Goal: Information Seeking & Learning: Learn about a topic

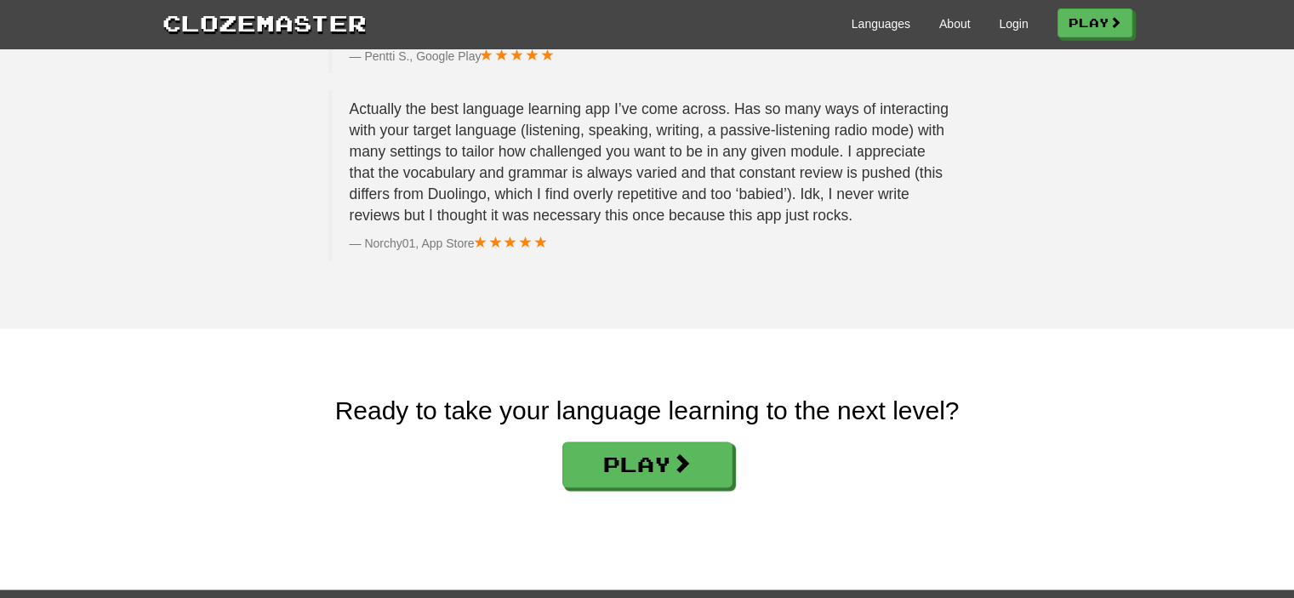
scroll to position [2829, 0]
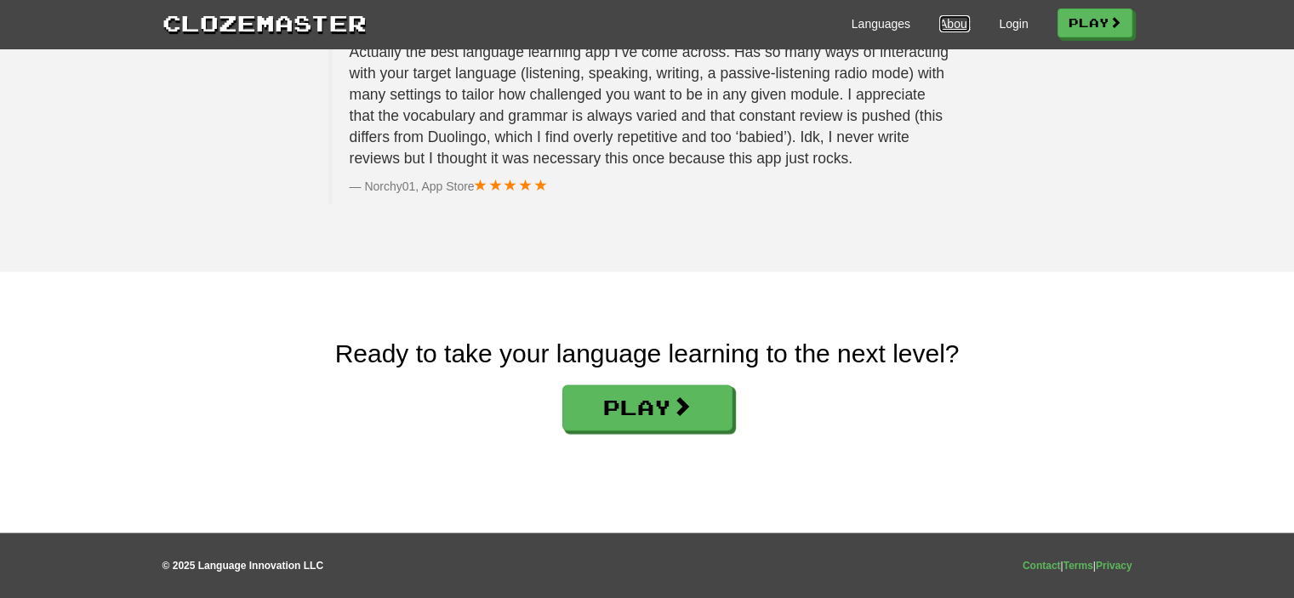
click at [950, 20] on link "About" at bounding box center [954, 23] width 31 height 17
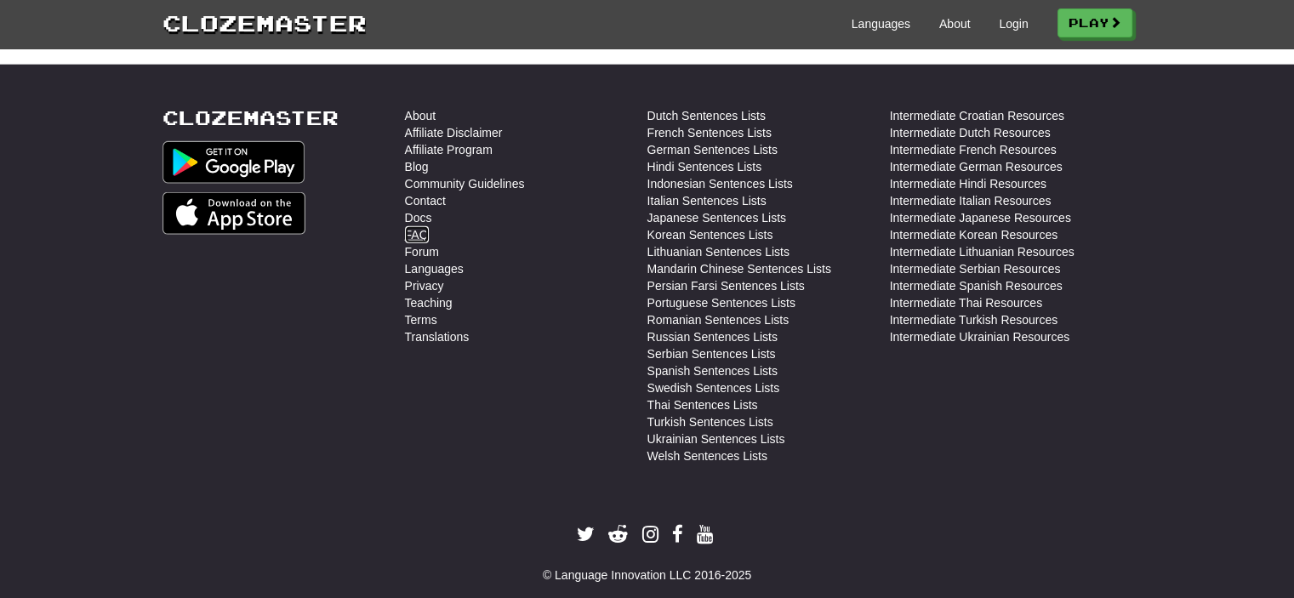
scroll to position [4288, 0]
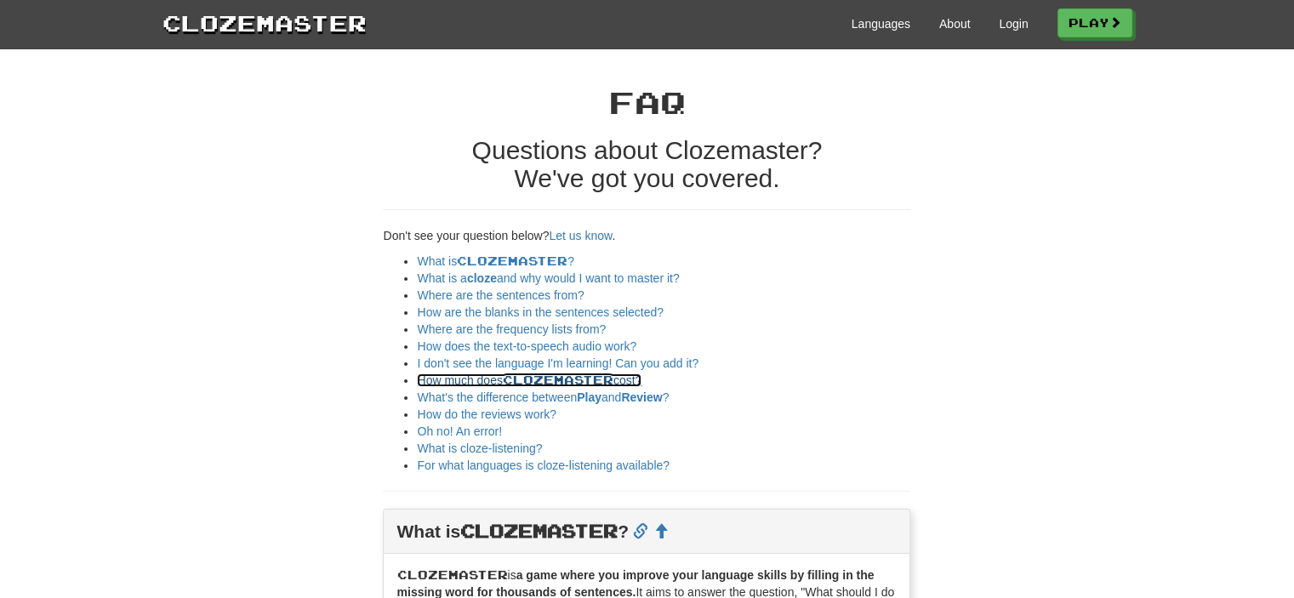
click at [523, 384] on span "Clozemaster" at bounding box center [558, 380] width 111 height 14
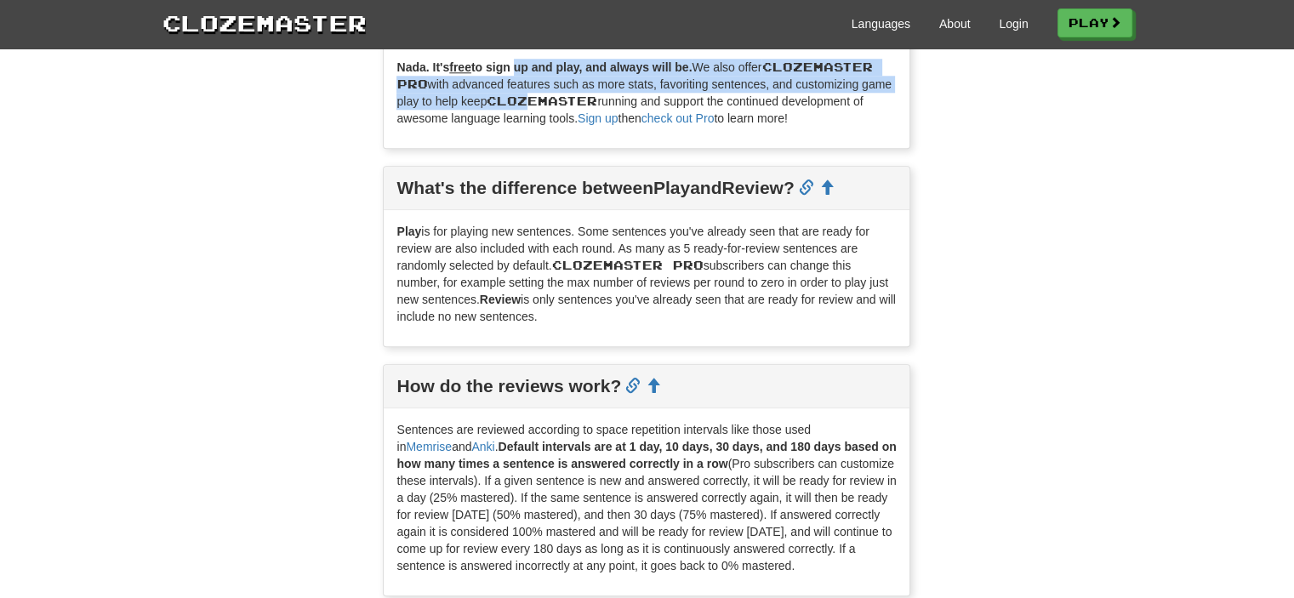
drag, startPoint x: 514, startPoint y: 71, endPoint x: 528, endPoint y: 100, distance: 32.0
click at [528, 100] on p "Nada. It's free to sign up and play, and always will be. We also offer Clozemas…" at bounding box center [646, 93] width 500 height 68
click at [528, 100] on span "Clozemaster" at bounding box center [542, 101] width 111 height 14
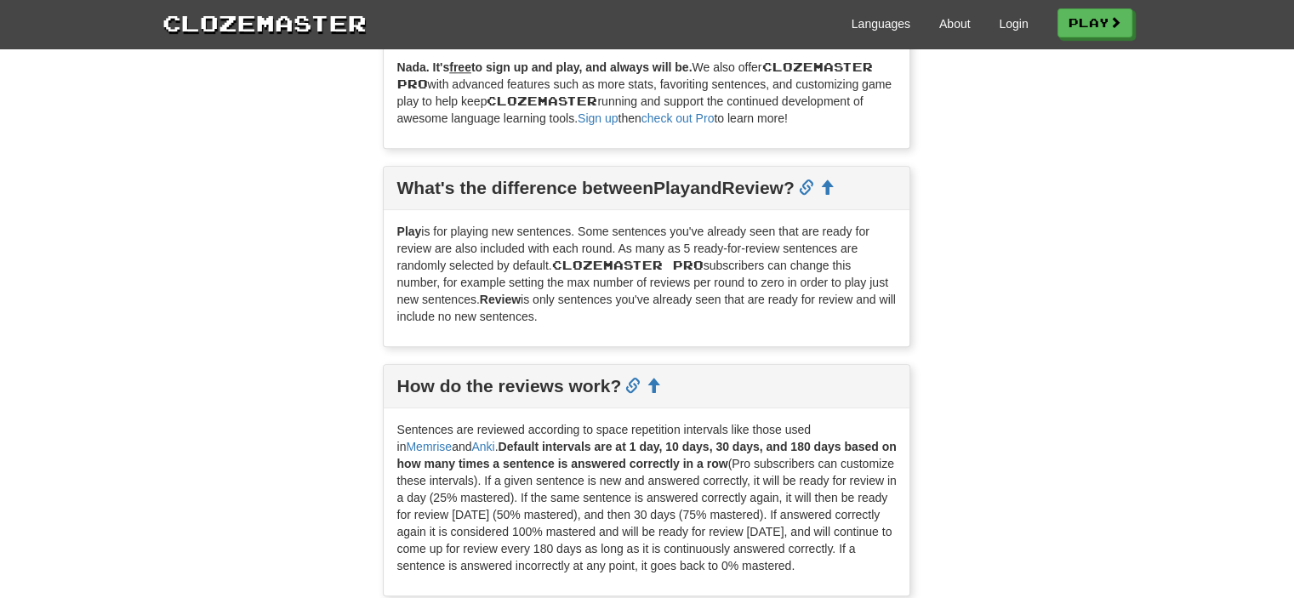
drag, startPoint x: 568, startPoint y: 88, endPoint x: 882, endPoint y: 117, distance: 315.3
click at [882, 117] on p "Nada. It's free to sign up and play, and always will be. We also offer Clozemas…" at bounding box center [646, 93] width 500 height 68
click at [607, 122] on link "Sign up" at bounding box center [598, 118] width 40 height 14
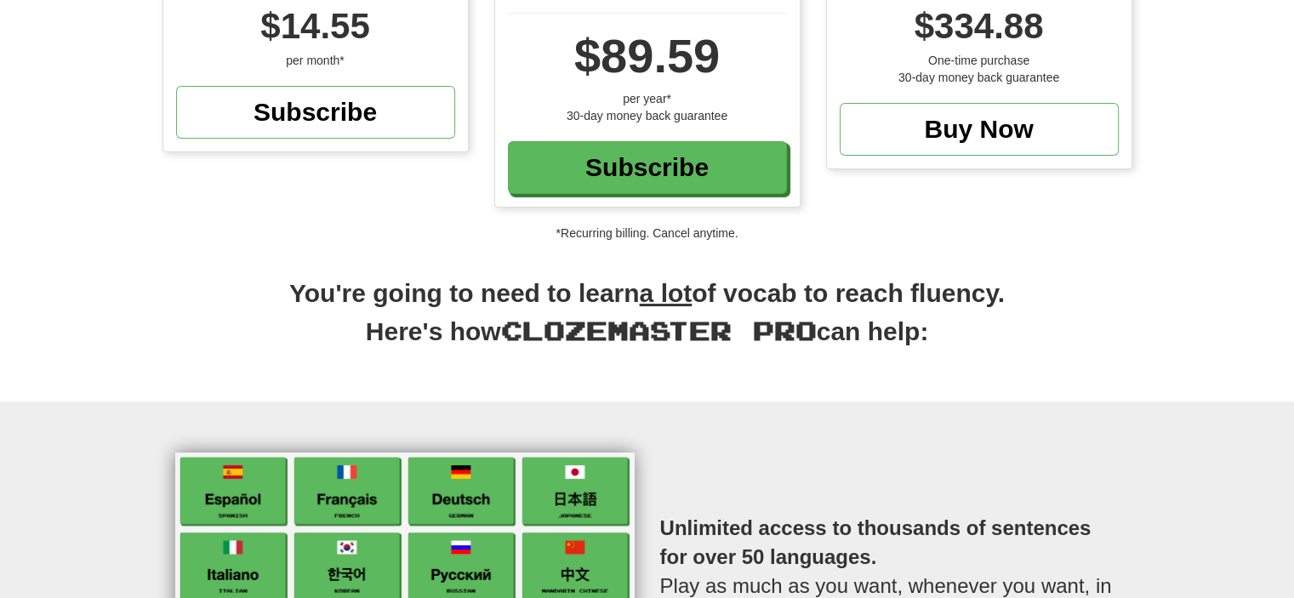
scroll to position [340, 0]
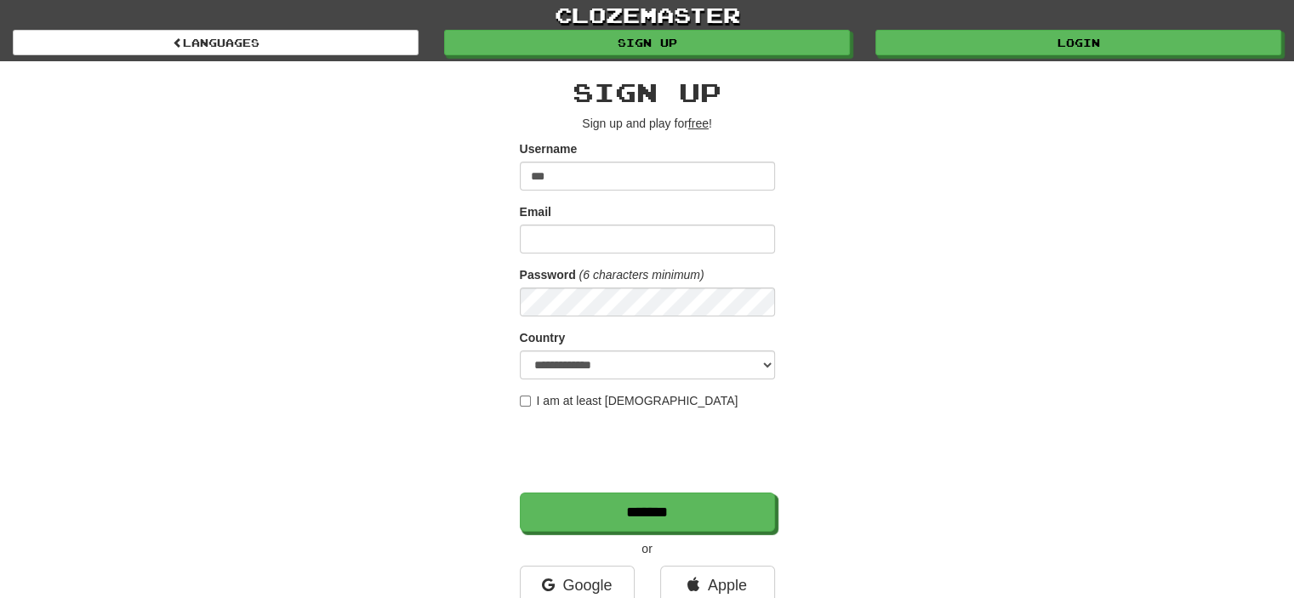
type input "***"
type input "*"
type input "**********"
click at [511, 311] on div "**********" at bounding box center [647, 358] width 995 height 595
click at [602, 360] on select "**********" at bounding box center [647, 365] width 255 height 29
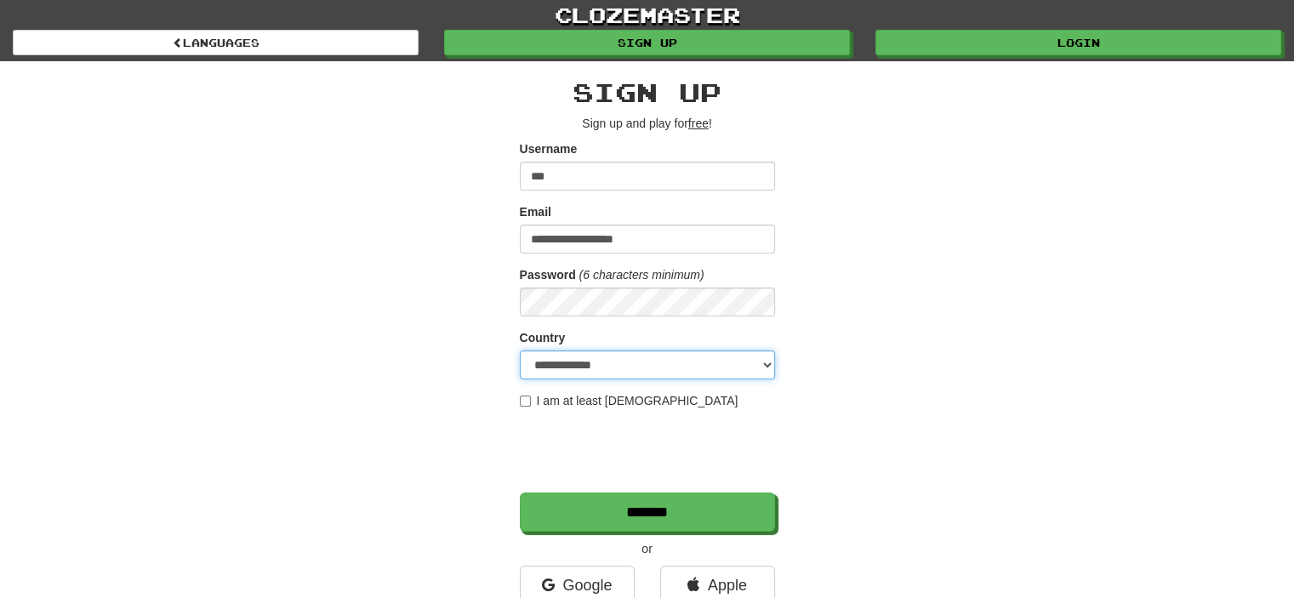
select select "**"
click at [520, 351] on select "**********" at bounding box center [647, 365] width 255 height 29
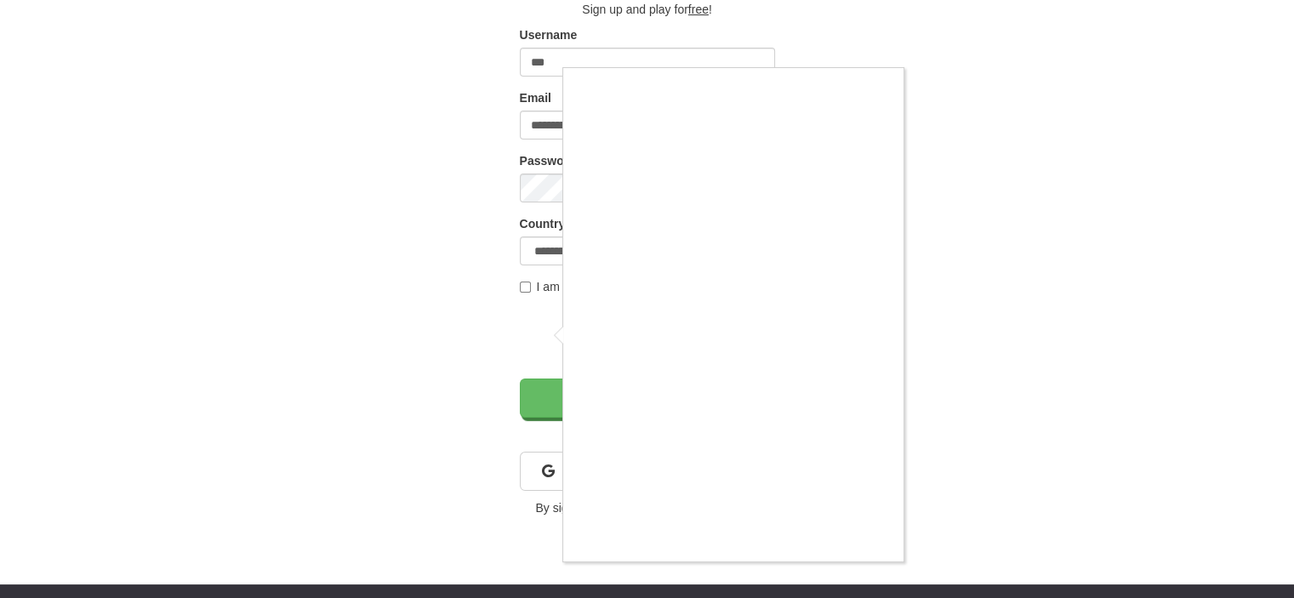
scroll to position [85, 0]
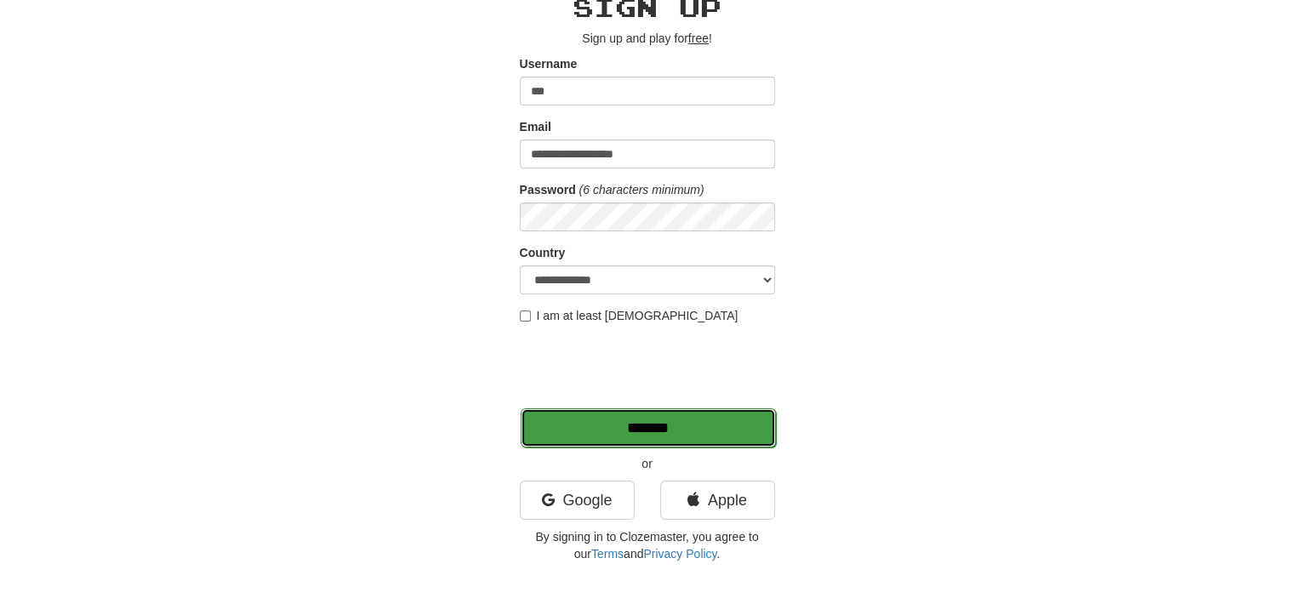
click at [690, 431] on input "*******" at bounding box center [648, 427] width 255 height 39
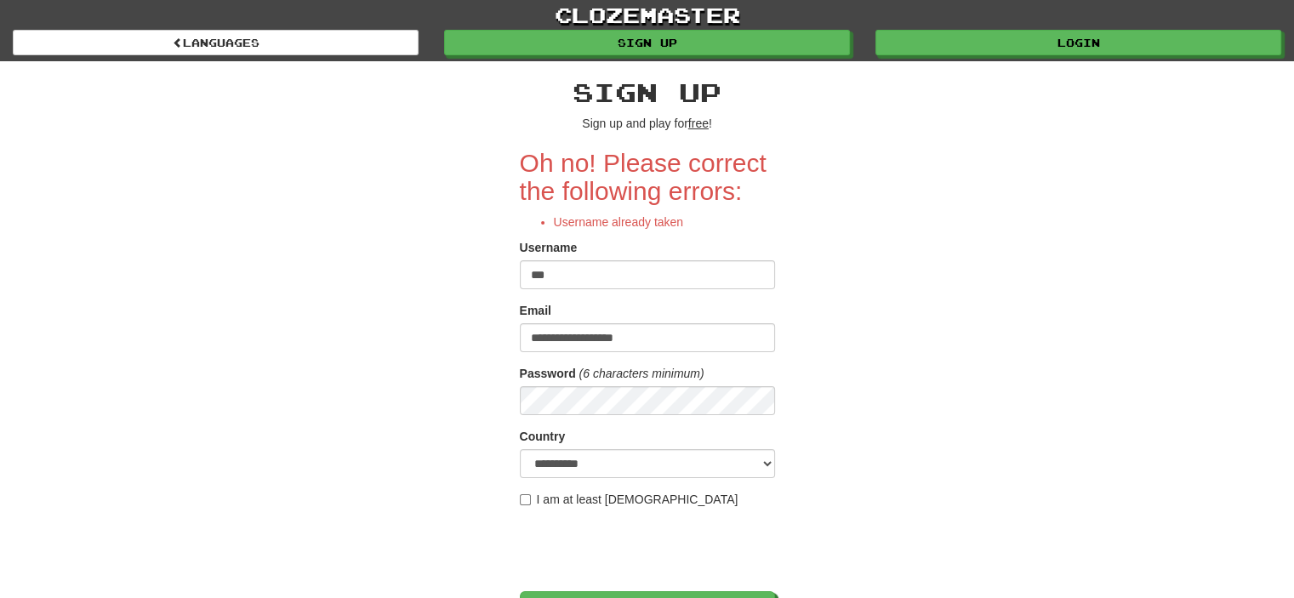
click at [637, 278] on input "***" at bounding box center [647, 274] width 255 height 29
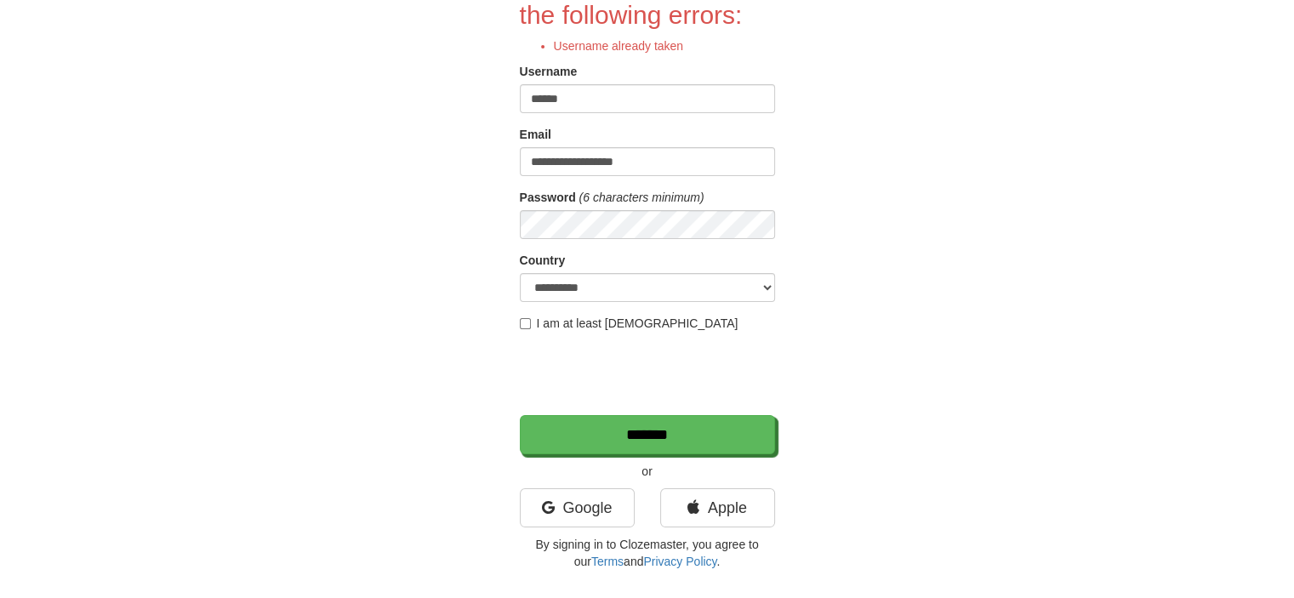
scroll to position [255, 0]
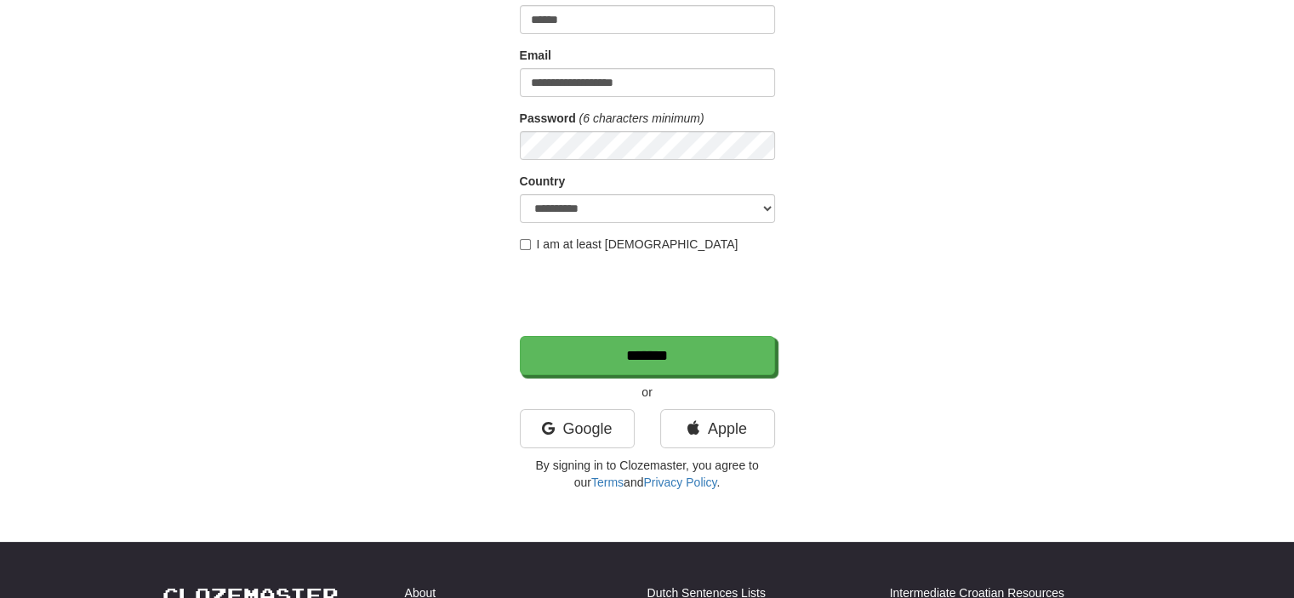
type input "******"
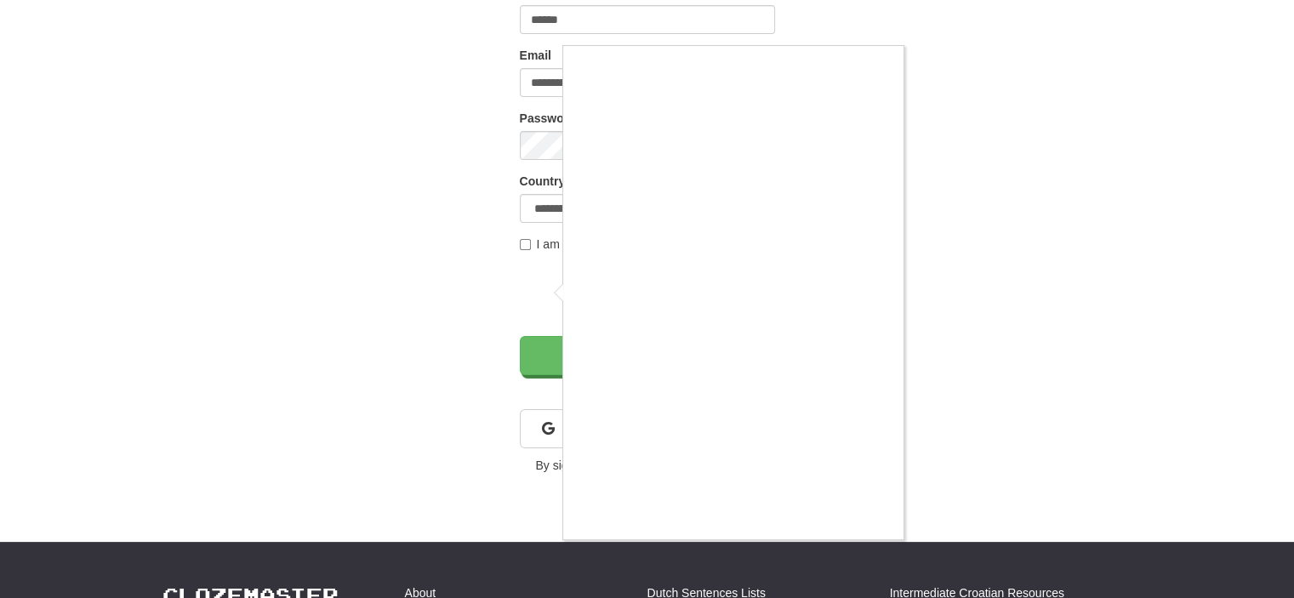
click at [1034, 419] on div at bounding box center [647, 299] width 1294 height 598
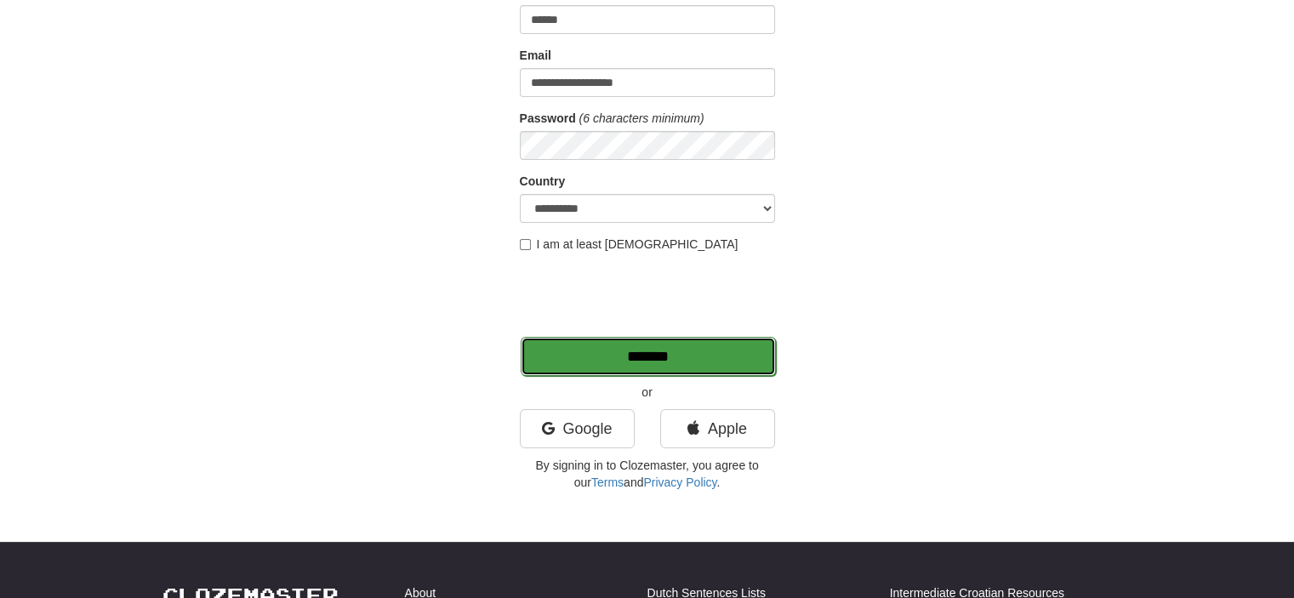
click at [651, 365] on input "*******" at bounding box center [648, 356] width 255 height 39
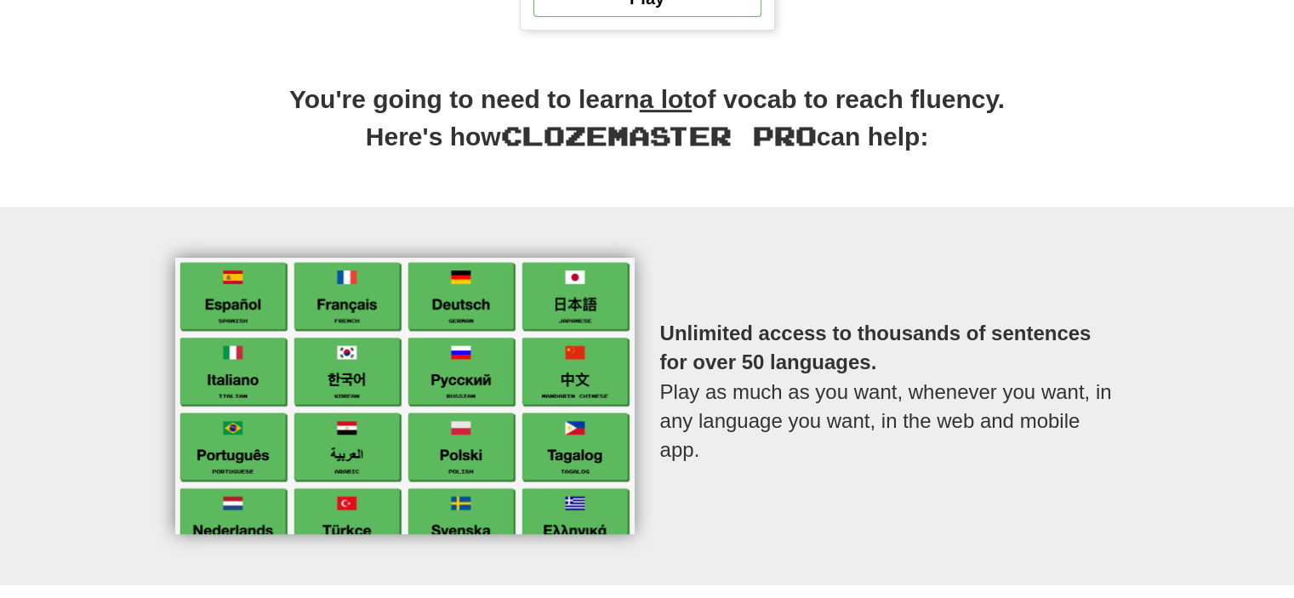
scroll to position [345, 0]
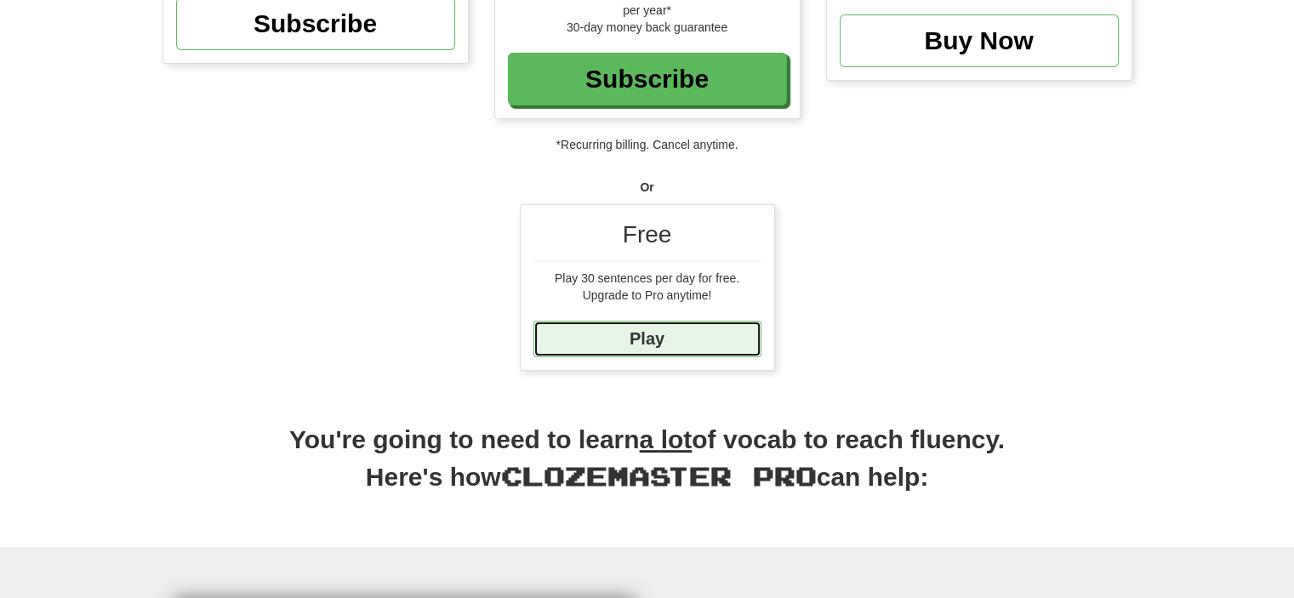
click at [640, 326] on link "Play" at bounding box center [647, 339] width 228 height 37
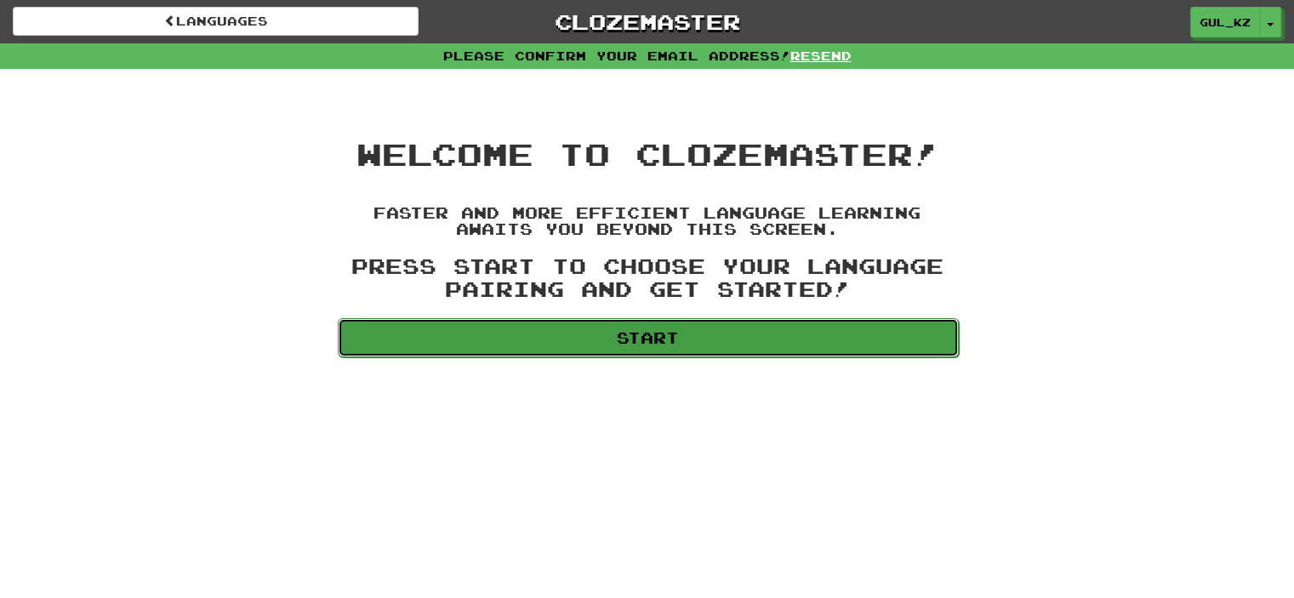
click at [562, 348] on link "Start" at bounding box center [648, 337] width 621 height 39
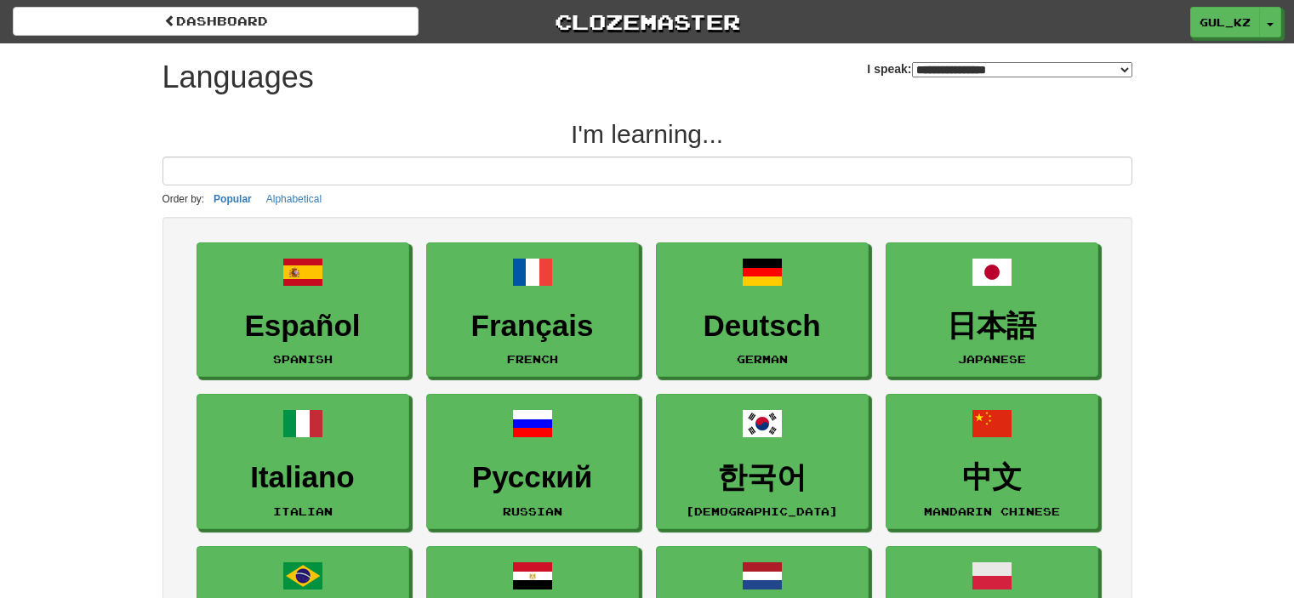
select select "*******"
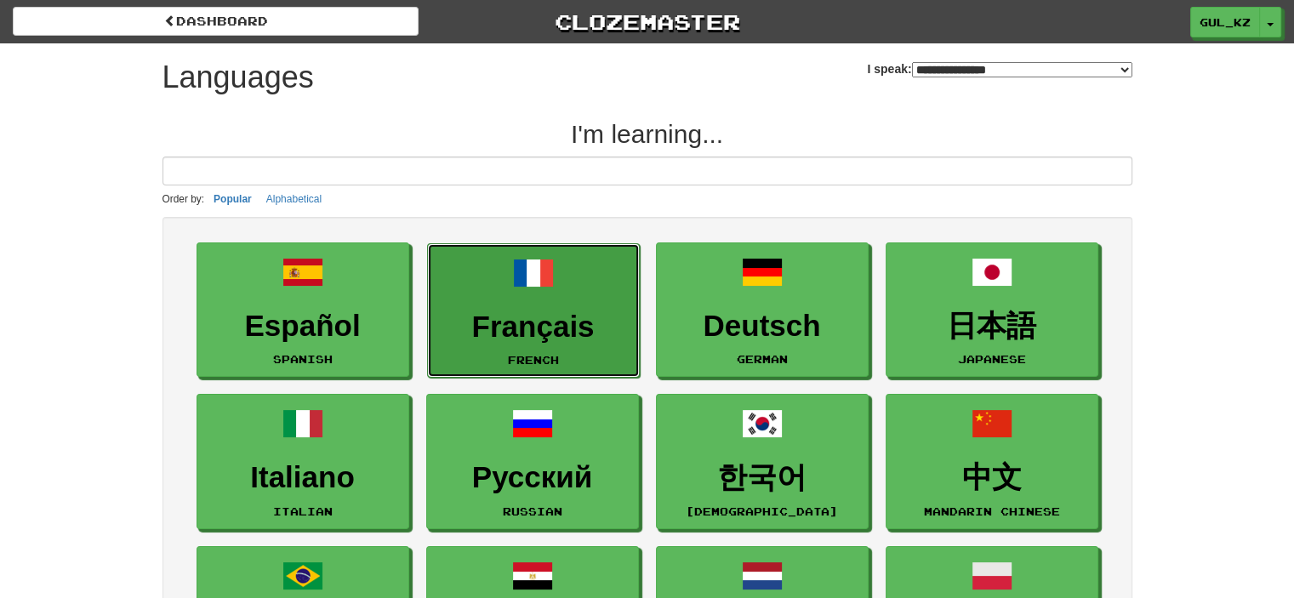
click at [598, 326] on h3 "Français" at bounding box center [533, 327] width 194 height 33
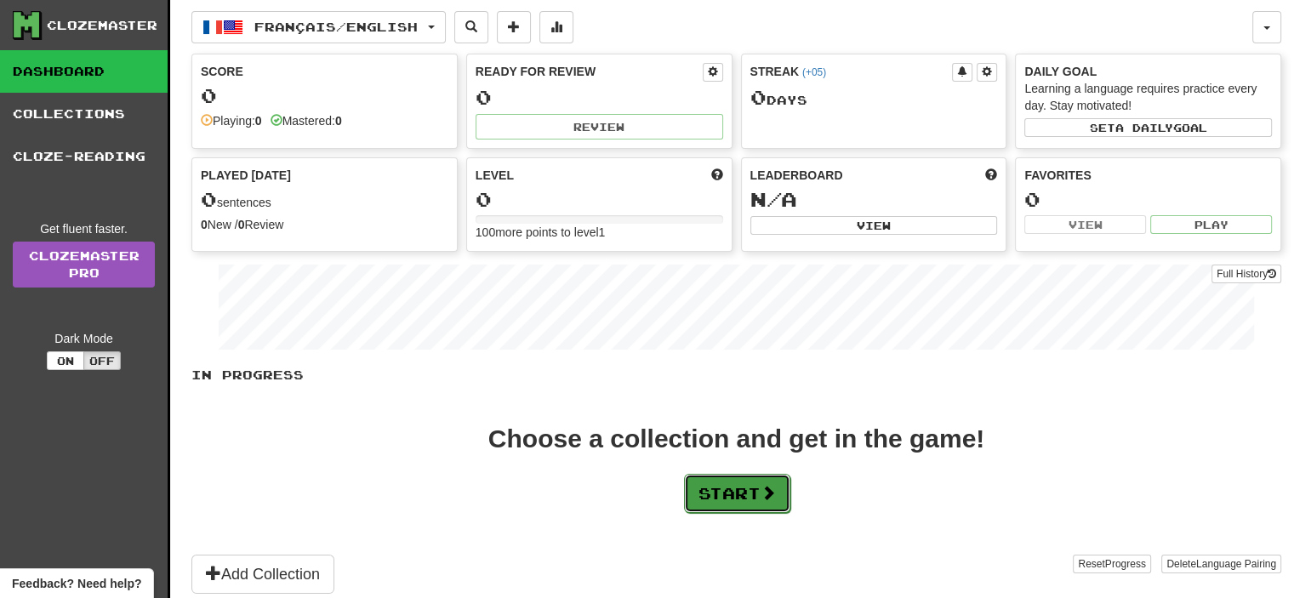
click at [745, 499] on button "Start" at bounding box center [737, 493] width 106 height 39
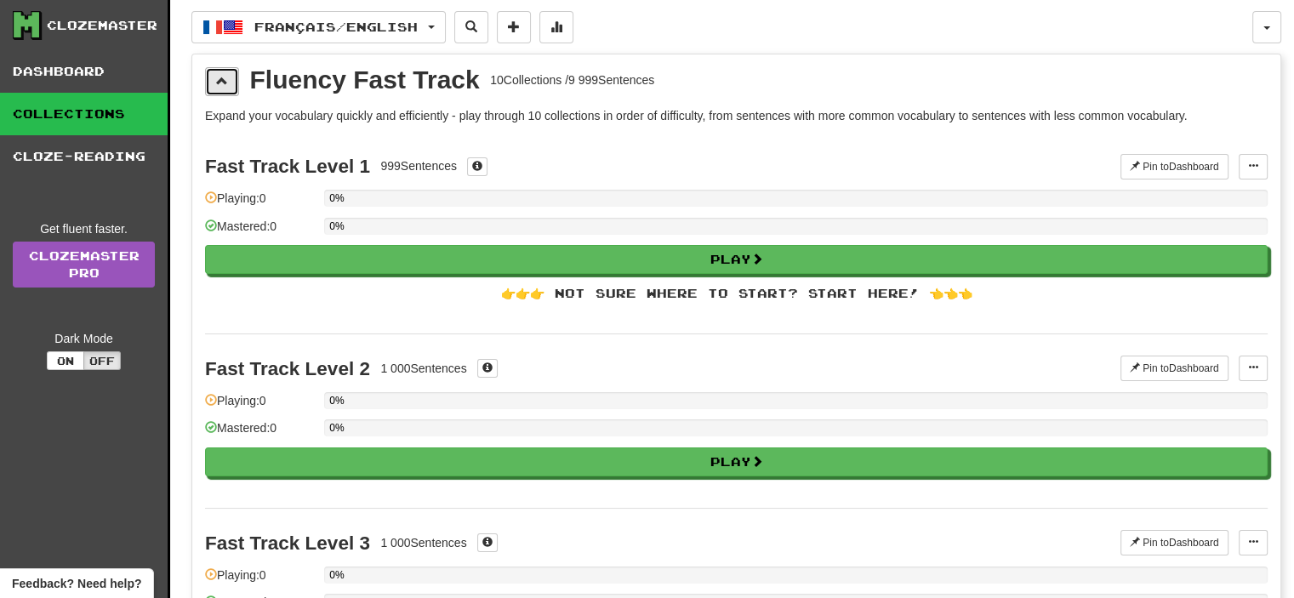
click at [220, 88] on button at bounding box center [222, 81] width 34 height 29
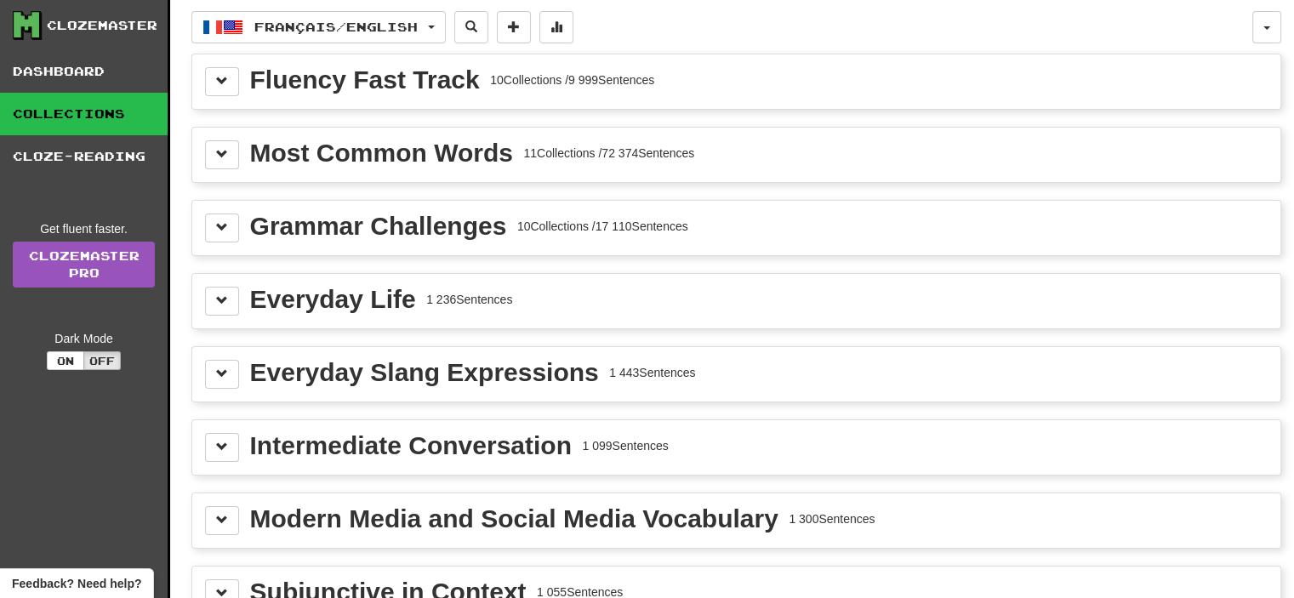
click at [371, 84] on div "Fluency Fast Track" at bounding box center [365, 80] width 230 height 26
click at [221, 76] on span at bounding box center [222, 81] width 12 height 12
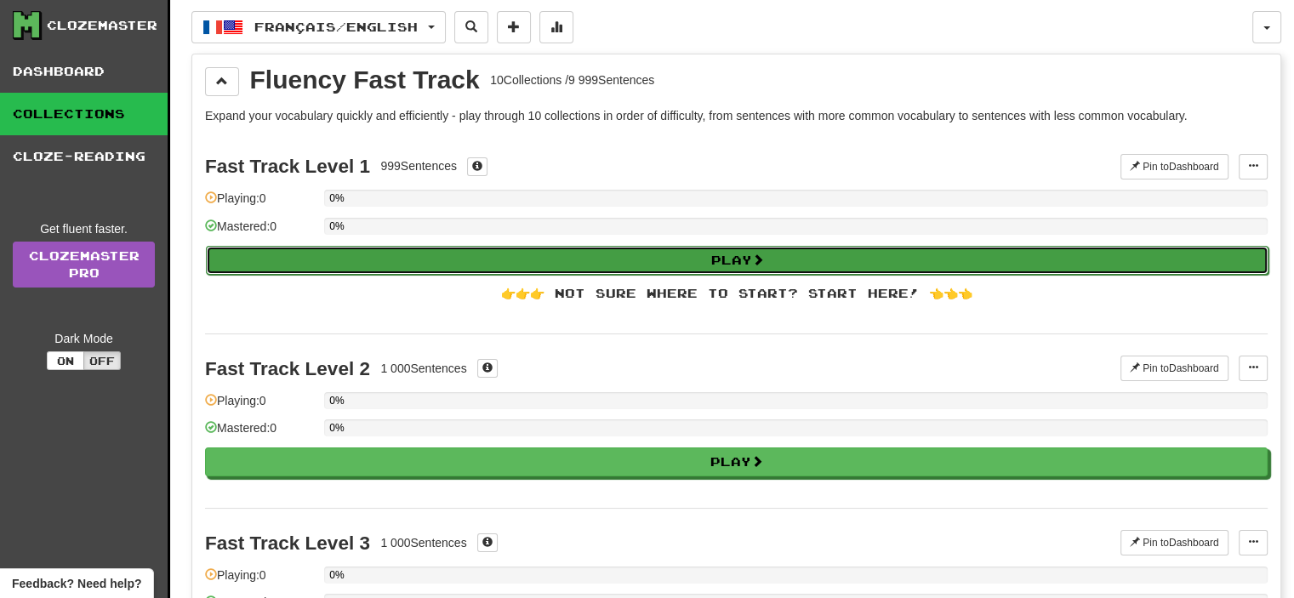
click at [750, 261] on button "Play" at bounding box center [737, 260] width 1063 height 29
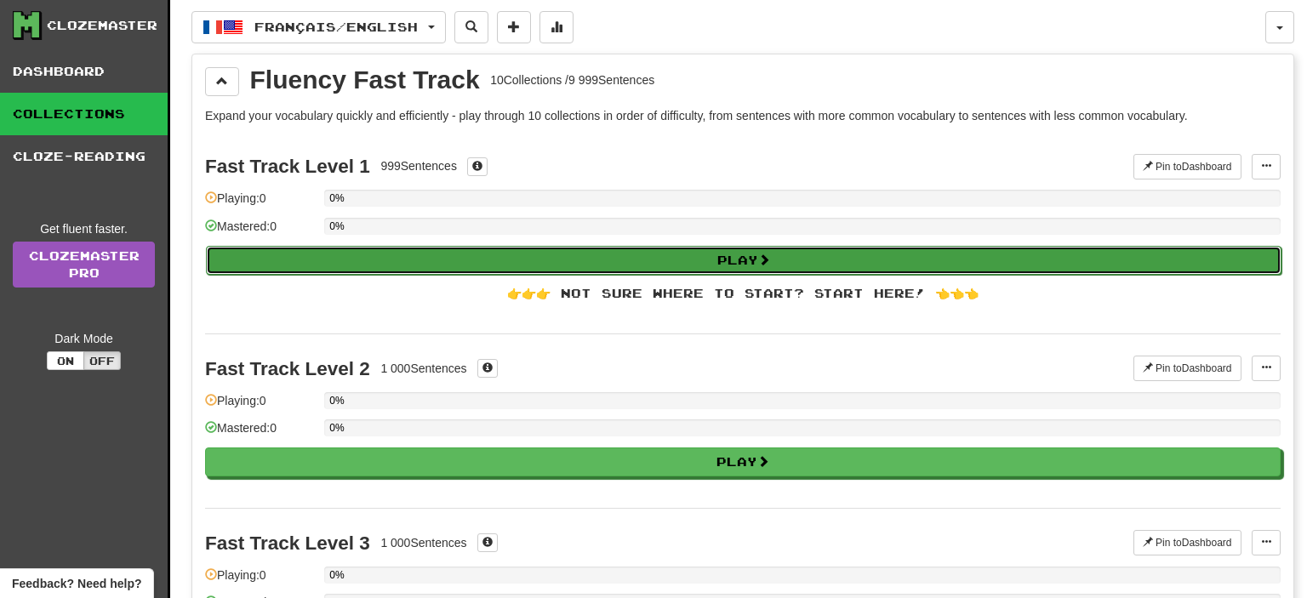
select select "**"
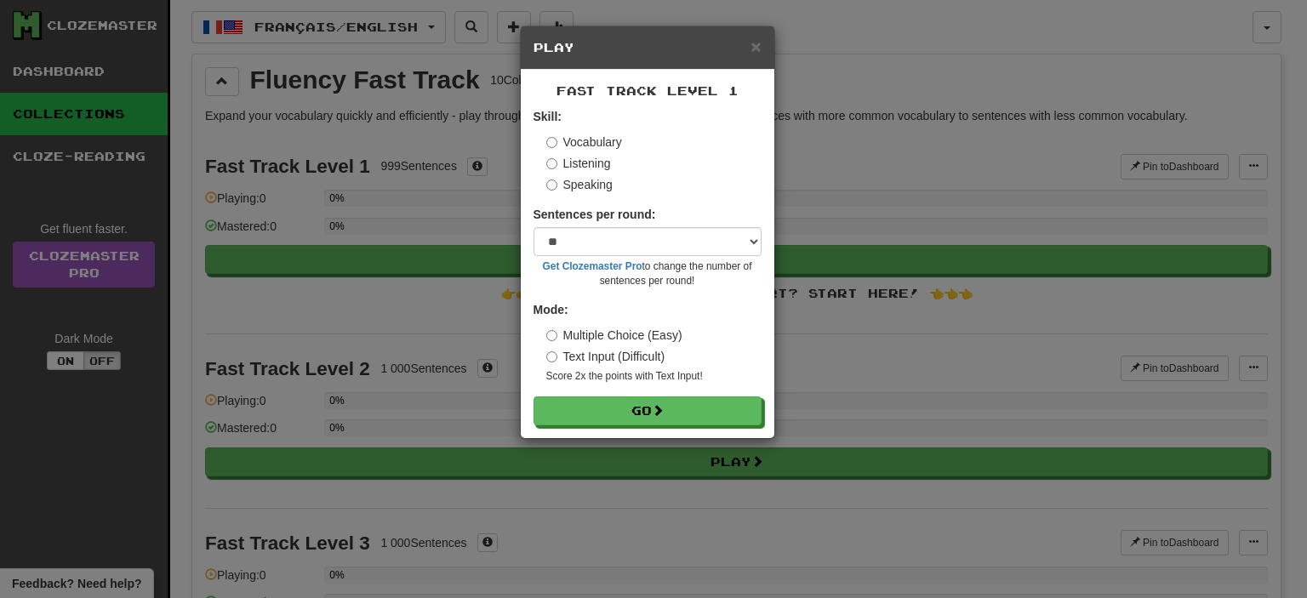
click at [642, 360] on label "Text Input (Difficult)" at bounding box center [605, 356] width 119 height 17
click at [657, 419] on button "Go" at bounding box center [648, 411] width 228 height 29
click at [656, 415] on span at bounding box center [659, 411] width 12 height 12
click at [573, 163] on label "Listening" at bounding box center [578, 163] width 65 height 17
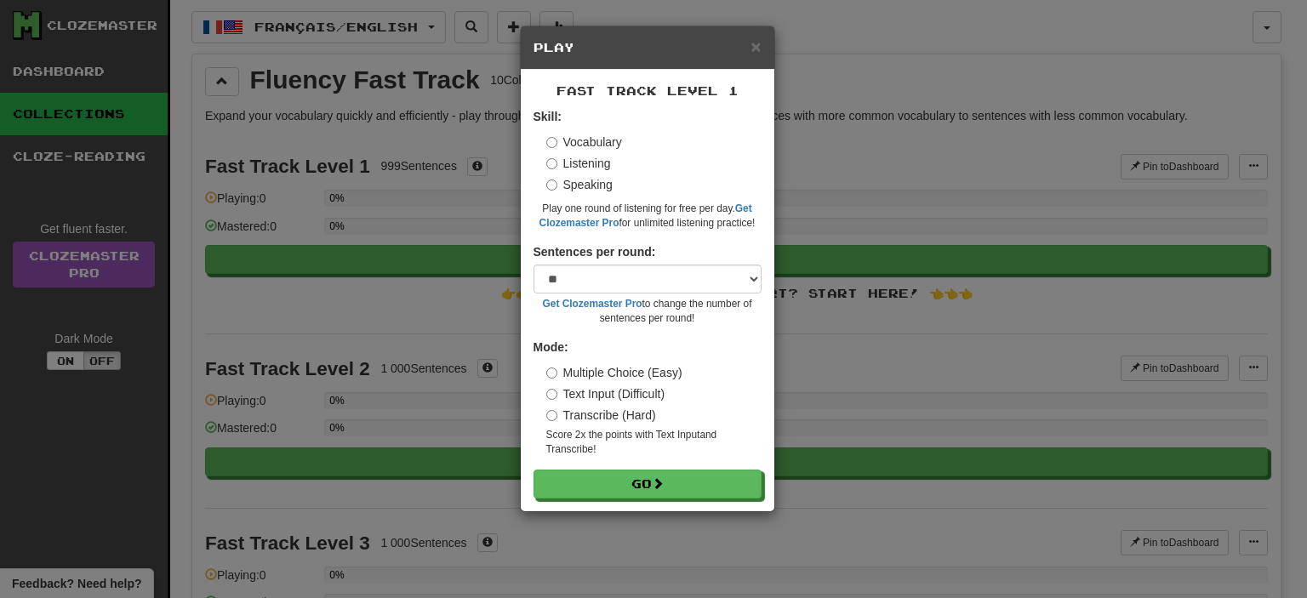
click at [565, 136] on label "Vocabulary" at bounding box center [584, 142] width 76 height 17
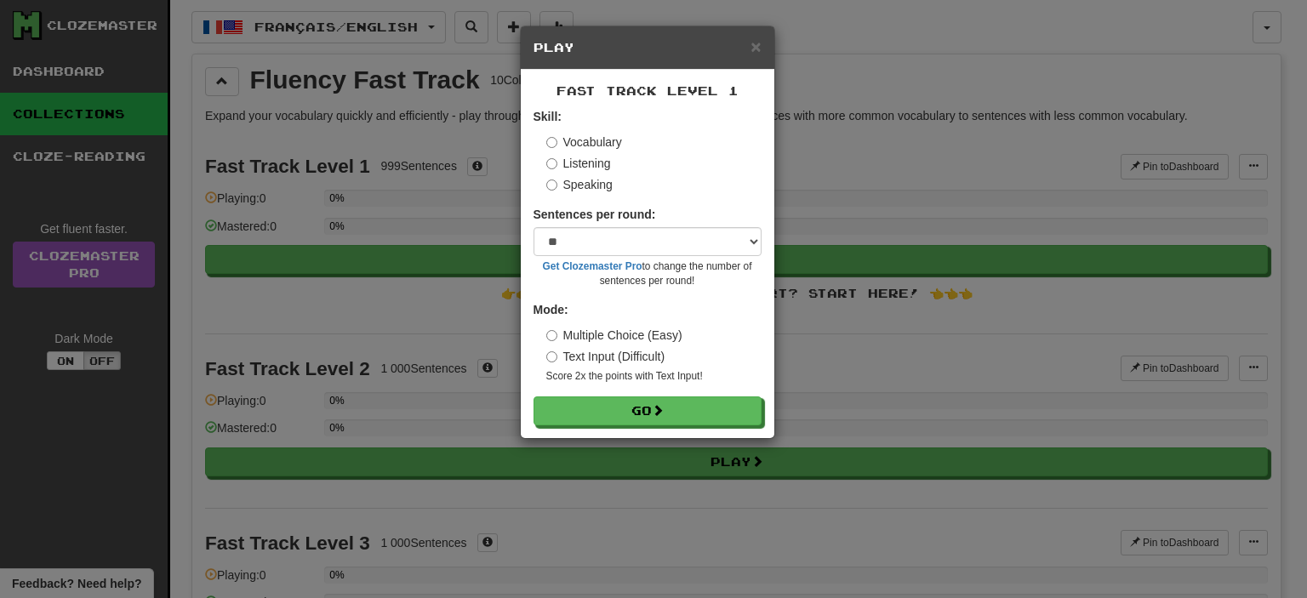
click at [572, 154] on div "Vocabulary Listening Speaking" at bounding box center [653, 164] width 215 height 60
click at [578, 165] on label "Listening" at bounding box center [578, 163] width 65 height 17
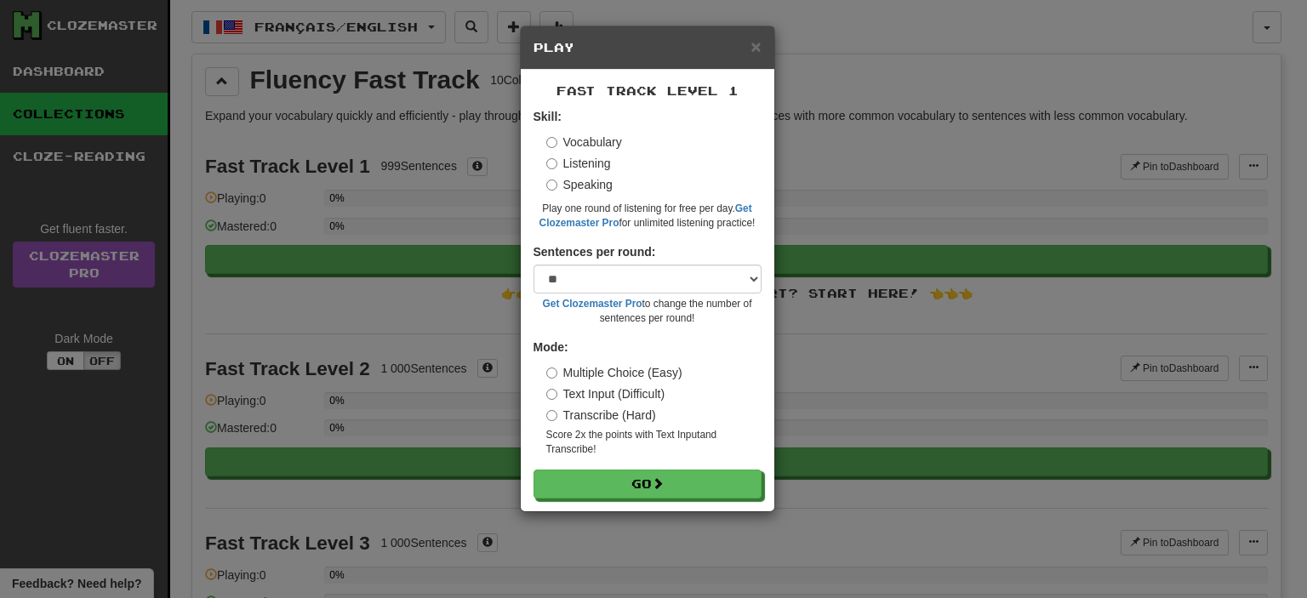
click at [572, 142] on label "Vocabulary" at bounding box center [584, 142] width 76 height 17
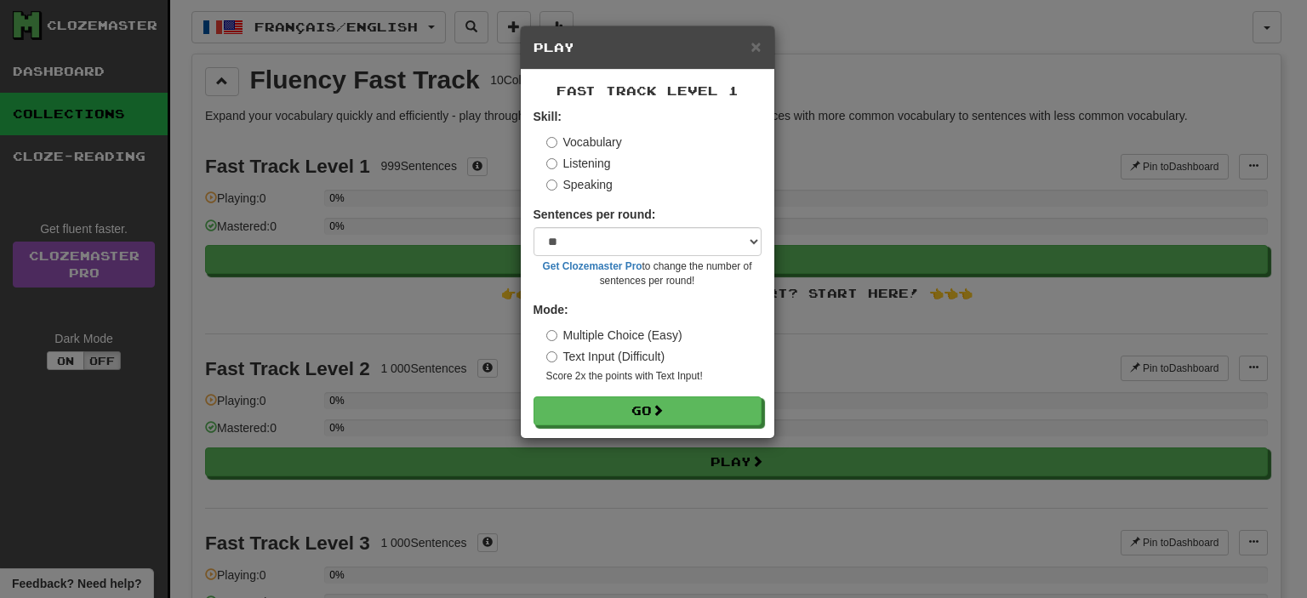
click at [585, 180] on label "Speaking" at bounding box center [579, 184] width 66 height 17
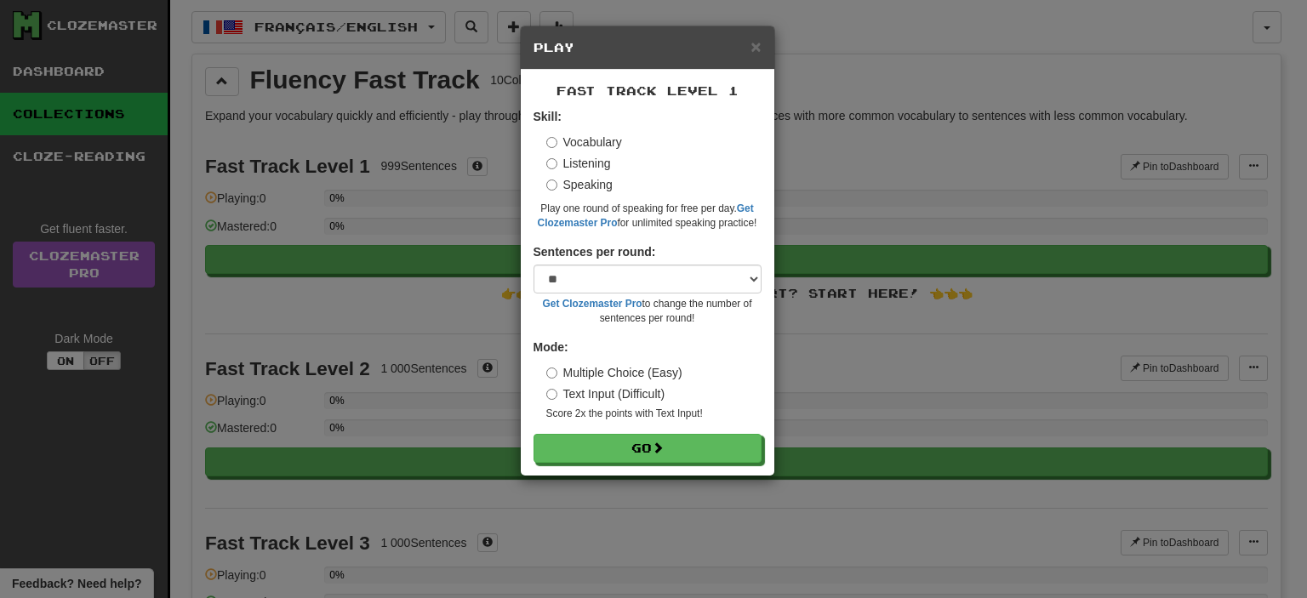
click at [594, 146] on label "Vocabulary" at bounding box center [584, 142] width 76 height 17
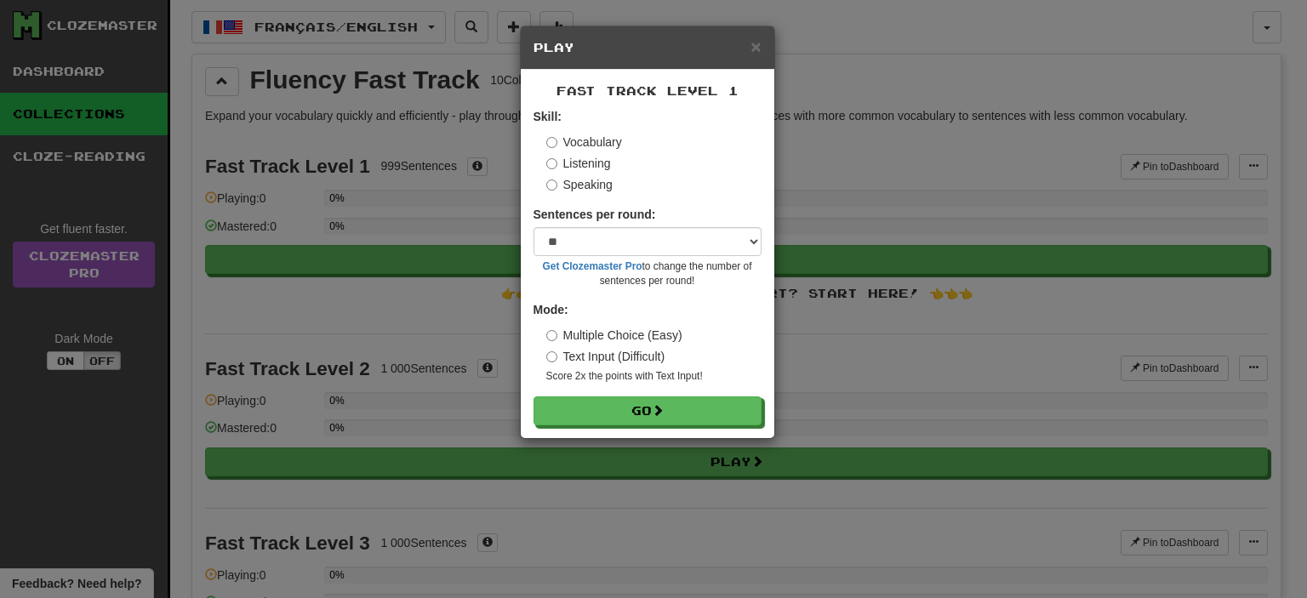
click at [667, 330] on label "Multiple Choice (Easy)" at bounding box center [614, 335] width 136 height 17
click at [643, 362] on label "Text Input (Difficult)" at bounding box center [605, 356] width 119 height 17
click at [650, 413] on button "Go" at bounding box center [648, 411] width 228 height 29
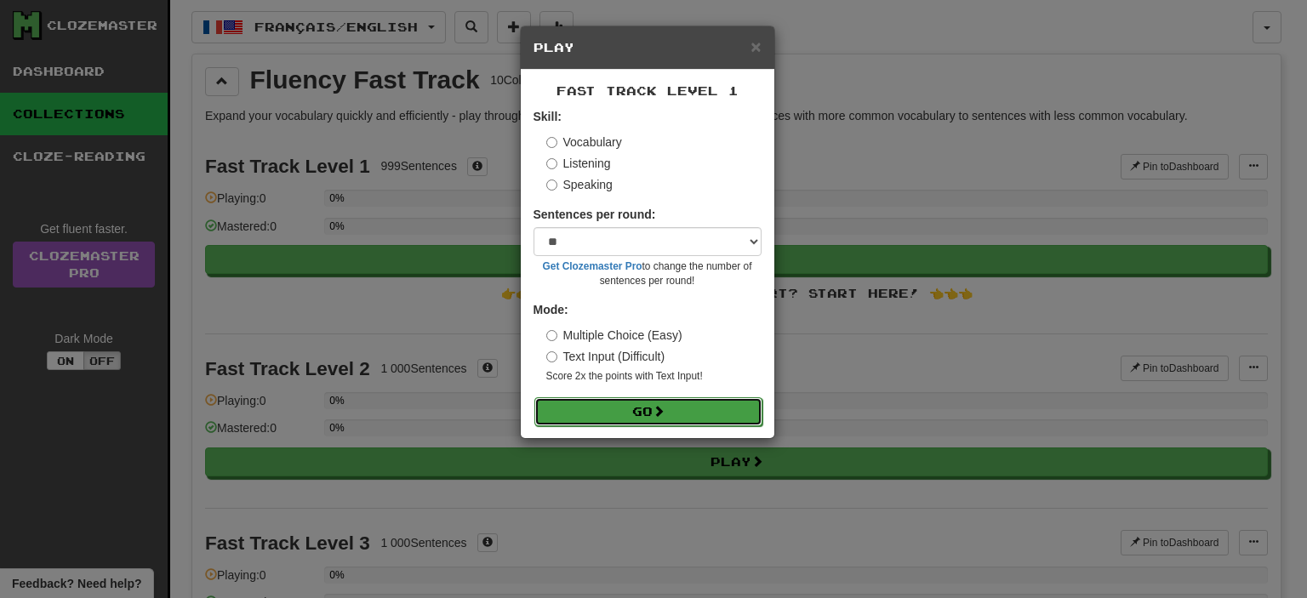
click at [650, 413] on button "Go" at bounding box center [648, 411] width 228 height 29
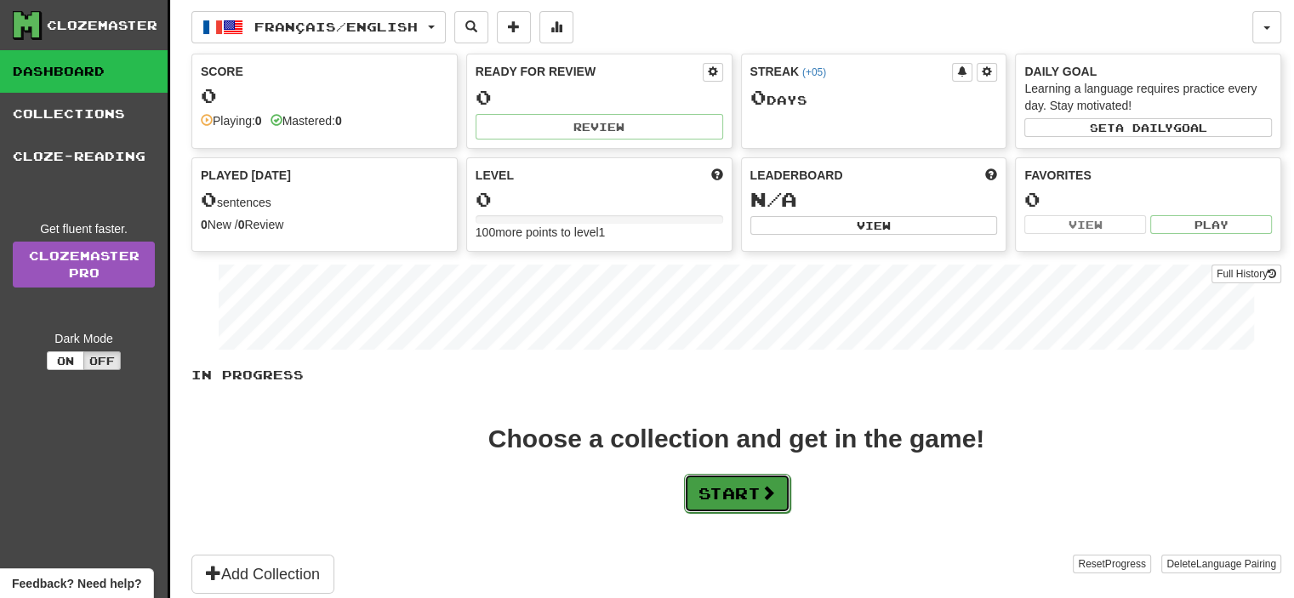
click at [753, 493] on button "Start" at bounding box center [737, 493] width 106 height 39
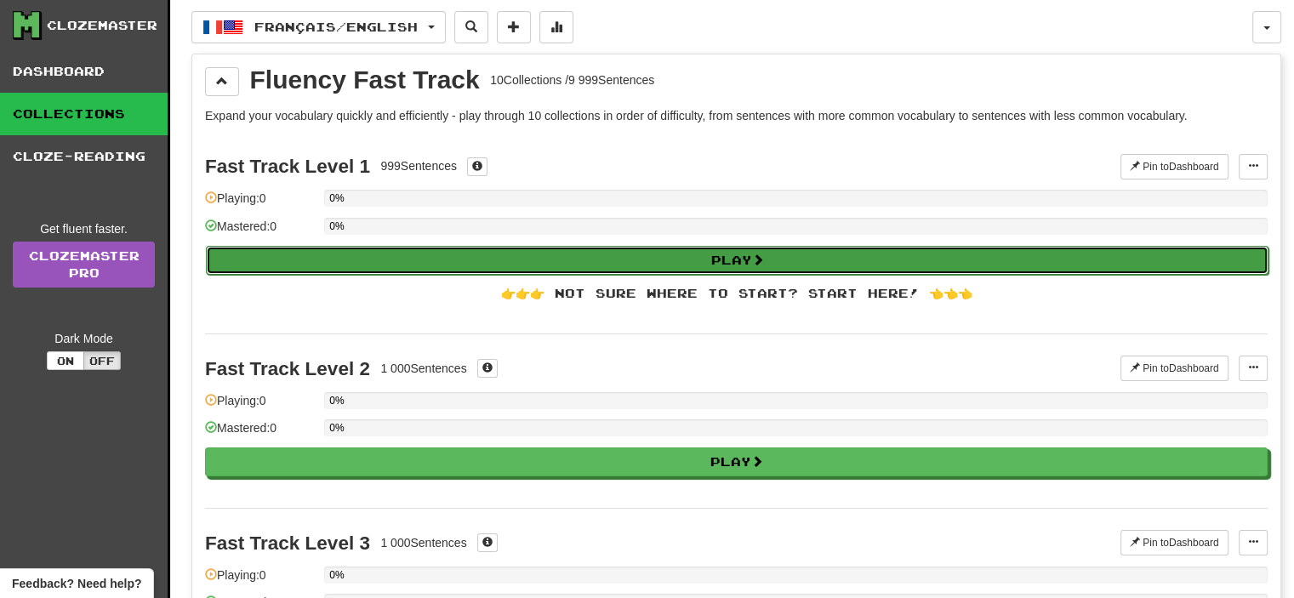
click at [699, 256] on button "Play" at bounding box center [737, 260] width 1063 height 29
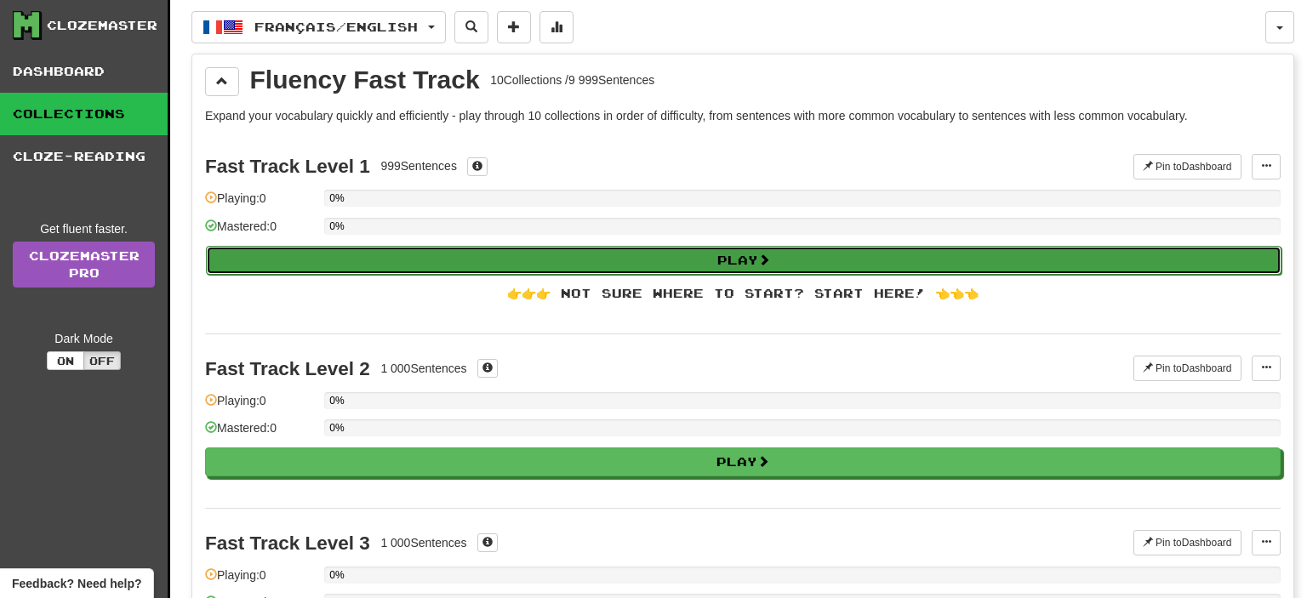
select select "**"
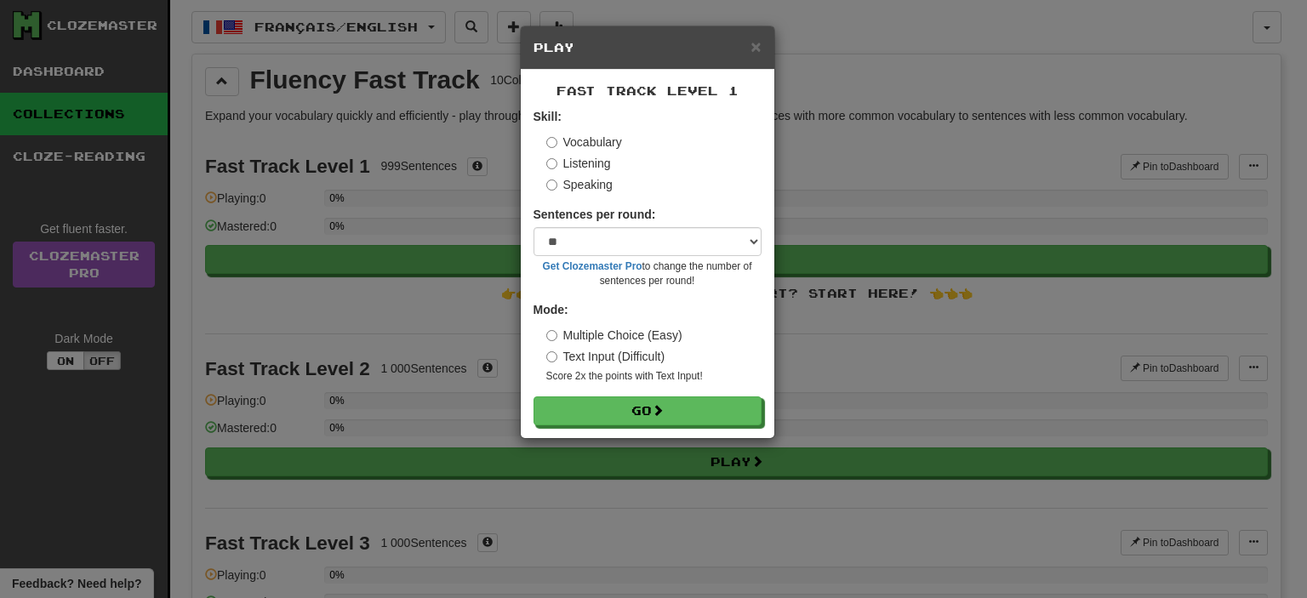
click at [633, 350] on label "Text Input (Difficult)" at bounding box center [605, 356] width 119 height 17
click at [655, 418] on button "Go" at bounding box center [648, 411] width 228 height 29
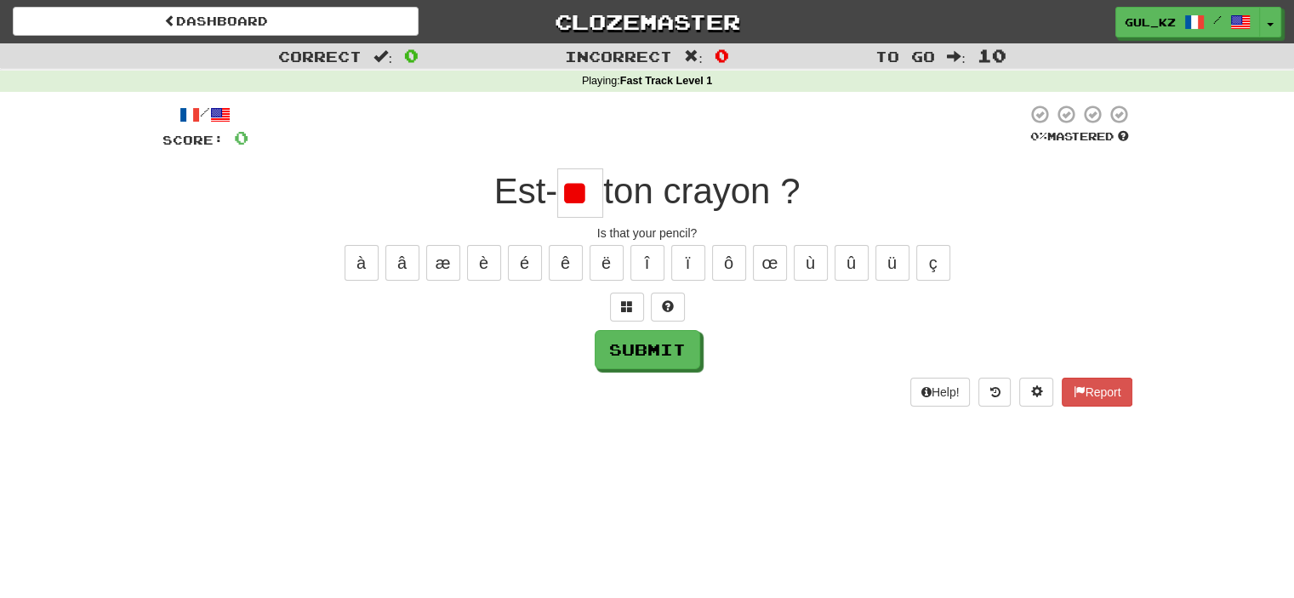
type input "*"
type input "**"
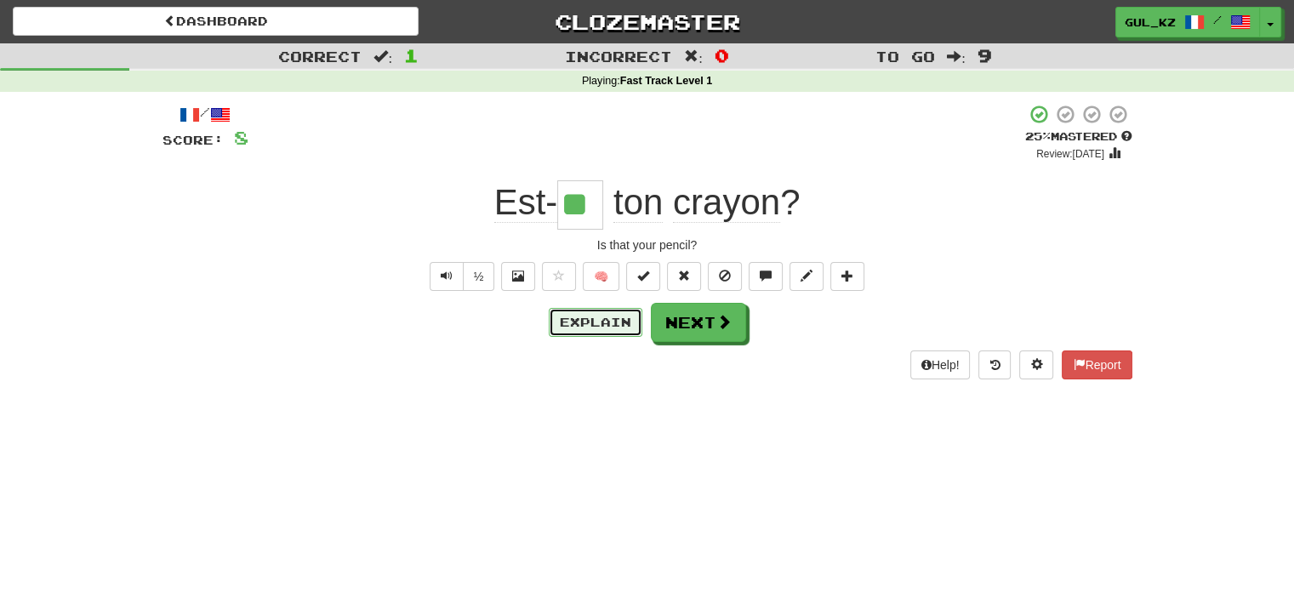
click at [609, 319] on button "Explain" at bounding box center [596, 322] width 94 height 29
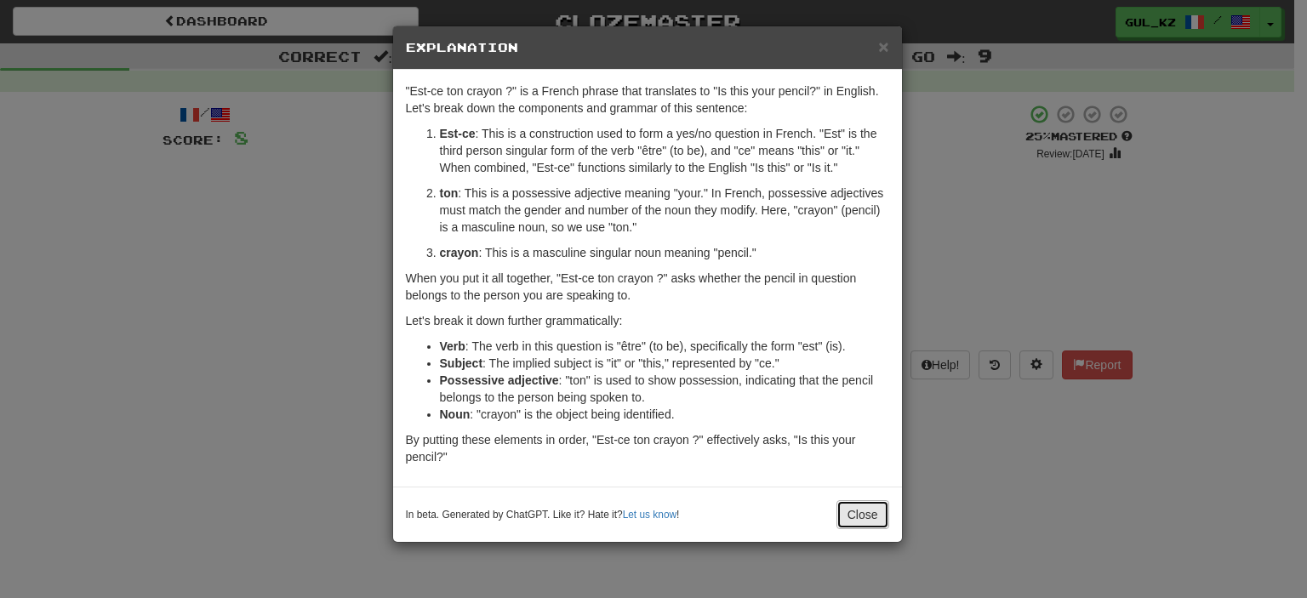
click at [859, 523] on button "Close" at bounding box center [862, 514] width 53 height 29
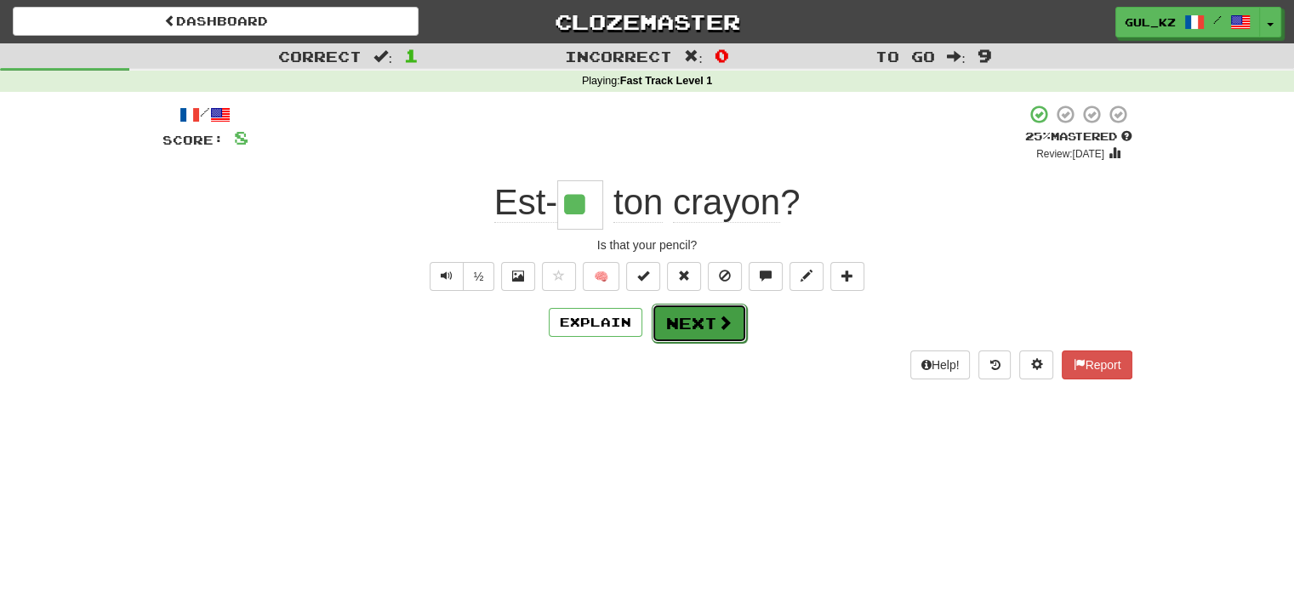
click at [687, 329] on button "Next" at bounding box center [699, 323] width 95 height 39
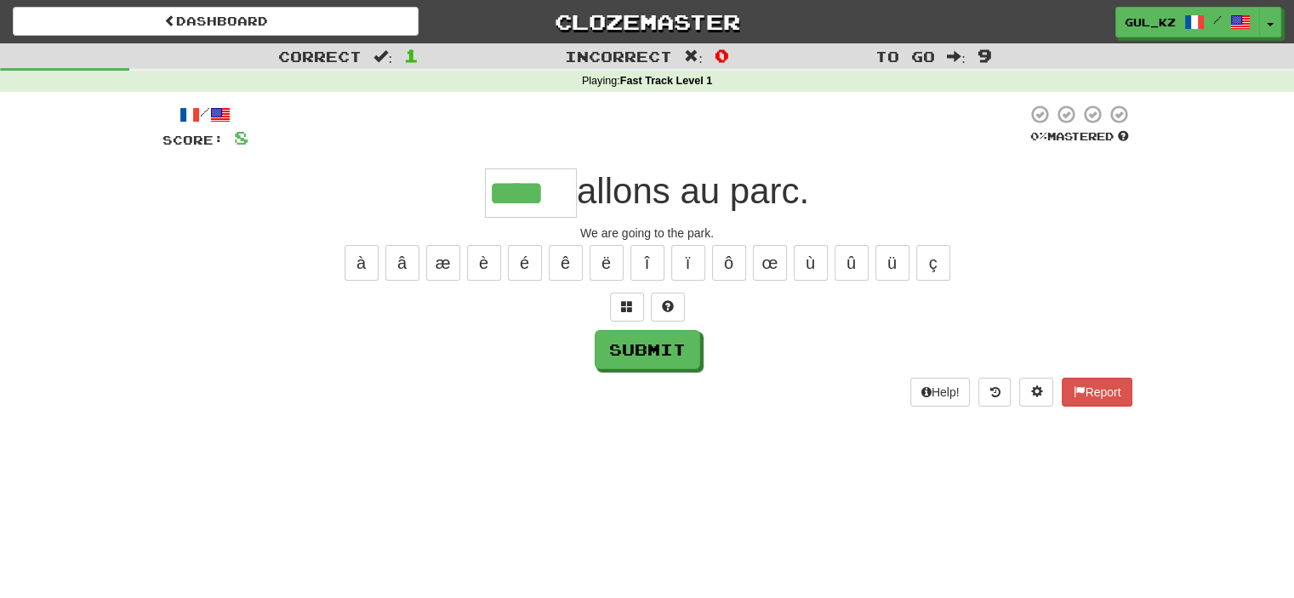
type input "****"
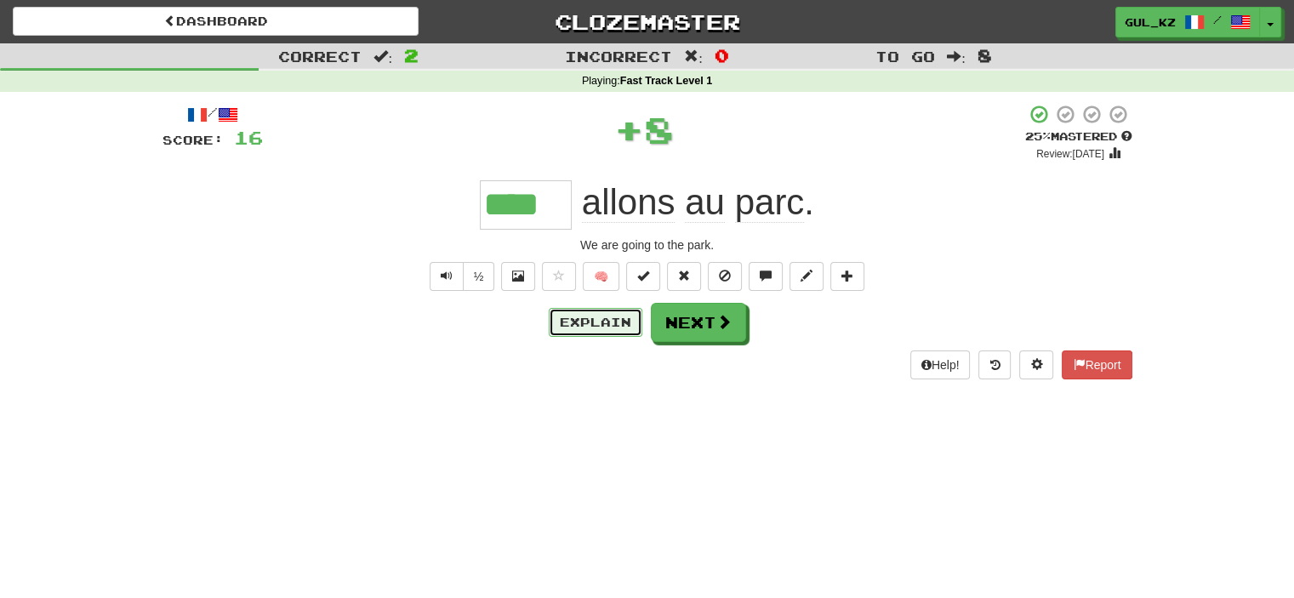
click at [588, 326] on button "Explain" at bounding box center [596, 322] width 94 height 29
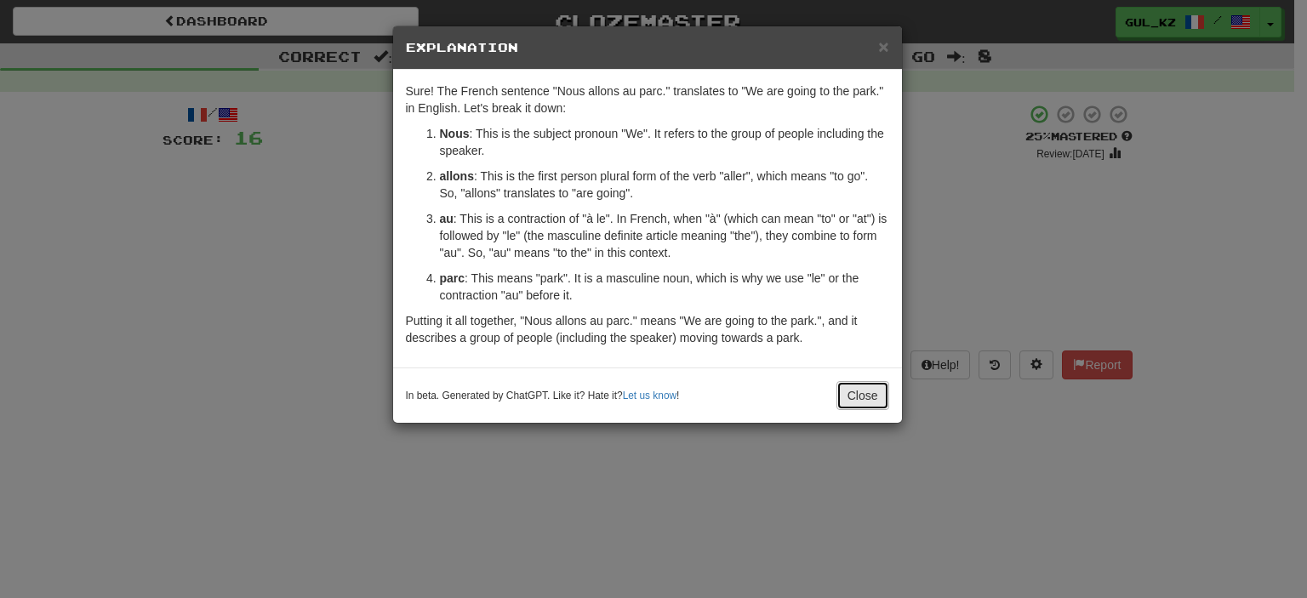
click at [858, 396] on button "Close" at bounding box center [862, 395] width 53 height 29
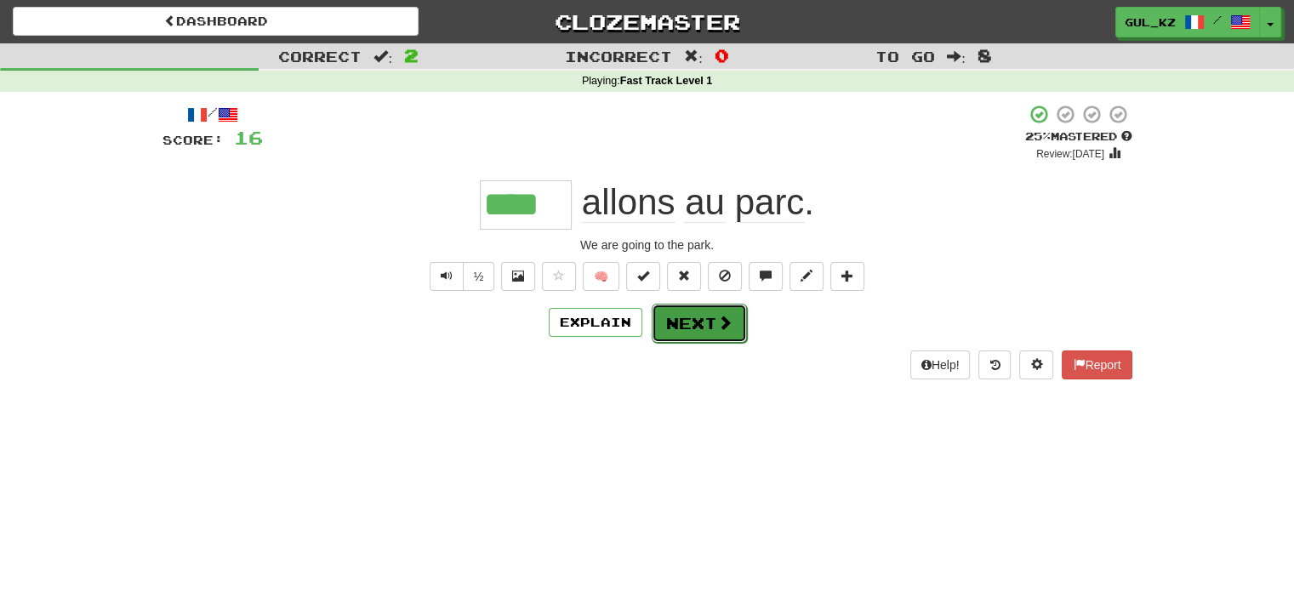
click at [714, 322] on button "Next" at bounding box center [699, 323] width 95 height 39
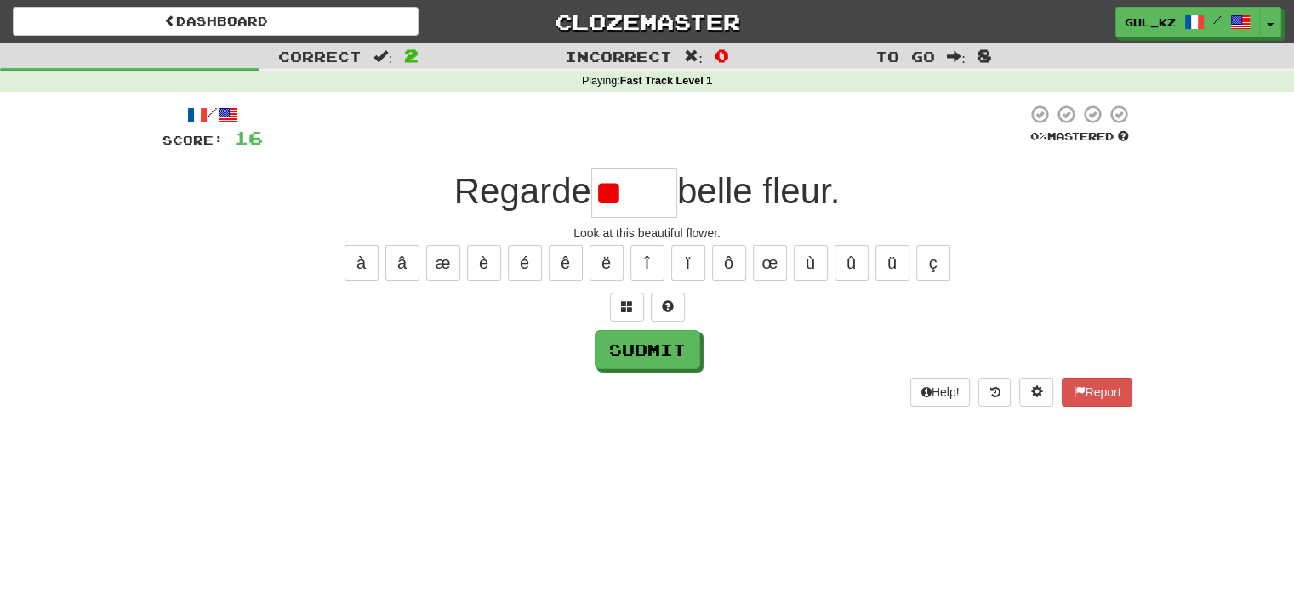
type input "*"
click at [356, 269] on button "à" at bounding box center [362, 263] width 34 height 36
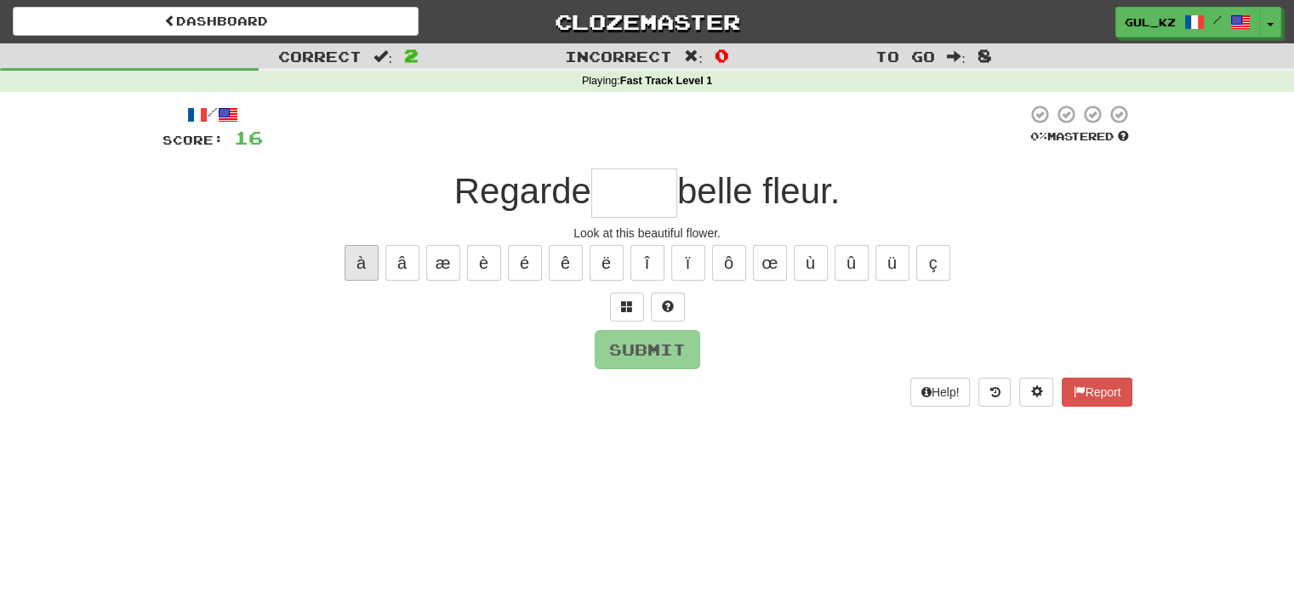
type input "*"
click at [371, 265] on button "à" at bounding box center [362, 263] width 34 height 36
type input "*"
drag, startPoint x: 713, startPoint y: 234, endPoint x: 562, endPoint y: 236, distance: 151.5
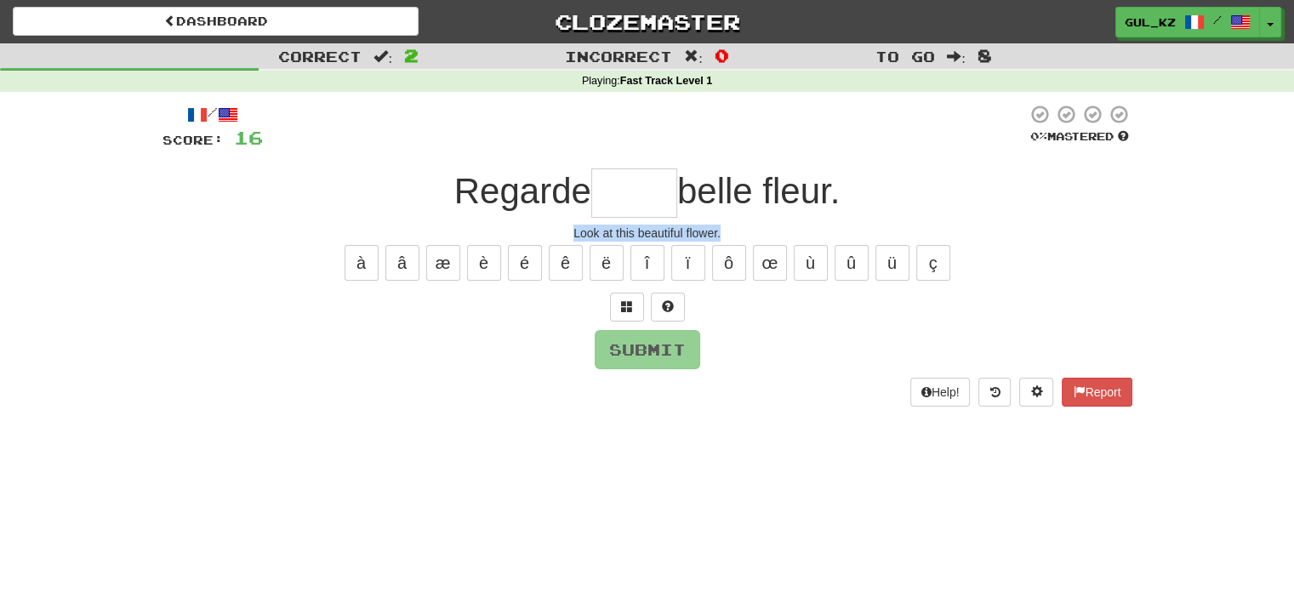
click at [562, 236] on div "Look at this beautiful flower." at bounding box center [648, 233] width 970 height 17
copy div "Look at this beautiful flower."
click at [640, 206] on input "text" at bounding box center [634, 192] width 86 height 49
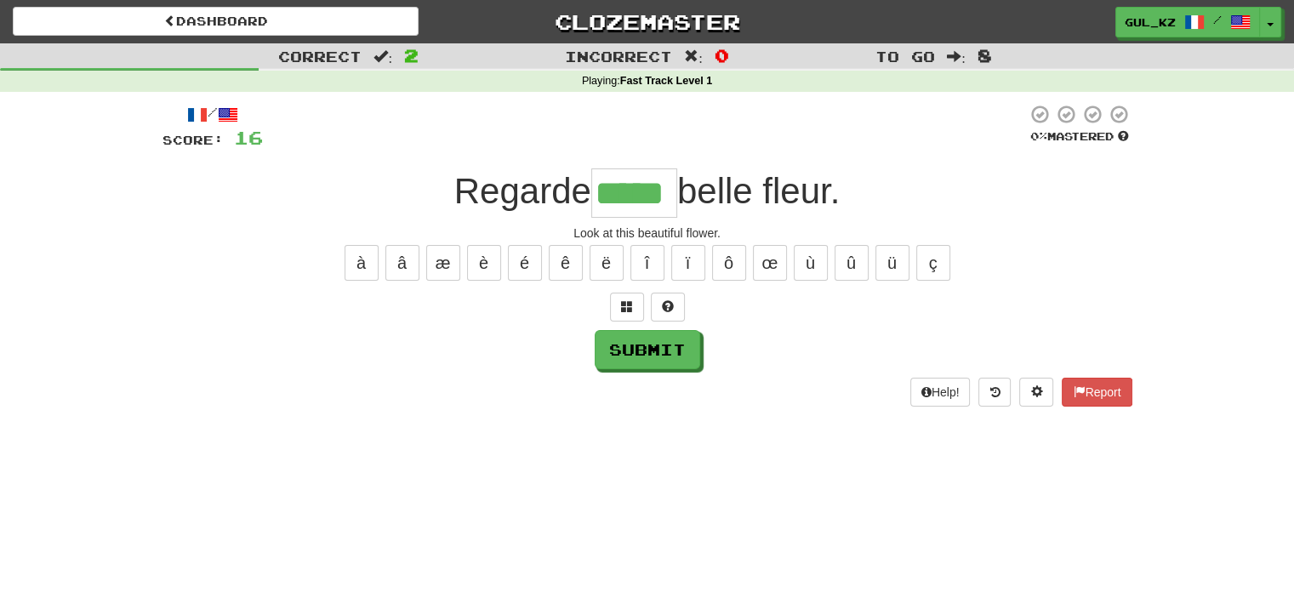
type input "*****"
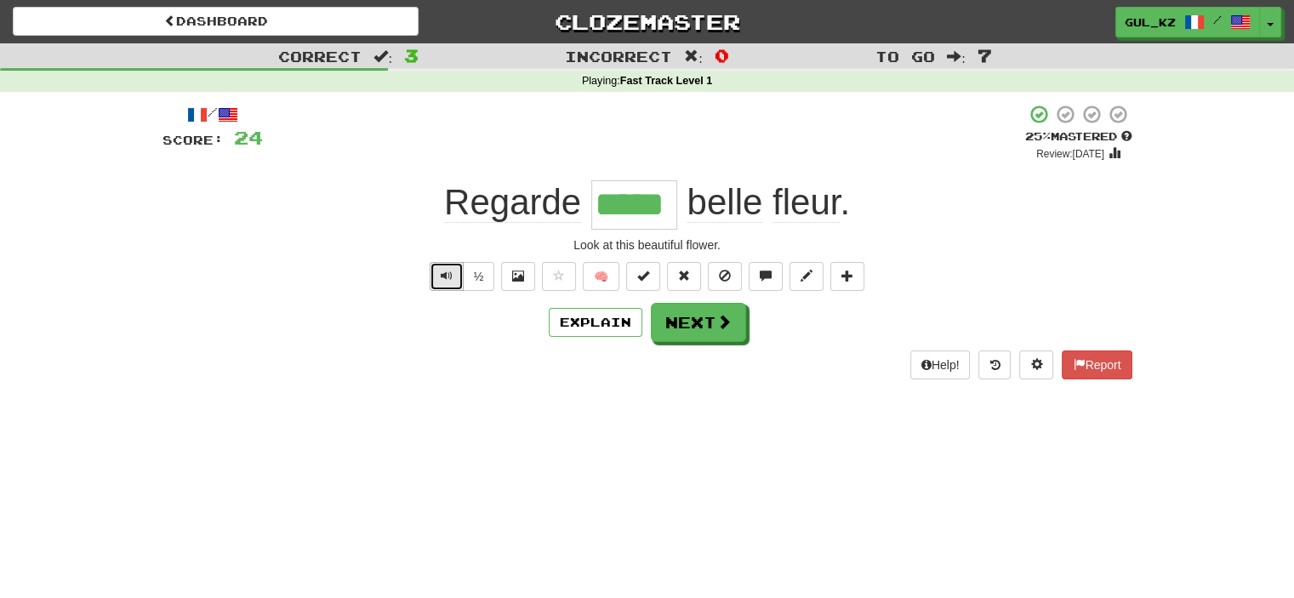
click at [446, 282] on button "Text-to-speech controls" at bounding box center [447, 276] width 34 height 29
click at [473, 285] on button "½" at bounding box center [479, 276] width 32 height 29
click at [575, 328] on button "Explain" at bounding box center [596, 322] width 94 height 29
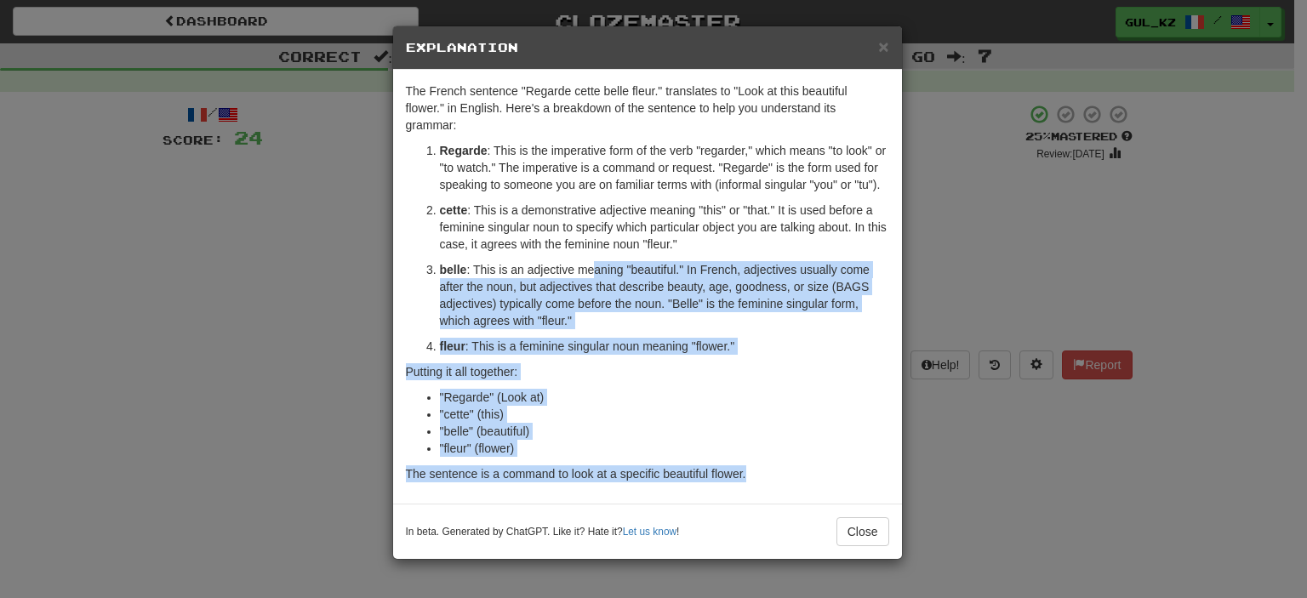
drag, startPoint x: 595, startPoint y: 268, endPoint x: 826, endPoint y: 462, distance: 302.0
click at [826, 462] on div "The French sentence "Regarde cette belle fleur." translates to "Look at this be…" at bounding box center [647, 287] width 509 height 434
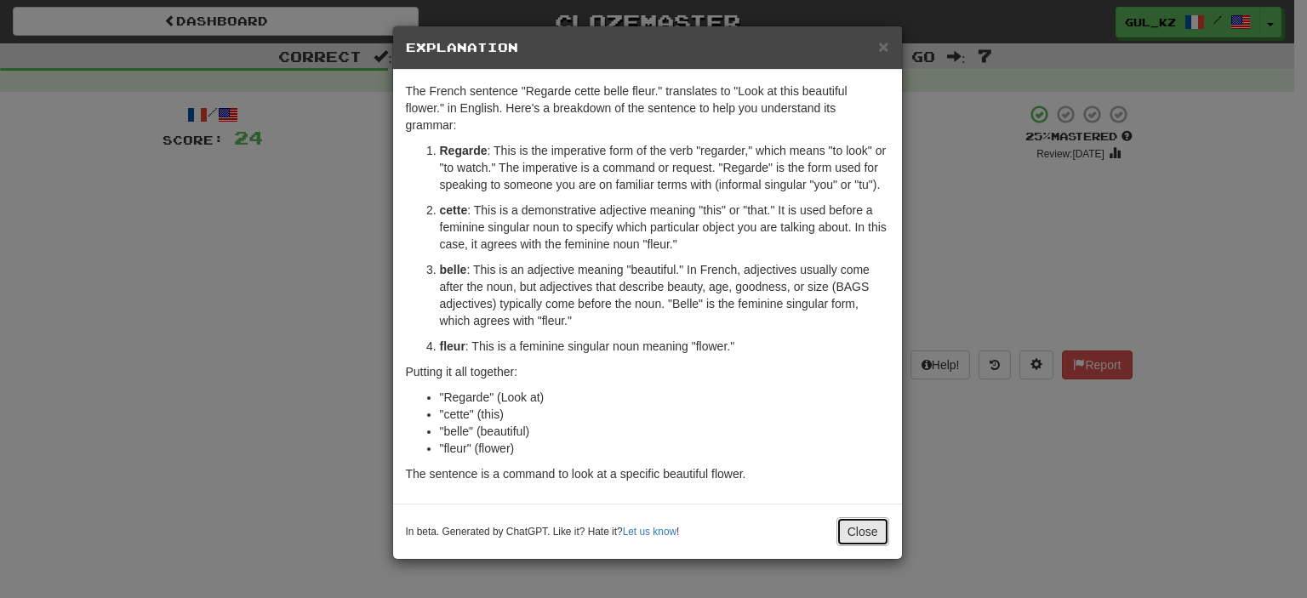
click at [864, 533] on button "Close" at bounding box center [862, 531] width 53 height 29
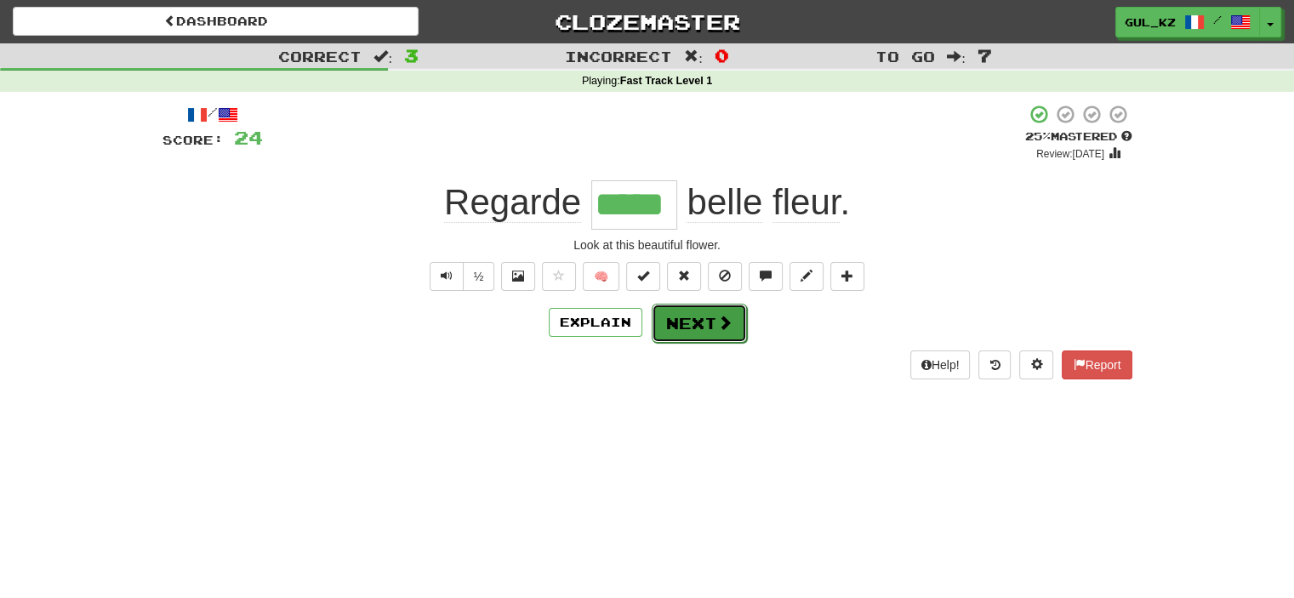
click at [713, 334] on button "Next" at bounding box center [699, 323] width 95 height 39
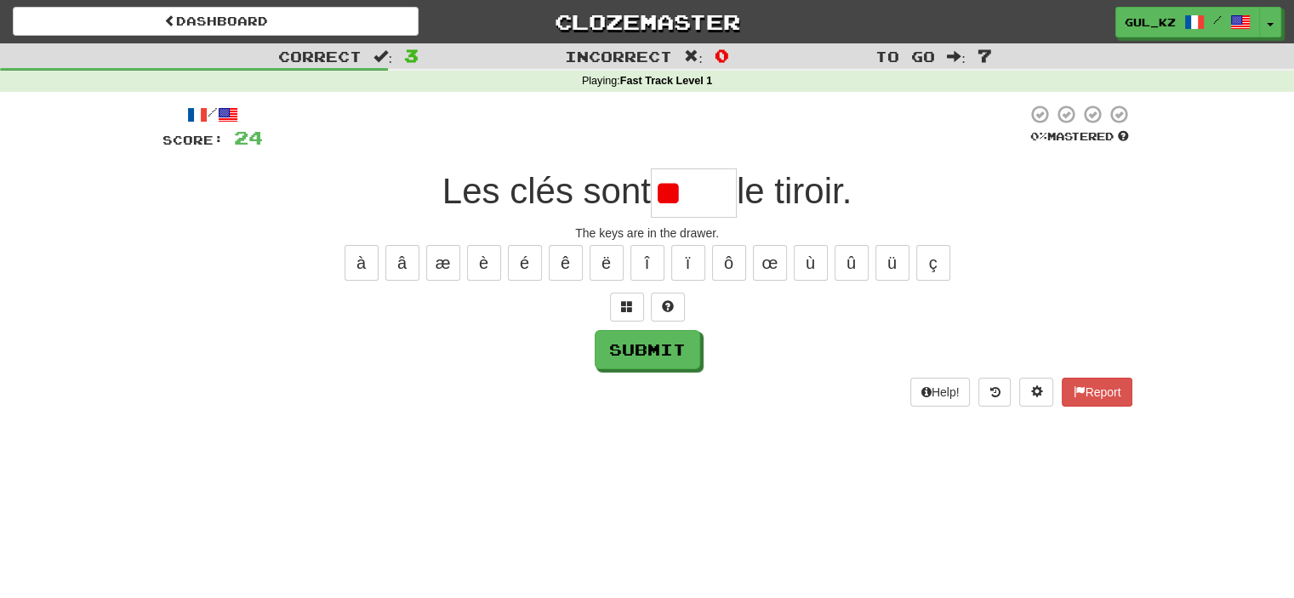
type input "*"
drag, startPoint x: 722, startPoint y: 236, endPoint x: 632, endPoint y: 231, distance: 90.3
click at [632, 231] on div "The keys are in the drawer." at bounding box center [648, 233] width 970 height 17
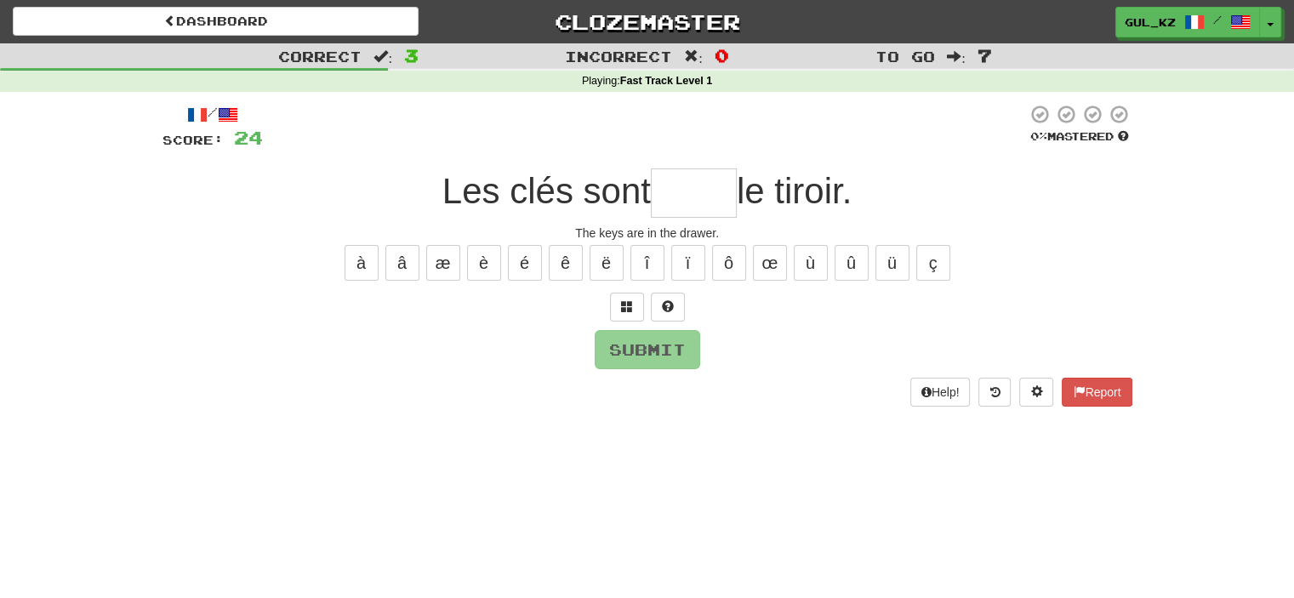
click at [711, 190] on input "text" at bounding box center [694, 192] width 86 height 49
type input "****"
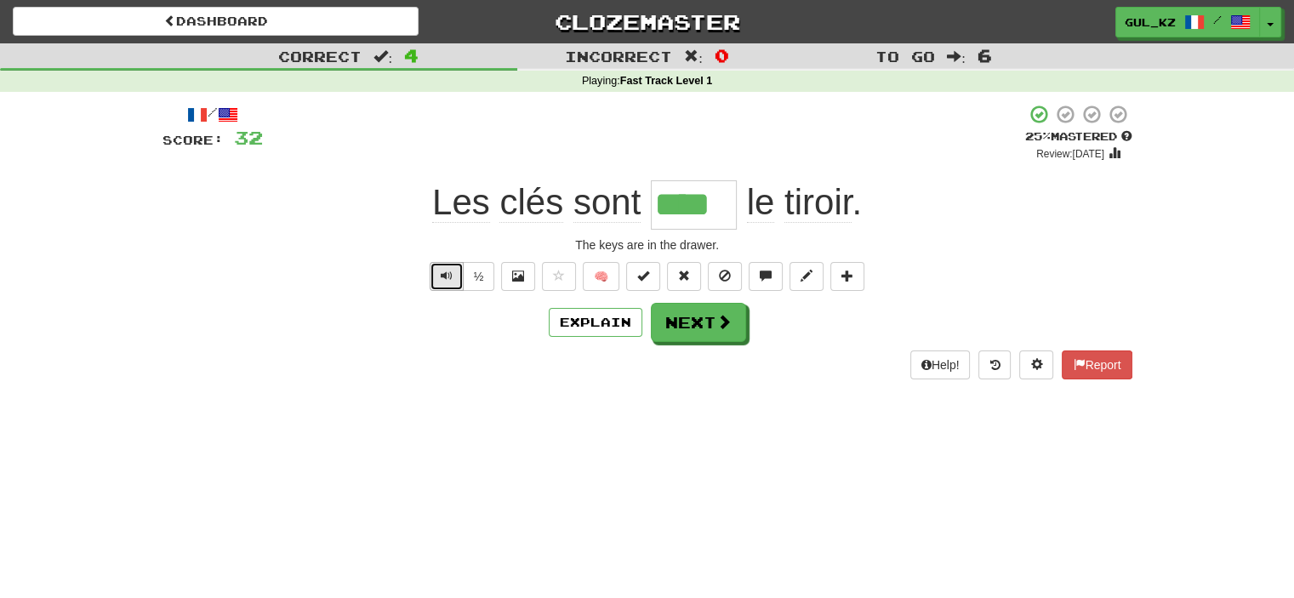
click at [439, 280] on button "Text-to-speech controls" at bounding box center [447, 276] width 34 height 29
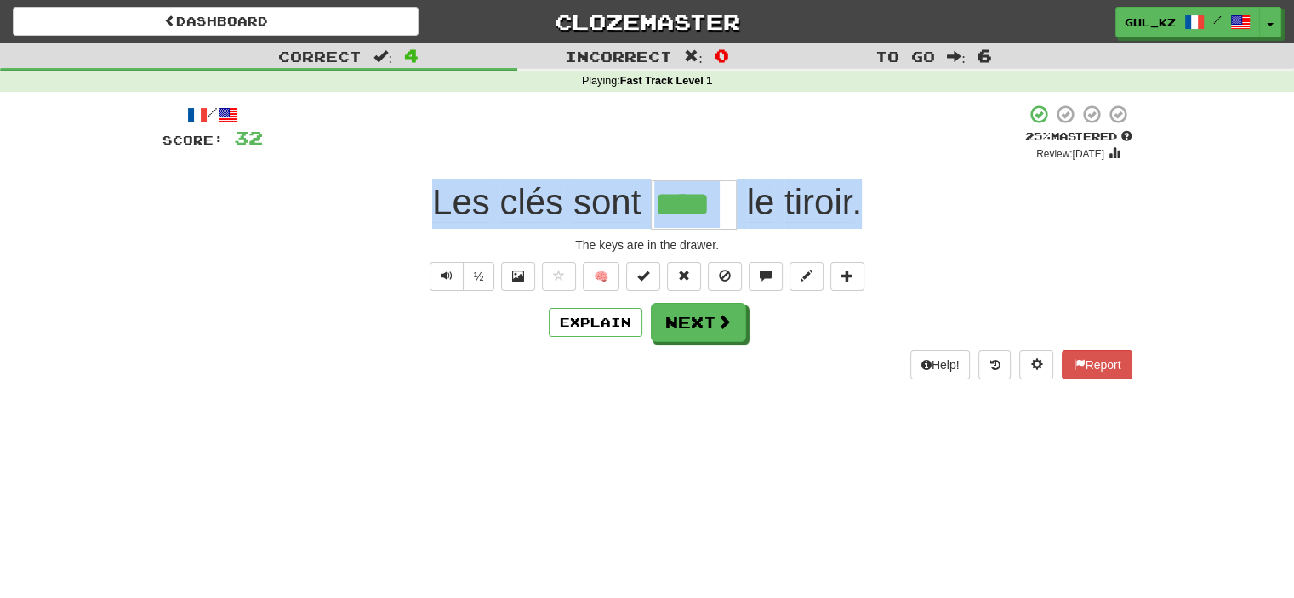
drag, startPoint x: 422, startPoint y: 209, endPoint x: 876, endPoint y: 200, distance: 454.4
click at [876, 200] on div "Les clés sont **** le tiroir ." at bounding box center [648, 204] width 970 height 49
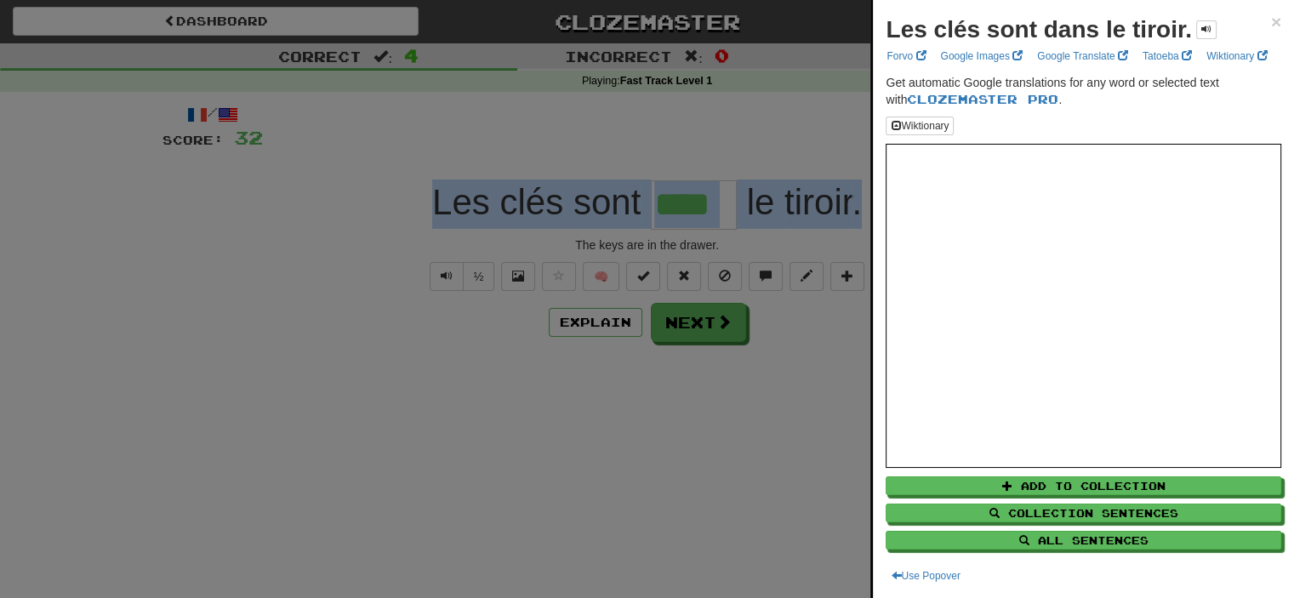
copy div "Les clés sont le tiroir ."
click at [1271, 20] on span "×" at bounding box center [1276, 22] width 10 height 20
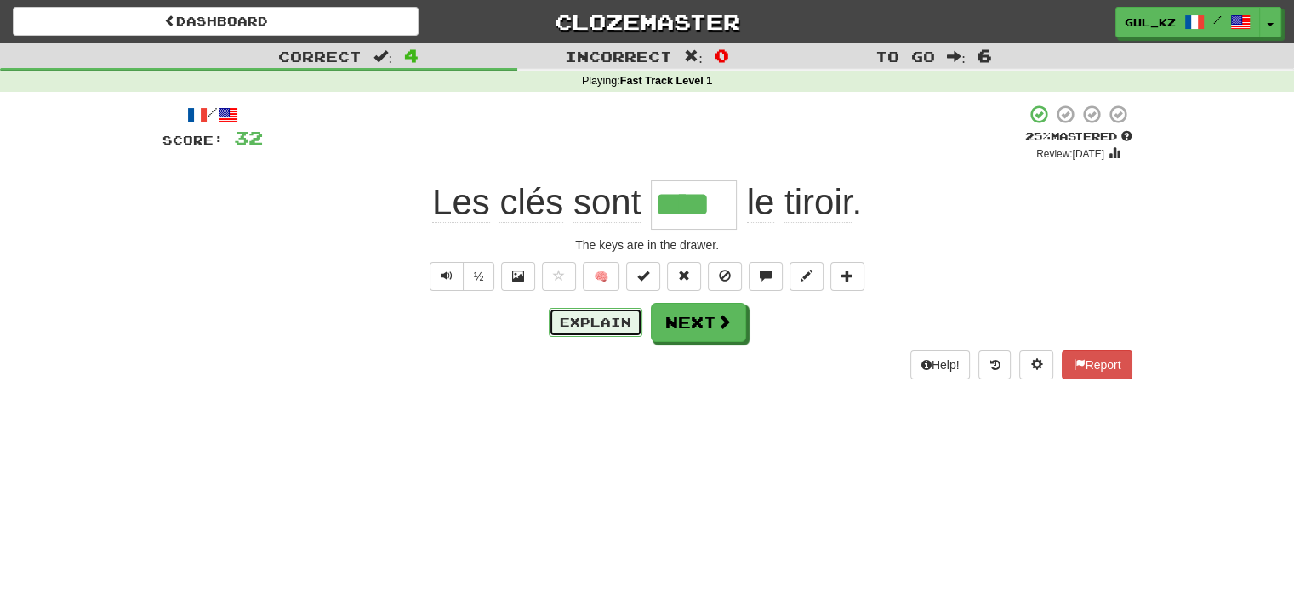
click at [591, 325] on button "Explain" at bounding box center [596, 322] width 94 height 29
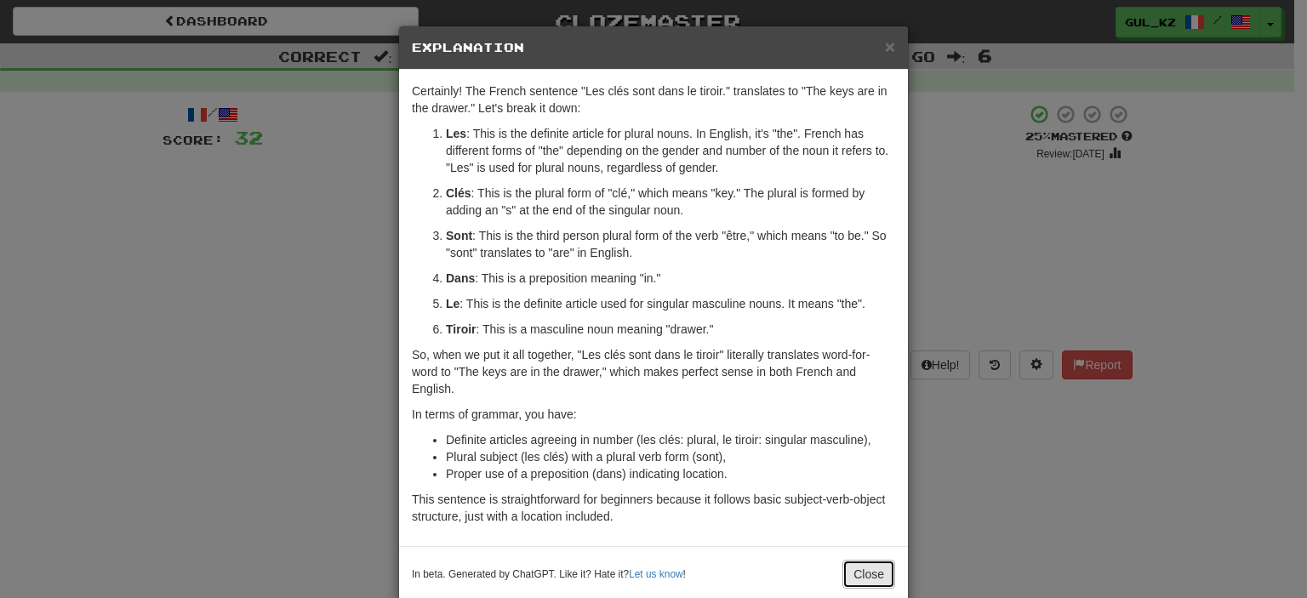
click at [870, 573] on button "Close" at bounding box center [868, 574] width 53 height 29
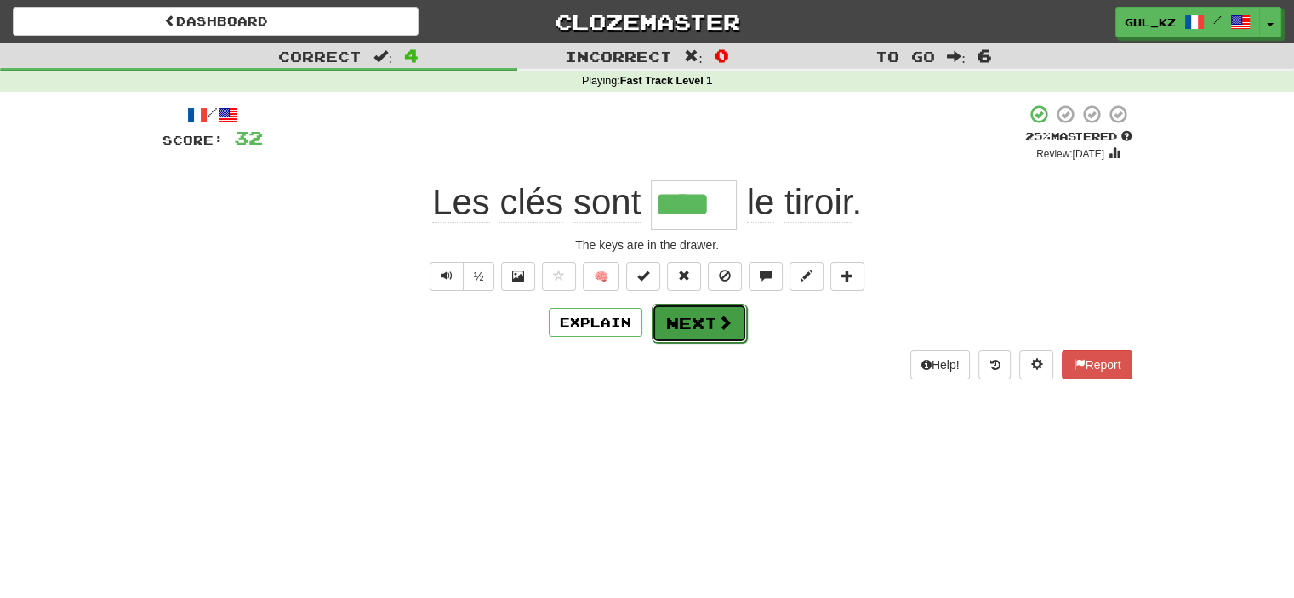
click at [704, 326] on button "Next" at bounding box center [699, 323] width 95 height 39
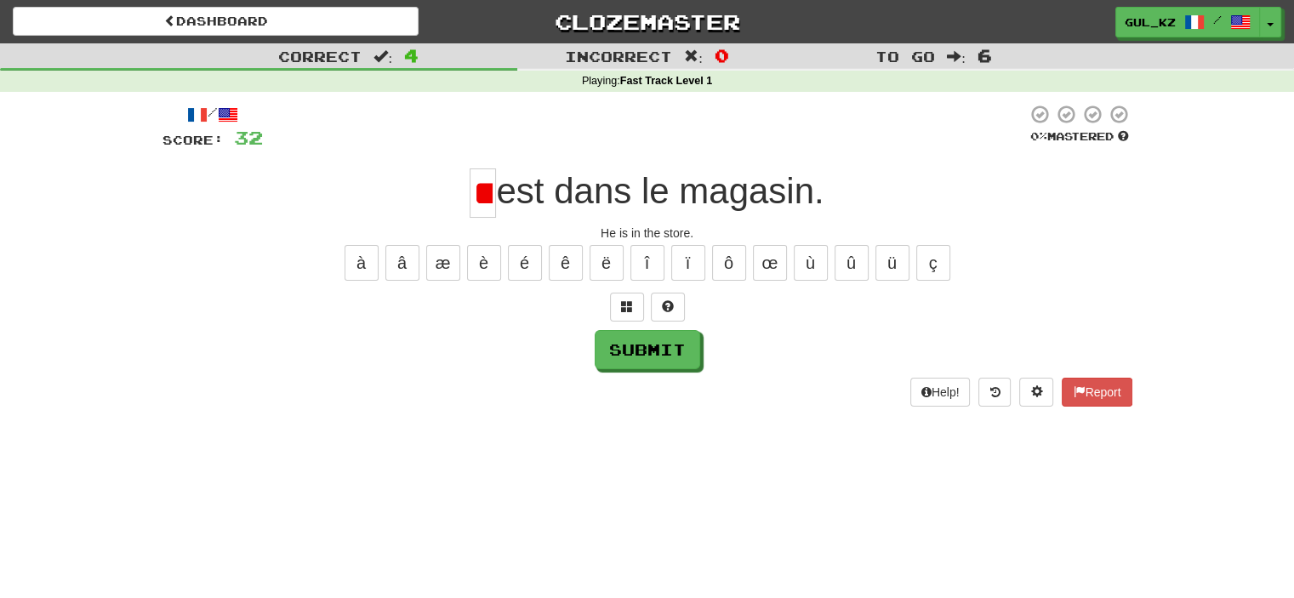
type input "*"
type input "**"
click at [643, 357] on button "Submit" at bounding box center [649, 350] width 106 height 39
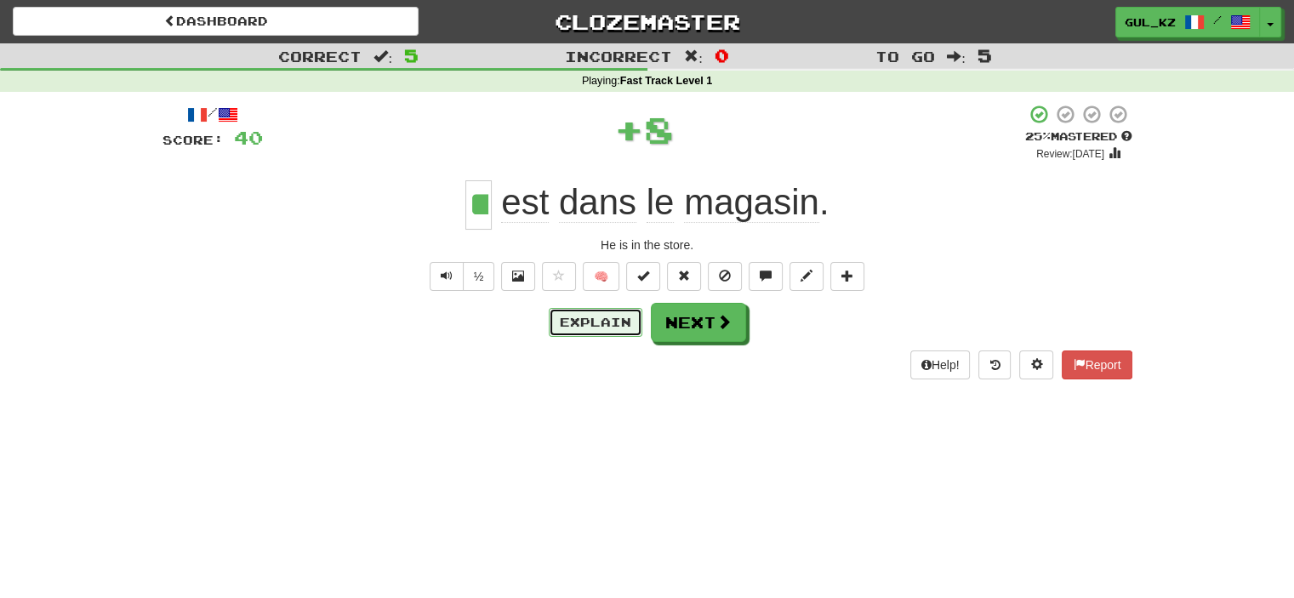
click at [602, 319] on button "Explain" at bounding box center [596, 322] width 94 height 29
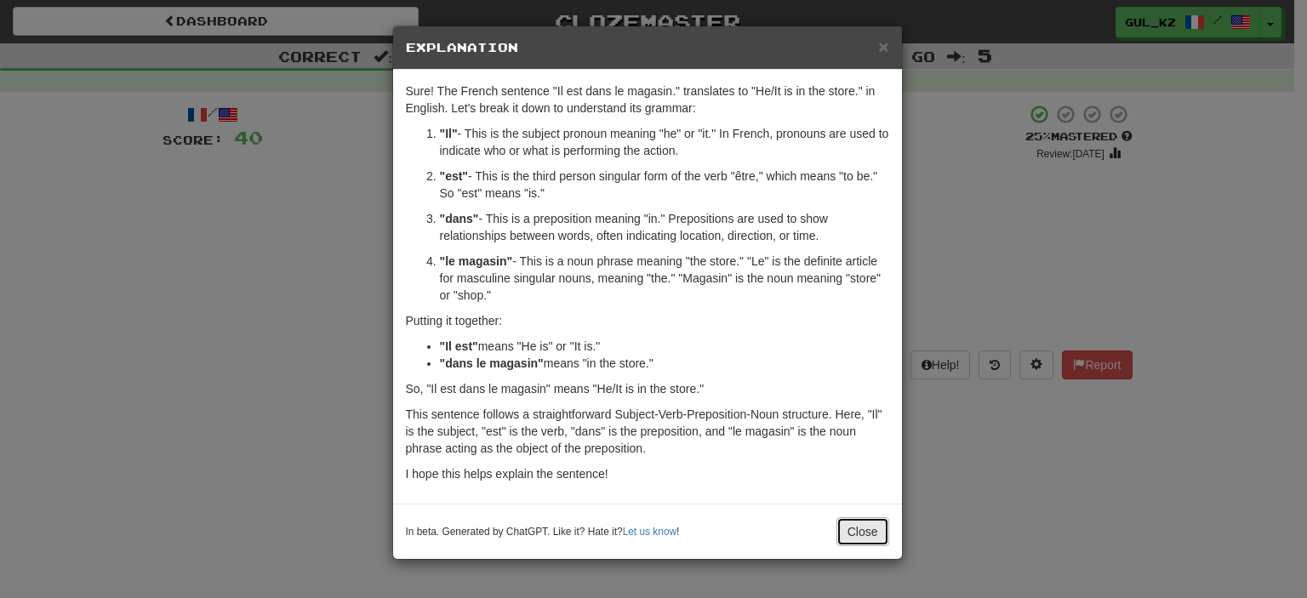
click at [850, 535] on button "Close" at bounding box center [862, 531] width 53 height 29
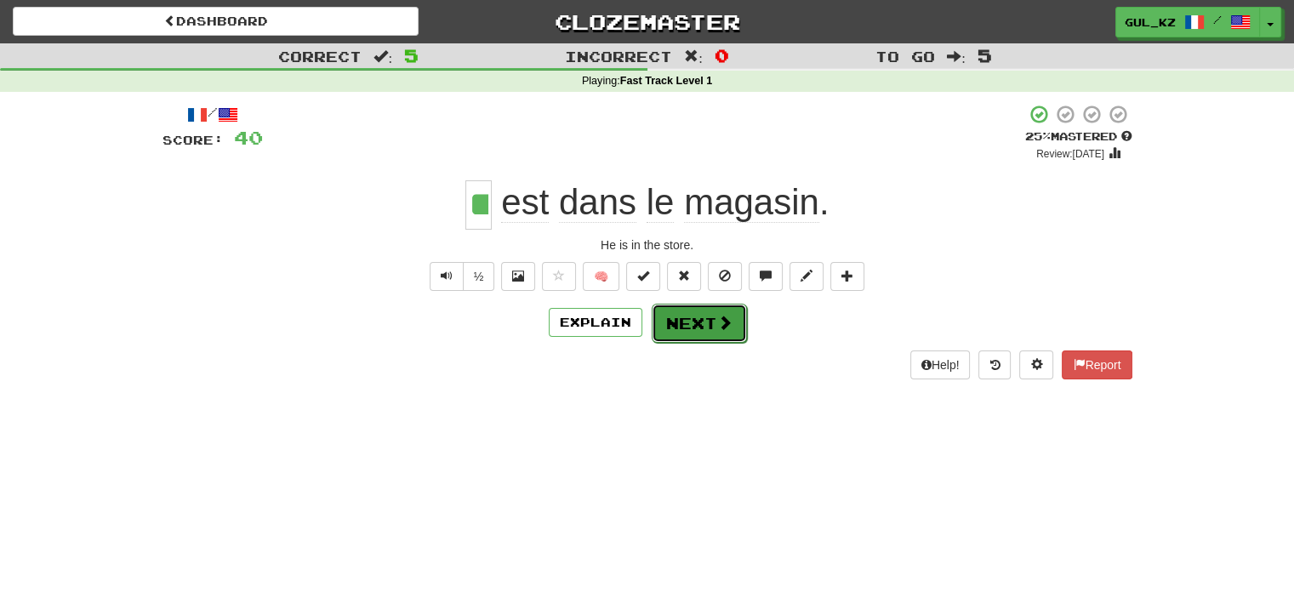
click at [702, 326] on button "Next" at bounding box center [699, 323] width 95 height 39
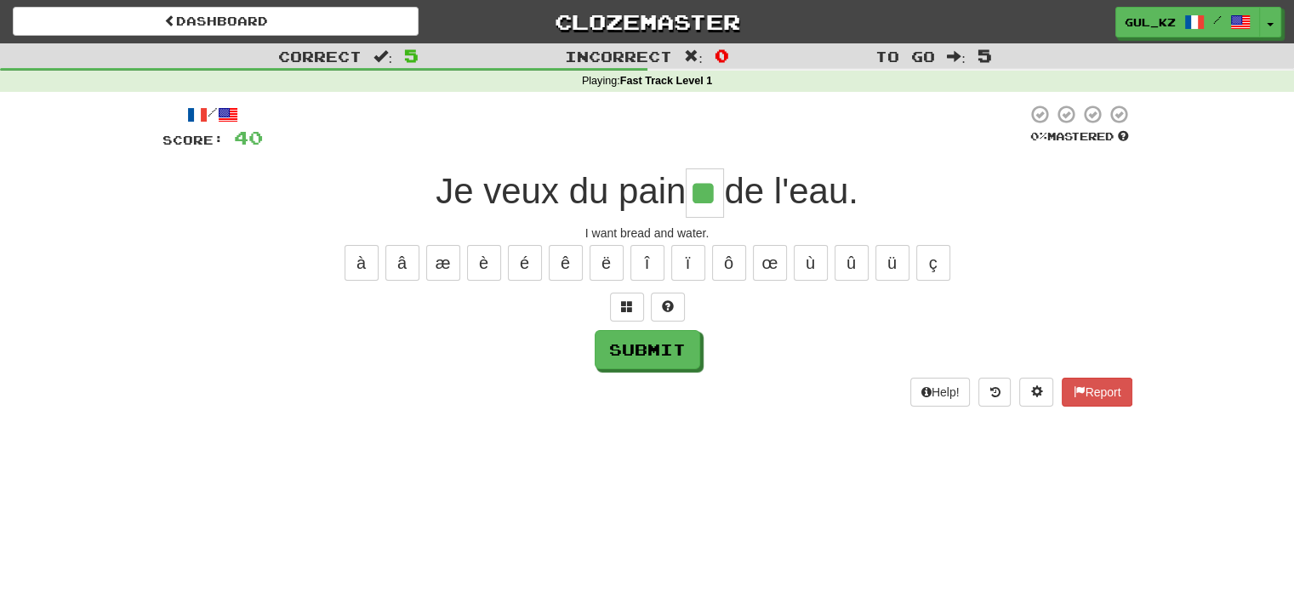
type input "**"
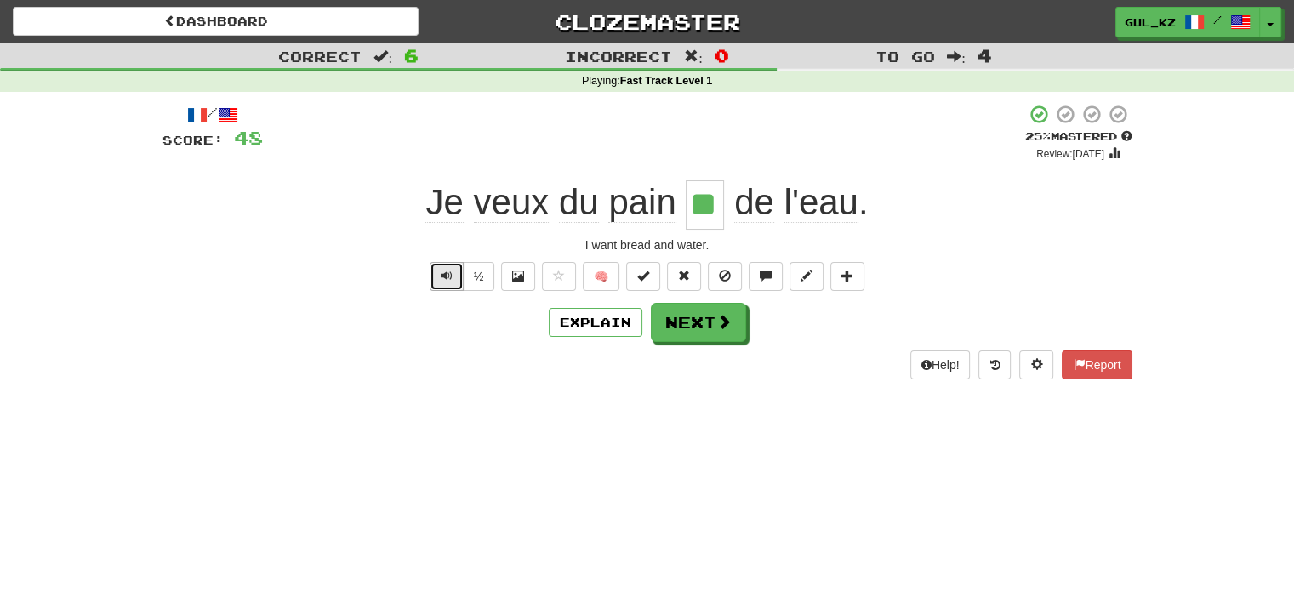
click at [451, 280] on span "Text-to-speech controls" at bounding box center [447, 276] width 12 height 12
click at [582, 326] on button "Explain" at bounding box center [596, 322] width 94 height 29
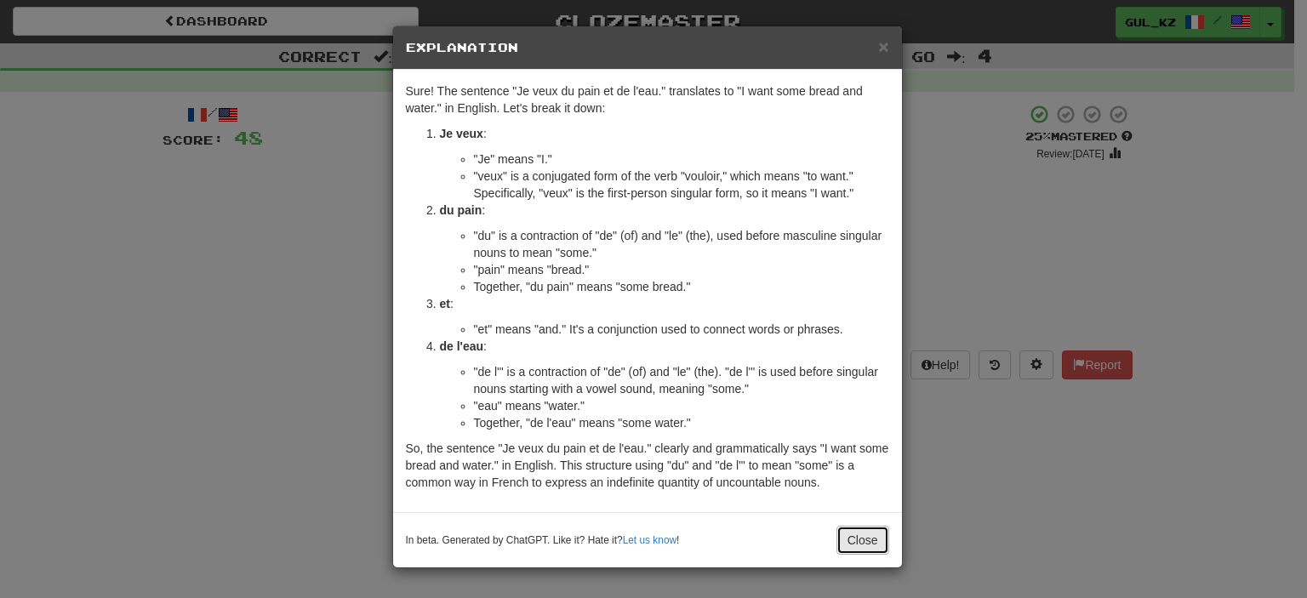
click at [848, 539] on button "Close" at bounding box center [862, 540] width 53 height 29
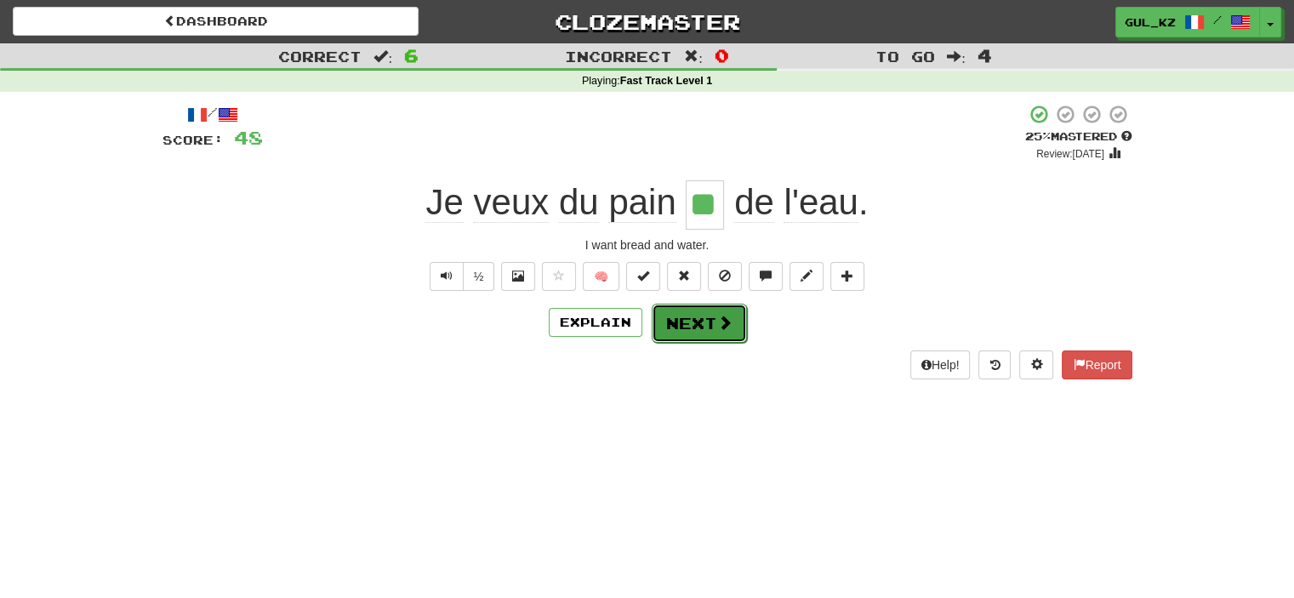
click at [714, 328] on button "Next" at bounding box center [699, 323] width 95 height 39
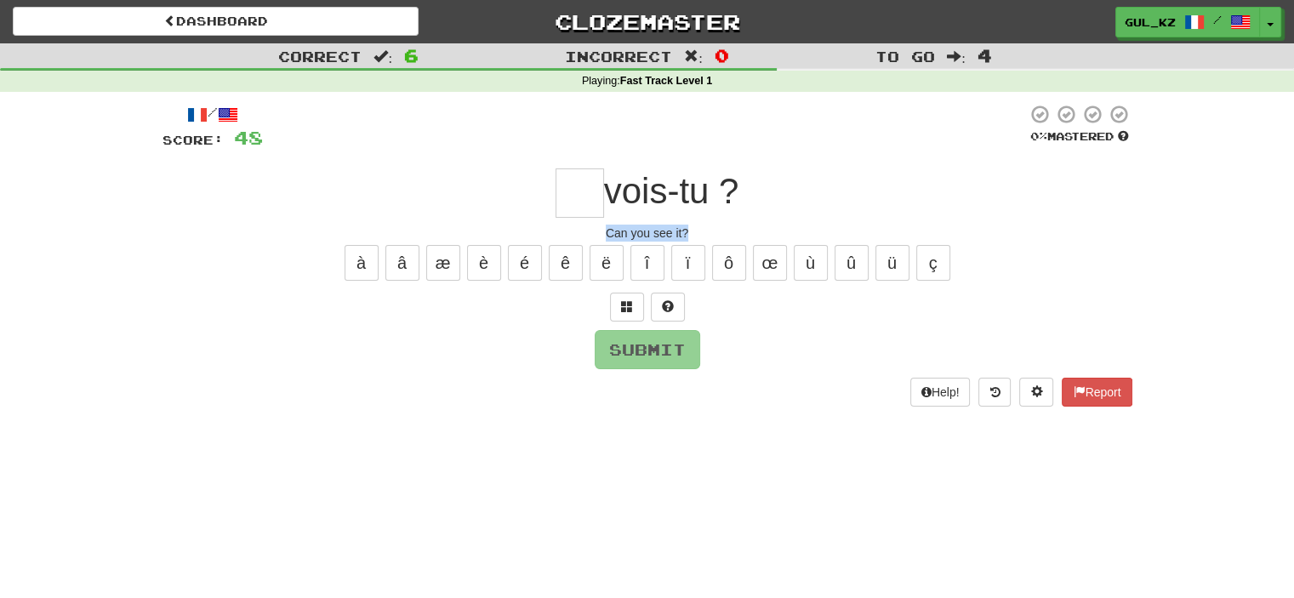
drag, startPoint x: 699, startPoint y: 235, endPoint x: 602, endPoint y: 233, distance: 97.0
click at [602, 233] on div "Can you see it?" at bounding box center [648, 233] width 970 height 17
copy div "Can you see it?"
click at [583, 193] on input "text" at bounding box center [580, 192] width 48 height 49
type input "*"
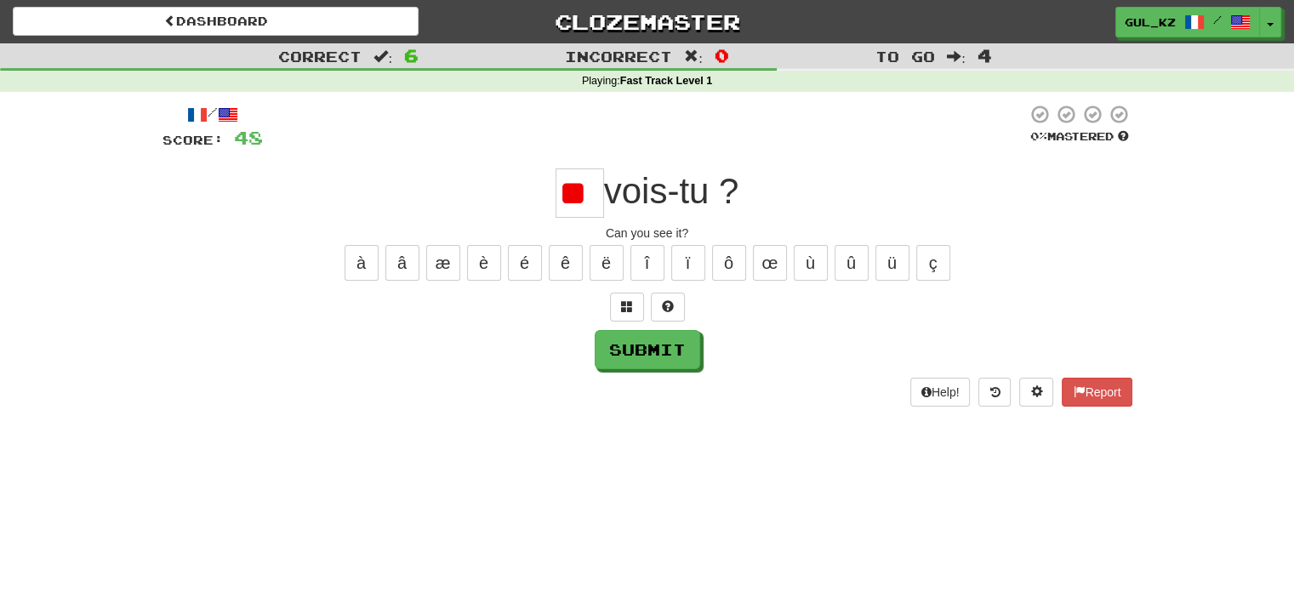
type input "*"
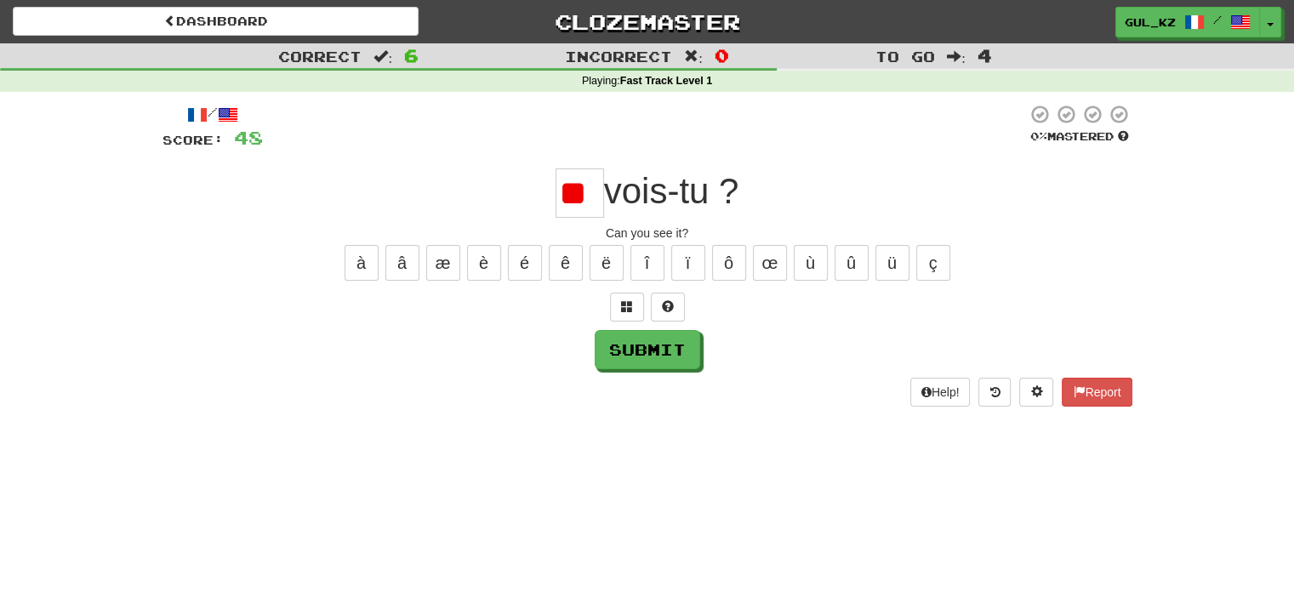
scroll to position [0, 3]
type input "*"
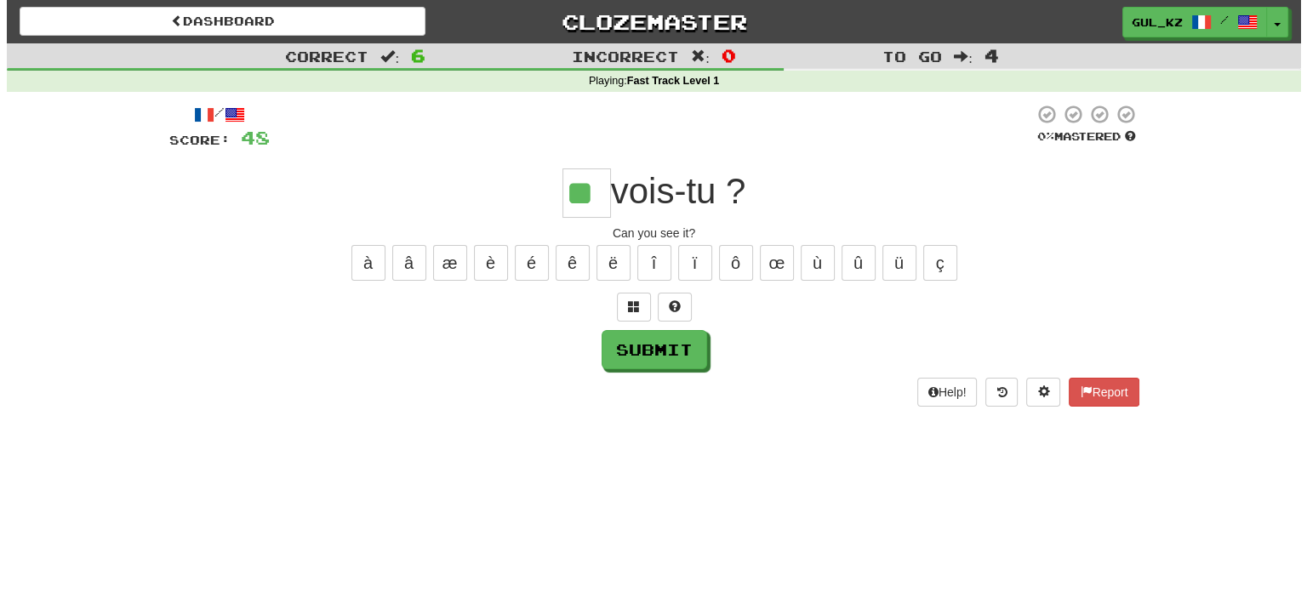
scroll to position [0, 0]
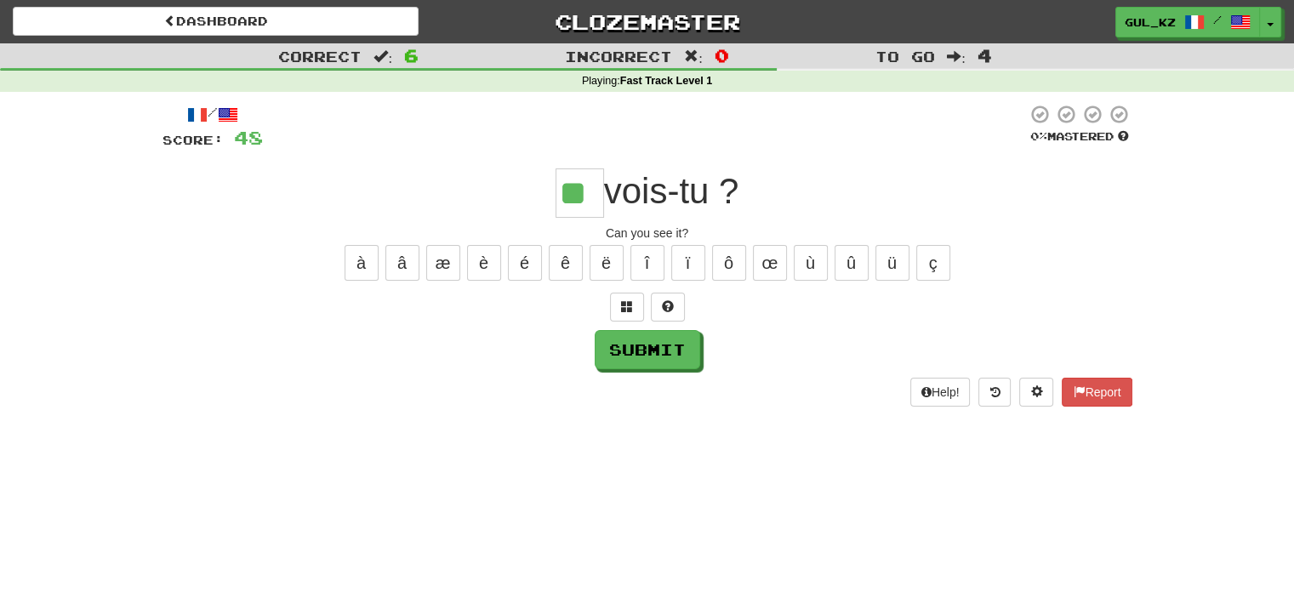
type input "**"
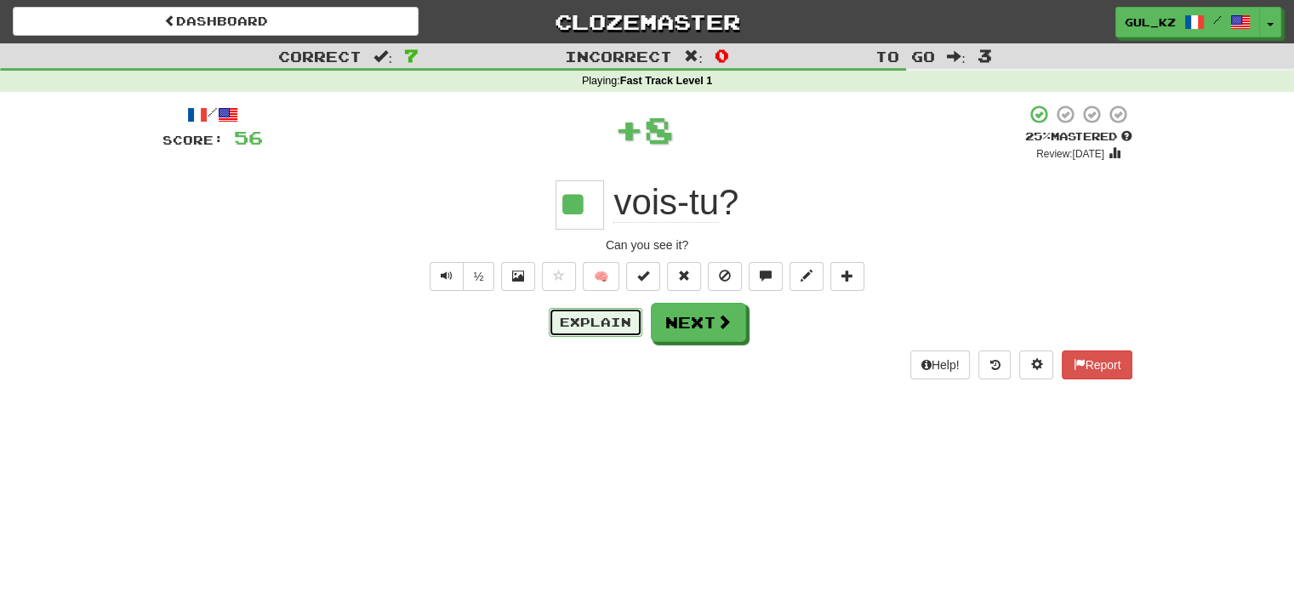
click at [601, 312] on button "Explain" at bounding box center [596, 322] width 94 height 29
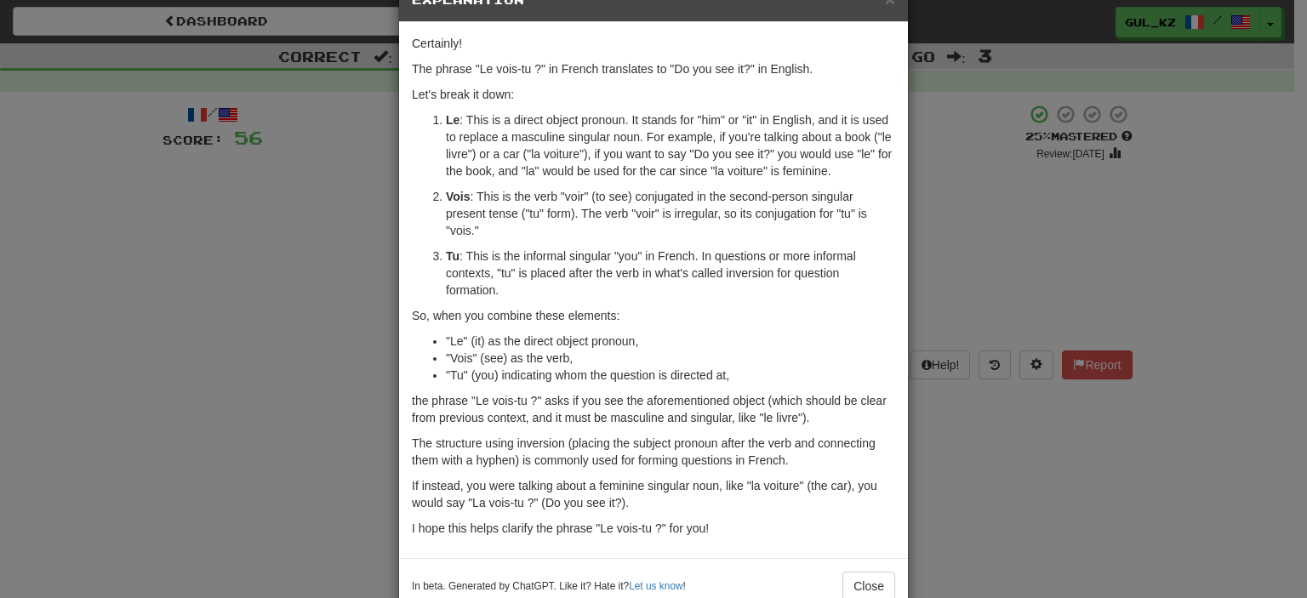
scroll to position [88, 0]
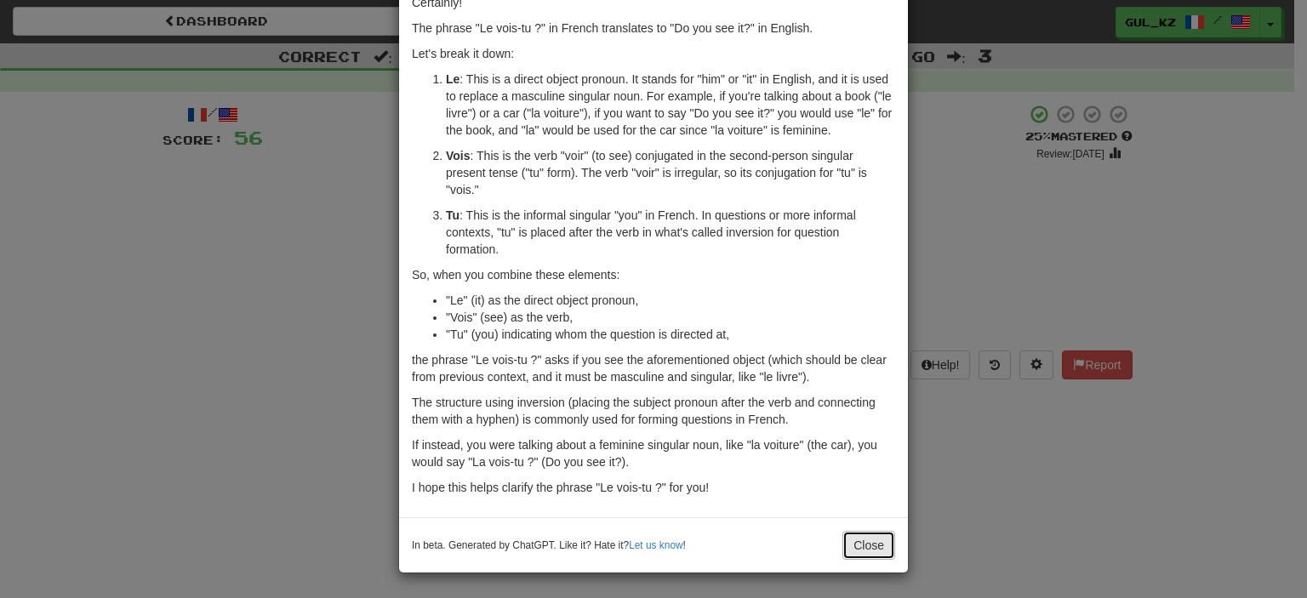
click at [851, 539] on button "Close" at bounding box center [868, 545] width 53 height 29
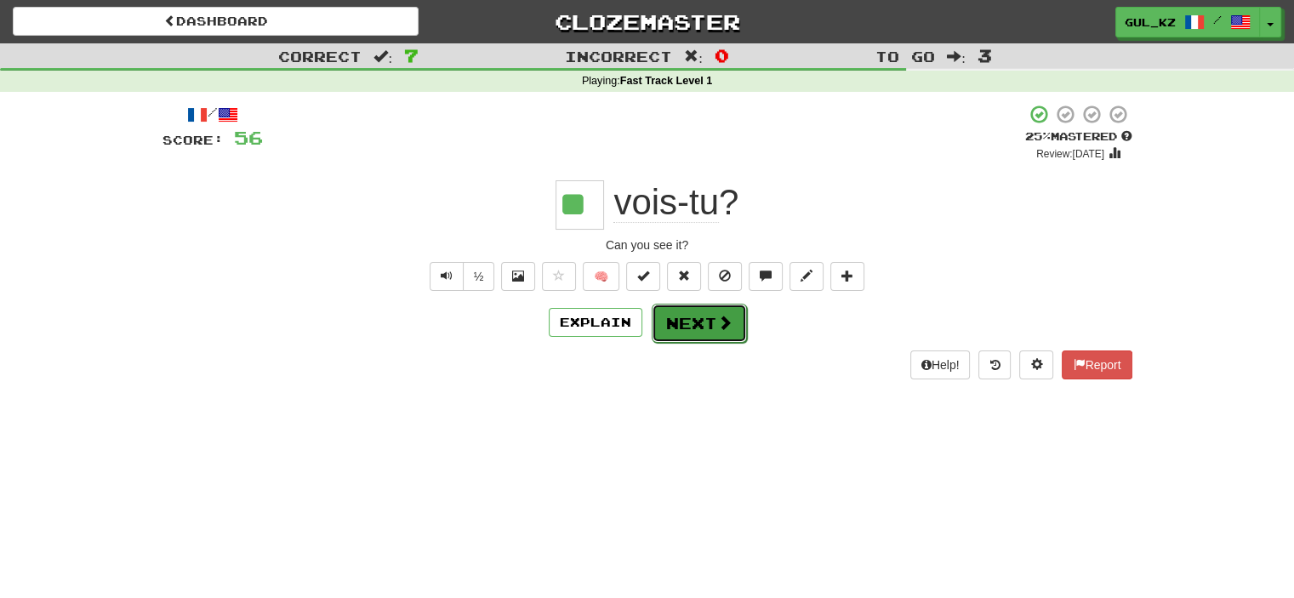
click at [693, 317] on button "Next" at bounding box center [699, 323] width 95 height 39
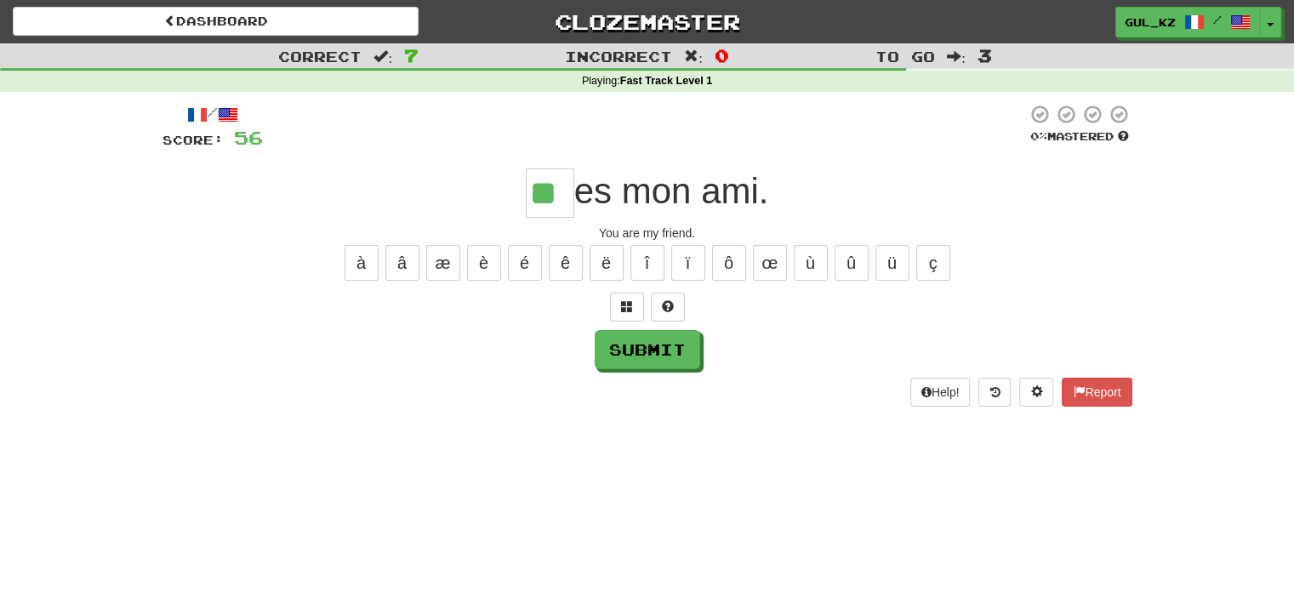
type input "**"
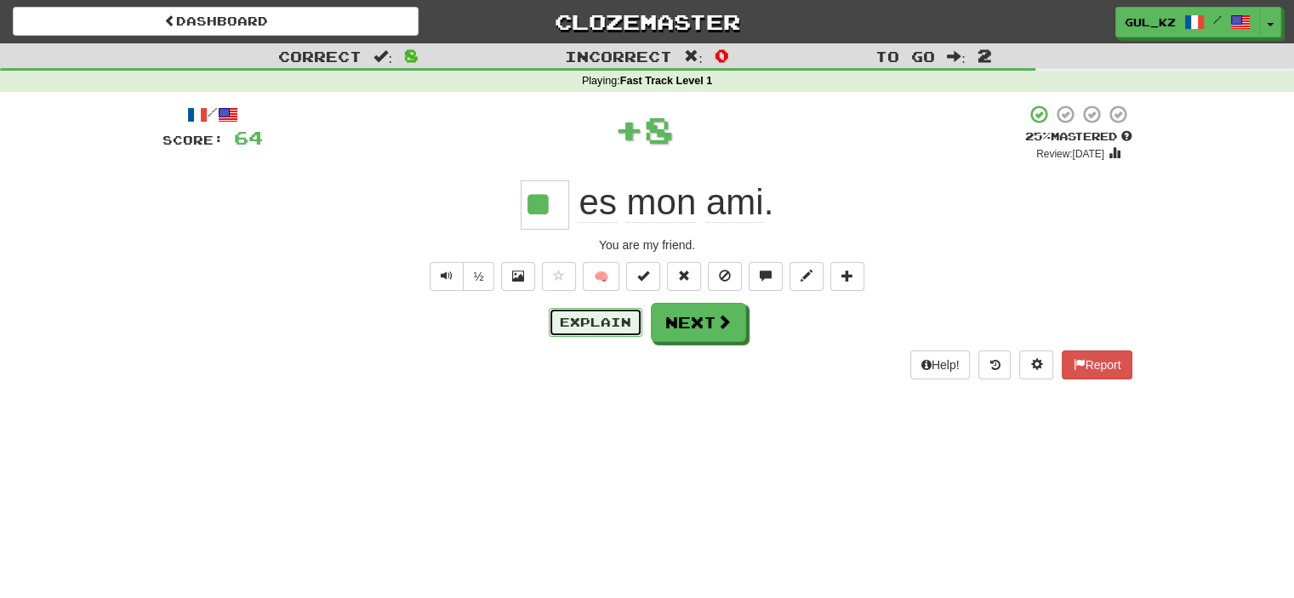
click at [593, 328] on button "Explain" at bounding box center [596, 322] width 94 height 29
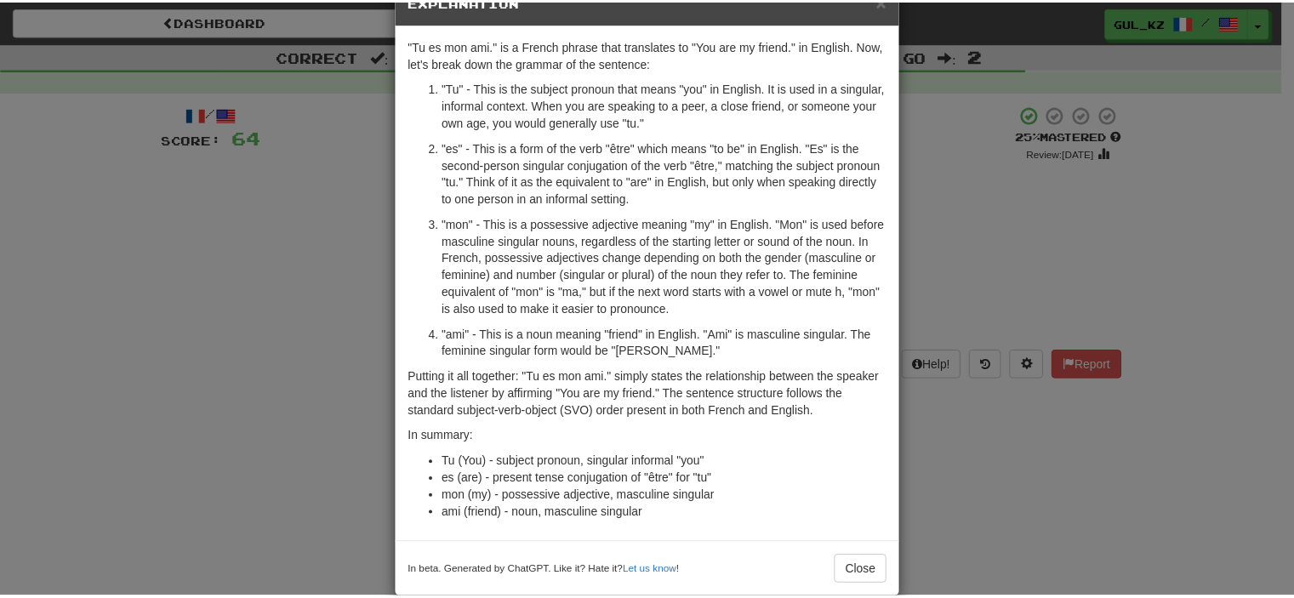
scroll to position [71, 0]
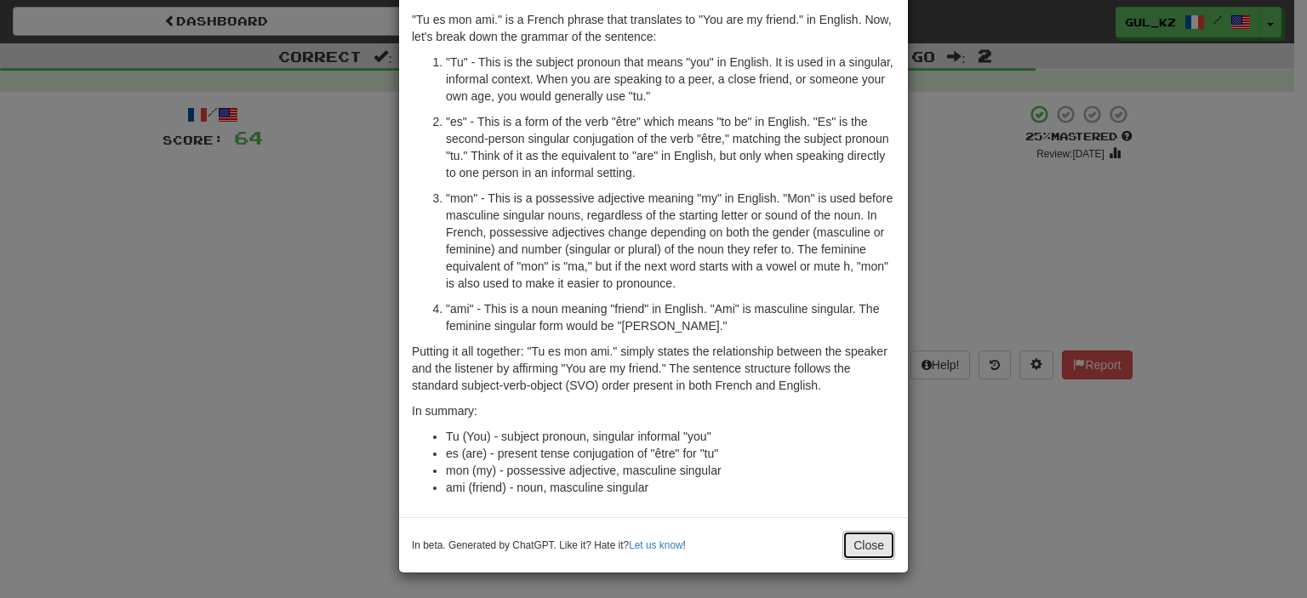
click at [864, 540] on button "Close" at bounding box center [868, 545] width 53 height 29
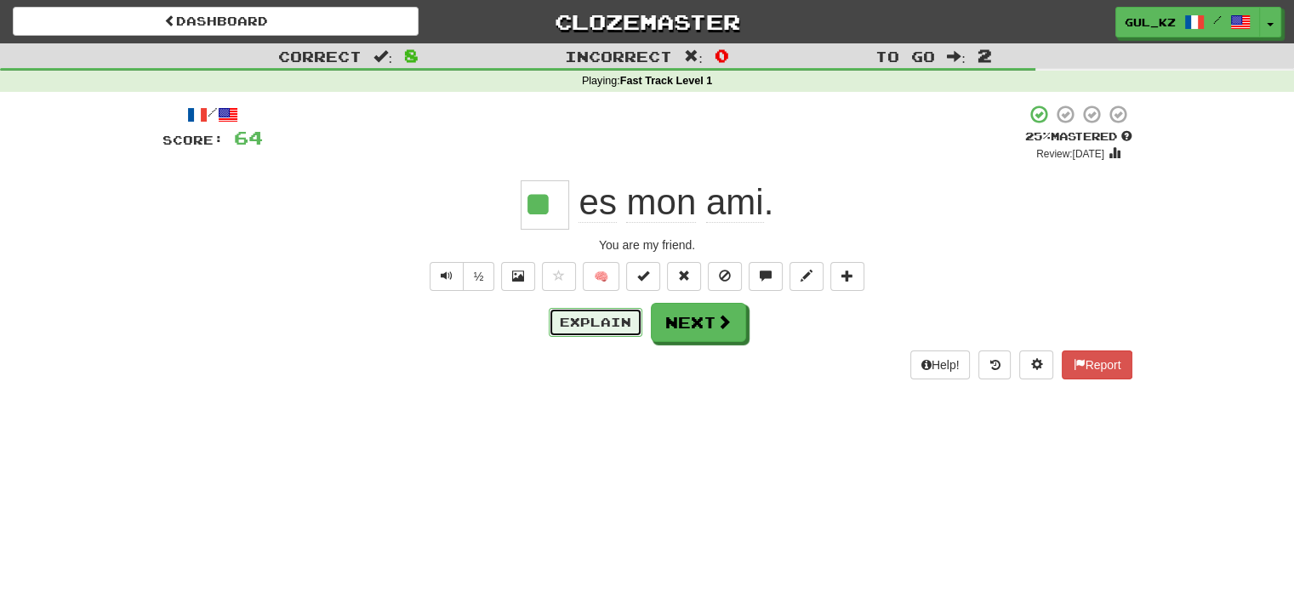
drag, startPoint x: 596, startPoint y: 321, endPoint x: 640, endPoint y: 370, distance: 65.7
click at [653, 389] on div "/ Score: 64 + 8 25 % Mastered Review: 2025-08-17 ** es mon ami . You are my fri…" at bounding box center [648, 247] width 970 height 311
click at [711, 322] on button "Next" at bounding box center [699, 323] width 95 height 39
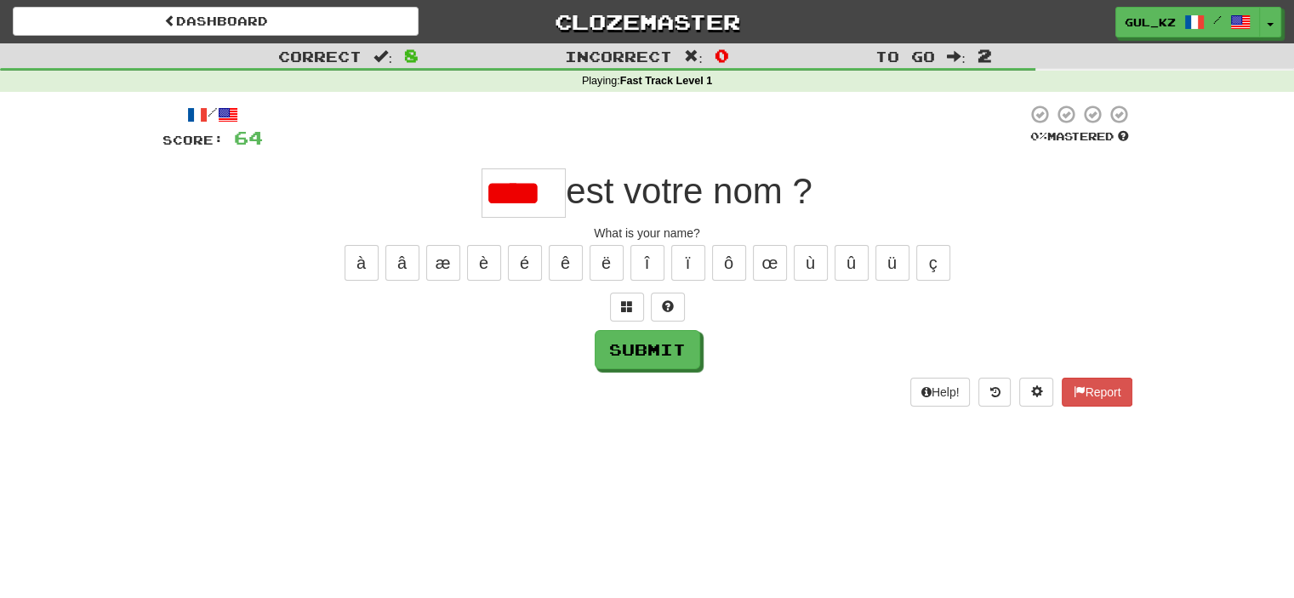
scroll to position [0, 0]
drag, startPoint x: 687, startPoint y: 234, endPoint x: 592, endPoint y: 229, distance: 94.6
click at [592, 229] on div "What is your name?" at bounding box center [648, 233] width 970 height 17
copy div "What is your name?"
click at [545, 192] on input "***" at bounding box center [524, 192] width 84 height 49
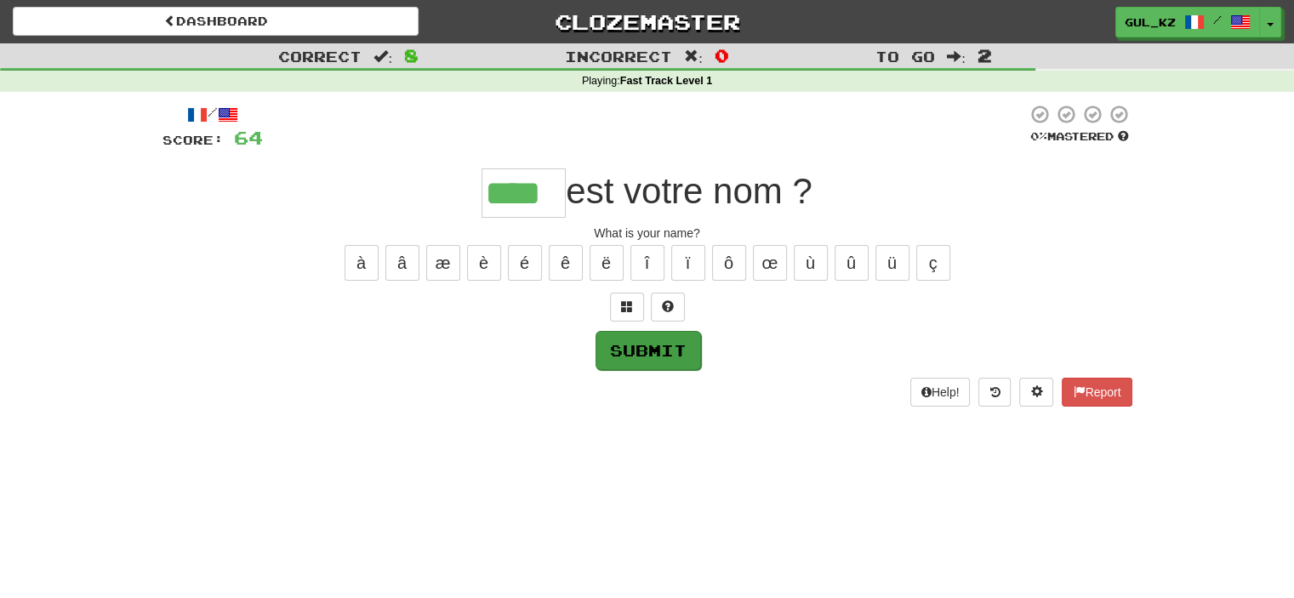
type input "****"
click at [667, 357] on button "Submit" at bounding box center [649, 350] width 106 height 39
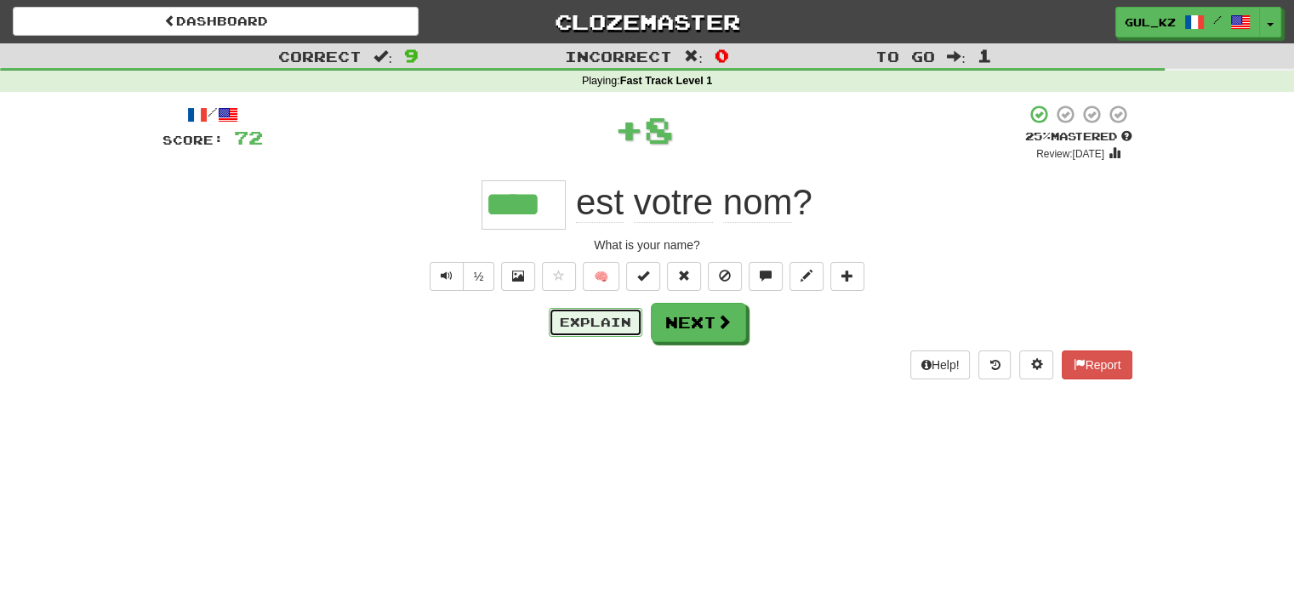
click at [606, 328] on button "Explain" at bounding box center [596, 322] width 94 height 29
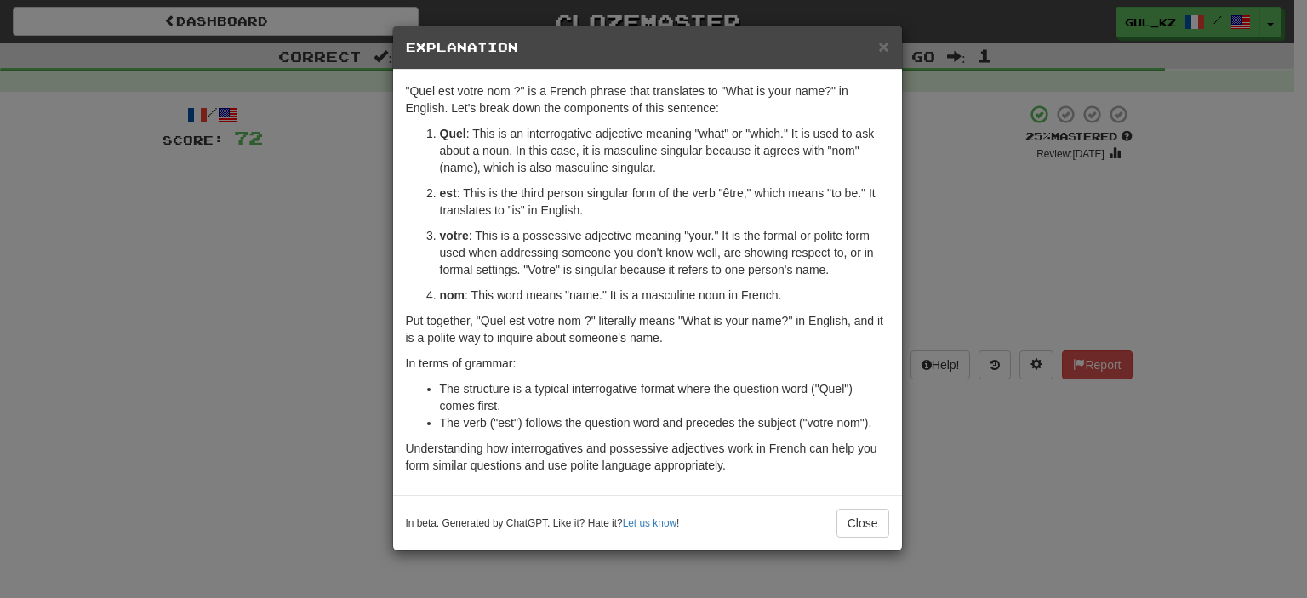
drag, startPoint x: 589, startPoint y: 124, endPoint x: 646, endPoint y: 158, distance: 66.4
click at [646, 158] on p "Quel : This is an interrogative adjective meaning "what" or "which." It is used…" at bounding box center [664, 150] width 449 height 51
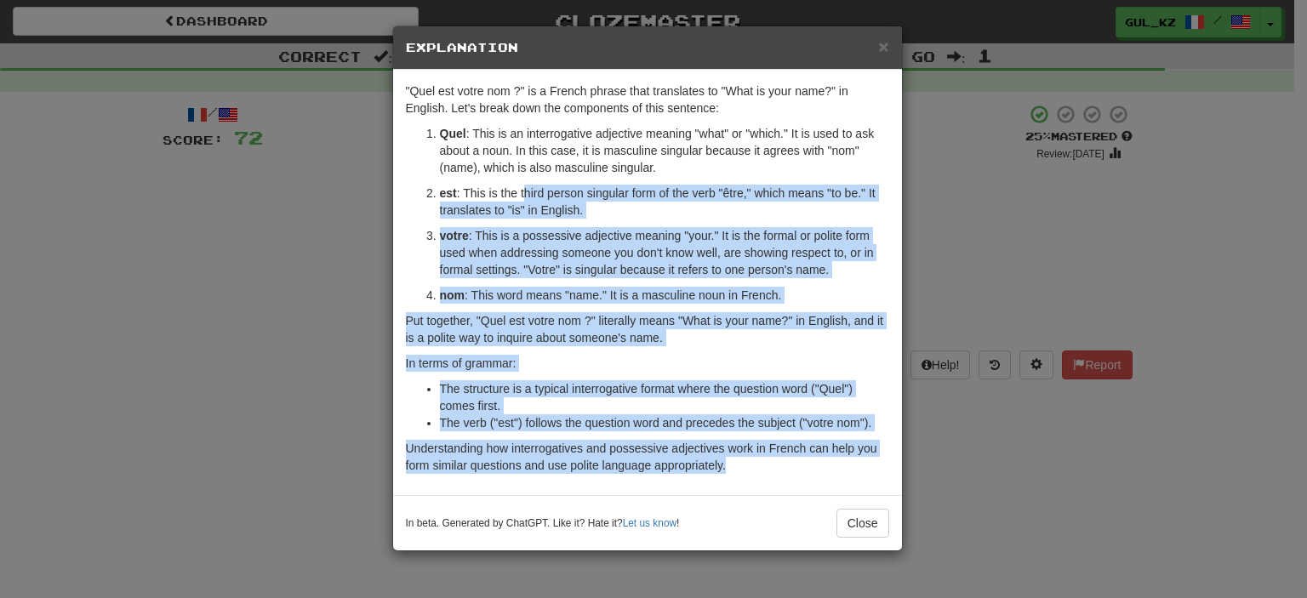
drag, startPoint x: 523, startPoint y: 192, endPoint x: 739, endPoint y: 459, distance: 342.4
click at [739, 459] on div ""Quel est votre nom ?" is a French phrase that translates to "What is your name…" at bounding box center [647, 282] width 509 height 425
click at [860, 522] on button "Close" at bounding box center [862, 523] width 53 height 29
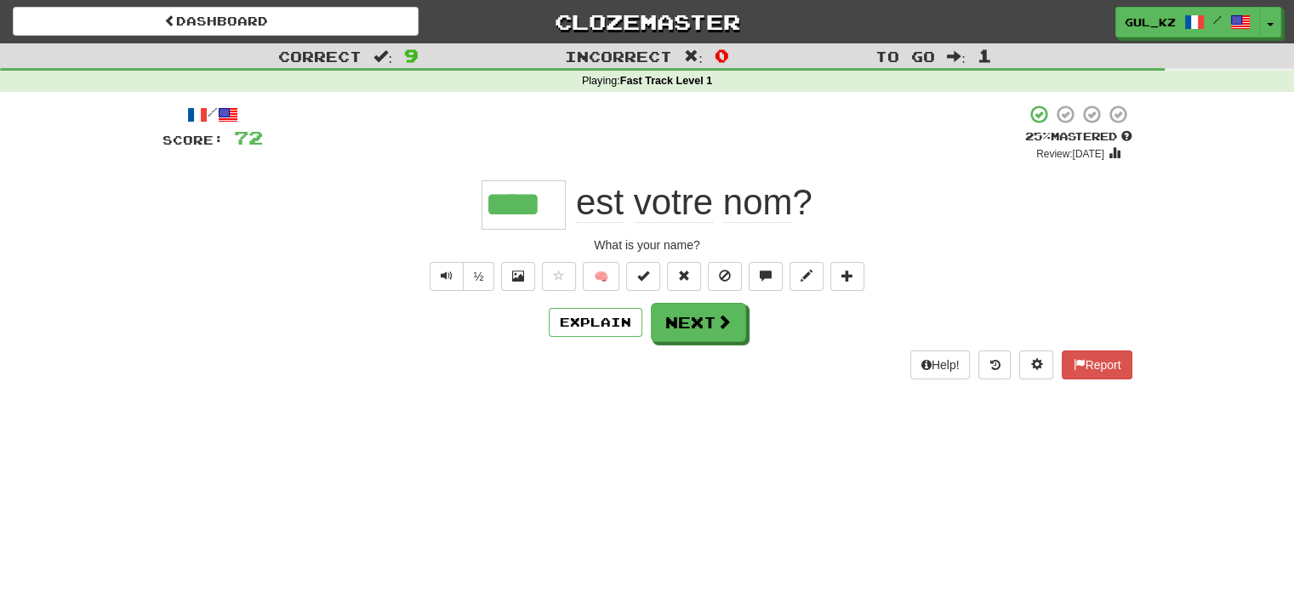
drag, startPoint x: 843, startPoint y: 504, endPoint x: 836, endPoint y: 493, distance: 12.3
click at [841, 501] on div "Dashboard Clozemaster Gul_kz / Toggle Dropdown Dashboard Leaderboard Activity F…" at bounding box center [647, 299] width 1294 height 598
click at [732, 326] on button "Next" at bounding box center [698, 322] width 95 height 39
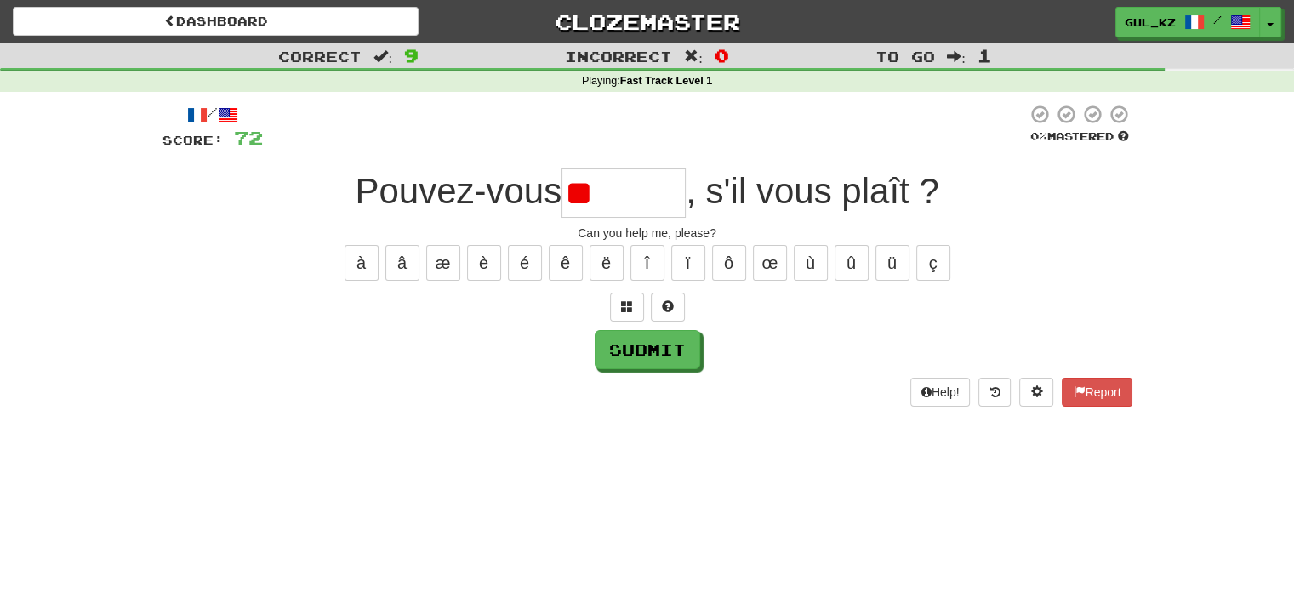
type input "*"
drag, startPoint x: 615, startPoint y: 241, endPoint x: 565, endPoint y: 233, distance: 50.8
click at [565, 233] on div "Can you help me, please?" at bounding box center [648, 233] width 970 height 17
copy div "Can you help me, please?"
click at [653, 190] on input "*" at bounding box center [624, 192] width 124 height 49
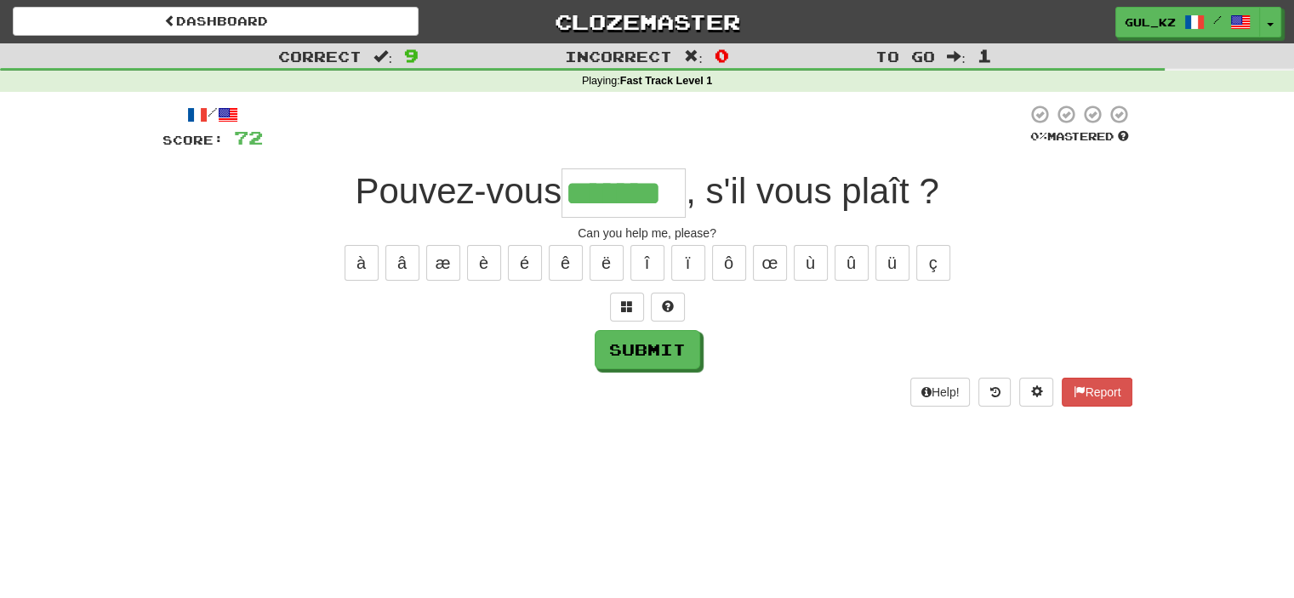
type input "*******"
click at [613, 353] on button "Submit" at bounding box center [649, 350] width 106 height 39
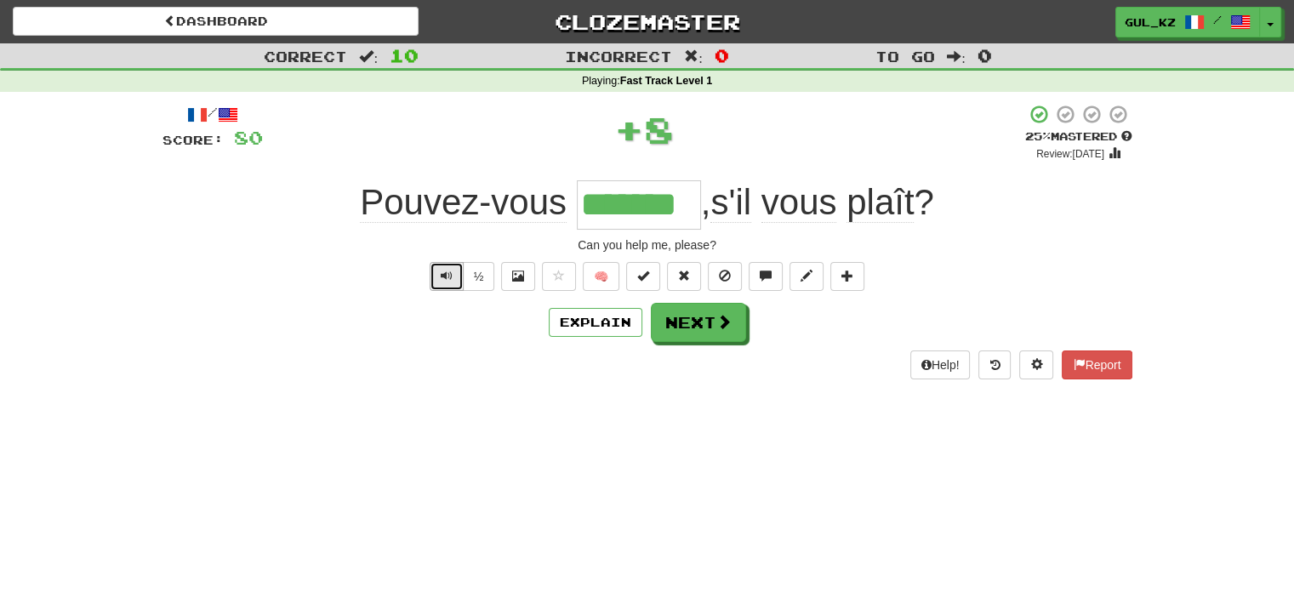
click at [439, 277] on button "Text-to-speech controls" at bounding box center [447, 276] width 34 height 29
click at [572, 325] on button "Explain" at bounding box center [596, 322] width 94 height 29
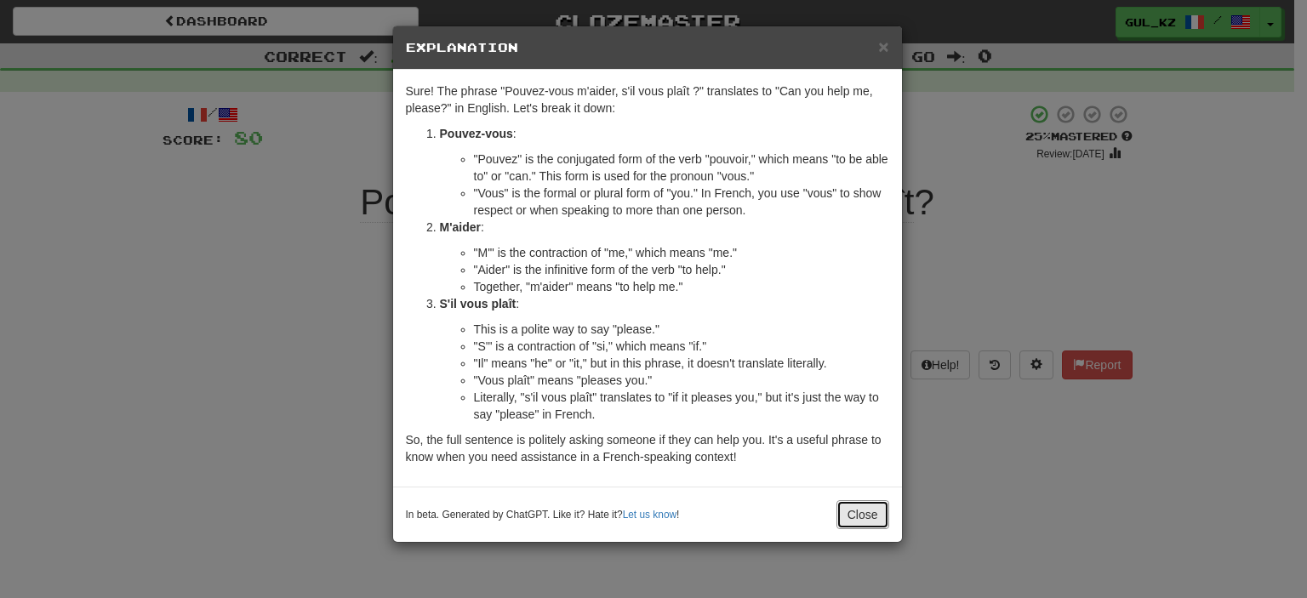
click at [852, 504] on button "Close" at bounding box center [862, 514] width 53 height 29
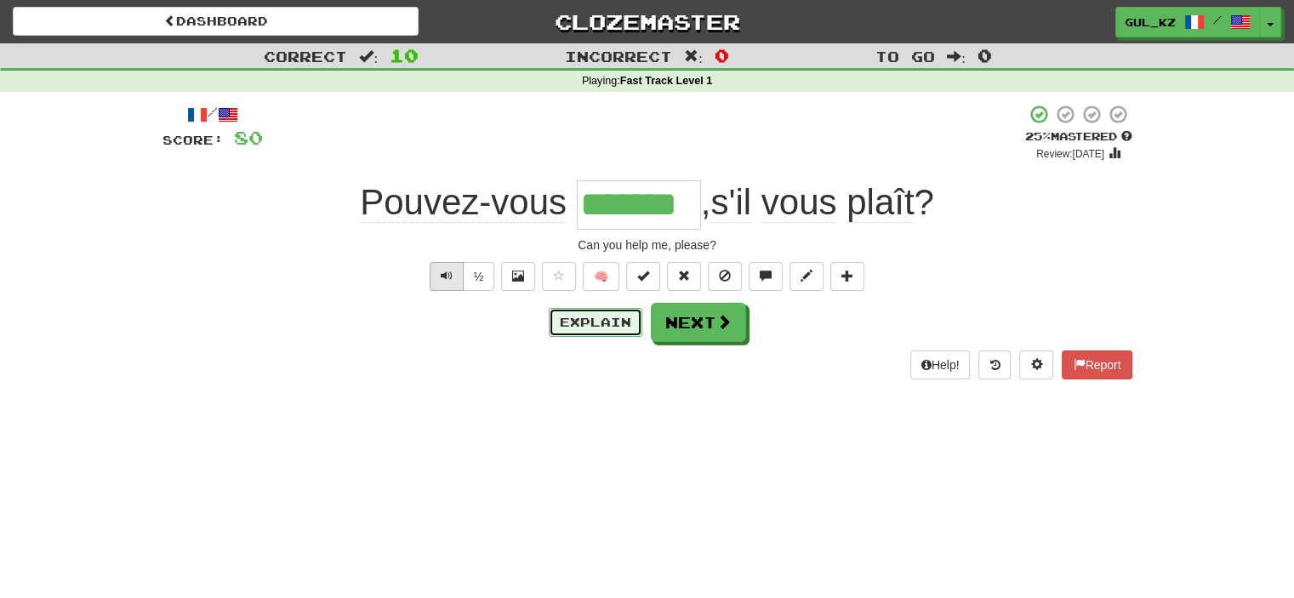
drag, startPoint x: 598, startPoint y: 332, endPoint x: 439, endPoint y: 288, distance: 164.9
click at [441, 304] on div "Explain Next" at bounding box center [648, 322] width 970 height 39
click at [439, 275] on button "Text-to-speech controls" at bounding box center [447, 276] width 34 height 29
click at [461, 271] on button "Text-to-speech controls" at bounding box center [447, 276] width 34 height 29
click at [713, 326] on button "Next" at bounding box center [699, 323] width 95 height 39
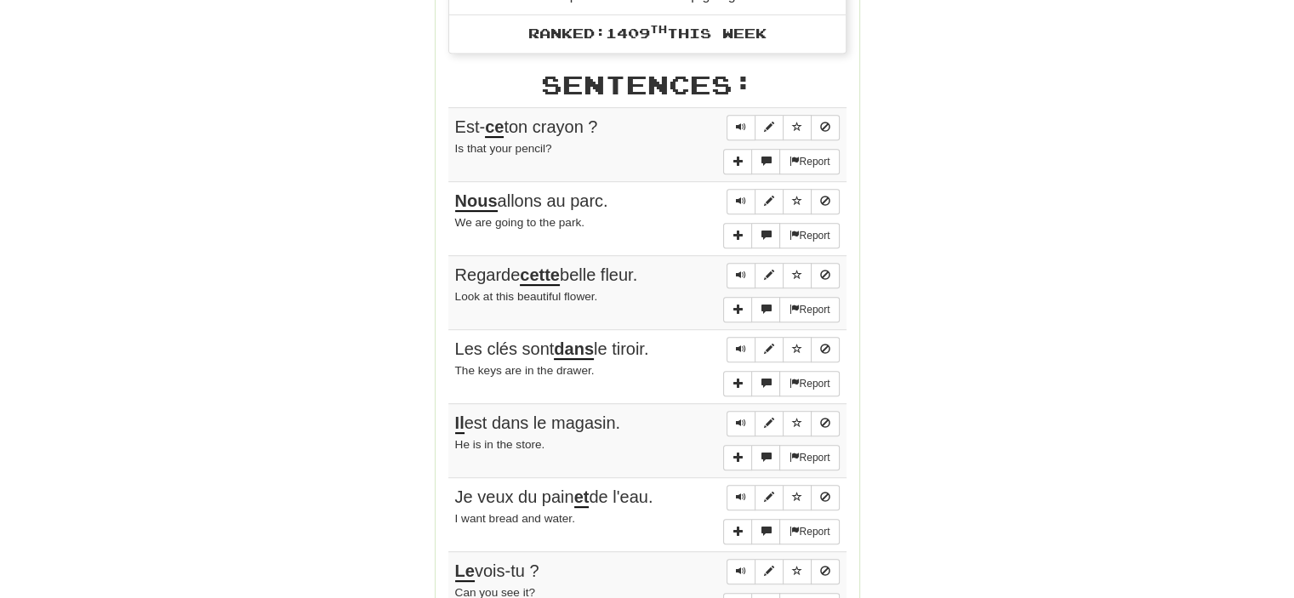
scroll to position [936, 0]
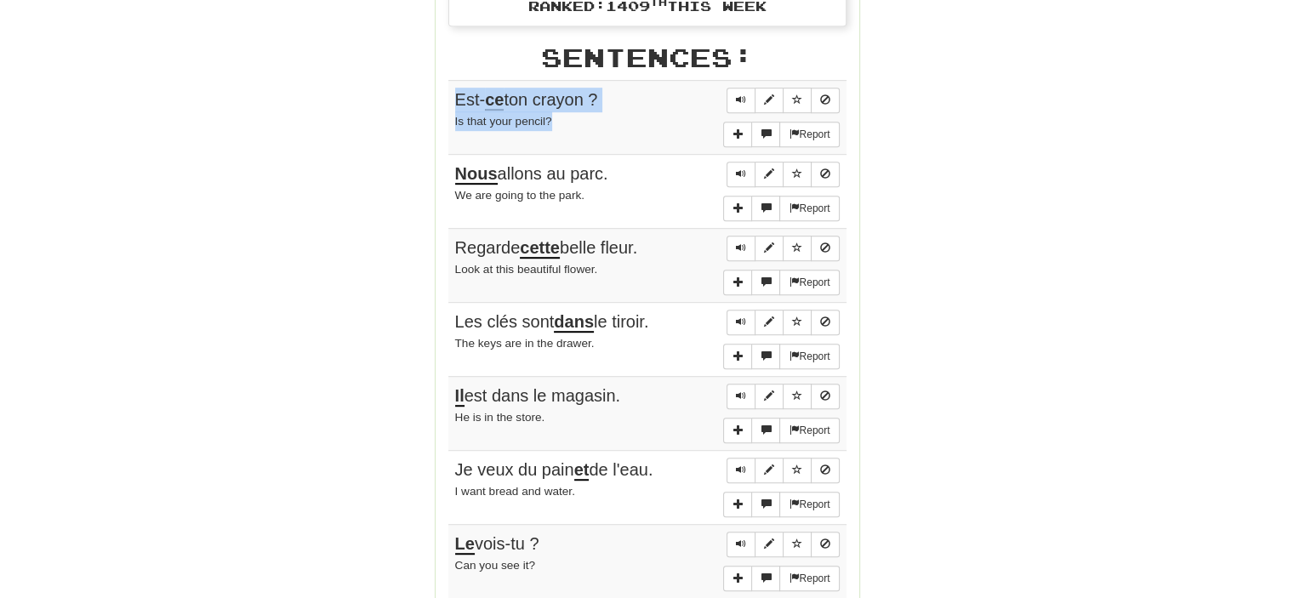
drag, startPoint x: 628, startPoint y: 115, endPoint x: 449, endPoint y: 94, distance: 179.9
click at [449, 94] on td "Report Est- ce ton crayon ? Is that your pencil?" at bounding box center [647, 117] width 398 height 74
click at [430, 105] on div "Round Results Stats: Score: + 80 Time: 3 : 44 New: 10 Review: 0 Correct: 10 Inc…" at bounding box center [648, 66] width 970 height 1577
drag, startPoint x: 609, startPoint y: 89, endPoint x: 451, endPoint y: 90, distance: 158.3
click at [451, 90] on td "Report Est- ce ton crayon ? Is that your pencil?" at bounding box center [647, 117] width 398 height 74
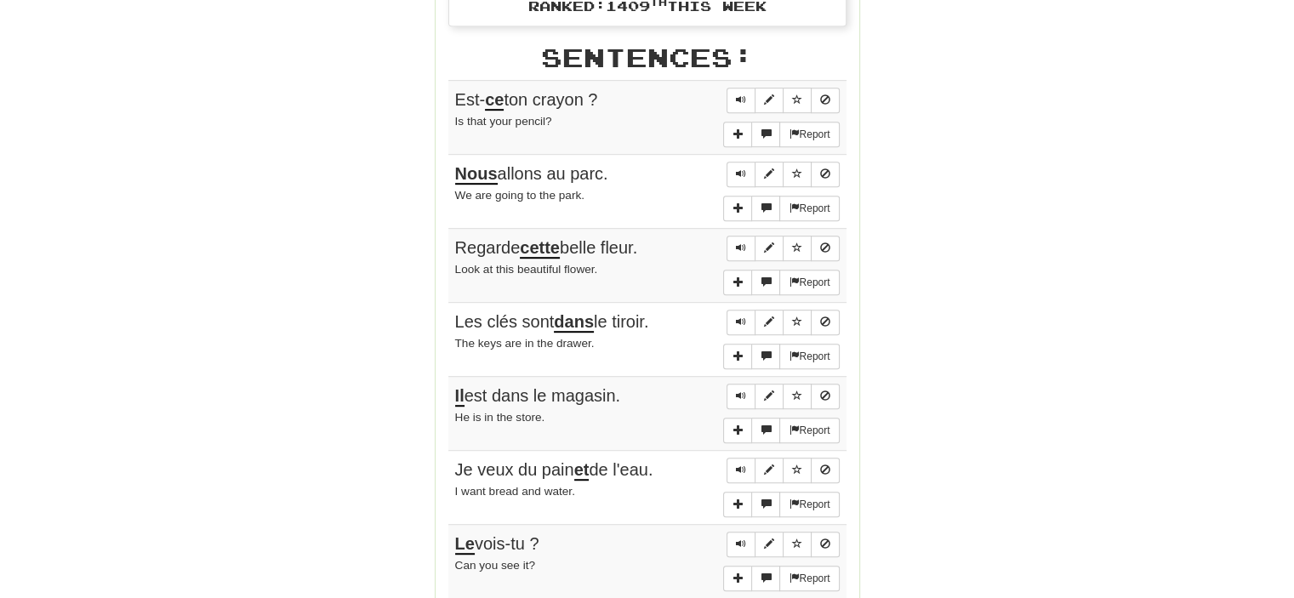
copy span "Est- ce ton crayon ?"
drag, startPoint x: 488, startPoint y: 111, endPoint x: 452, endPoint y: 111, distance: 35.7
click at [452, 111] on td "Report Est- ce ton crayon ? Is that your pencil?" at bounding box center [647, 117] width 398 height 74
copy small "Is that your pencil?"
drag, startPoint x: 516, startPoint y: 159, endPoint x: 453, endPoint y: 159, distance: 63.0
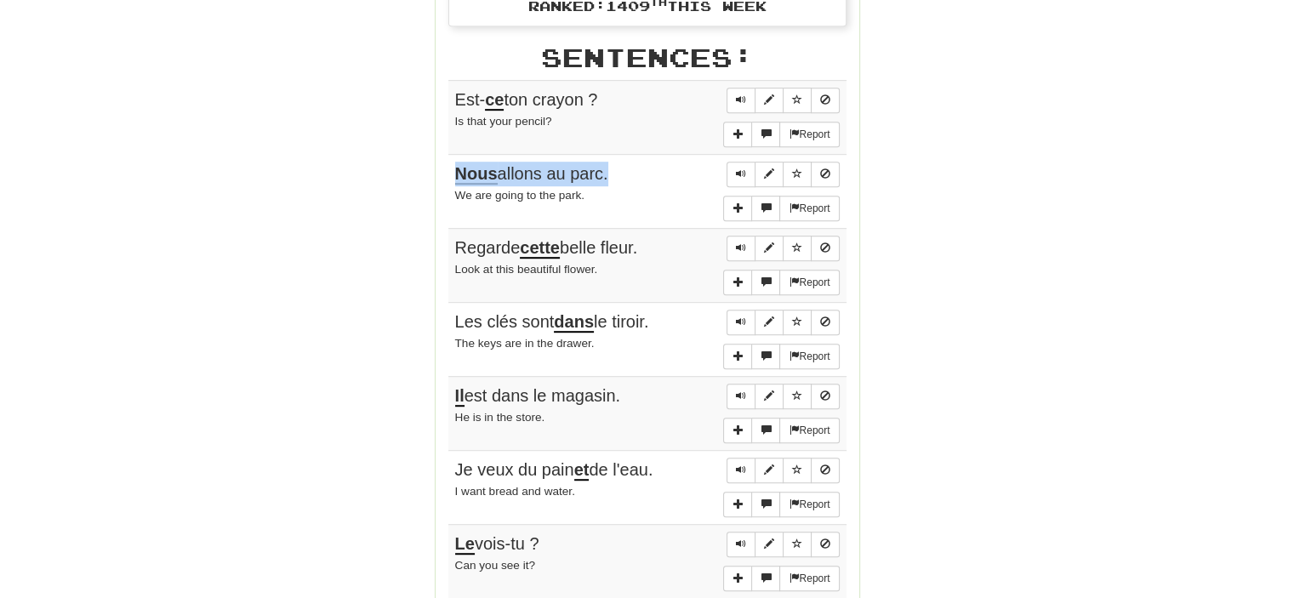
click at [455, 164] on span "Nous allons au parc." at bounding box center [531, 174] width 153 height 20
copy span "Nous allons au parc"
drag, startPoint x: 530, startPoint y: 180, endPoint x: 452, endPoint y: 195, distance: 79.8
click at [452, 195] on td "Report Nous allons au parc. We are going to the park." at bounding box center [647, 191] width 398 height 74
copy small "We are going to the park."
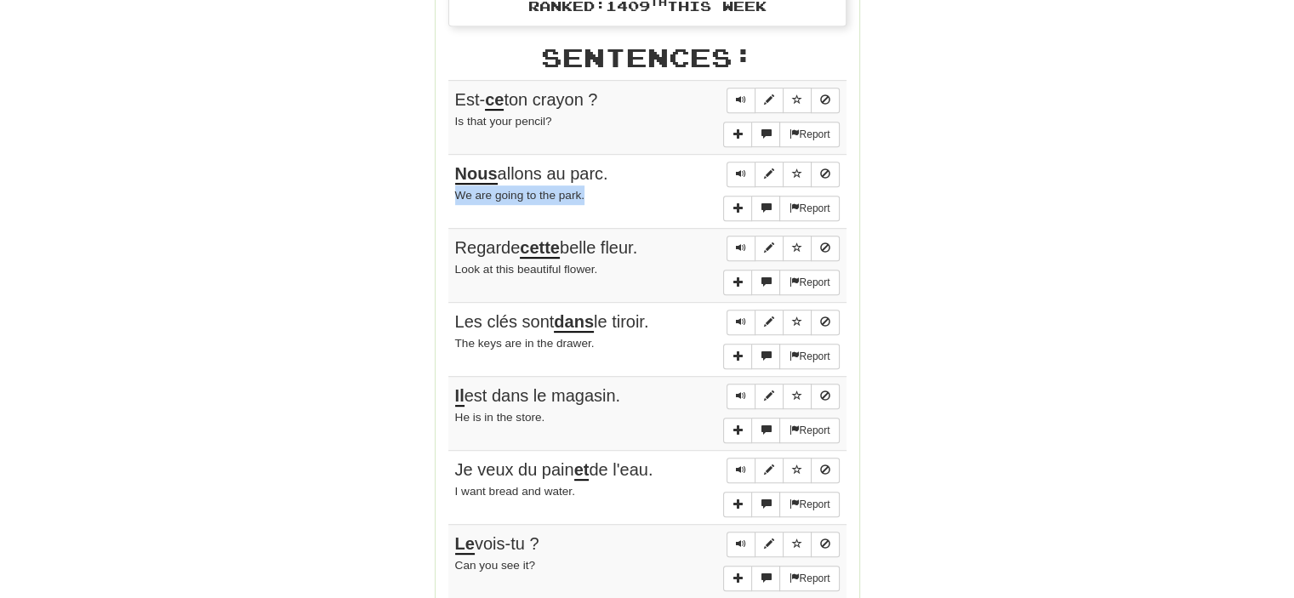
drag, startPoint x: 653, startPoint y: 242, endPoint x: 439, endPoint y: 231, distance: 213.8
click at [439, 231] on div "Stats: Score: + 80 Time: 3 : 44 New: 10 Review: 0 Correct: 10 Incorrect: 0 Get …" at bounding box center [648, 79] width 424 height 1525
click at [653, 260] on div "Look at this beautiful flower." at bounding box center [647, 270] width 385 height 20
drag, startPoint x: 660, startPoint y: 237, endPoint x: 457, endPoint y: 234, distance: 203.4
click at [457, 236] on div "Regarde cette belle fleur." at bounding box center [647, 248] width 385 height 25
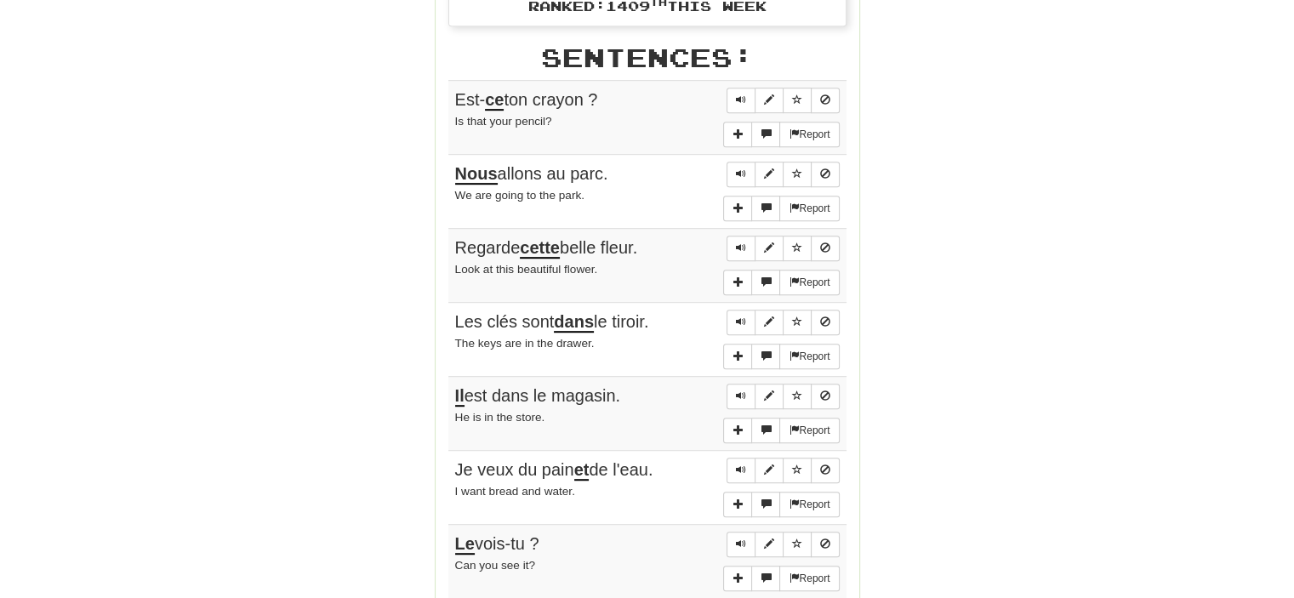
copy span "Regarde cette belle fleur."
drag, startPoint x: 557, startPoint y: 258, endPoint x: 453, endPoint y: 270, distance: 104.5
click at [455, 270] on div "Look at this beautiful flower." at bounding box center [647, 270] width 385 height 20
drag, startPoint x: 636, startPoint y: 310, endPoint x: 450, endPoint y: 307, distance: 186.4
click at [450, 307] on td "Report Les clés sont dans le tiroir. The keys are in the drawer." at bounding box center [647, 339] width 398 height 74
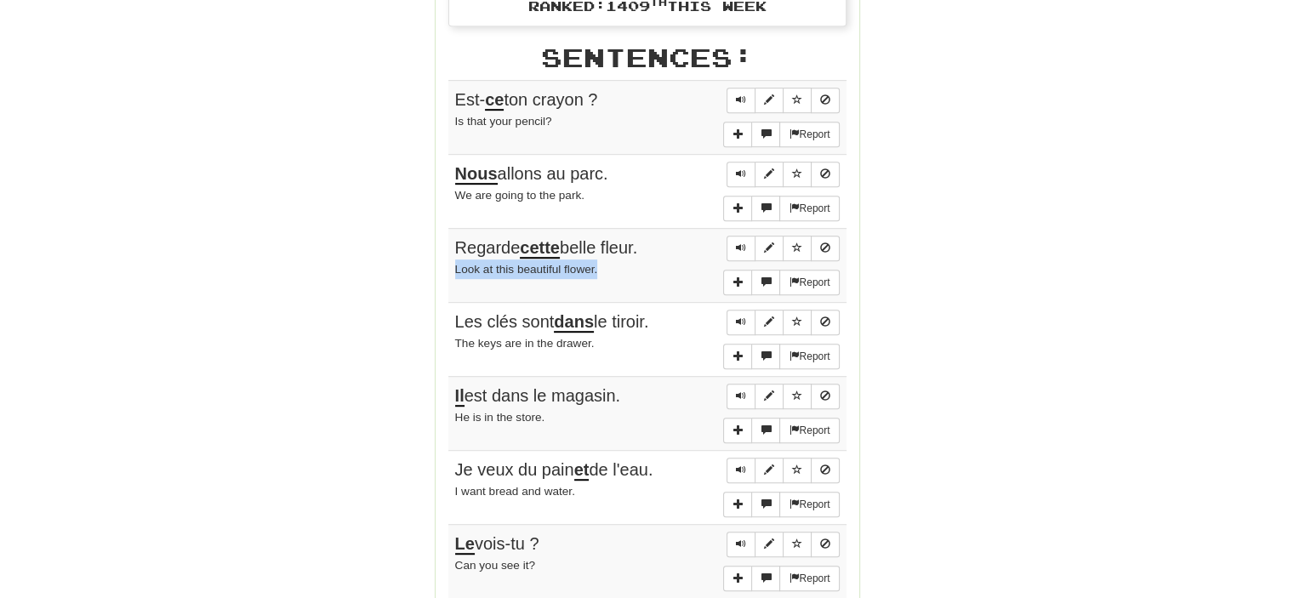
drag, startPoint x: 633, startPoint y: 384, endPoint x: 456, endPoint y: 397, distance: 177.5
click at [456, 397] on div "Il est dans le magasin." at bounding box center [647, 396] width 385 height 25
drag, startPoint x: 669, startPoint y: 461, endPoint x: 453, endPoint y: 462, distance: 216.1
click at [453, 462] on td "Report Je veux du pain et de l'eau. I want bread and water." at bounding box center [647, 487] width 398 height 74
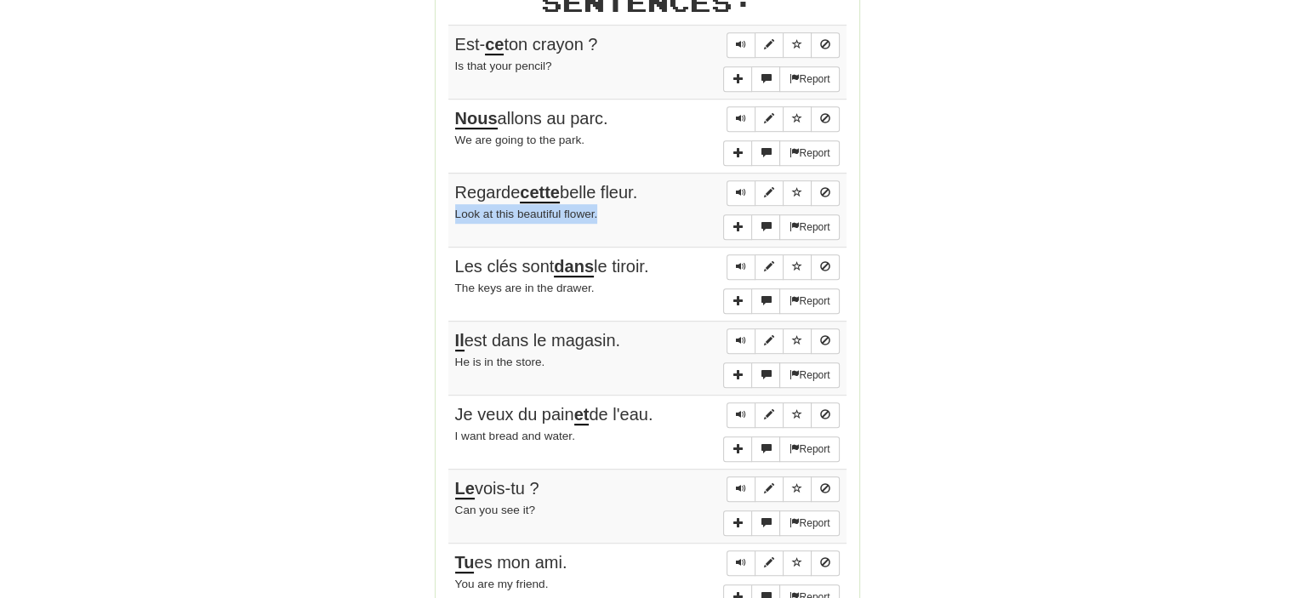
scroll to position [1106, 0]
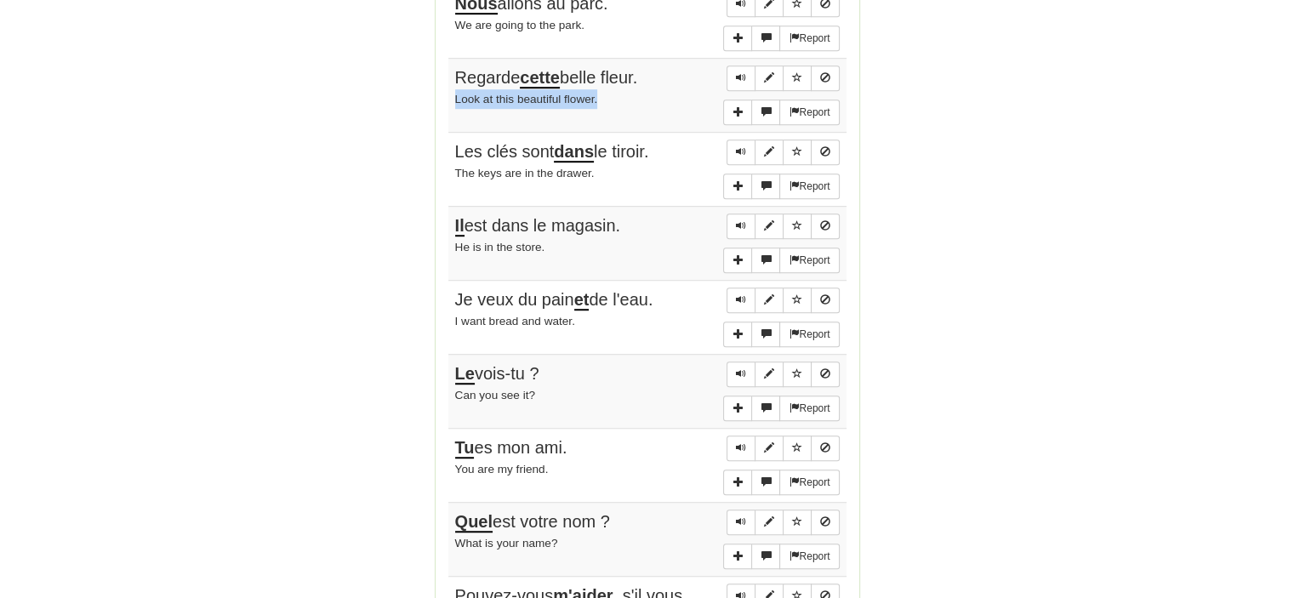
drag, startPoint x: 501, startPoint y: 371, endPoint x: 456, endPoint y: 364, distance: 45.6
click at [456, 364] on div "Le vois-tu ?" at bounding box center [647, 374] width 385 height 25
drag, startPoint x: 562, startPoint y: 434, endPoint x: 453, endPoint y: 448, distance: 109.8
click at [453, 448] on td "Report Tu es mon ami. You are my friend." at bounding box center [647, 465] width 398 height 74
drag, startPoint x: 596, startPoint y: 503, endPoint x: 443, endPoint y: 510, distance: 153.3
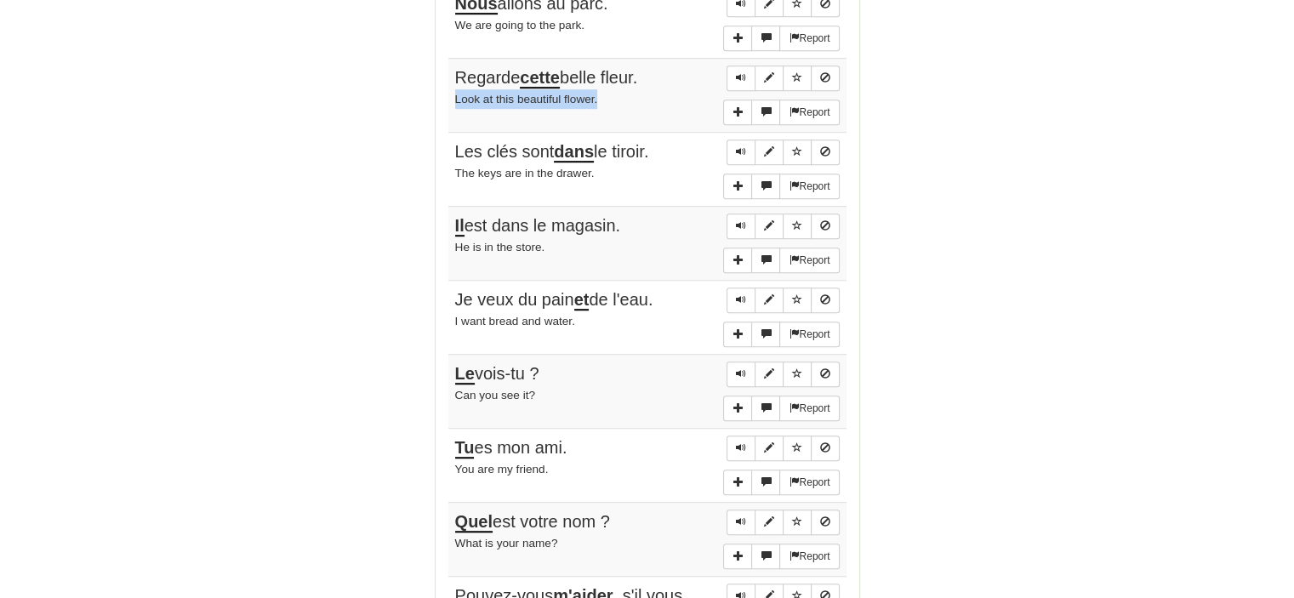
click at [638, 510] on div "Quel est votre nom ?" at bounding box center [647, 522] width 385 height 25
drag, startPoint x: 556, startPoint y: 515, endPoint x: 445, endPoint y: 500, distance: 111.6
click at [449, 516] on td "Report Quel est votre nom ? What is your name?" at bounding box center [647, 539] width 398 height 74
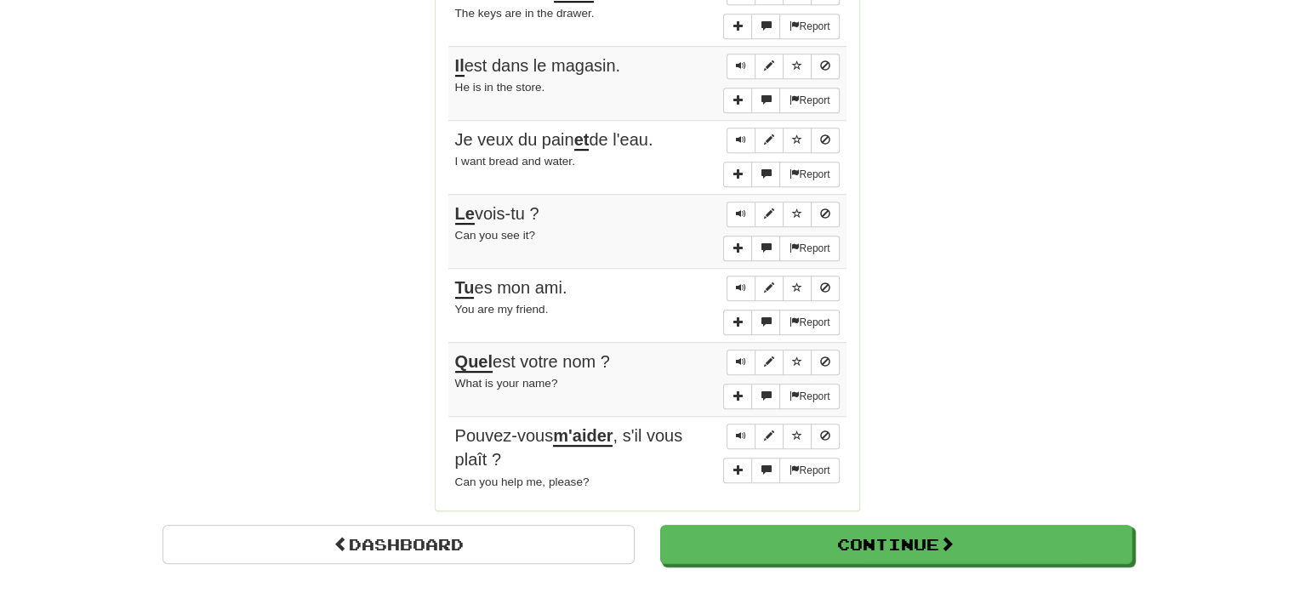
scroll to position [1276, 0]
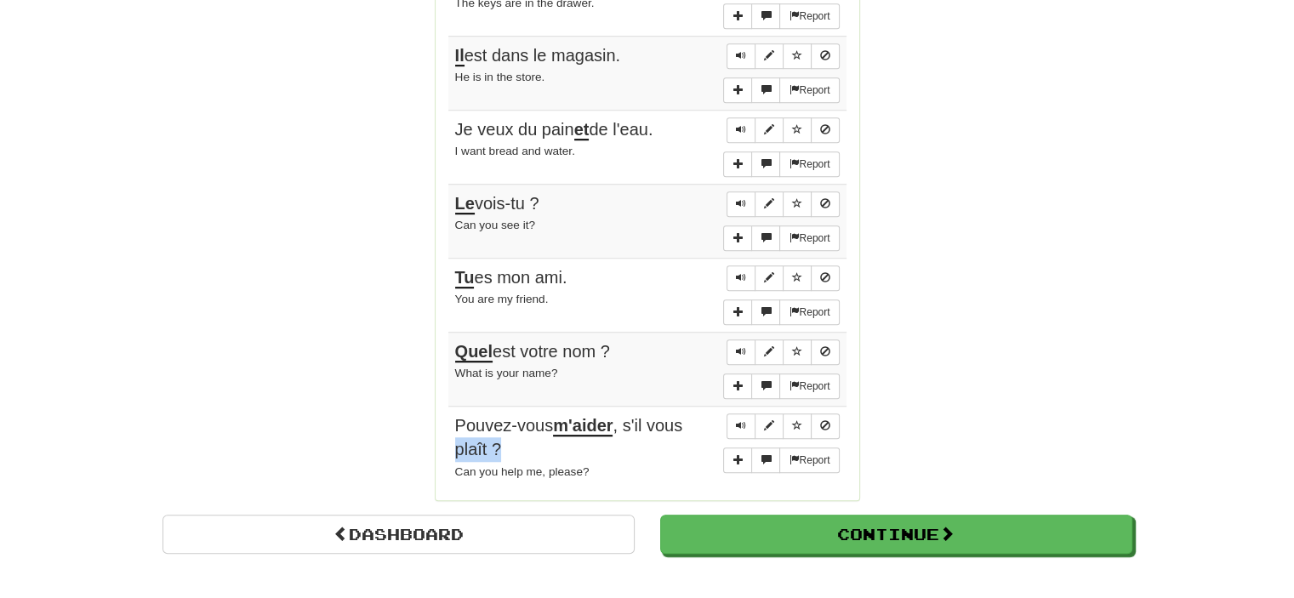
drag, startPoint x: 606, startPoint y: 418, endPoint x: 532, endPoint y: 431, distance: 75.1
click at [532, 431] on div "Pouvez-vous m'aider , s'il vous plaît ?" at bounding box center [647, 438] width 385 height 48
click at [505, 441] on div "Pouvez-vous m'aider , s'il vous plaît ?" at bounding box center [647, 438] width 385 height 48
click at [505, 440] on div "Pouvez-vous m'aider , s'il vous plaît ?" at bounding box center [647, 438] width 385 height 48
drag, startPoint x: 505, startPoint y: 438, endPoint x: 456, endPoint y: 417, distance: 53.7
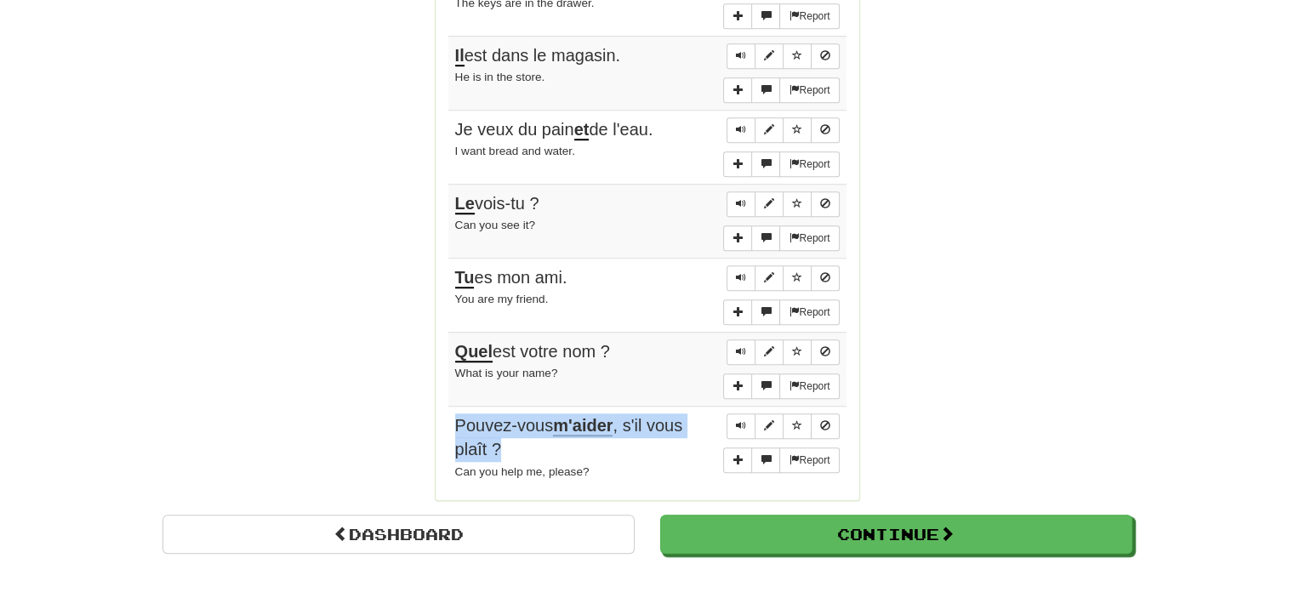
click at [456, 417] on div "Pouvez-vous m'aider , s'il vous plaît ?" at bounding box center [647, 438] width 385 height 48
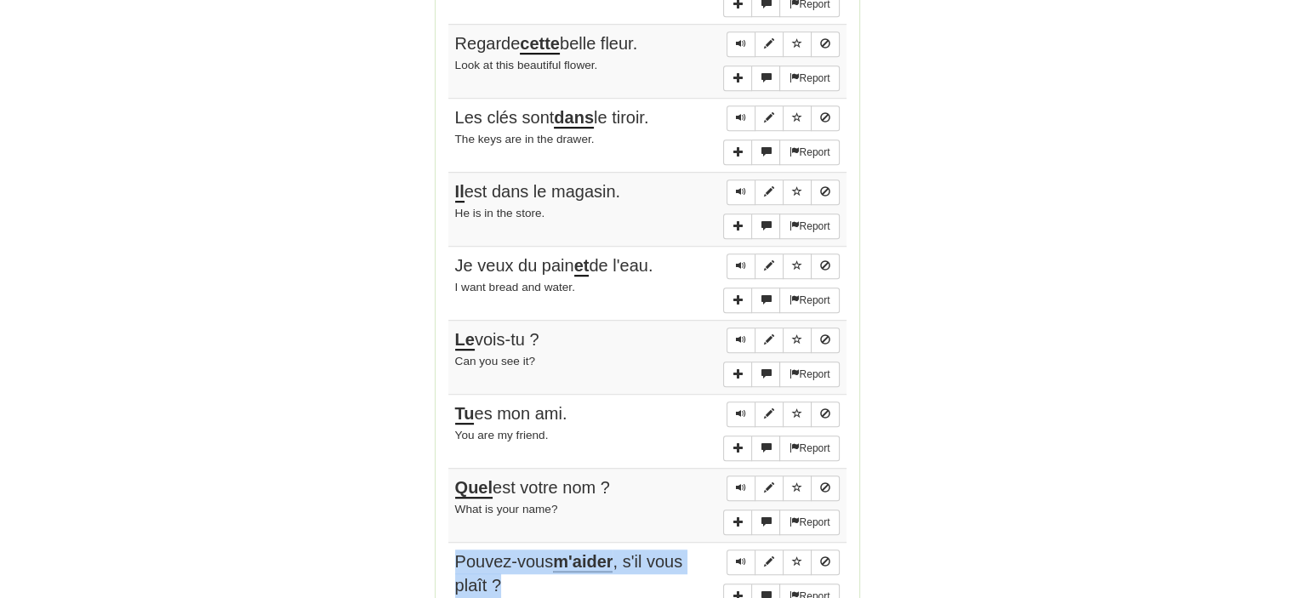
scroll to position [1106, 0]
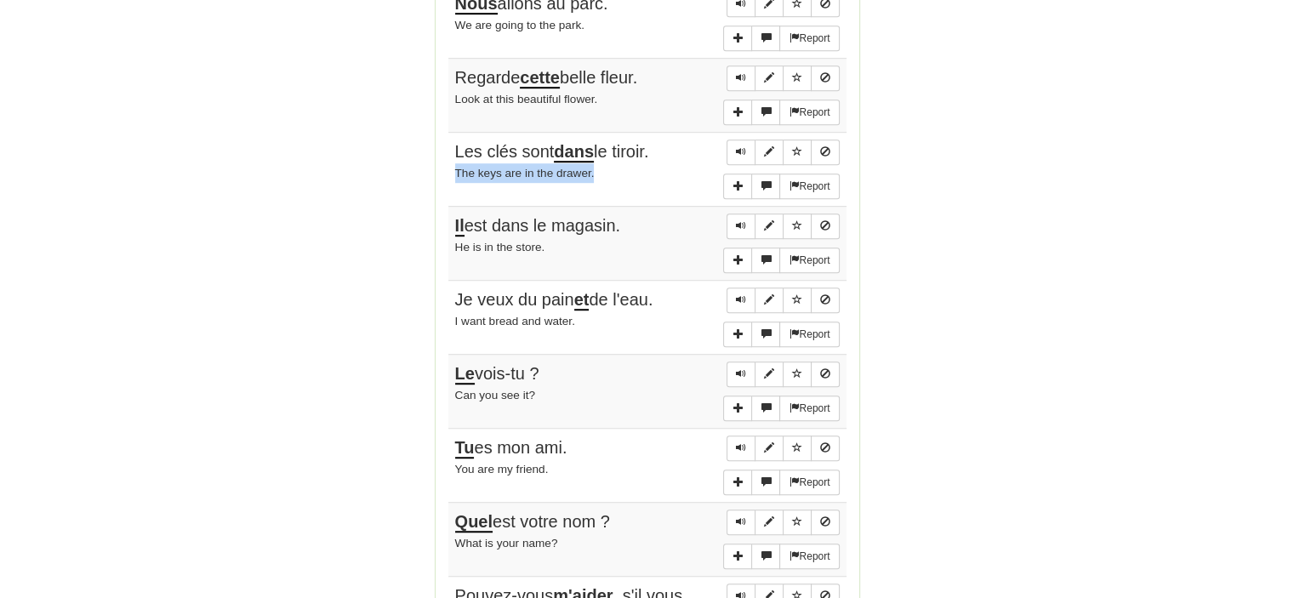
drag, startPoint x: 561, startPoint y: 163, endPoint x: 456, endPoint y: 175, distance: 105.4
click at [456, 175] on div "The keys are in the drawer." at bounding box center [647, 173] width 385 height 20
drag, startPoint x: 555, startPoint y: 242, endPoint x: 454, endPoint y: 242, distance: 100.4
click at [455, 242] on div "He is in the store." at bounding box center [647, 247] width 385 height 20
drag, startPoint x: 588, startPoint y: 312, endPoint x: 447, endPoint y: 316, distance: 141.3
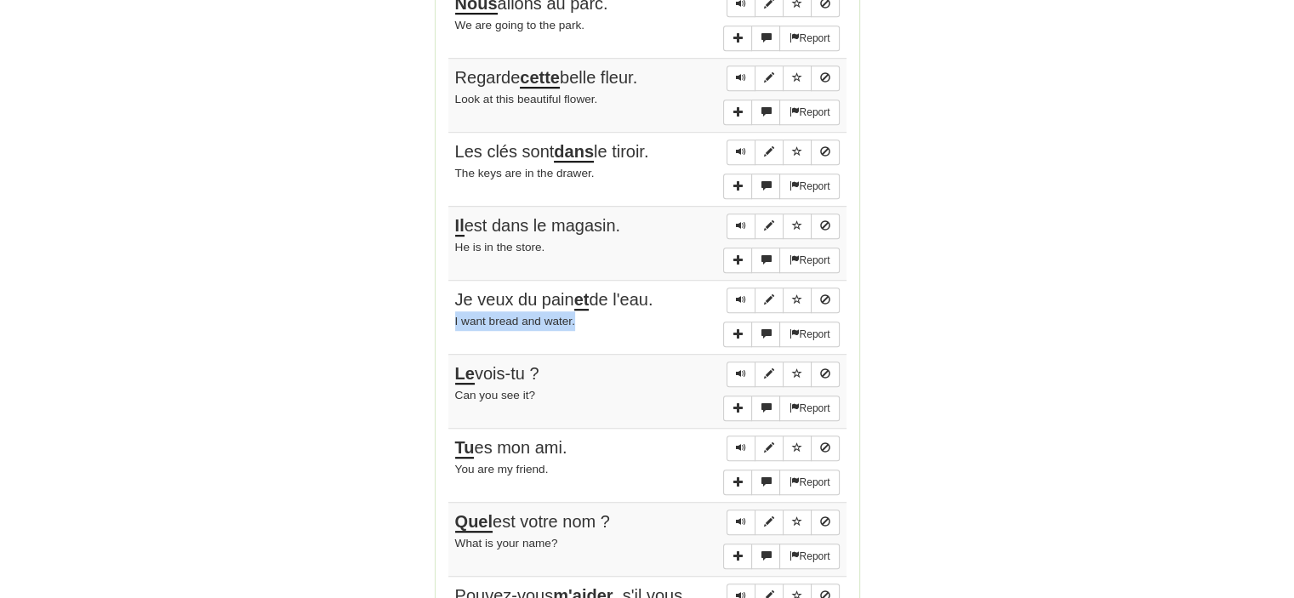
click at [448, 316] on td "Report Je veux du pain et de l'eau. I want bread and water." at bounding box center [647, 317] width 398 height 74
drag, startPoint x: 505, startPoint y: 387, endPoint x: 449, endPoint y: 392, distance: 55.5
click at [449, 392] on td "Report Le vois-tu ? Can you see it?" at bounding box center [647, 391] width 398 height 74
drag, startPoint x: 536, startPoint y: 459, endPoint x: 505, endPoint y: 471, distance: 34.0
click at [472, 467] on div "You are my friend." at bounding box center [647, 469] width 385 height 20
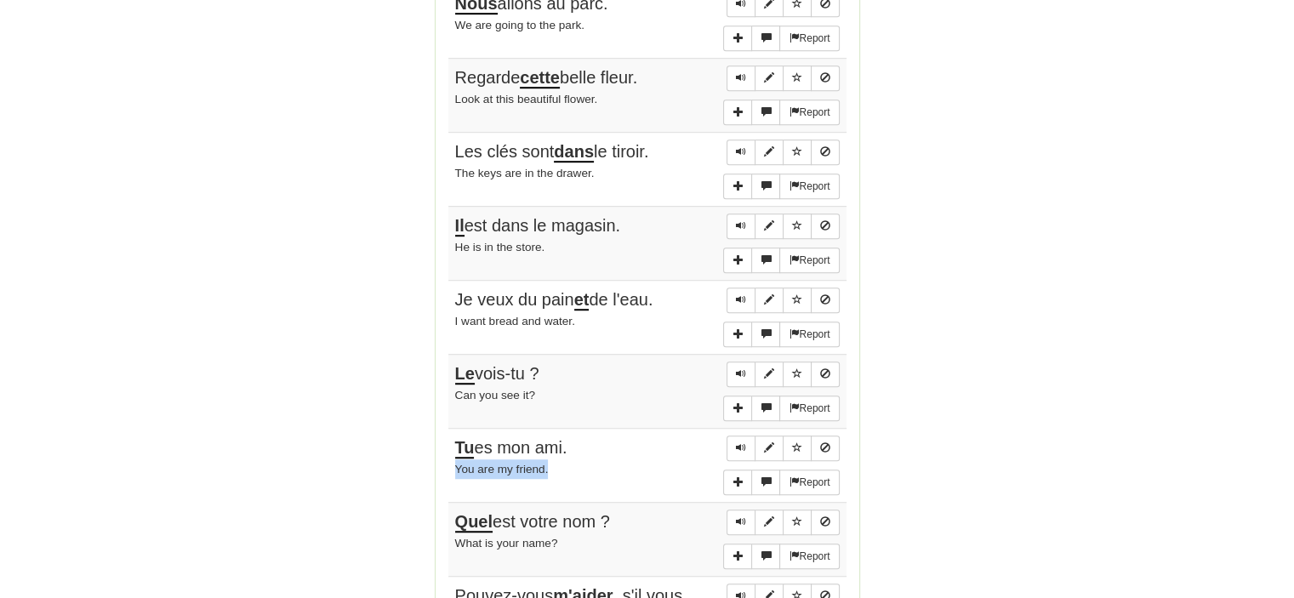
drag, startPoint x: 565, startPoint y: 462, endPoint x: 453, endPoint y: 462, distance: 112.3
click at [453, 462] on td "Report Tu es mon ami. You are my friend." at bounding box center [647, 465] width 398 height 74
drag, startPoint x: 568, startPoint y: 538, endPoint x: 453, endPoint y: 547, distance: 116.1
click at [453, 547] on td "Report Quel est votre nom ? What is your name?" at bounding box center [647, 539] width 398 height 74
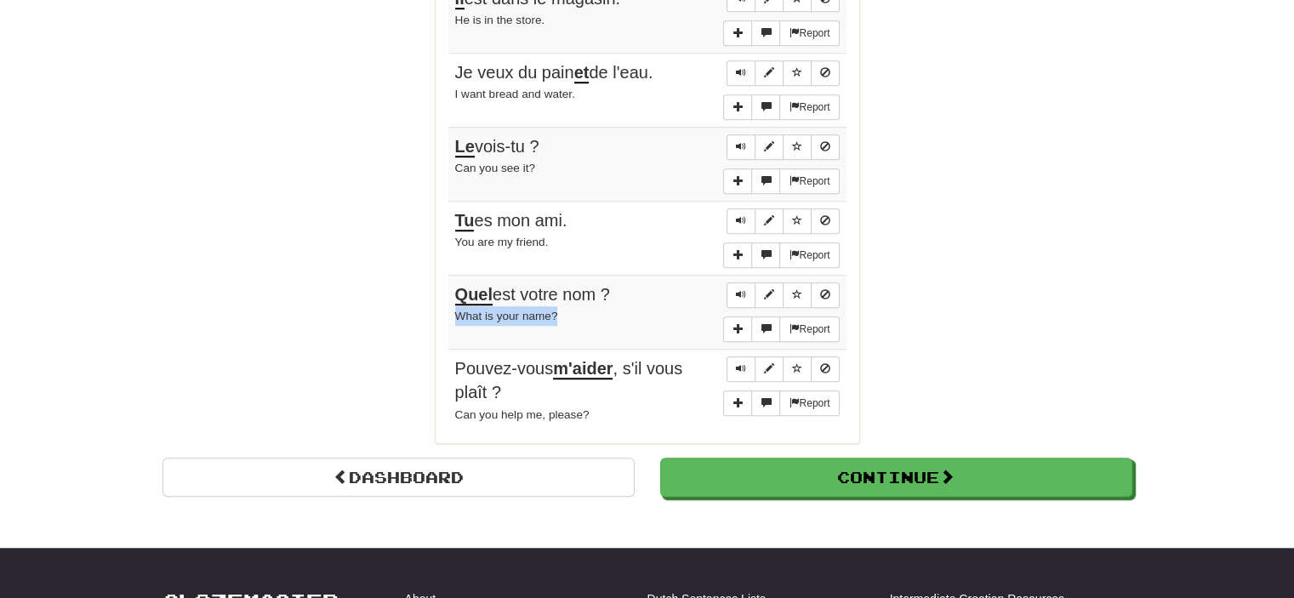
scroll to position [1361, 0]
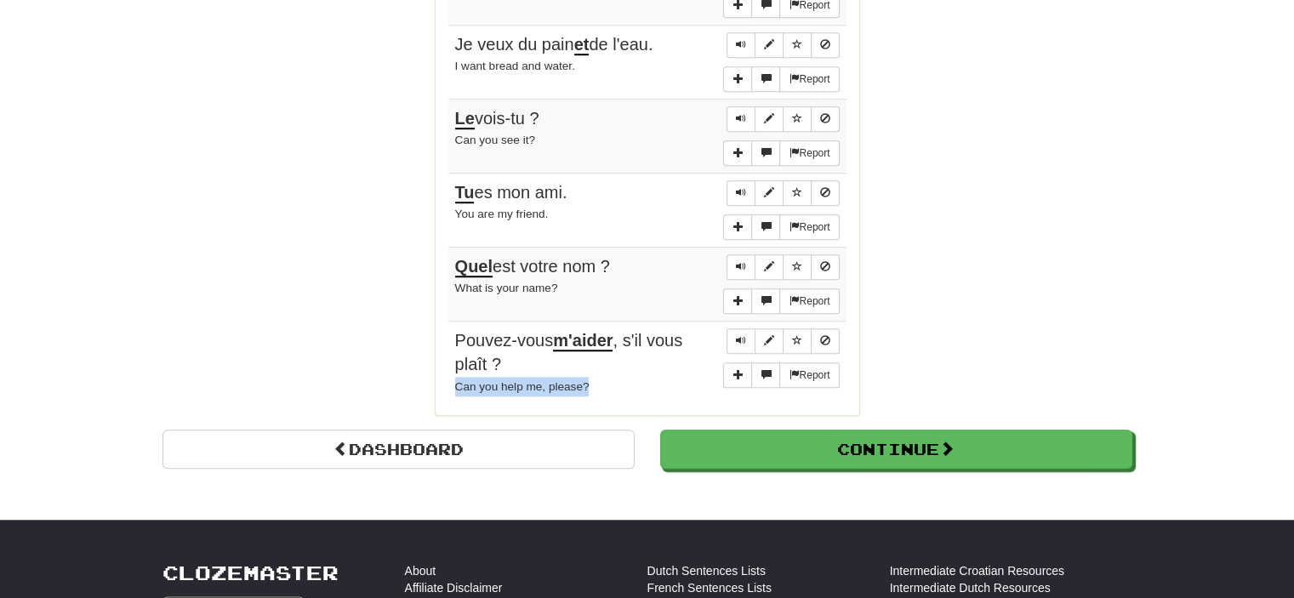
drag, startPoint x: 602, startPoint y: 377, endPoint x: 457, endPoint y: 378, distance: 145.5
click at [457, 378] on div "Can you help me, please?" at bounding box center [647, 387] width 385 height 20
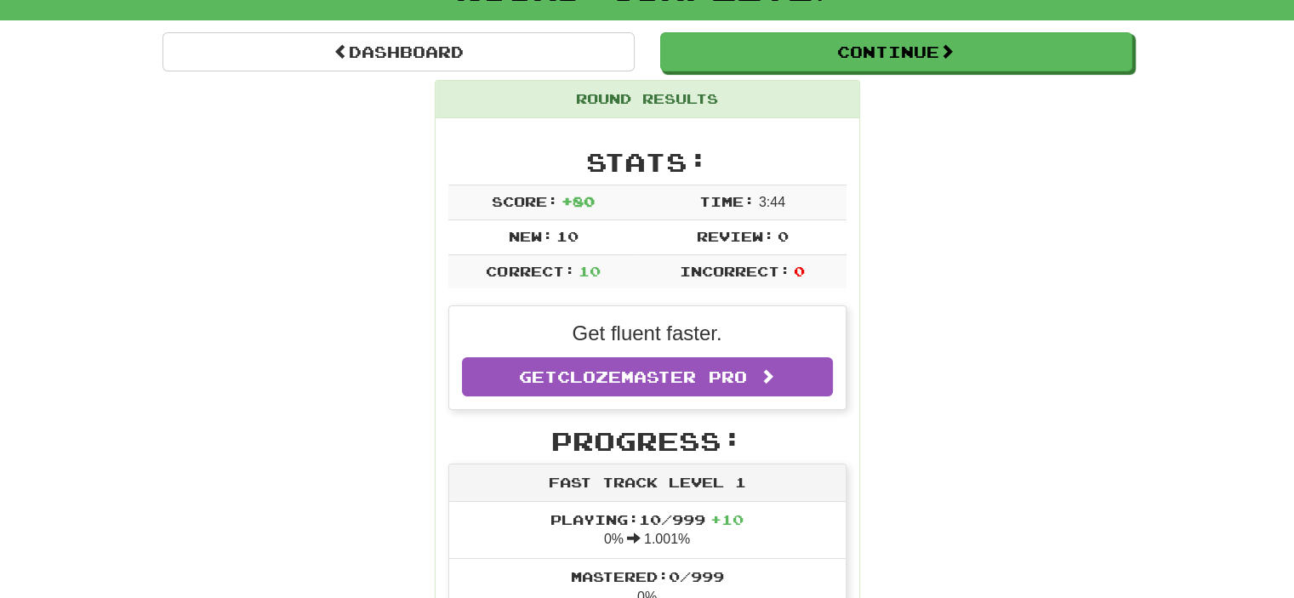
scroll to position [0, 0]
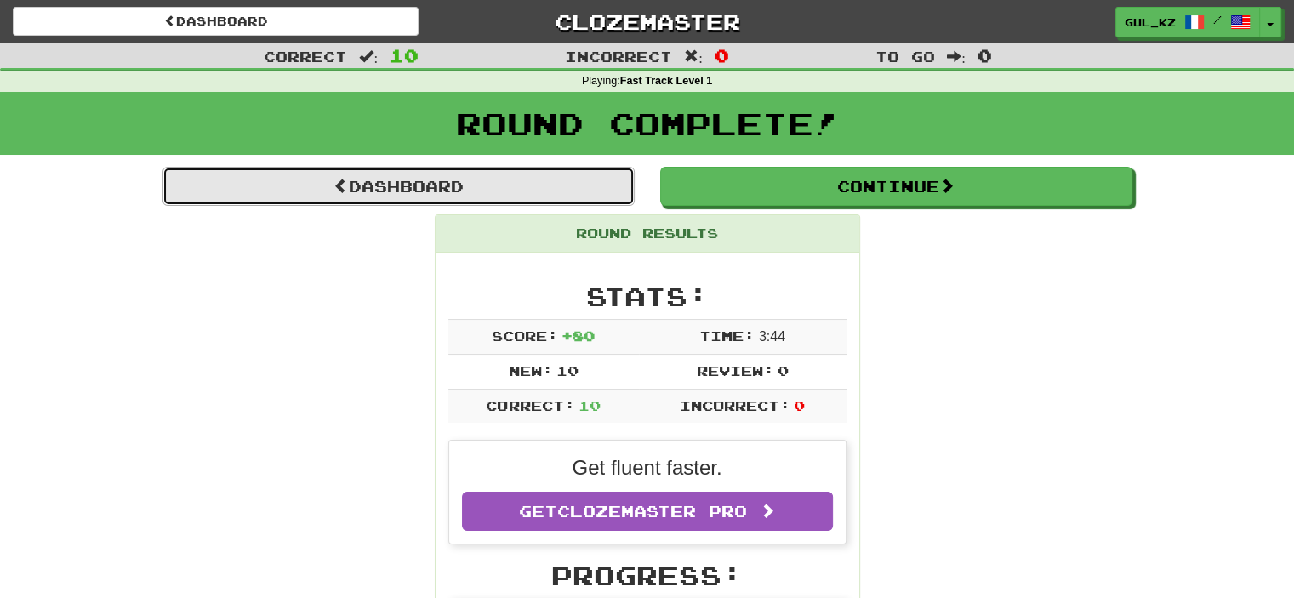
click at [528, 189] on link "Dashboard" at bounding box center [399, 186] width 472 height 39
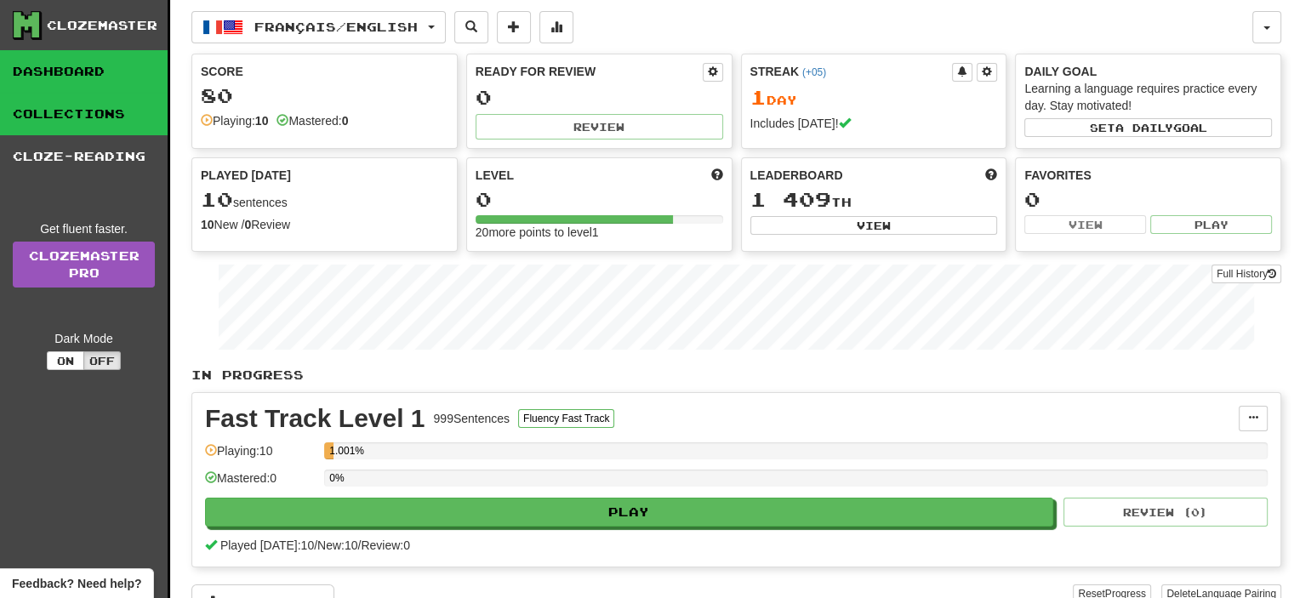
click at [93, 115] on link "Collections" at bounding box center [84, 114] width 168 height 43
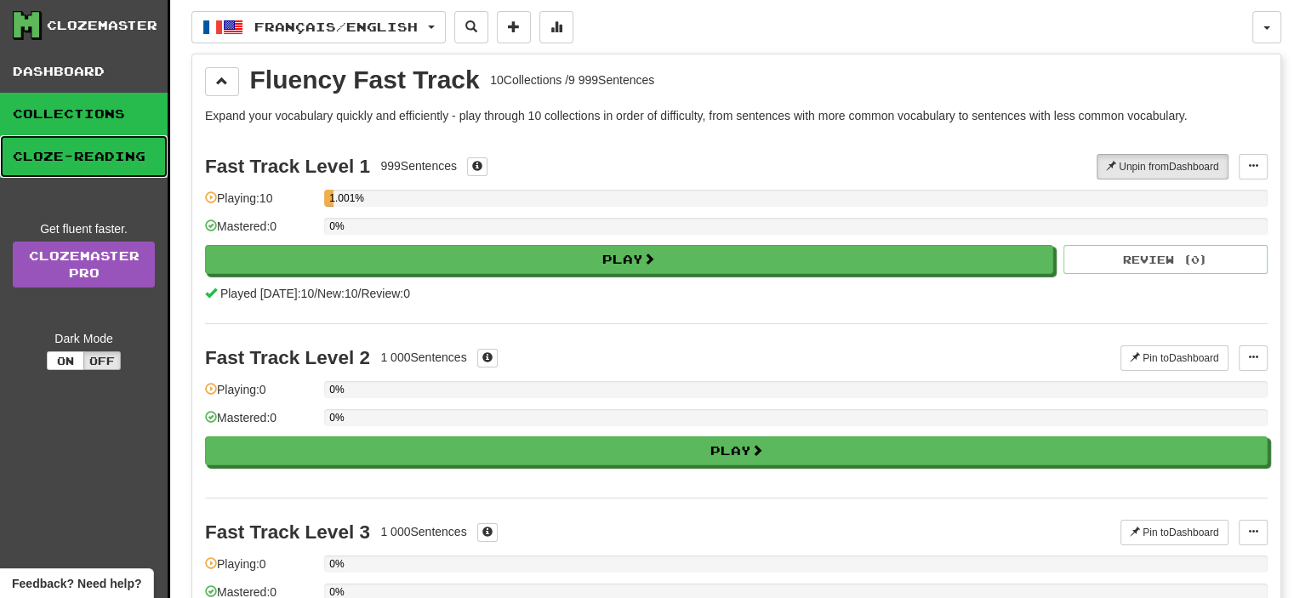
click at [98, 147] on link "Cloze-Reading" at bounding box center [84, 156] width 168 height 43
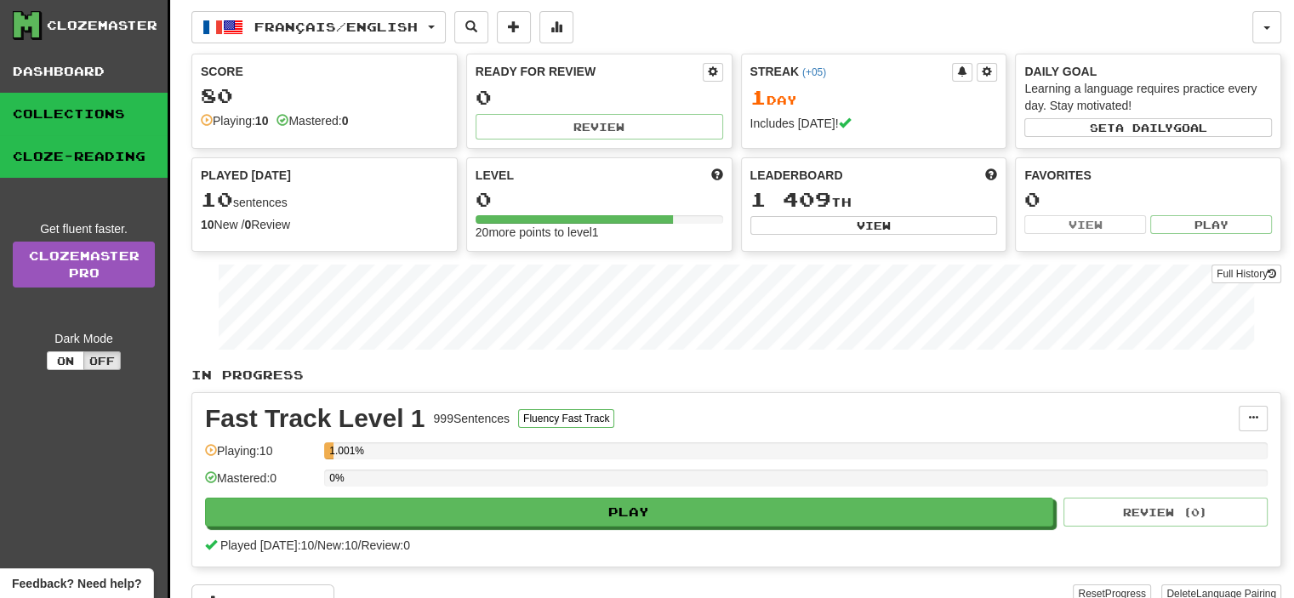
click at [100, 122] on link "Collections" at bounding box center [84, 114] width 168 height 43
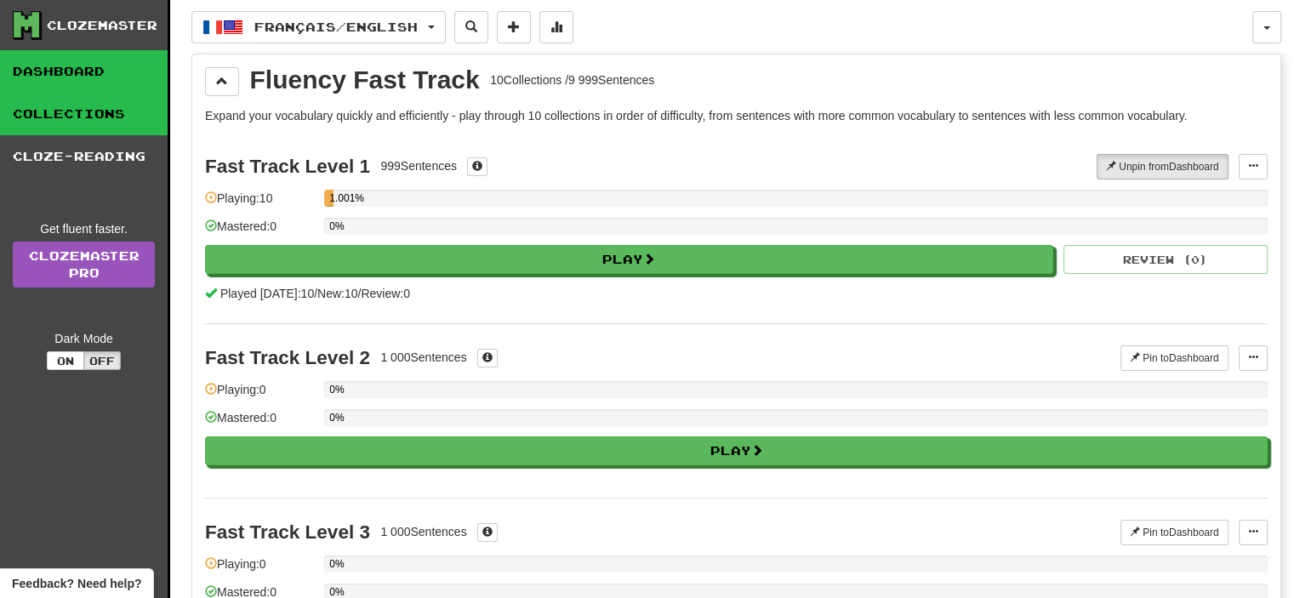
click at [106, 77] on link "Dashboard" at bounding box center [84, 71] width 168 height 43
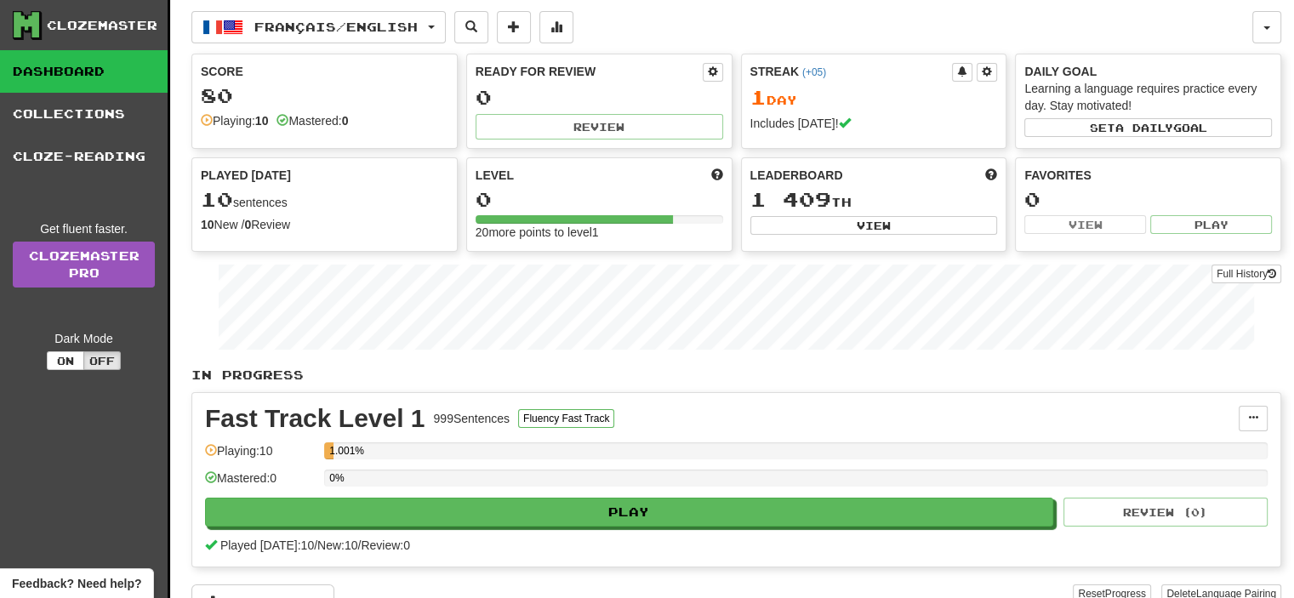
click at [116, 41] on div "Clozemaster Dashboard Collections Cloze-Reading Get fluent faster. Clozemaster …" at bounding box center [85, 333] width 170 height 666
click at [342, 27] on span "Français / English" at bounding box center [335, 27] width 163 height 14
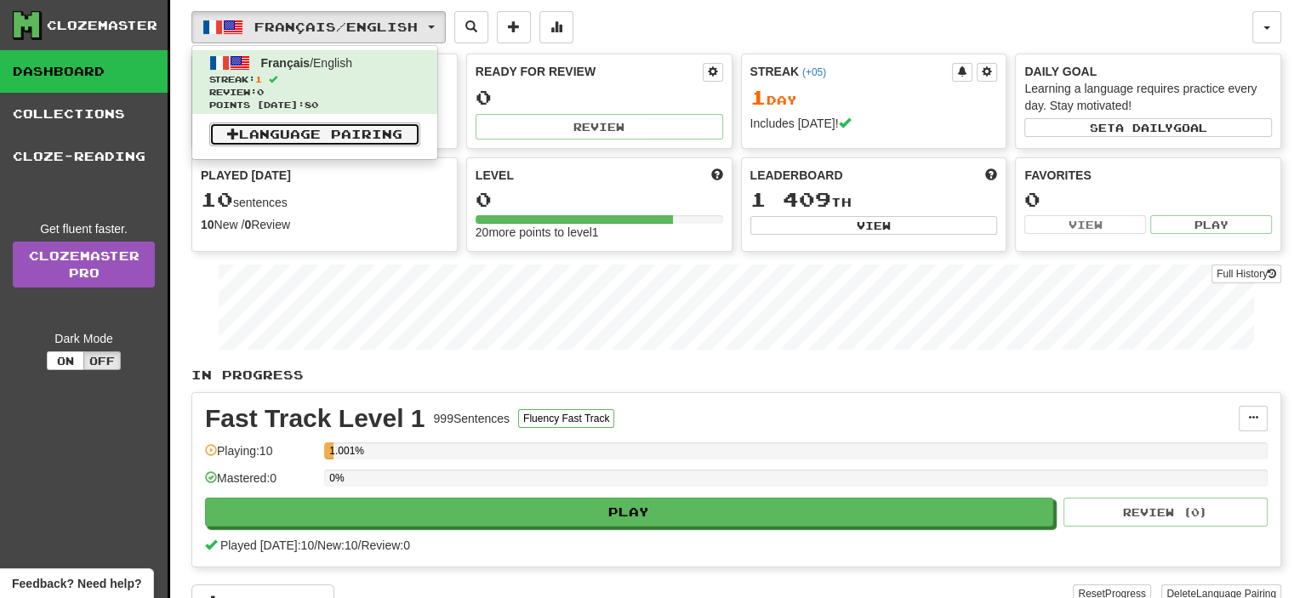
click at [356, 132] on link "Language Pairing" at bounding box center [314, 135] width 211 height 24
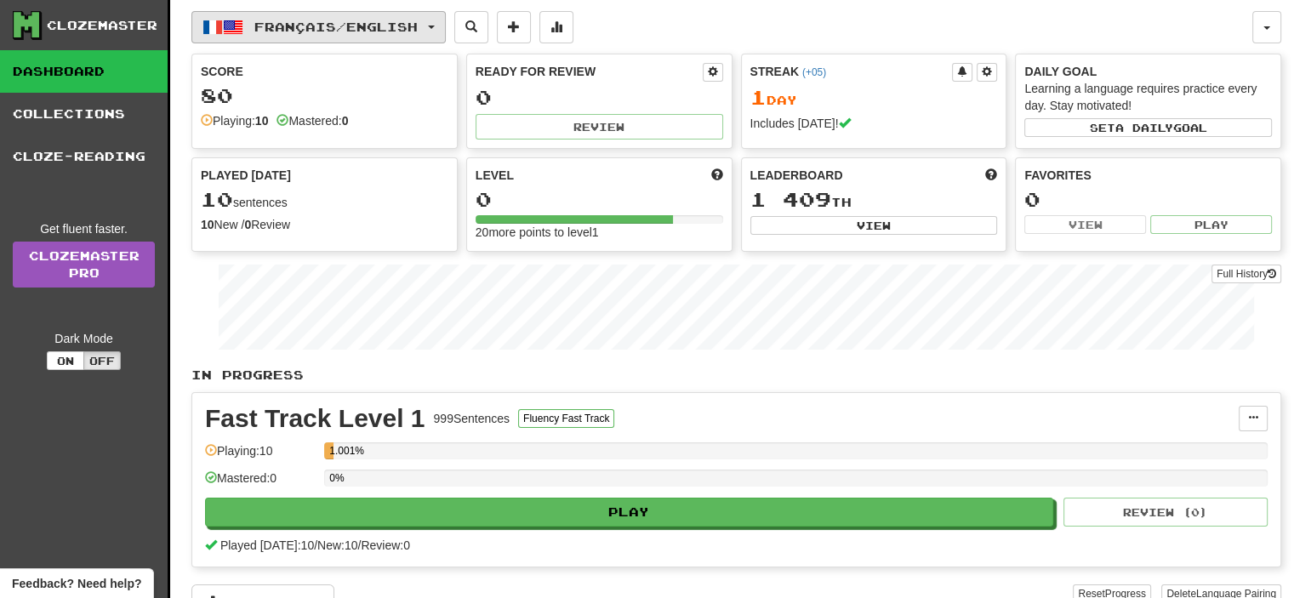
click at [418, 31] on span "Français / English" at bounding box center [335, 27] width 163 height 14
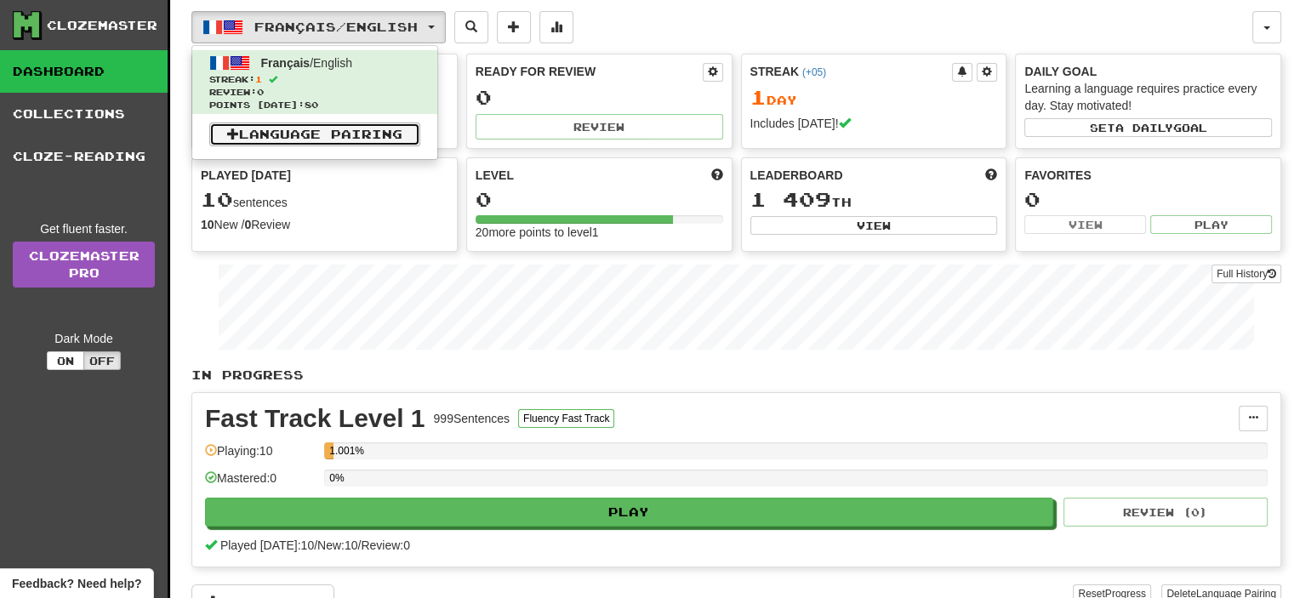
click at [366, 132] on link "Language Pairing" at bounding box center [314, 135] width 211 height 24
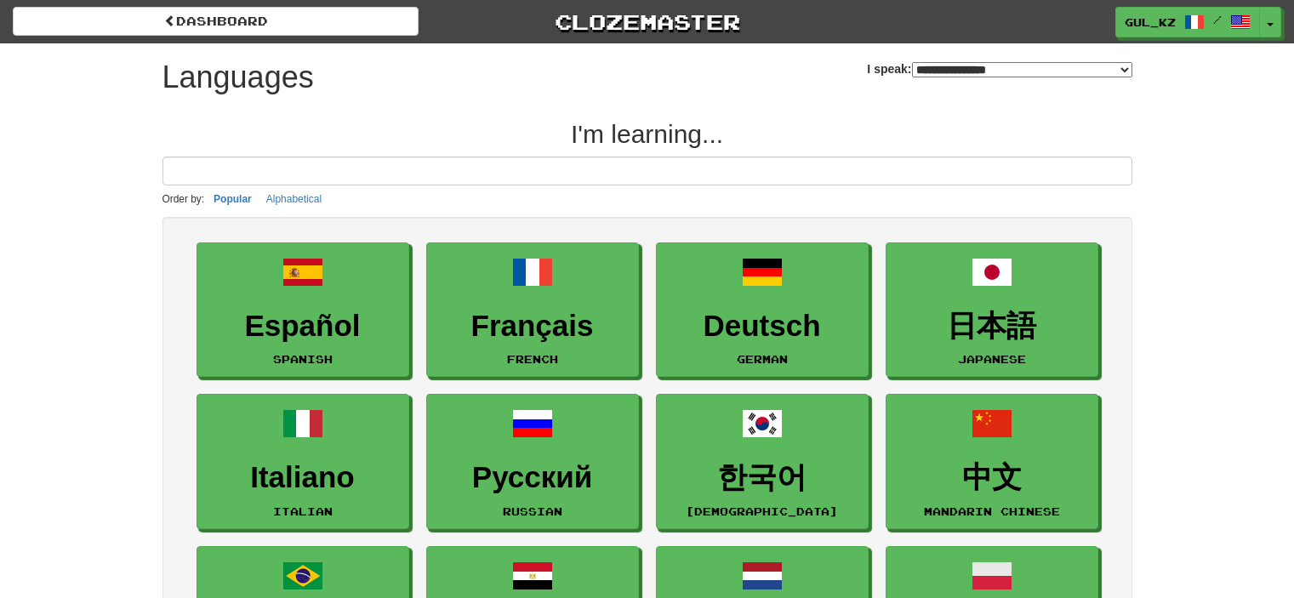
select select "*******"
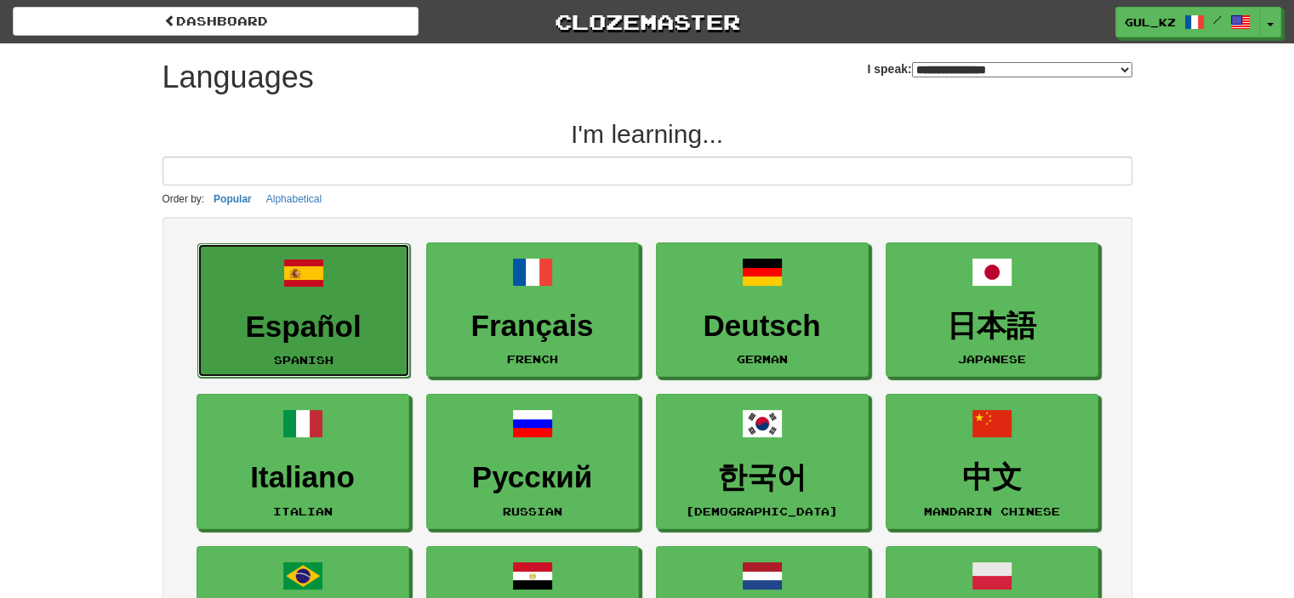
click at [322, 285] on span at bounding box center [303, 273] width 41 height 41
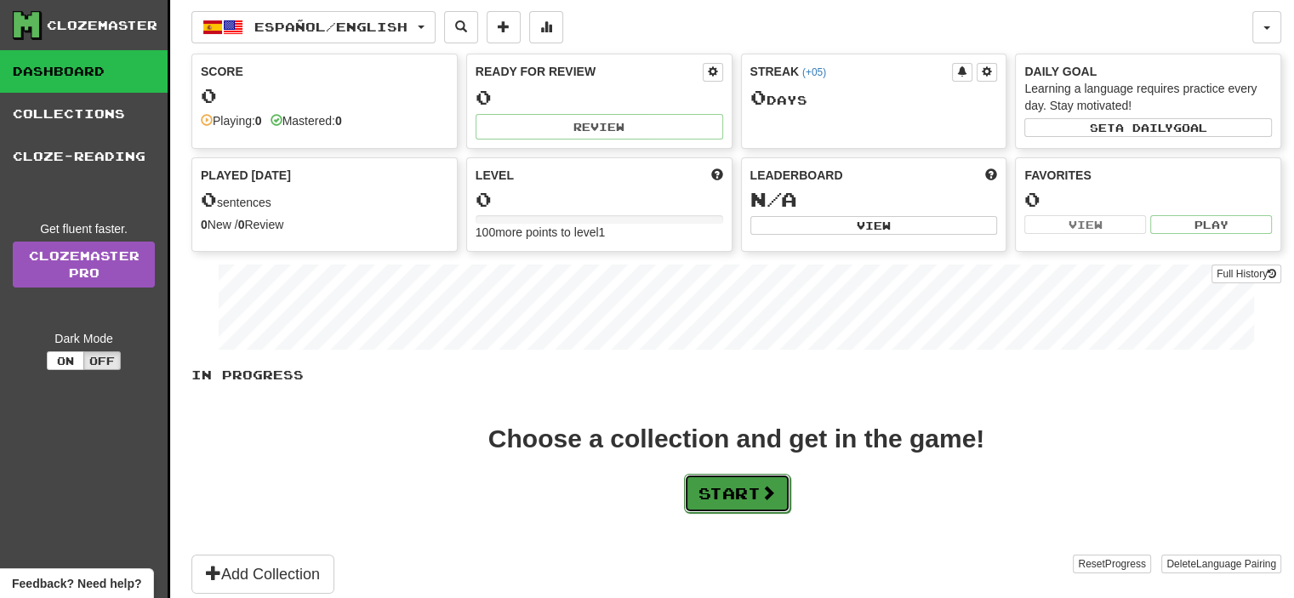
click at [766, 496] on span at bounding box center [768, 492] width 15 height 15
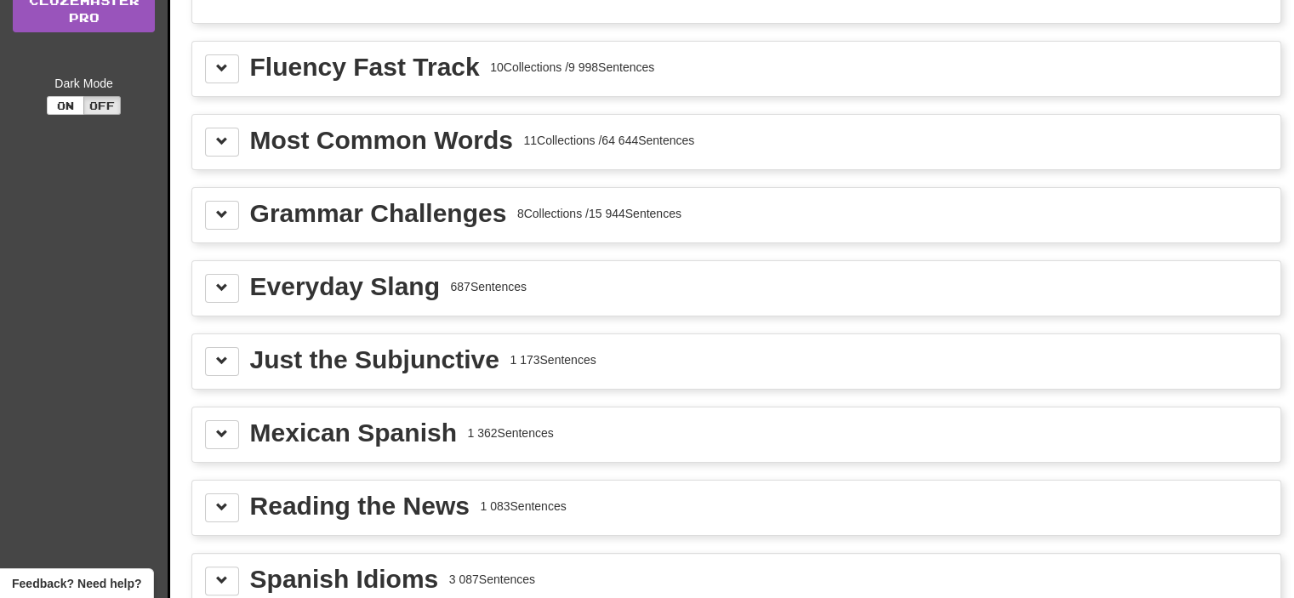
scroll to position [170, 0]
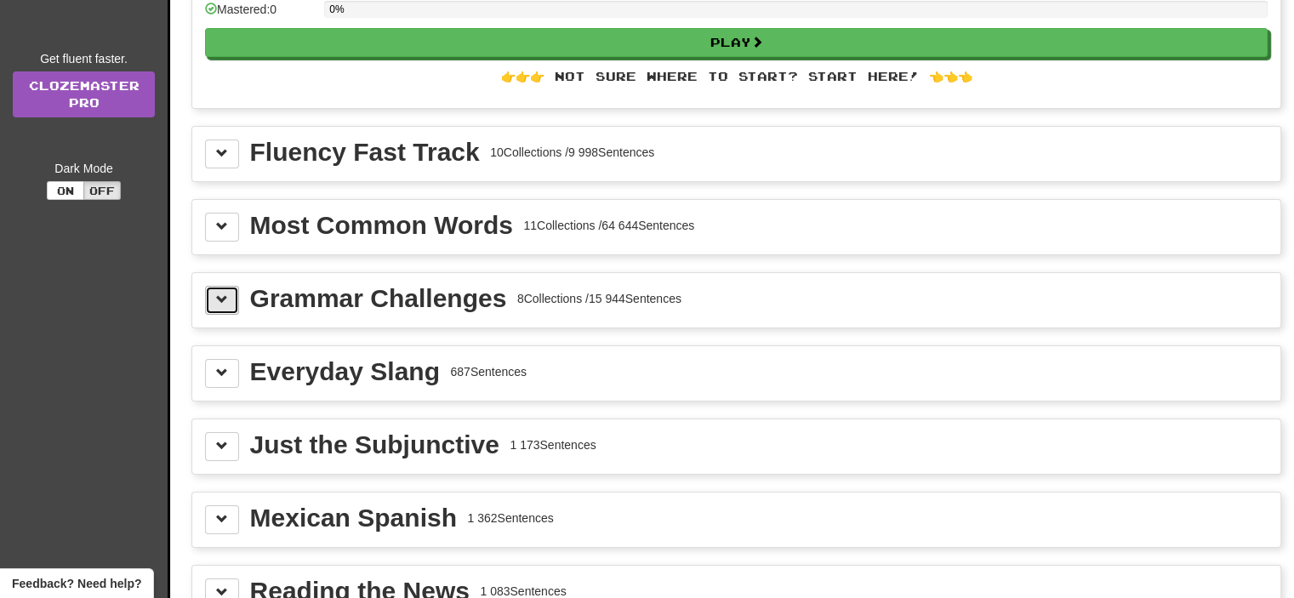
click at [231, 292] on button at bounding box center [222, 300] width 34 height 29
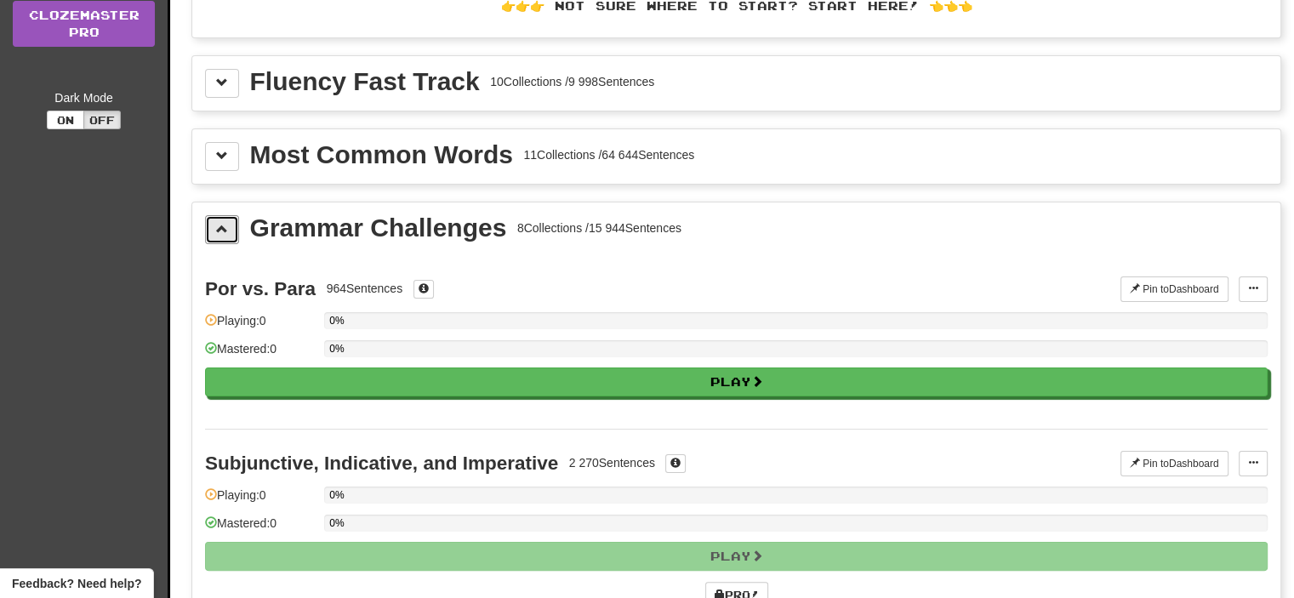
scroll to position [85, 0]
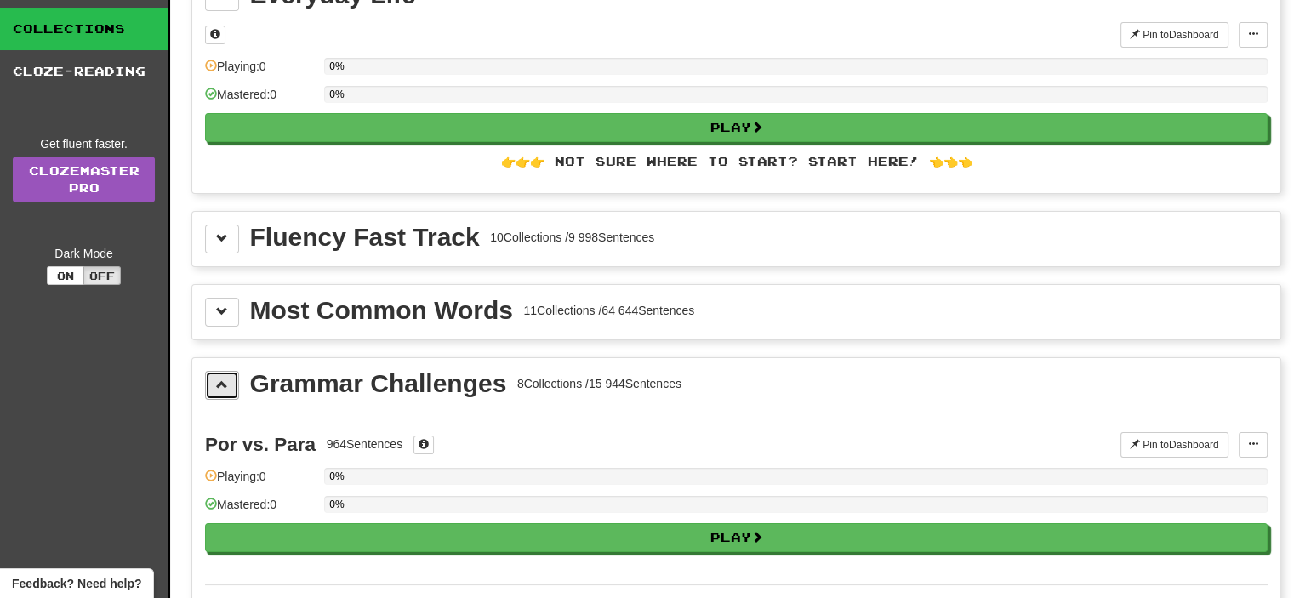
click at [226, 382] on span at bounding box center [222, 385] width 12 height 12
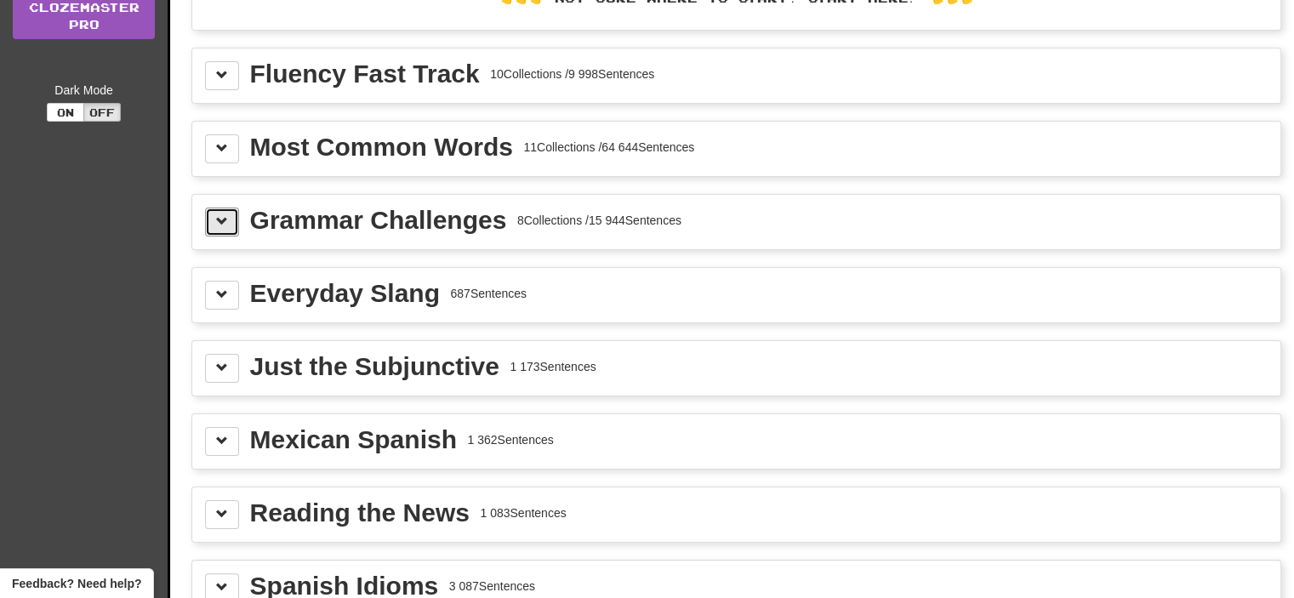
scroll to position [255, 0]
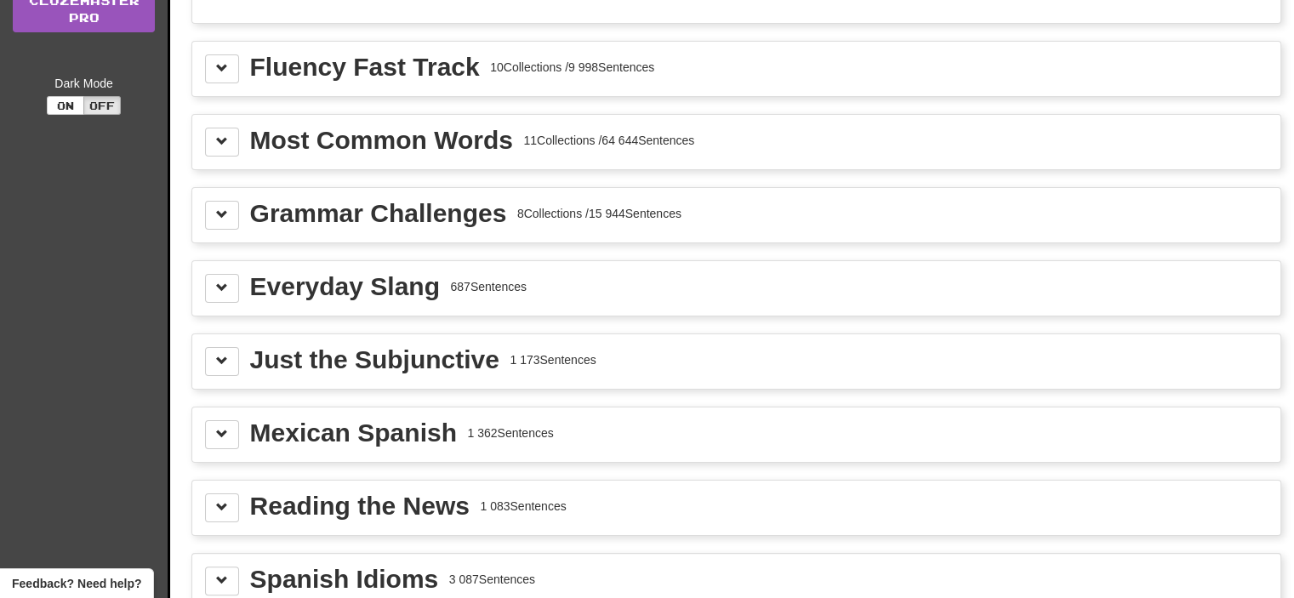
click at [487, 362] on div "Just the Subjunctive" at bounding box center [374, 360] width 249 height 26
click at [225, 356] on span at bounding box center [222, 361] width 12 height 12
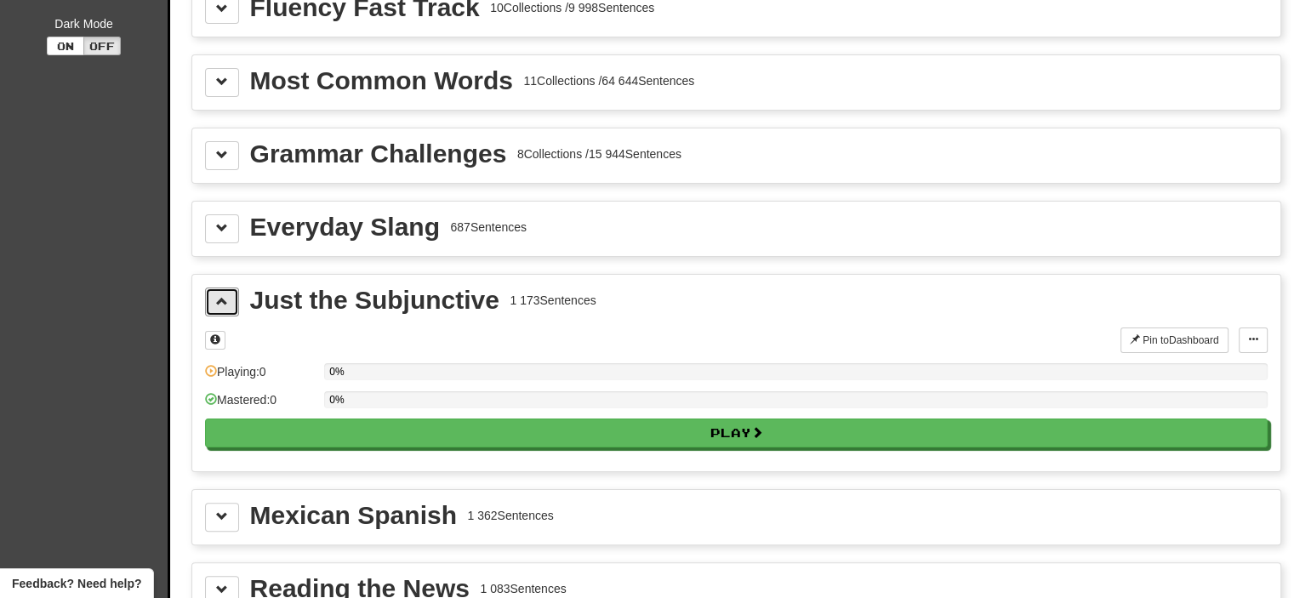
scroll to position [425, 0]
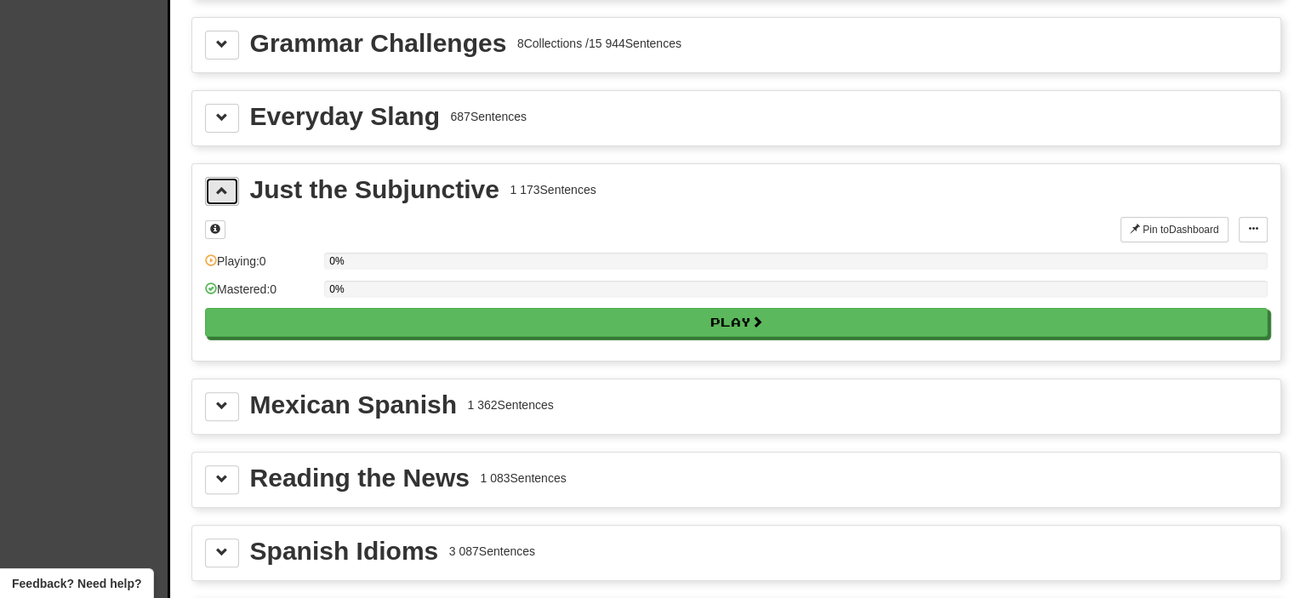
click at [228, 182] on button at bounding box center [222, 191] width 34 height 29
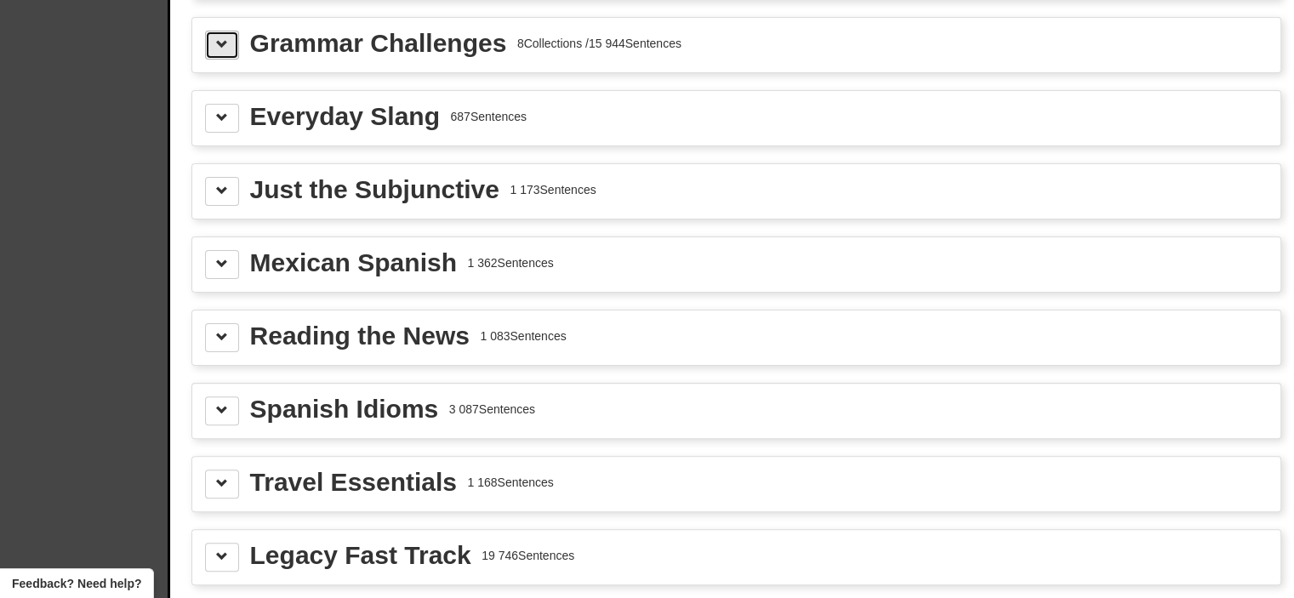
click at [221, 43] on span at bounding box center [222, 44] width 12 height 12
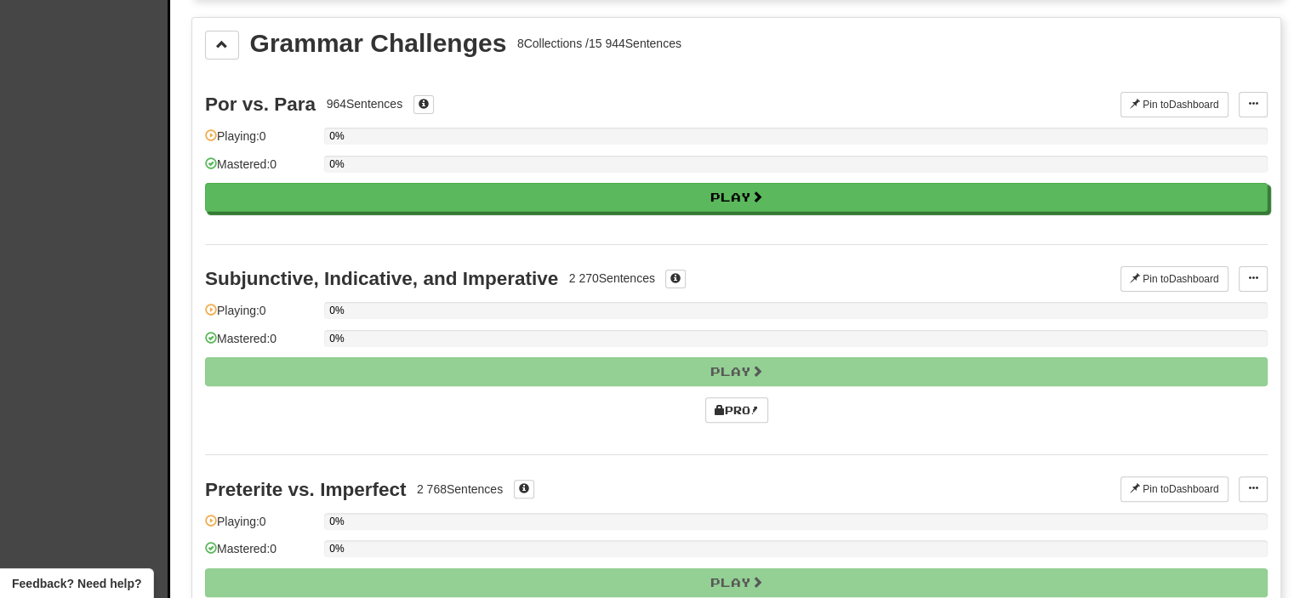
click at [227, 41] on span at bounding box center [222, 44] width 12 height 12
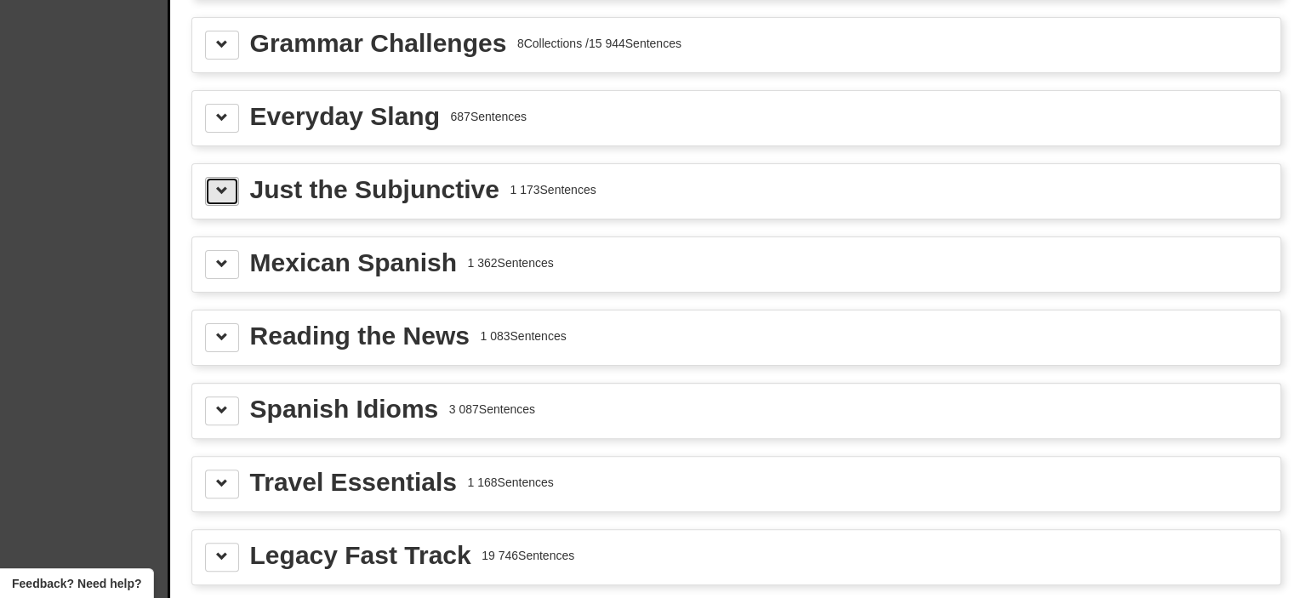
click at [228, 187] on button at bounding box center [222, 191] width 34 height 29
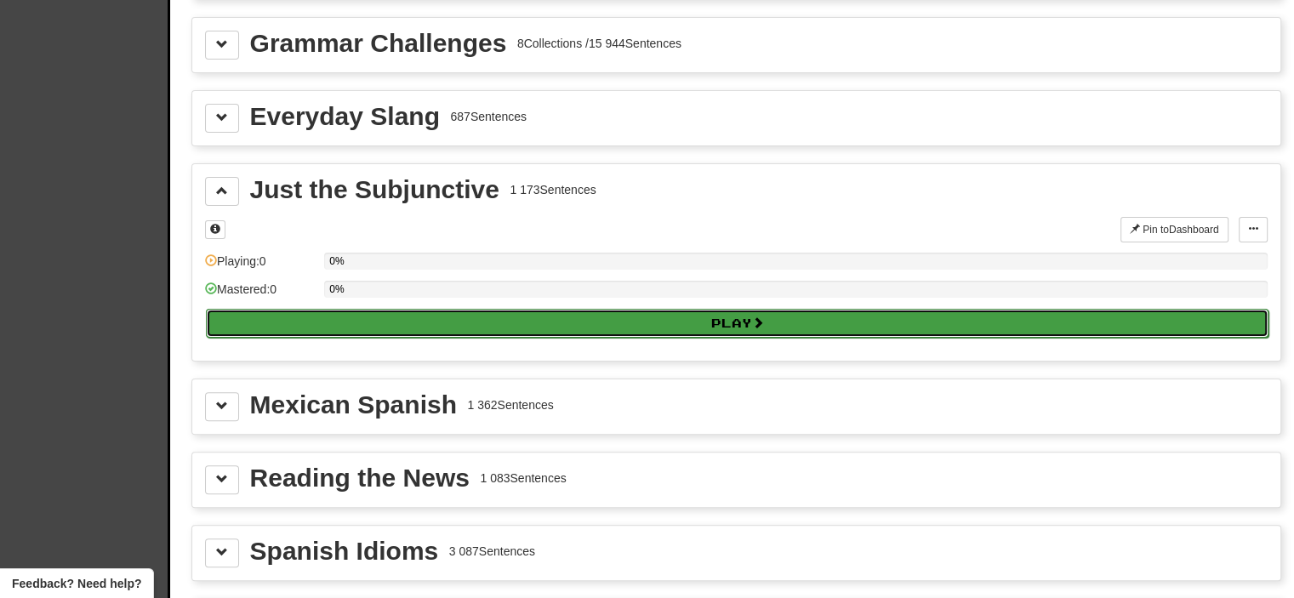
click at [733, 322] on button "Play" at bounding box center [737, 323] width 1063 height 29
select select "**"
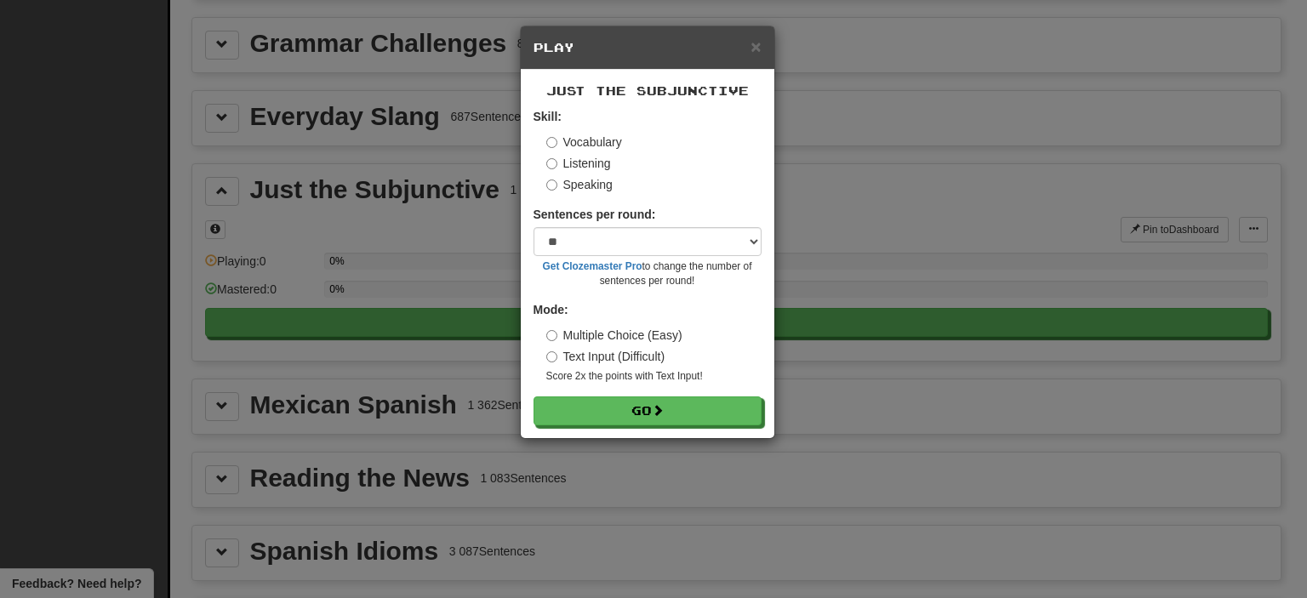
click at [588, 353] on label "Text Input (Difficult)" at bounding box center [605, 356] width 119 height 17
click at [586, 159] on label "Listening" at bounding box center [578, 163] width 65 height 17
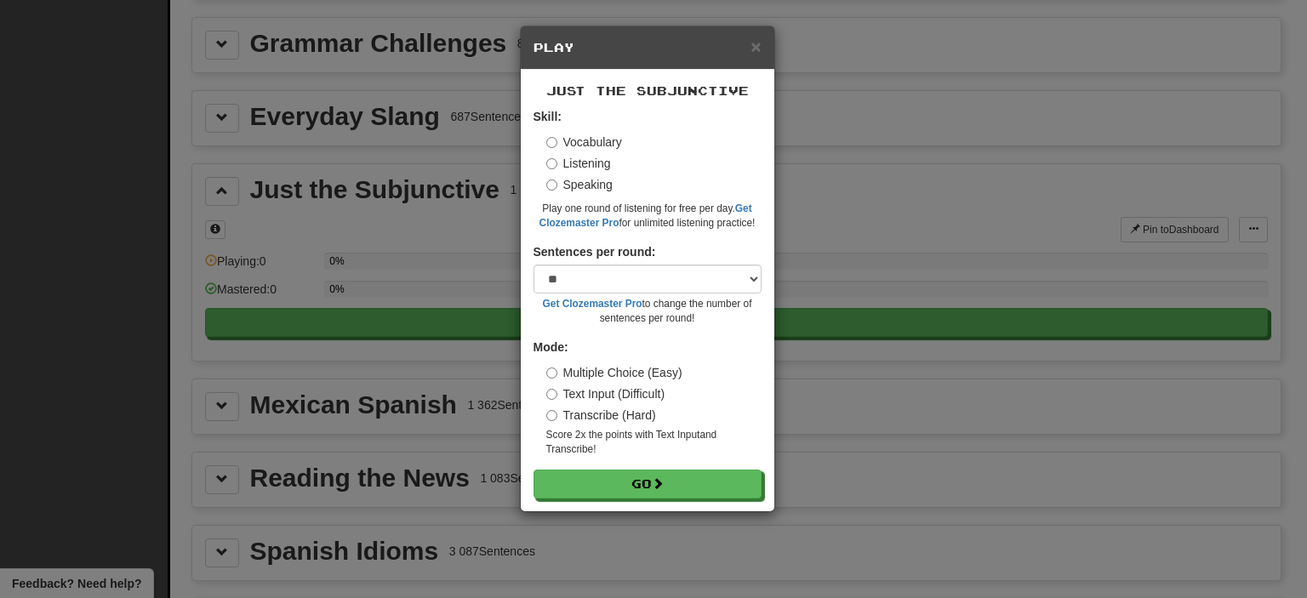
click at [582, 183] on label "Speaking" at bounding box center [579, 184] width 66 height 17
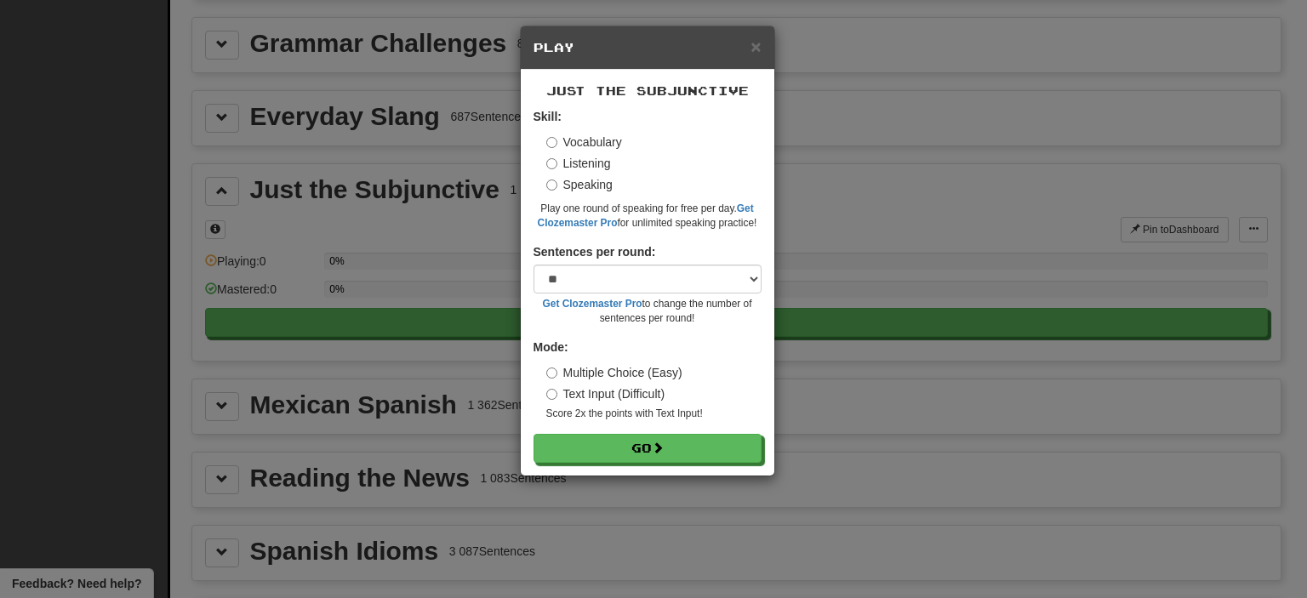
click at [575, 159] on label "Listening" at bounding box center [578, 163] width 65 height 17
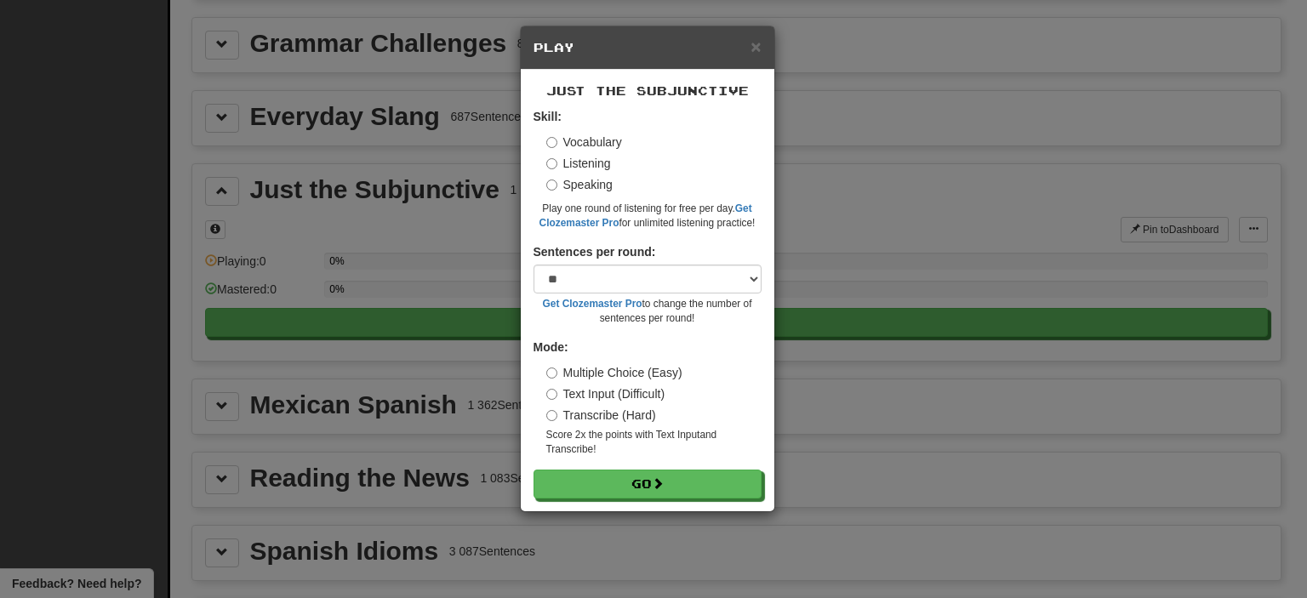
click at [582, 144] on label "Vocabulary" at bounding box center [584, 142] width 76 height 17
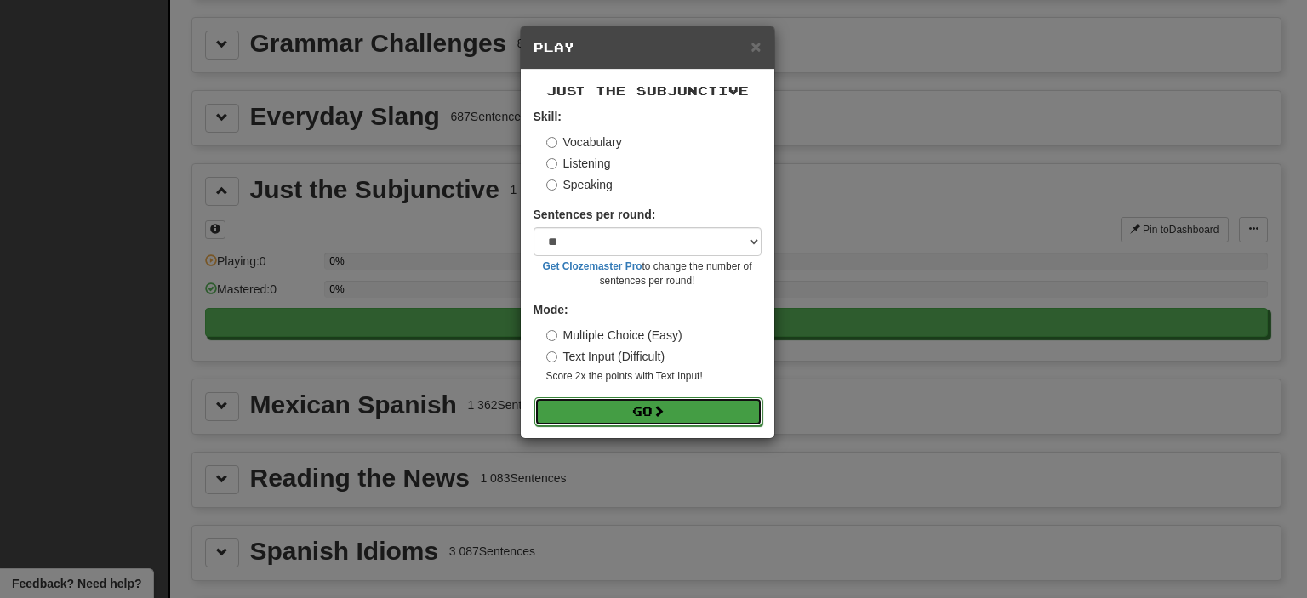
click at [636, 410] on button "Go" at bounding box center [648, 411] width 228 height 29
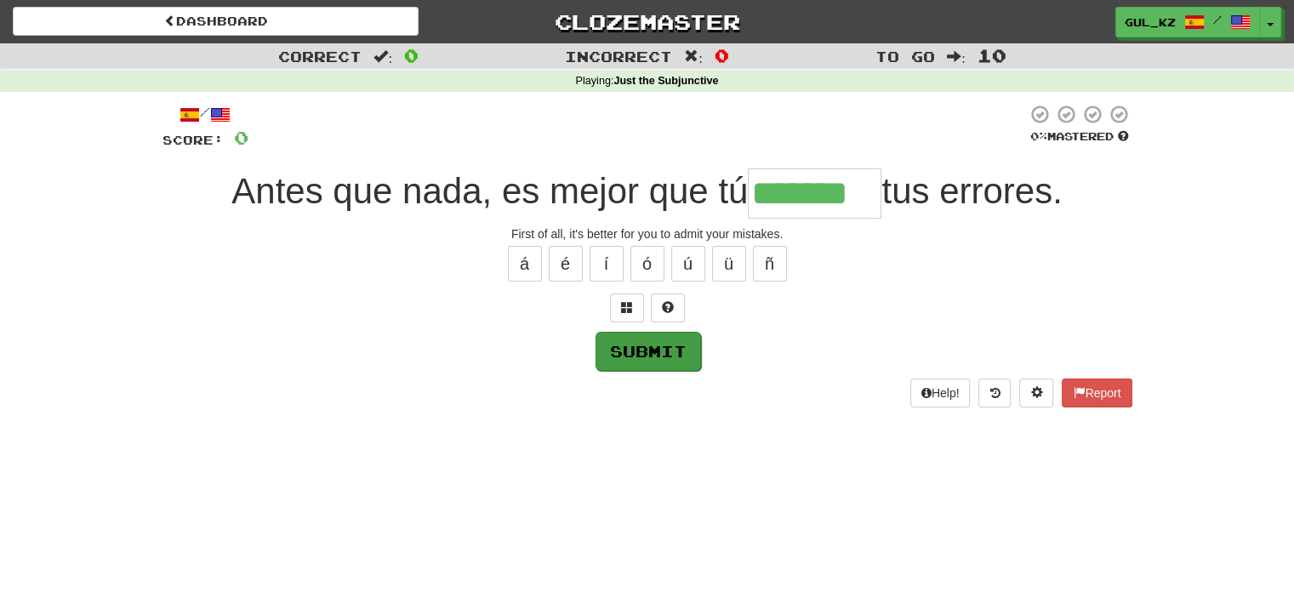
type input "*******"
click at [664, 356] on button "Submit" at bounding box center [649, 351] width 106 height 39
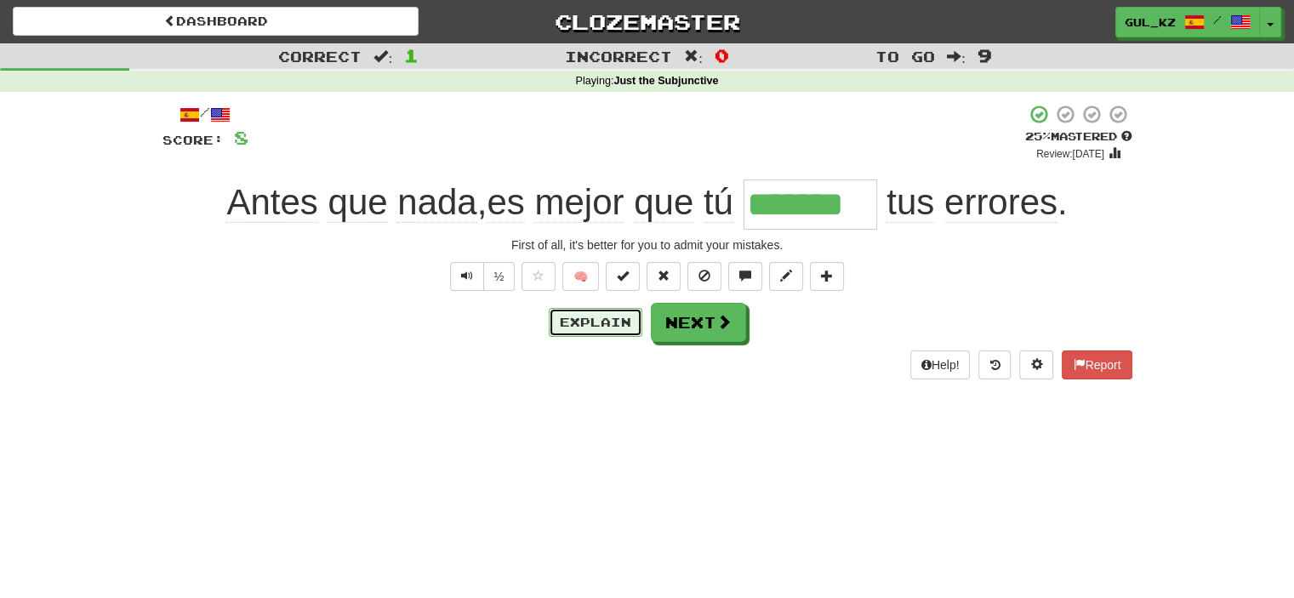
click at [608, 325] on button "Explain" at bounding box center [596, 322] width 94 height 29
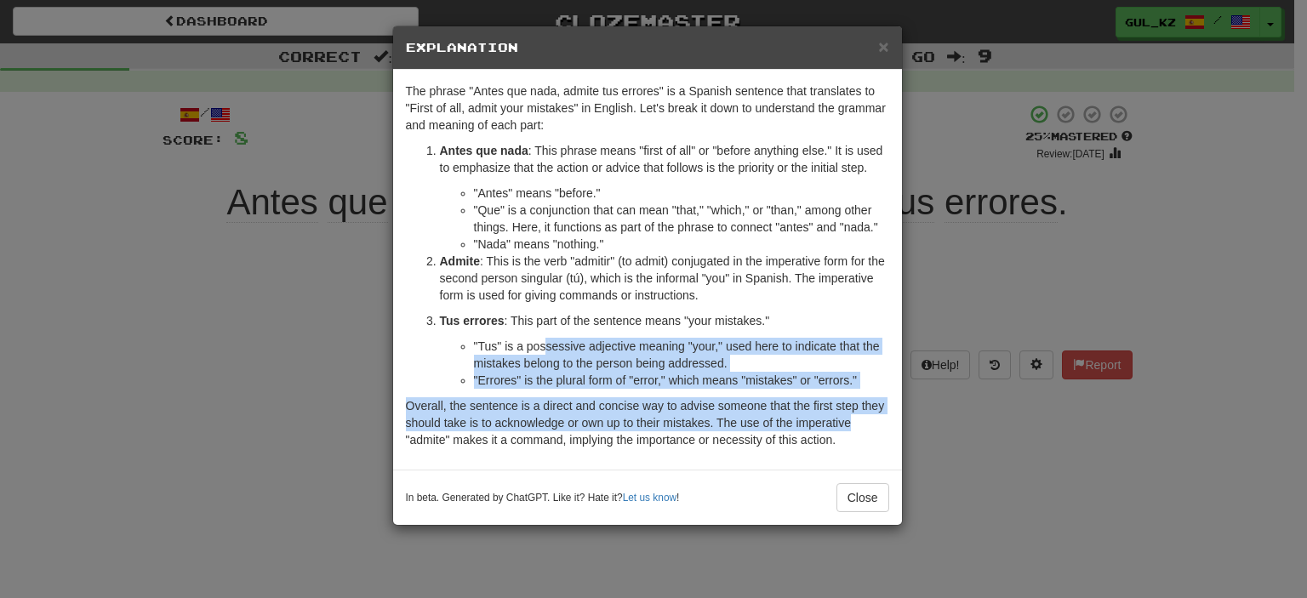
drag, startPoint x: 543, startPoint y: 345, endPoint x: 872, endPoint y: 456, distance: 347.4
click at [868, 438] on div "The phrase "Antes que nada, admite tus errores" is a Spanish sentence that tran…" at bounding box center [647, 270] width 509 height 400
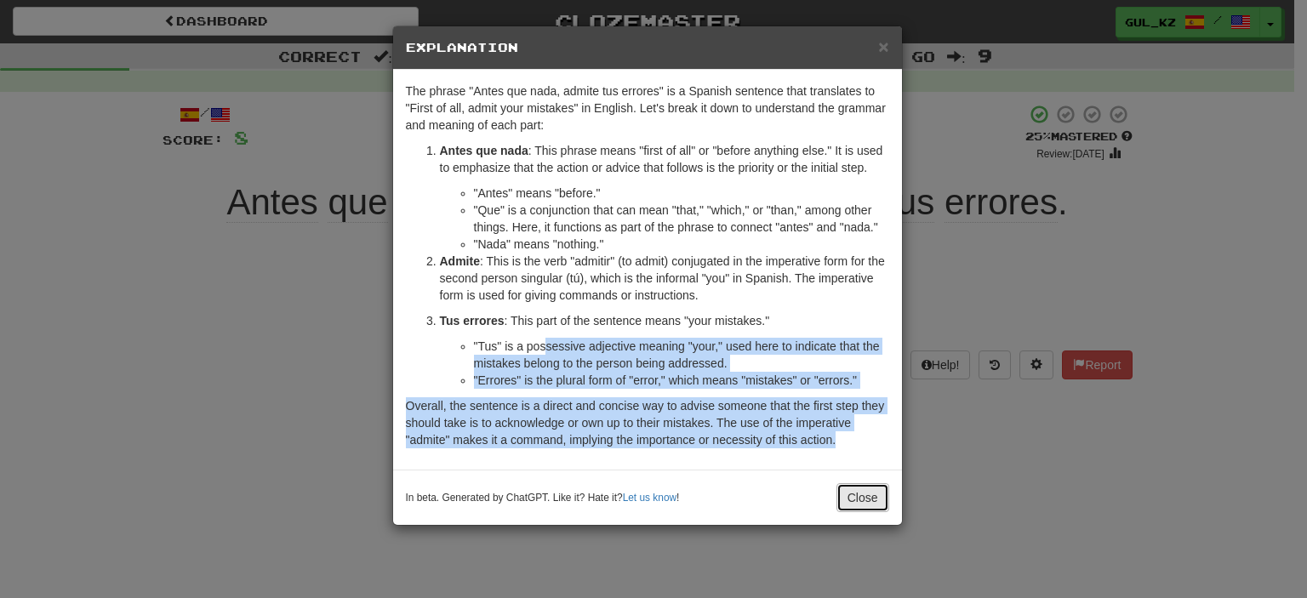
click at [870, 499] on button "Close" at bounding box center [862, 497] width 53 height 29
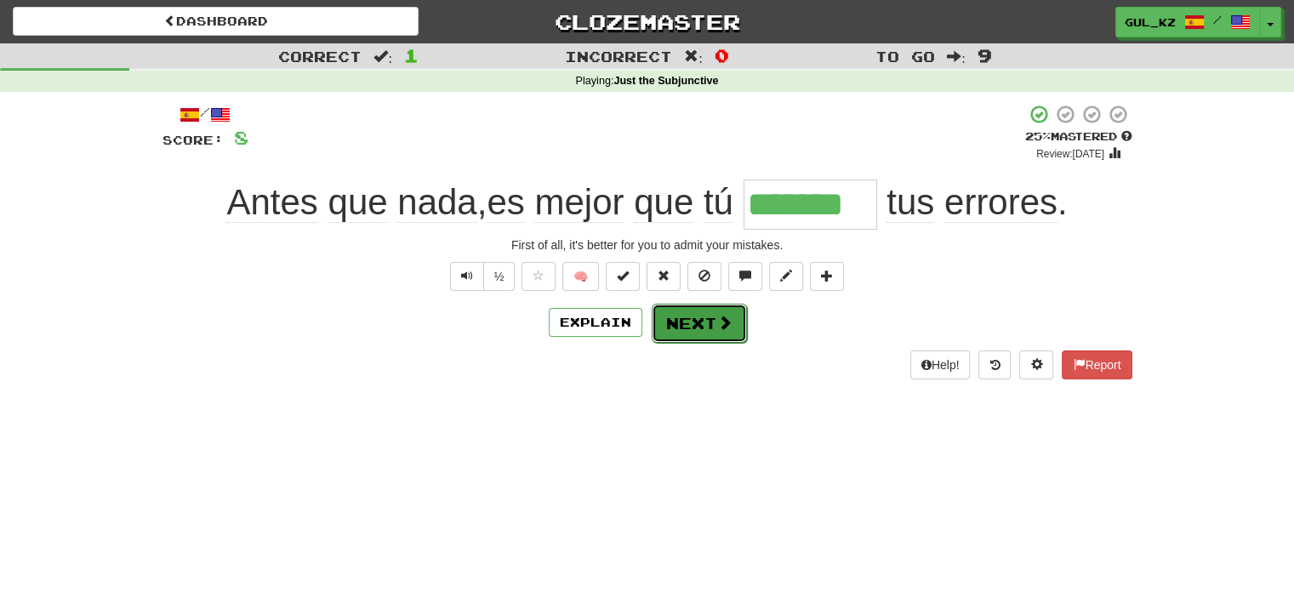
click at [704, 333] on button "Next" at bounding box center [699, 323] width 95 height 39
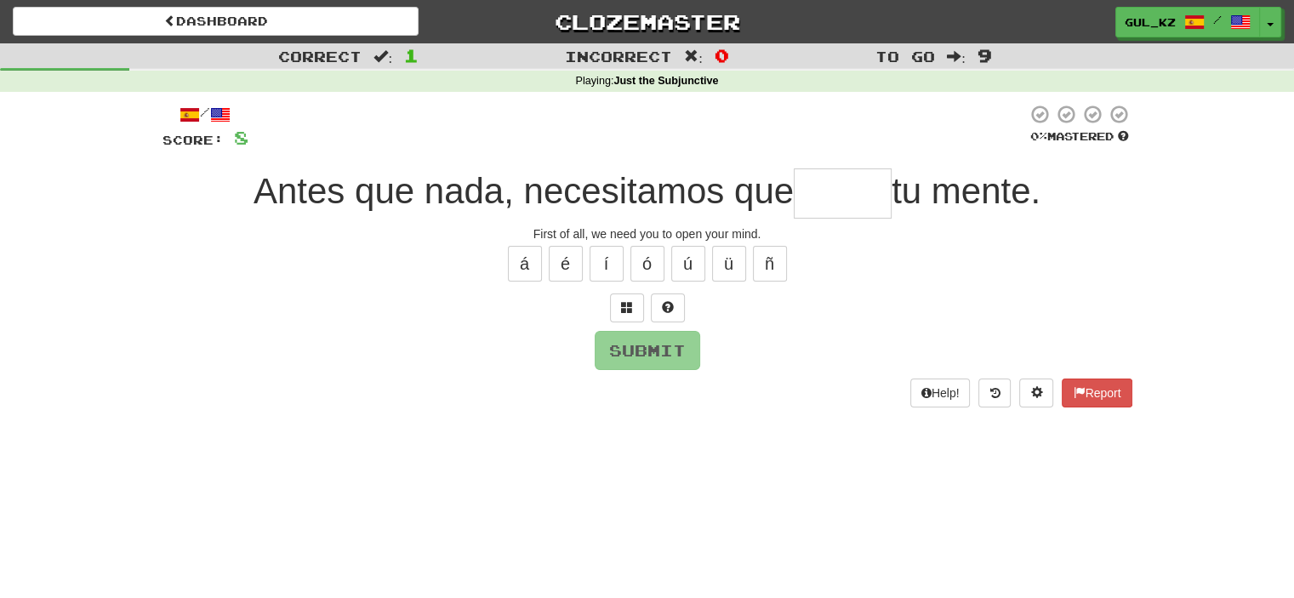
click at [833, 195] on input "text" at bounding box center [843, 193] width 98 height 50
type input "*****"
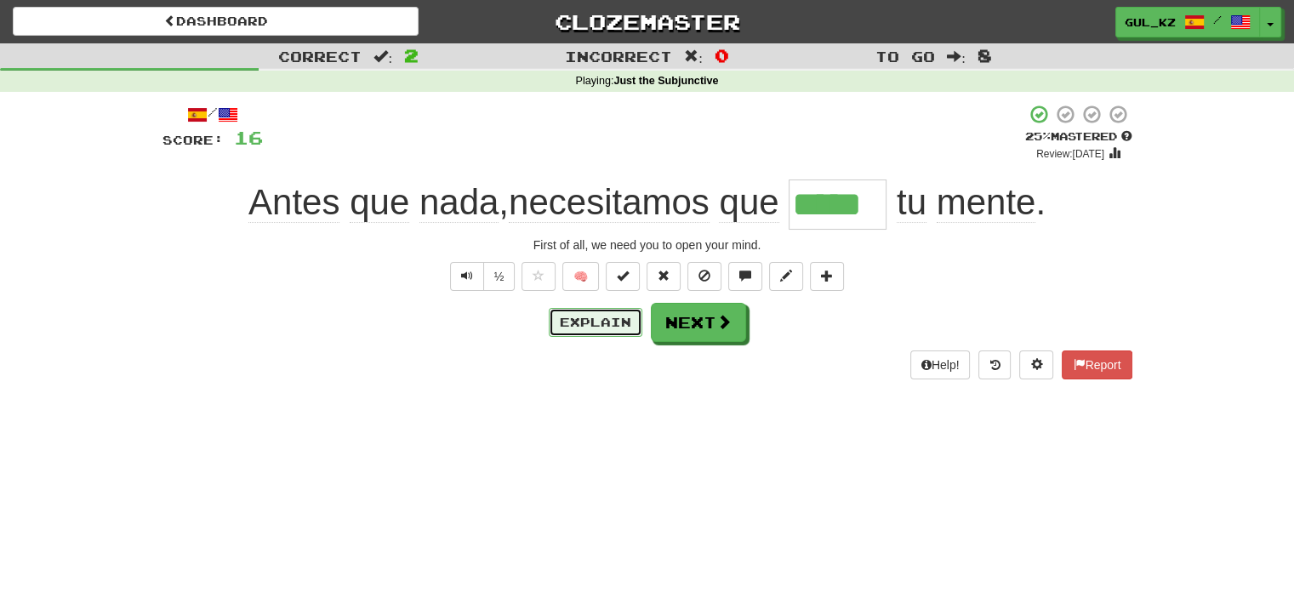
click at [597, 326] on button "Explain" at bounding box center [596, 322] width 94 height 29
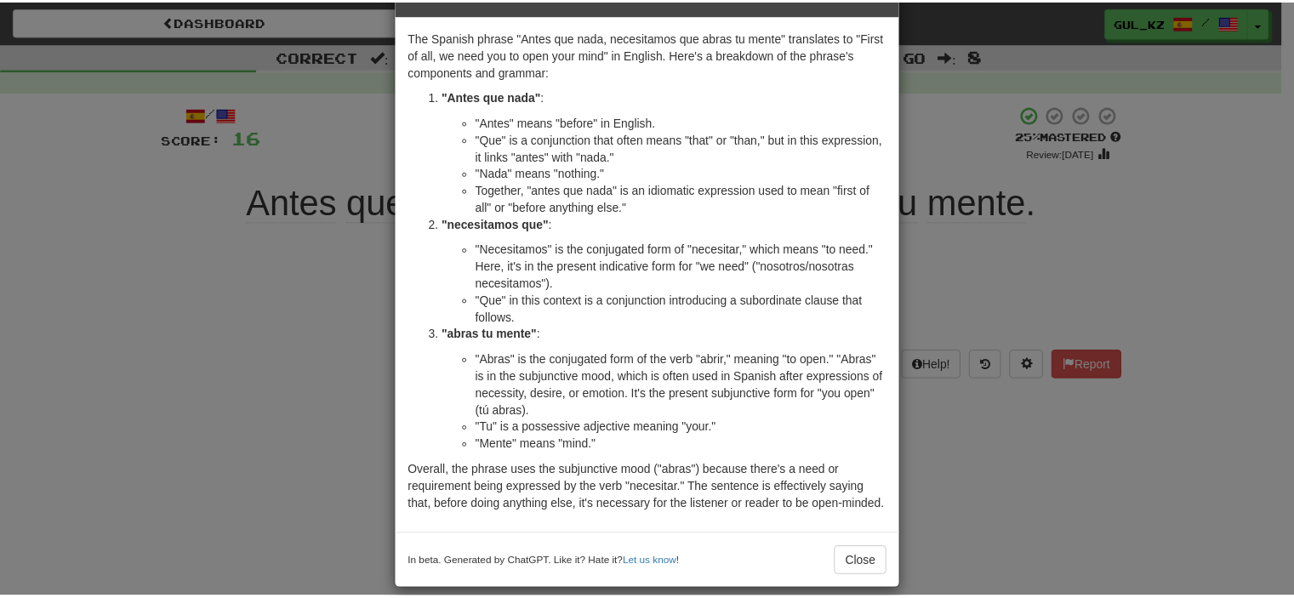
scroll to position [71, 0]
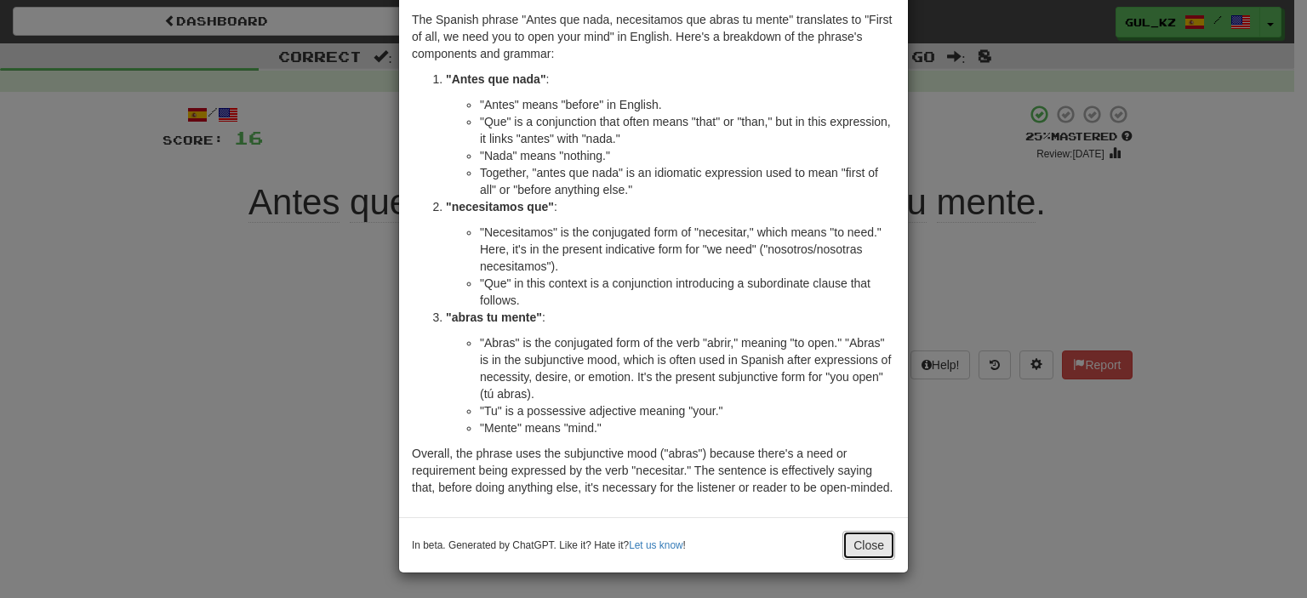
click at [849, 544] on button "Close" at bounding box center [868, 545] width 53 height 29
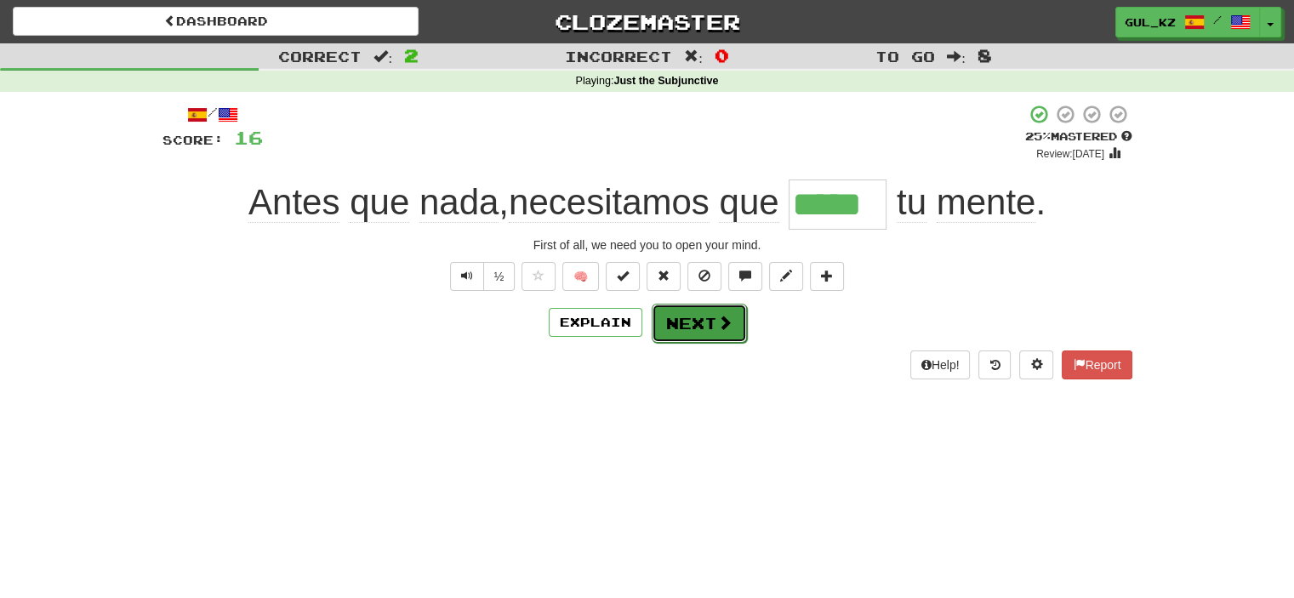
click at [715, 333] on button "Next" at bounding box center [699, 323] width 95 height 39
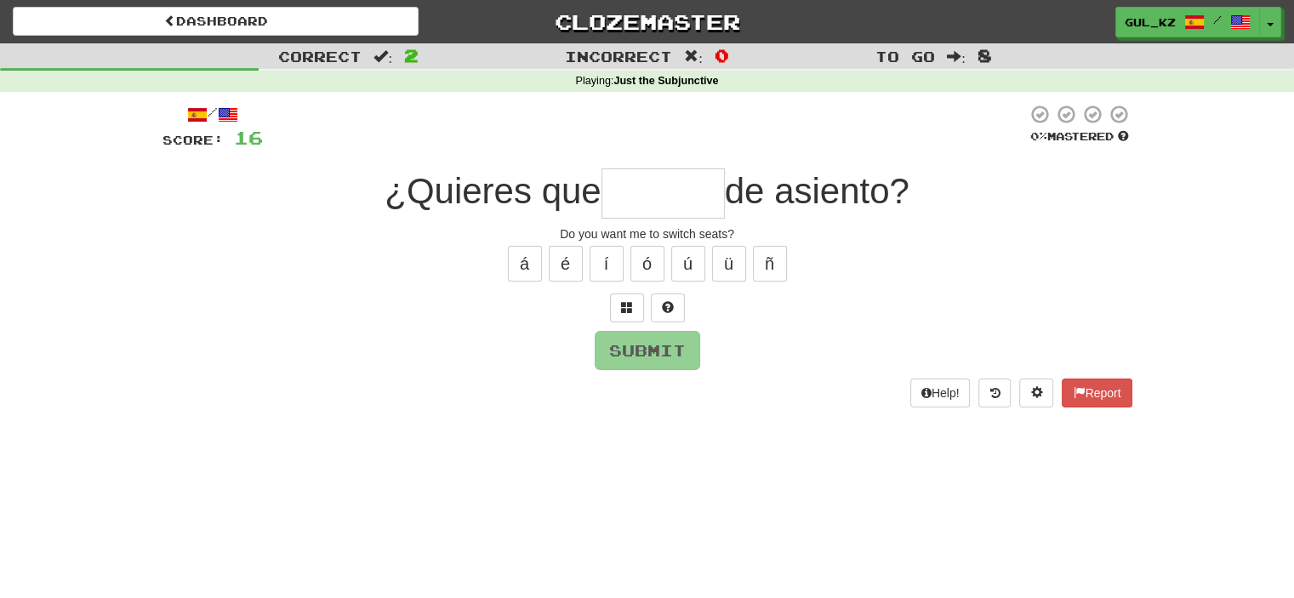
click at [652, 191] on input "text" at bounding box center [663, 193] width 123 height 50
type input "******"
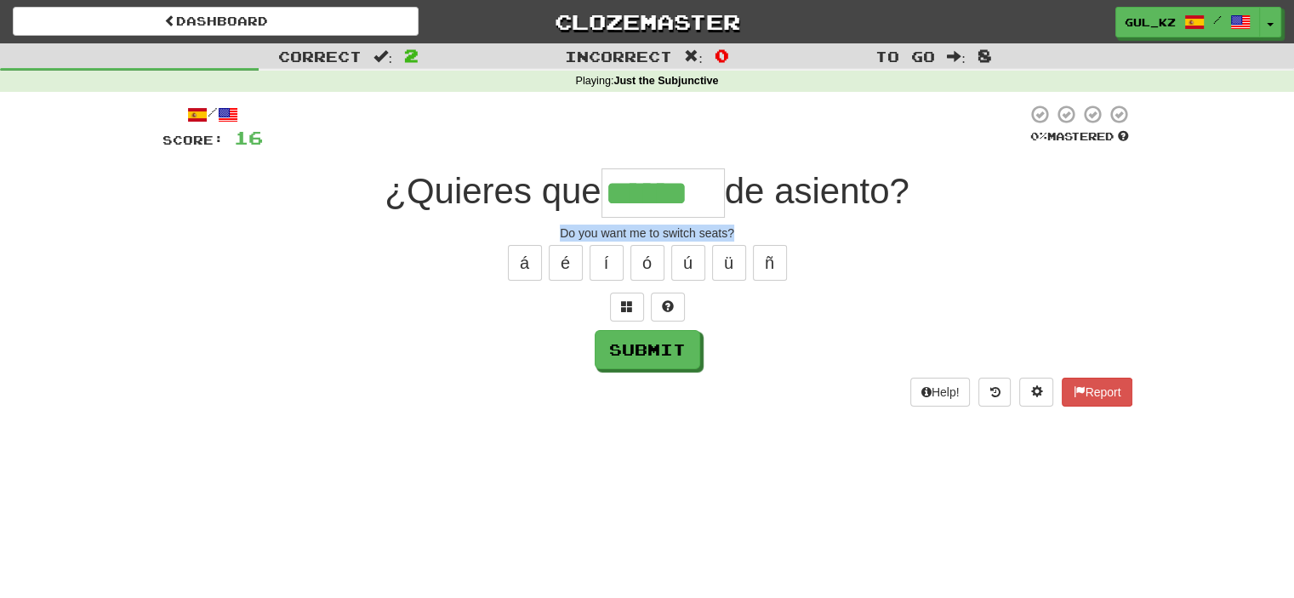
drag, startPoint x: 732, startPoint y: 236, endPoint x: 557, endPoint y: 234, distance: 174.4
click at [557, 234] on div "Do you want me to switch seats?" at bounding box center [648, 233] width 970 height 17
copy div "Do you want me to switch seats?"
drag, startPoint x: 686, startPoint y: 203, endPoint x: 710, endPoint y: 196, distance: 25.0
click at [710, 197] on input "******" at bounding box center [663, 192] width 123 height 49
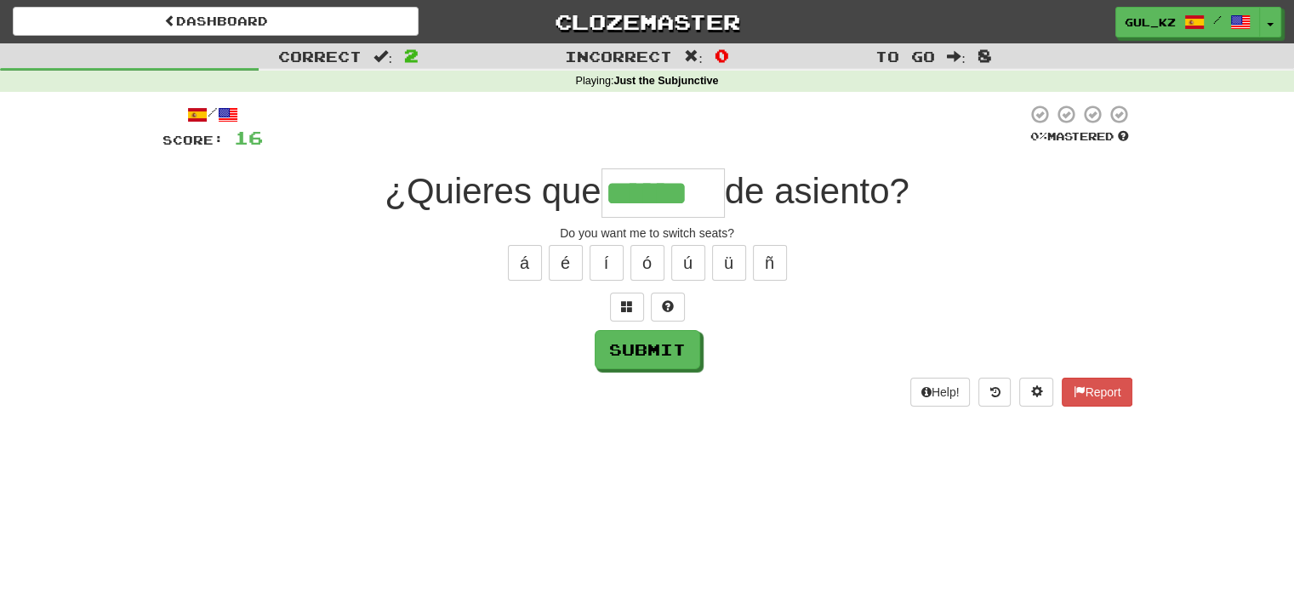
click at [710, 194] on input "******" at bounding box center [663, 192] width 123 height 49
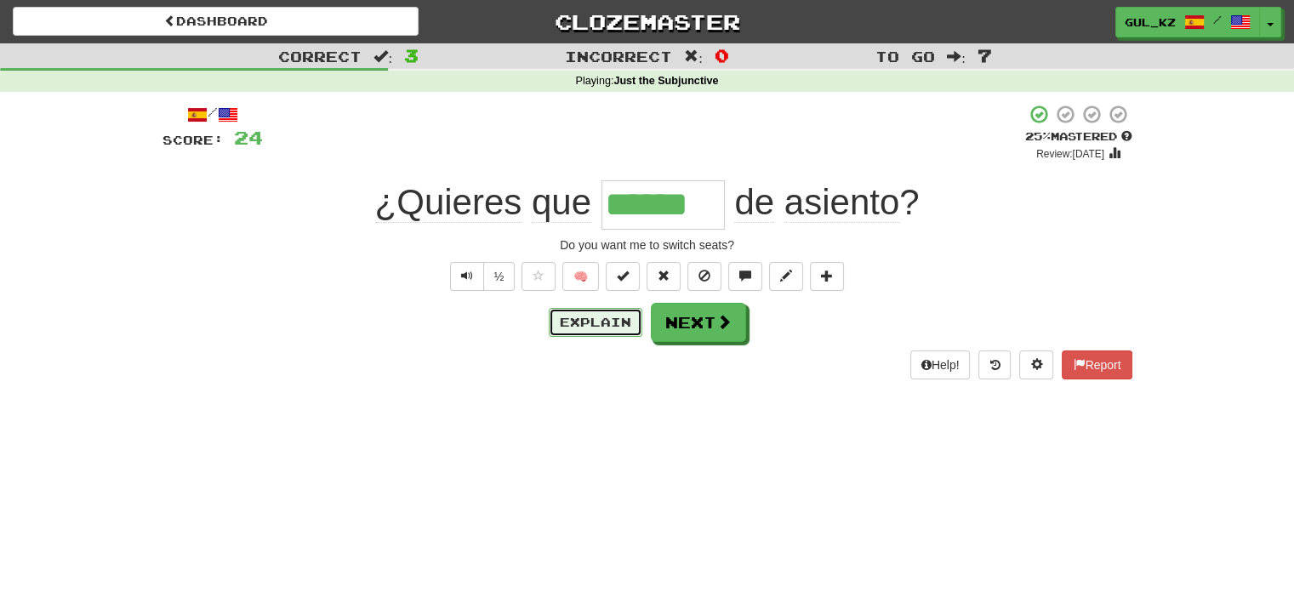
click at [593, 323] on button "Explain" at bounding box center [596, 322] width 94 height 29
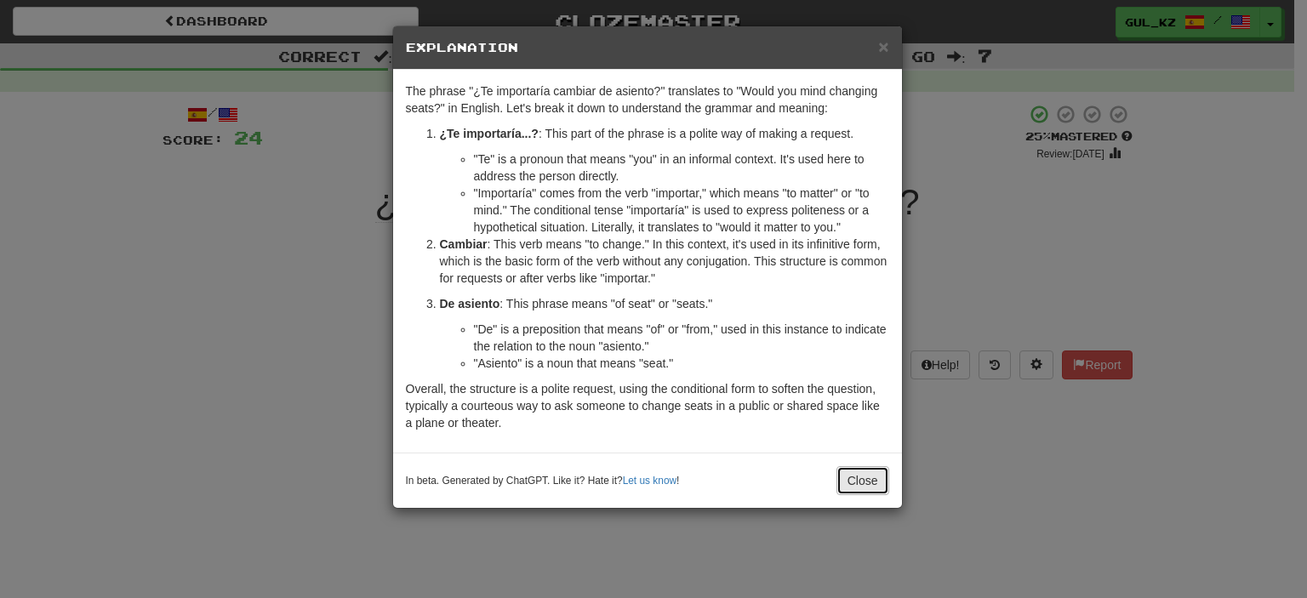
click at [859, 481] on button "Close" at bounding box center [862, 480] width 53 height 29
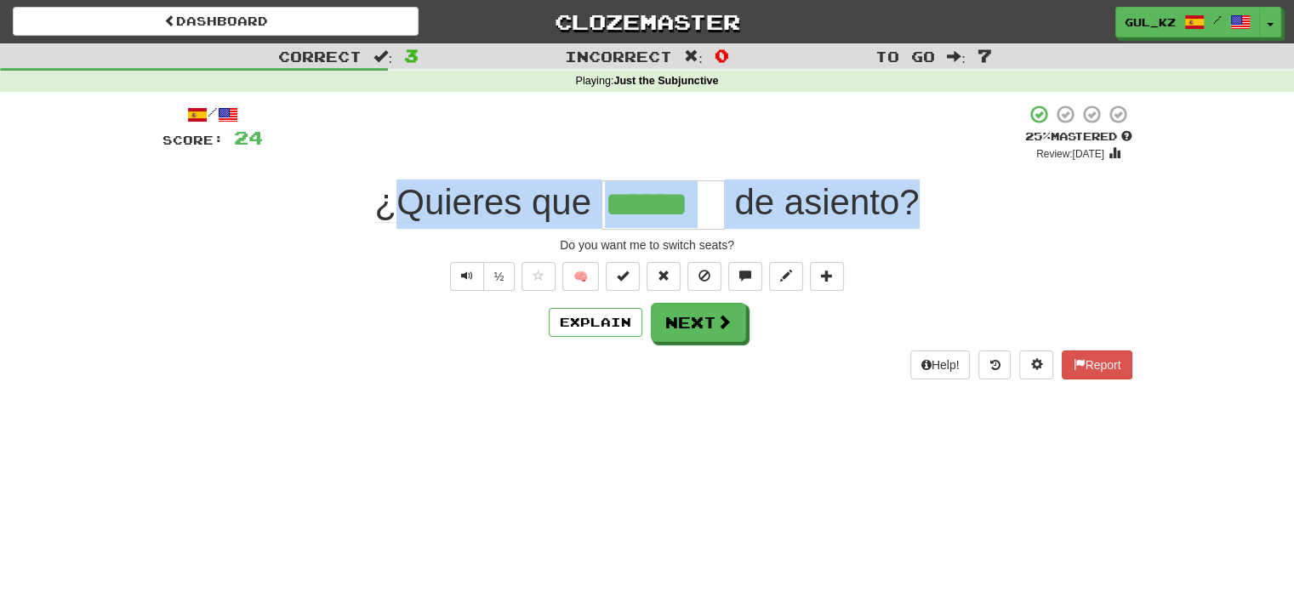
drag, startPoint x: 946, startPoint y: 198, endPoint x: 404, endPoint y: 203, distance: 542.0
click at [404, 203] on div "¿Quieres que ****** de asiento ?" at bounding box center [648, 204] width 970 height 49
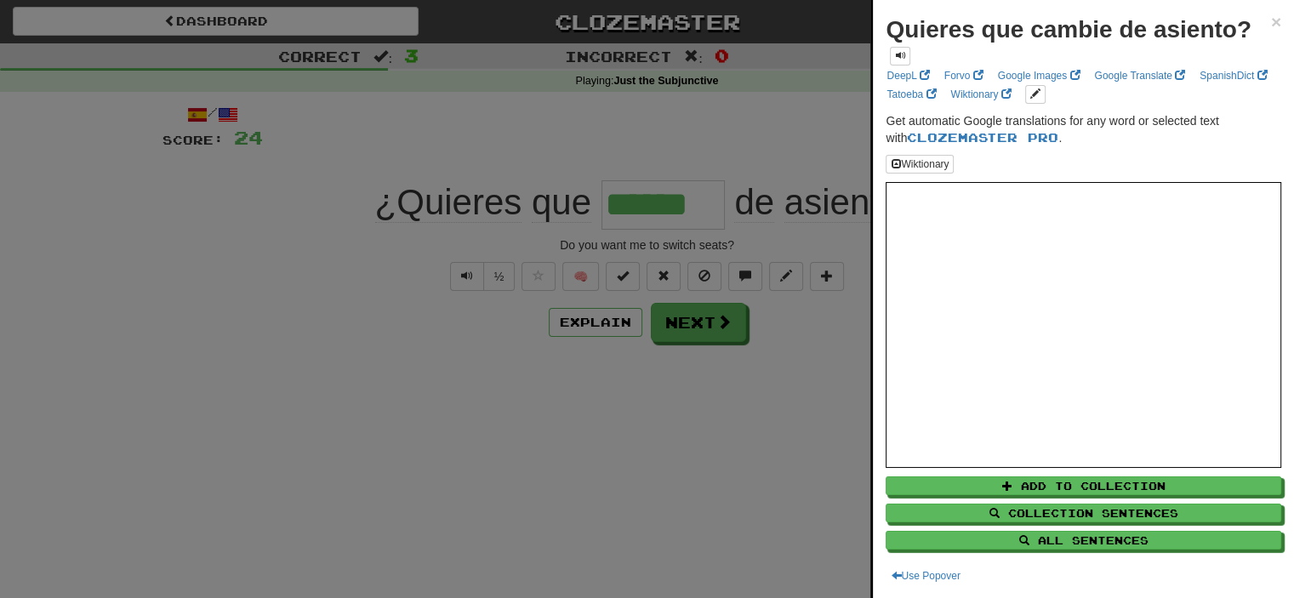
click at [507, 459] on div at bounding box center [647, 299] width 1294 height 598
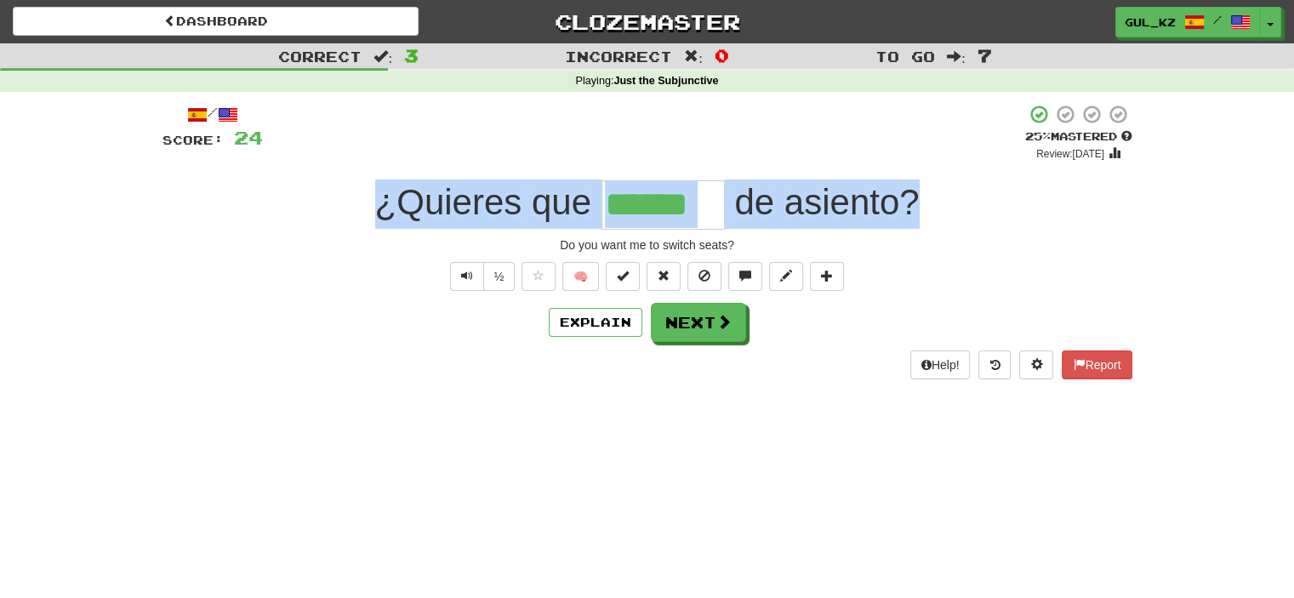
drag, startPoint x: 370, startPoint y: 207, endPoint x: 952, endPoint y: 197, distance: 582.1
click at [952, 197] on div "¿Quieres que ****** de asiento ?" at bounding box center [648, 204] width 970 height 49
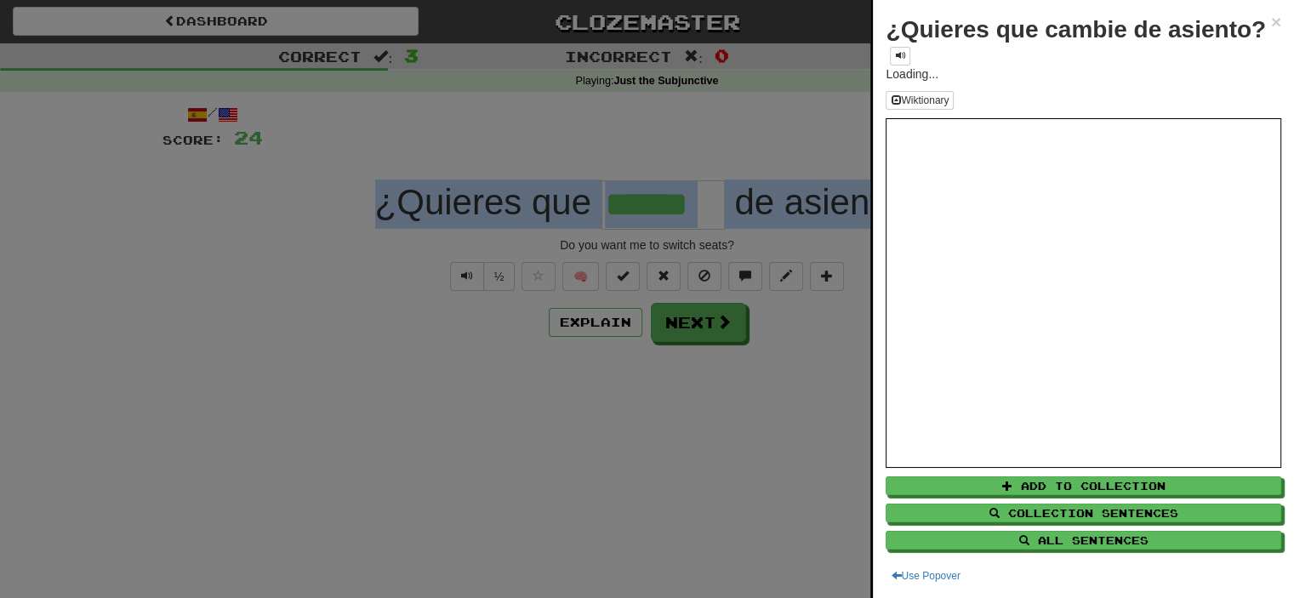
copy div "¿Quieres que de asiento ?"
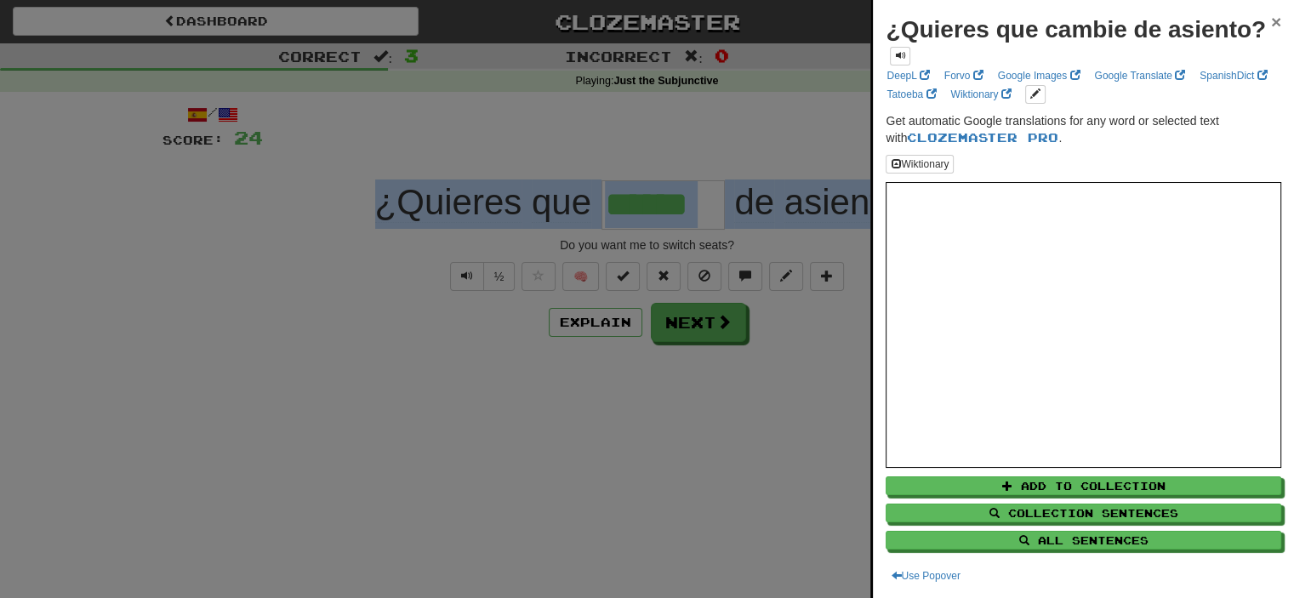
click at [1271, 20] on span "×" at bounding box center [1276, 22] width 10 height 20
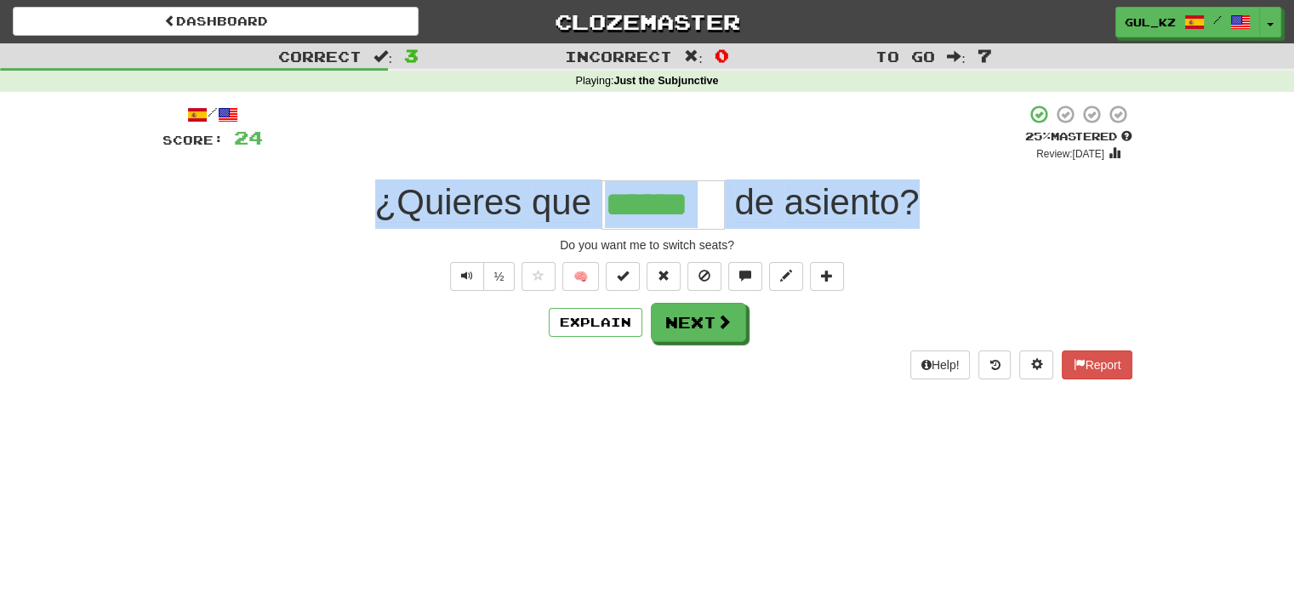
drag, startPoint x: 926, startPoint y: 197, endPoint x: 383, endPoint y: 208, distance: 543.0
click at [383, 208] on div "¿Quieres que ****** de asiento ?" at bounding box center [648, 204] width 970 height 49
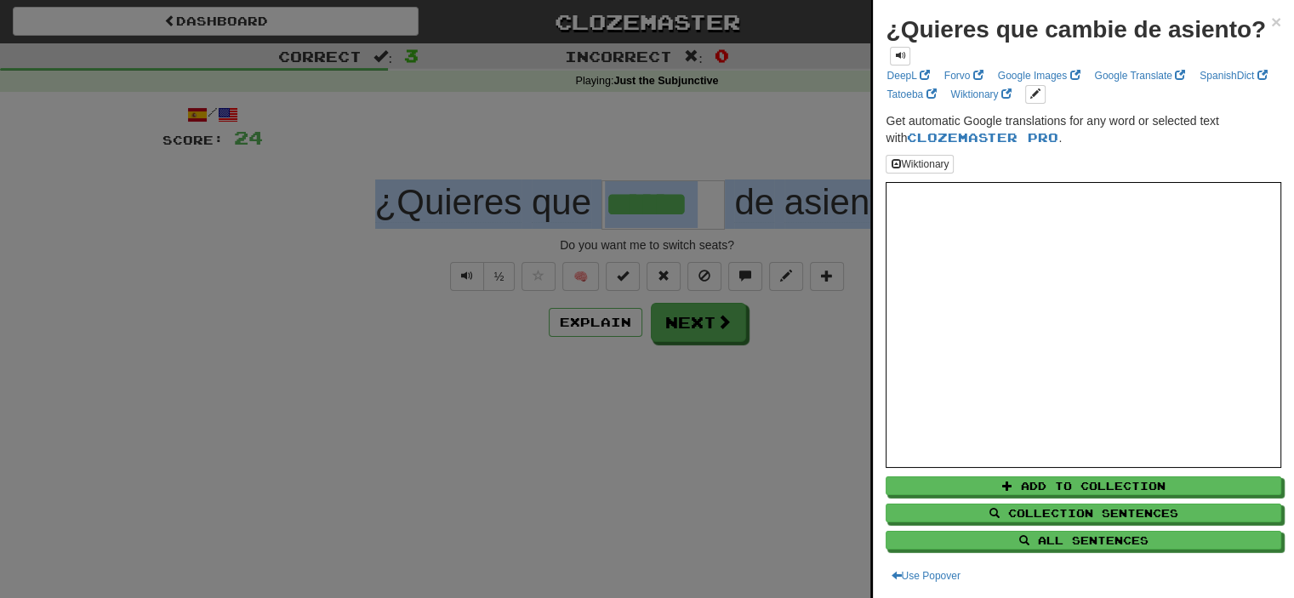
copy div "¿Quieres que de asiento ?"
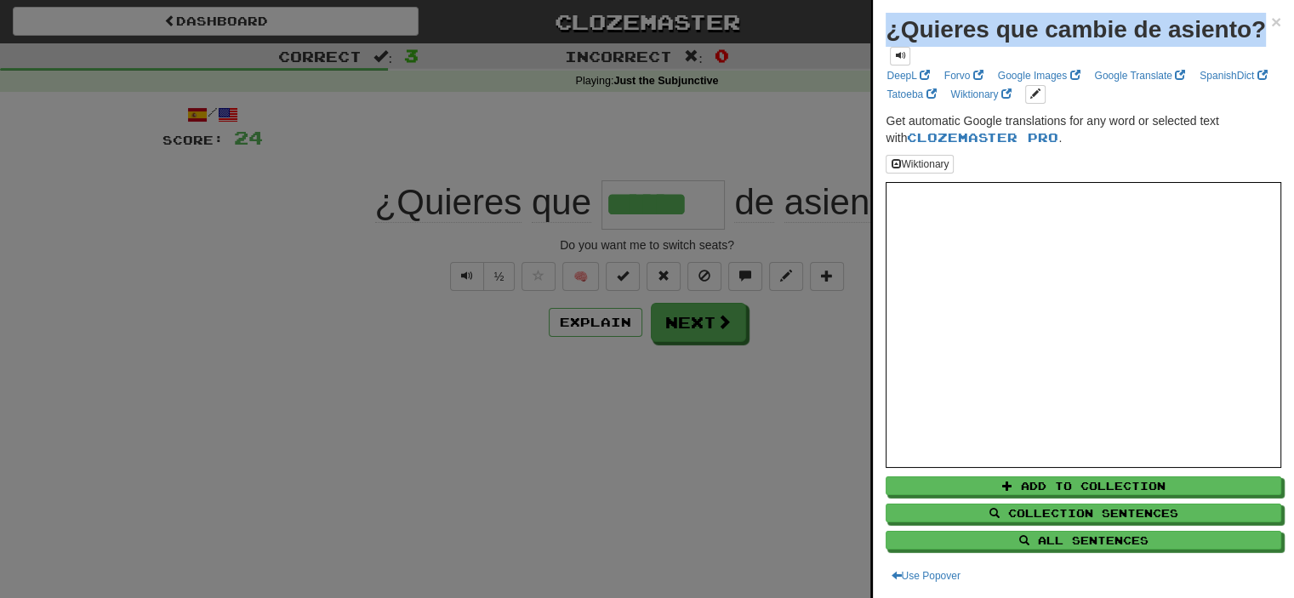
drag, startPoint x: 881, startPoint y: 22, endPoint x: 980, endPoint y: 60, distance: 105.9
click at [980, 60] on div "¿Quieres que cambie de asiento? × DeepL Forvo Google Images Google Translate Sp…" at bounding box center [1083, 299] width 421 height 598
copy strong "¿Quieres que cambie de asiento?"
click at [905, 59] on span at bounding box center [900, 55] width 10 height 10
drag, startPoint x: 1266, startPoint y: 30, endPoint x: 1264, endPoint y: 20, distance: 10.4
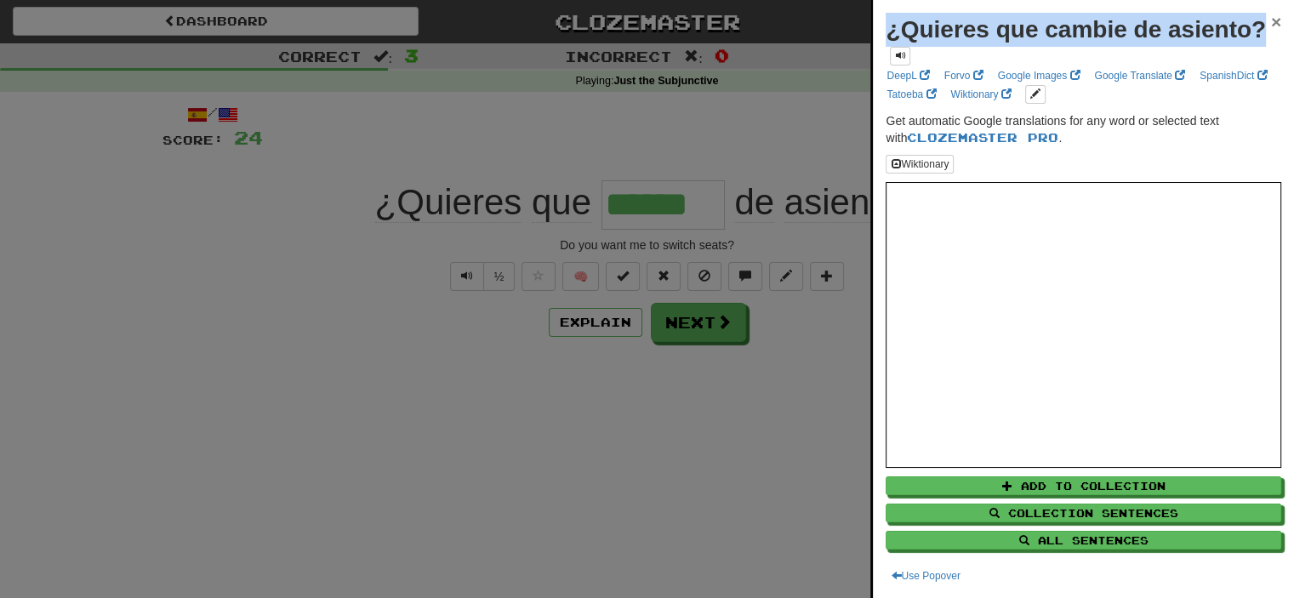
click at [1271, 28] on span "×" at bounding box center [1276, 22] width 10 height 20
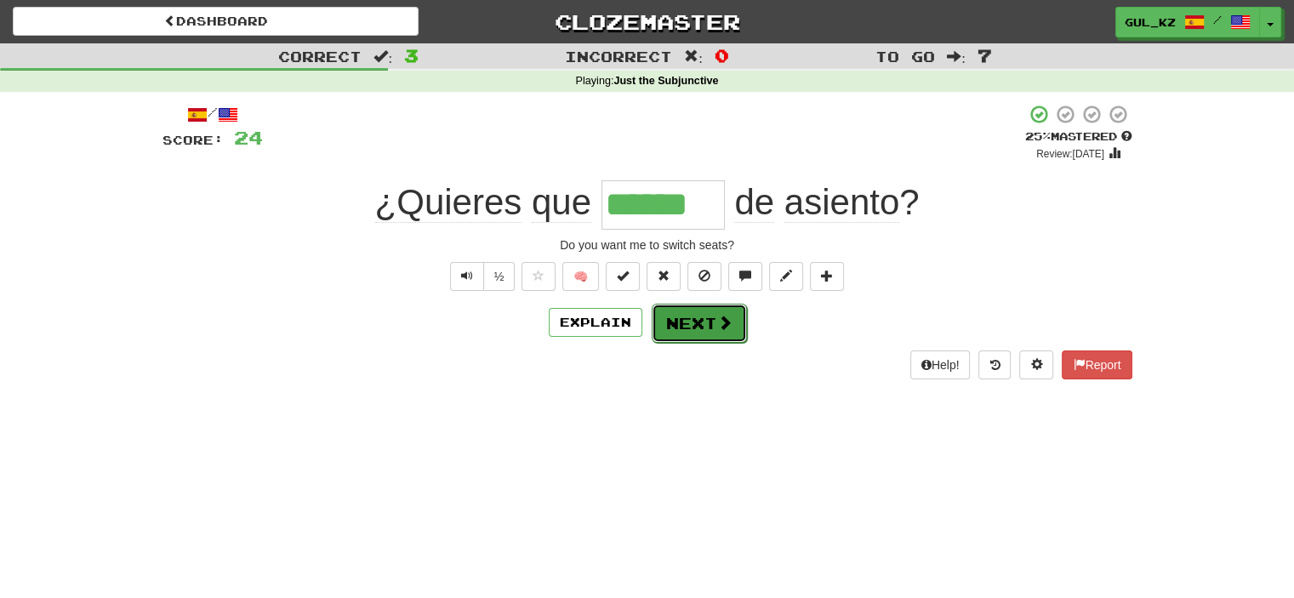
click at [709, 327] on button "Next" at bounding box center [699, 323] width 95 height 39
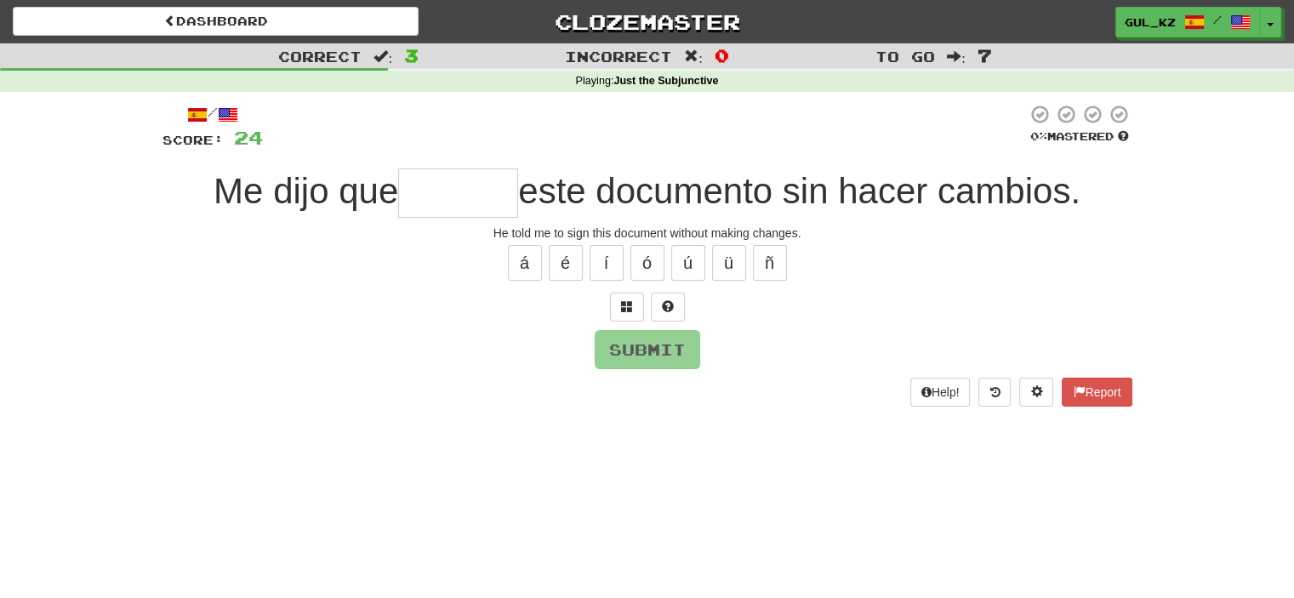
click at [436, 201] on input "text" at bounding box center [458, 192] width 120 height 49
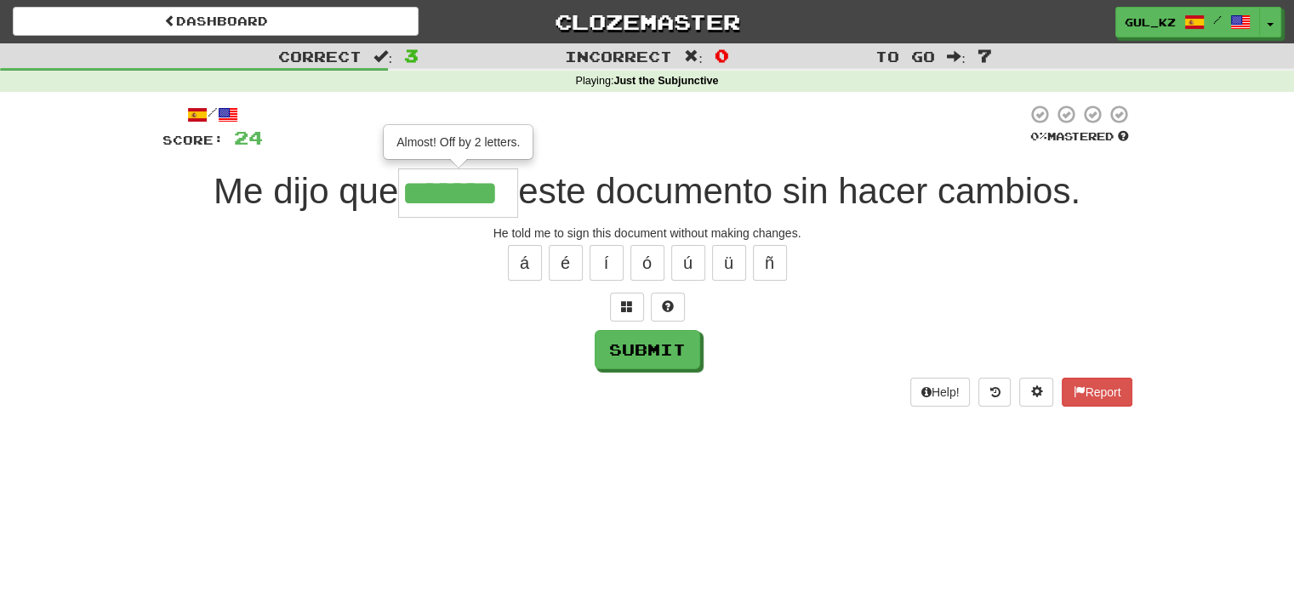
scroll to position [0, 3]
type input "*******"
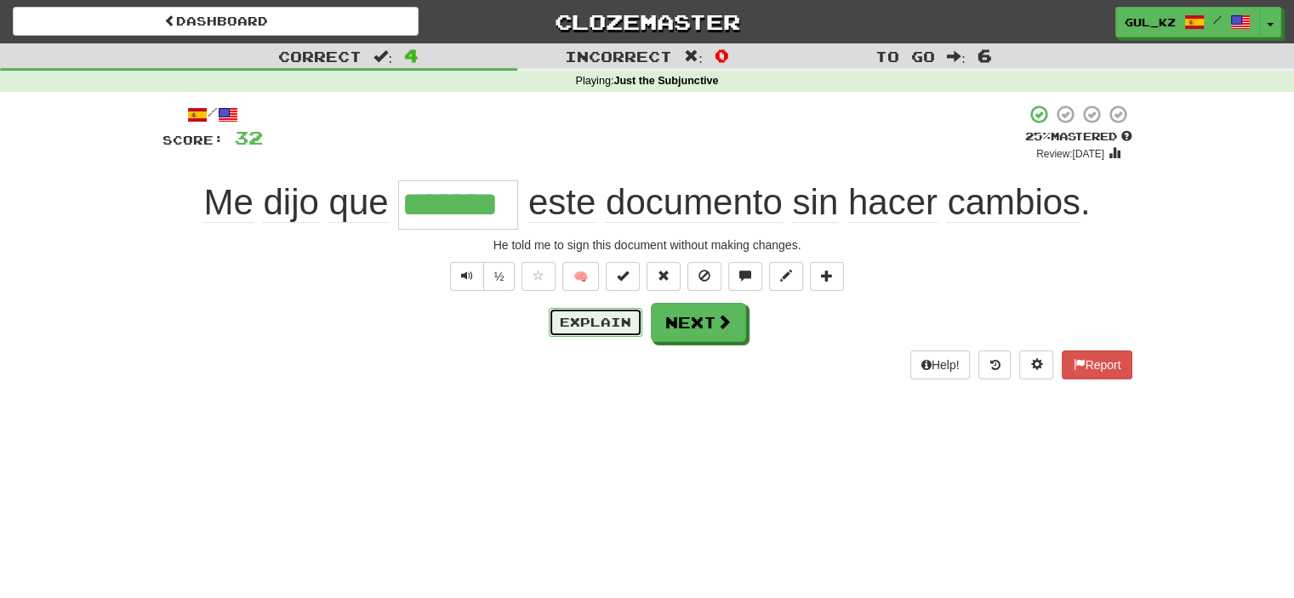
click at [585, 313] on button "Explain" at bounding box center [596, 322] width 94 height 29
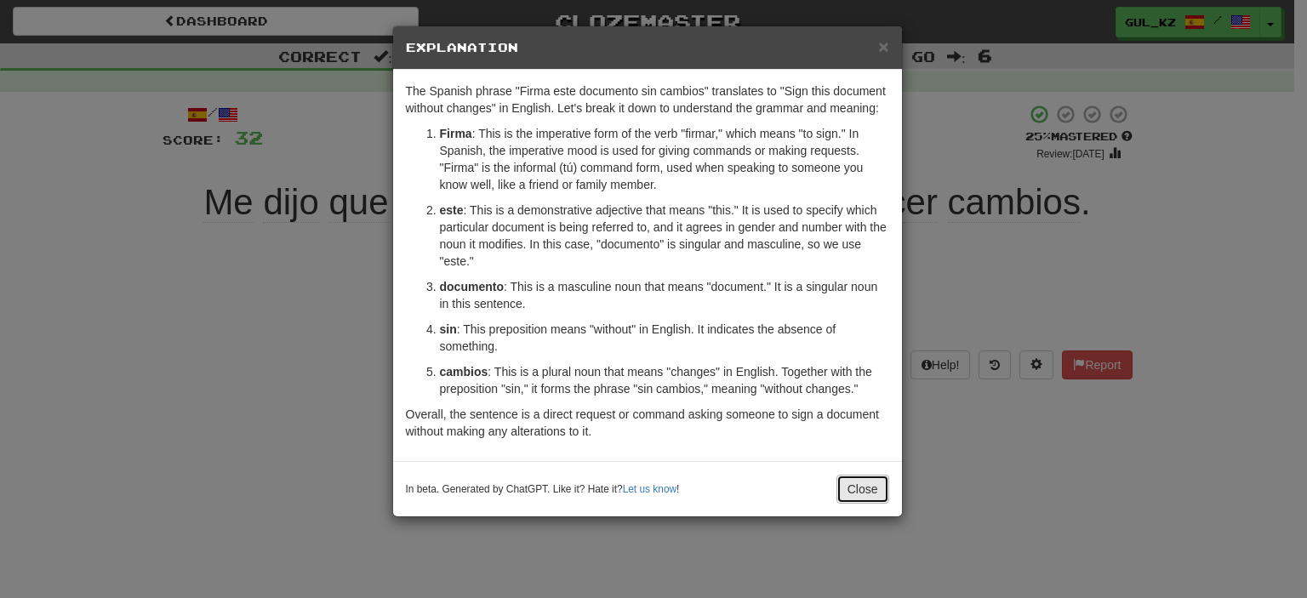
click at [866, 489] on button "Close" at bounding box center [862, 489] width 53 height 29
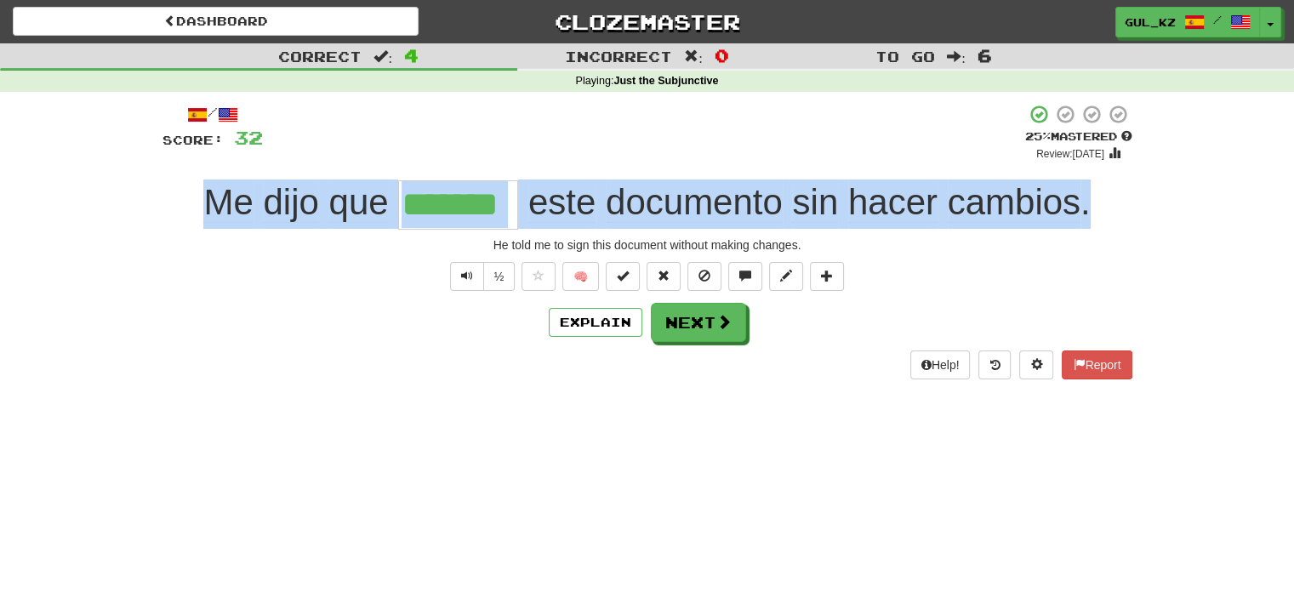
drag, startPoint x: 365, startPoint y: 203, endPoint x: 1139, endPoint y: 208, distance: 774.3
click at [1139, 208] on div "/ Score: 32 + 8 25 % Mastered Review: 2025-08-17 Me dijo que ******* este docum…" at bounding box center [647, 247] width 995 height 311
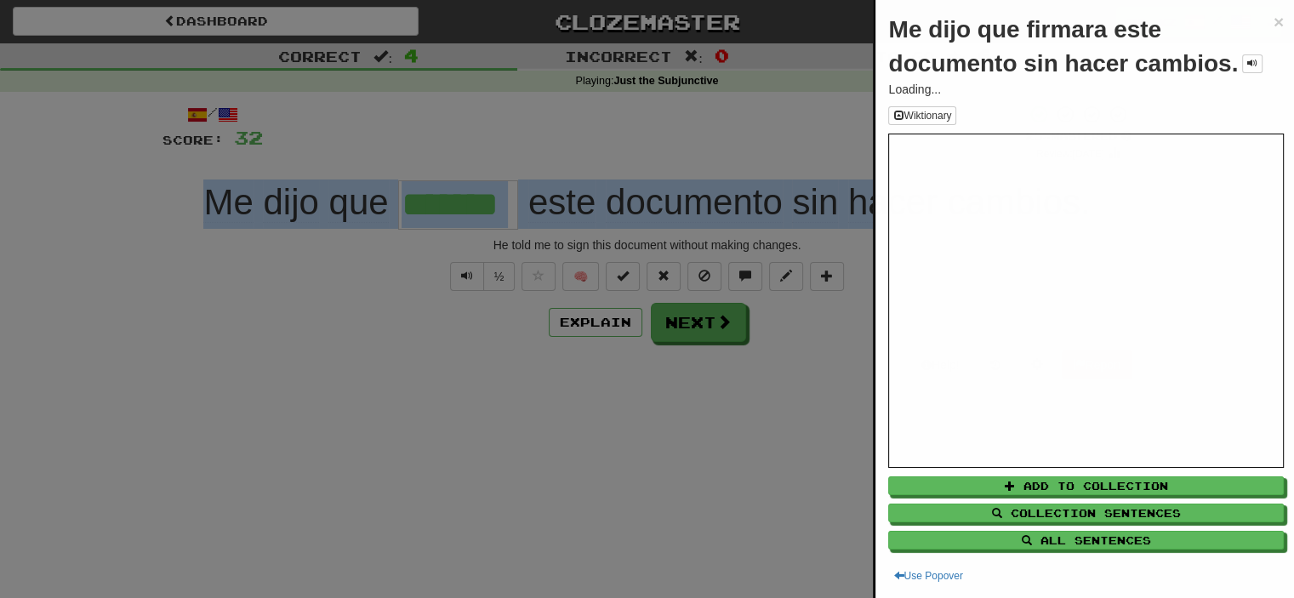
copy div "Me dijo que este documento sin hacer cambios ."
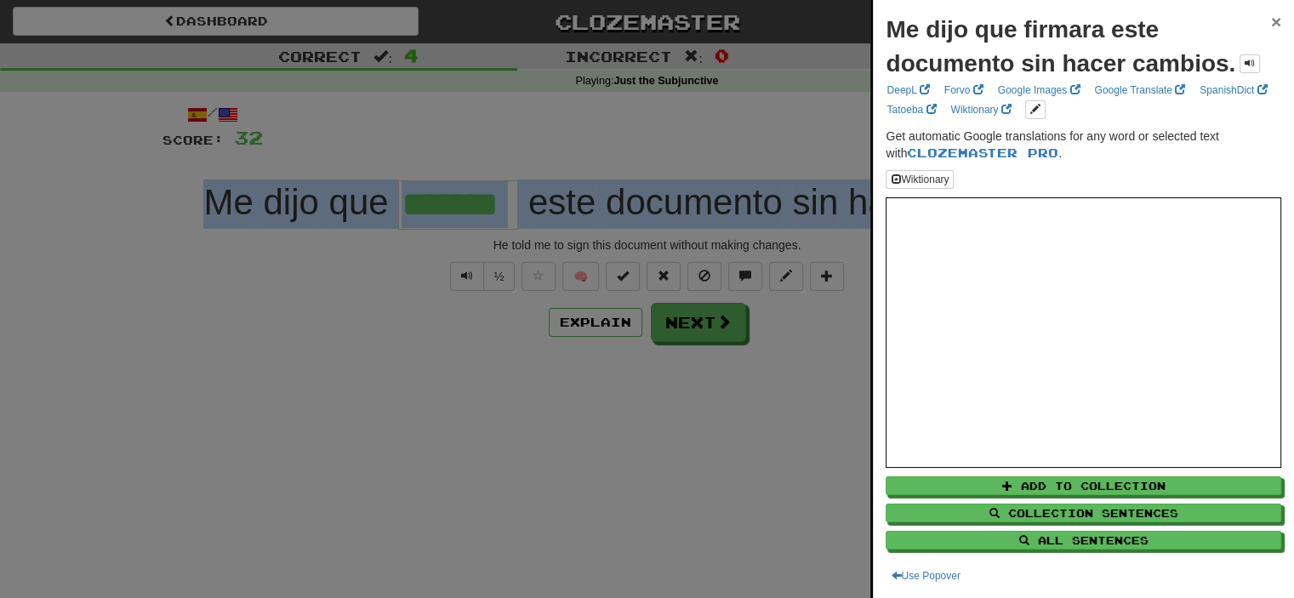
click at [1271, 20] on span "×" at bounding box center [1276, 22] width 10 height 20
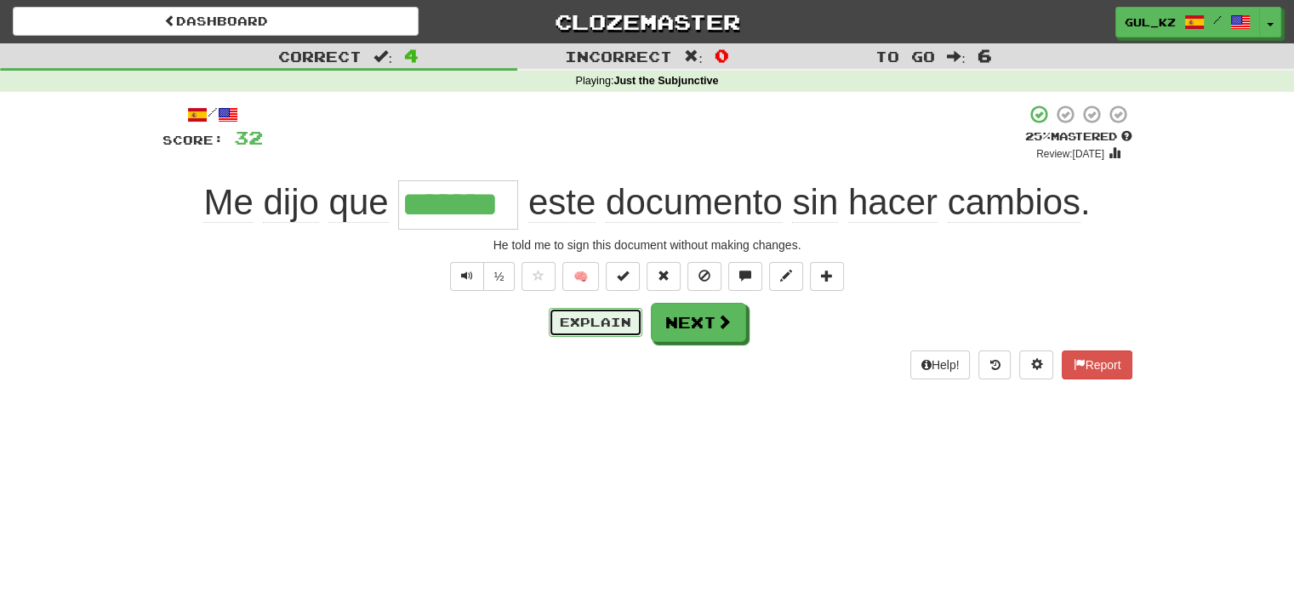
drag, startPoint x: 622, startPoint y: 324, endPoint x: 611, endPoint y: 388, distance: 64.8
click at [611, 388] on div "/ Score: 32 + 8 25 % Mastered Review: 2025-08-17 Me dijo que ******* este docum…" at bounding box center [648, 247] width 970 height 311
click at [704, 317] on button "Next" at bounding box center [699, 323] width 95 height 39
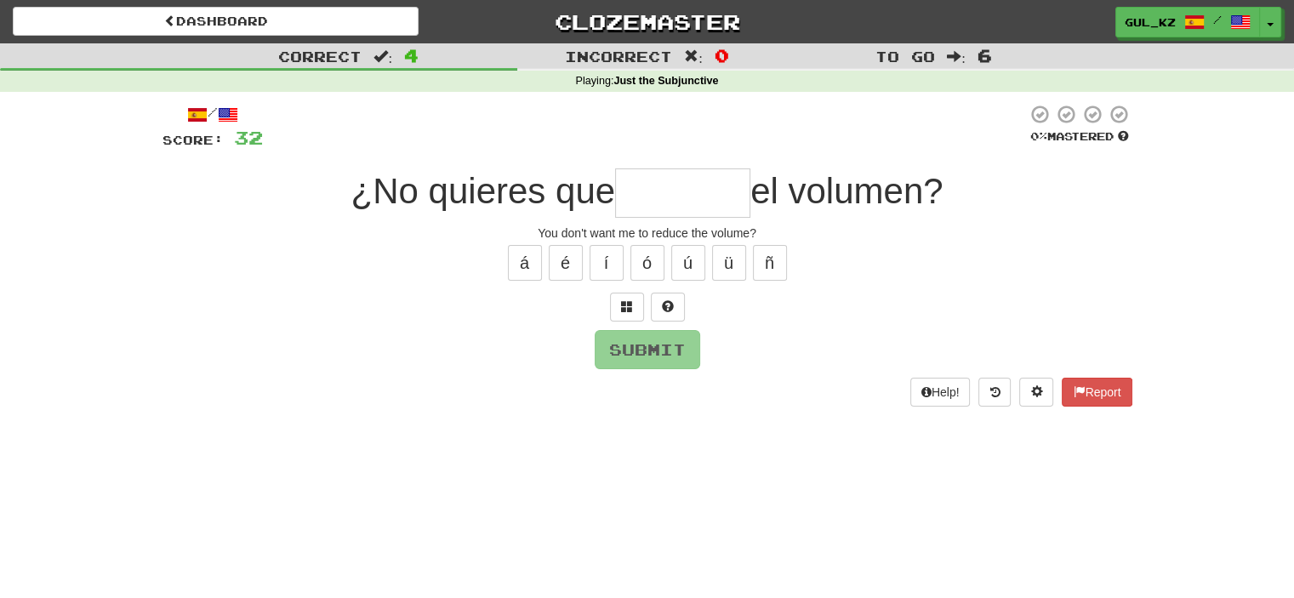
click at [705, 190] on input "text" at bounding box center [682, 192] width 135 height 49
click at [670, 203] on input "text" at bounding box center [682, 192] width 135 height 49
type input "*"
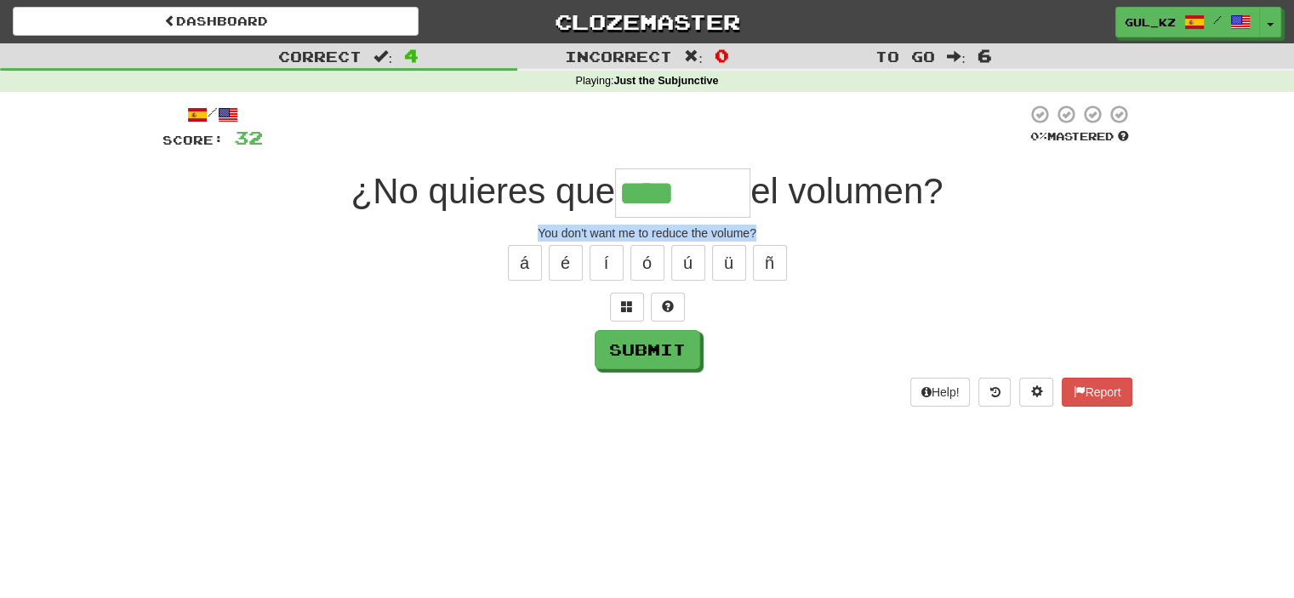
drag, startPoint x: 759, startPoint y: 229, endPoint x: 539, endPoint y: 231, distance: 219.5
click at [539, 231] on div "You don't want me to reduce the volume?" at bounding box center [648, 233] width 970 height 17
copy div "You don't want me to reduce the volume?"
click at [698, 180] on input "****" at bounding box center [682, 192] width 135 height 49
type input "*******"
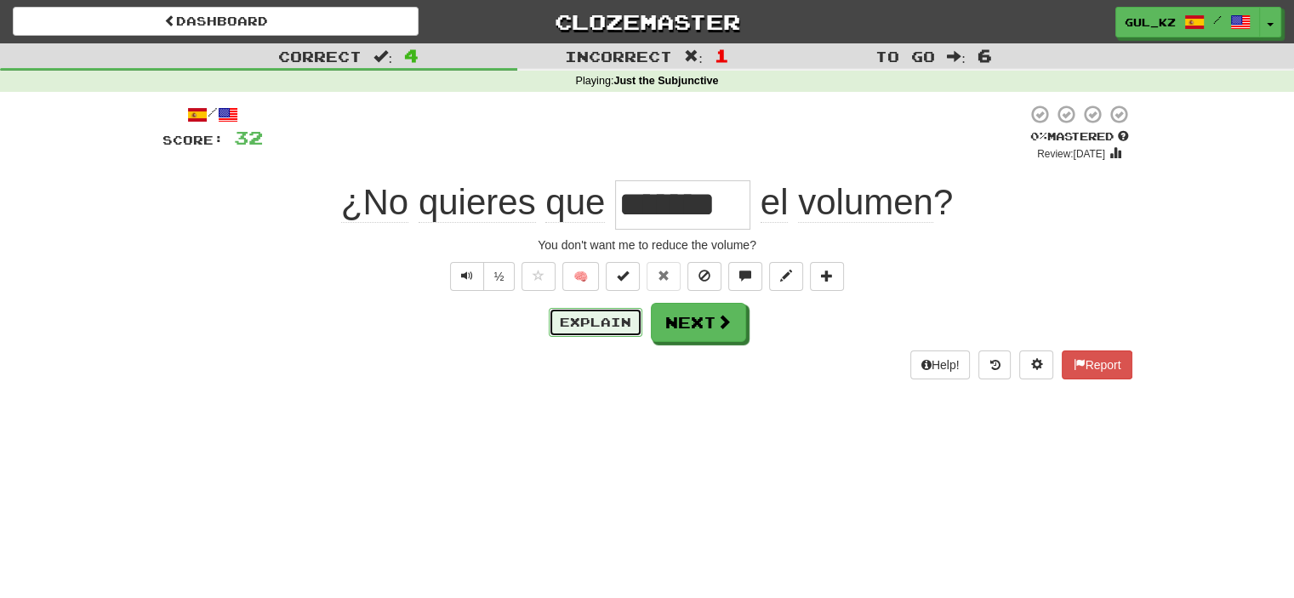
click at [607, 326] on button "Explain" at bounding box center [596, 322] width 94 height 29
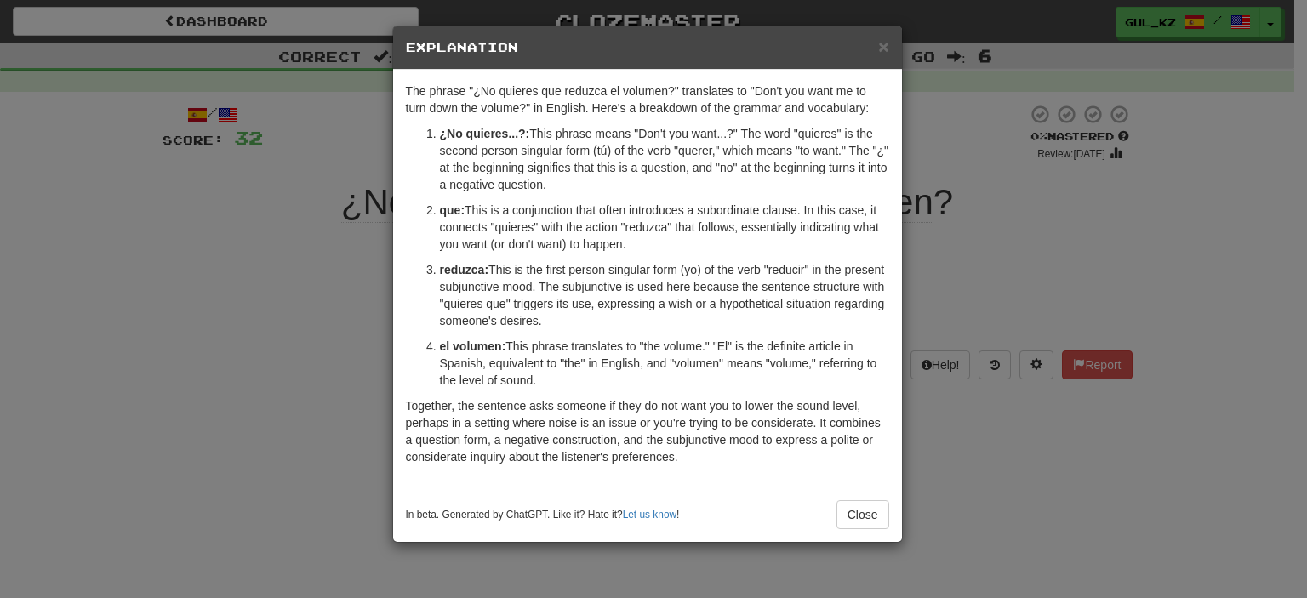
click at [887, 66] on div "× Explanation" at bounding box center [647, 47] width 509 height 43
click at [881, 46] on span "×" at bounding box center [883, 47] width 10 height 20
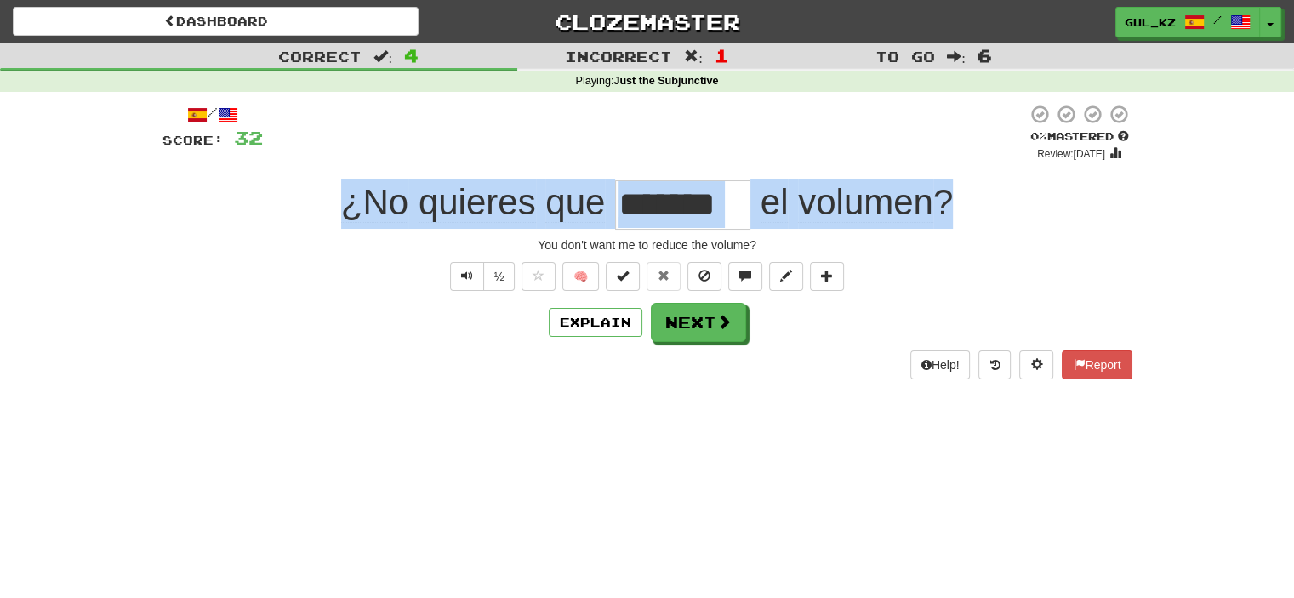
drag, startPoint x: 970, startPoint y: 207, endPoint x: 339, endPoint y: 207, distance: 631.3
click at [339, 207] on div "¿No quieres que ******* el volumen ?" at bounding box center [648, 204] width 970 height 49
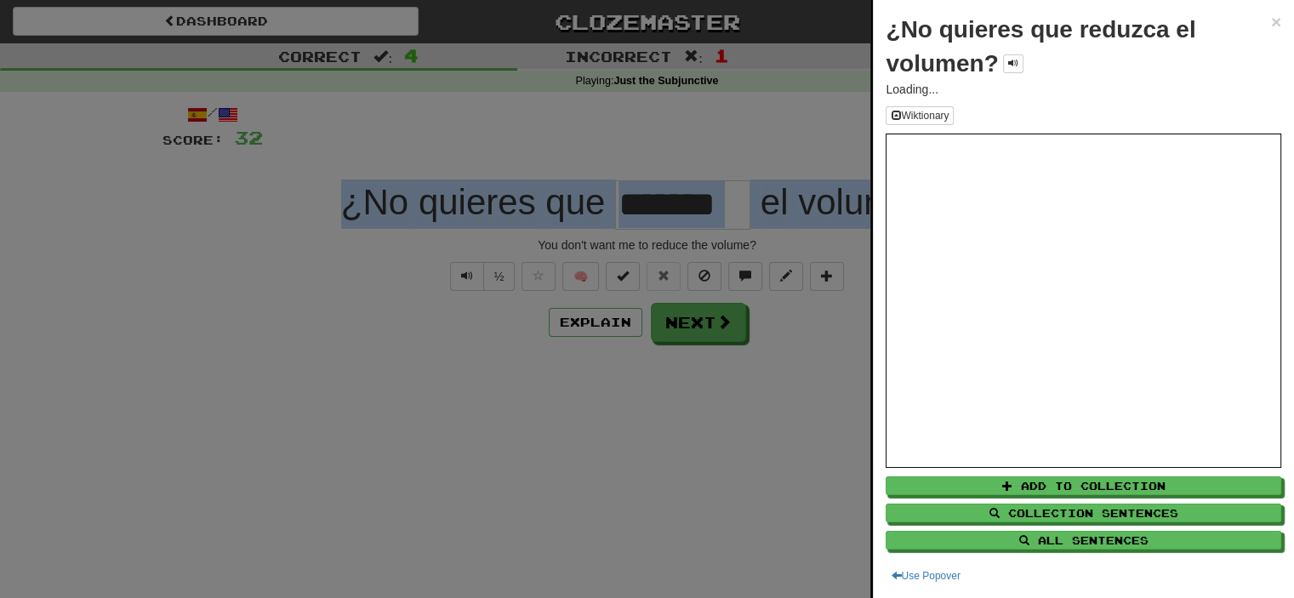
copy div "¿No quieres que el volumen ?"
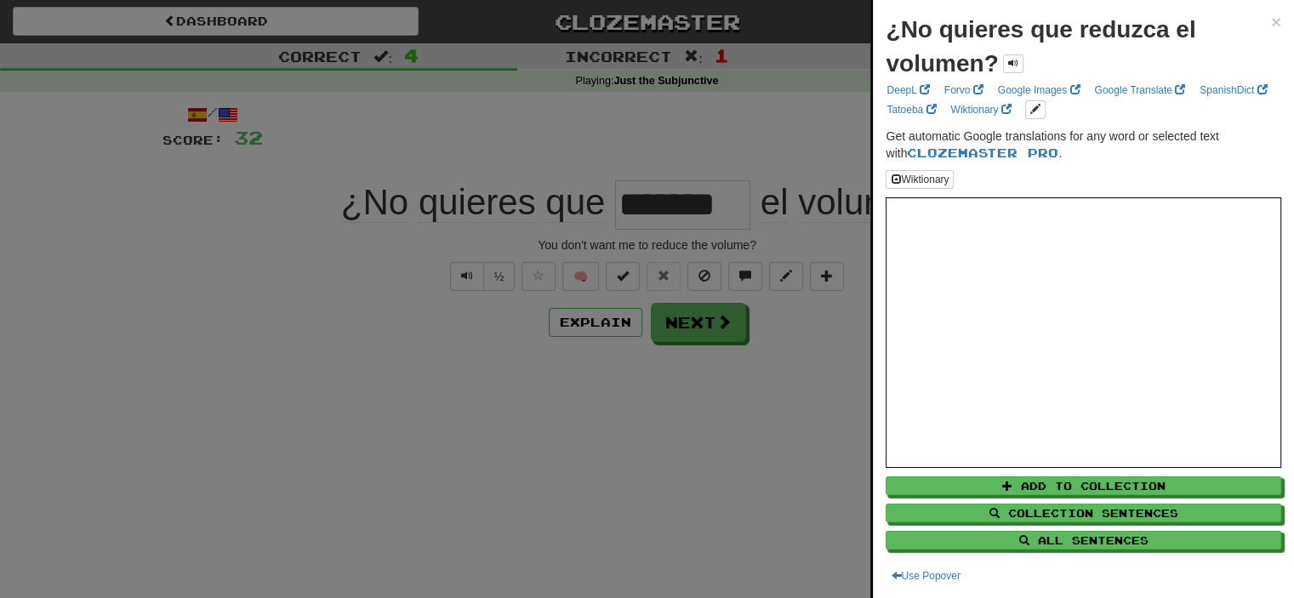
drag, startPoint x: 398, startPoint y: 187, endPoint x: 1003, endPoint y: -1, distance: 633.5
click at [1003, 0] on body "Dashboard Clozemaster Gul_kz / Toggle Dropdown Dashboard Leaderboard Activity F…" at bounding box center [647, 601] width 1294 height 1202
click at [1271, 23] on span "×" at bounding box center [1276, 22] width 10 height 20
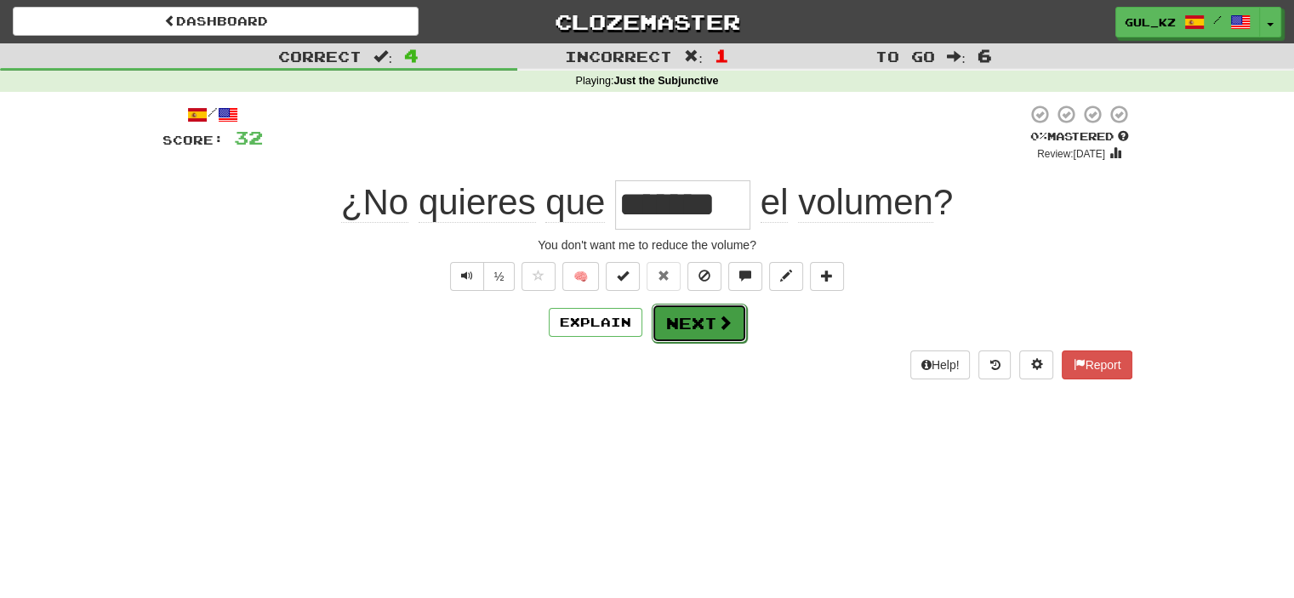
click at [712, 326] on button "Next" at bounding box center [699, 323] width 95 height 39
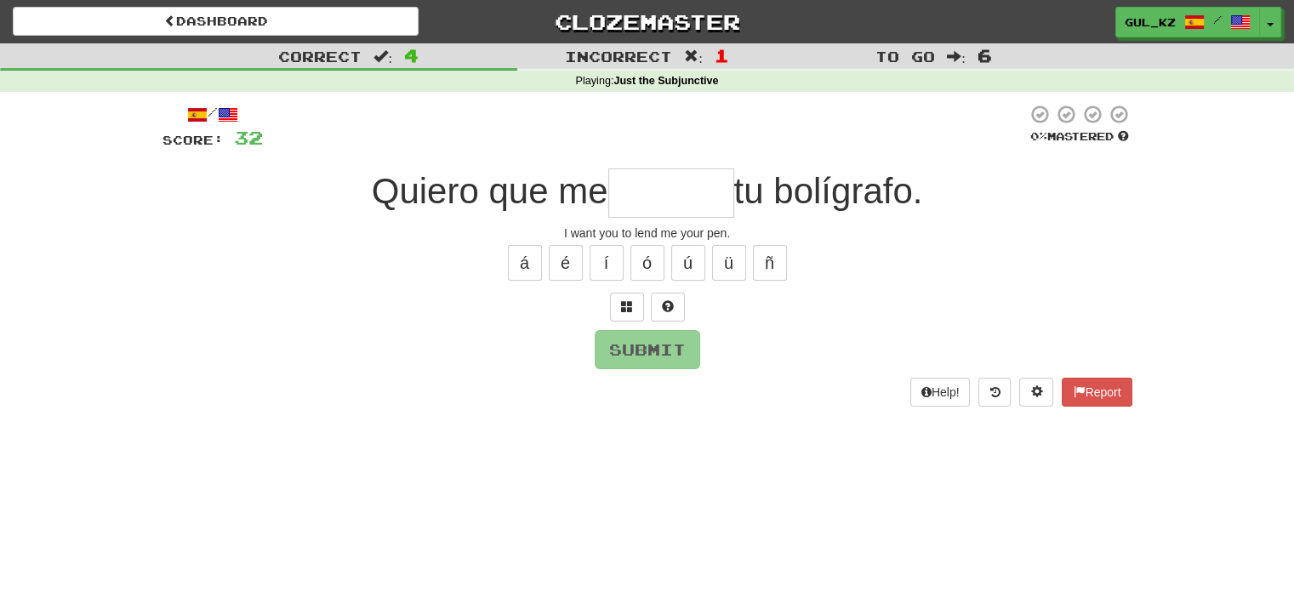
click at [676, 197] on input "text" at bounding box center [671, 192] width 126 height 49
type input "*******"
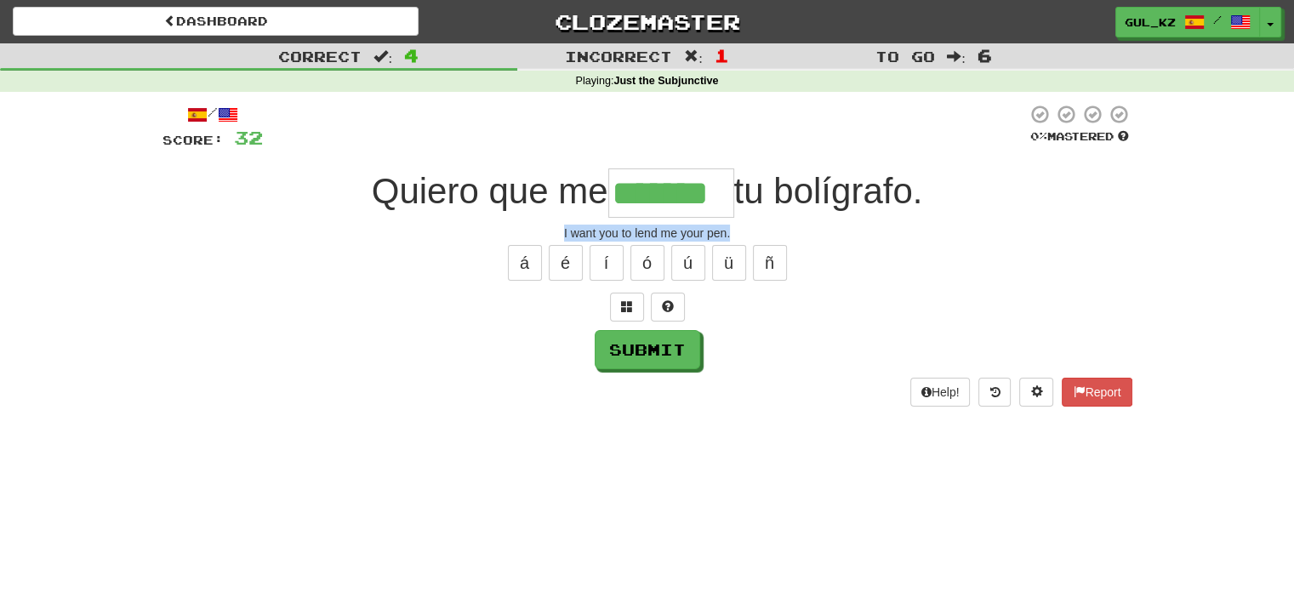
drag, startPoint x: 723, startPoint y: 227, endPoint x: 554, endPoint y: 235, distance: 169.5
click at [554, 235] on div "I want you to lend me your pen." at bounding box center [648, 233] width 970 height 17
copy div "I want you to lend me your pen."
click at [640, 346] on button "Submit" at bounding box center [648, 349] width 106 height 39
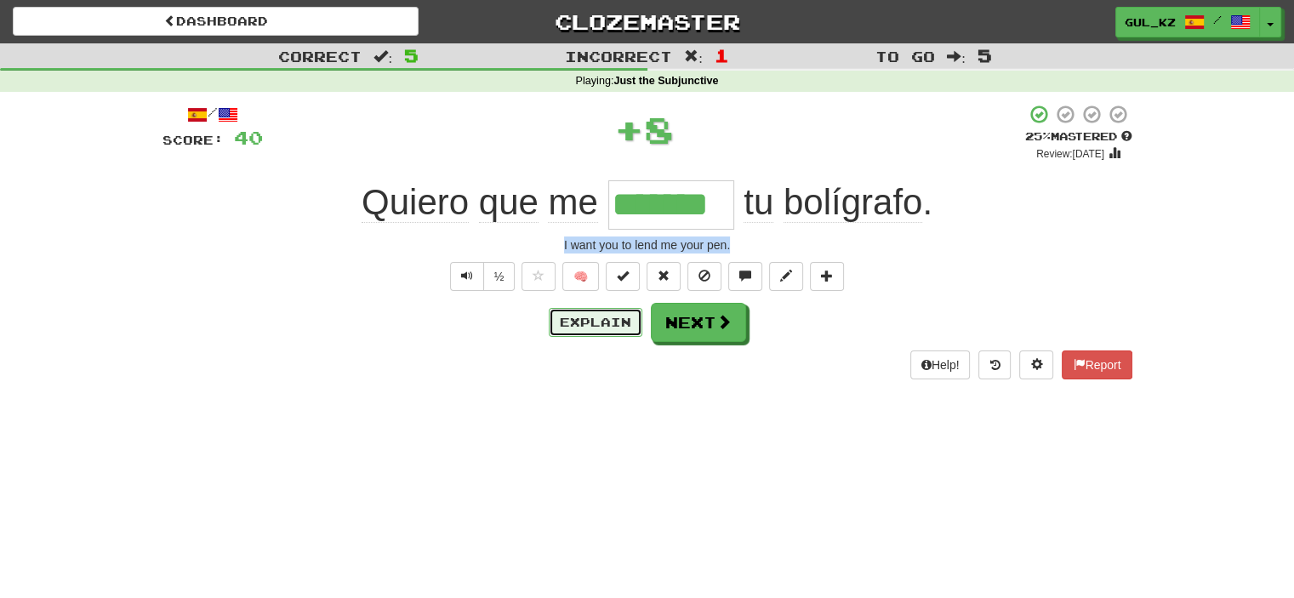
click at [569, 316] on button "Explain" at bounding box center [596, 322] width 94 height 29
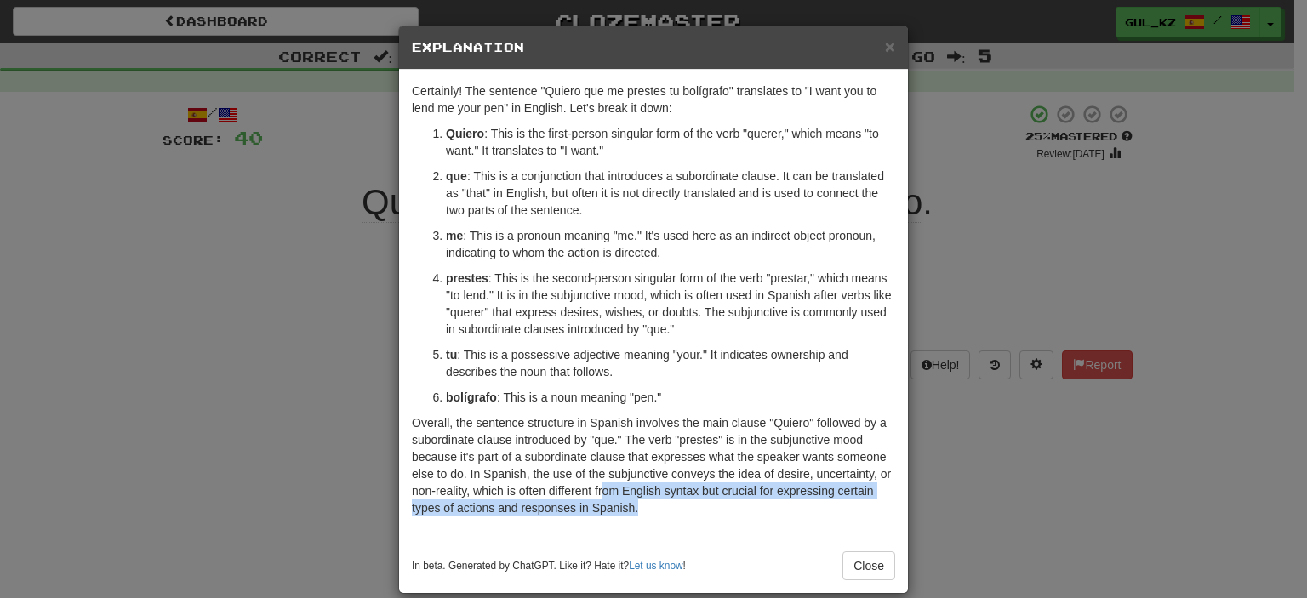
drag, startPoint x: 597, startPoint y: 488, endPoint x: 659, endPoint y: 523, distance: 71.2
click at [659, 523] on div "Certainly! The sentence "Quiero que me prestes tu bolígrafo" translates to "I w…" at bounding box center [653, 304] width 509 height 468
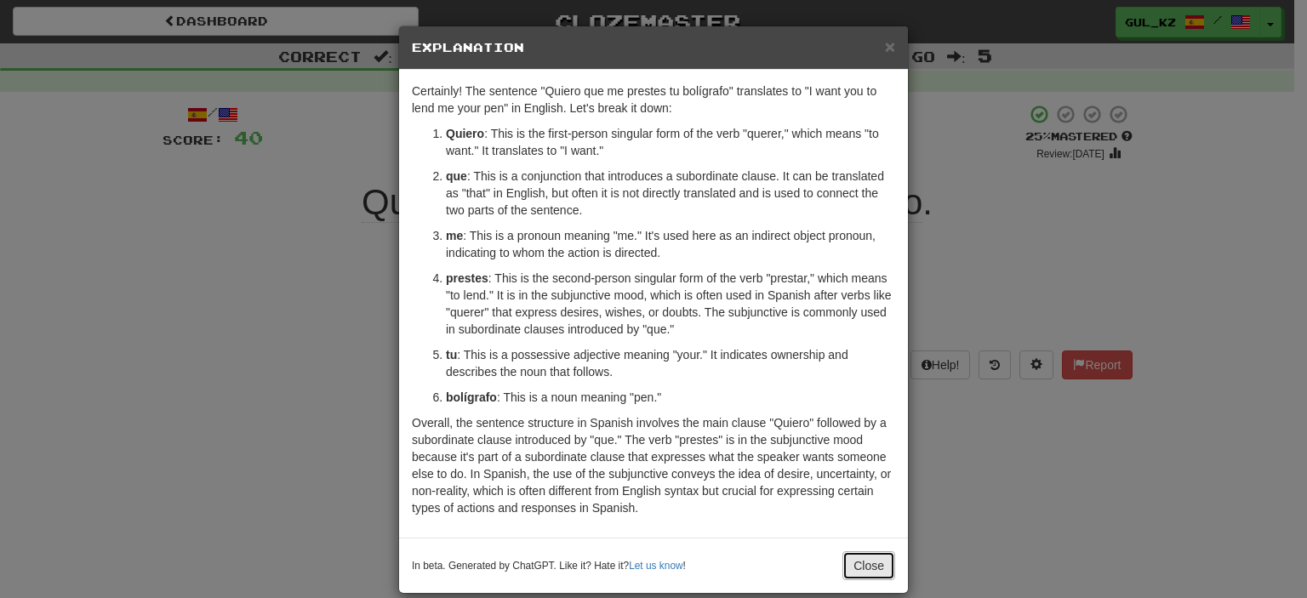
click at [876, 566] on button "Close" at bounding box center [868, 565] width 53 height 29
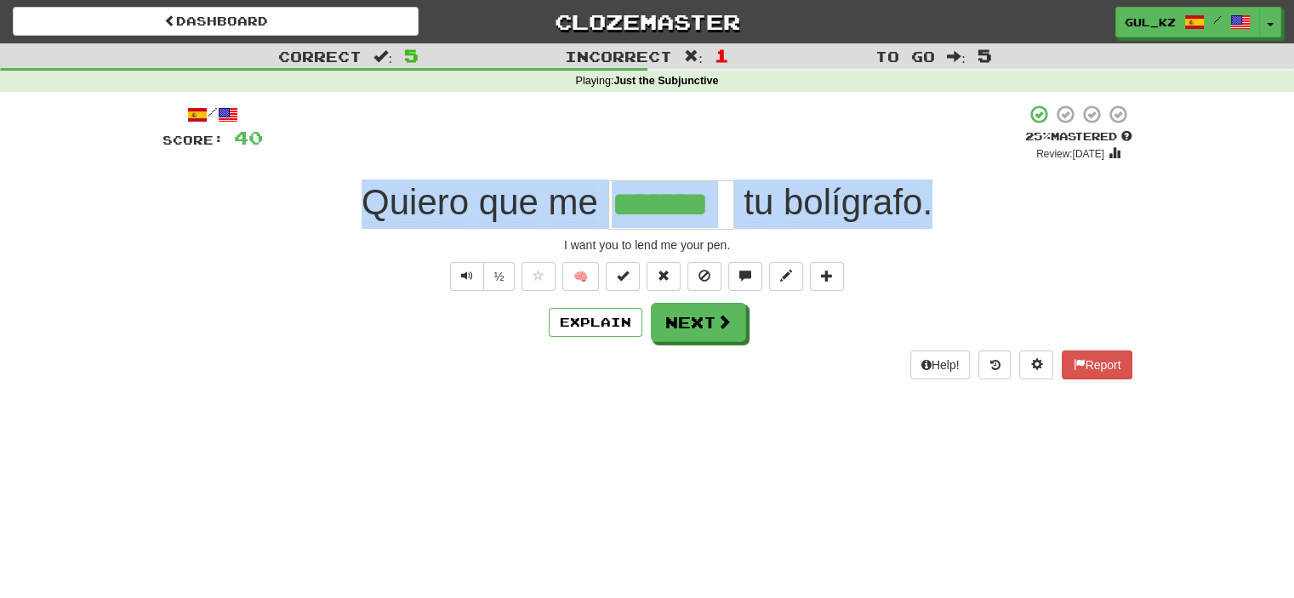
drag, startPoint x: 368, startPoint y: 204, endPoint x: 999, endPoint y: 191, distance: 631.5
click at [999, 191] on div "Quiero que me ******* tu bolígrafo ." at bounding box center [648, 204] width 970 height 49
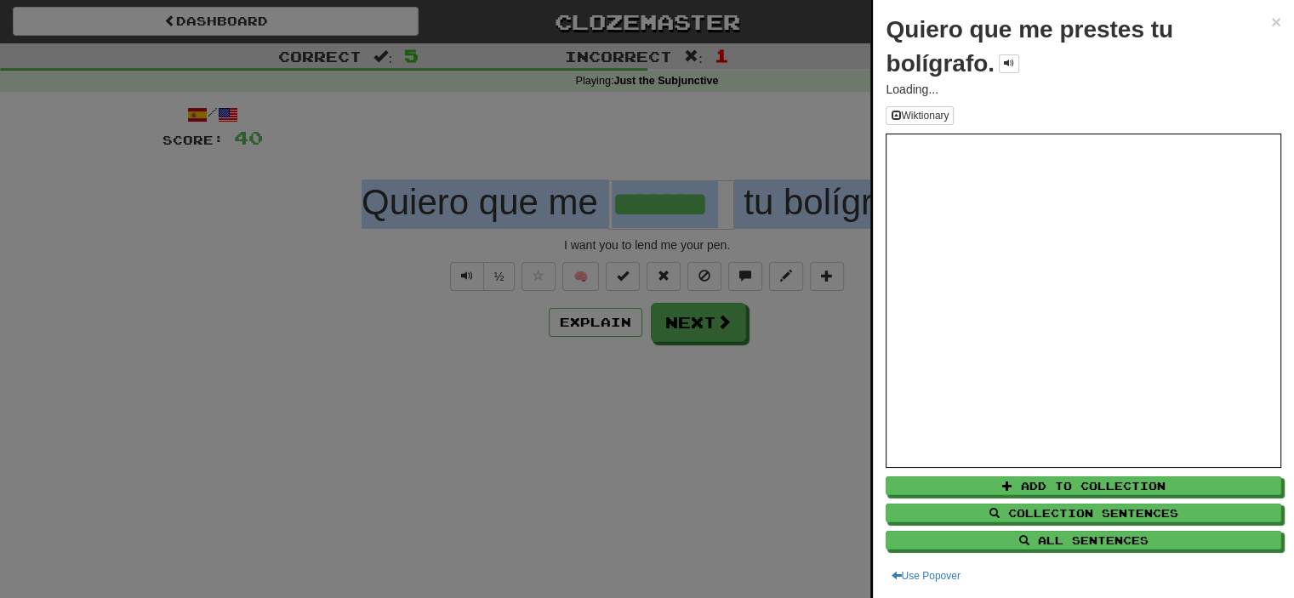
copy div "Quiero que me tu bolígrafo ."
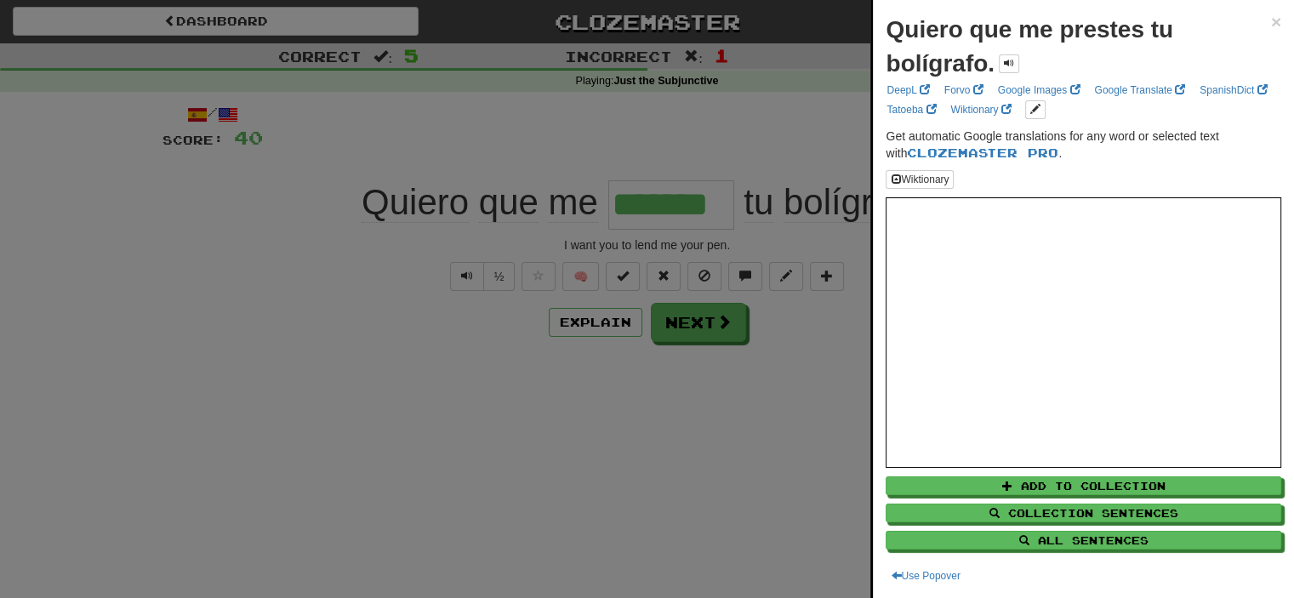
click at [719, 329] on div at bounding box center [647, 299] width 1294 height 598
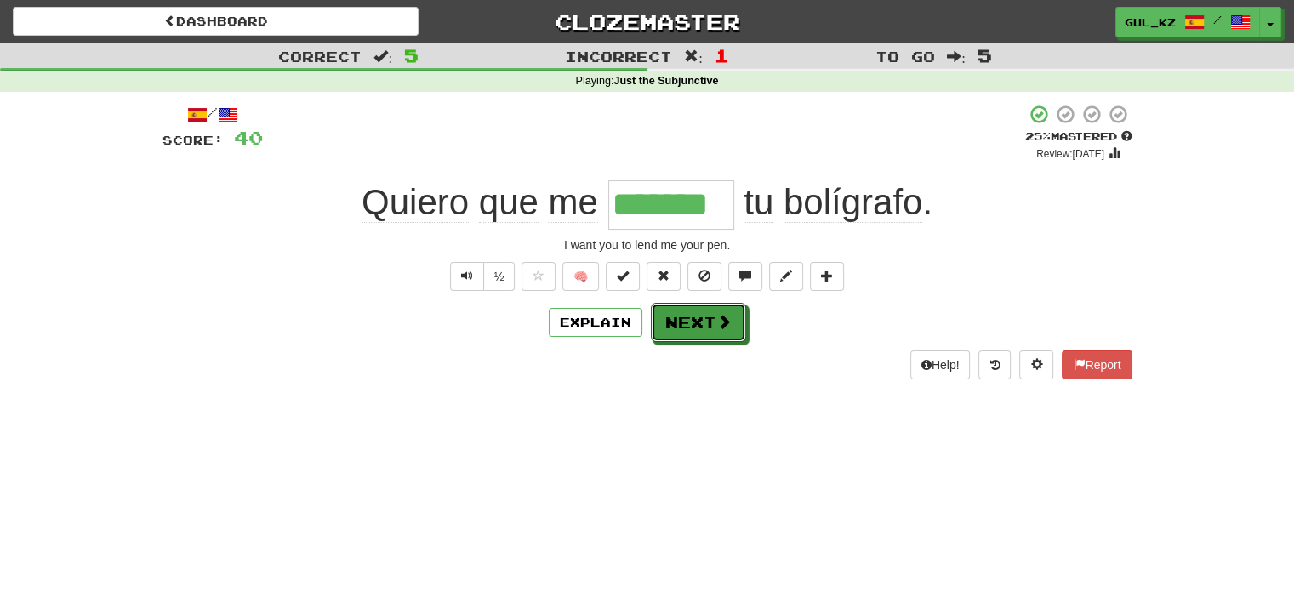
click at [719, 329] on span at bounding box center [723, 321] width 15 height 15
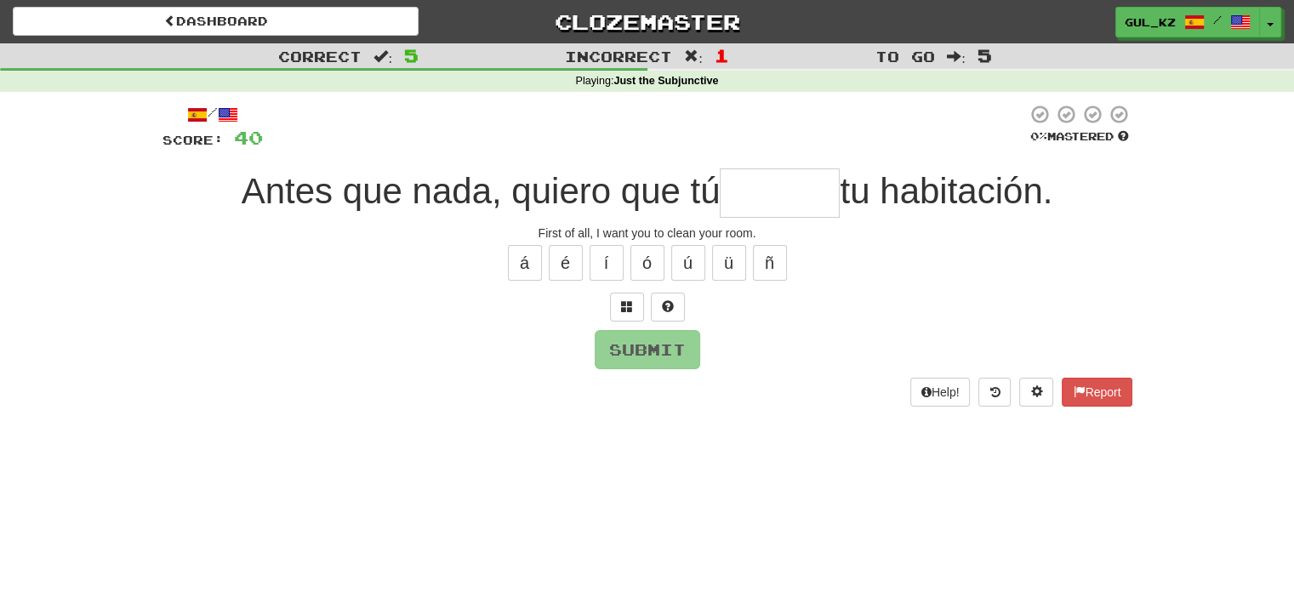
click at [785, 384] on div "Help! Report" at bounding box center [648, 392] width 970 height 29
click at [797, 201] on input "text" at bounding box center [780, 192] width 120 height 49
type input "*******"
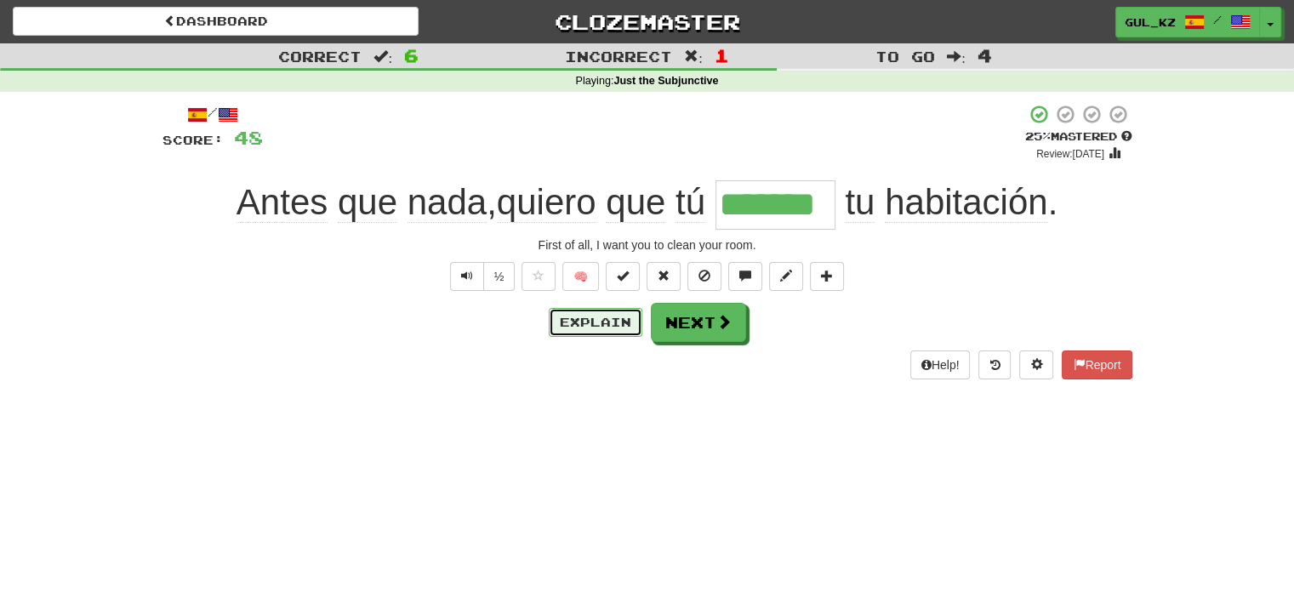
click at [613, 322] on button "Explain" at bounding box center [596, 322] width 94 height 29
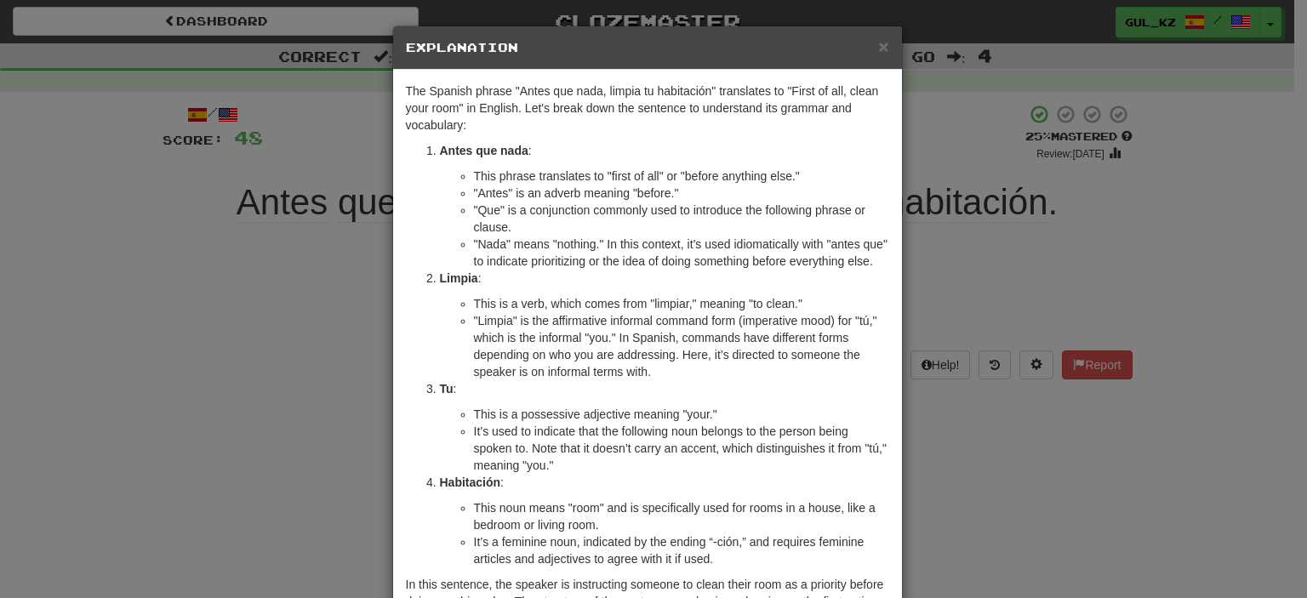
click at [921, 461] on div "× Explanation The Spanish phrase "Antes que nada, limpia tu habitación" transla…" at bounding box center [653, 299] width 1307 height 598
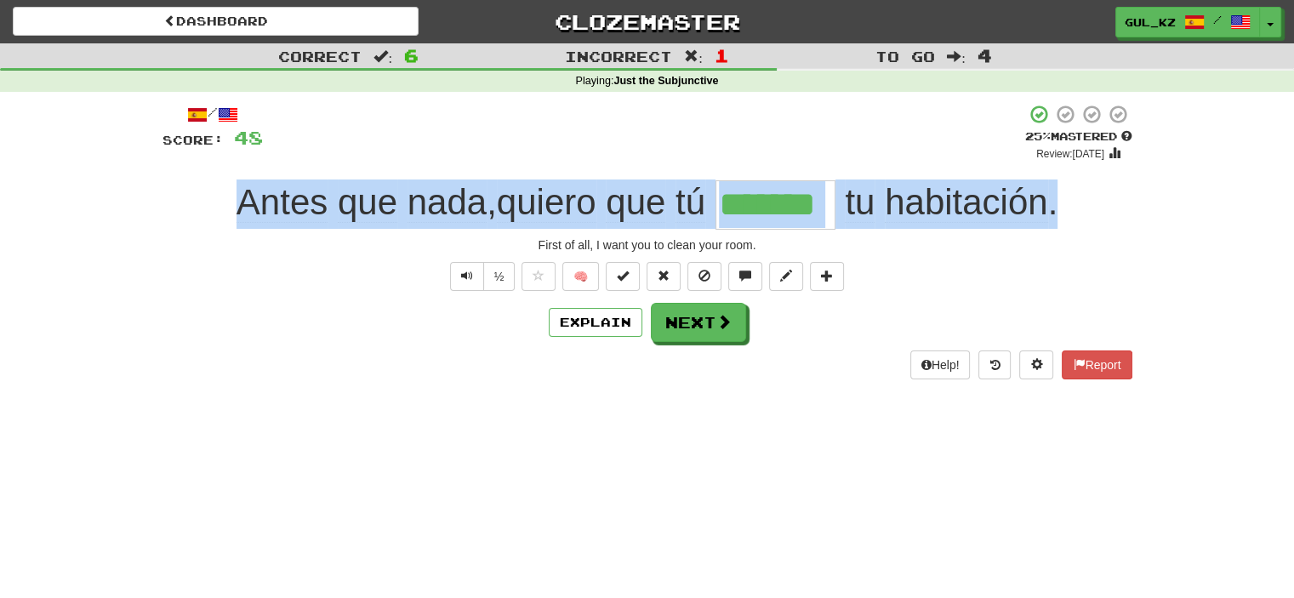
drag, startPoint x: 237, startPoint y: 206, endPoint x: 1076, endPoint y: 217, distance: 839.8
click at [1076, 217] on div "Antes que nada , quiero que tú ******* tu habitación ." at bounding box center [648, 204] width 970 height 49
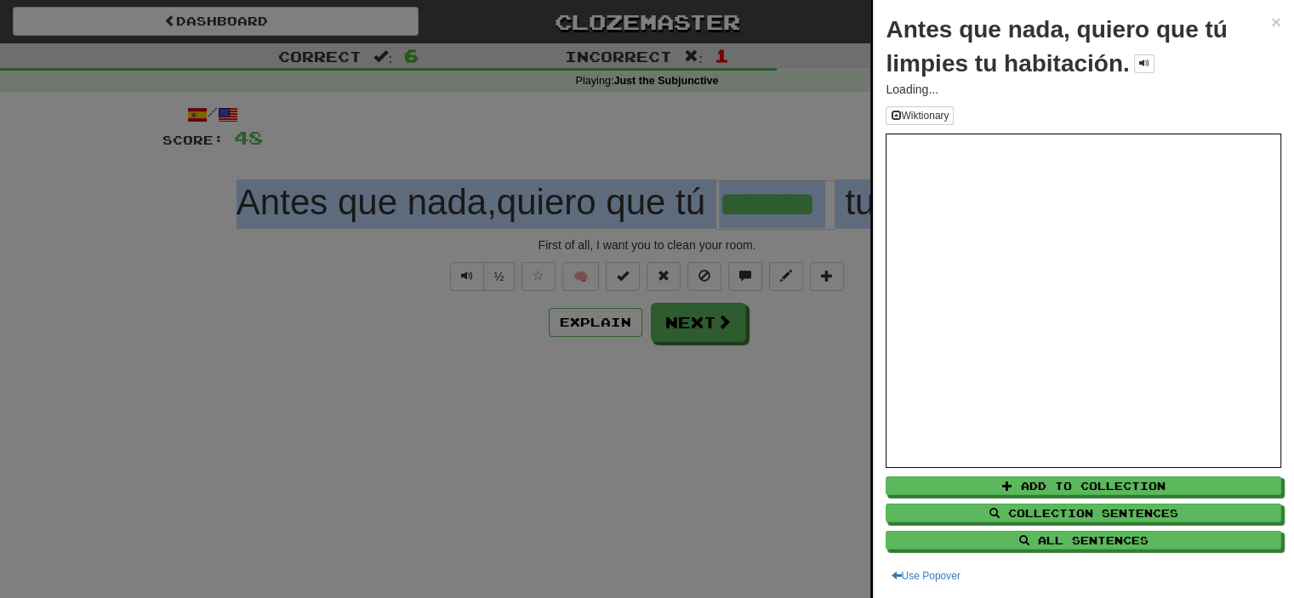
copy div "Antes que nada , quiero que tú tu habitación ."
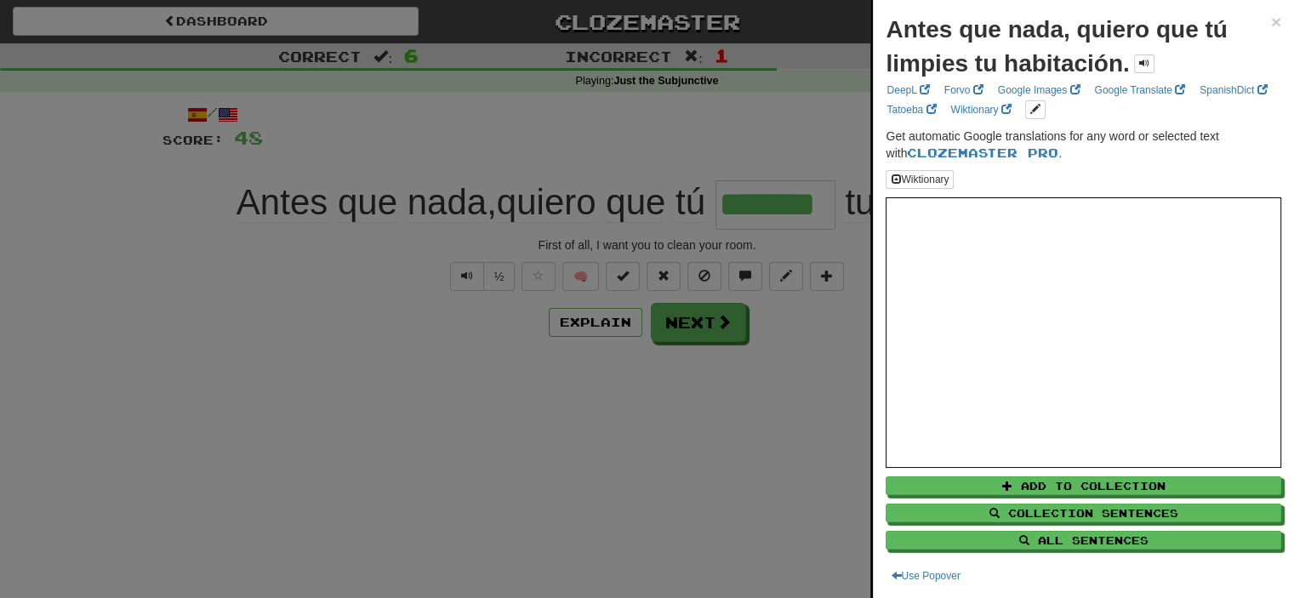
drag, startPoint x: 710, startPoint y: 381, endPoint x: 713, endPoint y: 365, distance: 16.4
click at [712, 370] on div at bounding box center [647, 299] width 1294 height 598
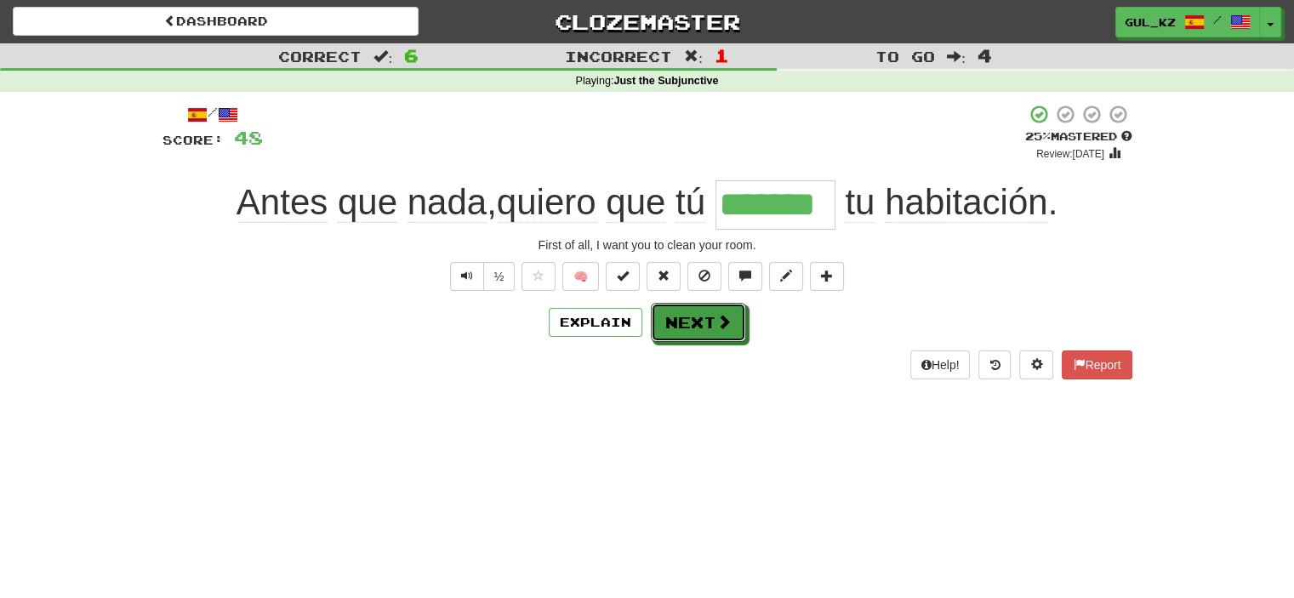
click at [721, 329] on span at bounding box center [723, 321] width 15 height 15
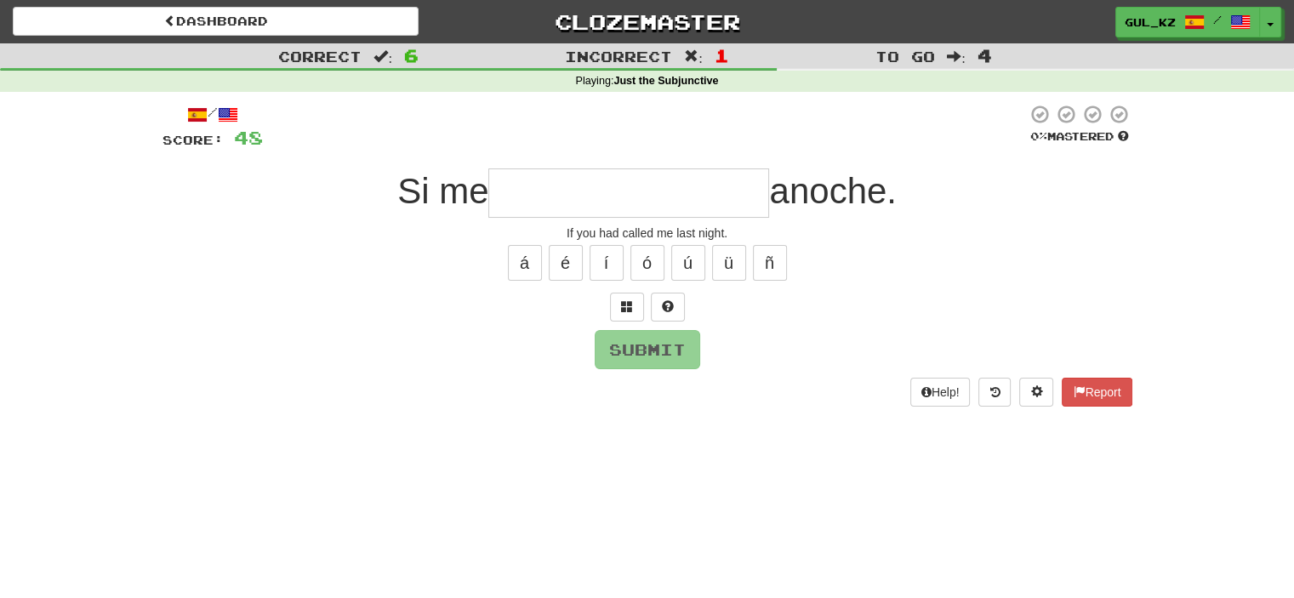
click at [649, 200] on input "text" at bounding box center [628, 192] width 281 height 49
type input "*"
drag, startPoint x: 565, startPoint y: 233, endPoint x: 743, endPoint y: 231, distance: 177.8
click at [743, 231] on div "If you had called me last night." at bounding box center [648, 233] width 970 height 17
click at [589, 200] on input "text" at bounding box center [628, 192] width 281 height 49
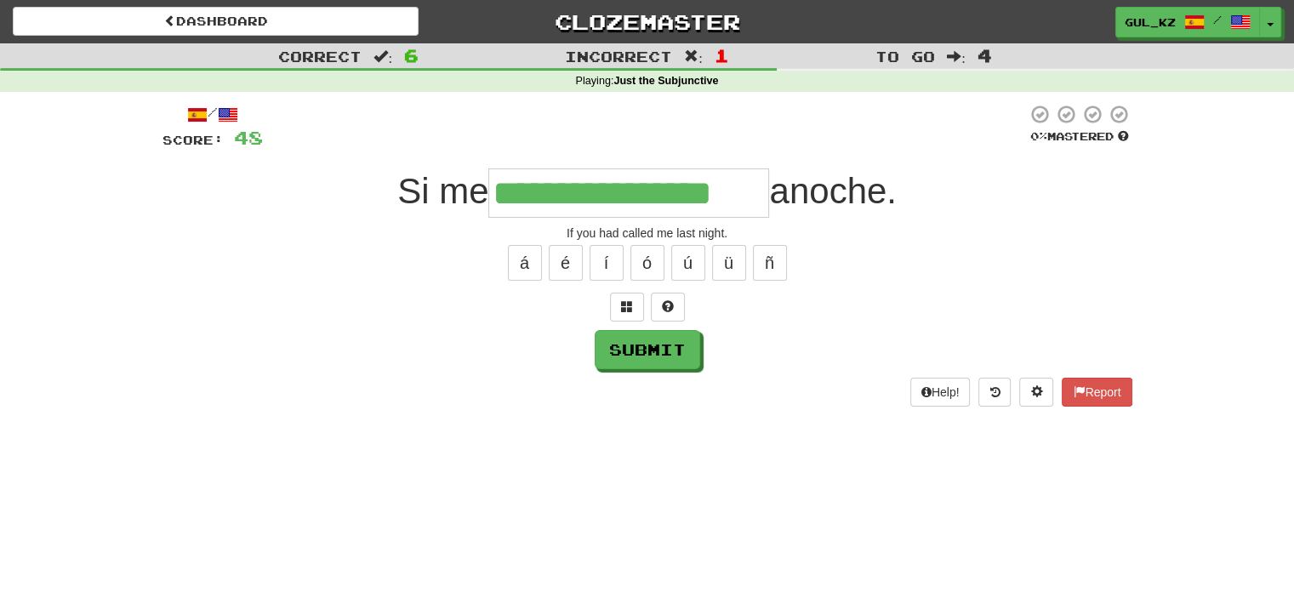
type input "**********"
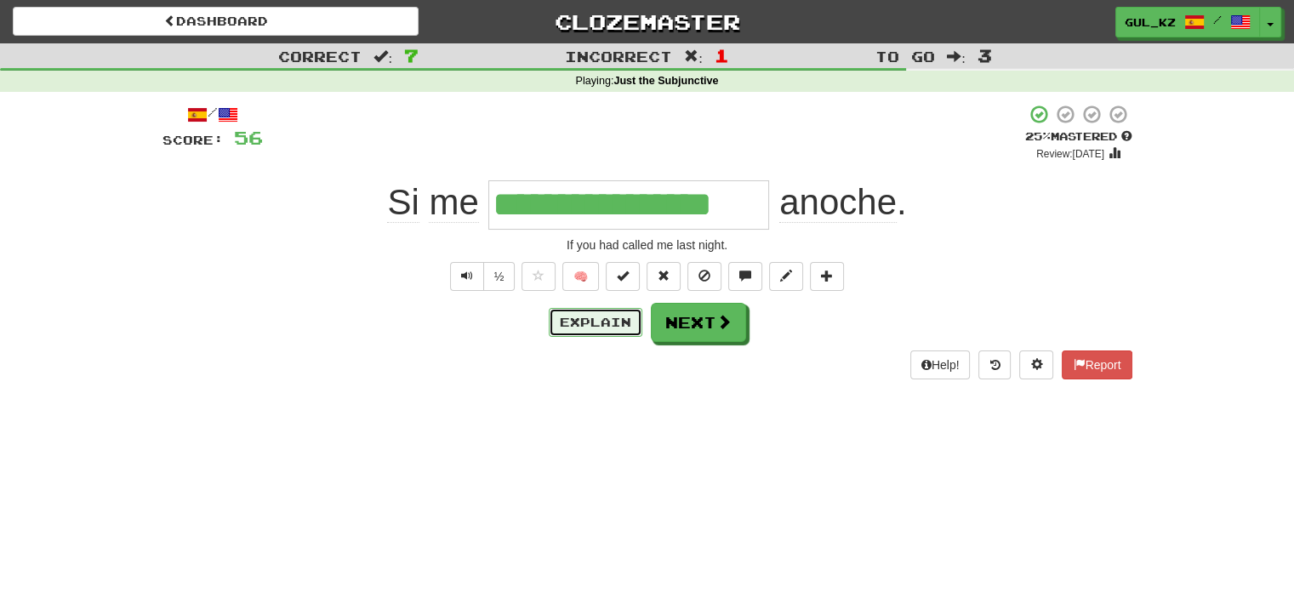
click at [582, 319] on button "Explain" at bounding box center [596, 322] width 94 height 29
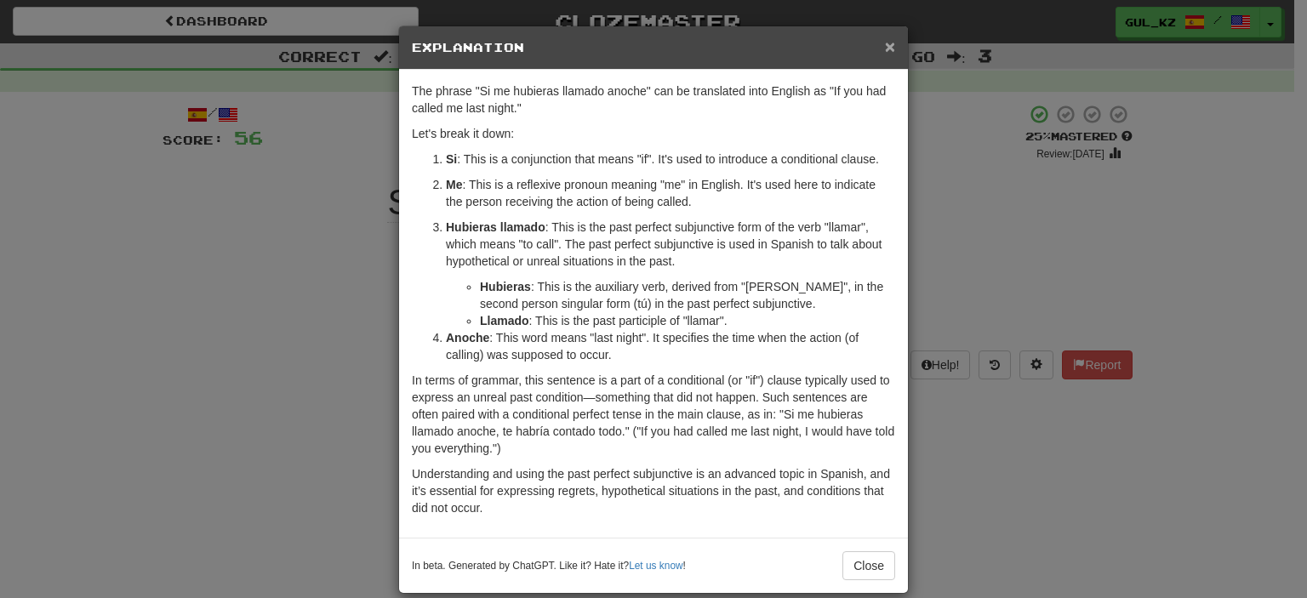
click at [885, 48] on span "×" at bounding box center [890, 47] width 10 height 20
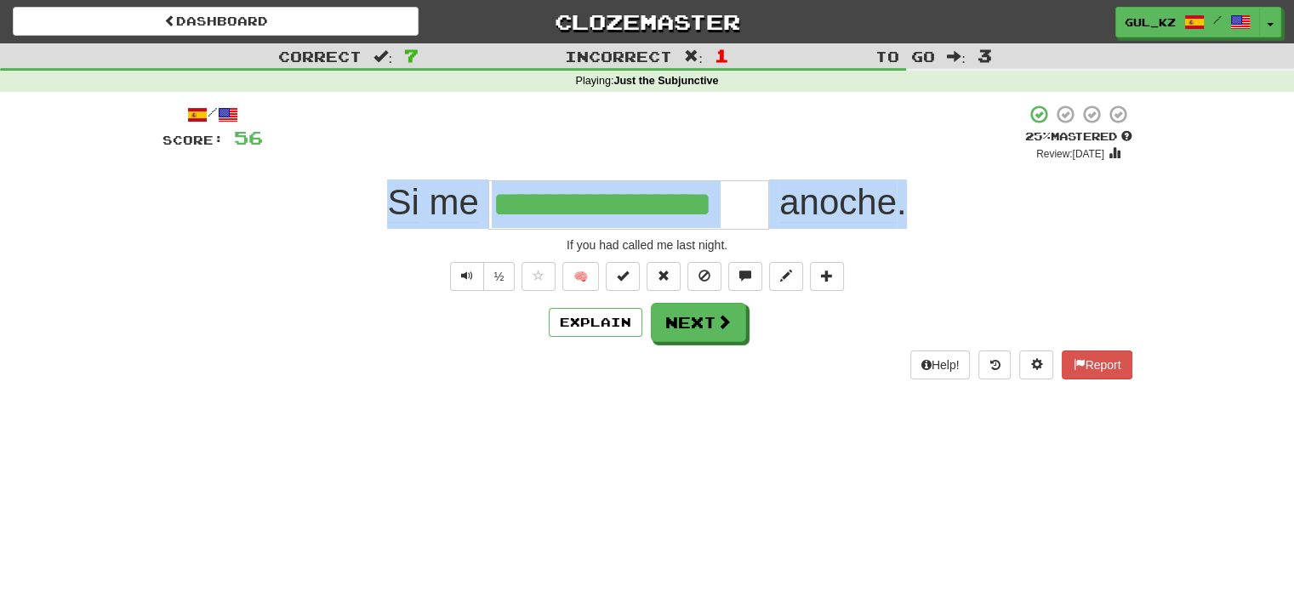
drag, startPoint x: 380, startPoint y: 200, endPoint x: 915, endPoint y: 197, distance: 535.2
click at [915, 197] on div "**********" at bounding box center [648, 204] width 970 height 49
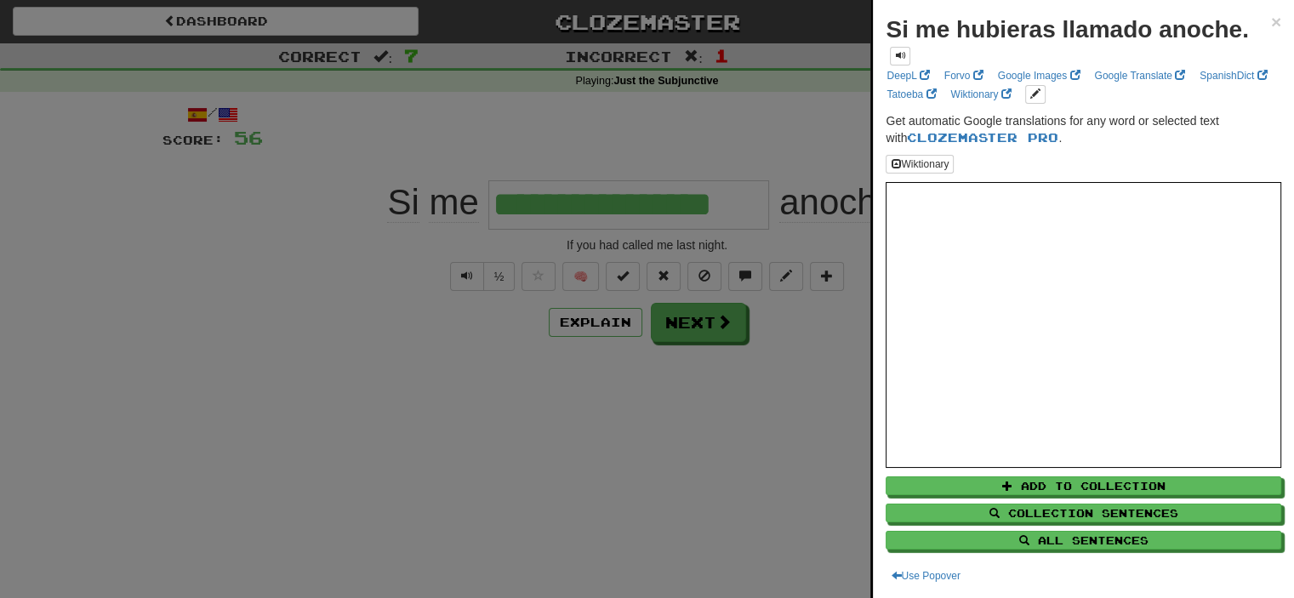
click at [749, 358] on div at bounding box center [647, 299] width 1294 height 598
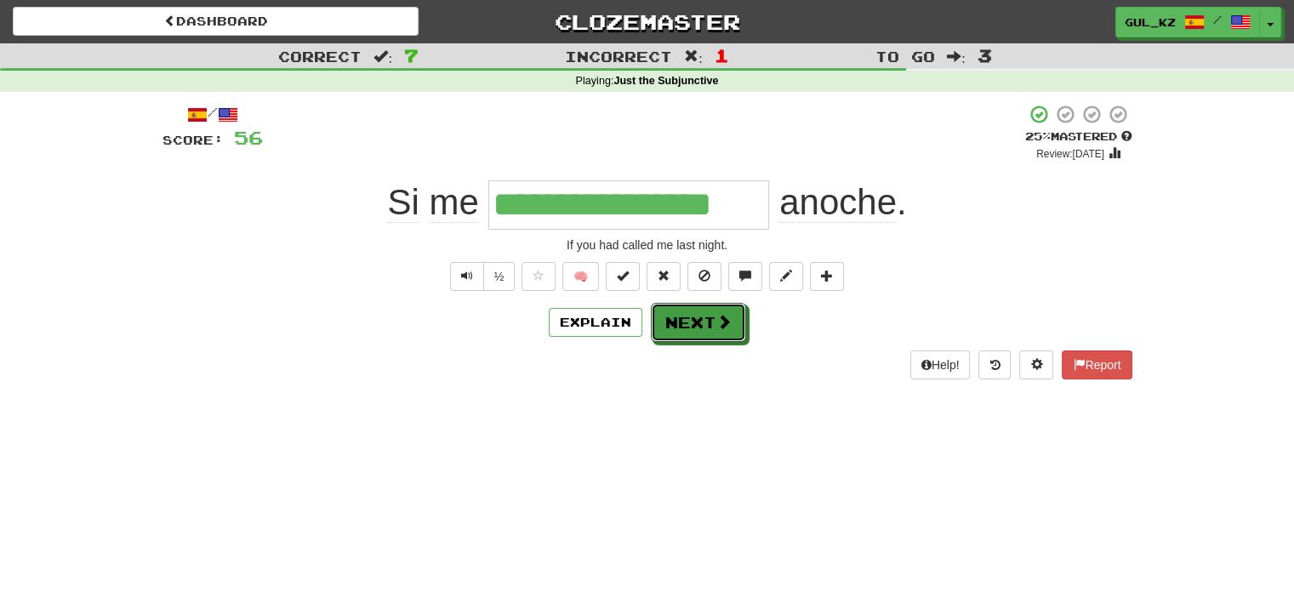
click at [731, 329] on button "Next" at bounding box center [698, 322] width 95 height 39
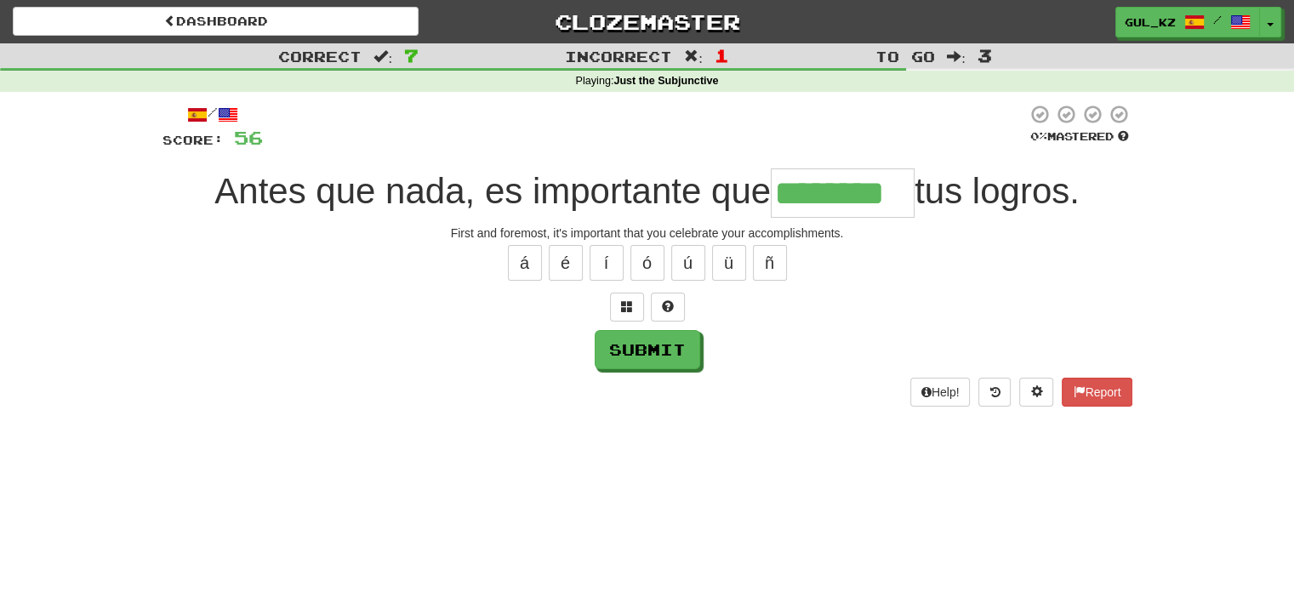
type input "********"
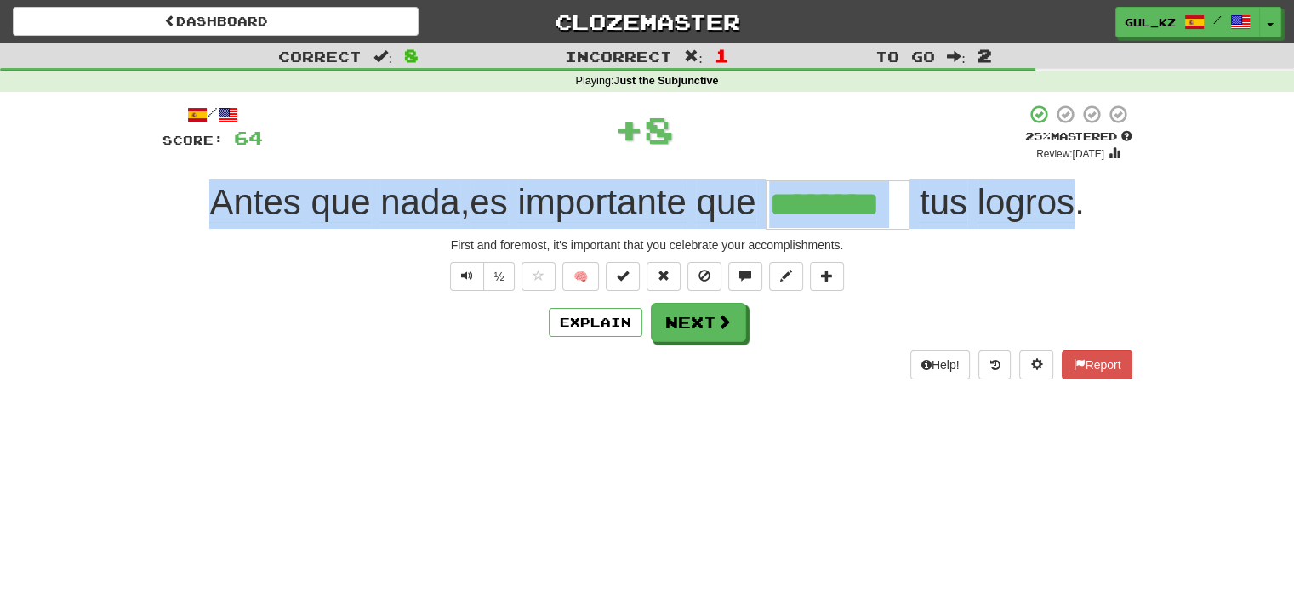
drag, startPoint x: 208, startPoint y: 200, endPoint x: 1083, endPoint y: 208, distance: 875.5
click at [1083, 208] on div "Antes que nada , es importante que ******** tus logros ." at bounding box center [648, 204] width 970 height 49
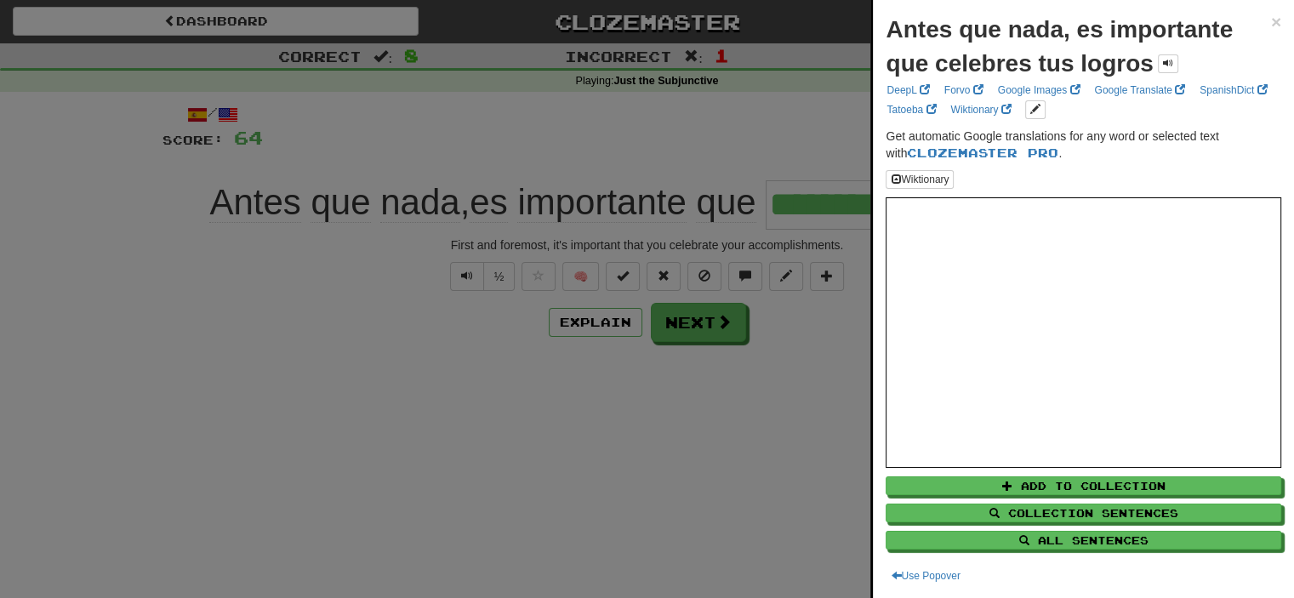
click at [744, 385] on div at bounding box center [647, 299] width 1294 height 598
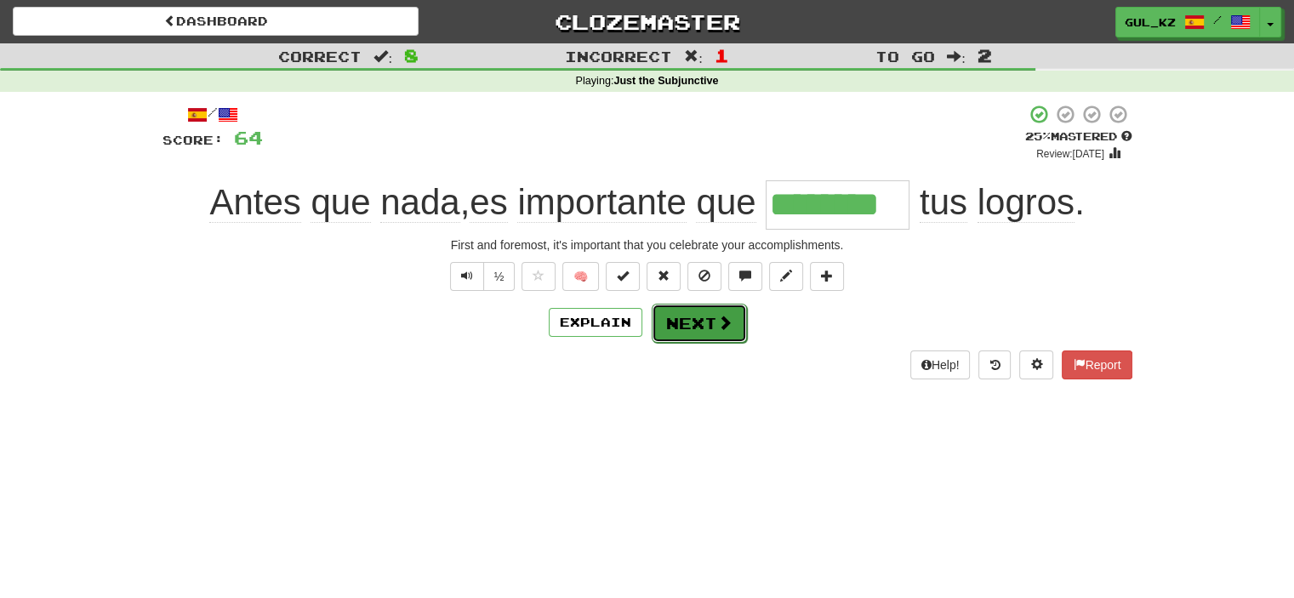
click at [718, 322] on span at bounding box center [724, 322] width 15 height 15
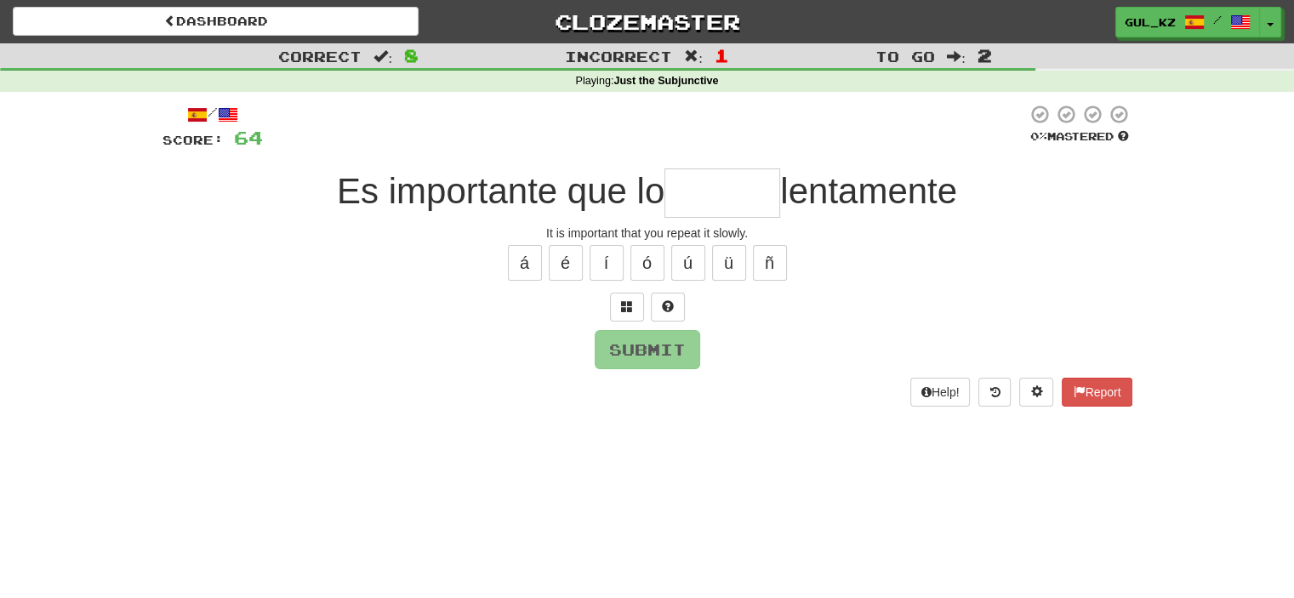
click at [724, 185] on input "text" at bounding box center [723, 192] width 116 height 49
type input "*******"
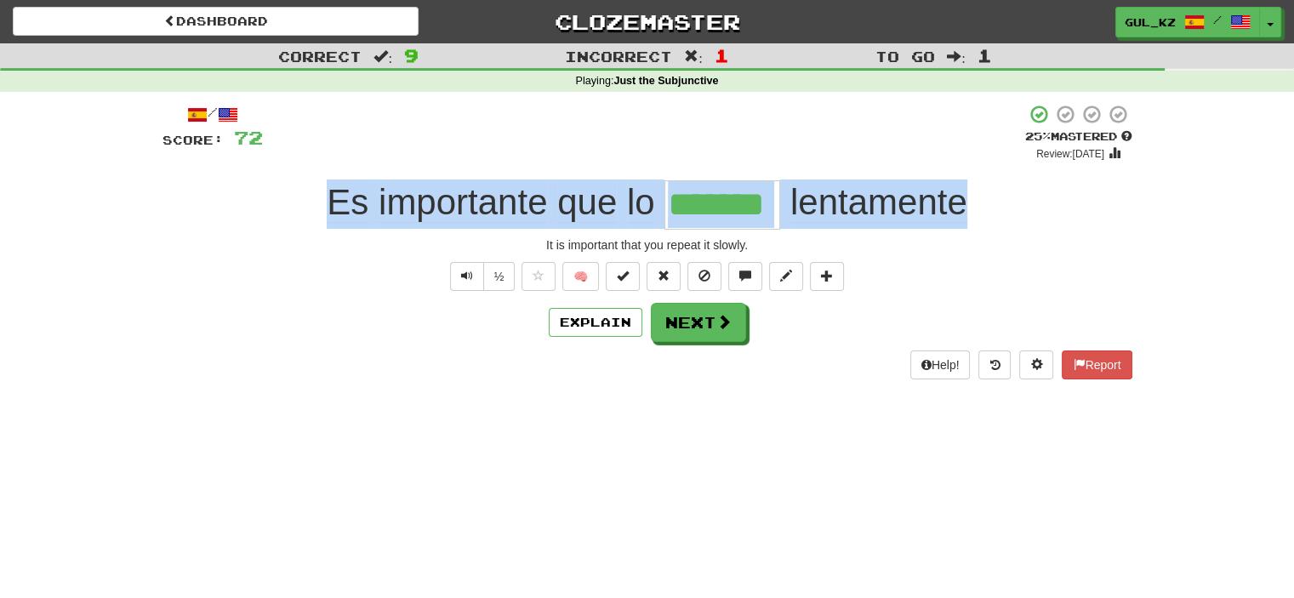
drag, startPoint x: 314, startPoint y: 205, endPoint x: 1062, endPoint y: 197, distance: 747.9
click at [1062, 197] on div "Es importante que lo ******* lentamente" at bounding box center [648, 204] width 970 height 49
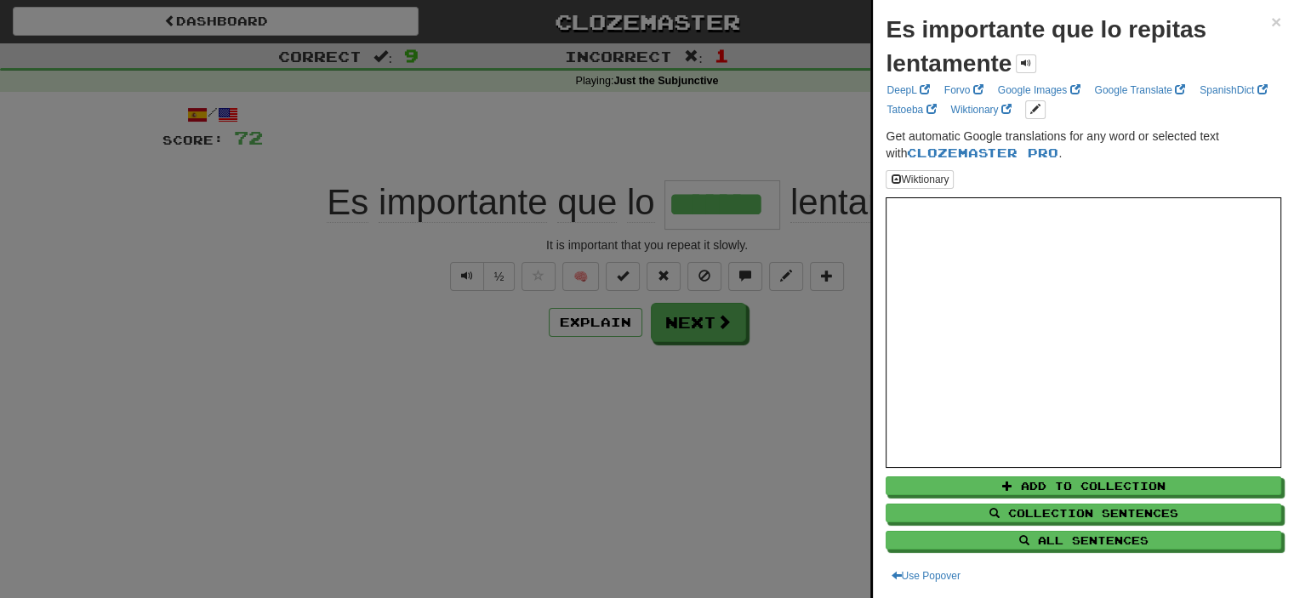
click at [681, 477] on div at bounding box center [647, 299] width 1294 height 598
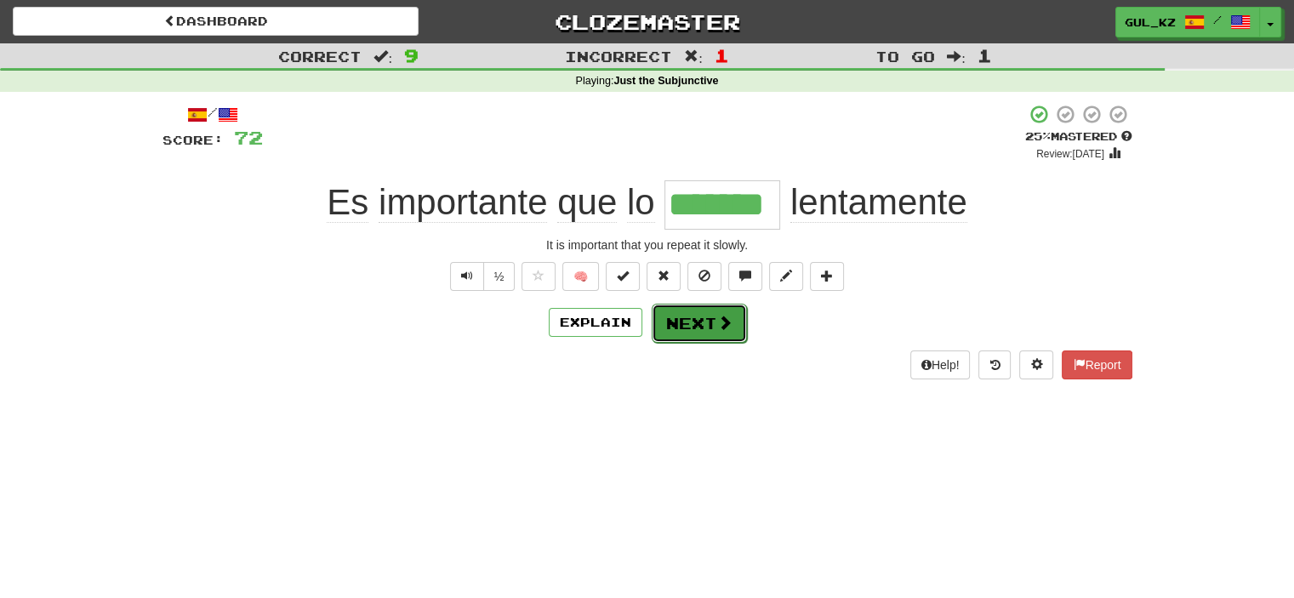
click at [667, 321] on button "Next" at bounding box center [699, 323] width 95 height 39
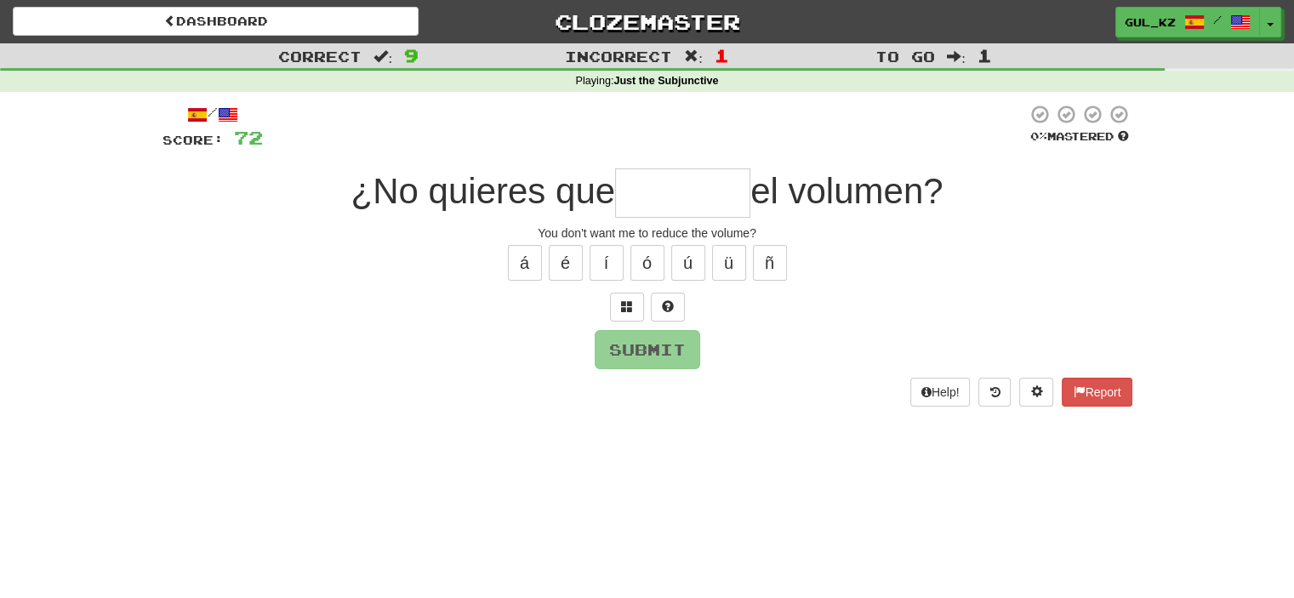
click at [682, 192] on input "text" at bounding box center [682, 192] width 135 height 49
type input "*******"
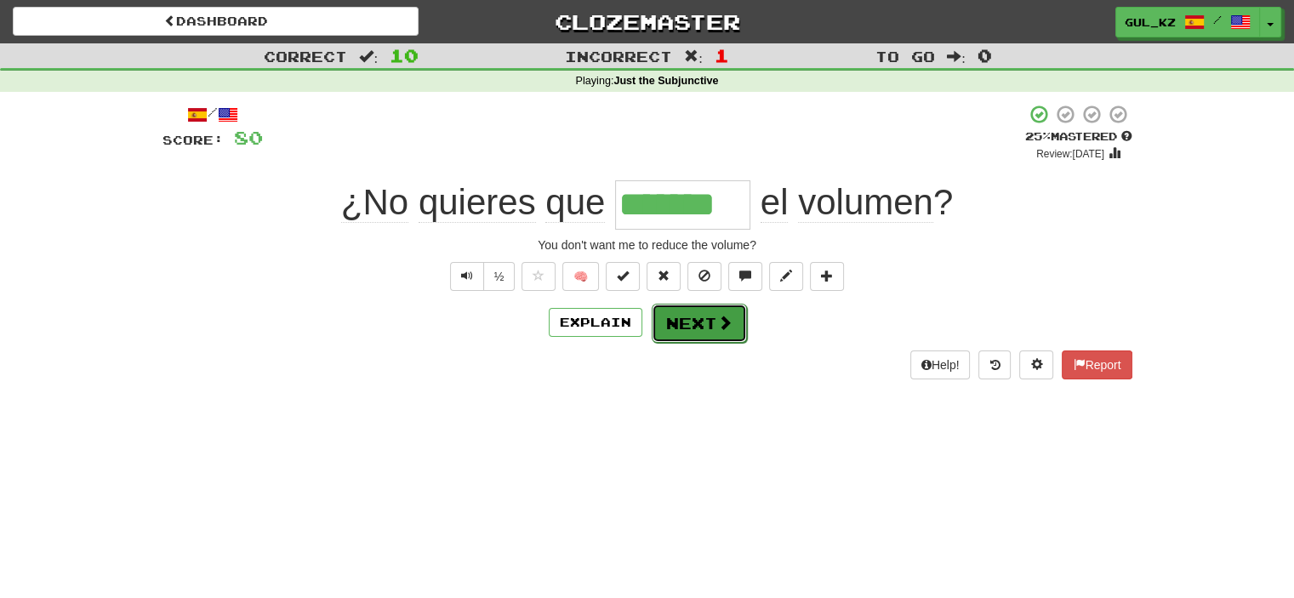
click at [694, 323] on button "Next" at bounding box center [699, 323] width 95 height 39
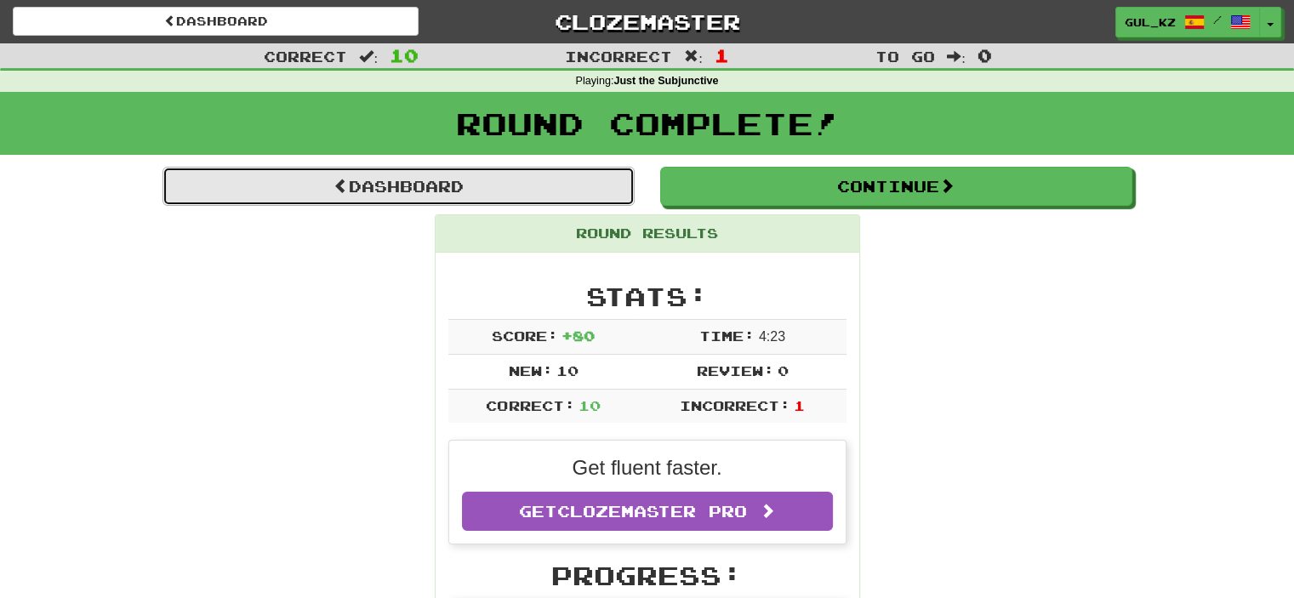
click at [558, 181] on link "Dashboard" at bounding box center [399, 186] width 472 height 39
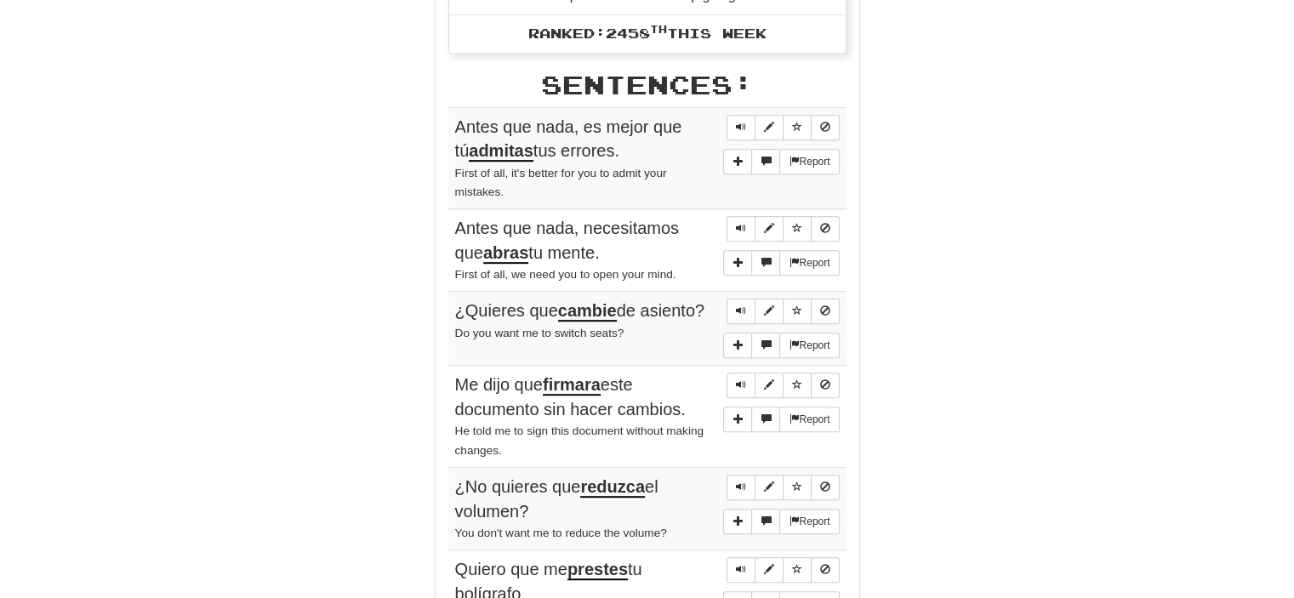
scroll to position [936, 0]
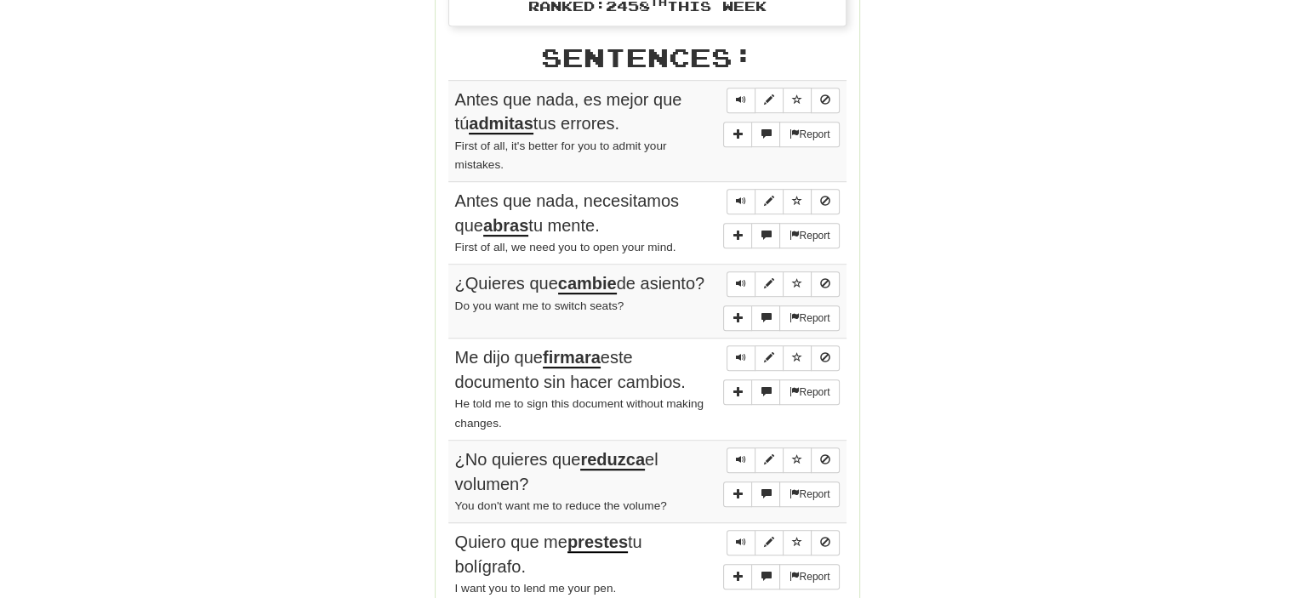
drag, startPoint x: 617, startPoint y: 123, endPoint x: 448, endPoint y: 94, distance: 171.8
click at [448, 94] on td "Report Antes que nada, es mejor que tú admitas tus errores. First of all, it's …" at bounding box center [647, 131] width 398 height 102
drag, startPoint x: 587, startPoint y: 227, endPoint x: 459, endPoint y: 195, distance: 131.7
click at [459, 195] on div "Antes que nada, necesitamos que abras tu mente." at bounding box center [647, 213] width 385 height 48
drag, startPoint x: 467, startPoint y: 292, endPoint x: 440, endPoint y: 278, distance: 30.4
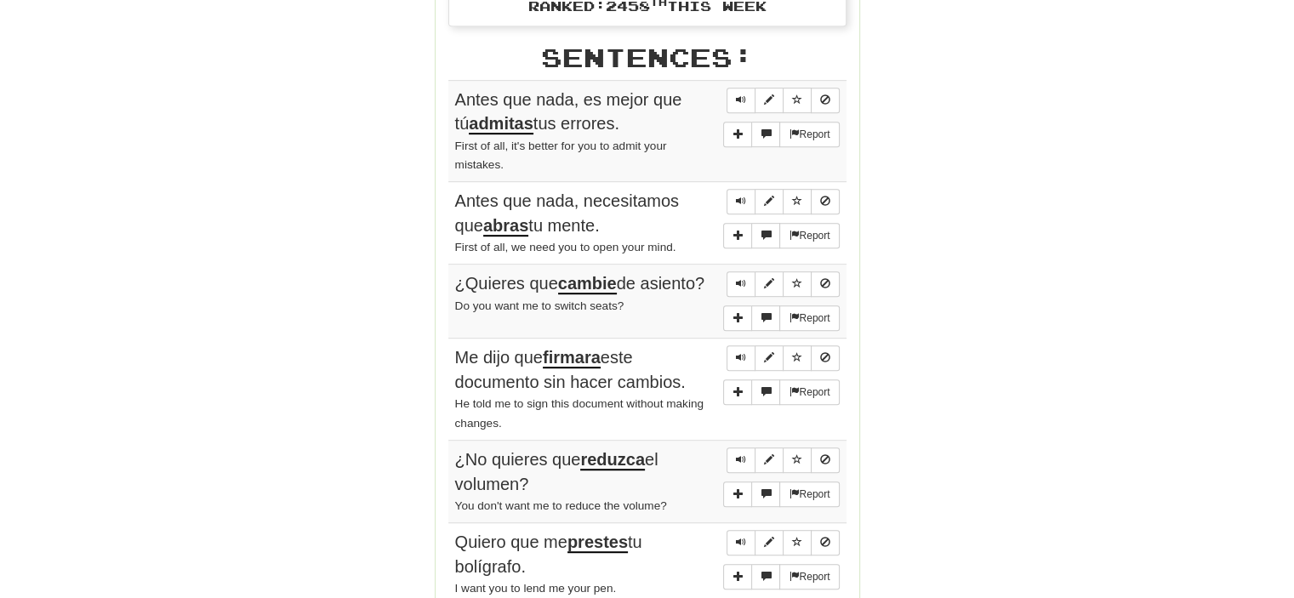
click at [440, 278] on div "Stats: Score: + 80 Time: 4 : 23 New: 10 Review: 0 Correct: 10 Incorrect: 1 Get …" at bounding box center [648, 138] width 424 height 1642
click at [528, 293] on div "¿Quieres que cambie de asiento?" at bounding box center [647, 283] width 385 height 25
drag, startPoint x: 476, startPoint y: 282, endPoint x: 447, endPoint y: 267, distance: 33.1
click at [448, 267] on td "Report ¿Quieres que cambie de asiento? Do you want me to switch seats?" at bounding box center [647, 302] width 398 height 74
drag, startPoint x: 641, startPoint y: 375, endPoint x: 456, endPoint y: 356, distance: 185.6
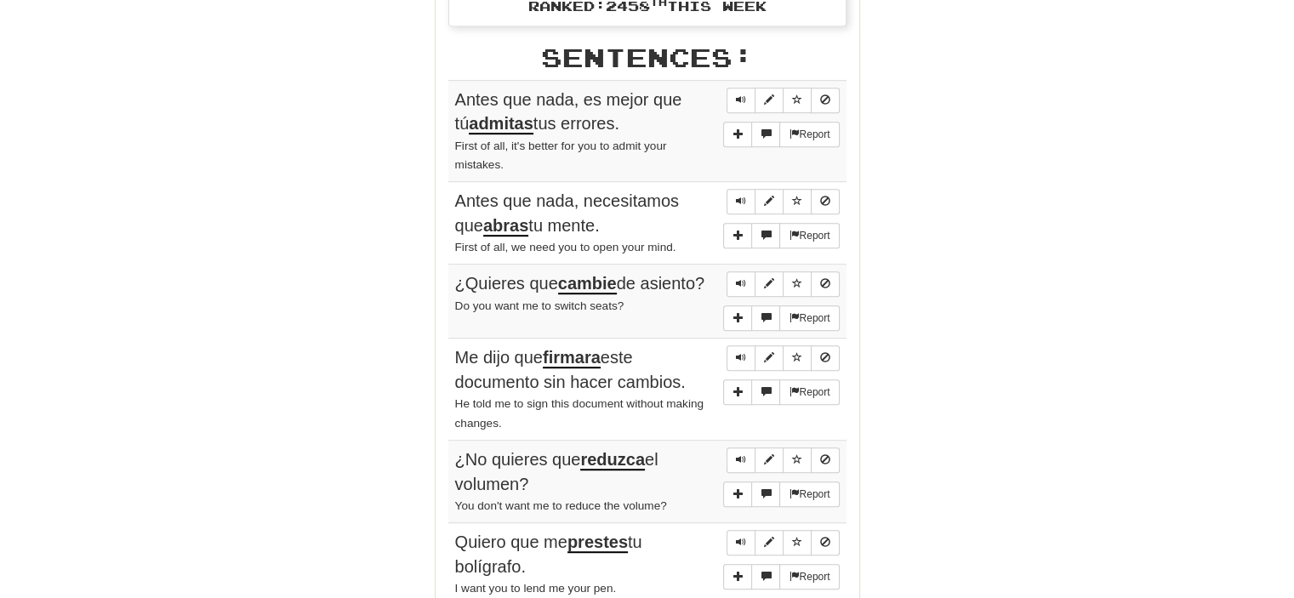
click at [456, 356] on div "Me dijo que firmara este documento sin hacer cambios." at bounding box center [647, 369] width 385 height 48
drag, startPoint x: 511, startPoint y: 473, endPoint x: 459, endPoint y: 462, distance: 52.2
click at [459, 462] on div "¿No quieres que reduzca el volumen?" at bounding box center [647, 472] width 385 height 48
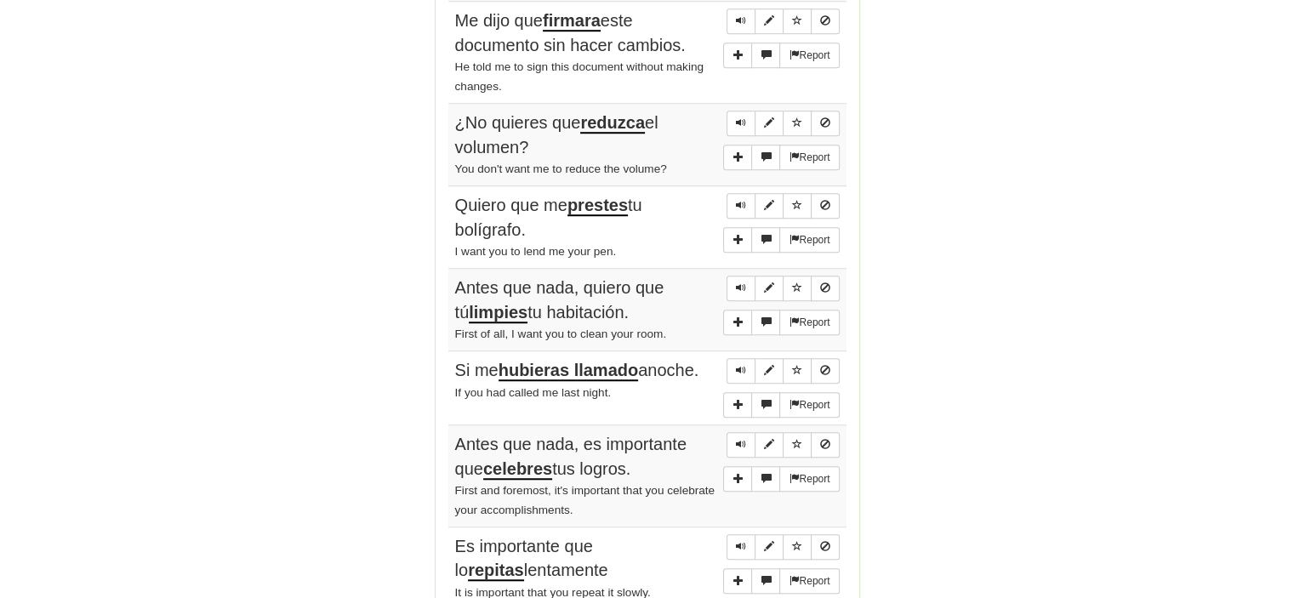
scroll to position [1276, 0]
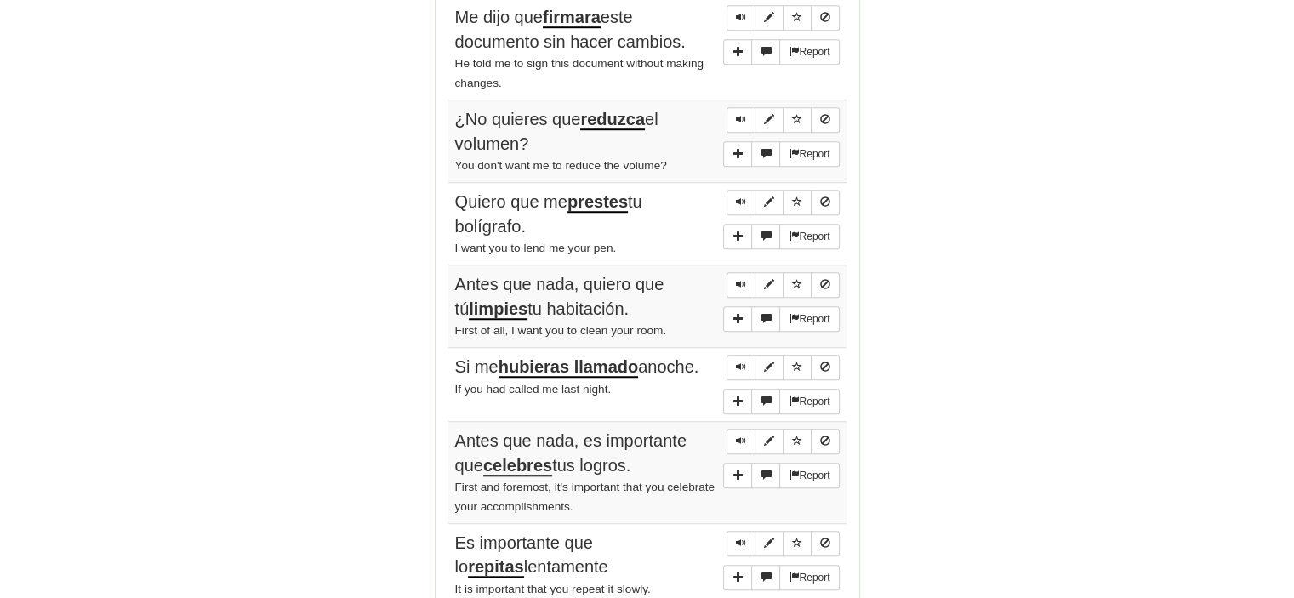
drag, startPoint x: 489, startPoint y: 212, endPoint x: 455, endPoint y: 202, distance: 35.3
click at [455, 202] on span "Quiero que me prestes tu bolígrafo." at bounding box center [548, 213] width 187 height 43
drag, startPoint x: 629, startPoint y: 303, endPoint x: 454, endPoint y: 285, distance: 175.3
click at [455, 285] on div "Antes que nada, quiero que tú limpies tu habitación." at bounding box center [647, 296] width 385 height 48
drag, startPoint x: 711, startPoint y: 367, endPoint x: 451, endPoint y: 363, distance: 260.4
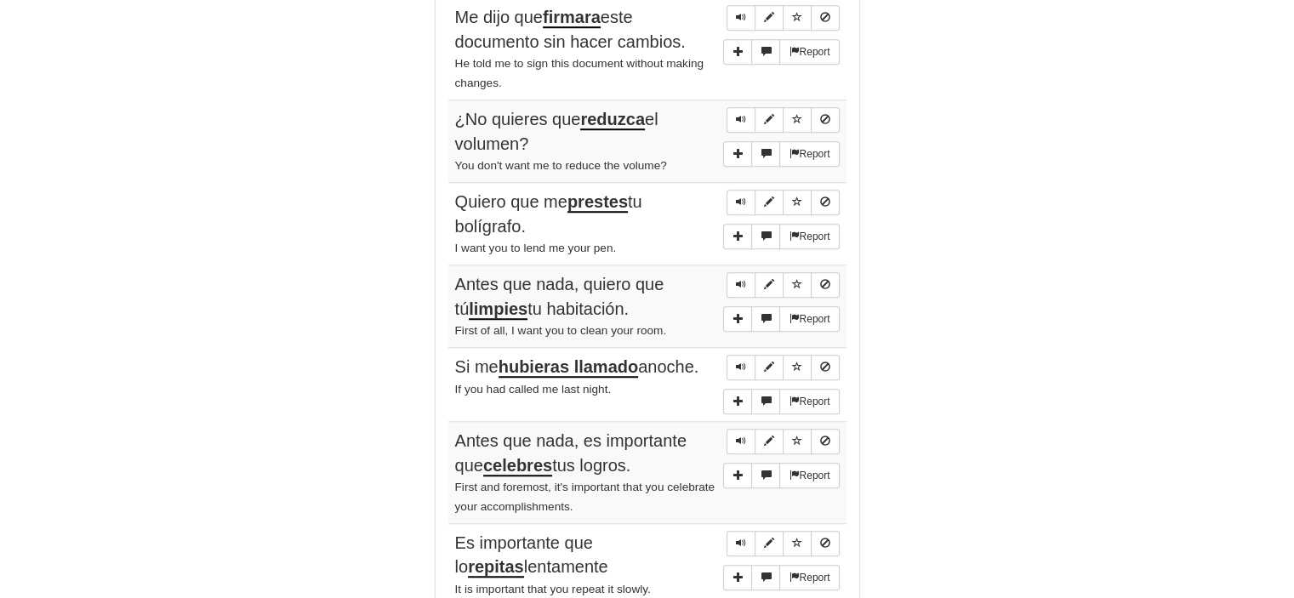
click at [451, 363] on td "Report Si me hubieras llamado anoche. If you had called me last night." at bounding box center [647, 385] width 398 height 74
drag, startPoint x: 630, startPoint y: 467, endPoint x: 456, endPoint y: 436, distance: 177.1
click at [456, 436] on div "Antes que nada, es importante que celebres tus logros." at bounding box center [647, 453] width 385 height 48
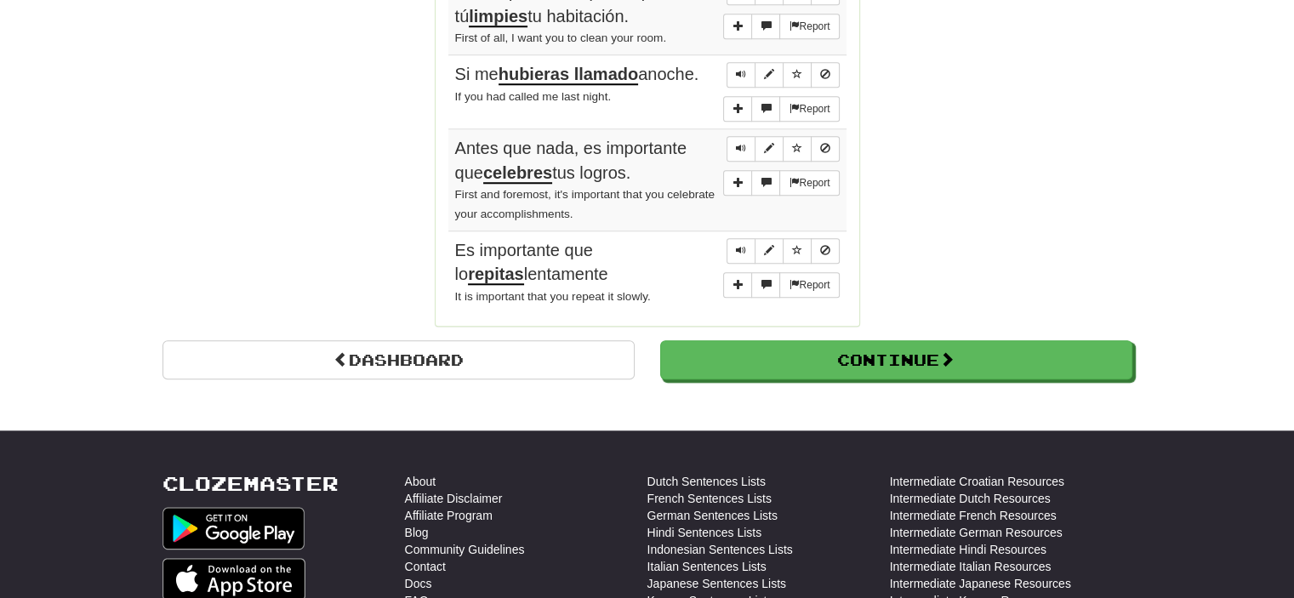
scroll to position [1532, 0]
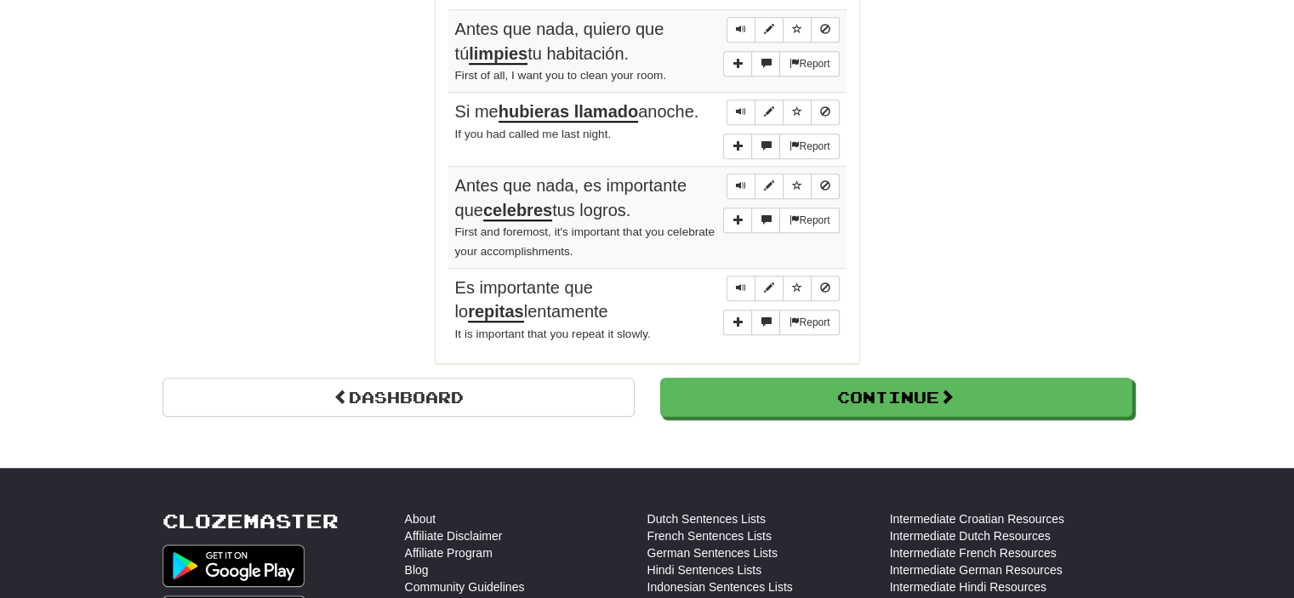
drag, startPoint x: 537, startPoint y: 304, endPoint x: 457, endPoint y: 288, distance: 81.4
click at [457, 288] on div "Es importante que lo repitas lentamente" at bounding box center [647, 300] width 385 height 48
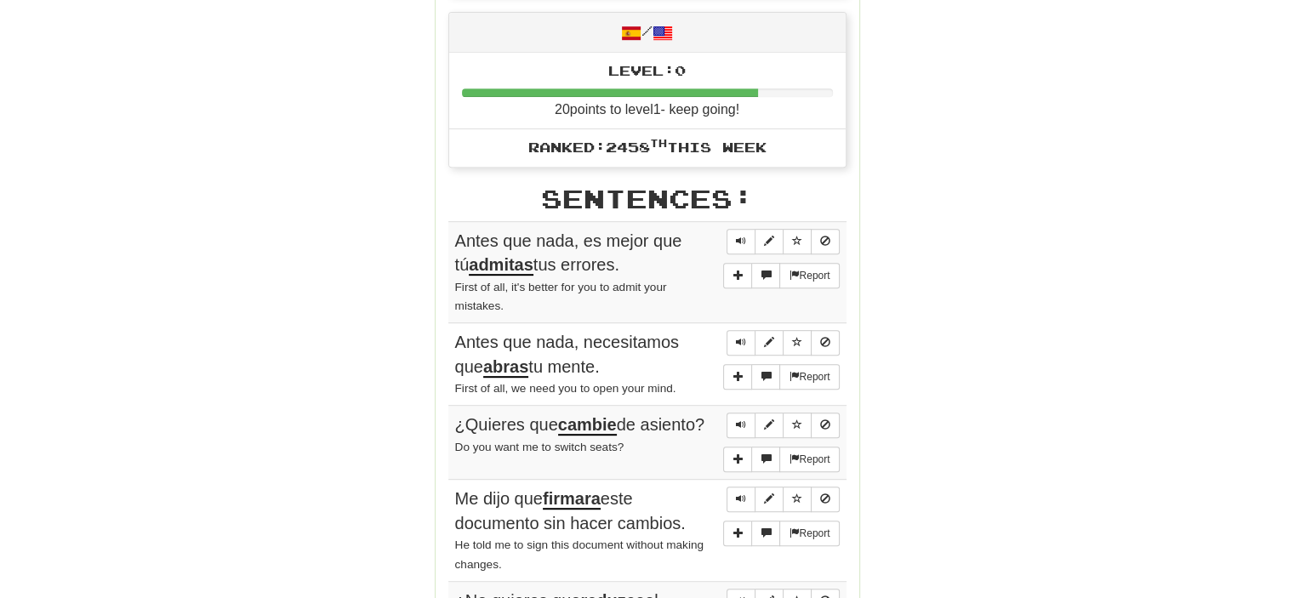
scroll to position [766, 0]
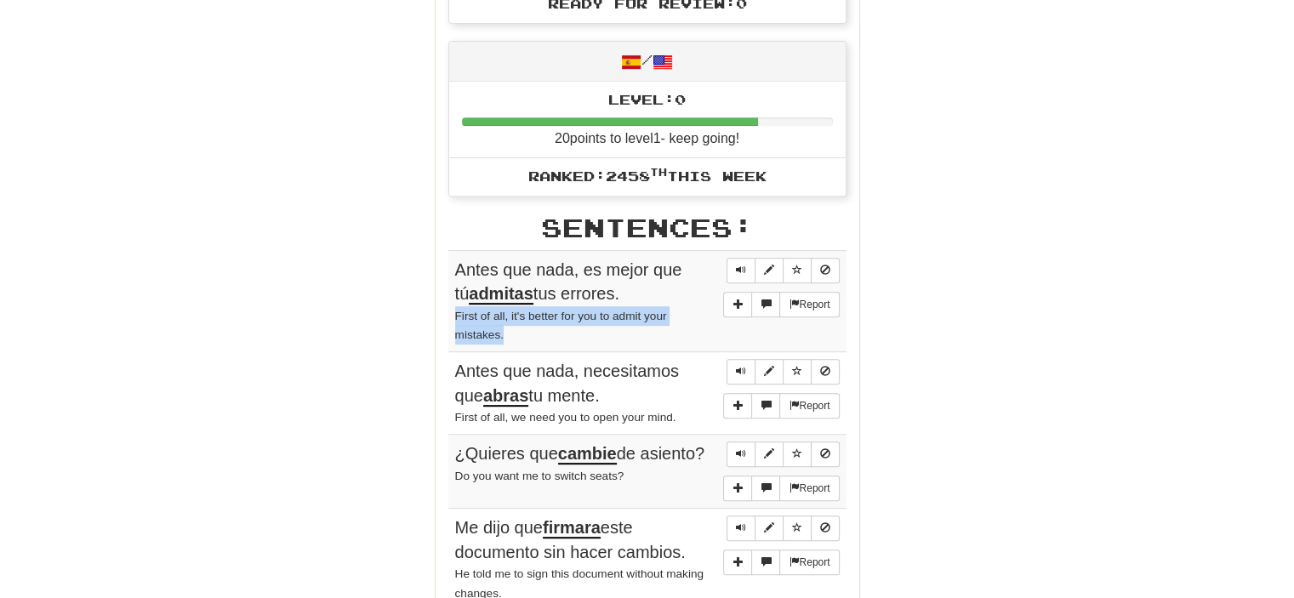
drag, startPoint x: 505, startPoint y: 335, endPoint x: 448, endPoint y: 304, distance: 64.4
click at [448, 304] on td "Report Antes que nada, es mejor que tú admitas tus errores. First of all, it's …" at bounding box center [647, 301] width 398 height 102
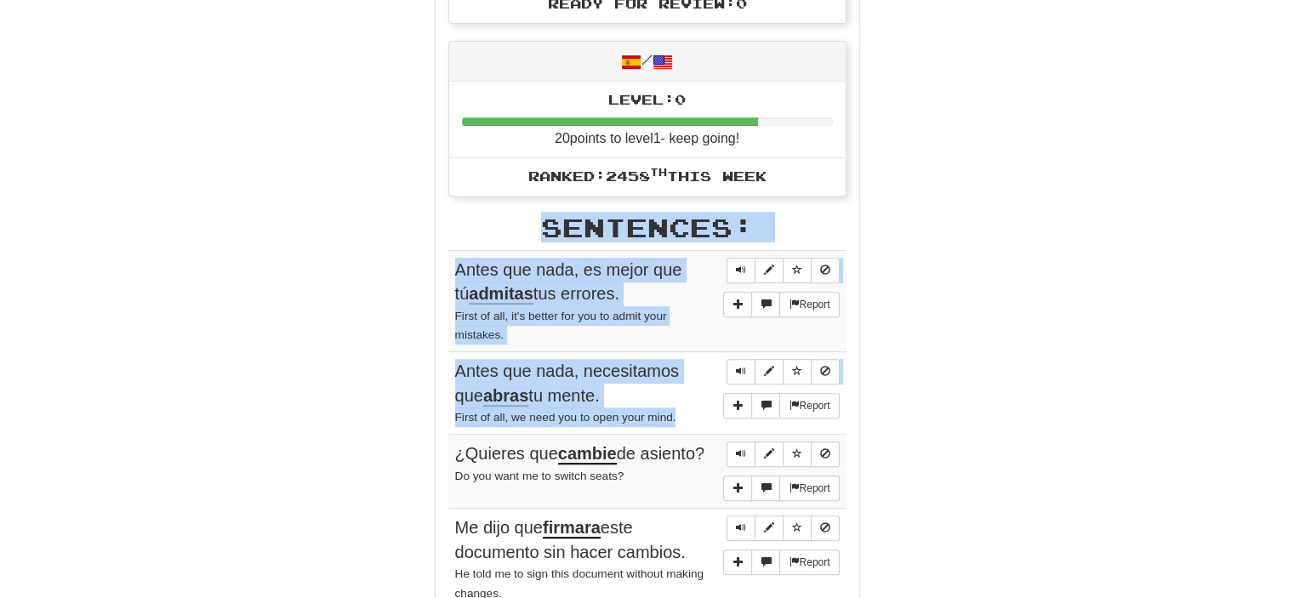
drag, startPoint x: 659, startPoint y: 404, endPoint x: 446, endPoint y: 412, distance: 213.7
click at [446, 412] on div "Stats: Score: + 80 Time: 4 : 23 New: 10 Review: 0 Correct: 10 Incorrect: 1 Get …" at bounding box center [648, 308] width 424 height 1642
click at [453, 414] on td "Report Antes que nada, necesitamos que abras tu mente. First of all, we need yo…" at bounding box center [647, 393] width 398 height 83
click at [456, 414] on small "First of all, we need you to open your mind." at bounding box center [565, 417] width 221 height 13
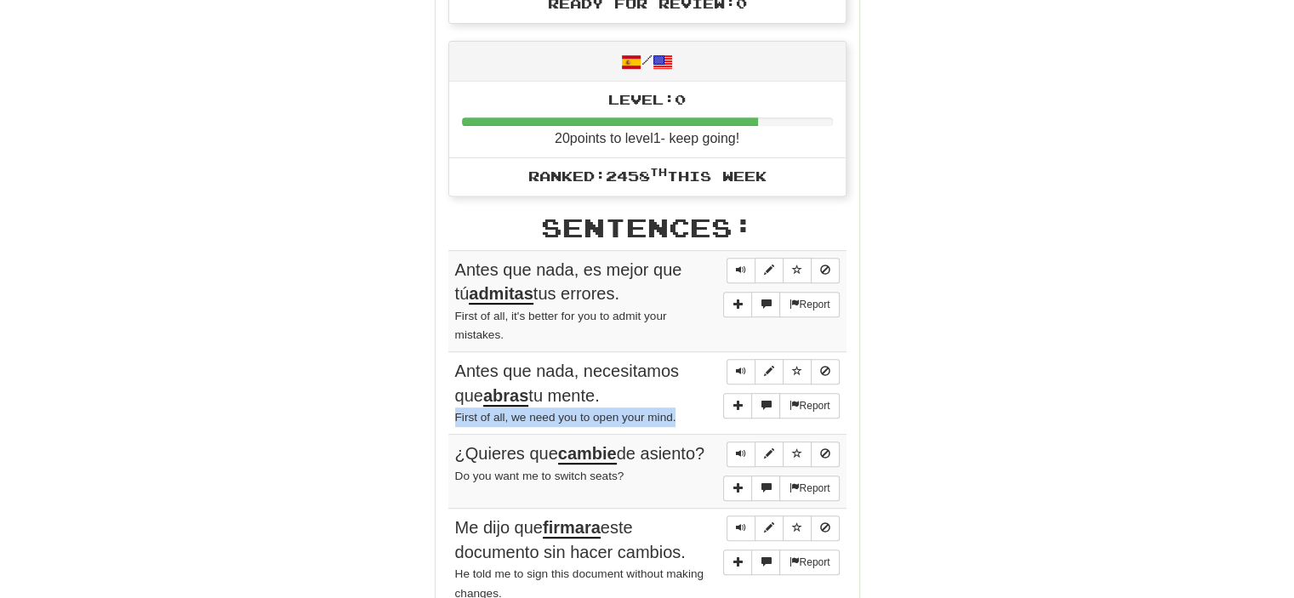
drag, startPoint x: 456, startPoint y: 414, endPoint x: 681, endPoint y: 414, distance: 224.6
click at [681, 414] on div "First of all, we need you to open your mind." at bounding box center [647, 418] width 385 height 20
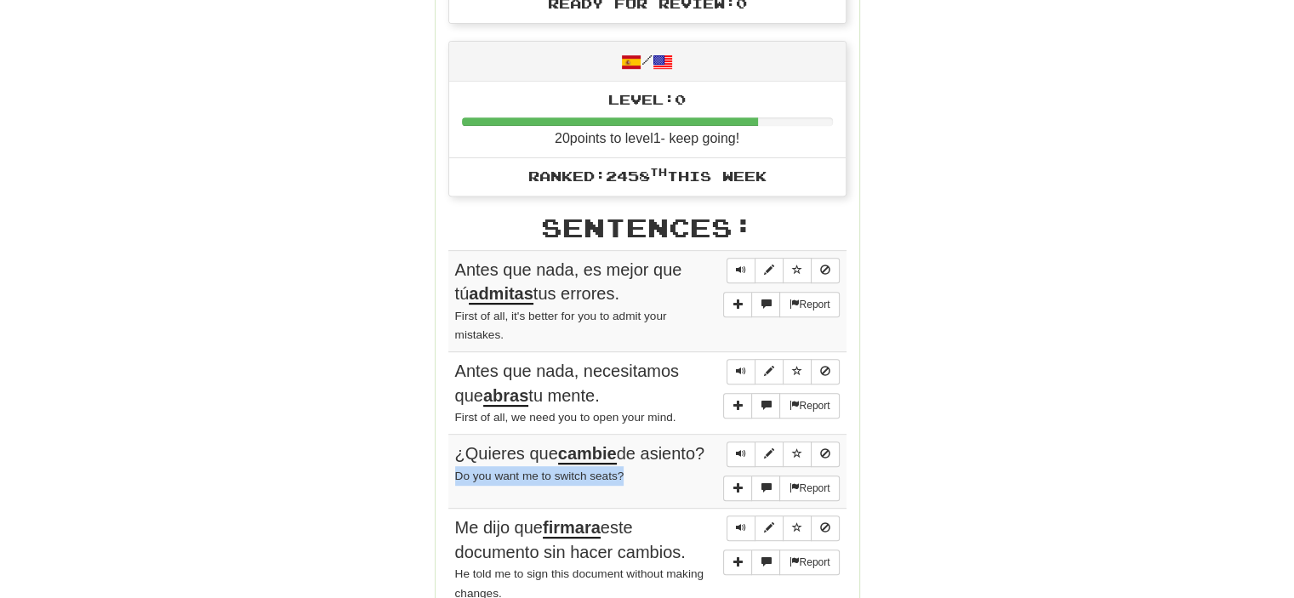
drag, startPoint x: 645, startPoint y: 493, endPoint x: 454, endPoint y: 504, distance: 190.9
click at [455, 486] on div "Do you want me to switch seats?" at bounding box center [647, 476] width 385 height 20
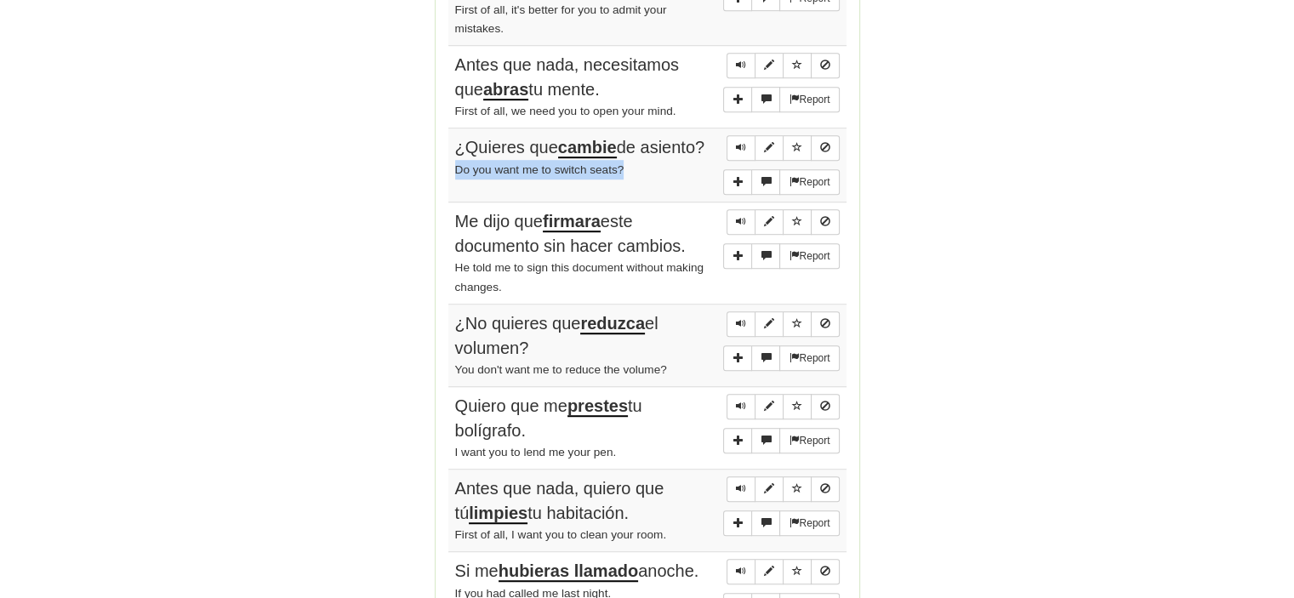
scroll to position [1106, 0]
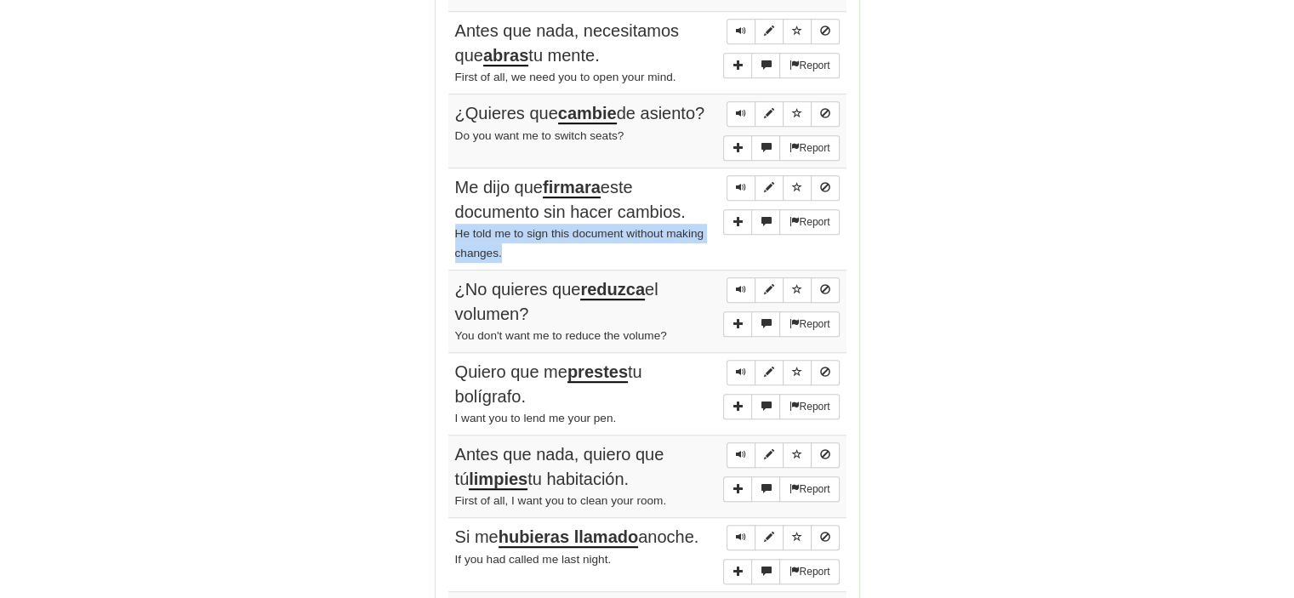
drag, startPoint x: 472, startPoint y: 242, endPoint x: 453, endPoint y: 241, distance: 19.6
click at [453, 241] on td "Report Me dijo que firmara este documento sin hacer cambios. He told me to sign…" at bounding box center [647, 219] width 398 height 102
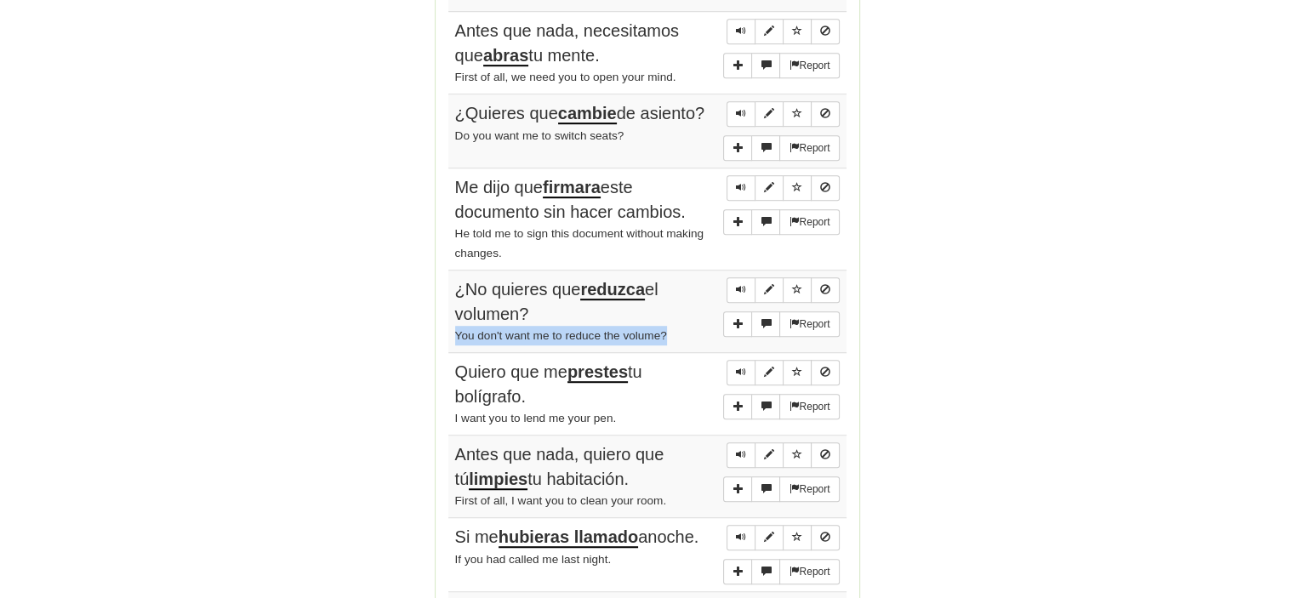
drag, startPoint x: 672, startPoint y: 336, endPoint x: 454, endPoint y: 343, distance: 217.9
click at [455, 343] on div "You don't want me to reduce the volume?" at bounding box center [647, 336] width 385 height 20
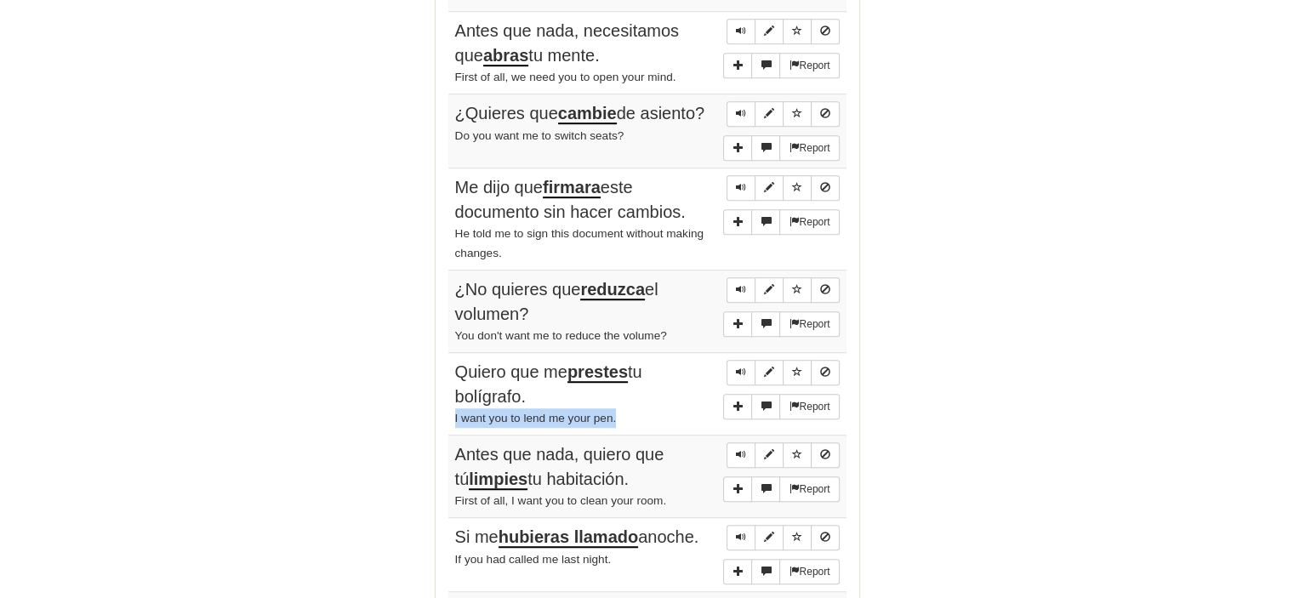
drag, startPoint x: 629, startPoint y: 421, endPoint x: 451, endPoint y: 421, distance: 177.8
click at [451, 421] on td "Report Quiero que me prestes tu bolígrafo. I want you to lend me your pen." at bounding box center [647, 394] width 398 height 83
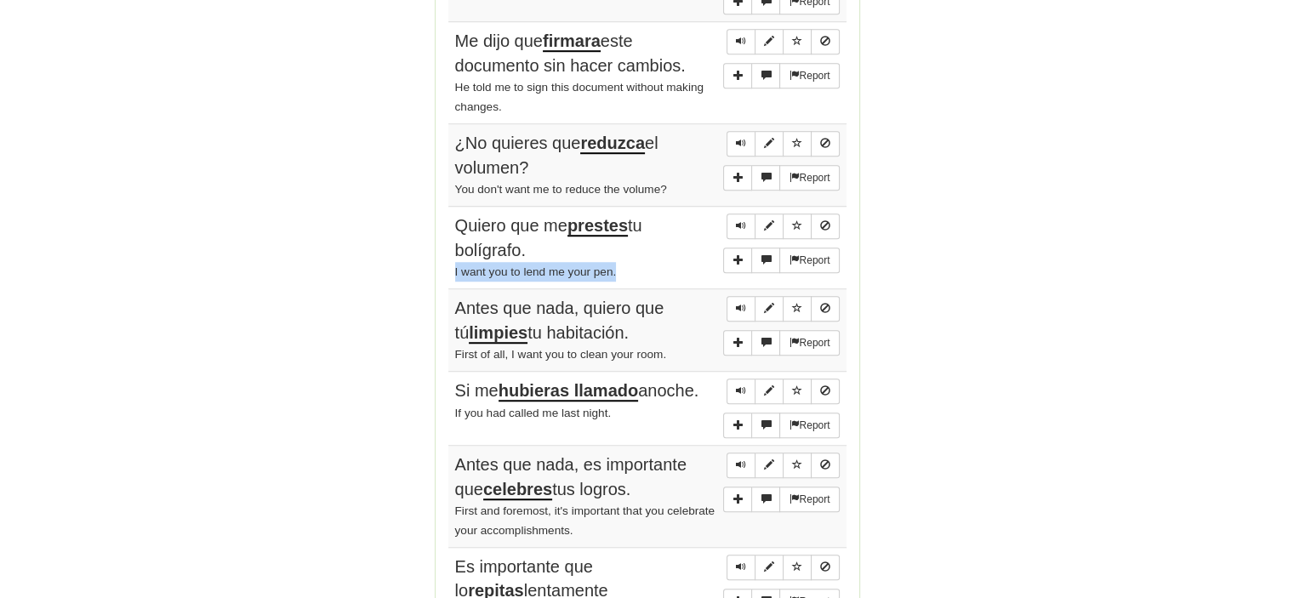
scroll to position [1446, 0]
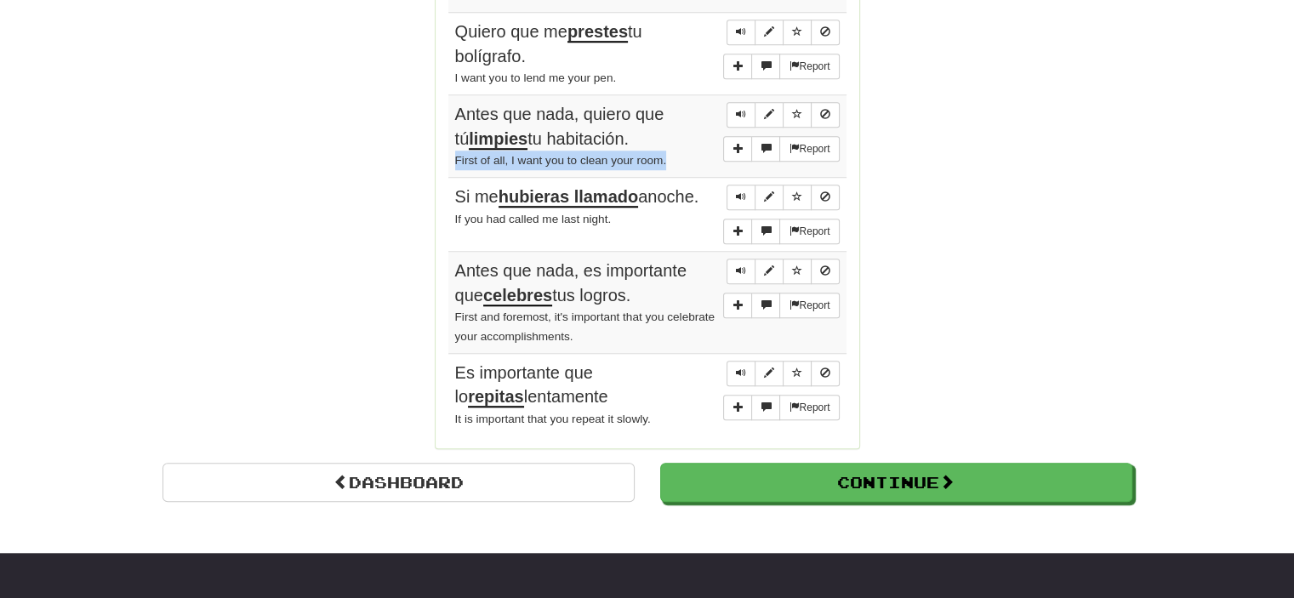
drag, startPoint x: 676, startPoint y: 168, endPoint x: 452, endPoint y: 166, distance: 224.6
click at [452, 166] on td "Report Antes que nada, quiero que tú limpies tu habitación. First of all, I wan…" at bounding box center [647, 136] width 398 height 83
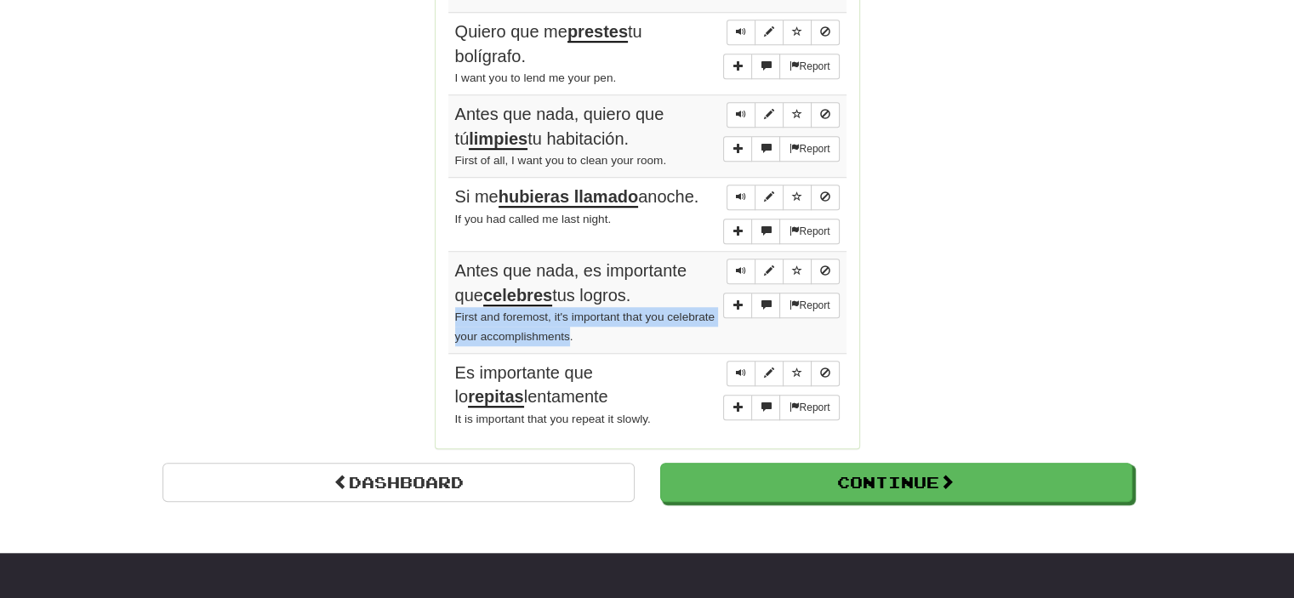
drag, startPoint x: 599, startPoint y: 341, endPoint x: 453, endPoint y: 313, distance: 149.0
click at [453, 313] on td "Report Antes que nada, es importante que celebres tus logros. First and foremos…" at bounding box center [647, 303] width 398 height 102
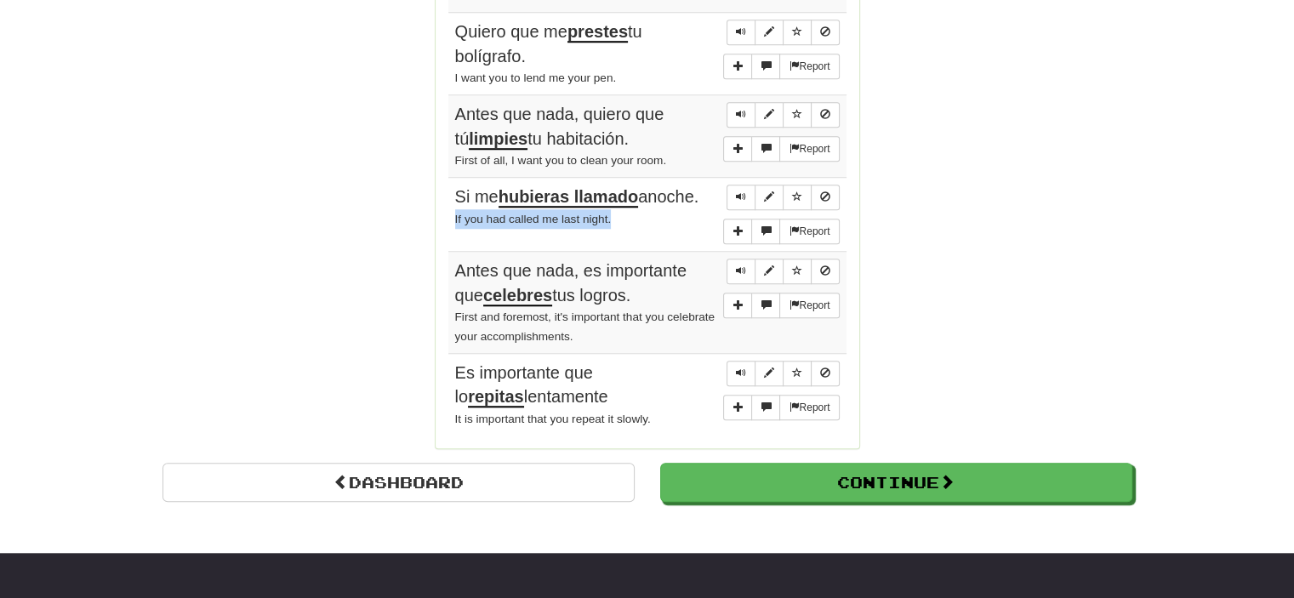
drag, startPoint x: 613, startPoint y: 222, endPoint x: 449, endPoint y: 238, distance: 164.2
click at [449, 238] on td "Report Si me hubieras llamado anoche. If you had called me last night." at bounding box center [647, 215] width 398 height 74
drag, startPoint x: 661, startPoint y: 425, endPoint x: 451, endPoint y: 430, distance: 210.2
click at [451, 430] on td "Report Es importante que lo repitas lentamente It is important that you repeat …" at bounding box center [647, 394] width 398 height 82
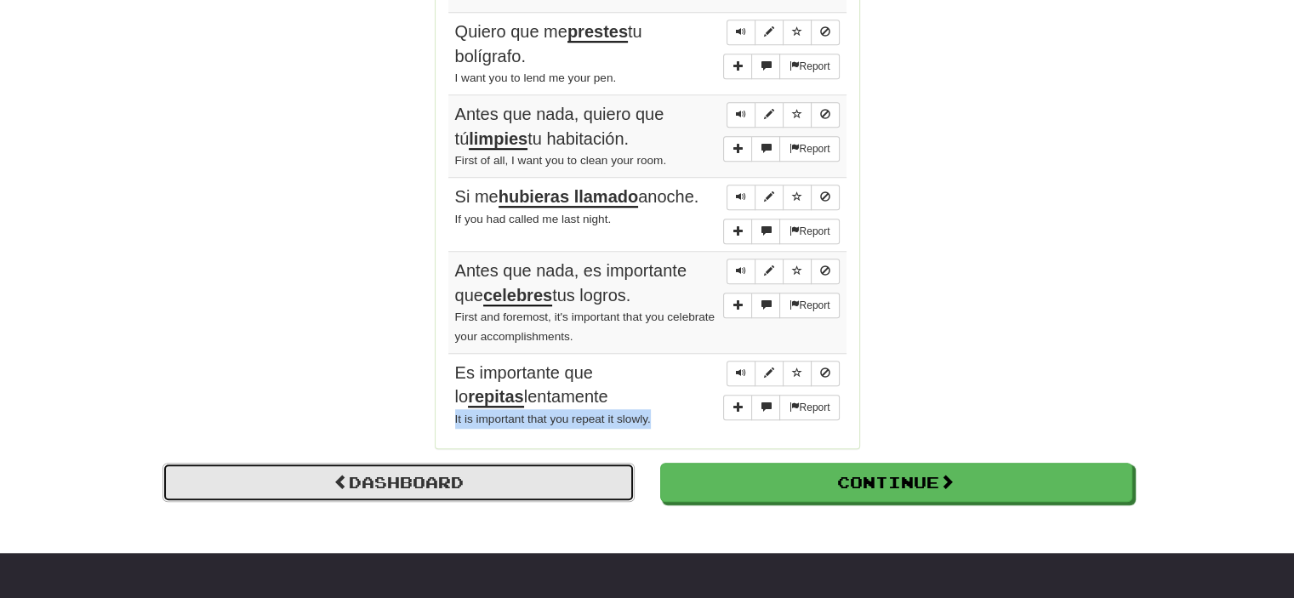
click at [528, 483] on link "Dashboard" at bounding box center [399, 482] width 472 height 39
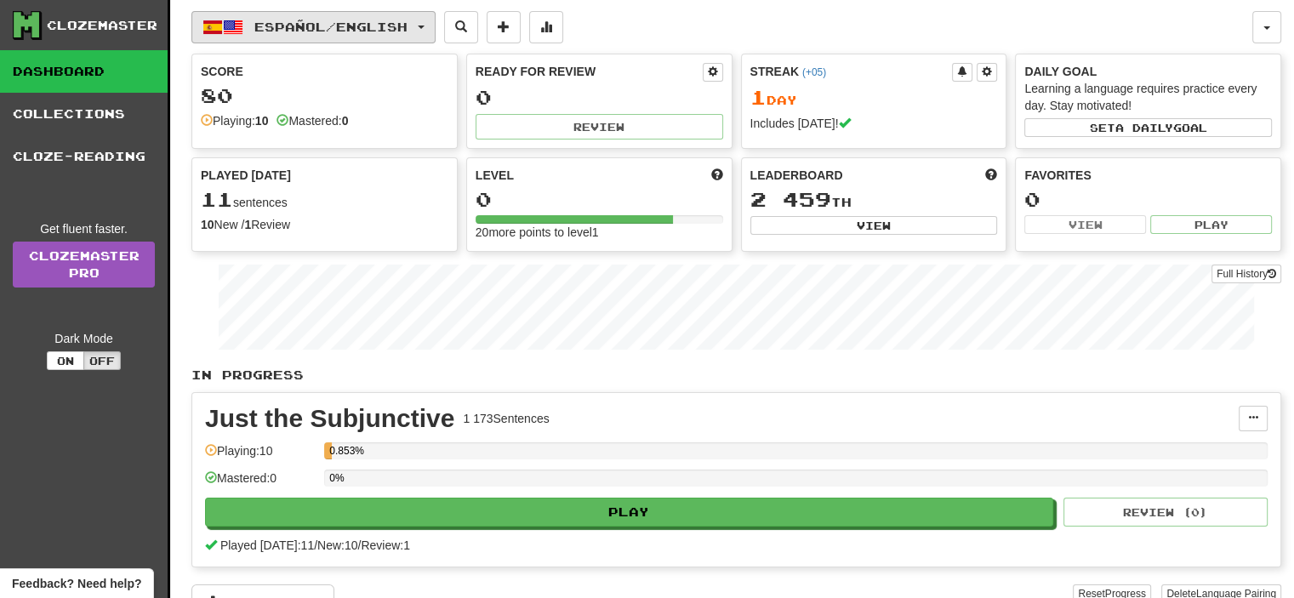
click at [347, 29] on span "Español / English" at bounding box center [330, 27] width 153 height 14
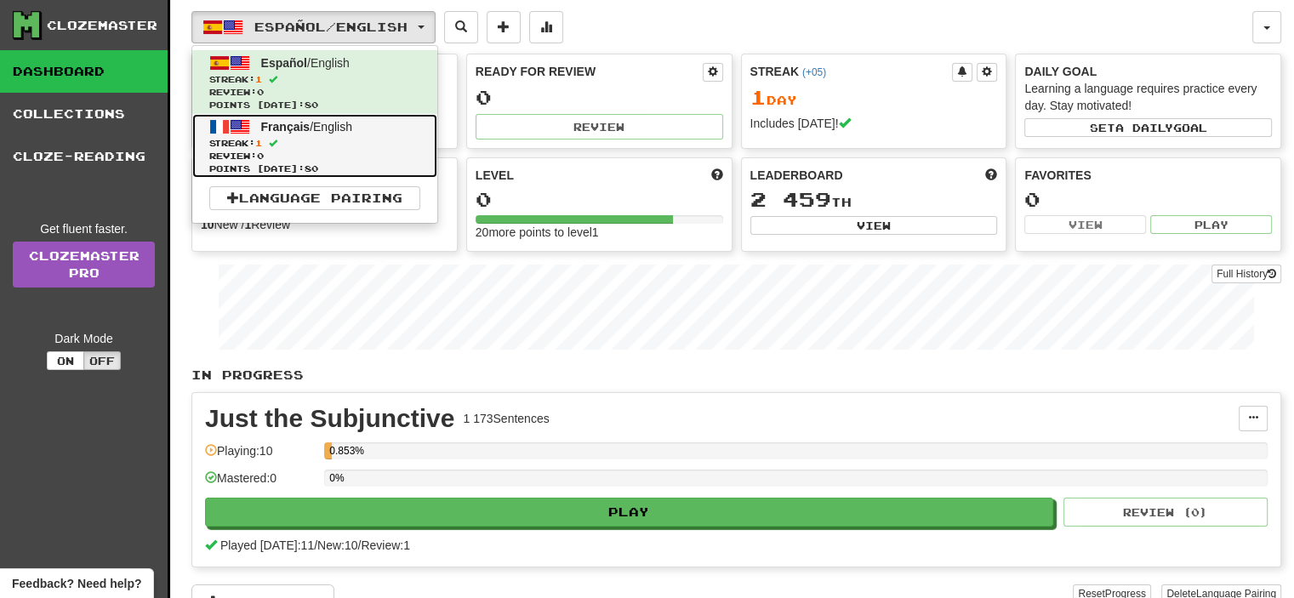
click at [379, 141] on span "Streak: 1" at bounding box center [314, 143] width 211 height 13
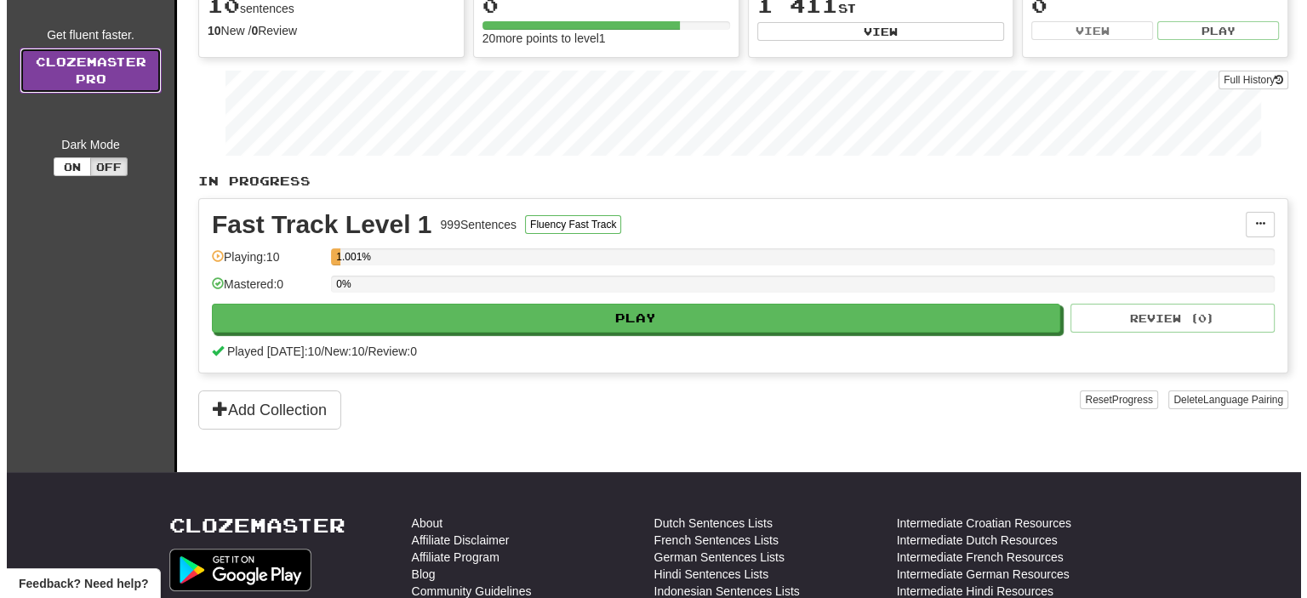
scroll to position [255, 0]
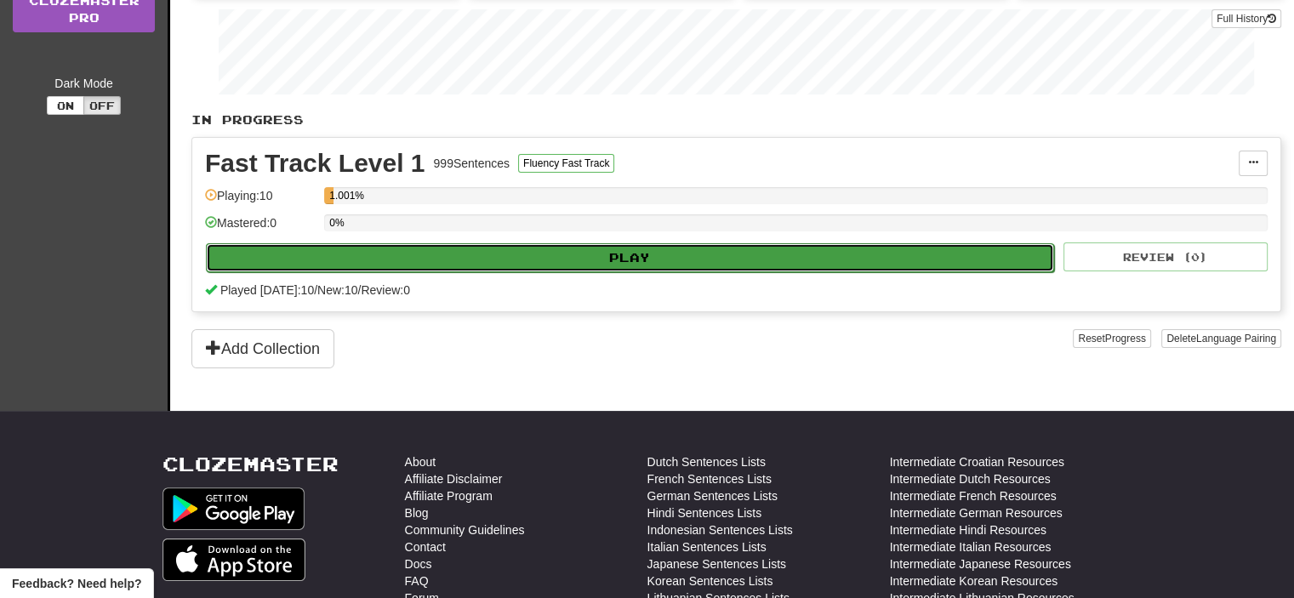
click at [776, 254] on button "Play" at bounding box center [630, 257] width 848 height 29
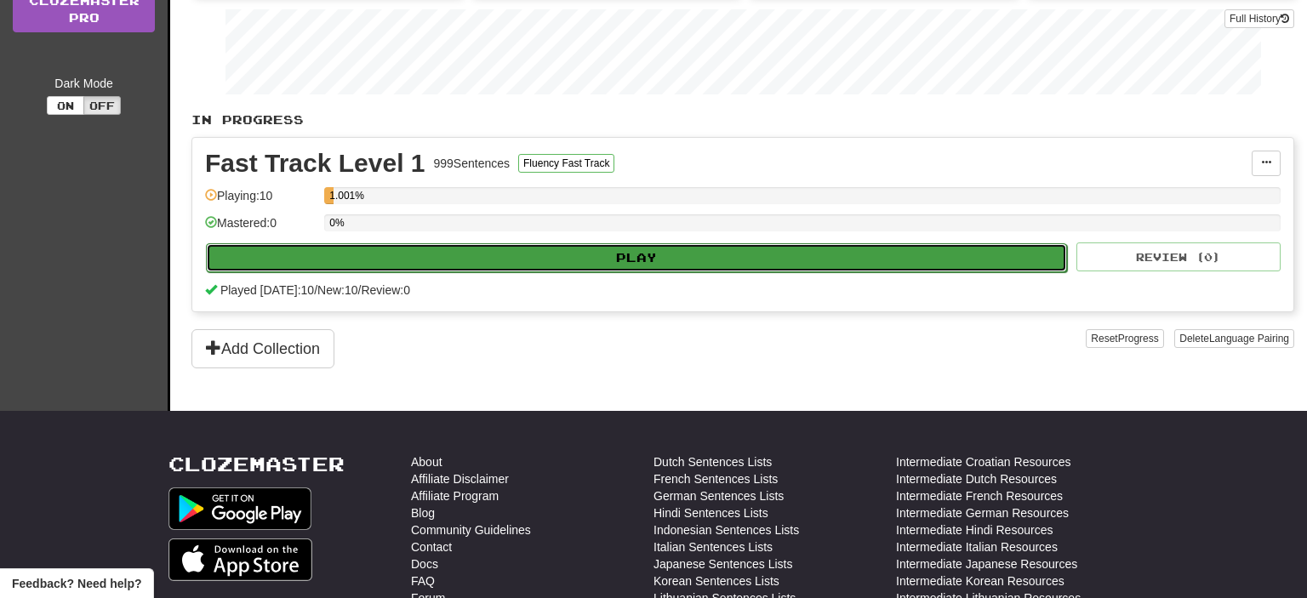
select select "**"
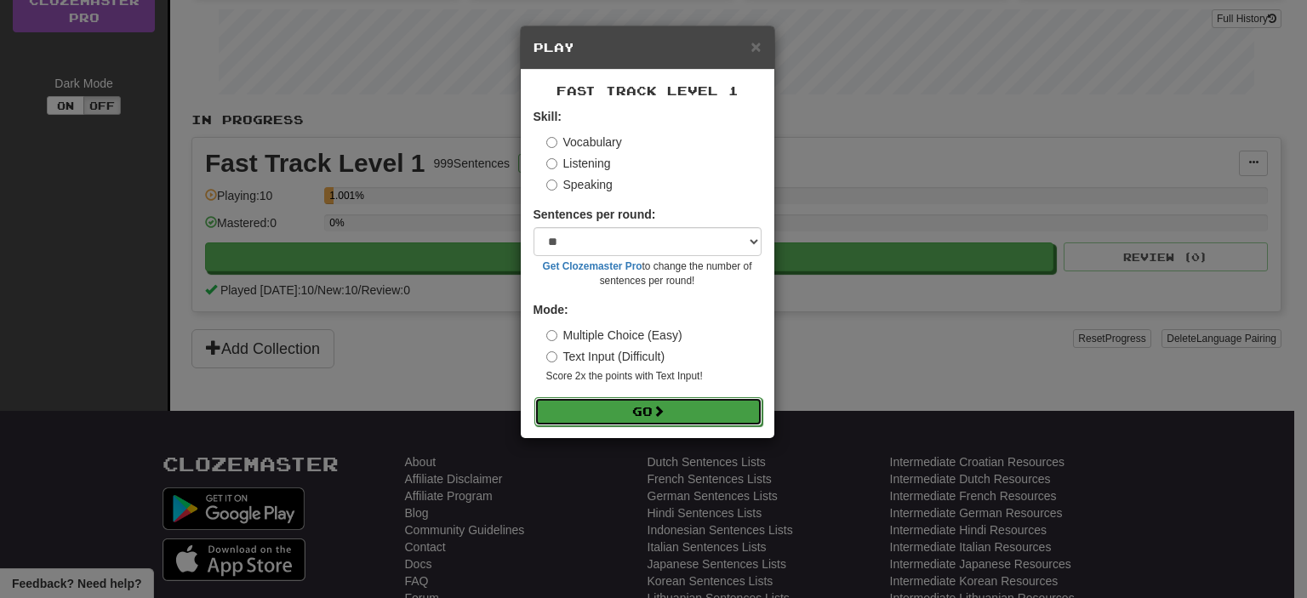
click at [660, 401] on button "Go" at bounding box center [648, 411] width 228 height 29
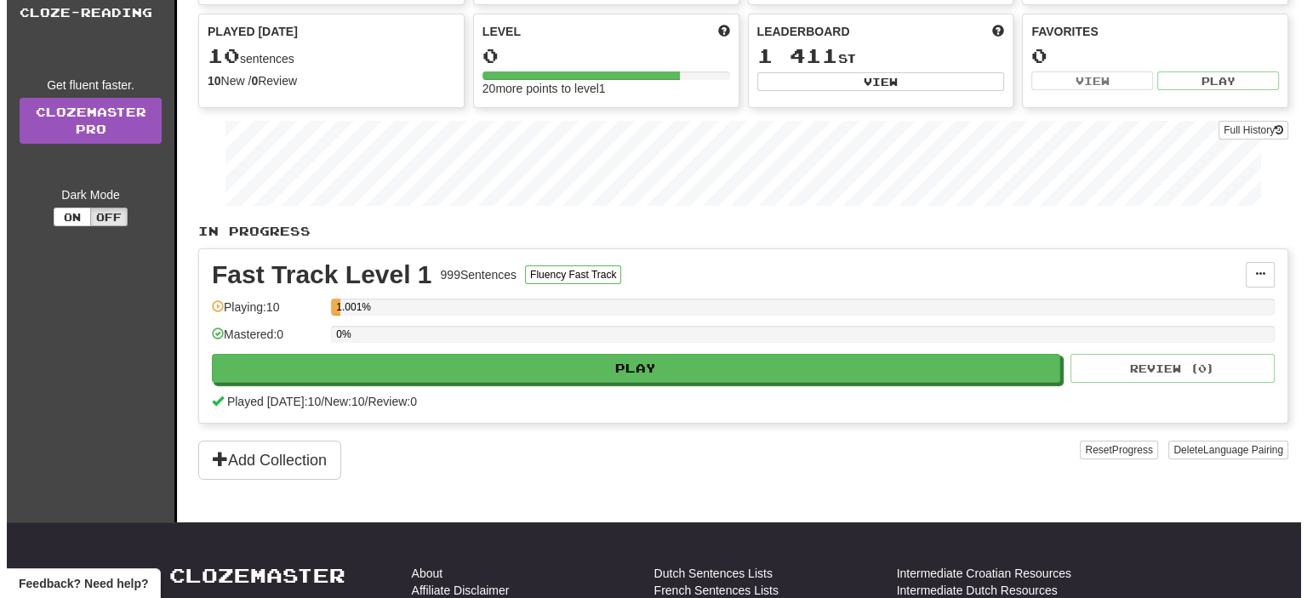
scroll to position [255, 0]
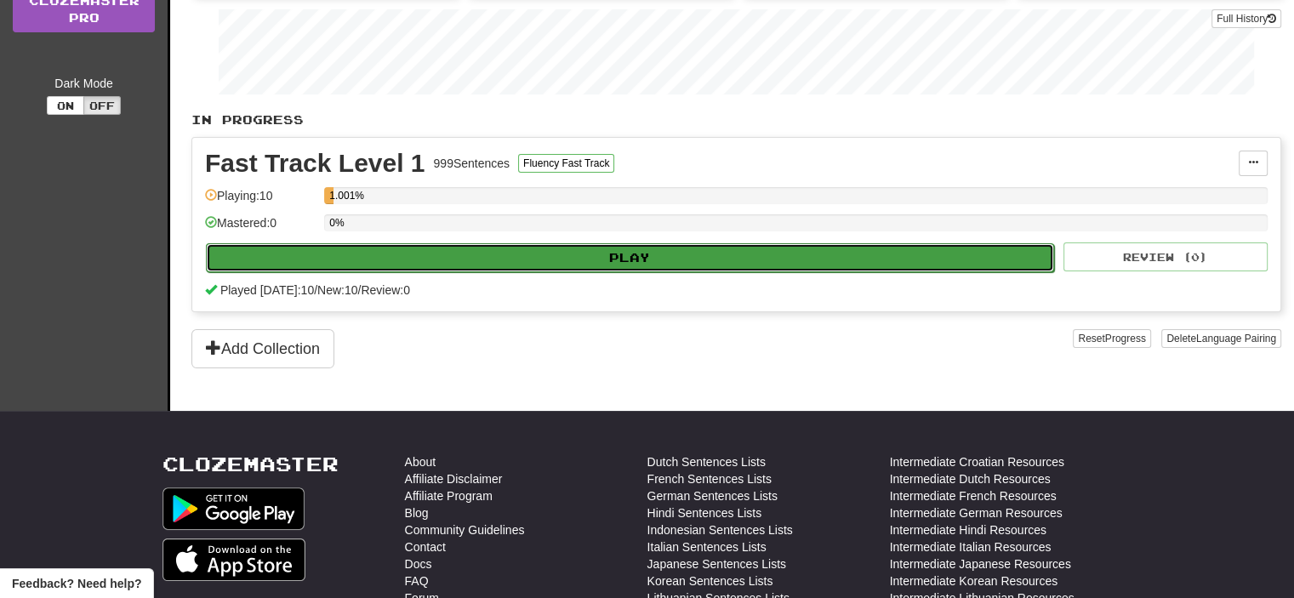
click at [645, 255] on button "Play" at bounding box center [630, 257] width 848 height 29
select select "**"
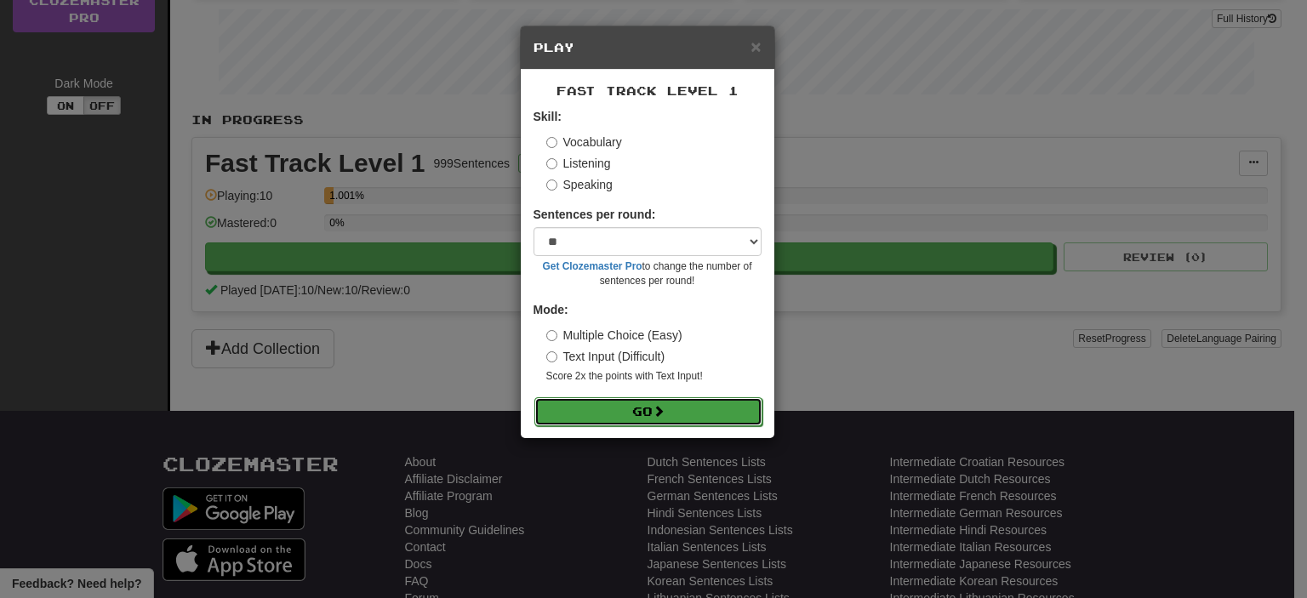
click at [657, 408] on span at bounding box center [659, 411] width 12 height 12
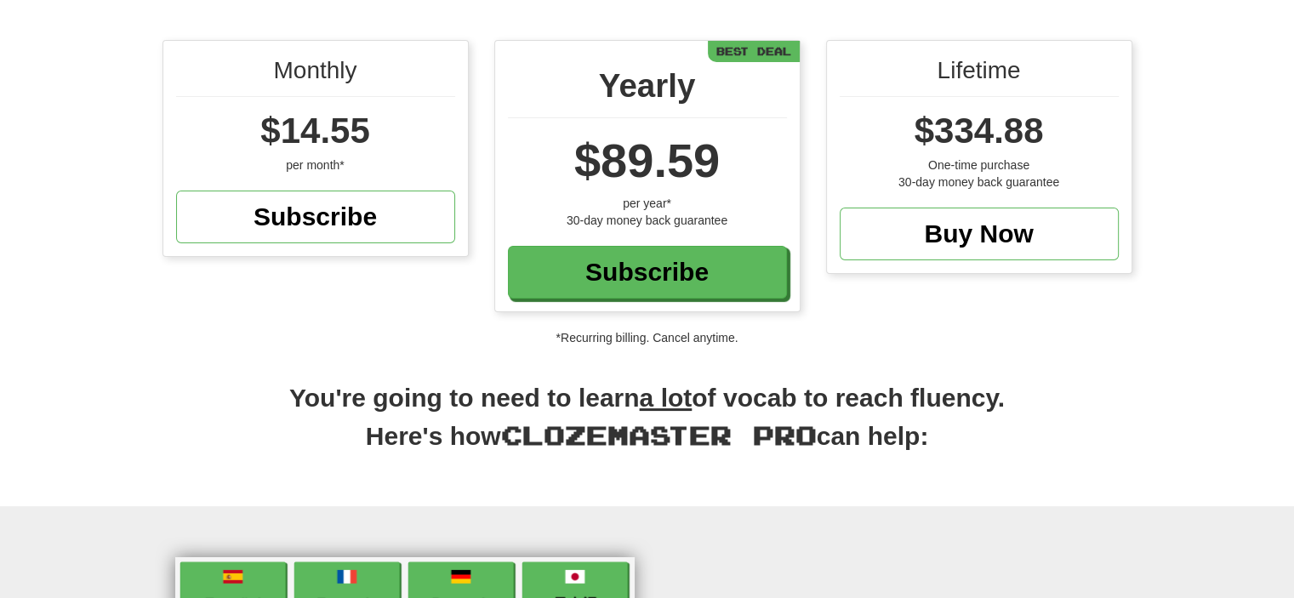
scroll to position [425, 0]
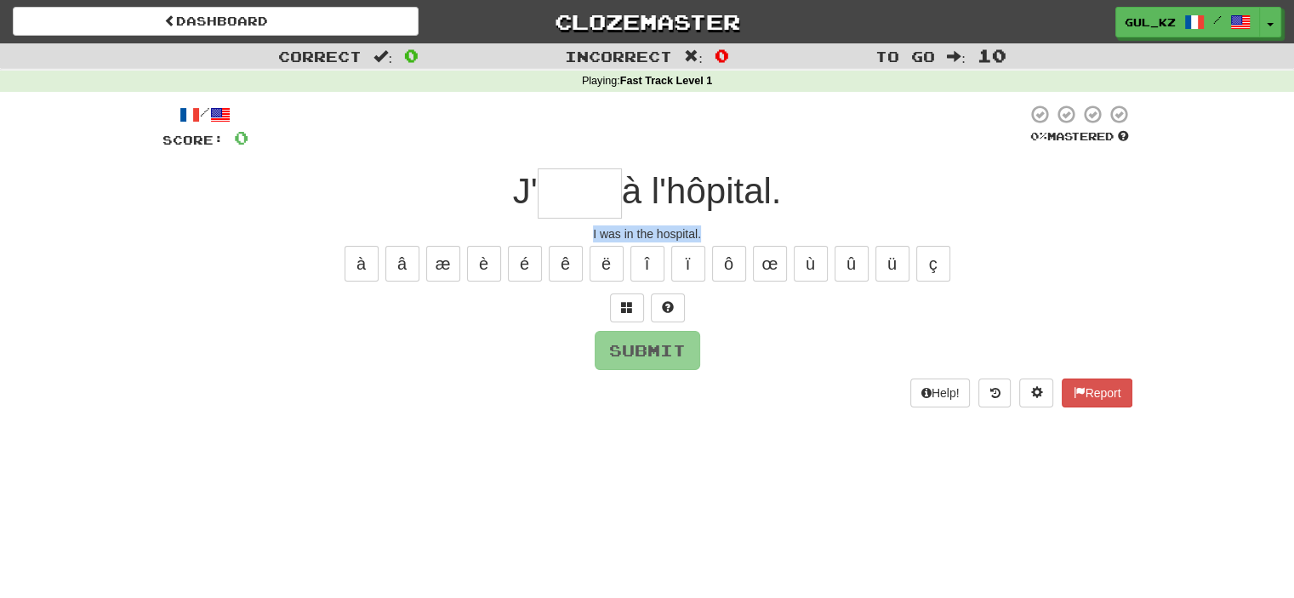
drag, startPoint x: 703, startPoint y: 231, endPoint x: 590, endPoint y: 239, distance: 113.5
click at [590, 239] on div "I was in the hospital." at bounding box center [648, 233] width 970 height 17
copy div "I was in the hospital."
click at [553, 185] on input "text" at bounding box center [580, 193] width 84 height 50
click at [524, 264] on button "é" at bounding box center [525, 264] width 34 height 36
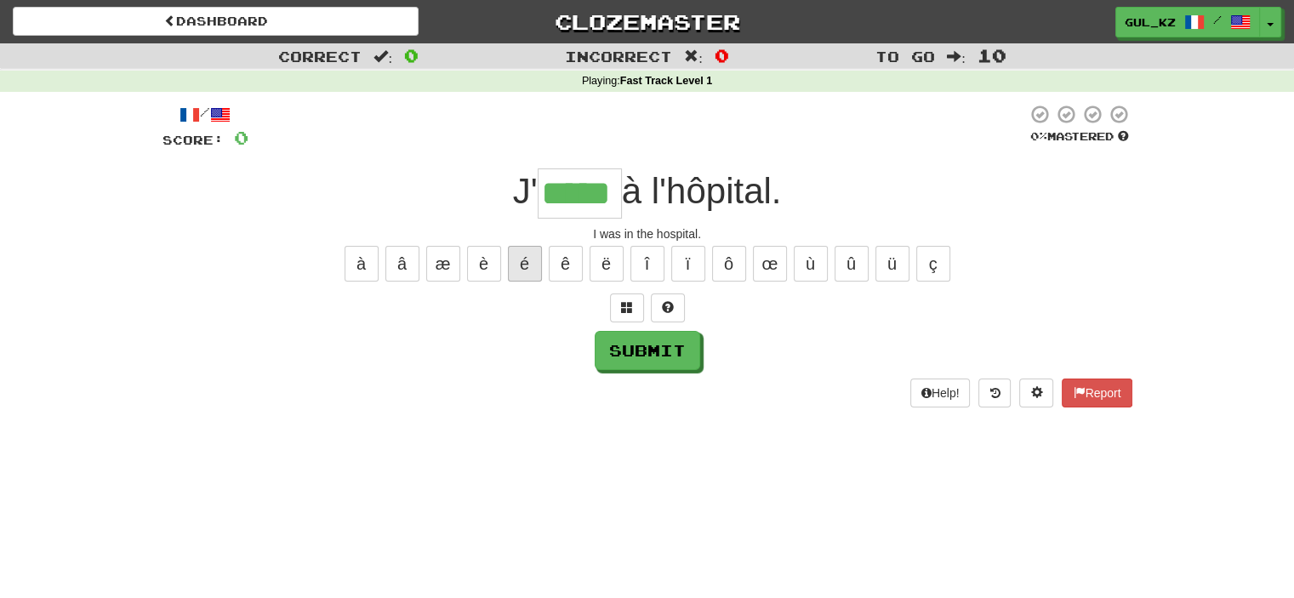
type input "*****"
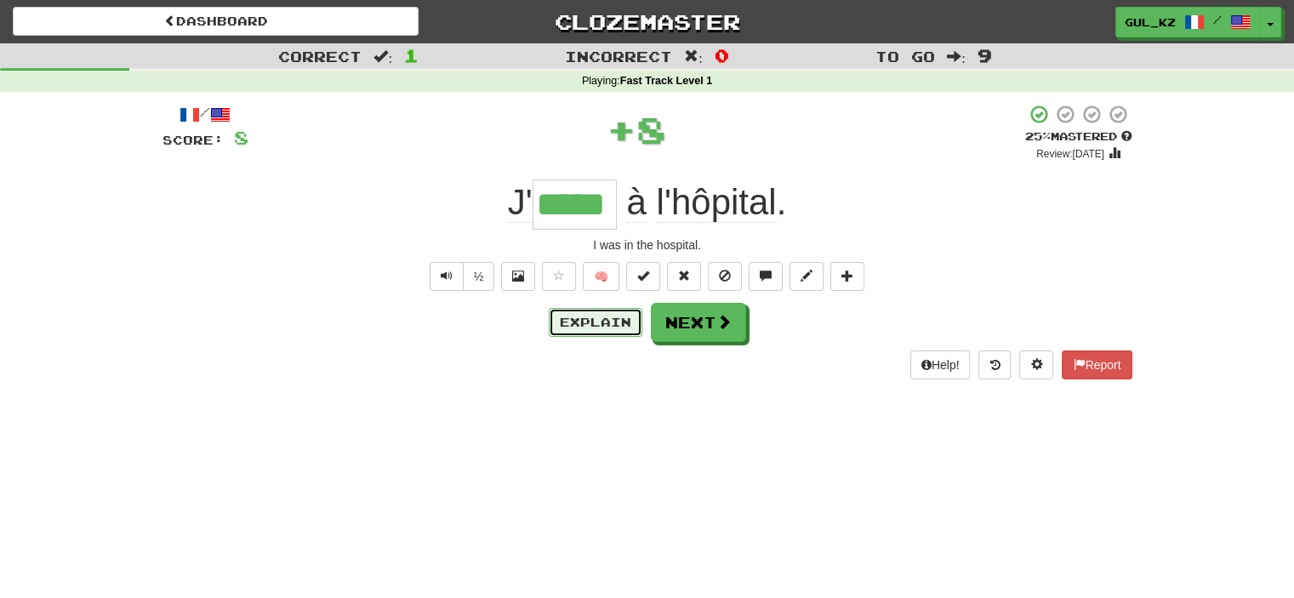
click at [599, 319] on button "Explain" at bounding box center [596, 322] width 94 height 29
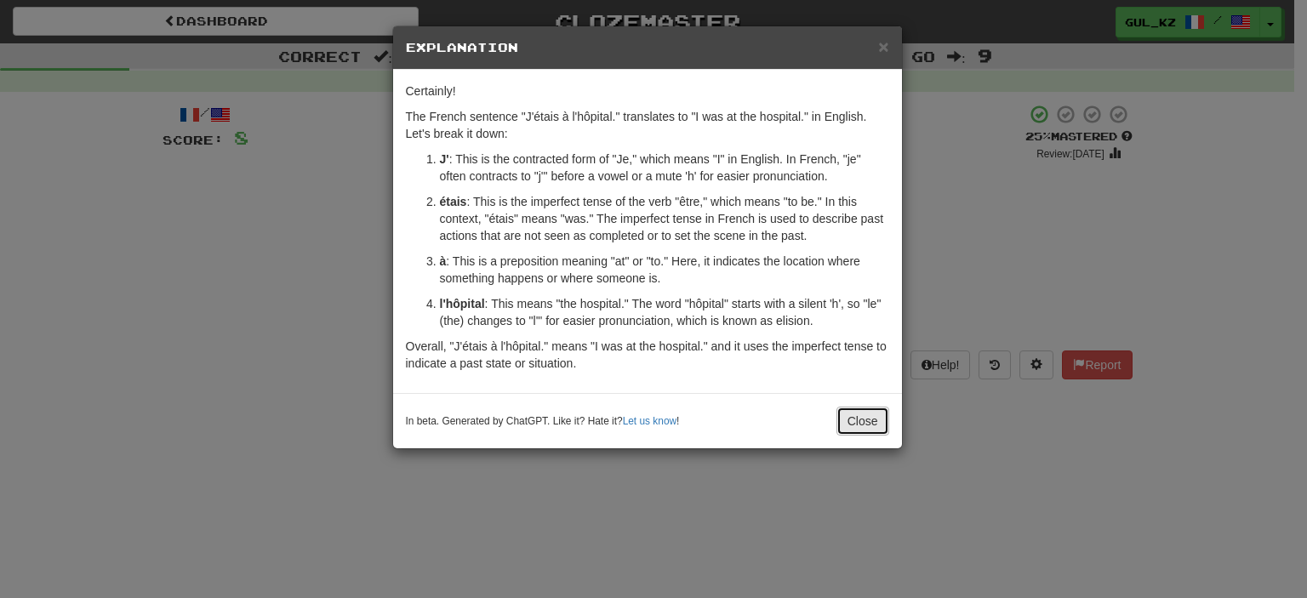
click at [864, 428] on button "Close" at bounding box center [862, 421] width 53 height 29
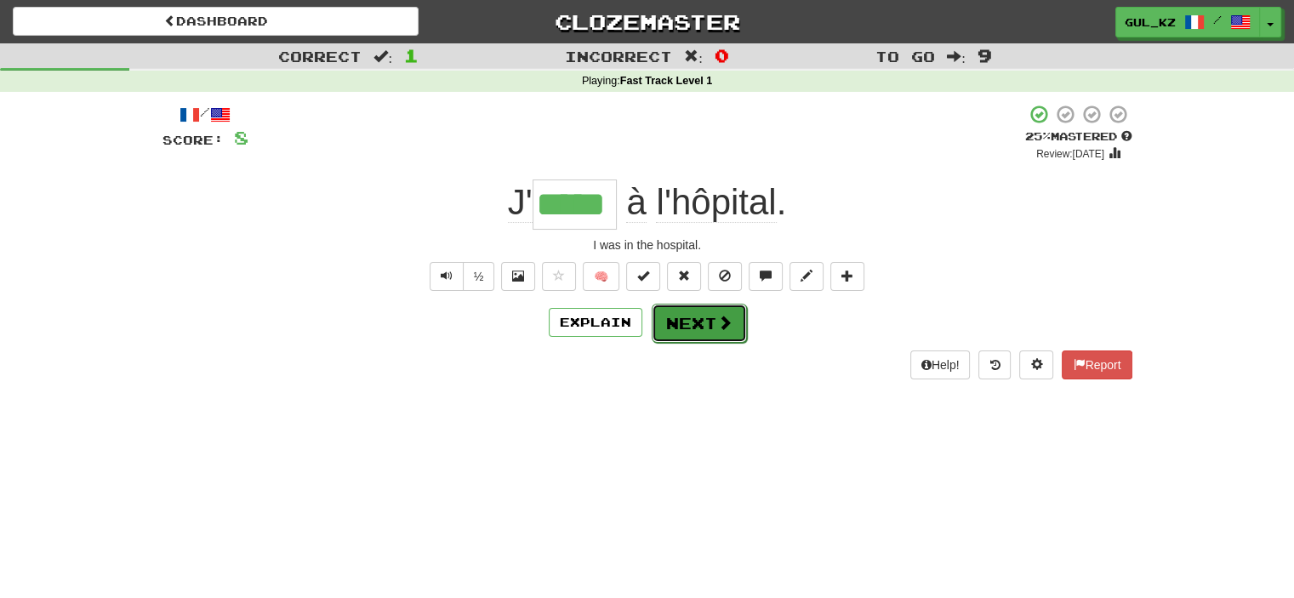
click at [725, 326] on span at bounding box center [724, 322] width 15 height 15
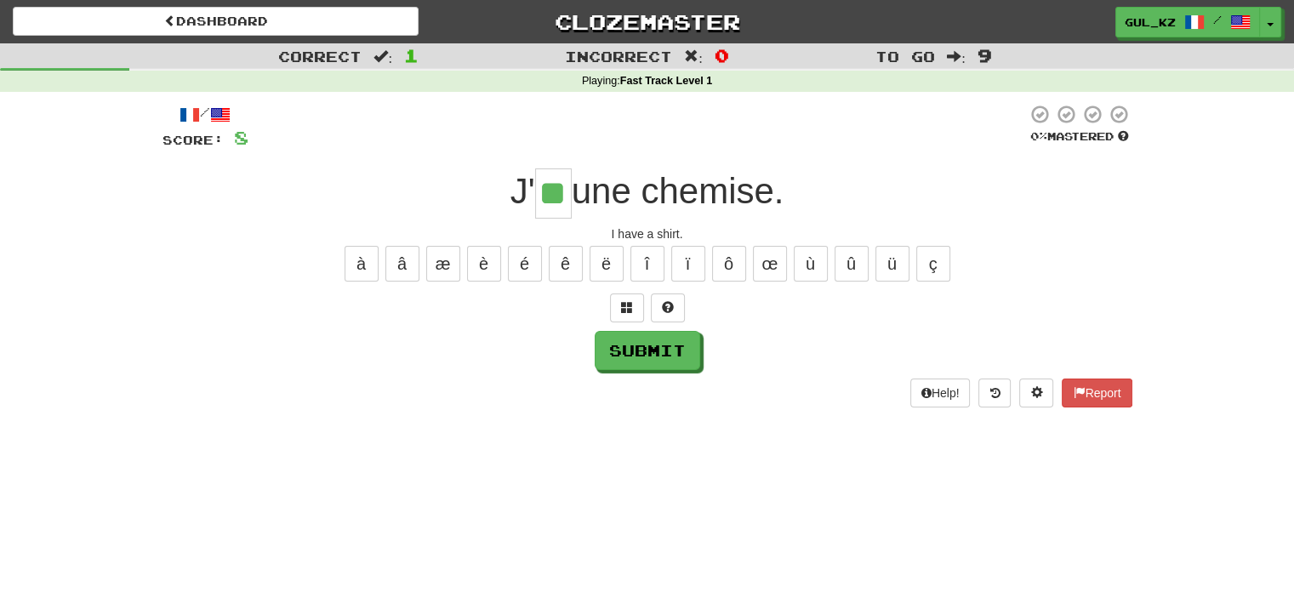
type input "**"
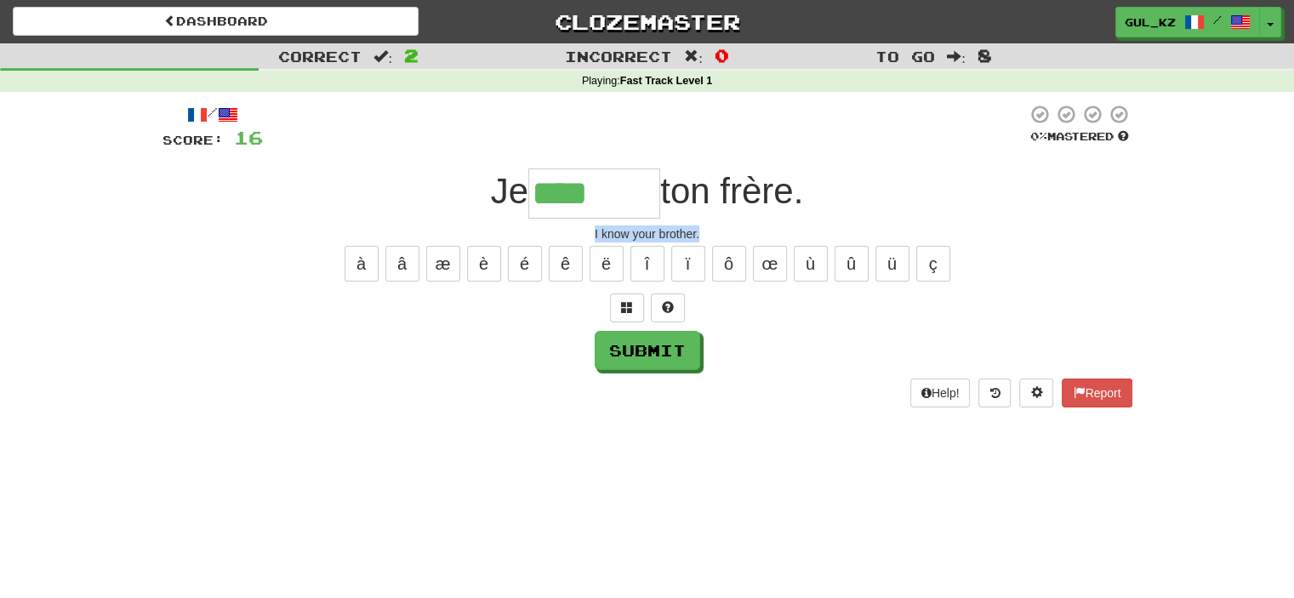
drag, startPoint x: 708, startPoint y: 238, endPoint x: 579, endPoint y: 232, distance: 128.6
click at [579, 232] on div "I know your brother." at bounding box center [648, 233] width 970 height 17
copy div "I know your brother."
click at [644, 188] on input "****" at bounding box center [594, 193] width 132 height 50
type input "*******"
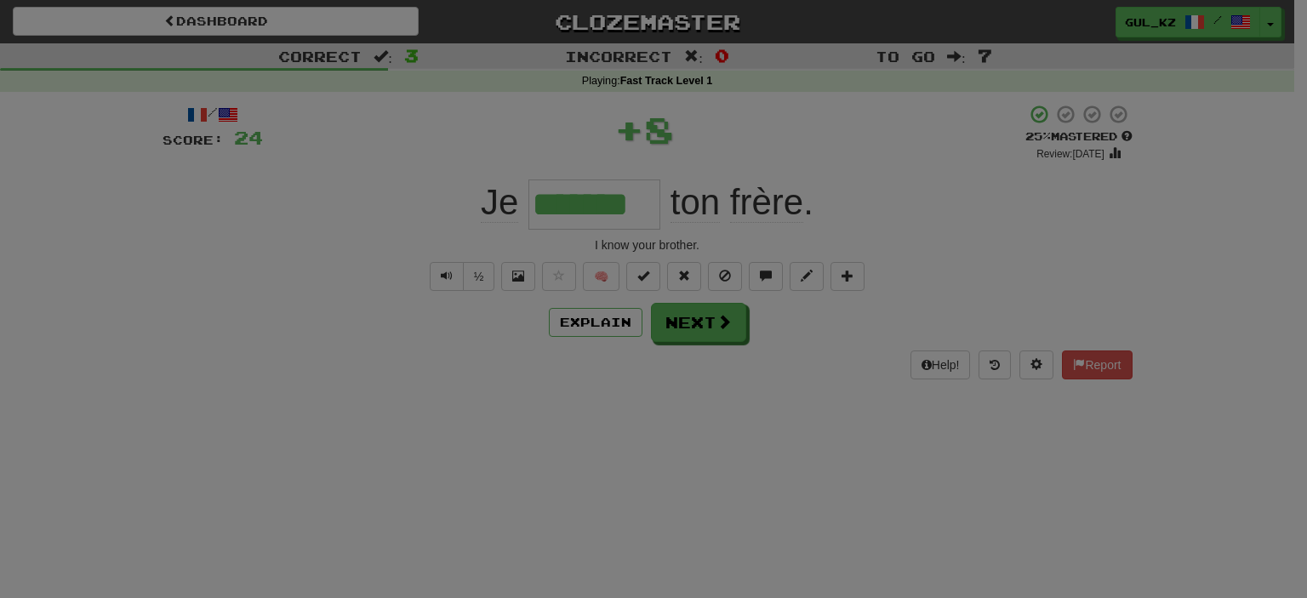
click at [601, 326] on body "Dashboard Clozemaster Gul_kz / Toggle Dropdown Dashboard Leaderboard Activity F…" at bounding box center [653, 601] width 1307 height 1202
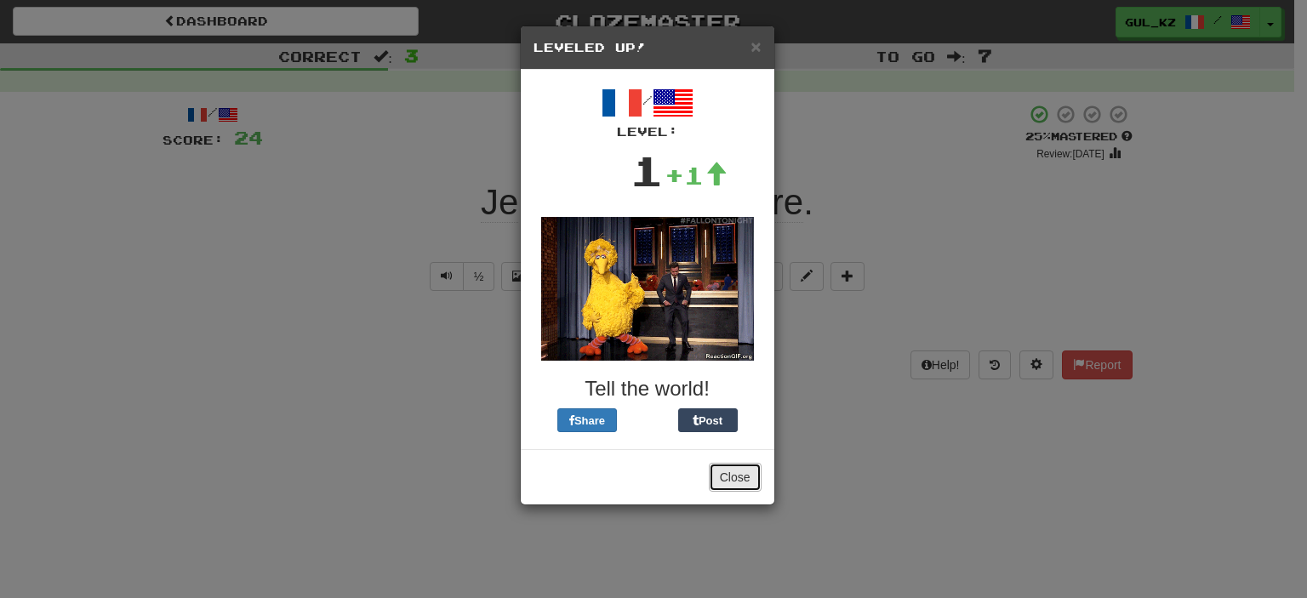
click at [735, 472] on button "Close" at bounding box center [735, 477] width 53 height 29
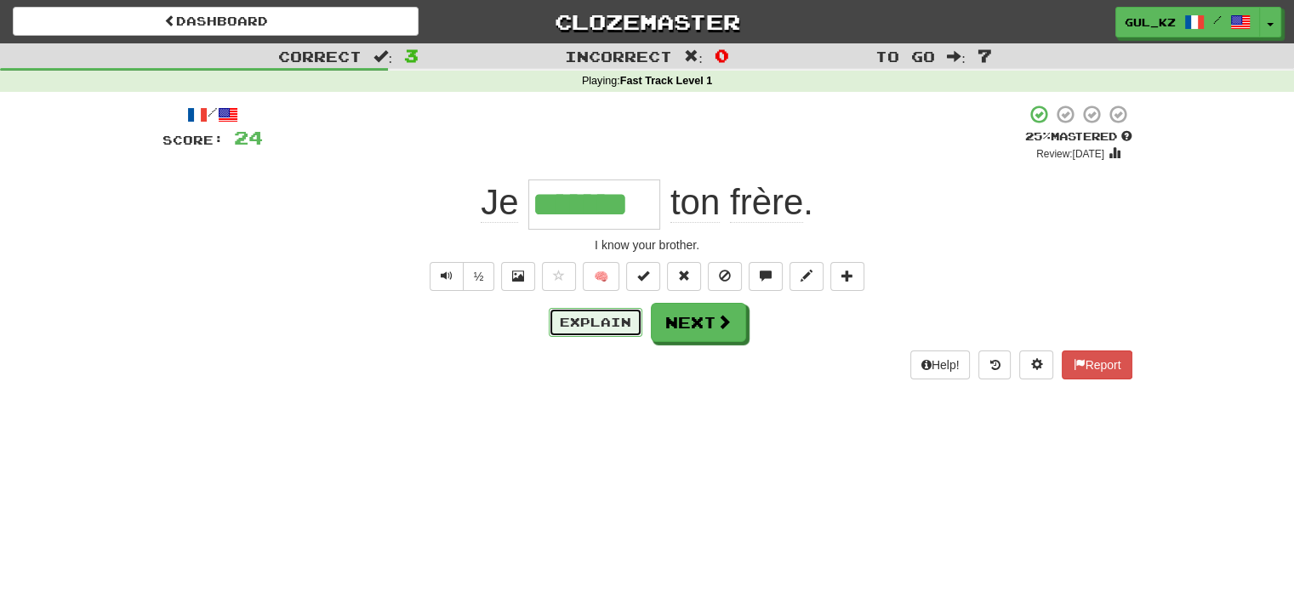
click at [568, 320] on button "Explain" at bounding box center [596, 322] width 94 height 29
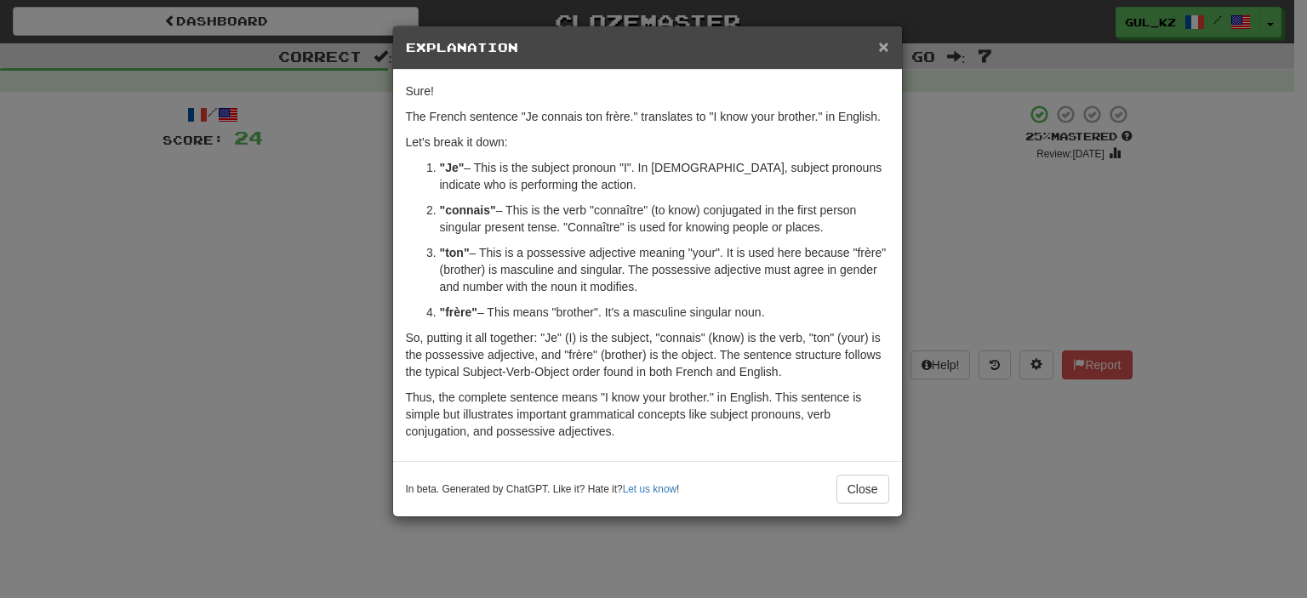
click at [888, 40] on div "× Explanation" at bounding box center [647, 47] width 509 height 43
click at [881, 50] on span "×" at bounding box center [883, 47] width 10 height 20
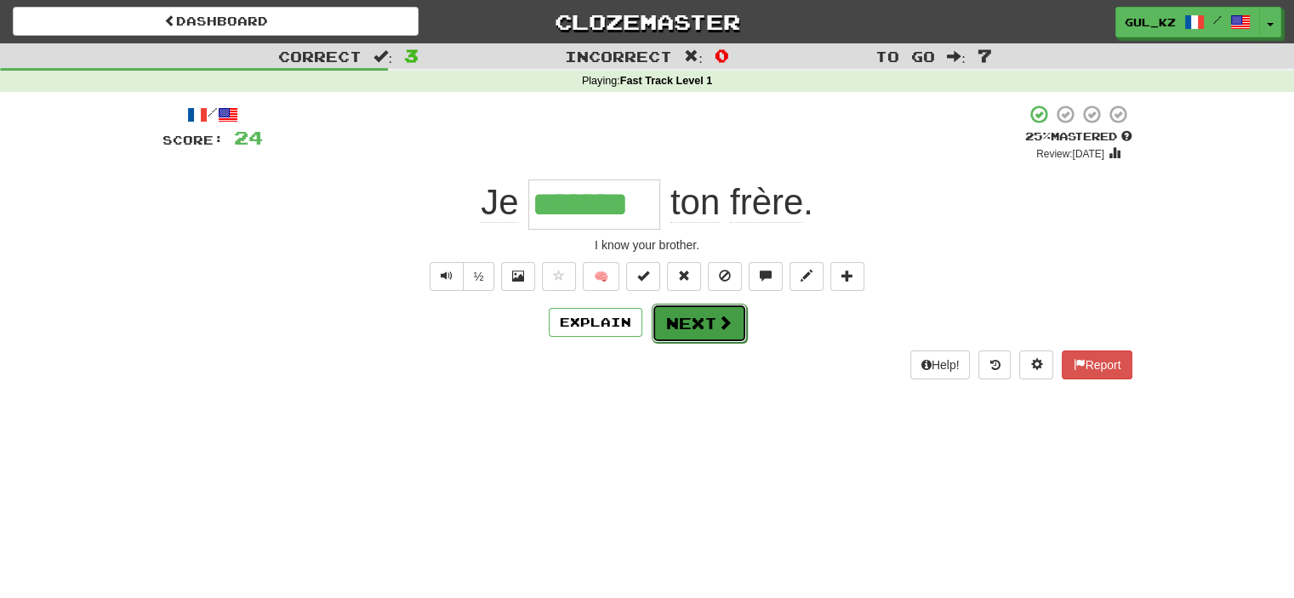
click at [710, 322] on button "Next" at bounding box center [699, 323] width 95 height 39
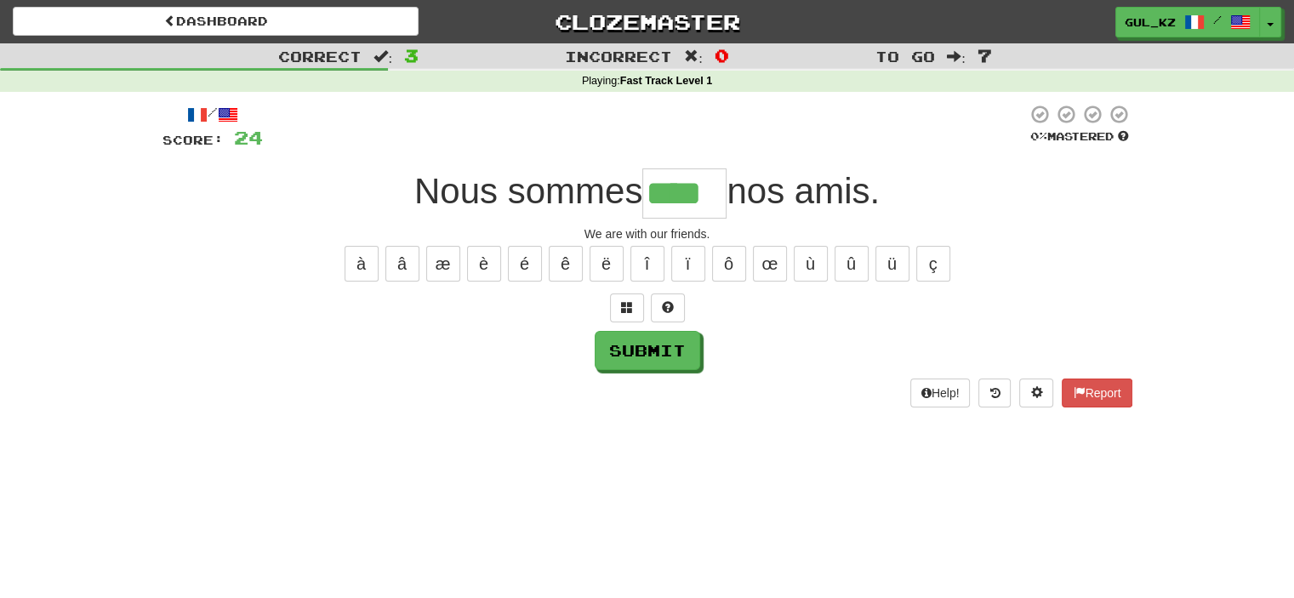
type input "****"
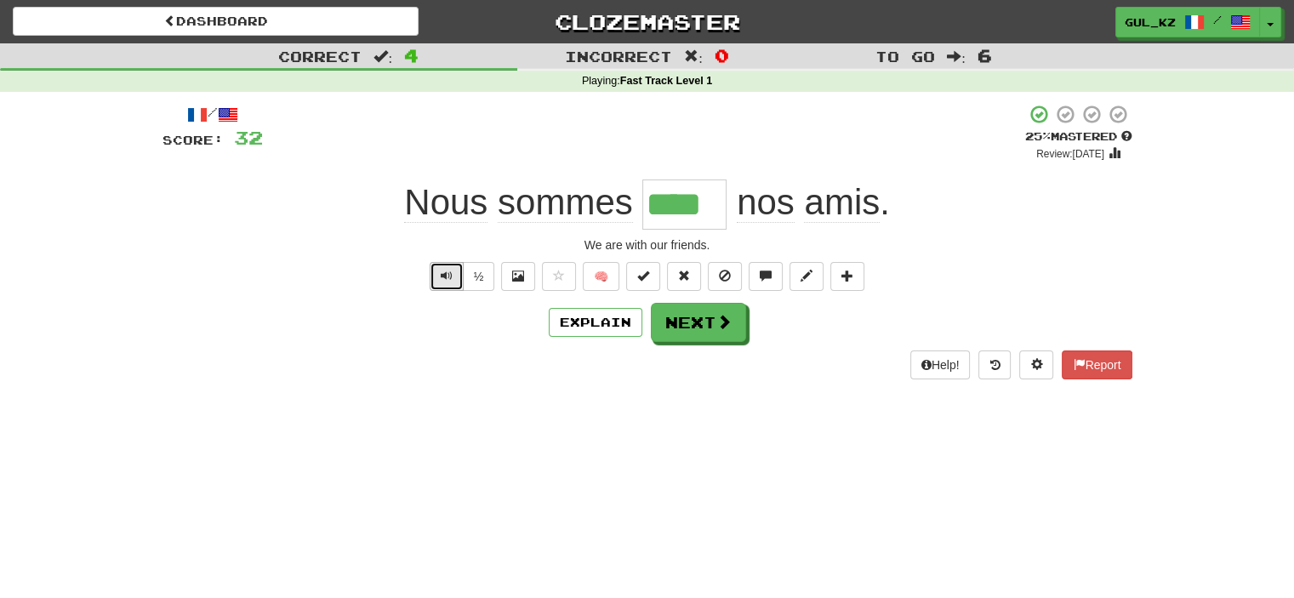
click at [450, 277] on span "Text-to-speech controls" at bounding box center [447, 276] width 12 height 12
click at [699, 321] on button "Next" at bounding box center [699, 323] width 95 height 39
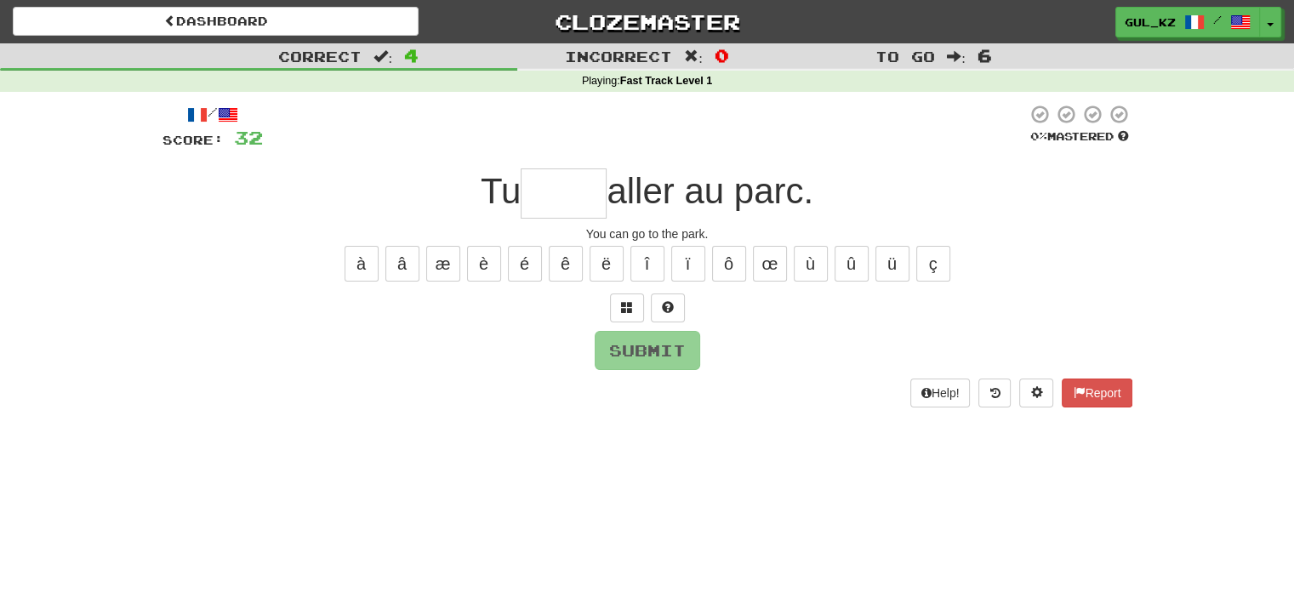
click at [572, 197] on input "text" at bounding box center [564, 193] width 86 height 50
type input "****"
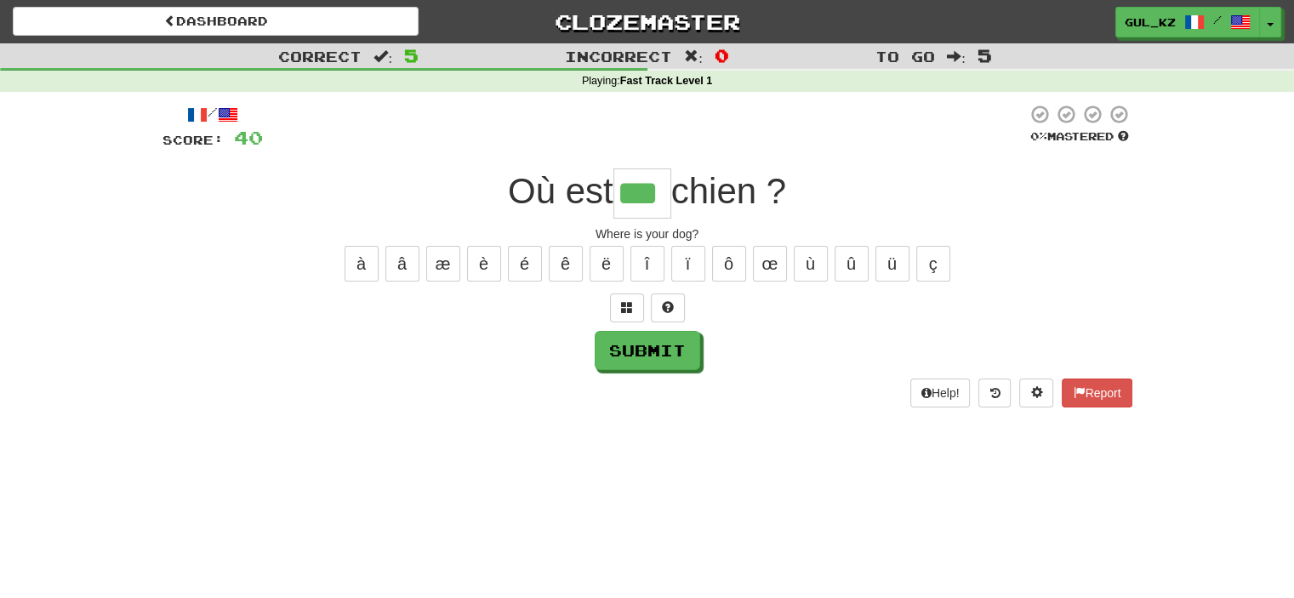
type input "***"
type input "*"
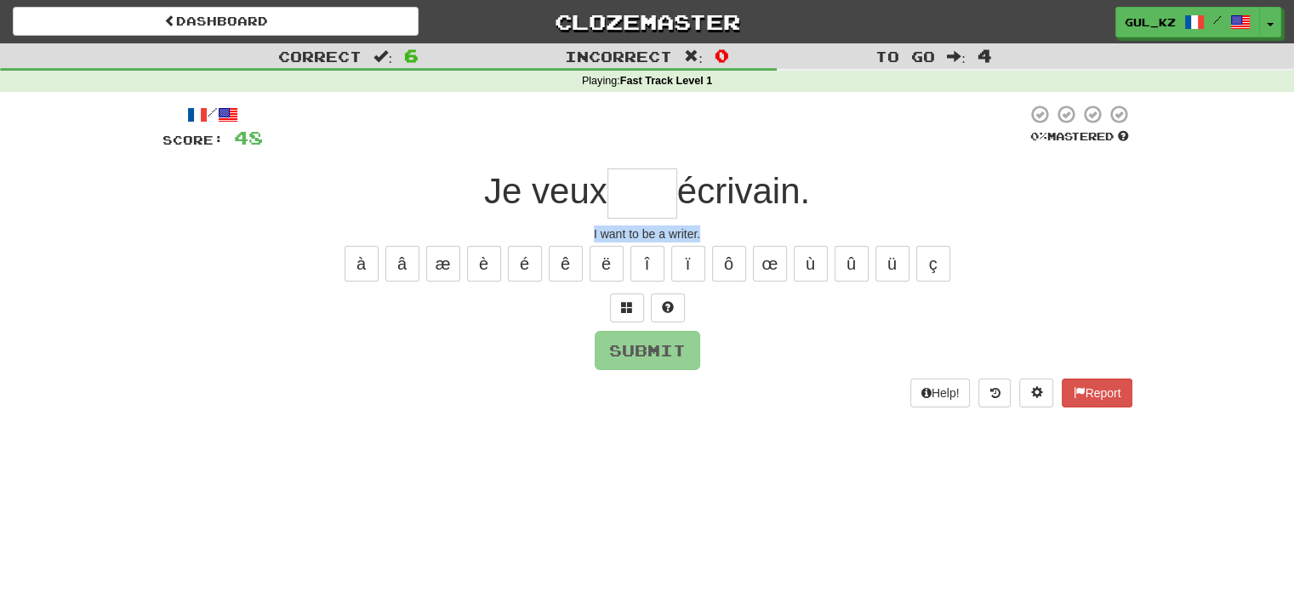
drag, startPoint x: 691, startPoint y: 227, endPoint x: 591, endPoint y: 220, distance: 99.8
click at [591, 220] on div "/ Score: 48 0 % Mastered Je veux écrivain. I want to be a writer. à â æ è é ê ë…" at bounding box center [648, 255] width 970 height 303
copy div "I want to be a writer."
click at [575, 271] on button "ê" at bounding box center [566, 264] width 34 height 36
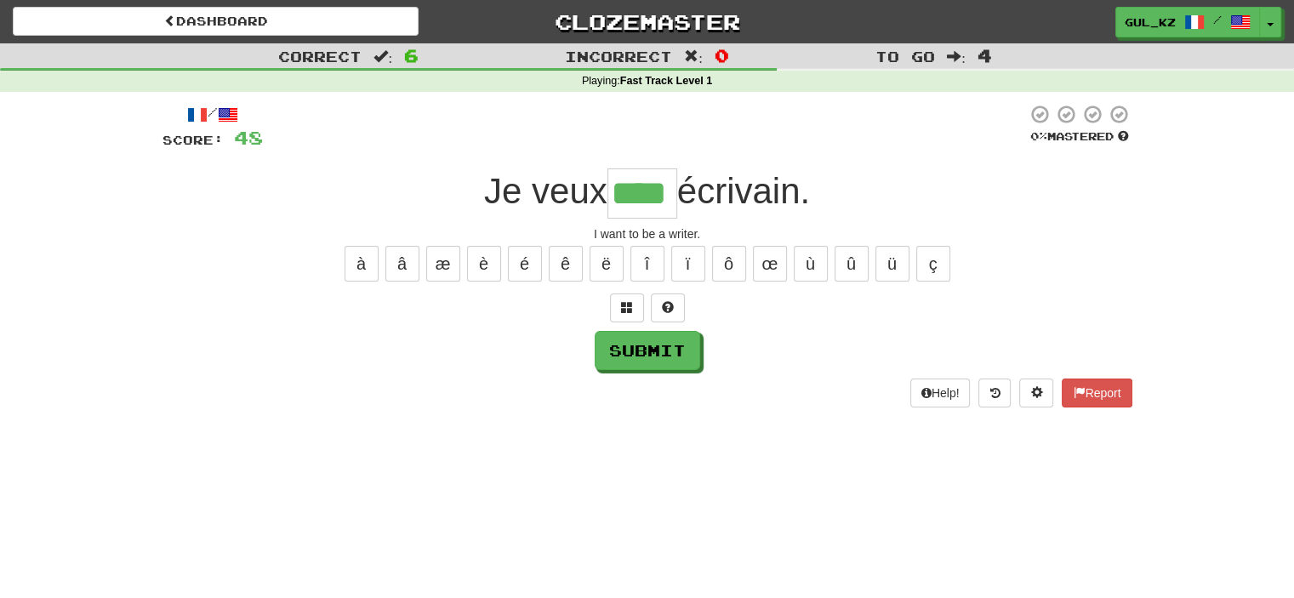
type input "****"
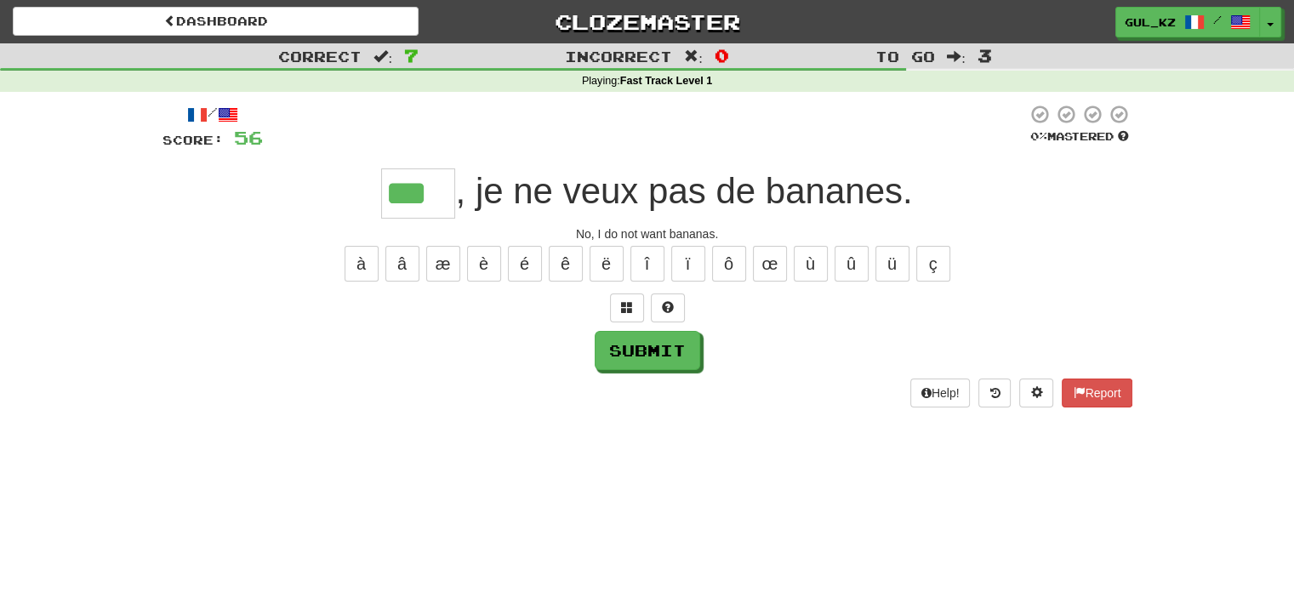
type input "***"
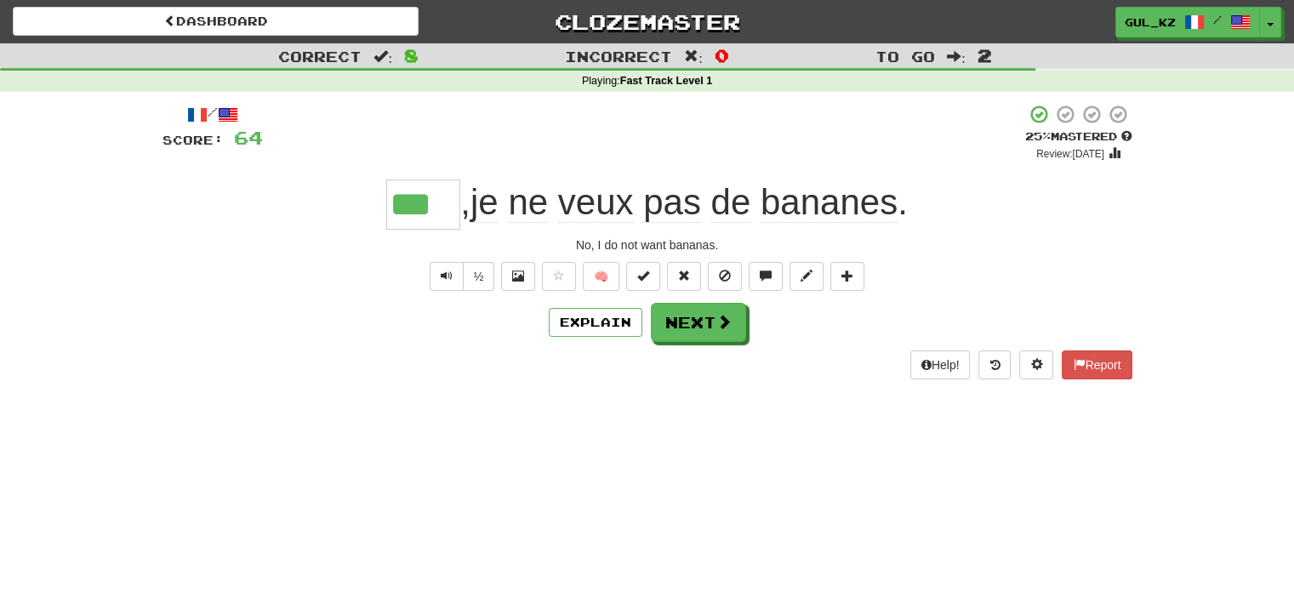
click at [680, 424] on div "Dashboard Clozemaster Gul_kz / Toggle Dropdown Dashboard Leaderboard Activity F…" at bounding box center [647, 299] width 1294 height 598
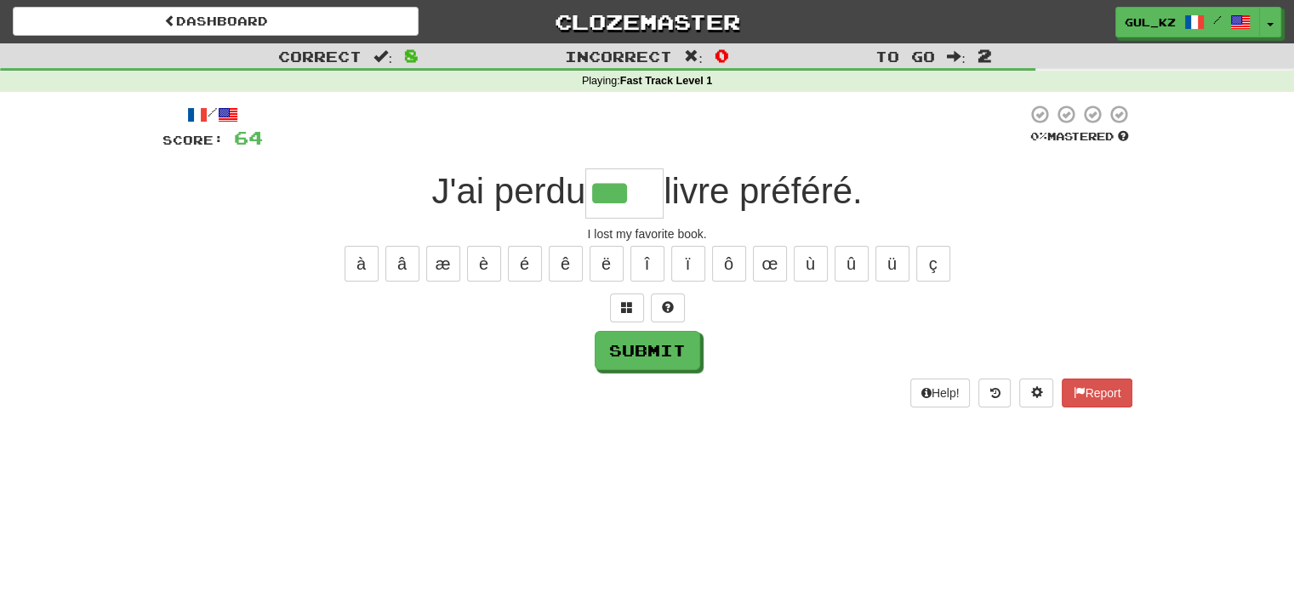
type input "***"
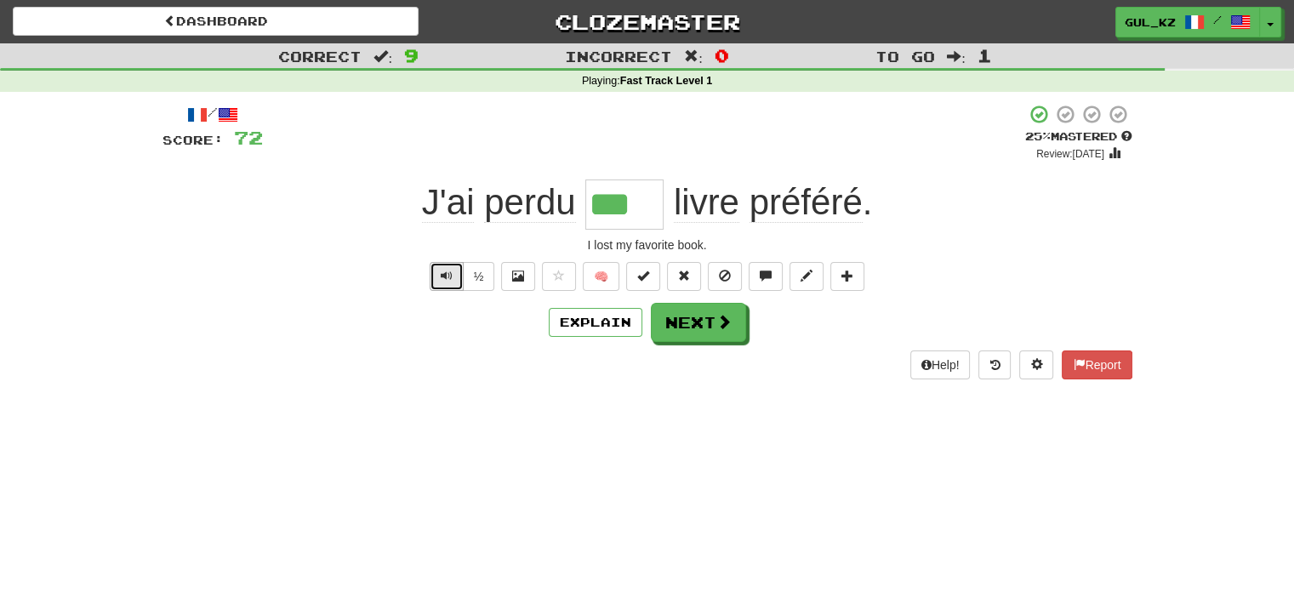
click at [436, 278] on button "Text-to-speech controls" at bounding box center [447, 276] width 34 height 29
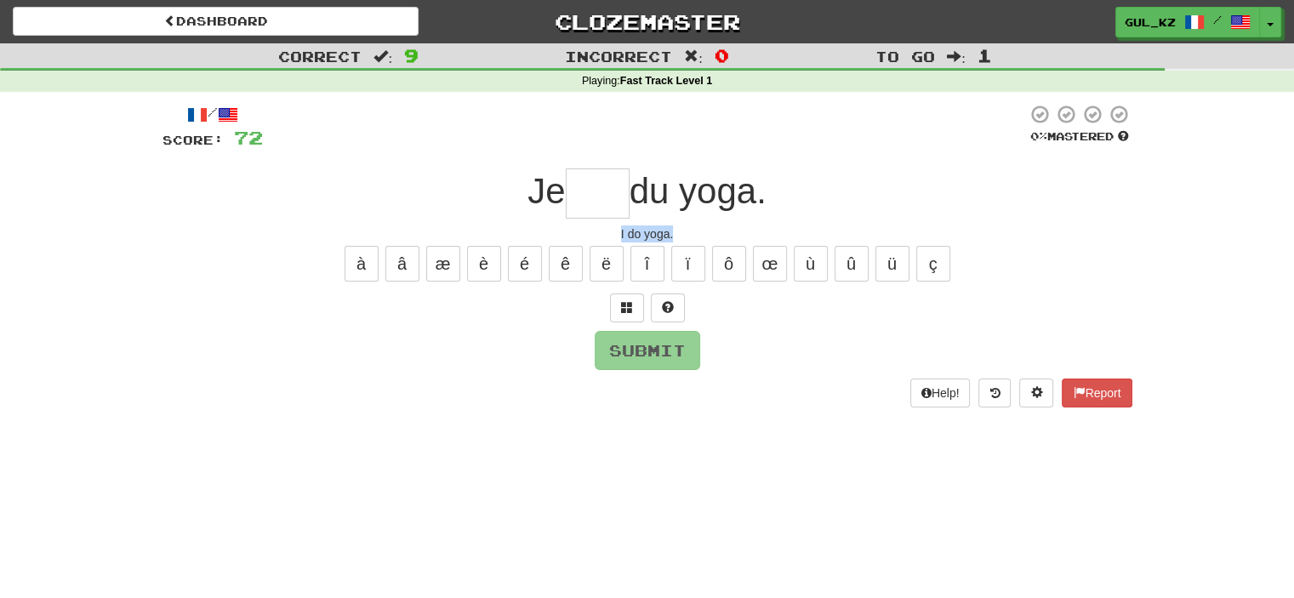
drag, startPoint x: 676, startPoint y: 231, endPoint x: 615, endPoint y: 234, distance: 61.4
click at [615, 234] on div "I do yoga." at bounding box center [648, 233] width 970 height 17
copy div "I do yoga."
click at [602, 205] on input "text" at bounding box center [598, 193] width 64 height 50
type input "****"
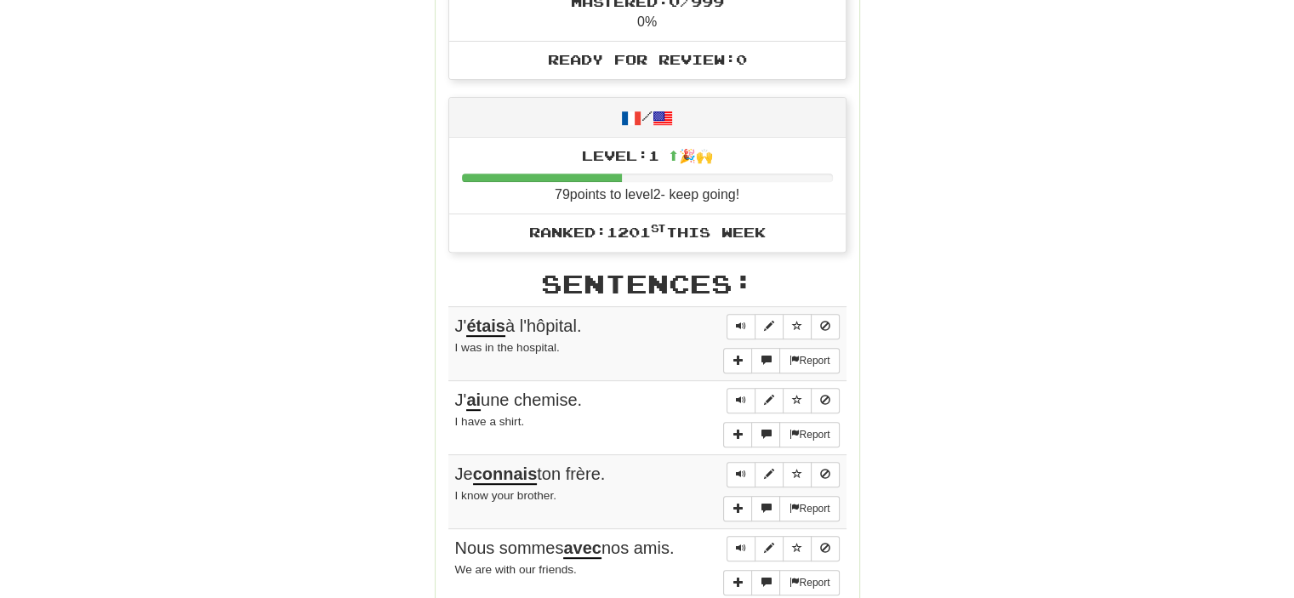
scroll to position [851, 0]
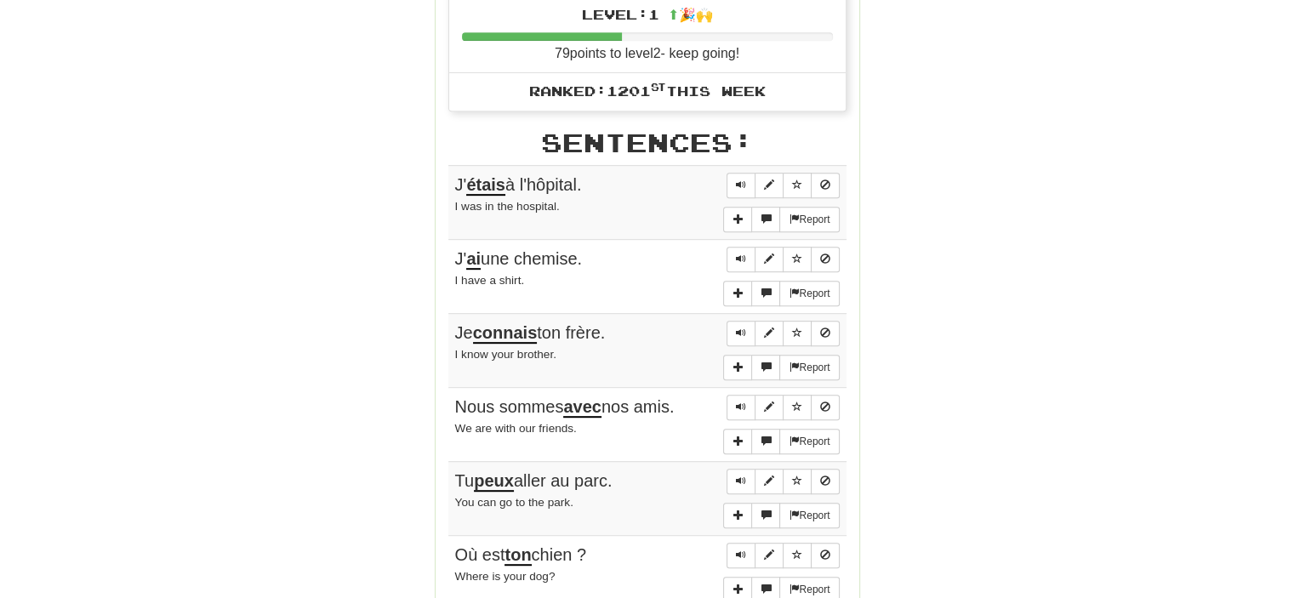
drag, startPoint x: 525, startPoint y: 190, endPoint x: 451, endPoint y: 179, distance: 74.8
click at [451, 179] on td "Report J' étais à l'hôpital. I was in the hospital." at bounding box center [647, 202] width 398 height 74
copy span "J' étais à l'hôpital."
drag, startPoint x: 511, startPoint y: 248, endPoint x: 456, endPoint y: 248, distance: 55.3
click at [456, 247] on div "J' ai une chemise." at bounding box center [647, 259] width 385 height 25
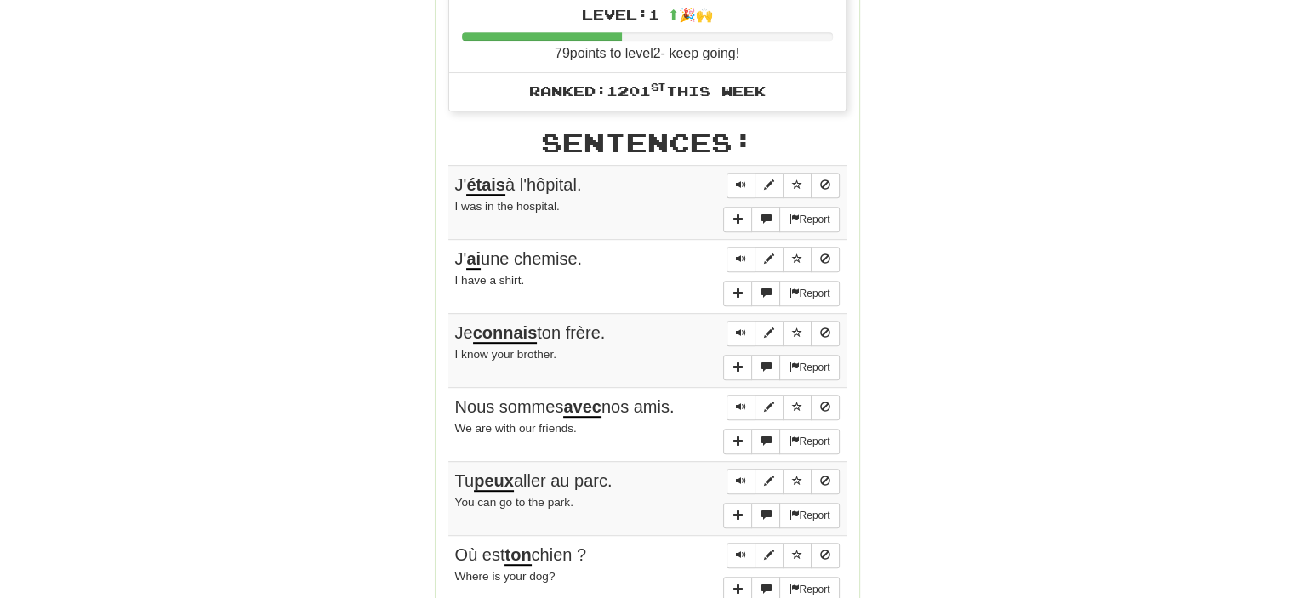
copy span "J' ai une chemise."
drag, startPoint x: 632, startPoint y: 327, endPoint x: 451, endPoint y: 319, distance: 181.4
click at [451, 319] on td "Report Je connais ton frère. I know your brother." at bounding box center [647, 350] width 398 height 74
copy span "Je connais ton frère."
drag, startPoint x: 704, startPoint y: 400, endPoint x: 453, endPoint y: 388, distance: 252.1
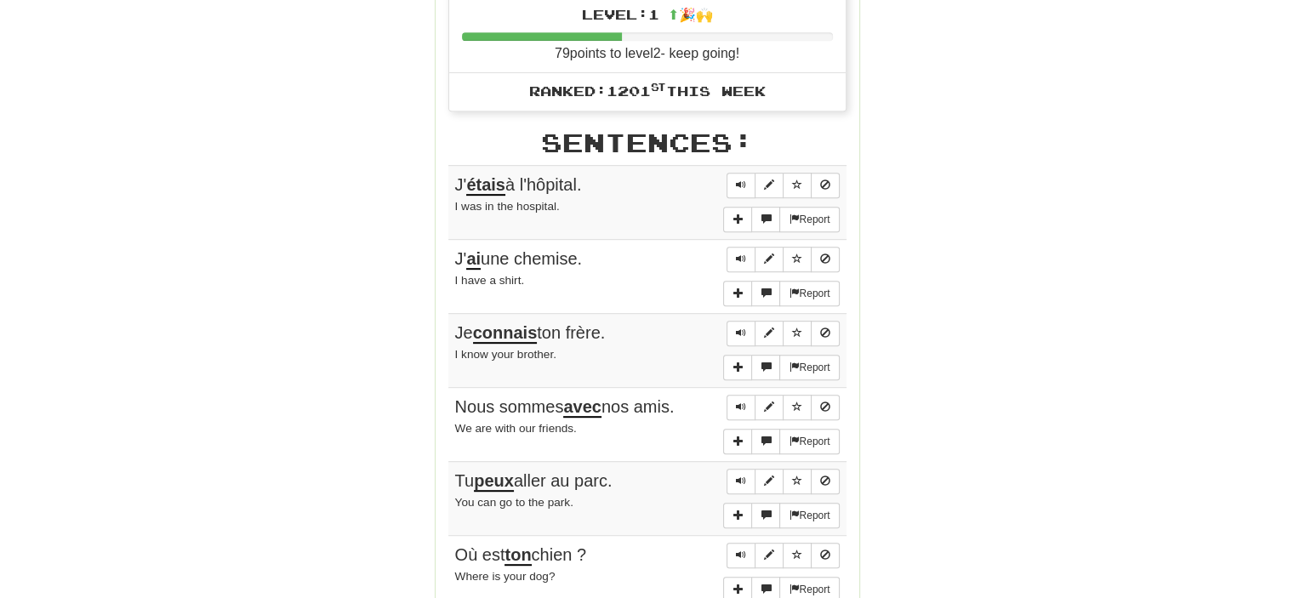
click at [453, 388] on td "Report Nous sommes avec nos amis. We are with our friends." at bounding box center [647, 424] width 398 height 74
copy span "Nous sommes avec nos amis."
drag, startPoint x: 637, startPoint y: 475, endPoint x: 455, endPoint y: 461, distance: 182.6
click at [455, 469] on div "Tu peux aller au parc." at bounding box center [647, 481] width 385 height 25
copy span "Tu peux aller au parc."
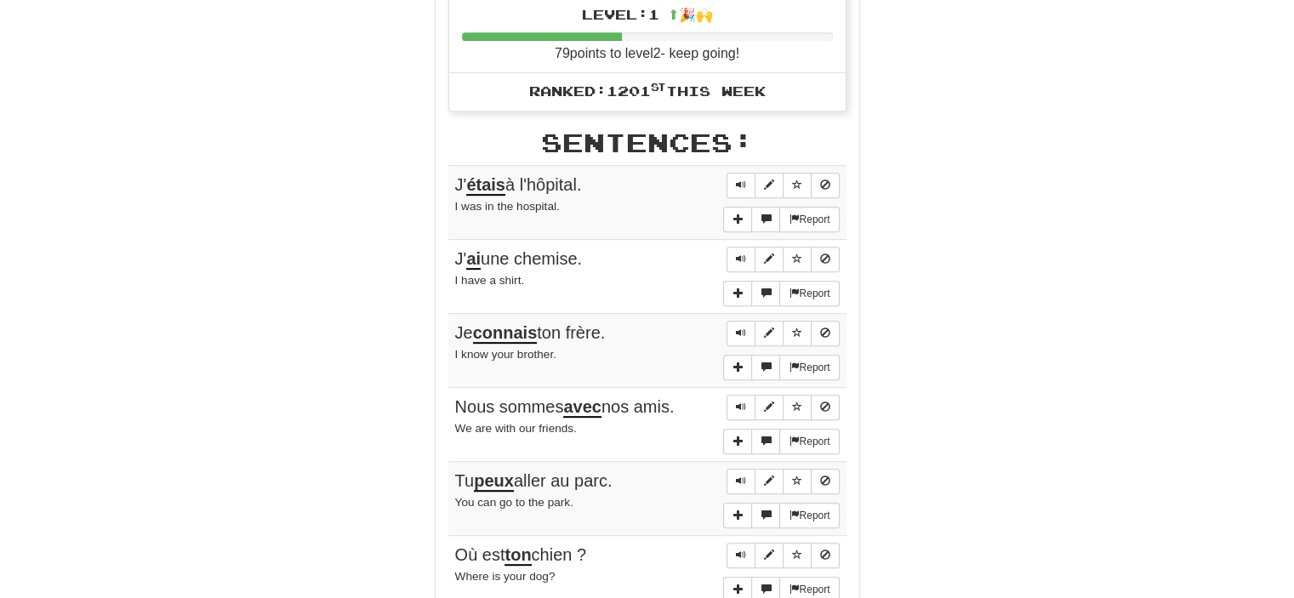
drag, startPoint x: 553, startPoint y: 545, endPoint x: 445, endPoint y: 541, distance: 108.1
click at [445, 541] on div "Stats: Score: + 80 Time: 2 : 20 New: 10 Review: 0 Correct: 10 Incorrect: 0 Get …" at bounding box center [648, 160] width 424 height 1516
click at [636, 522] on td "Report Tu peux aller au parc. You can go to the park." at bounding box center [647, 498] width 398 height 74
drag, startPoint x: 602, startPoint y: 545, endPoint x: 453, endPoint y: 542, distance: 149.8
click at [455, 544] on div "Où est ton chien ?" at bounding box center [647, 555] width 385 height 25
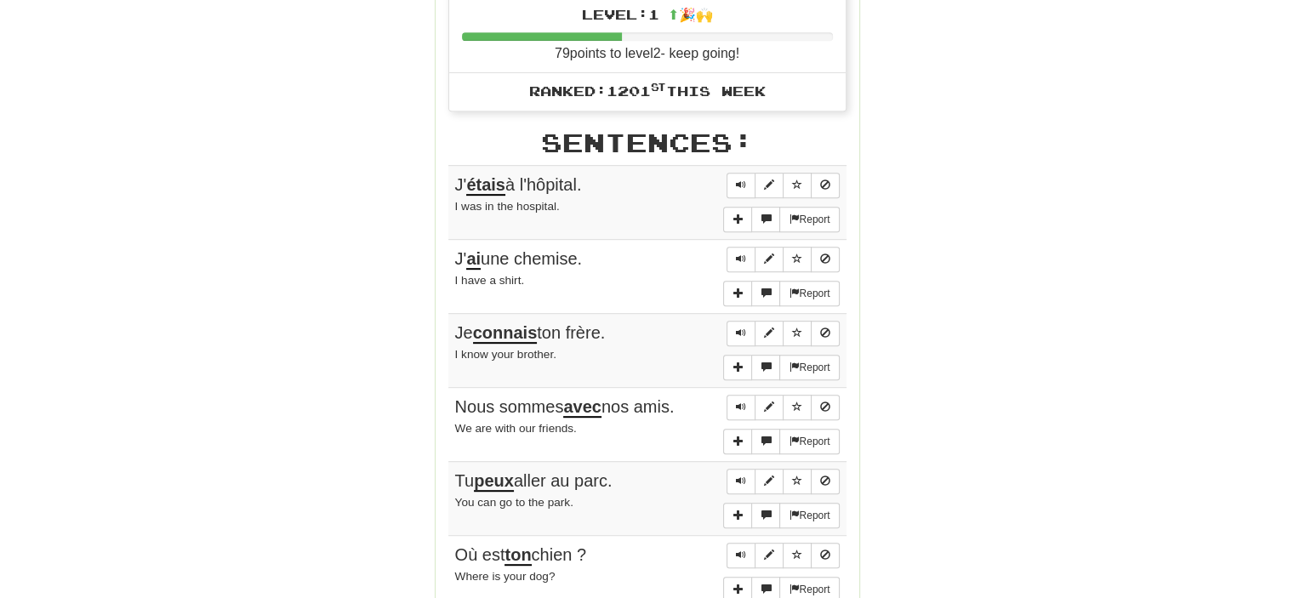
copy span "Où est ton chien ?"
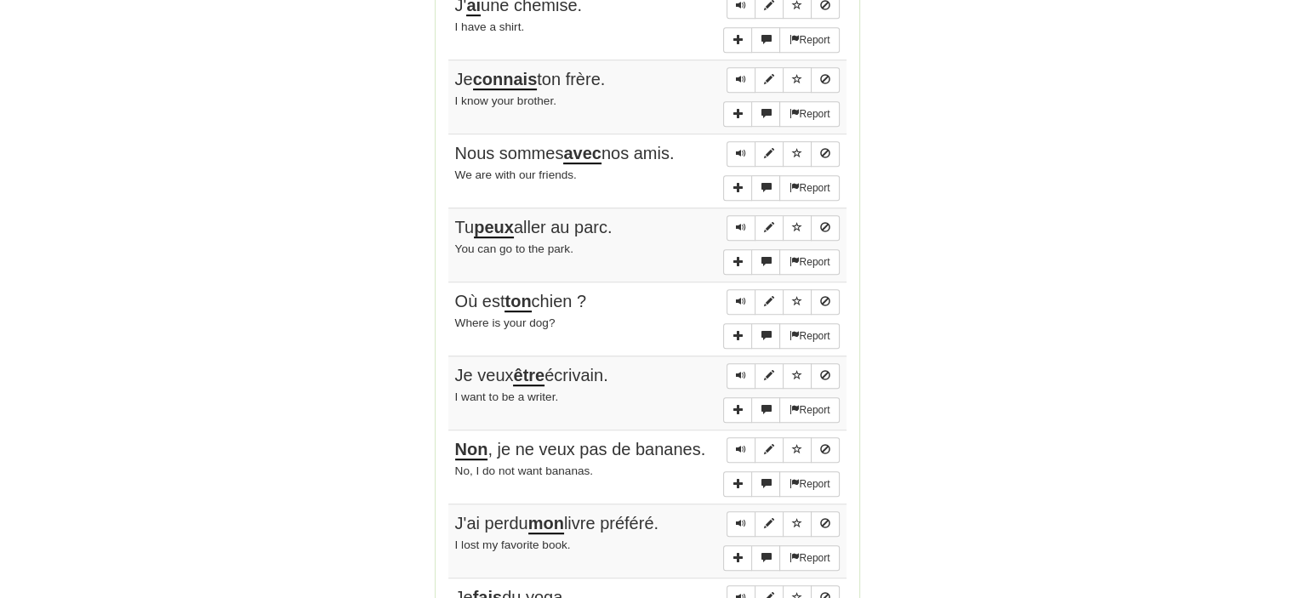
scroll to position [1106, 0]
drag, startPoint x: 574, startPoint y: 357, endPoint x: 453, endPoint y: 360, distance: 120.8
click at [455, 362] on div "Je veux être écrivain." at bounding box center [647, 374] width 385 height 25
drag, startPoint x: 705, startPoint y: 431, endPoint x: 458, endPoint y: 431, distance: 247.6
click at [458, 436] on div "Non , je ne veux pas de bananes." at bounding box center [647, 448] width 385 height 25
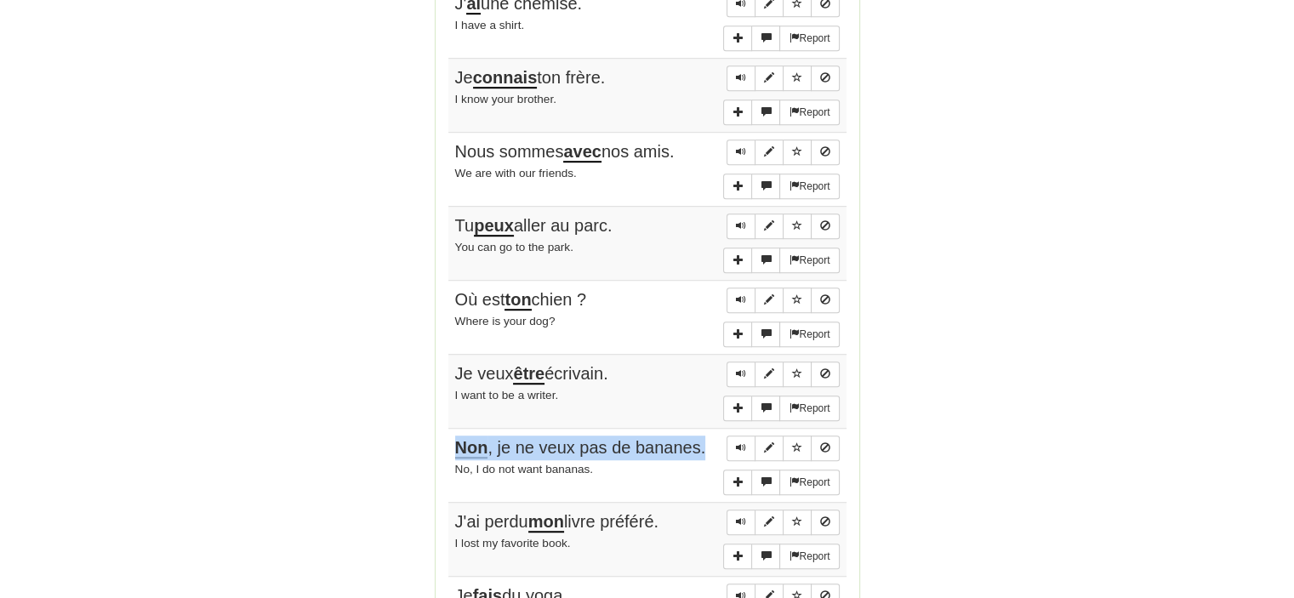
drag, startPoint x: 675, startPoint y: 508, endPoint x: 455, endPoint y: 514, distance: 219.6
click at [455, 514] on div "J'ai perdu mon livre préféré." at bounding box center [647, 522] width 385 height 25
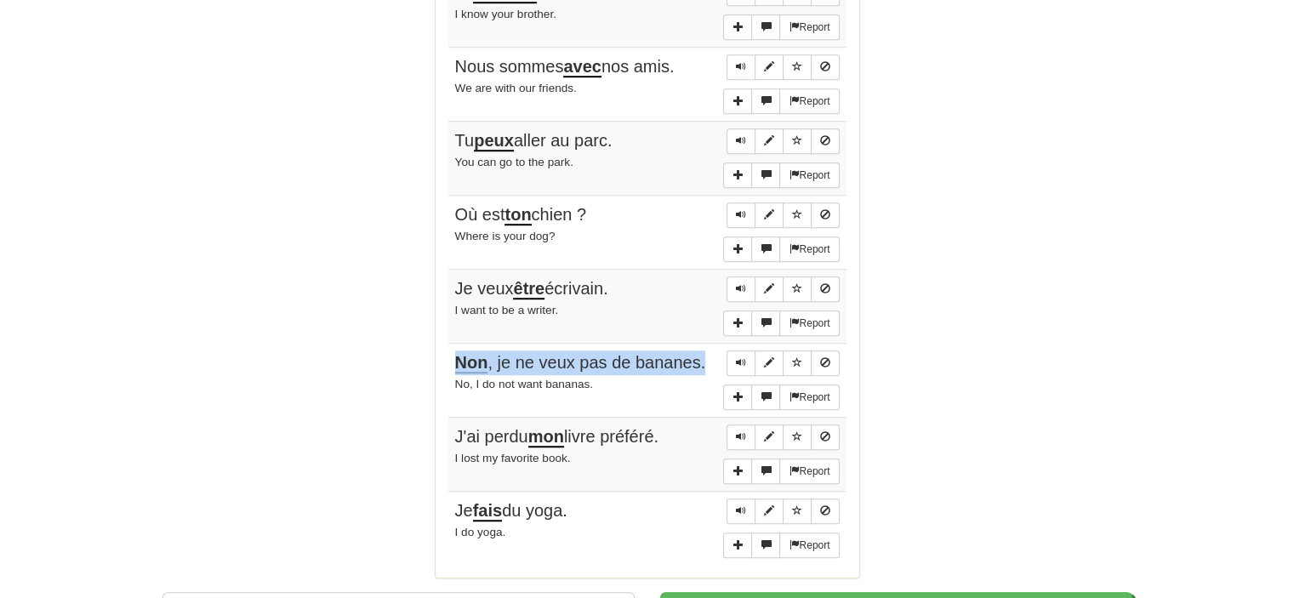
drag, startPoint x: 583, startPoint y: 493, endPoint x: 452, endPoint y: 496, distance: 131.1
click at [452, 496] on td "Report Je fais du yoga. I do yoga." at bounding box center [647, 528] width 398 height 74
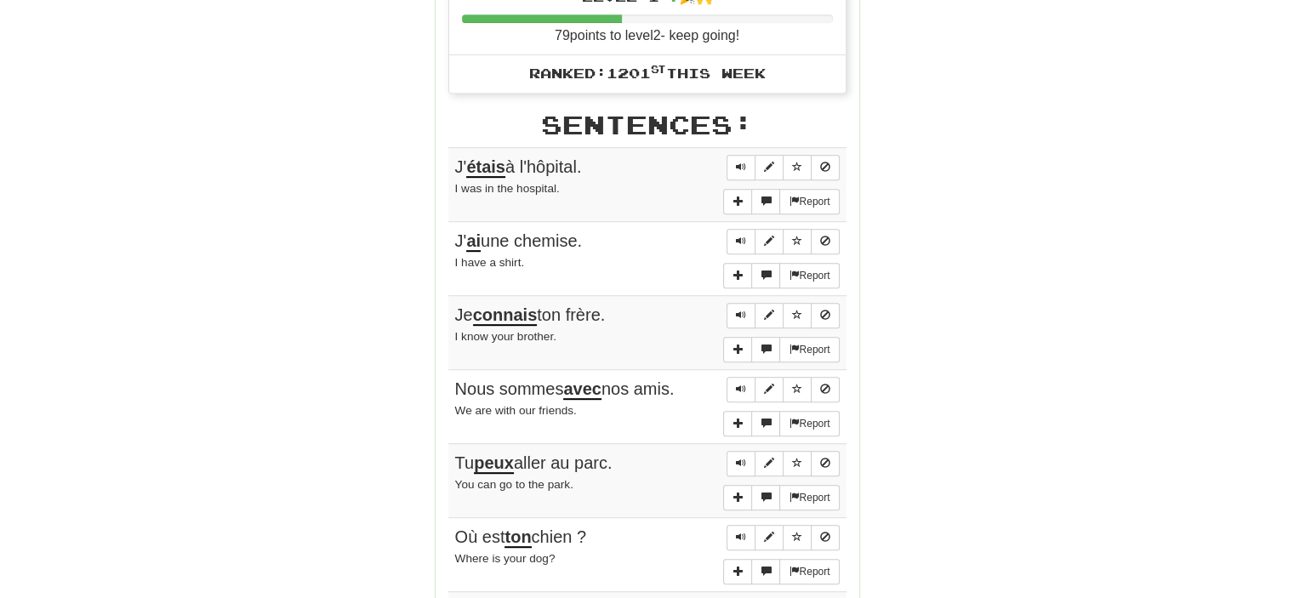
scroll to position [851, 0]
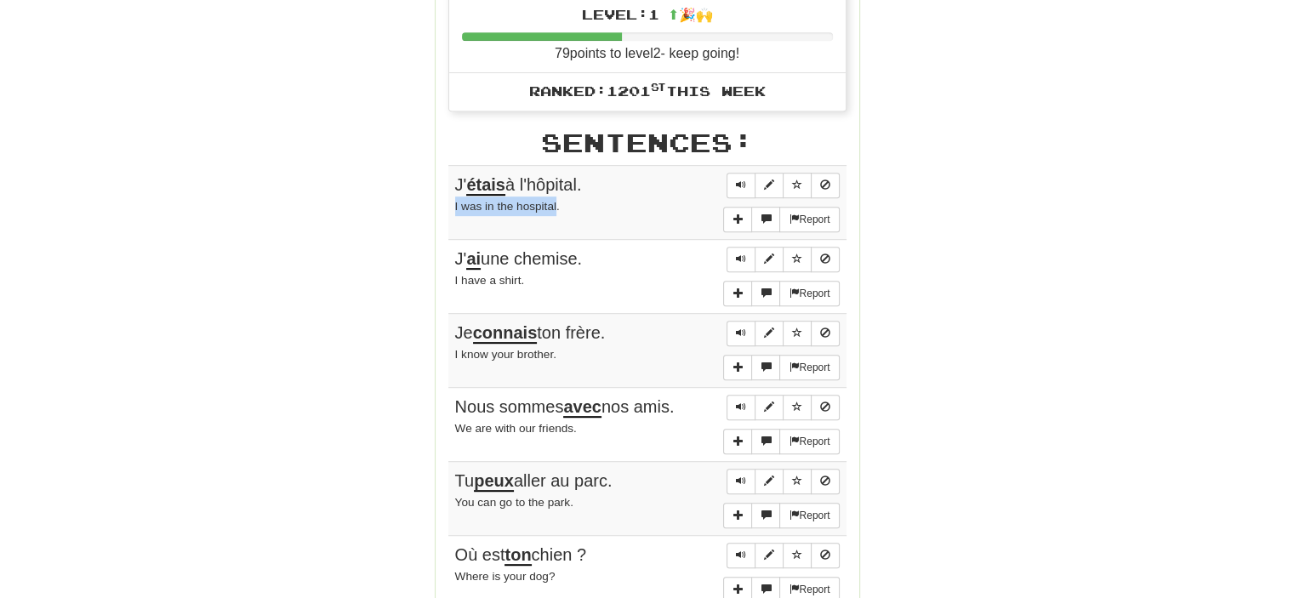
drag, startPoint x: 503, startPoint y: 202, endPoint x: 449, endPoint y: 202, distance: 53.6
click at [449, 202] on td "Report J' étais à l'hôpital. I was in the hospital." at bounding box center [647, 202] width 398 height 74
drag, startPoint x: 498, startPoint y: 282, endPoint x: 449, endPoint y: 280, distance: 48.5
click at [449, 282] on td "Report J' ai une chemise. I have a shirt." at bounding box center [647, 276] width 398 height 74
drag, startPoint x: 572, startPoint y: 339, endPoint x: 453, endPoint y: 350, distance: 119.6
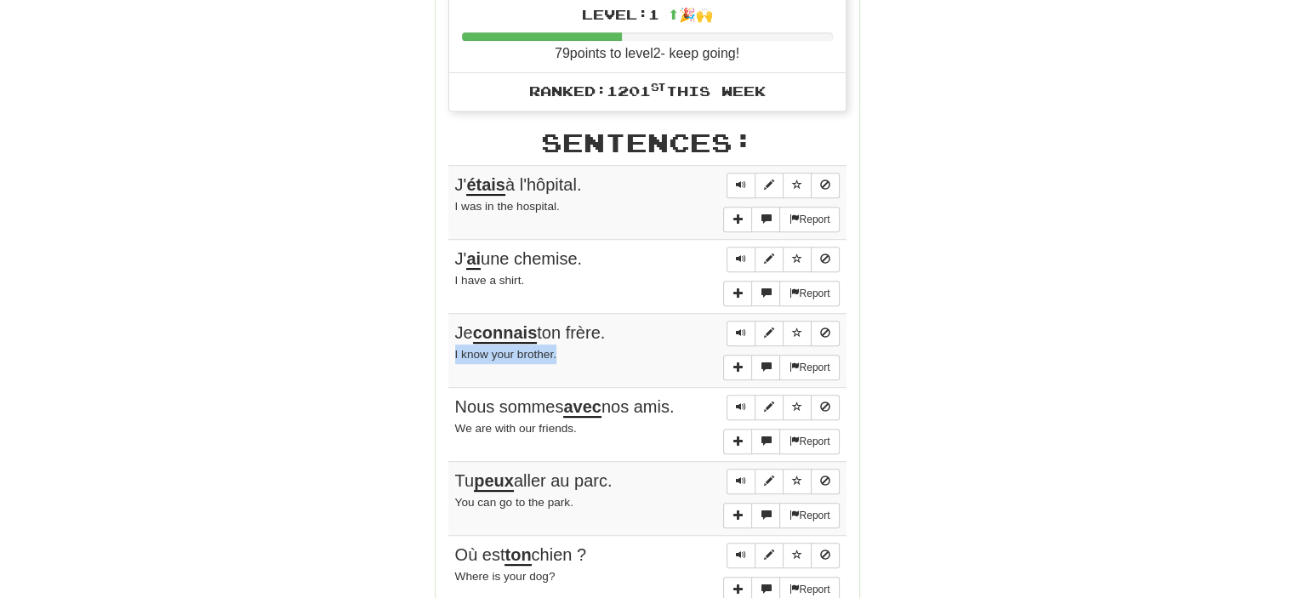
click at [453, 350] on td "Report Je connais ton frère. I know your brother." at bounding box center [647, 350] width 398 height 74
drag, startPoint x: 585, startPoint y: 425, endPoint x: 451, endPoint y: 414, distance: 134.9
click at [451, 414] on td "Report Nous sommes avec nos amis. We are with our friends." at bounding box center [647, 424] width 398 height 74
drag, startPoint x: 596, startPoint y: 489, endPoint x: 452, endPoint y: 499, distance: 144.2
click at [452, 499] on td "Report Tu peux aller au parc. You can go to the park." at bounding box center [647, 498] width 398 height 74
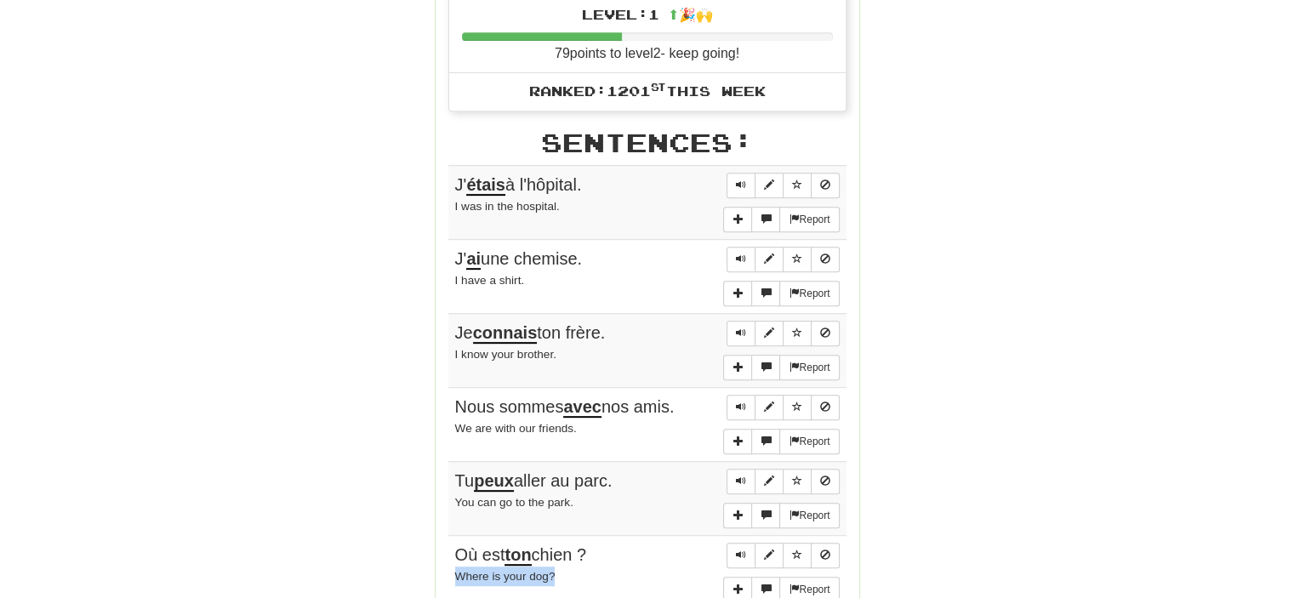
drag, startPoint x: 542, startPoint y: 570, endPoint x: 448, endPoint y: 579, distance: 94.0
click at [448, 579] on td "Report Où est ton chien ? Where is your dog?" at bounding box center [647, 572] width 398 height 74
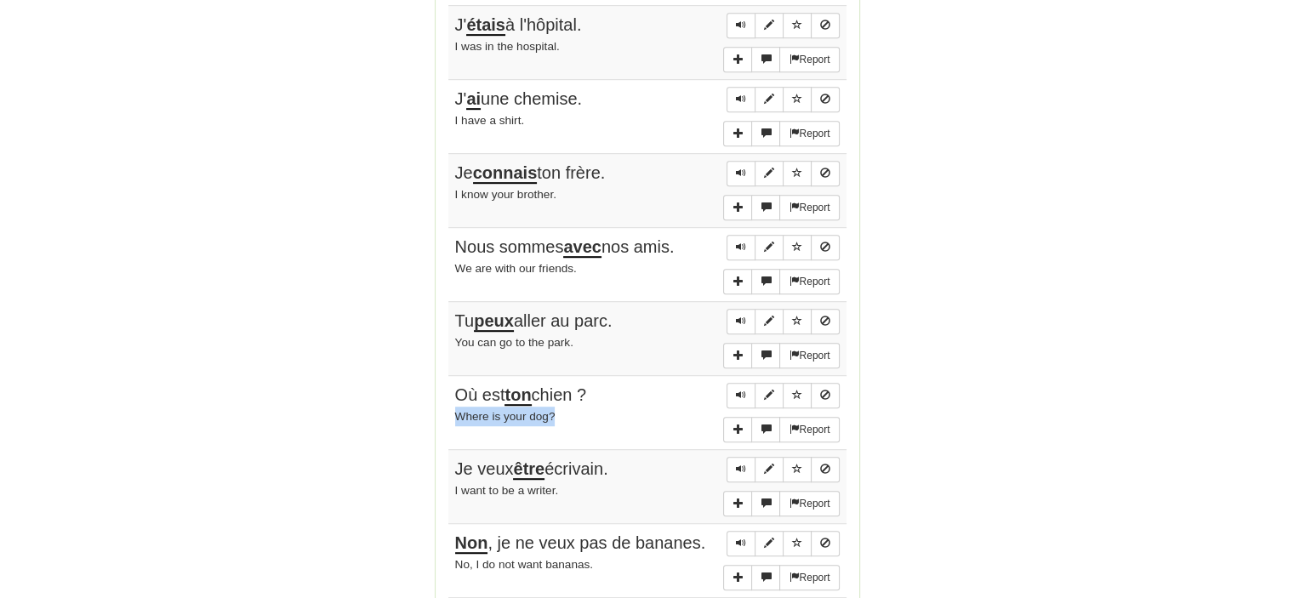
scroll to position [1021, 0]
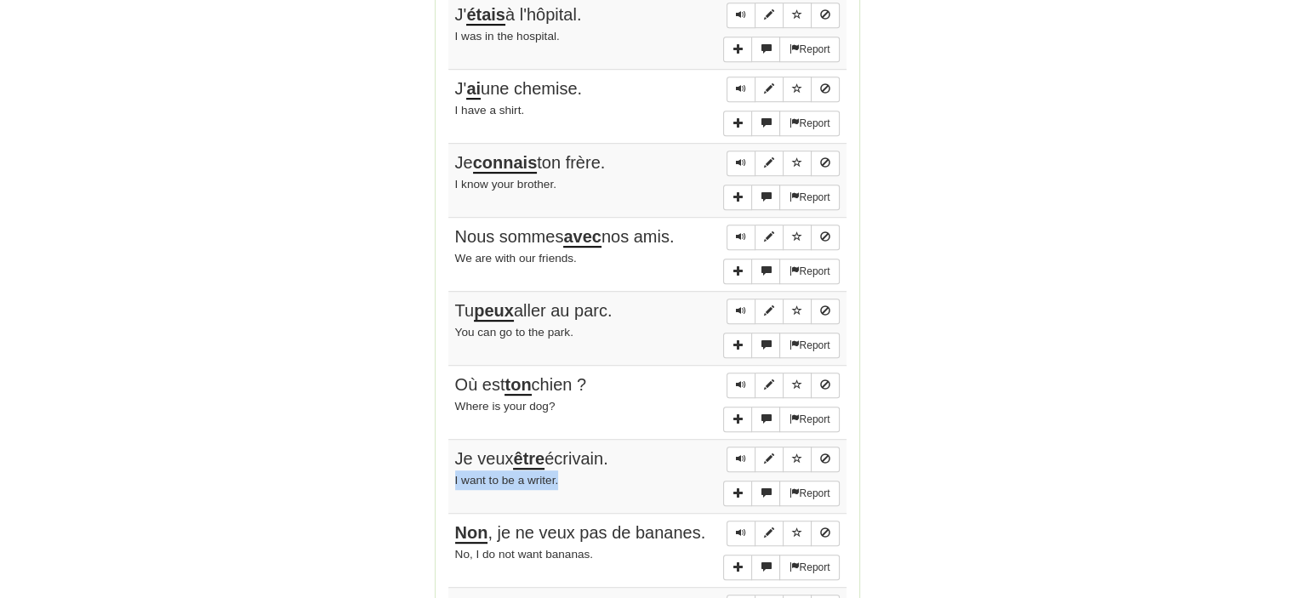
drag, startPoint x: 513, startPoint y: 471, endPoint x: 452, endPoint y: 464, distance: 61.7
click at [452, 464] on td "Report Je veux être écrivain. I want to be a writer." at bounding box center [647, 476] width 398 height 74
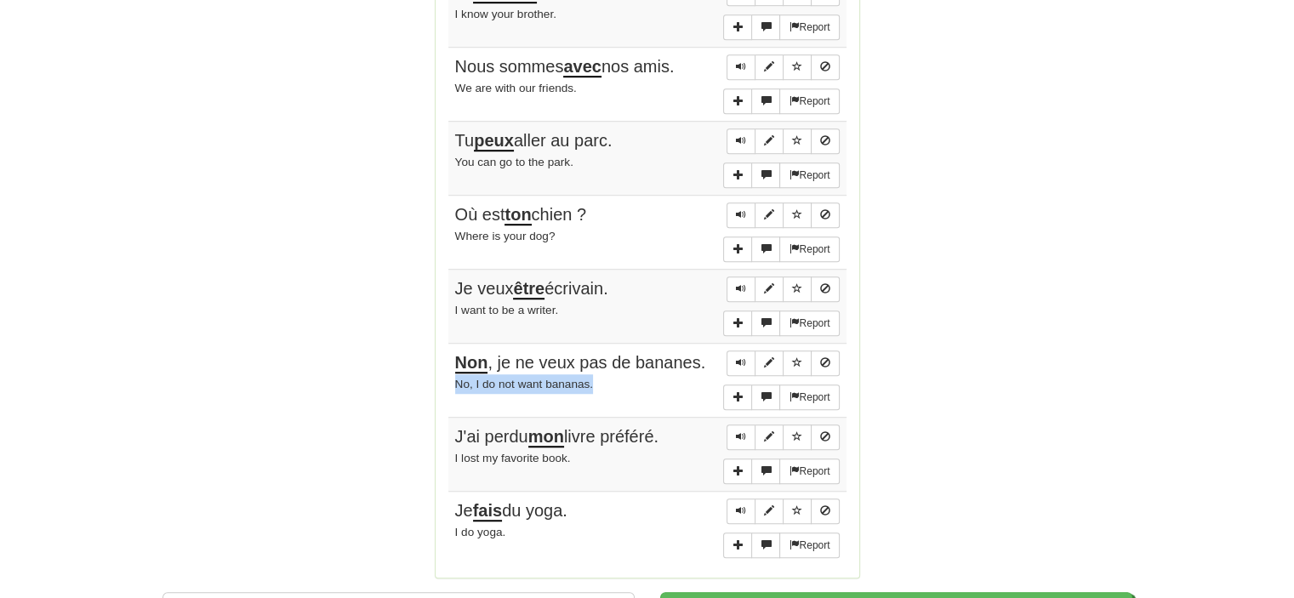
drag, startPoint x: 603, startPoint y: 378, endPoint x: 448, endPoint y: 379, distance: 154.9
click at [448, 379] on td "Report Non , je ne veux pas de bananes. No, I do not want bananas." at bounding box center [647, 380] width 398 height 74
drag, startPoint x: 589, startPoint y: 445, endPoint x: 449, endPoint y: 451, distance: 139.7
click at [449, 451] on td "Report J'ai perdu mon livre préféré. I lost my favorite book." at bounding box center [647, 454] width 398 height 74
drag, startPoint x: 511, startPoint y: 516, endPoint x: 449, endPoint y: 529, distance: 62.6
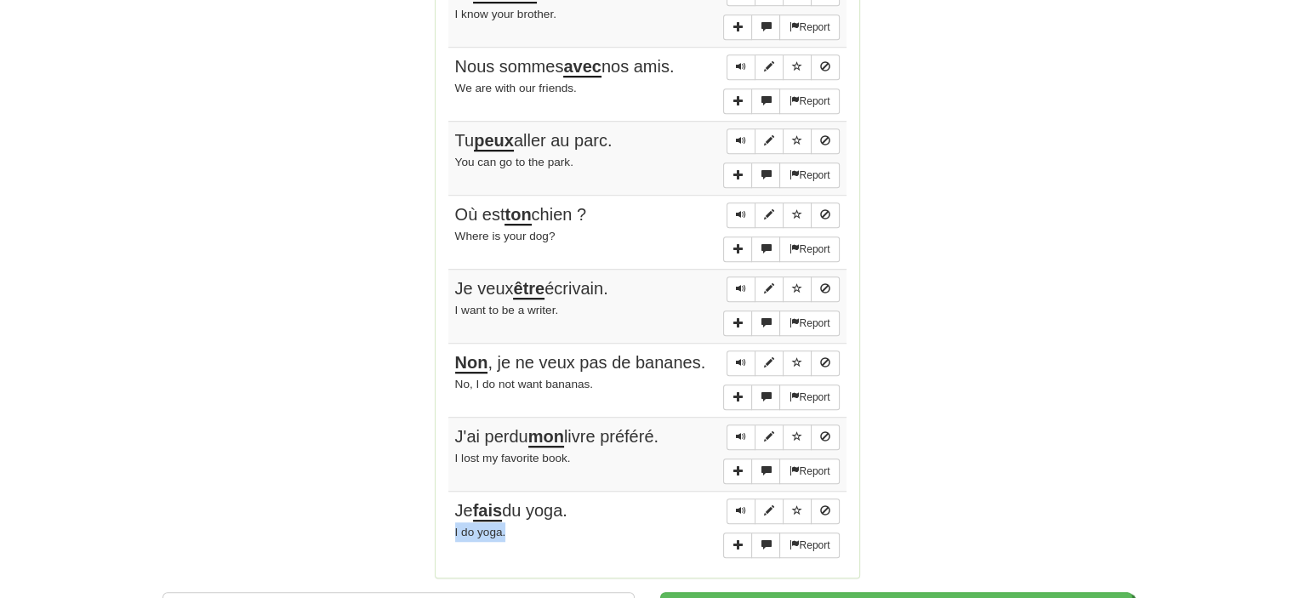
click at [449, 529] on td "Report Je fais du yoga. I do yoga." at bounding box center [647, 528] width 398 height 74
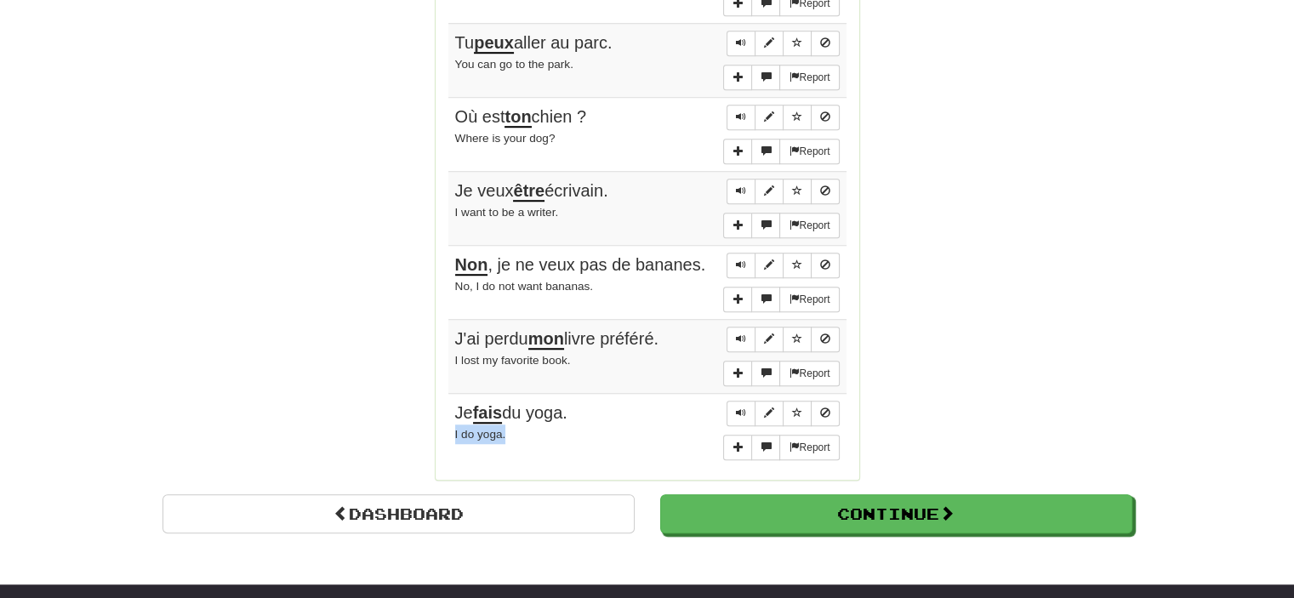
scroll to position [1361, 0]
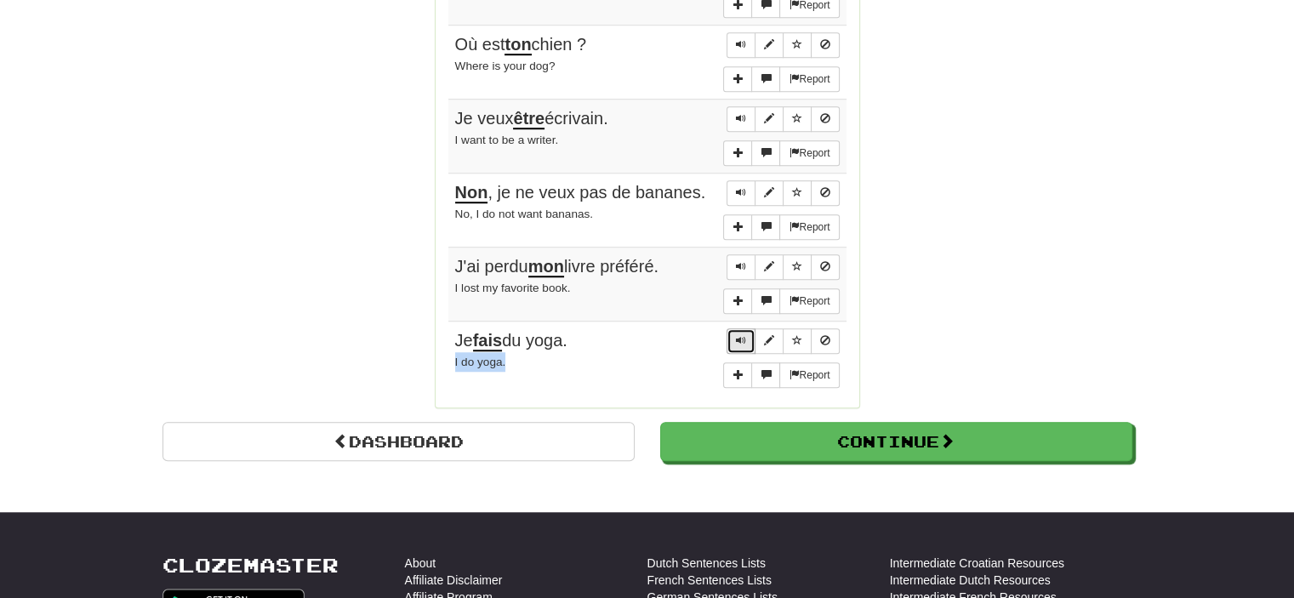
click at [736, 335] on span "Sentence controls" at bounding box center [741, 340] width 10 height 10
click at [742, 261] on span "Sentence controls" at bounding box center [741, 266] width 10 height 10
click at [739, 187] on span "Sentence controls" at bounding box center [741, 192] width 10 height 10
click at [739, 113] on span "Sentence controls" at bounding box center [741, 118] width 10 height 10
click at [744, 39] on span "Sentence controls" at bounding box center [741, 44] width 10 height 10
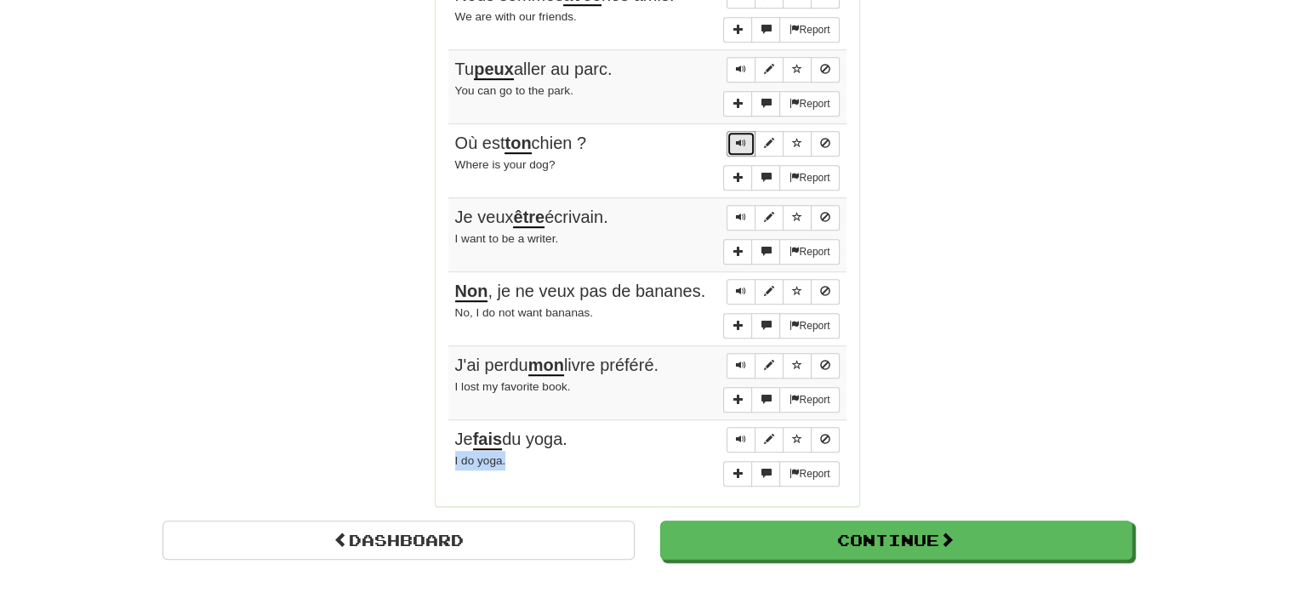
scroll to position [1191, 0]
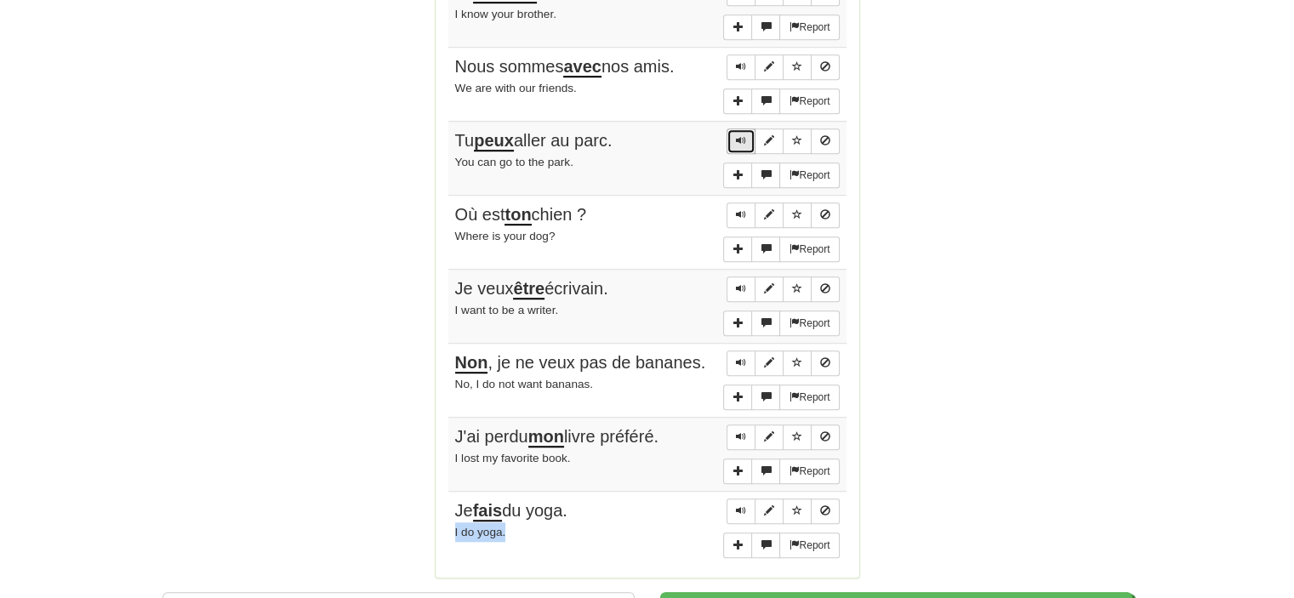
click at [737, 136] on span "Sentence controls" at bounding box center [741, 140] width 10 height 10
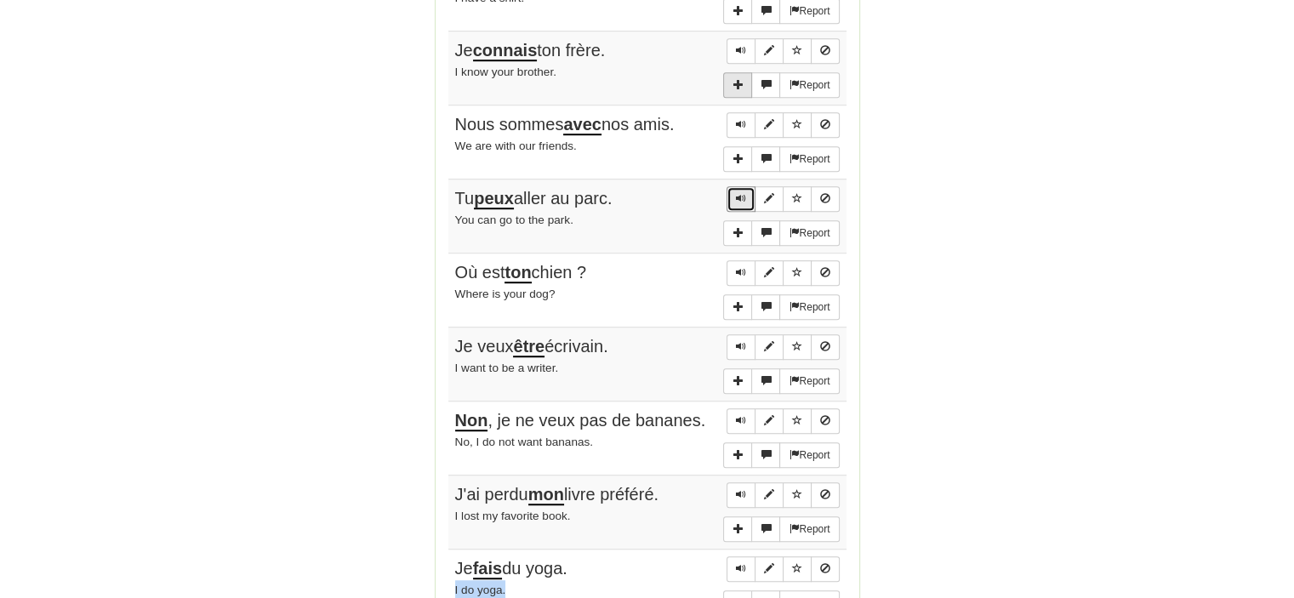
scroll to position [1106, 0]
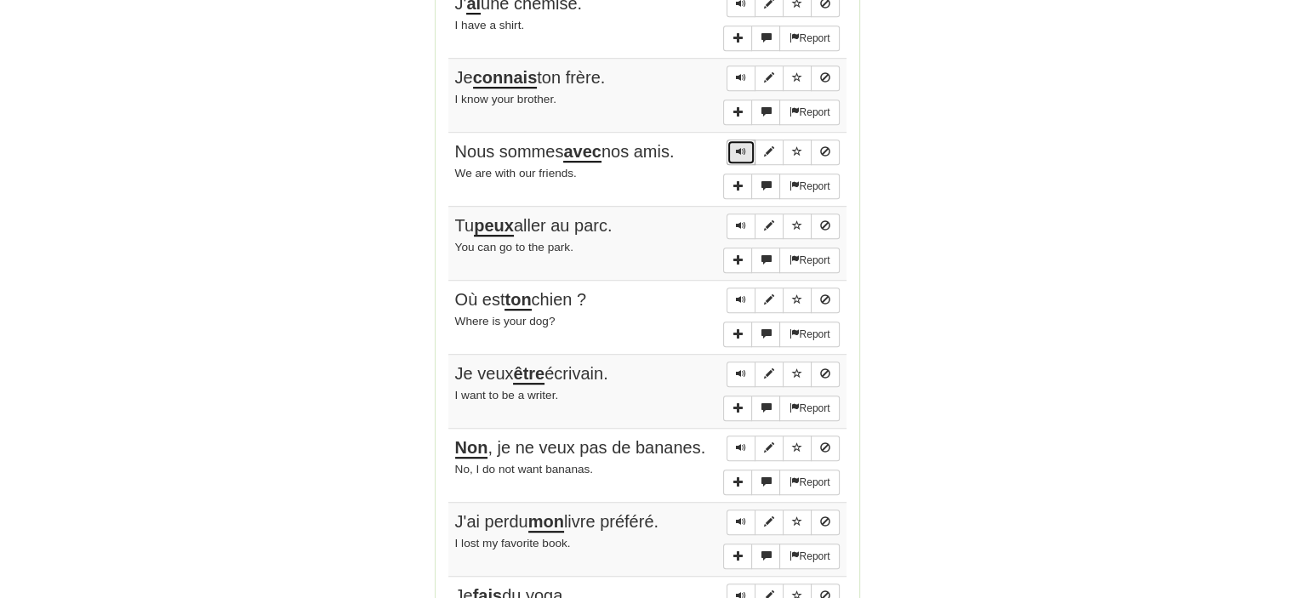
click at [744, 146] on span "Sentence controls" at bounding box center [741, 151] width 10 height 10
click at [735, 71] on button "Sentence controls" at bounding box center [741, 79] width 29 height 26
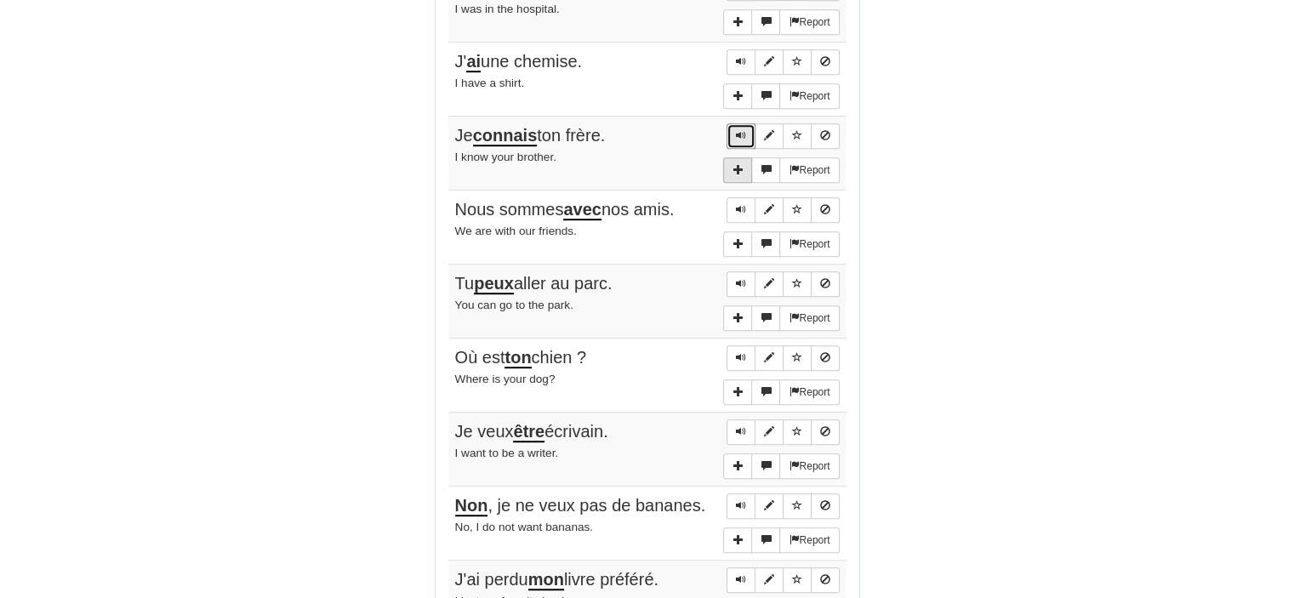
scroll to position [1021, 0]
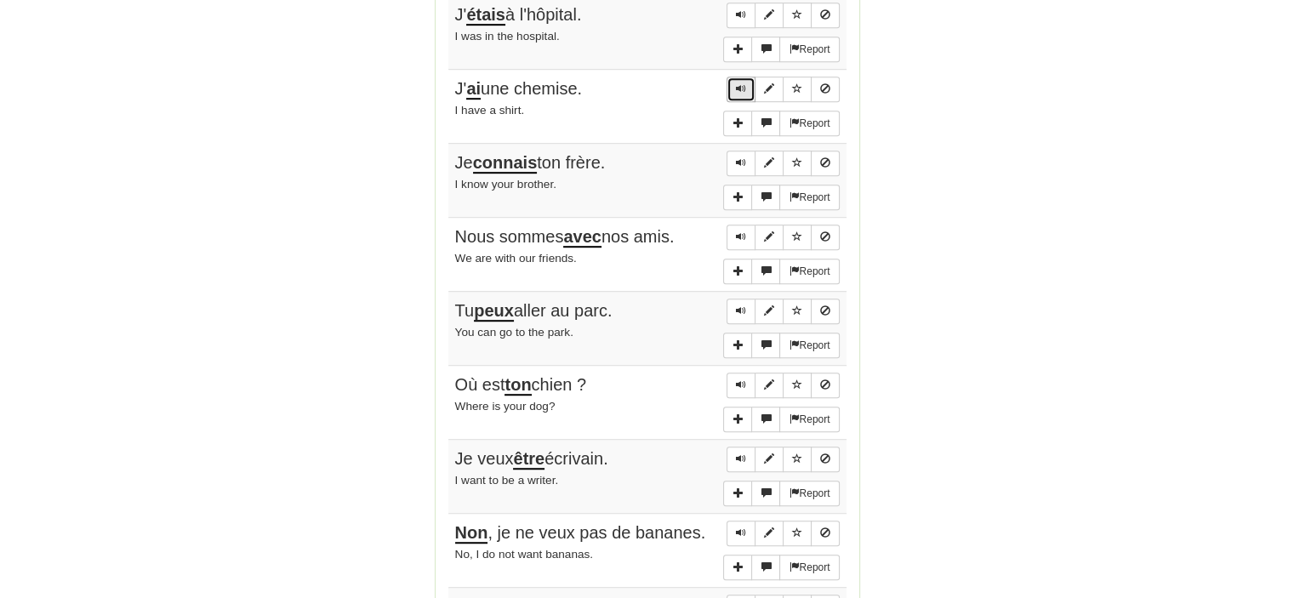
click at [745, 88] on span "Sentence controls" at bounding box center [741, 88] width 10 height 10
click at [739, 9] on span "Sentence controls" at bounding box center [741, 14] width 10 height 10
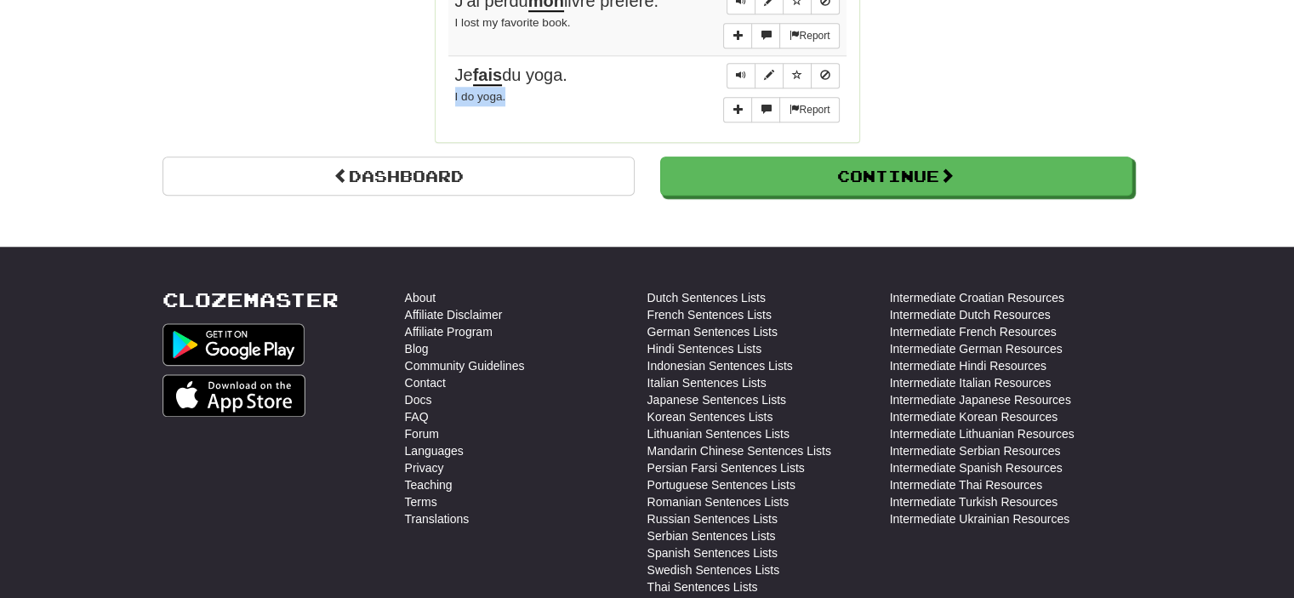
scroll to position [1702, 0]
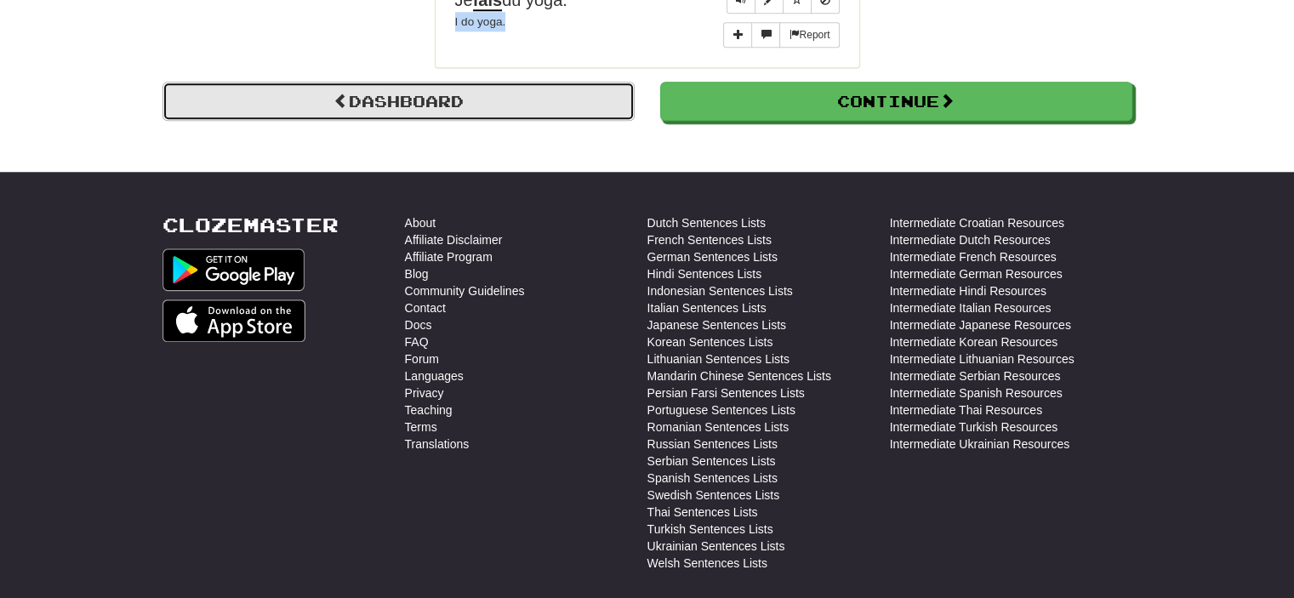
click at [495, 82] on link "Dashboard" at bounding box center [399, 101] width 472 height 39
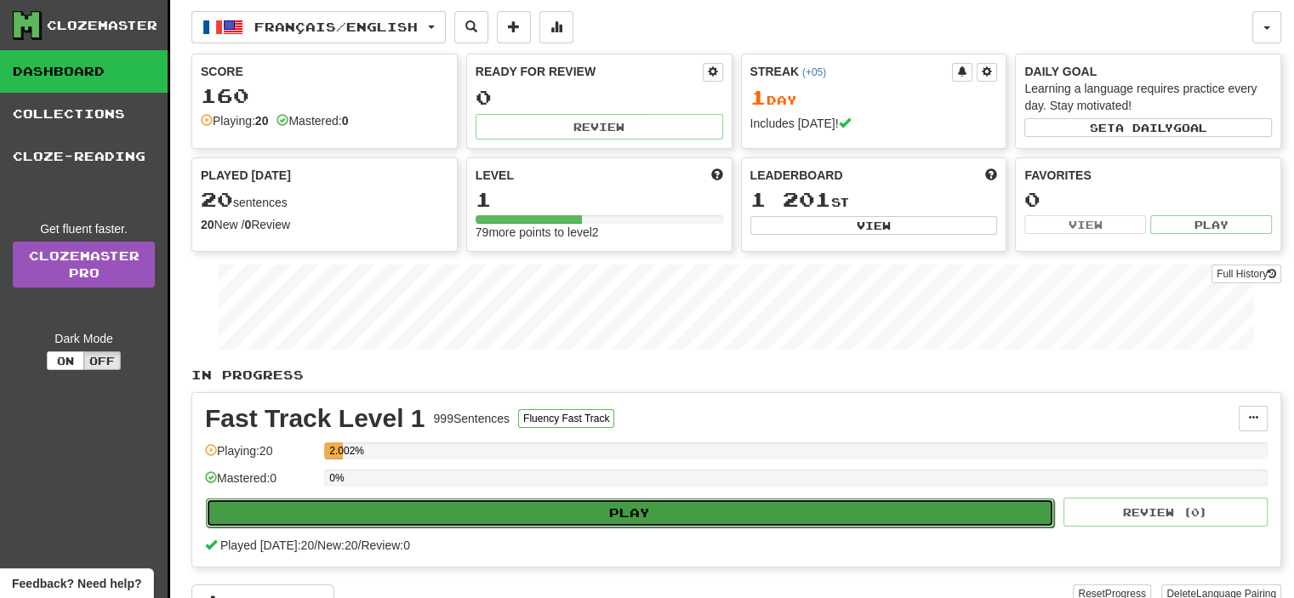
click at [835, 516] on button "Play" at bounding box center [630, 513] width 848 height 29
select select "**"
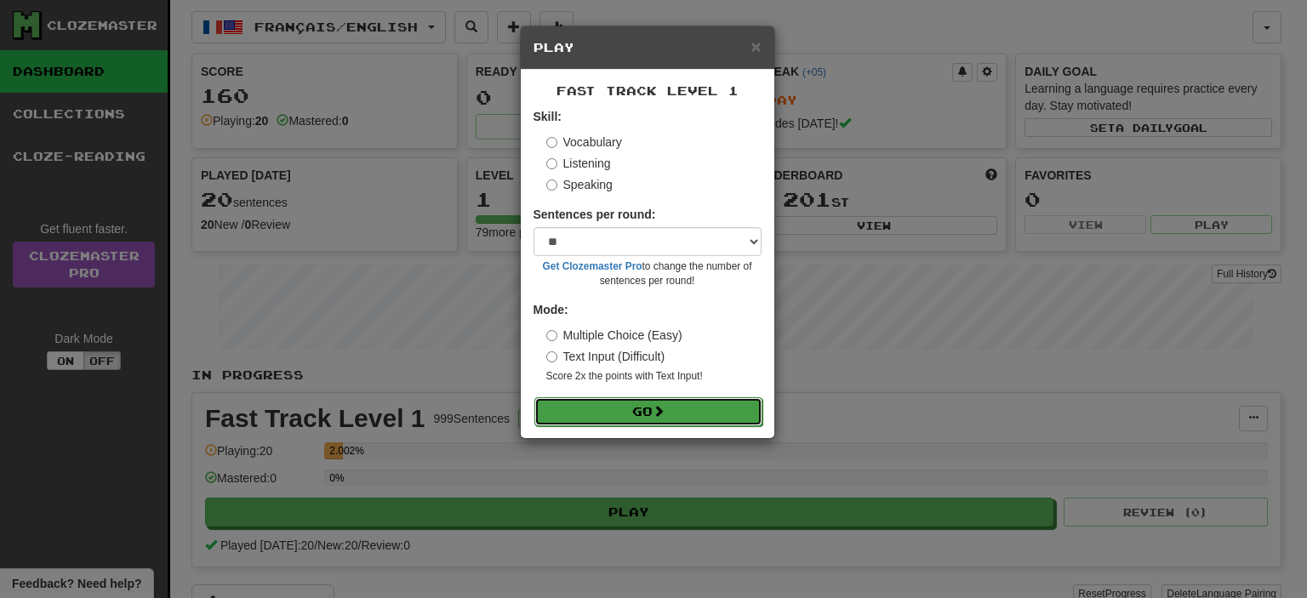
click at [642, 412] on button "Go" at bounding box center [648, 411] width 228 height 29
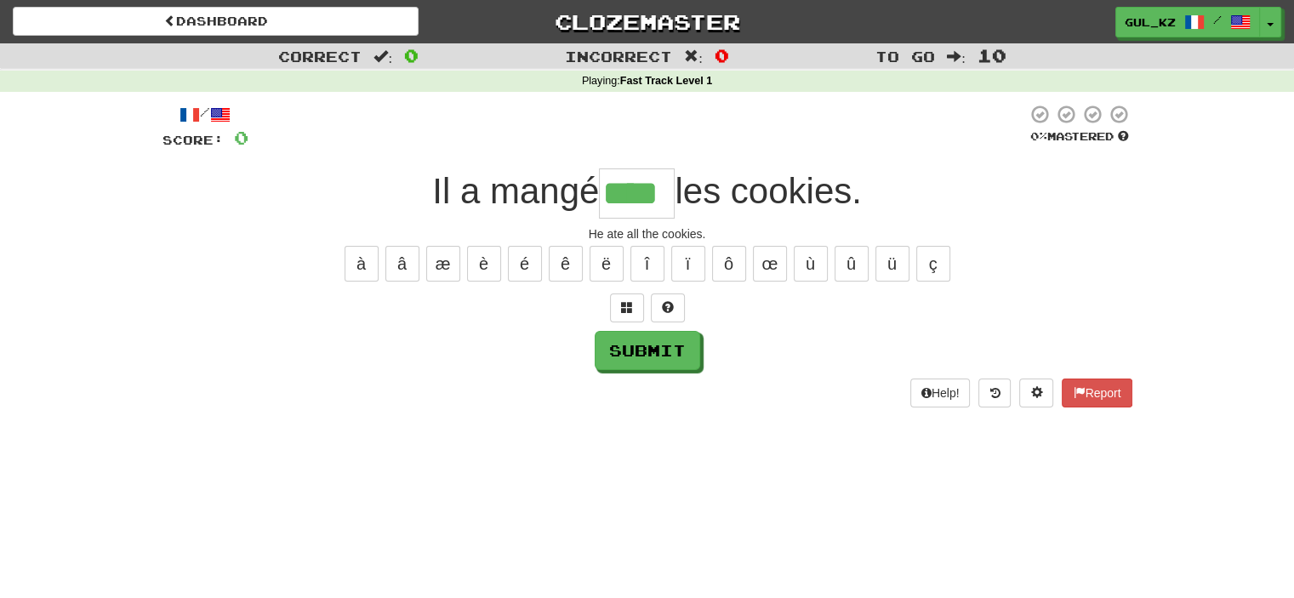
type input "****"
drag, startPoint x: 709, startPoint y: 231, endPoint x: 573, endPoint y: 238, distance: 136.3
click at [573, 238] on div "He ate all the cookies." at bounding box center [648, 233] width 970 height 17
copy div "He ate all the cookies."
click at [677, 356] on button "Submit" at bounding box center [649, 351] width 106 height 39
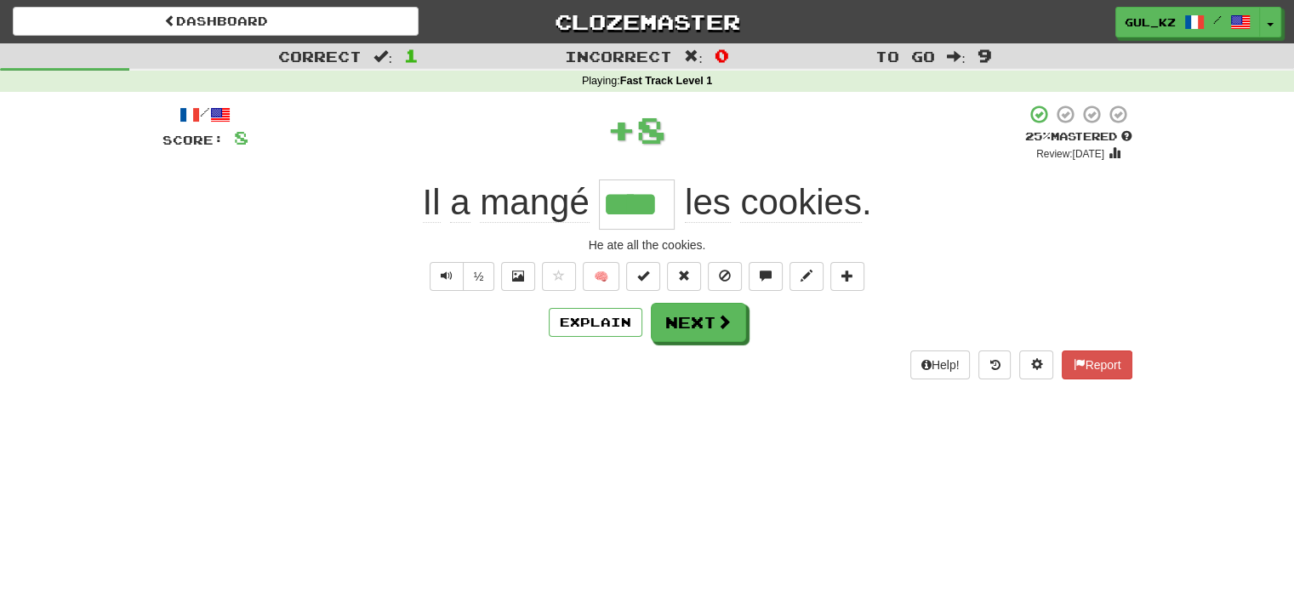
click at [633, 386] on div "/ Score: 8 + 8 25 % Mastered Review: [DATE] Il a mangé **** les cookies . He at…" at bounding box center [648, 247] width 970 height 311
click at [684, 322] on button "Next" at bounding box center [699, 323] width 95 height 39
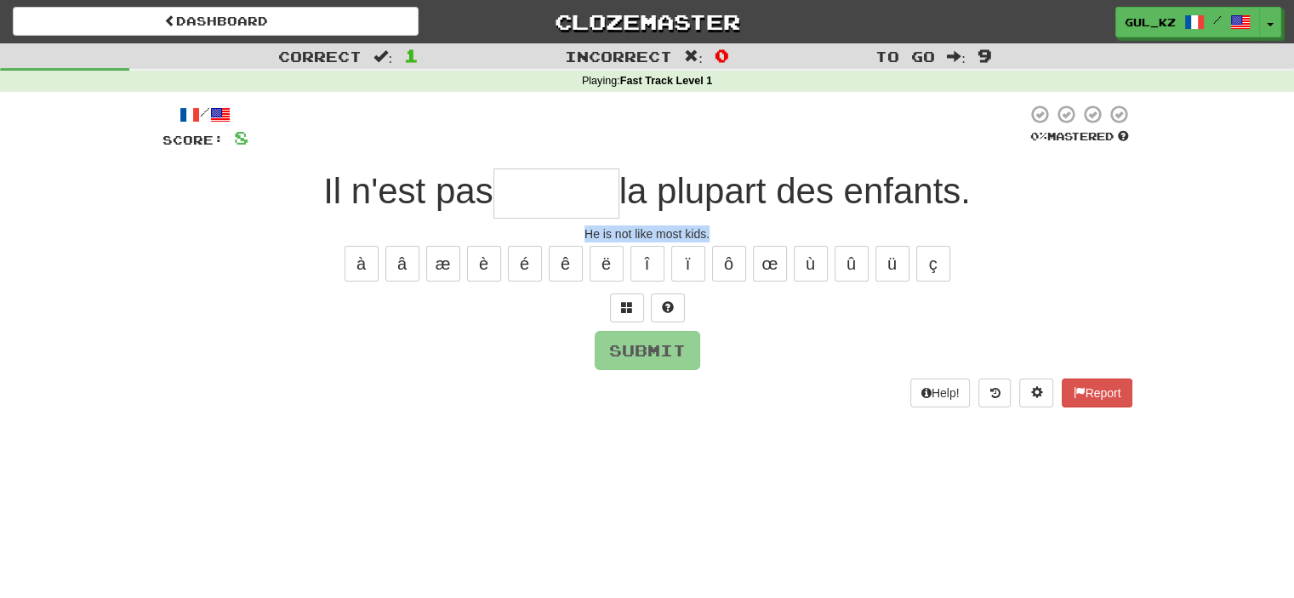
drag, startPoint x: 584, startPoint y: 231, endPoint x: 722, endPoint y: 230, distance: 137.8
click at [722, 230] on div "He is not like most kids." at bounding box center [648, 233] width 970 height 17
copy div "He is not like most kids."
click at [545, 191] on input "text" at bounding box center [556, 193] width 126 height 50
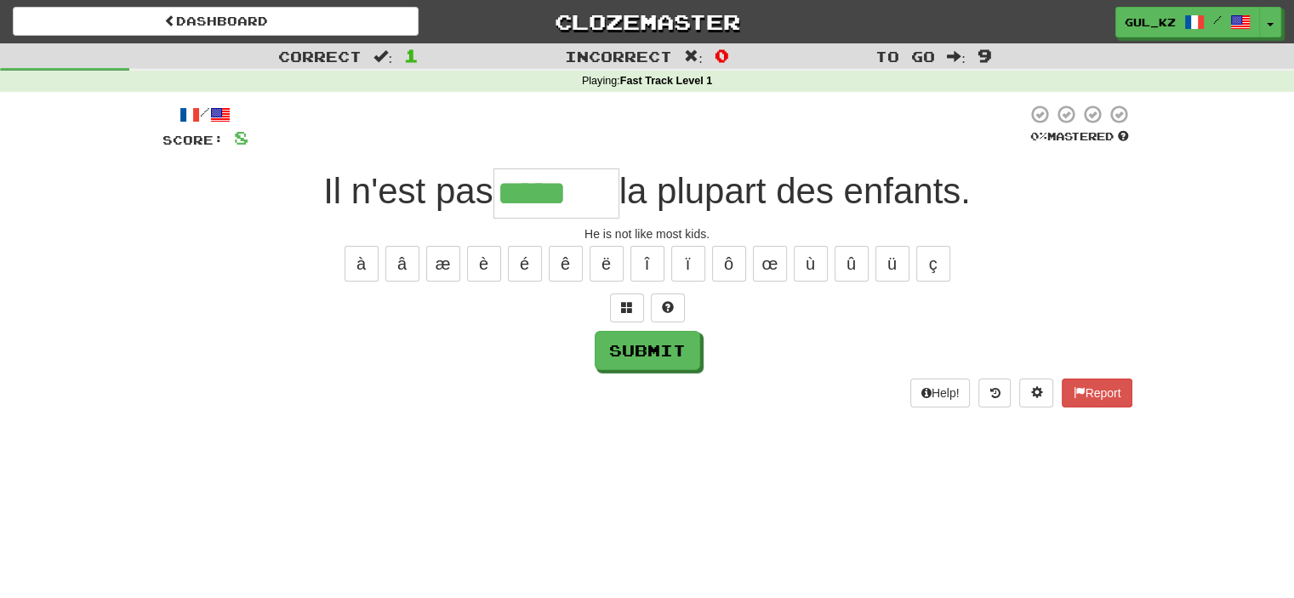
type input "*****"
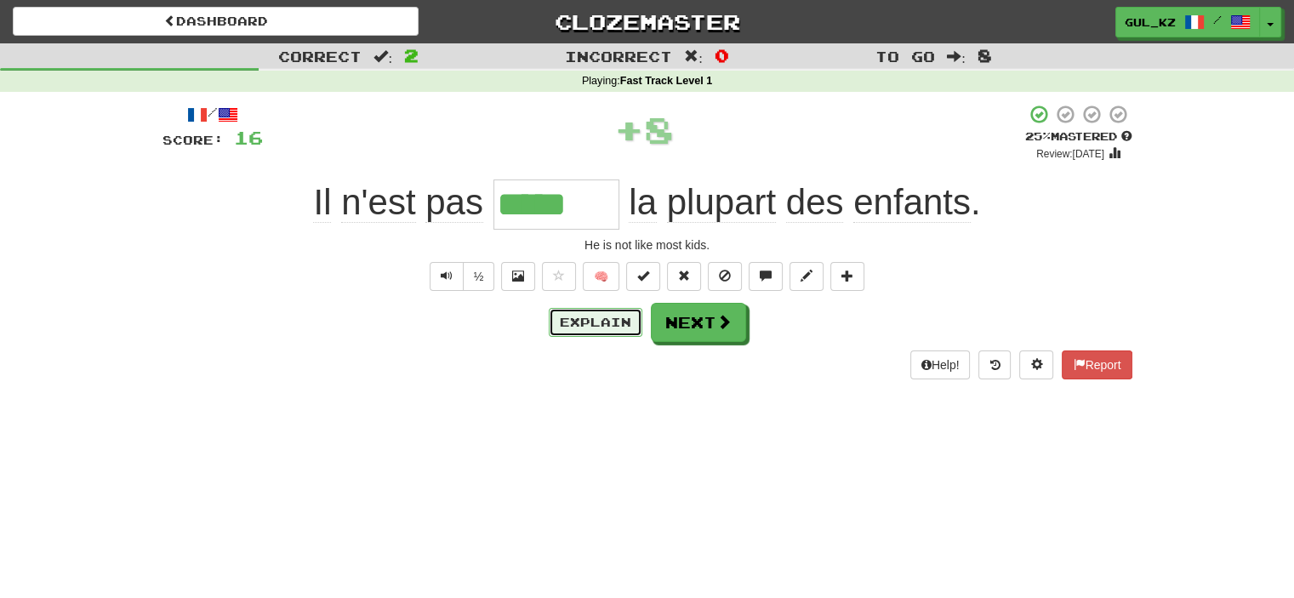
click at [587, 309] on button "Explain" at bounding box center [596, 322] width 94 height 29
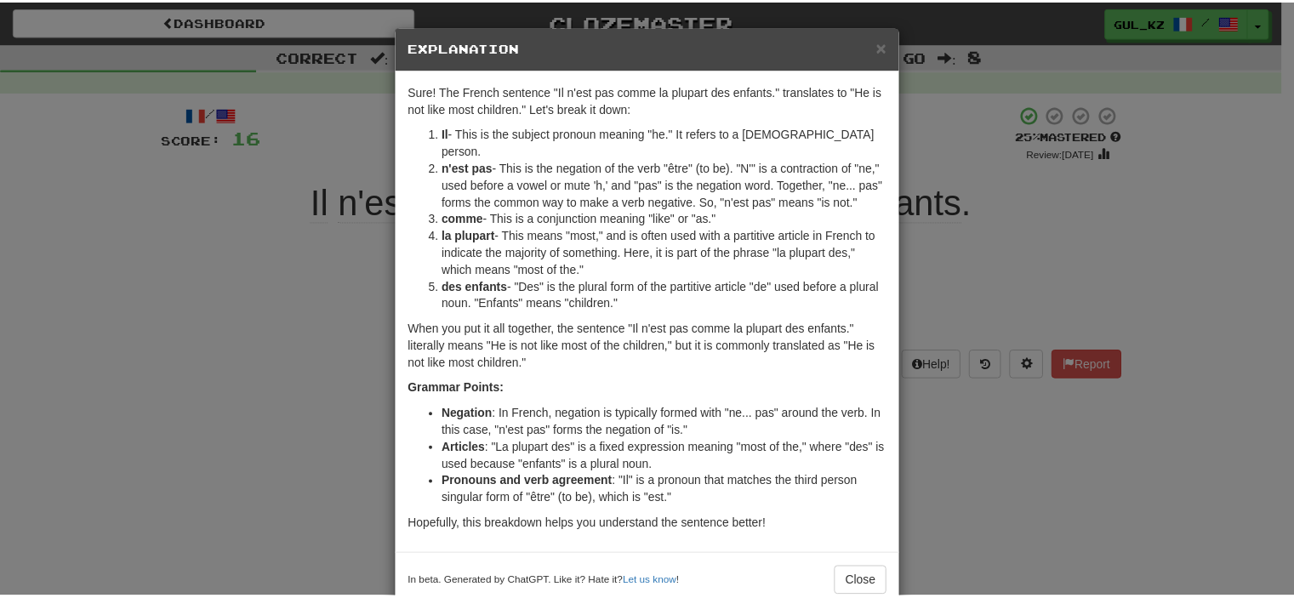
scroll to position [20, 0]
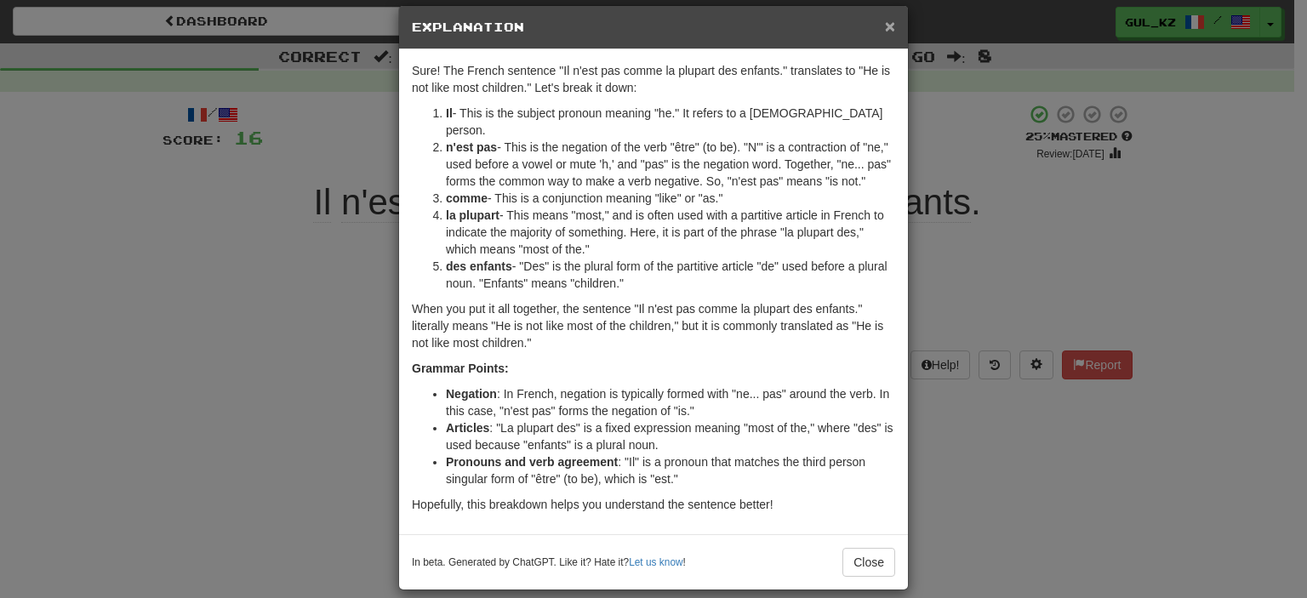
click at [885, 31] on span "×" at bounding box center [890, 26] width 10 height 20
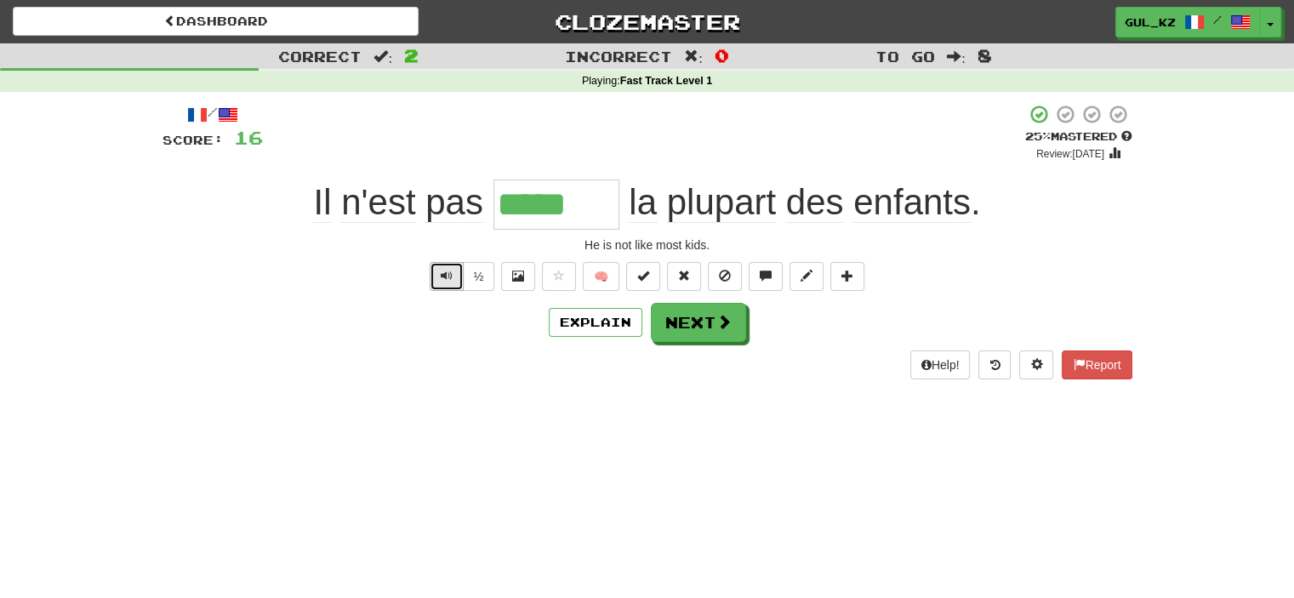
click at [439, 266] on button "Text-to-speech controls" at bounding box center [447, 276] width 34 height 29
click at [676, 336] on button "Next" at bounding box center [699, 323] width 95 height 39
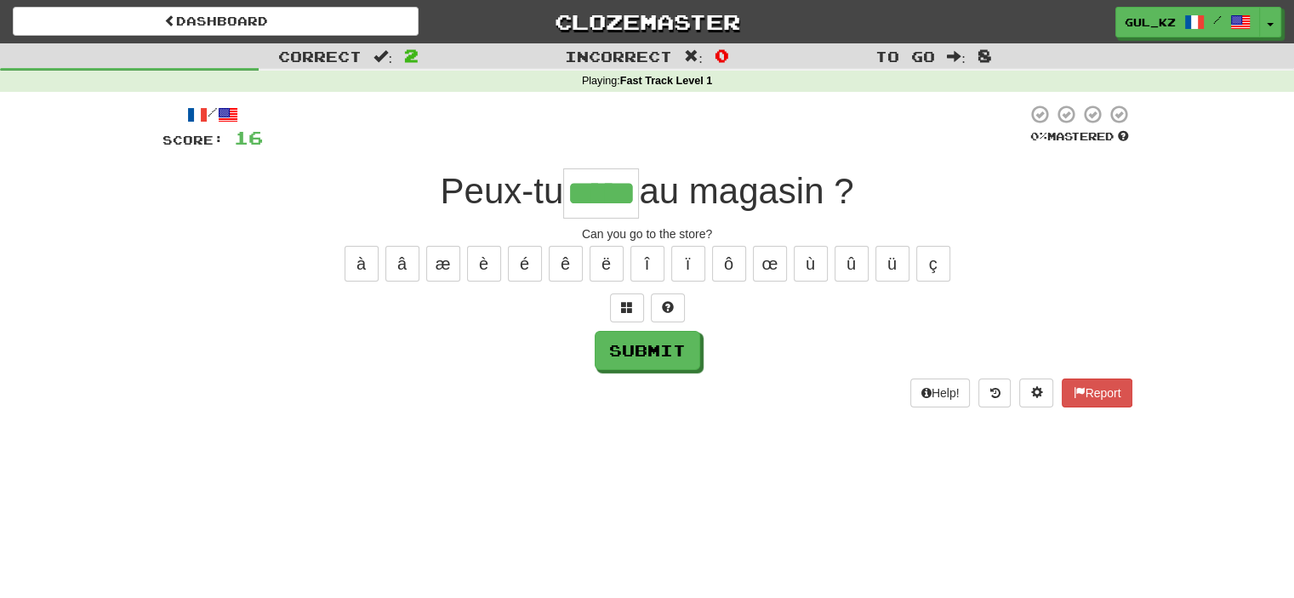
type input "*****"
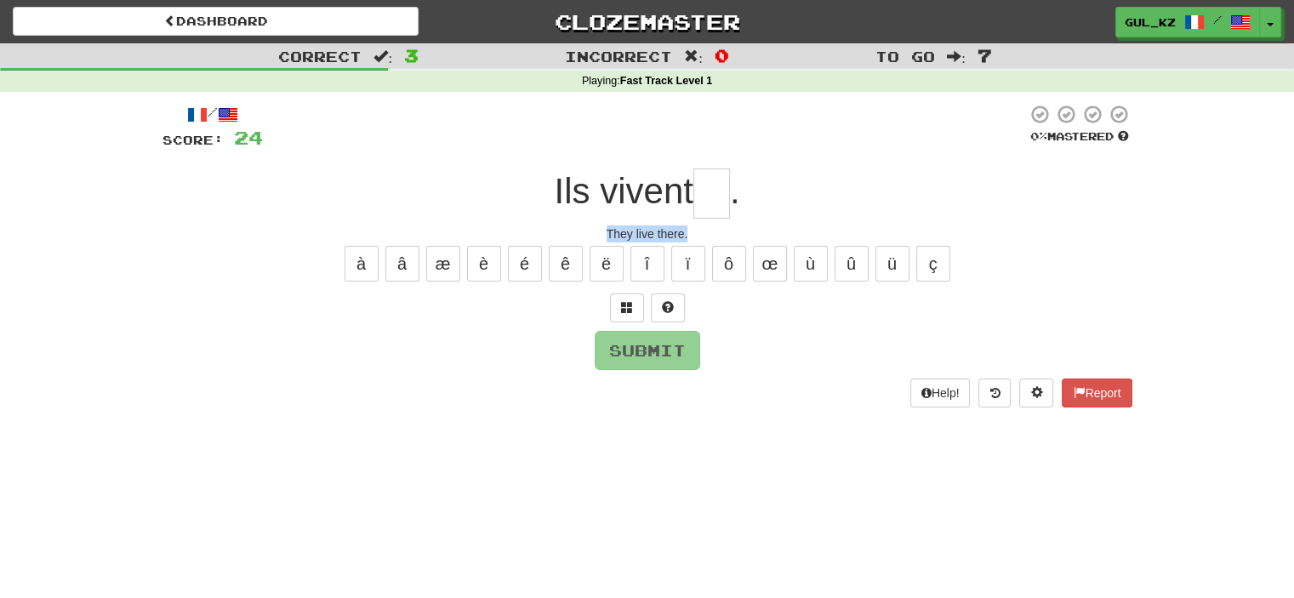
drag, startPoint x: 693, startPoint y: 231, endPoint x: 590, endPoint y: 221, distance: 102.5
click at [590, 221] on div "/ Score: 24 0 % Mastered Ils vivent . They live there. à â æ è é ê ë î ï ô œ ù …" at bounding box center [648, 255] width 970 height 303
copy div "They live there."
click at [716, 203] on input "text" at bounding box center [711, 193] width 37 height 50
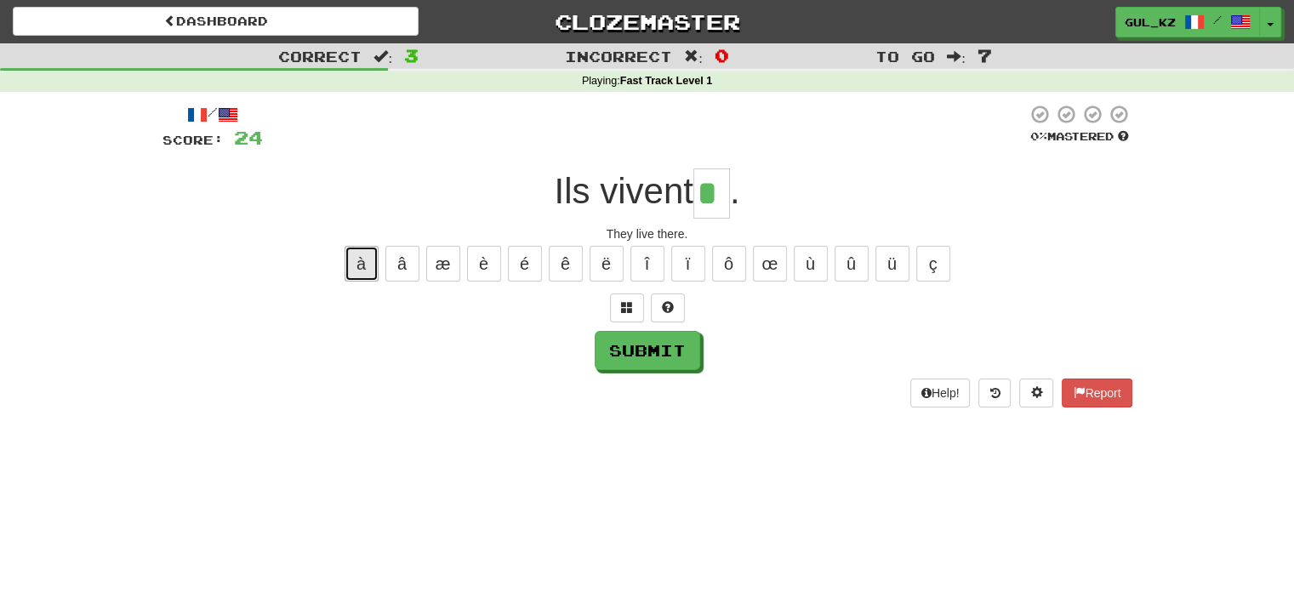
click at [370, 272] on button "à" at bounding box center [362, 264] width 34 height 36
type input "**"
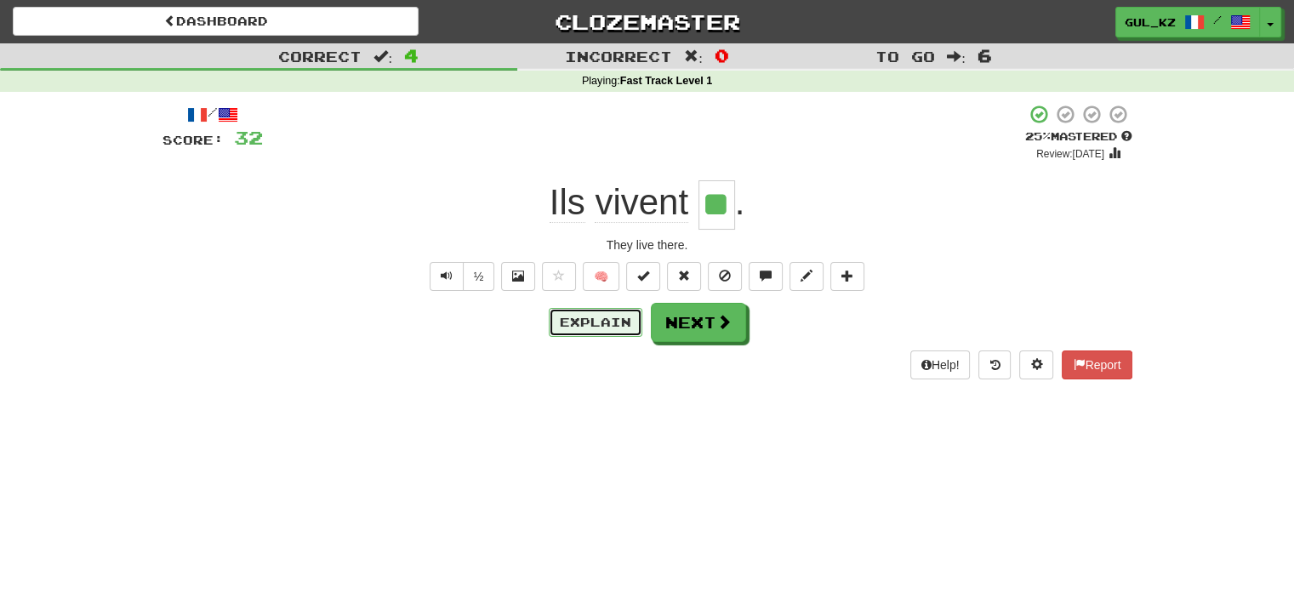
click at [613, 330] on button "Explain" at bounding box center [596, 322] width 94 height 29
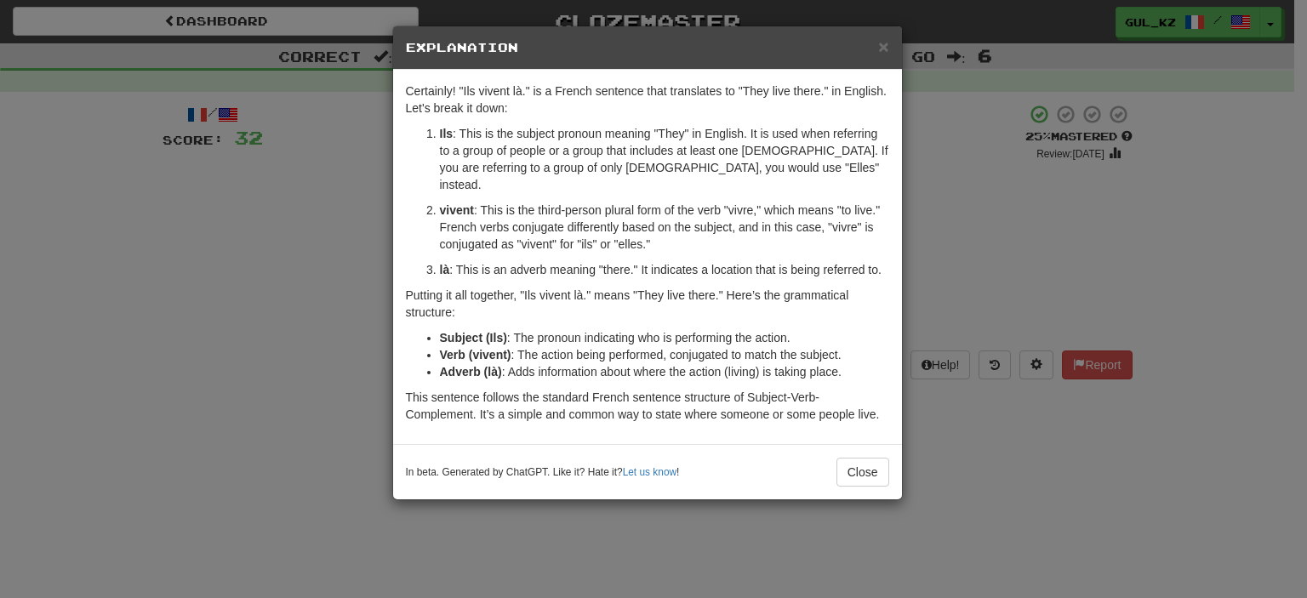
click at [987, 231] on div "× Explanation Certainly! "Ils vivent là." is a French sentence that translates …" at bounding box center [653, 299] width 1307 height 598
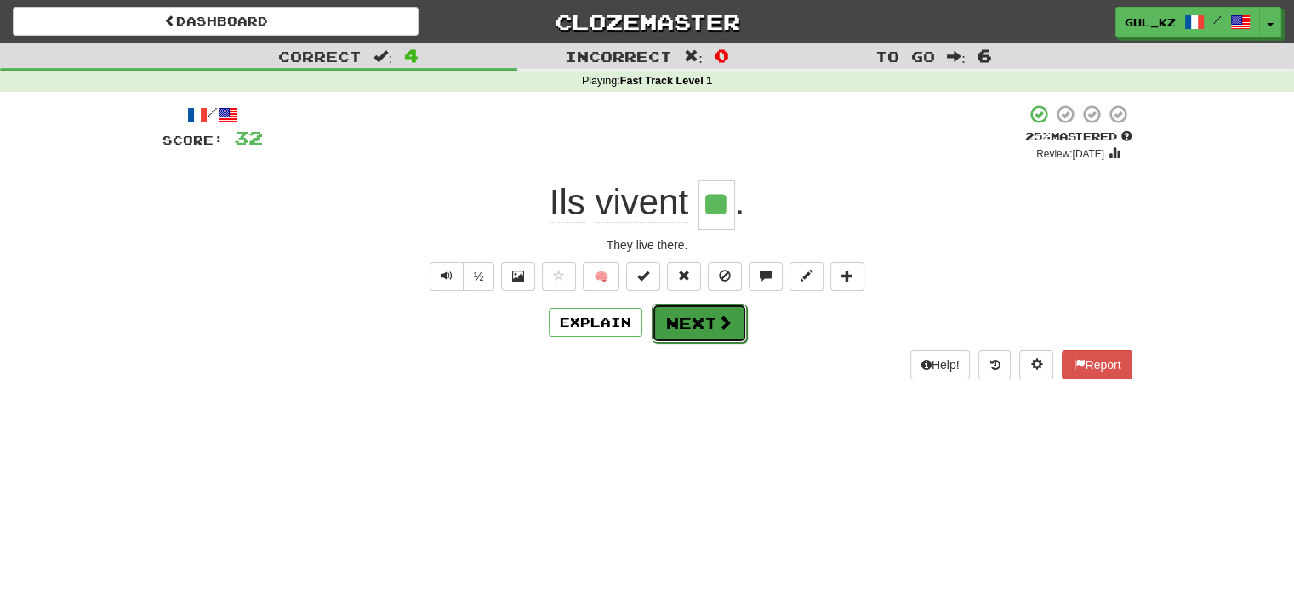
click at [682, 328] on button "Next" at bounding box center [699, 323] width 95 height 39
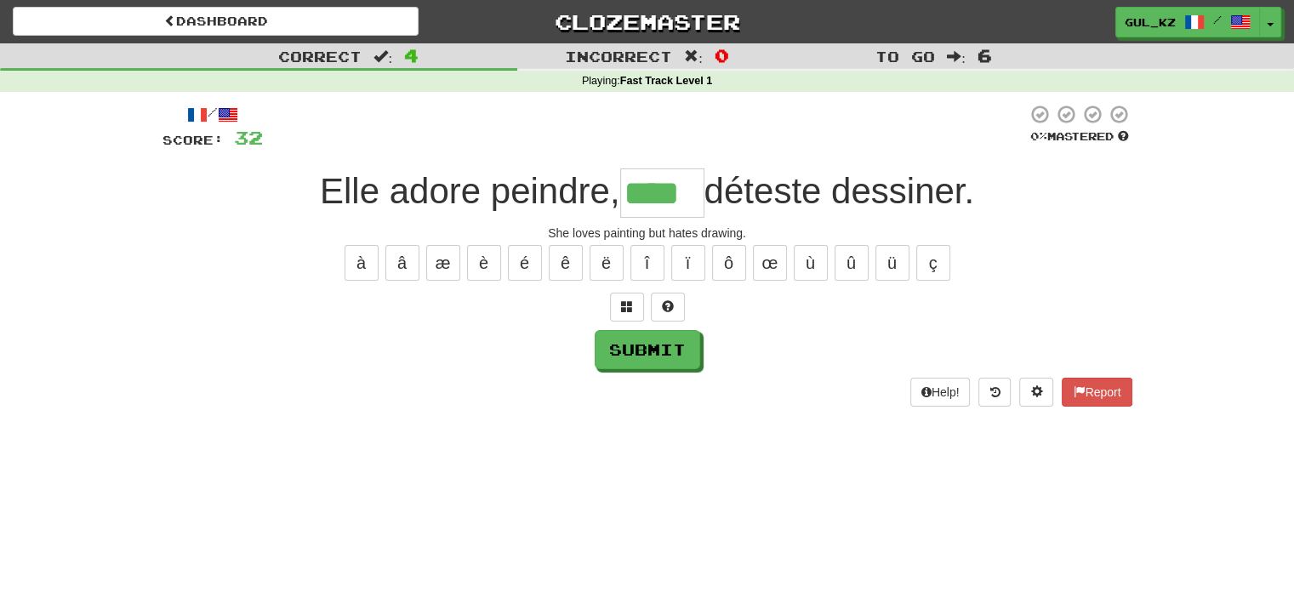
type input "****"
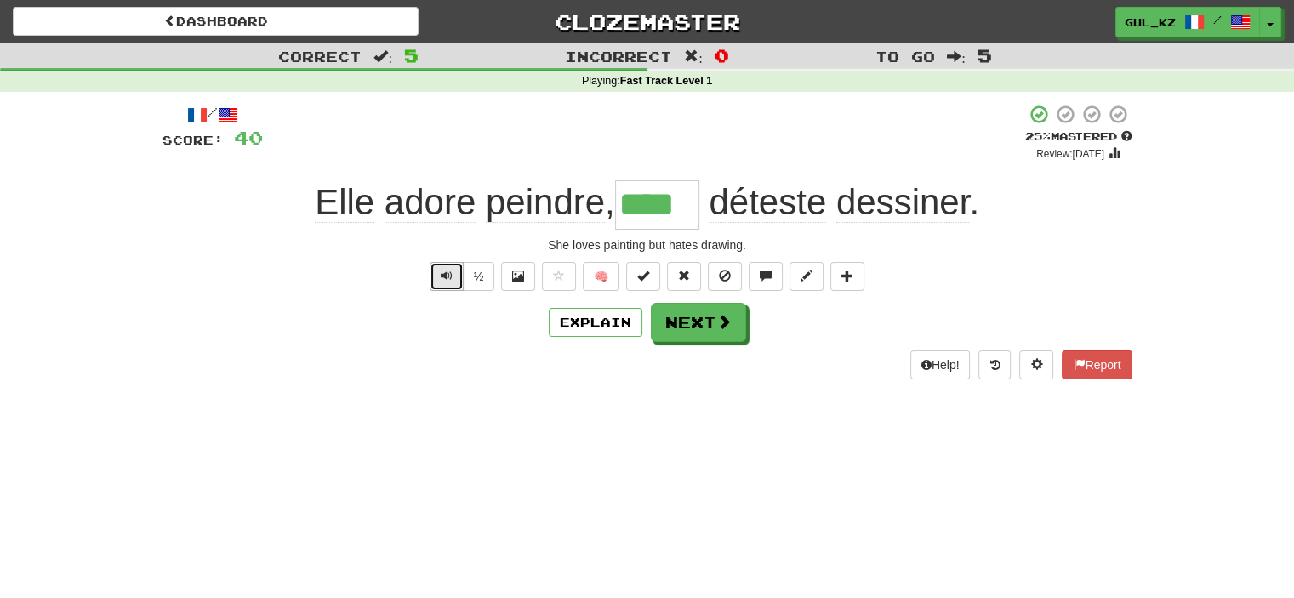
click at [449, 278] on span "Text-to-speech controls" at bounding box center [447, 276] width 12 height 12
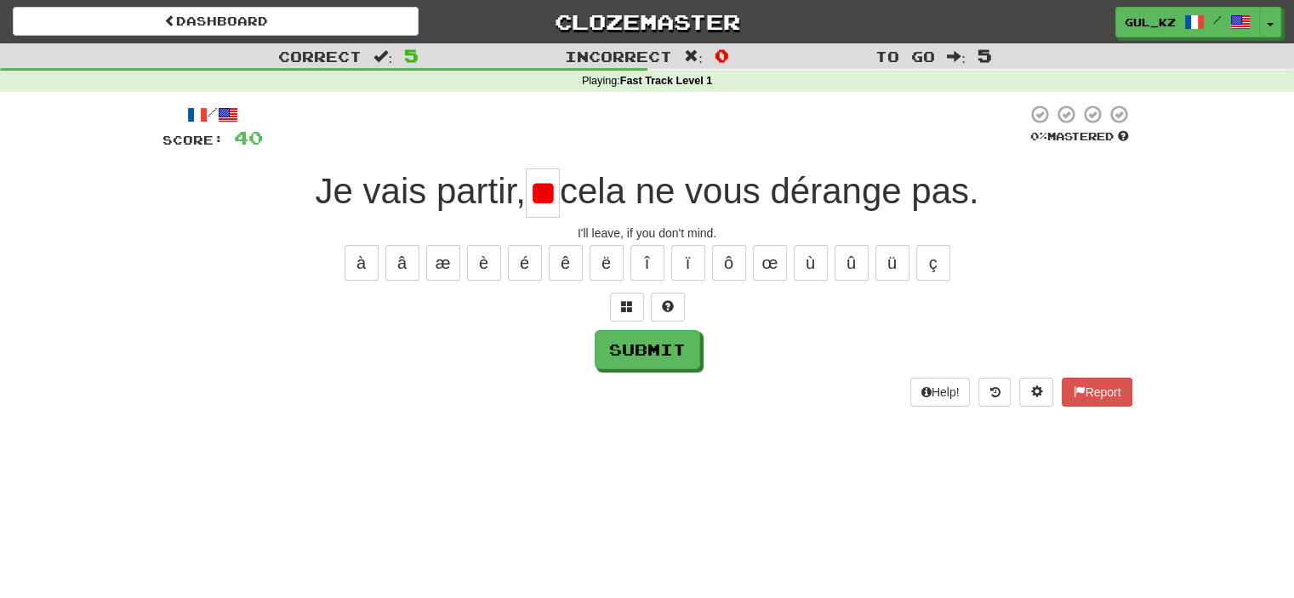
scroll to position [0, 9]
type input "*"
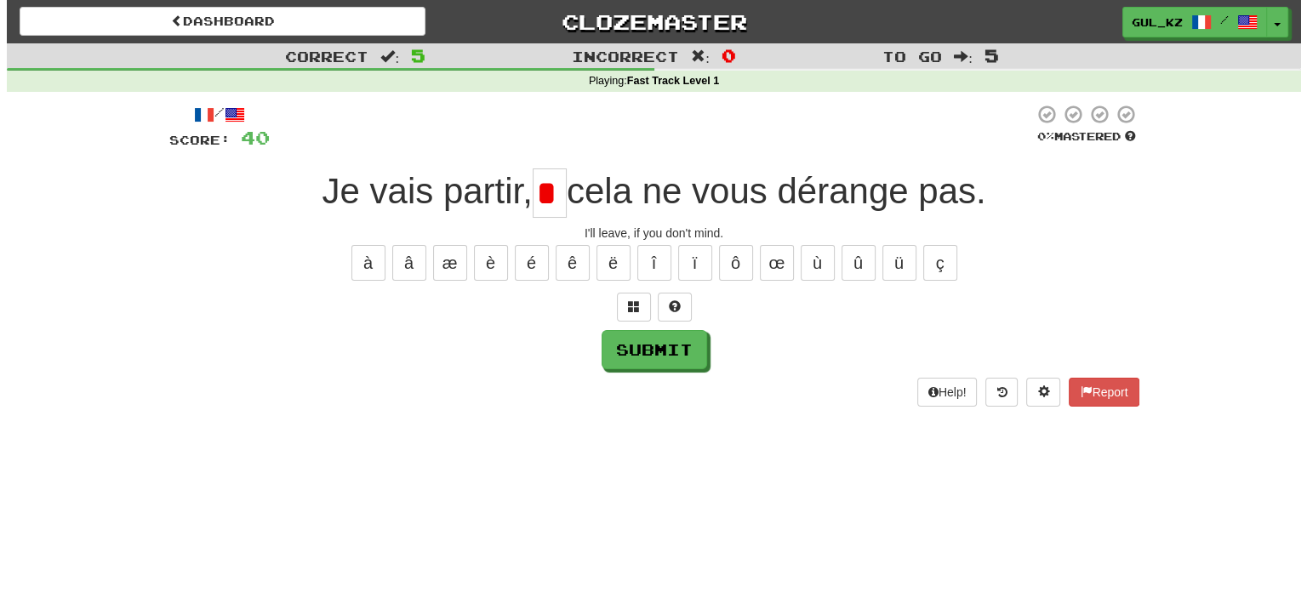
scroll to position [0, 0]
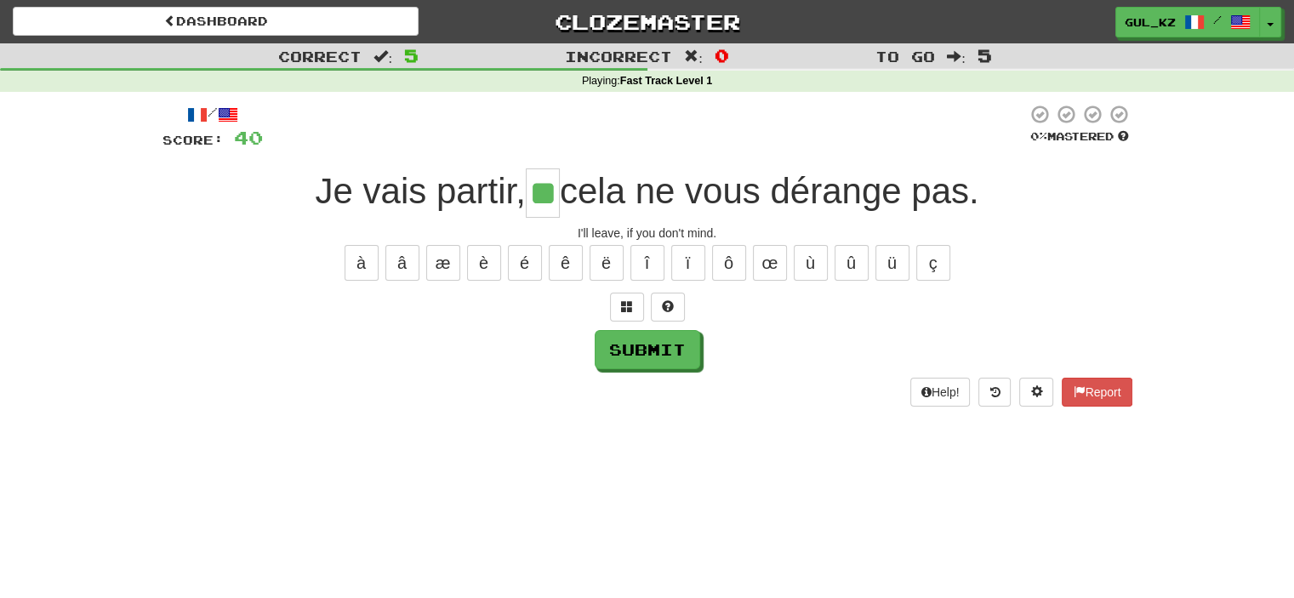
type input "**"
drag, startPoint x: 715, startPoint y: 231, endPoint x: 574, endPoint y: 227, distance: 140.4
click at [574, 227] on div "I'll leave, if you don't mind." at bounding box center [648, 233] width 970 height 17
copy div "I'll leave, if you don't mind"
click at [641, 347] on button "Submit" at bounding box center [649, 350] width 106 height 39
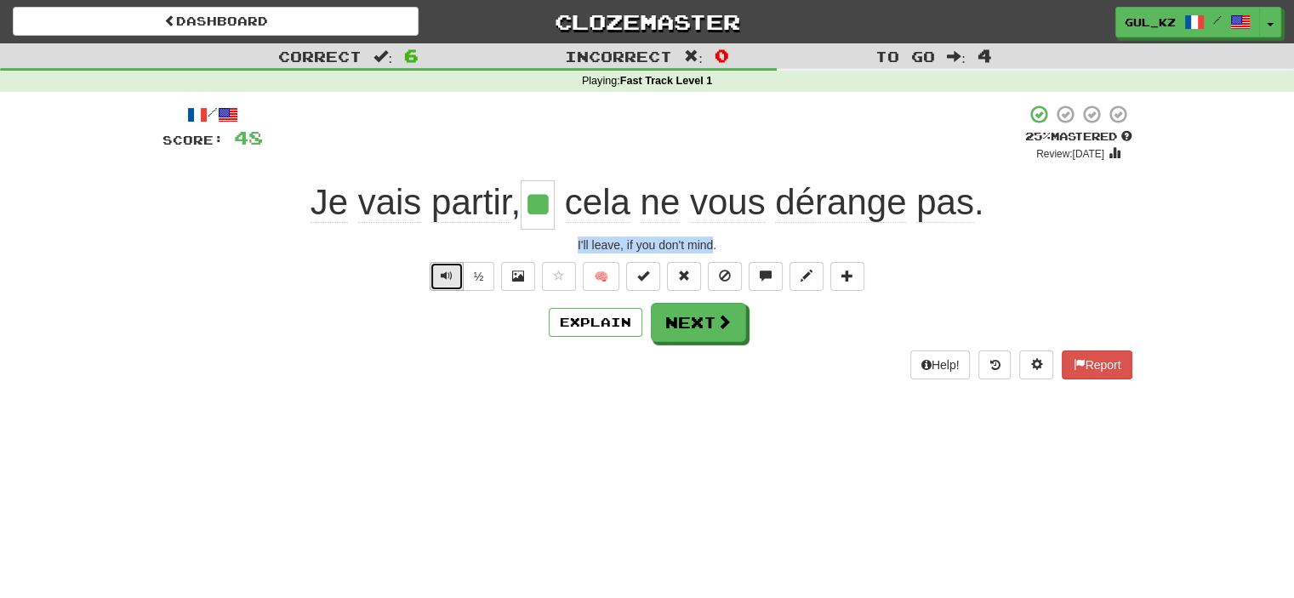
click at [450, 271] on span "Text-to-speech controls" at bounding box center [447, 276] width 12 height 12
click at [601, 327] on button "Explain" at bounding box center [596, 322] width 94 height 29
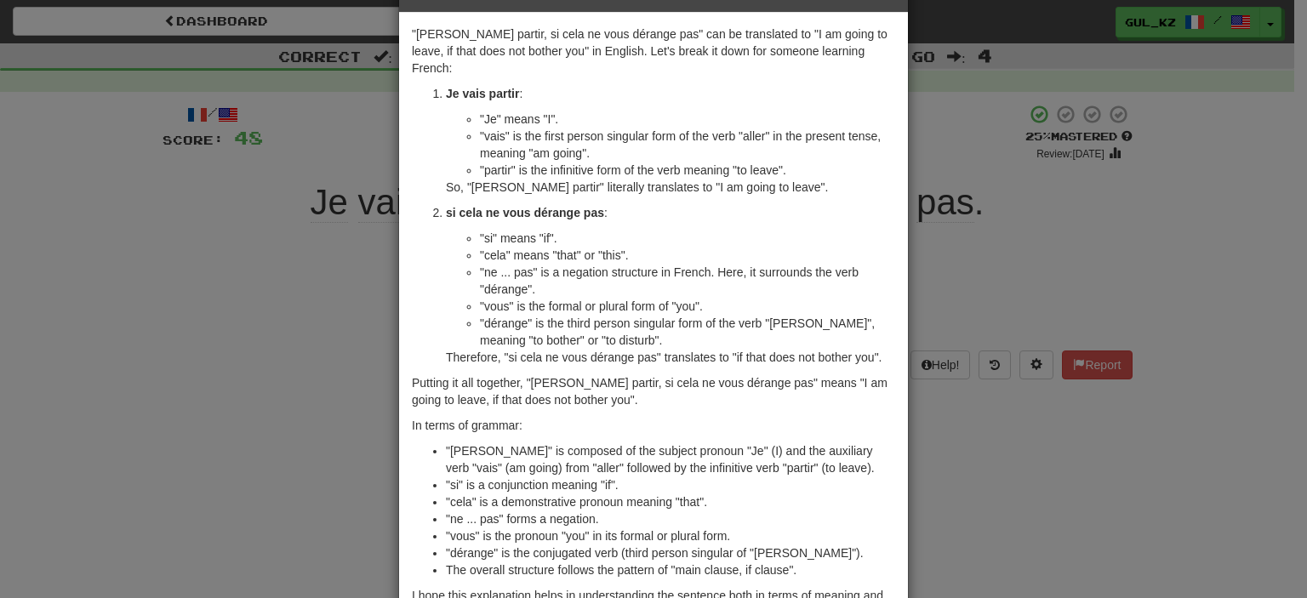
scroll to position [85, 0]
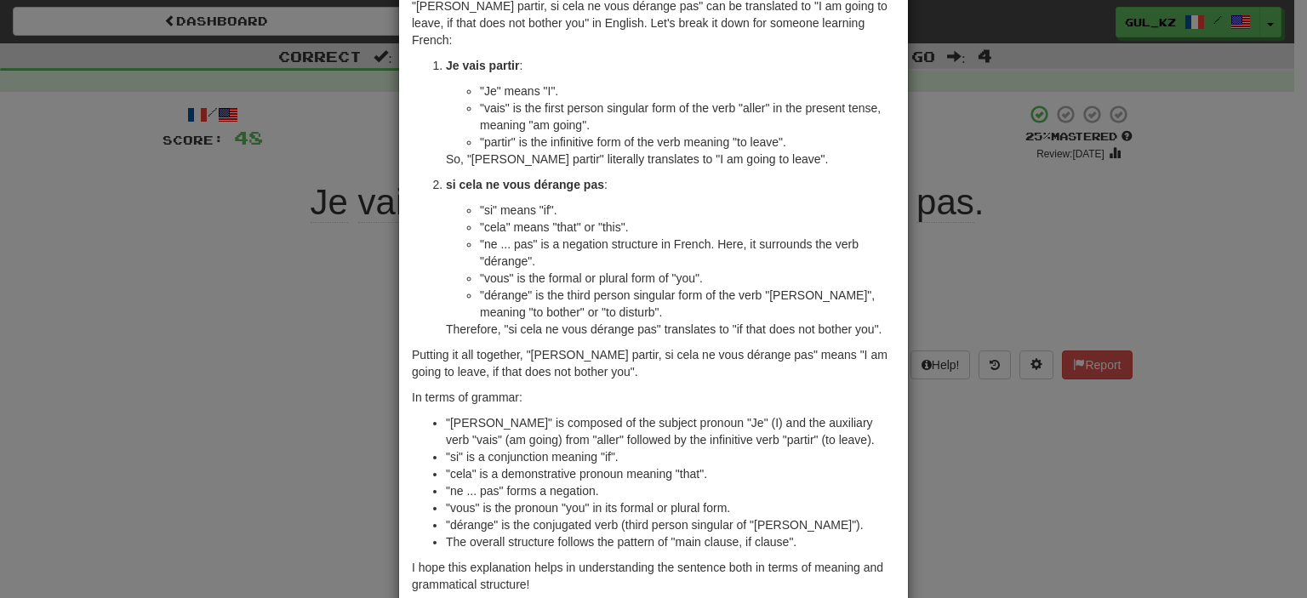
click at [1001, 515] on div "× Explanation "[PERSON_NAME] partir, si cela ne vous dérange pas" can be transl…" at bounding box center [653, 299] width 1307 height 598
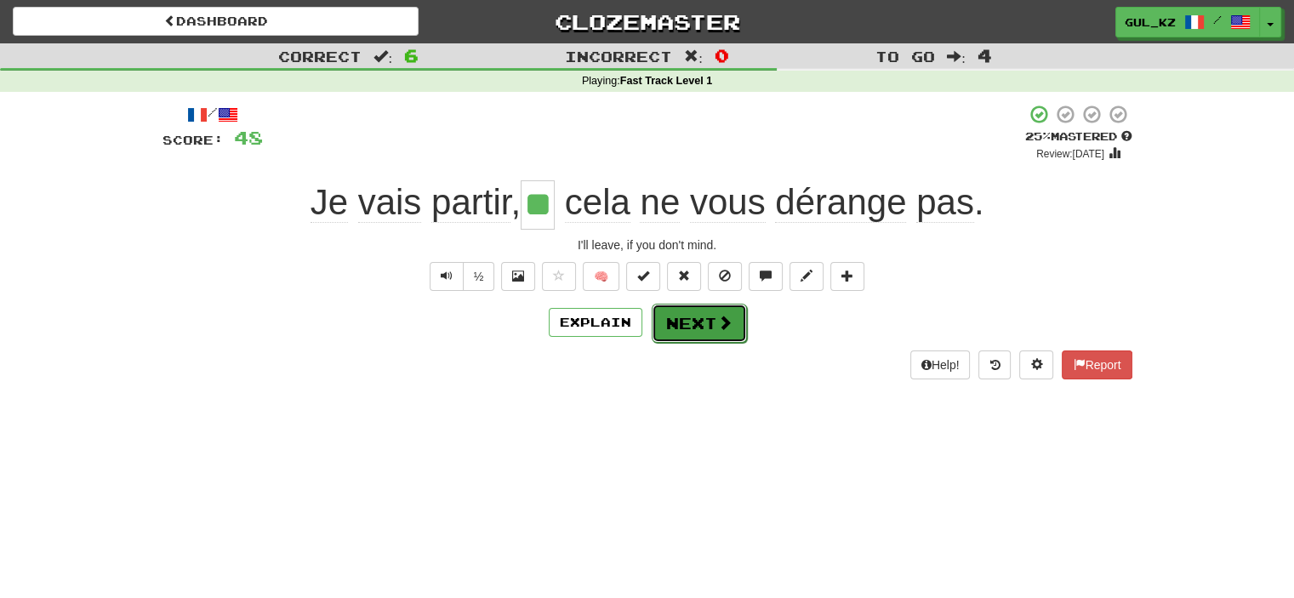
click at [708, 305] on button "Next" at bounding box center [699, 323] width 95 height 39
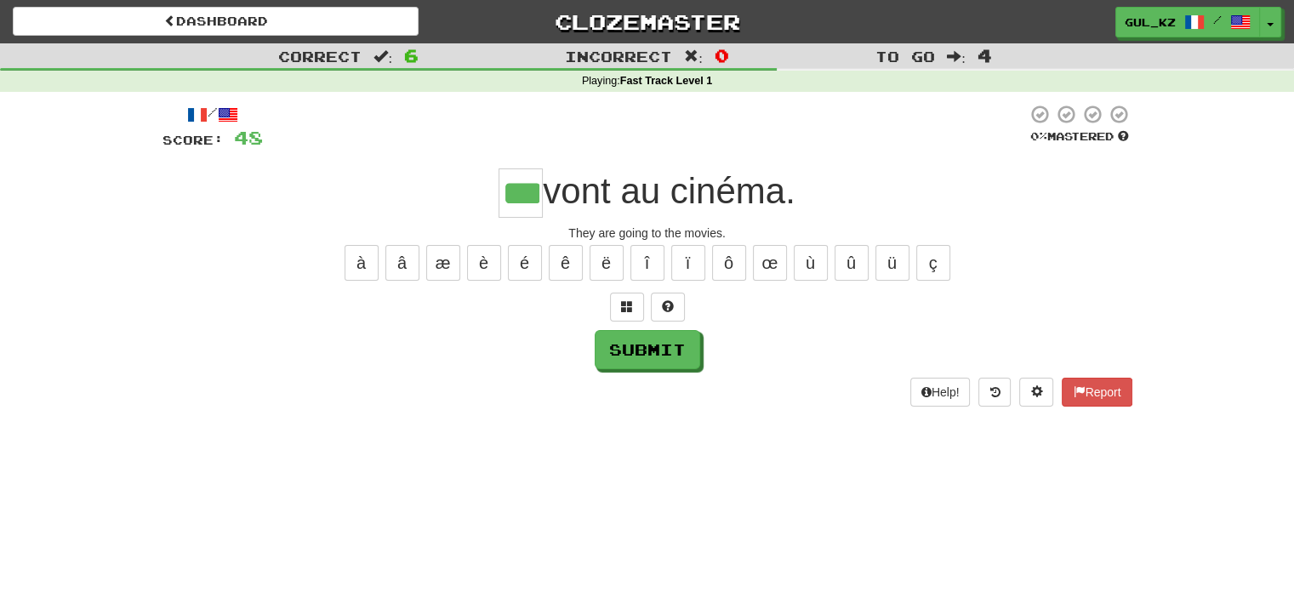
type input "***"
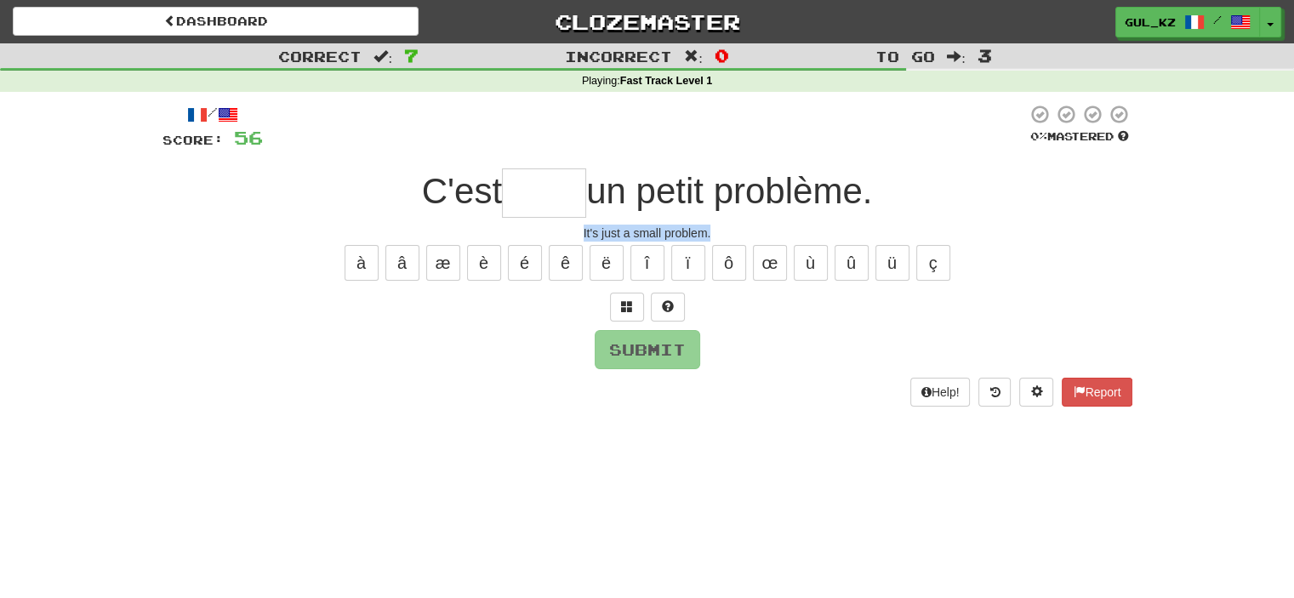
drag, startPoint x: 713, startPoint y: 233, endPoint x: 561, endPoint y: 226, distance: 152.5
click at [562, 230] on div "It's just a small problem." at bounding box center [648, 233] width 970 height 17
copy div "It's just a small problem."
click at [507, 200] on input "text" at bounding box center [544, 192] width 84 height 49
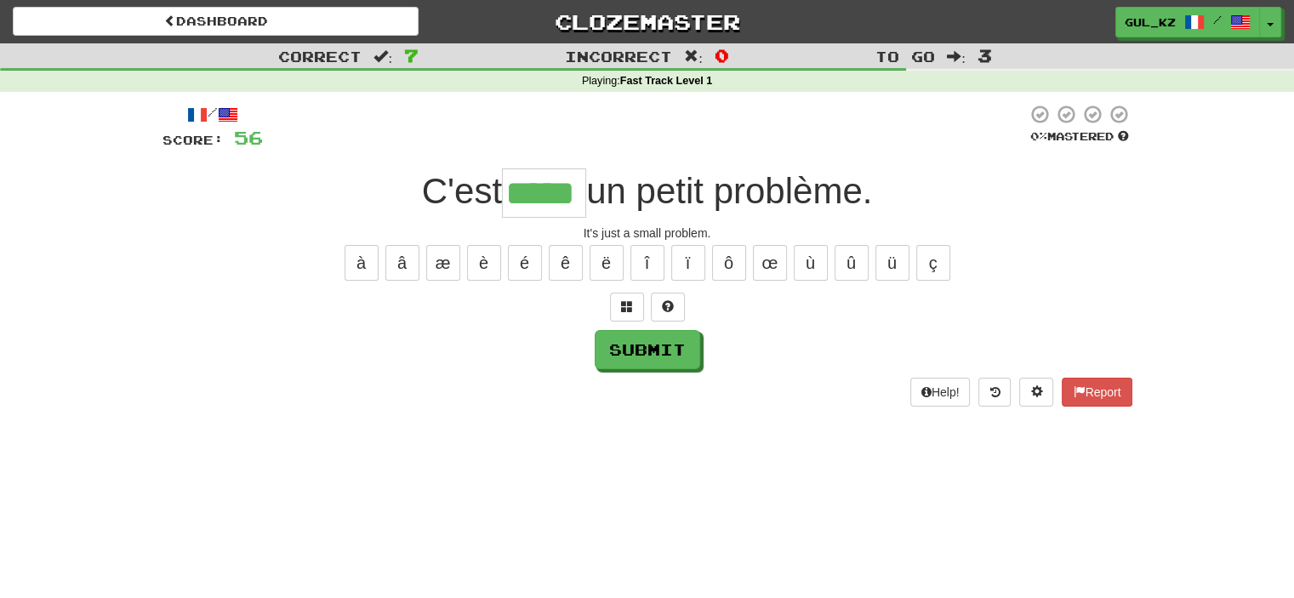
type input "*****"
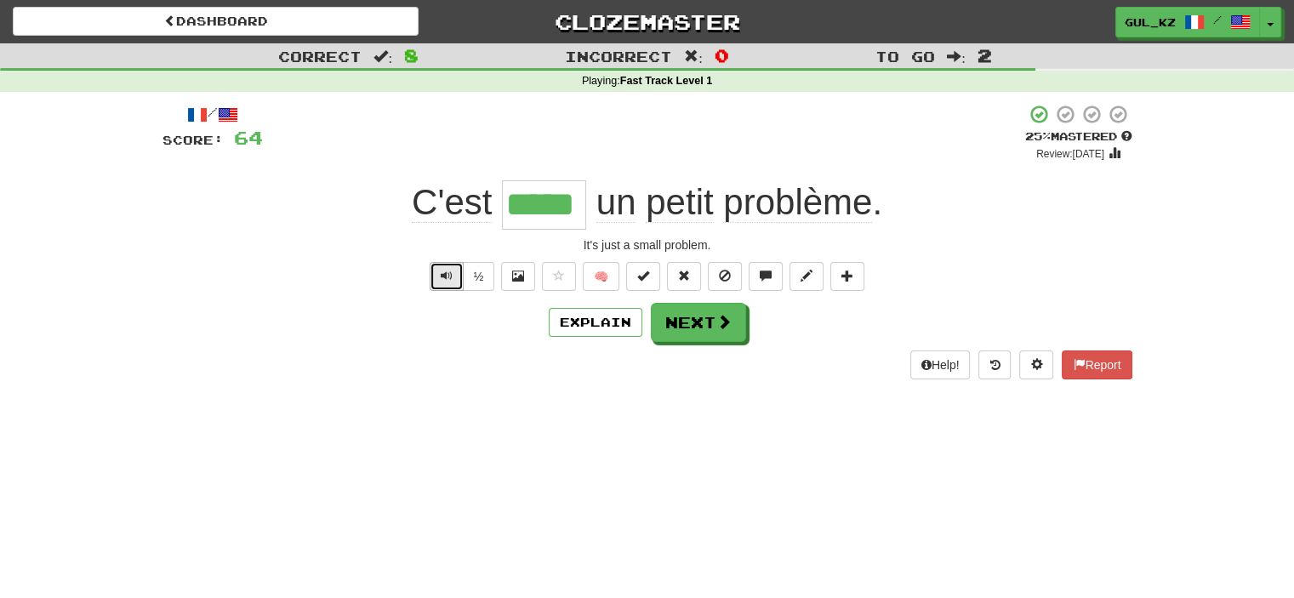
click at [442, 278] on span "Text-to-speech controls" at bounding box center [447, 276] width 12 height 12
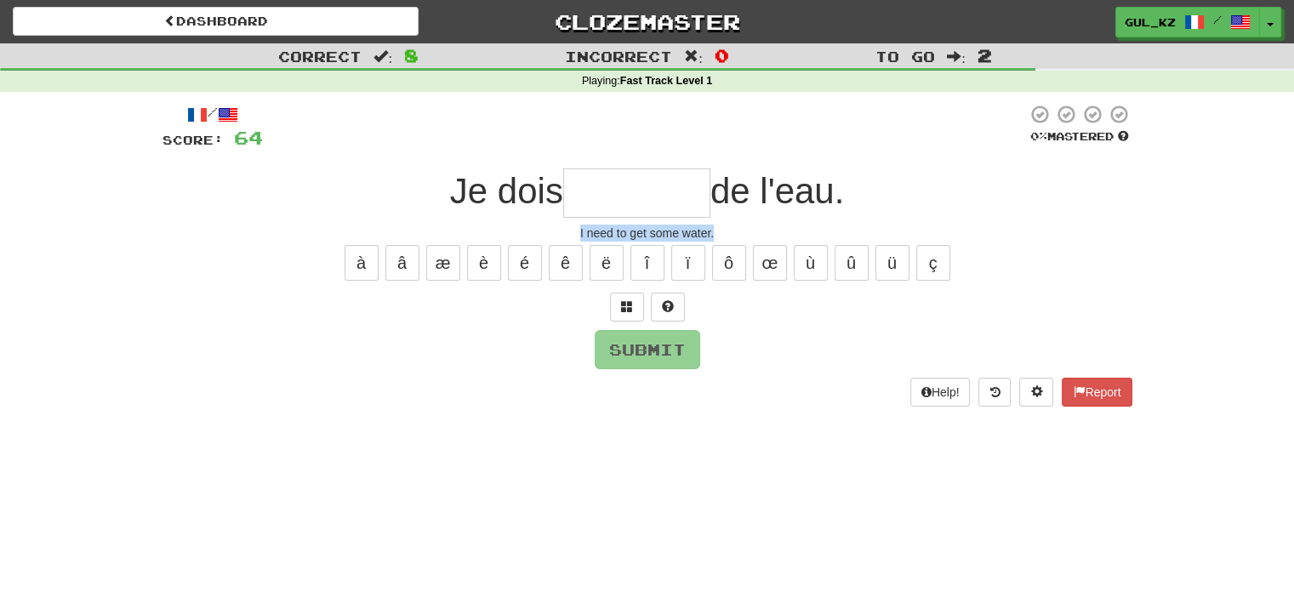
drag, startPoint x: 726, startPoint y: 231, endPoint x: 572, endPoint y: 226, distance: 154.1
click at [573, 227] on div "I need to get some water." at bounding box center [648, 233] width 970 height 17
copy div "I need to get some water."
click at [659, 187] on input "text" at bounding box center [636, 192] width 147 height 49
click at [657, 186] on input "text" at bounding box center [636, 192] width 147 height 49
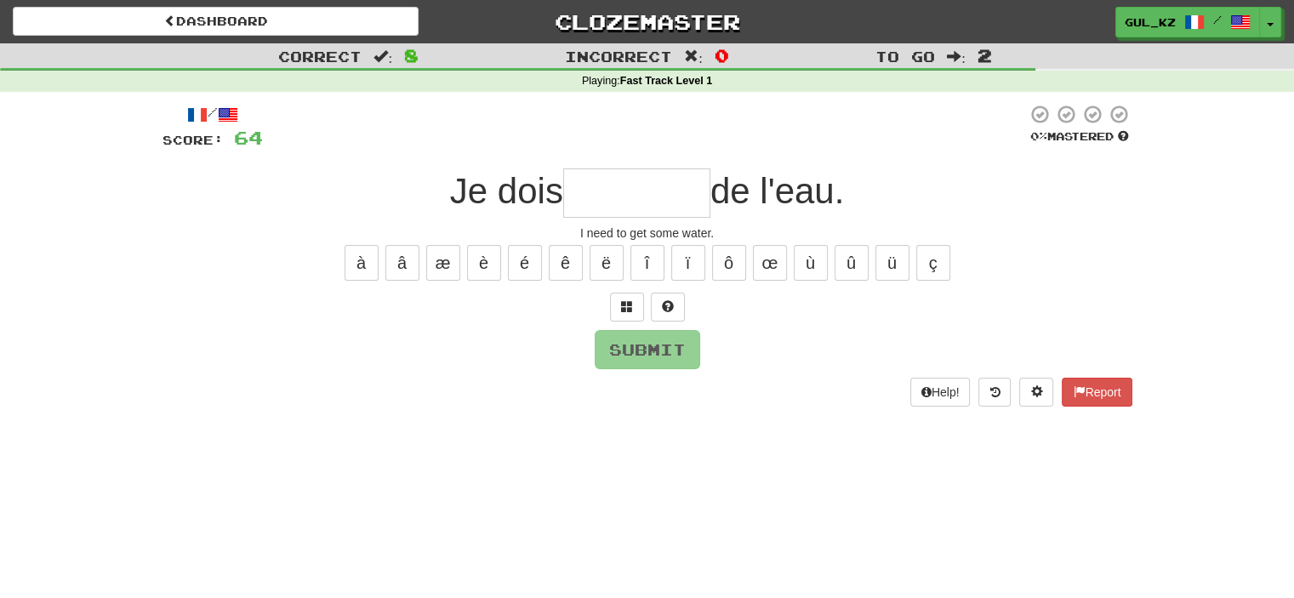
type input "*"
drag, startPoint x: 876, startPoint y: 193, endPoint x: 421, endPoint y: 176, distance: 454.7
click at [421, 176] on div "Je dois * de l'eau." at bounding box center [648, 192] width 970 height 49
copy div "Je dois de l'eau."
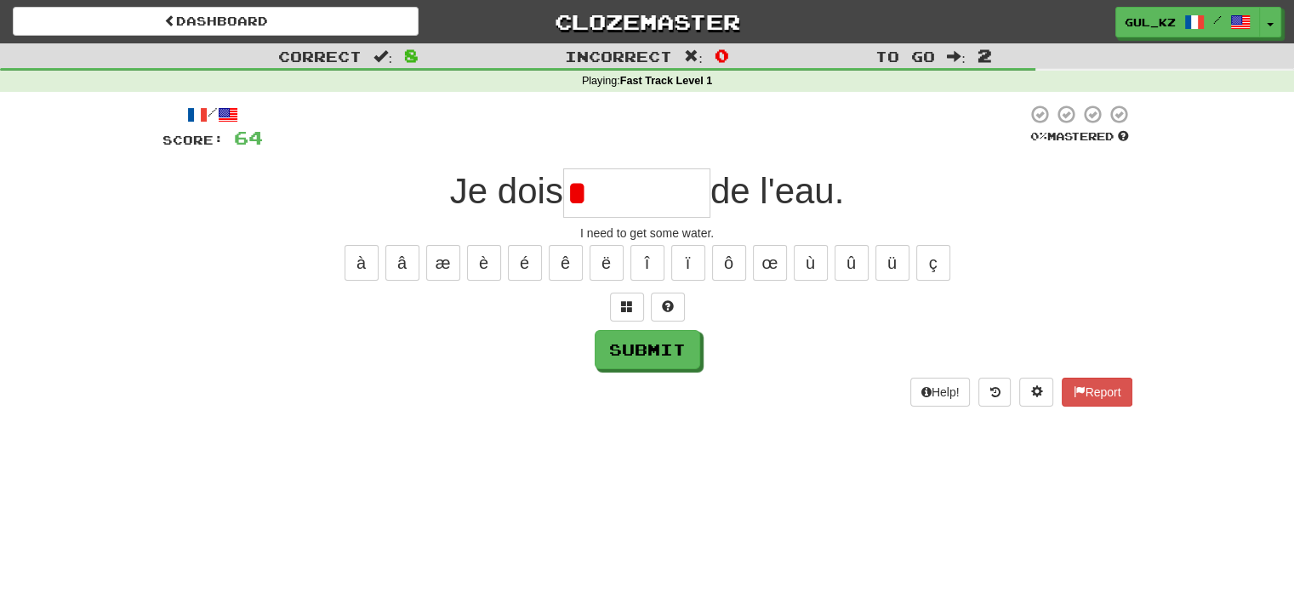
click at [618, 190] on input "*" at bounding box center [636, 192] width 147 height 49
type input "*"
type input "********"
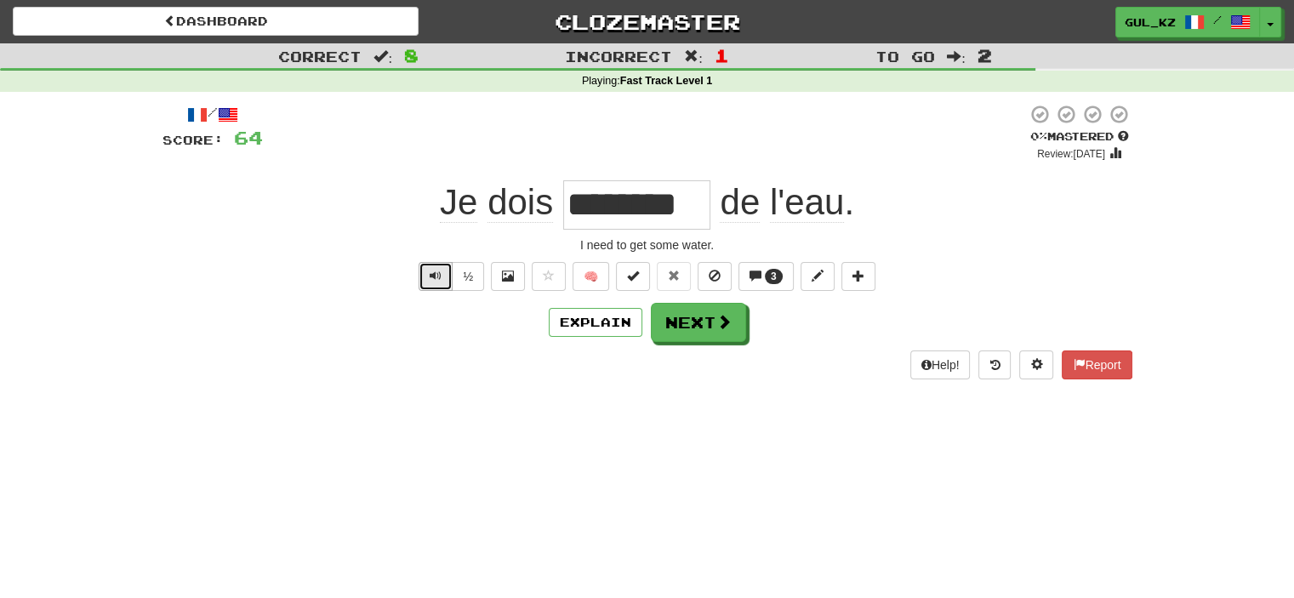
click at [433, 275] on span "Text-to-speech controls" at bounding box center [436, 276] width 12 height 12
click at [625, 320] on button "Explain" at bounding box center [596, 322] width 94 height 29
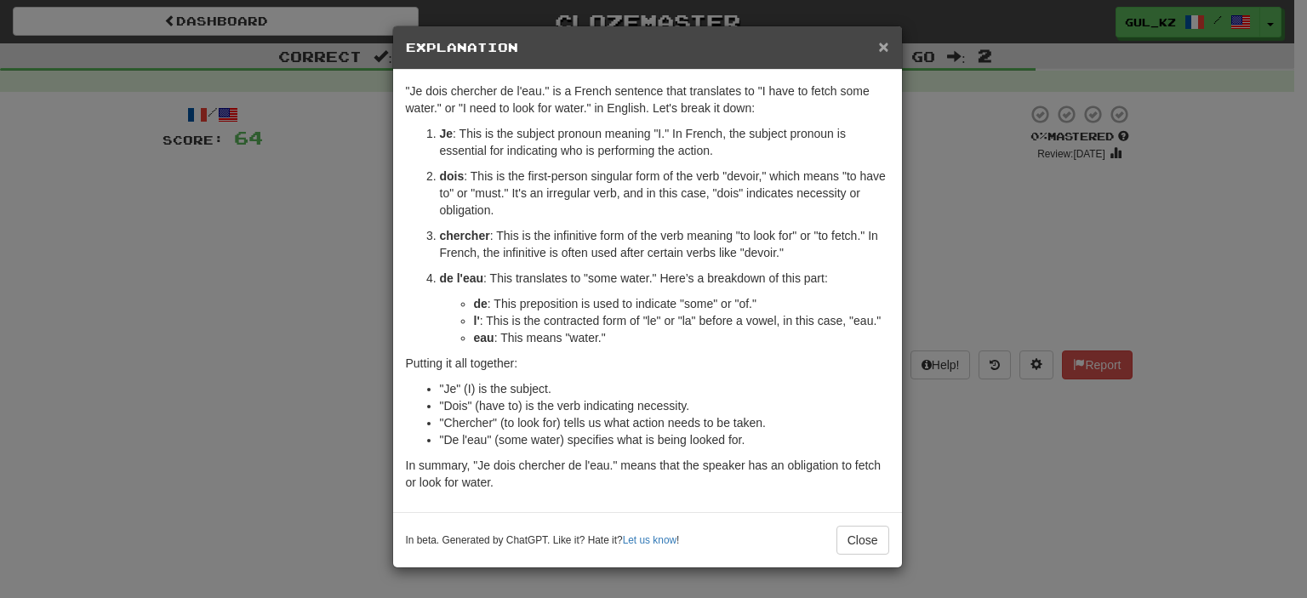
click at [888, 47] on span "×" at bounding box center [883, 47] width 10 height 20
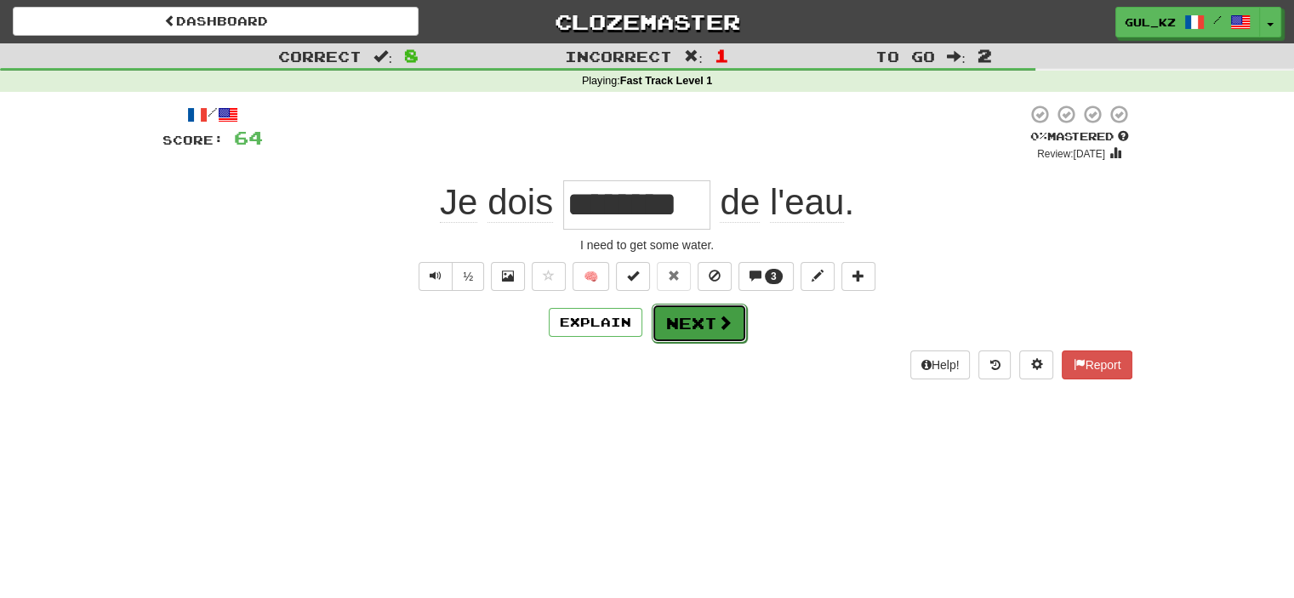
click at [722, 326] on span at bounding box center [724, 322] width 15 height 15
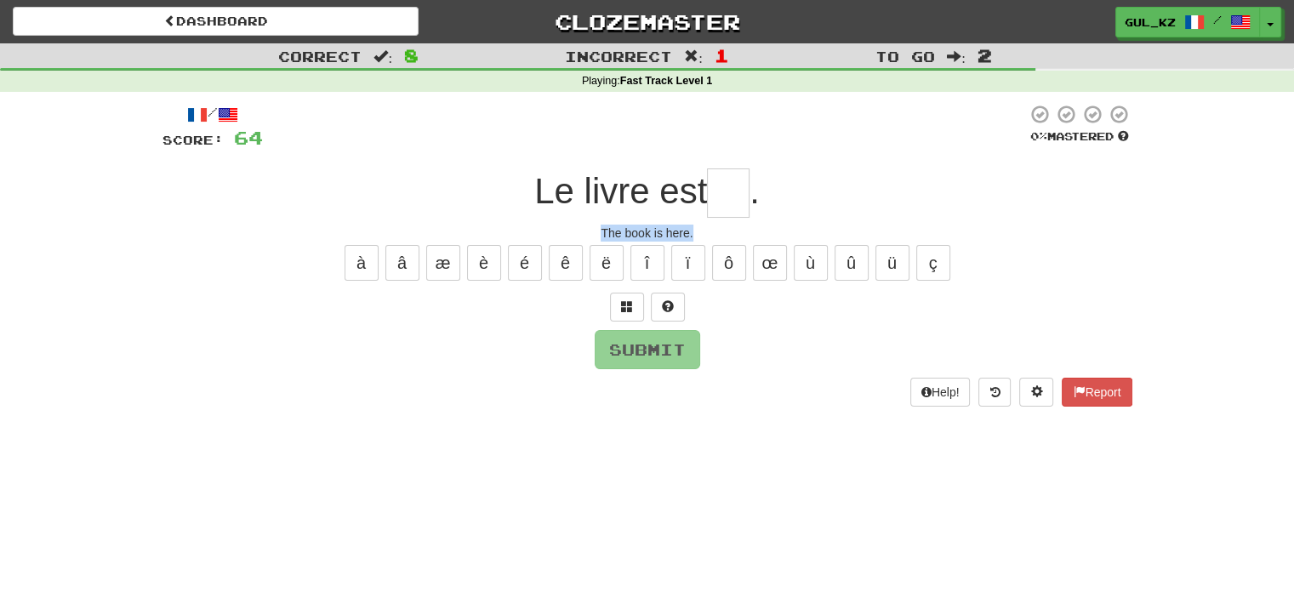
drag, startPoint x: 602, startPoint y: 234, endPoint x: 717, endPoint y: 225, distance: 115.2
click at [717, 225] on div "The book is here." at bounding box center [648, 233] width 970 height 17
copy div "The book is here."
click at [743, 192] on input "text" at bounding box center [728, 192] width 43 height 49
type input "***"
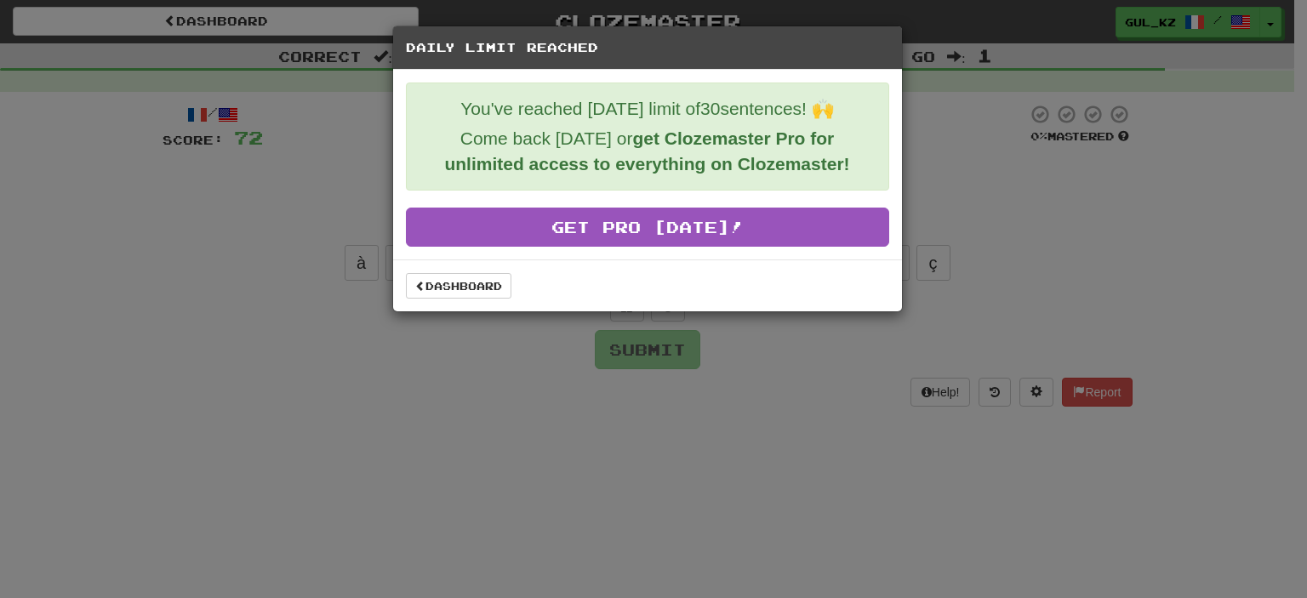
click at [1065, 259] on div "Daily Limit Reached You've reached today's limit of 30 sentences! 🙌 Come back t…" at bounding box center [653, 299] width 1307 height 598
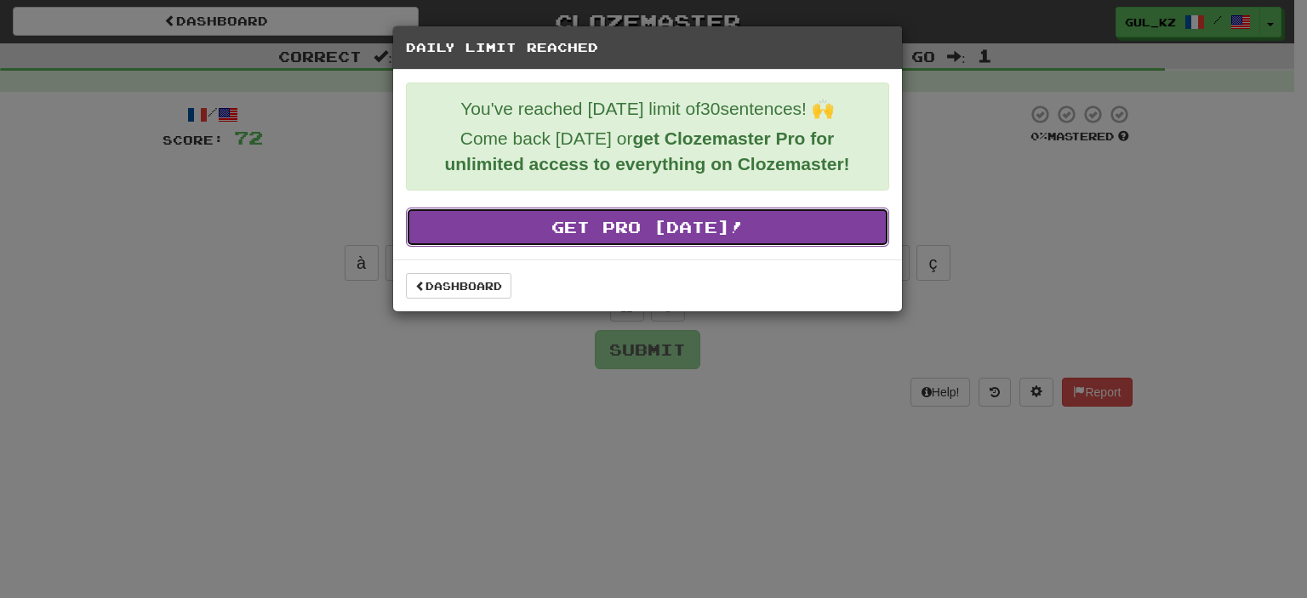
click at [776, 218] on link "Get Pro Today!" at bounding box center [647, 227] width 483 height 39
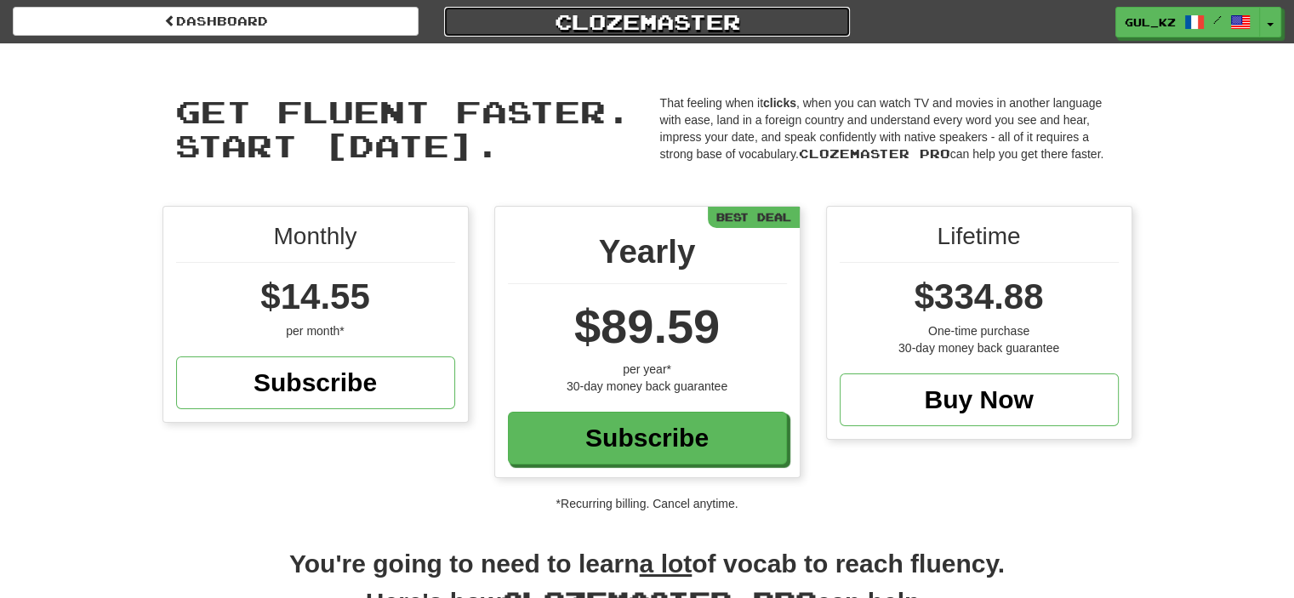
click at [633, 20] on link "Clozemaster" at bounding box center [647, 22] width 406 height 30
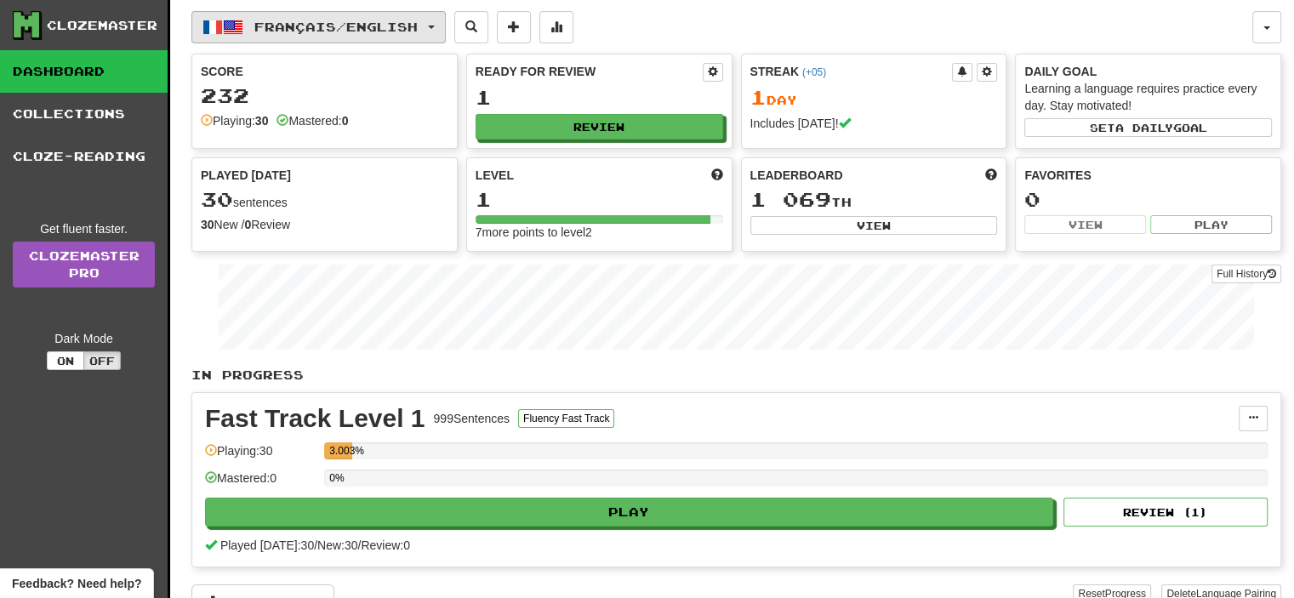
click at [334, 20] on span "Français / English" at bounding box center [335, 27] width 163 height 14
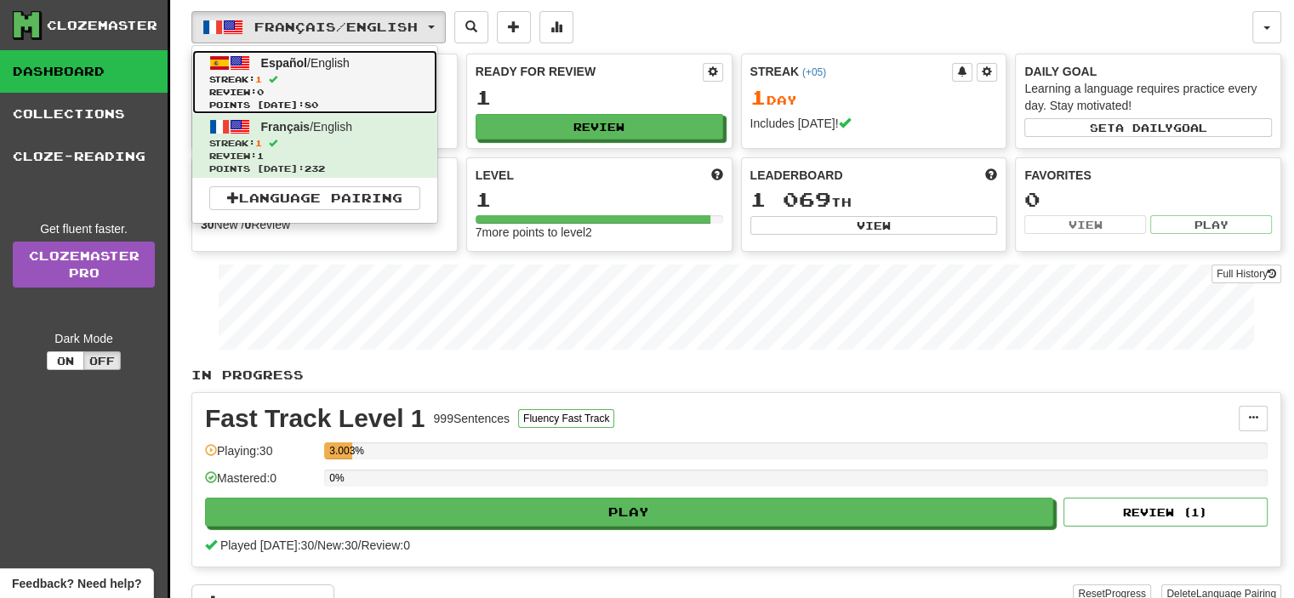
click at [367, 59] on link "Español / English Streak: 1 Review: 0 Points today: 80" at bounding box center [314, 82] width 245 height 64
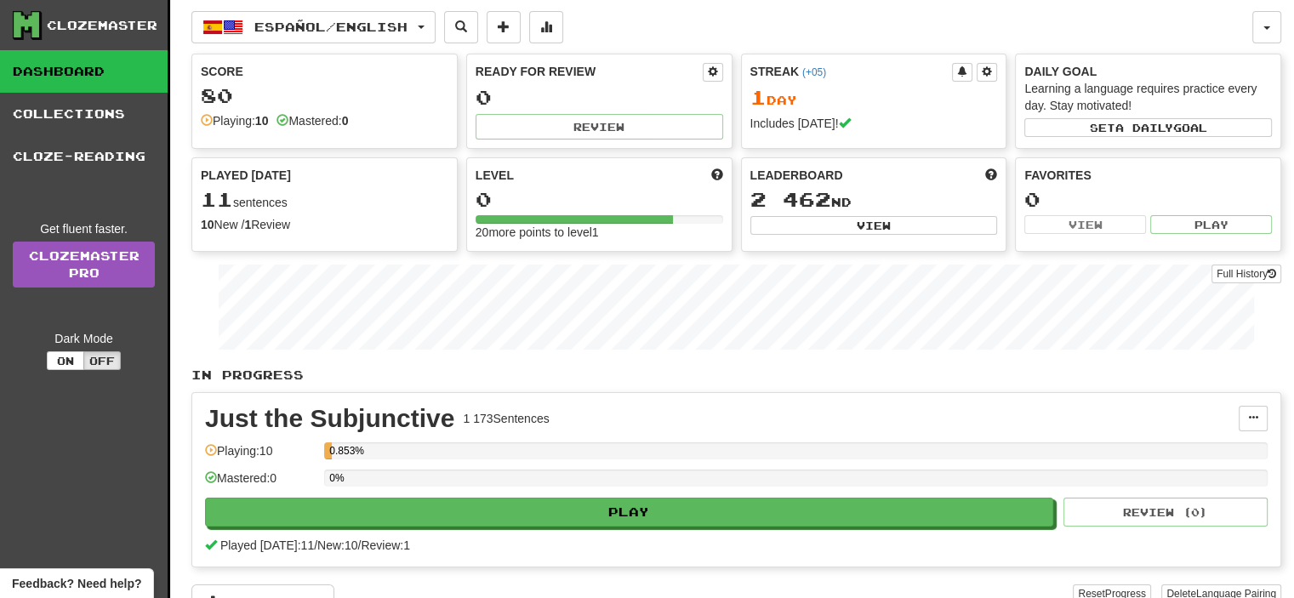
click at [943, 28] on div "Español / English Español / English Streak: 1 Review: 0 Points [DATE]: 80 Franç…" at bounding box center [721, 27] width 1061 height 32
click at [1140, 25] on div "Español / English Español / English Streak: 1 Review: 0 Points [DATE]: 80 Franç…" at bounding box center [721, 27] width 1061 height 32
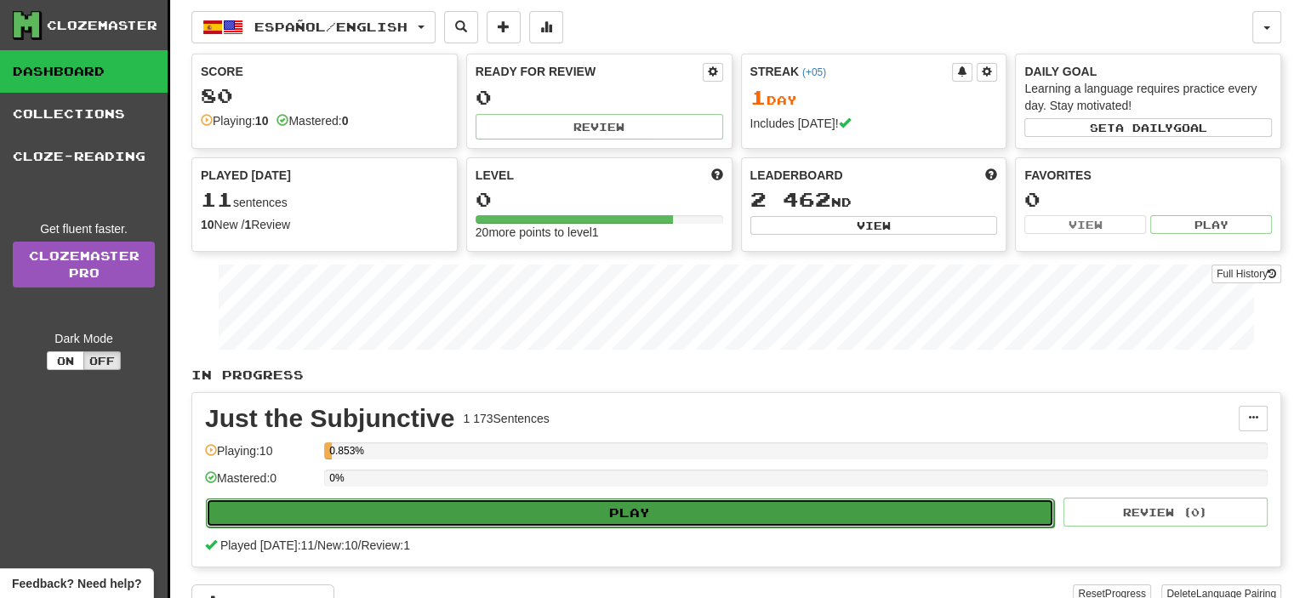
click at [584, 516] on button "Play" at bounding box center [630, 513] width 848 height 29
select select "**"
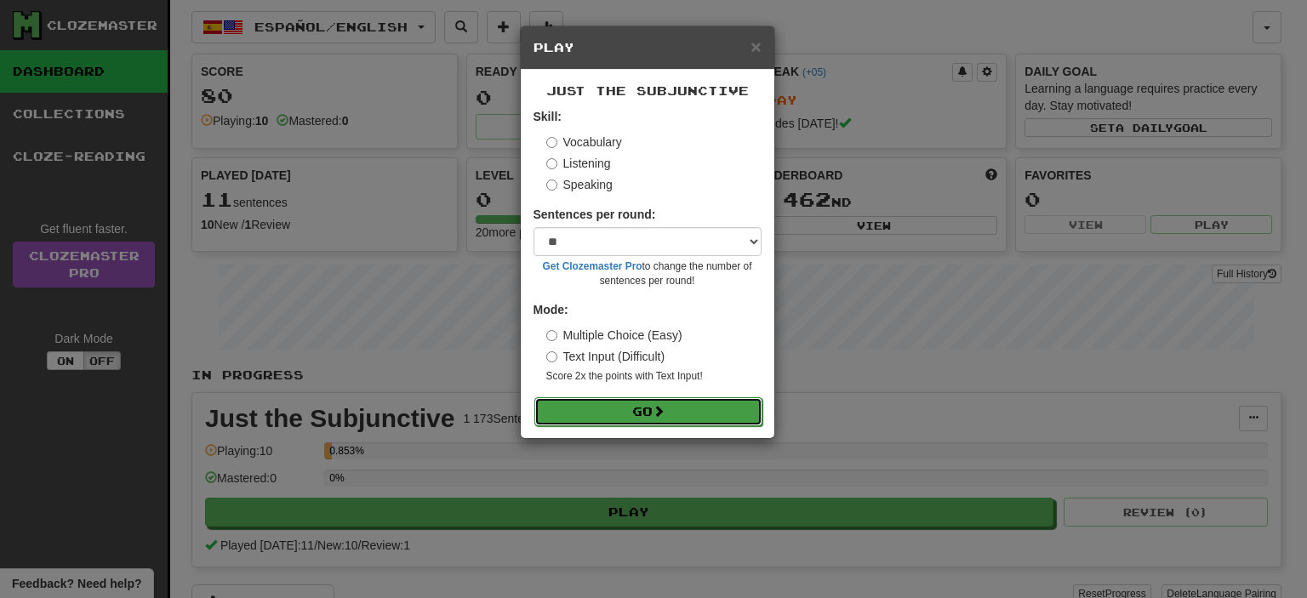
click at [613, 415] on button "Go" at bounding box center [648, 411] width 228 height 29
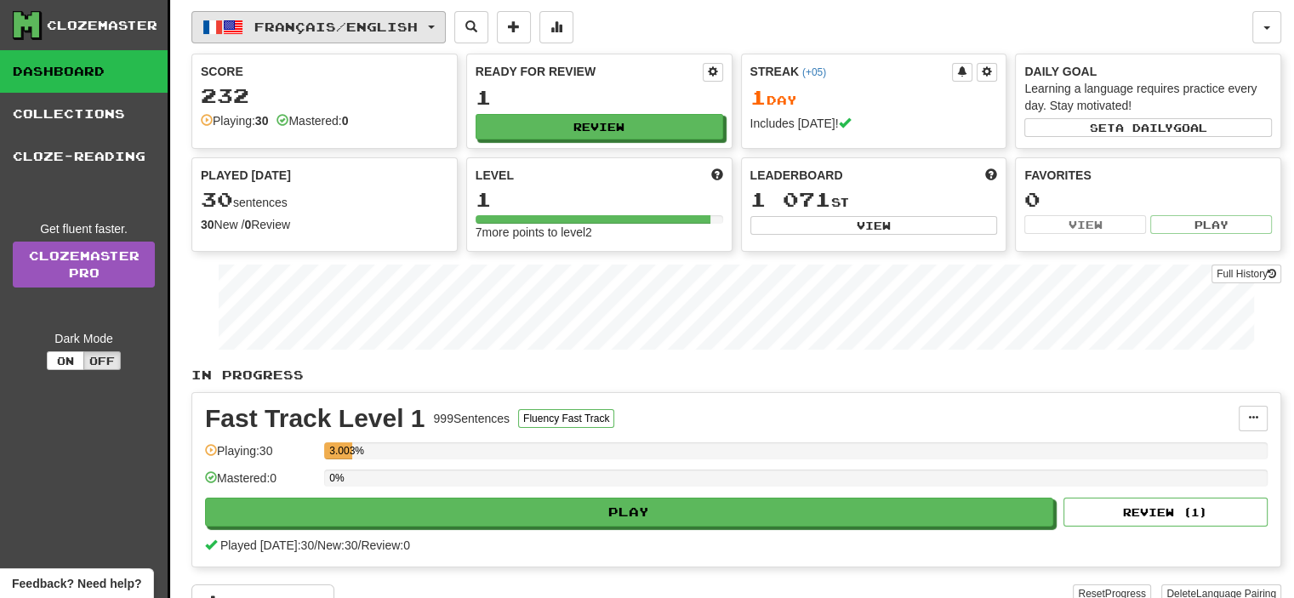
click at [398, 24] on span "Français / English" at bounding box center [335, 27] width 163 height 14
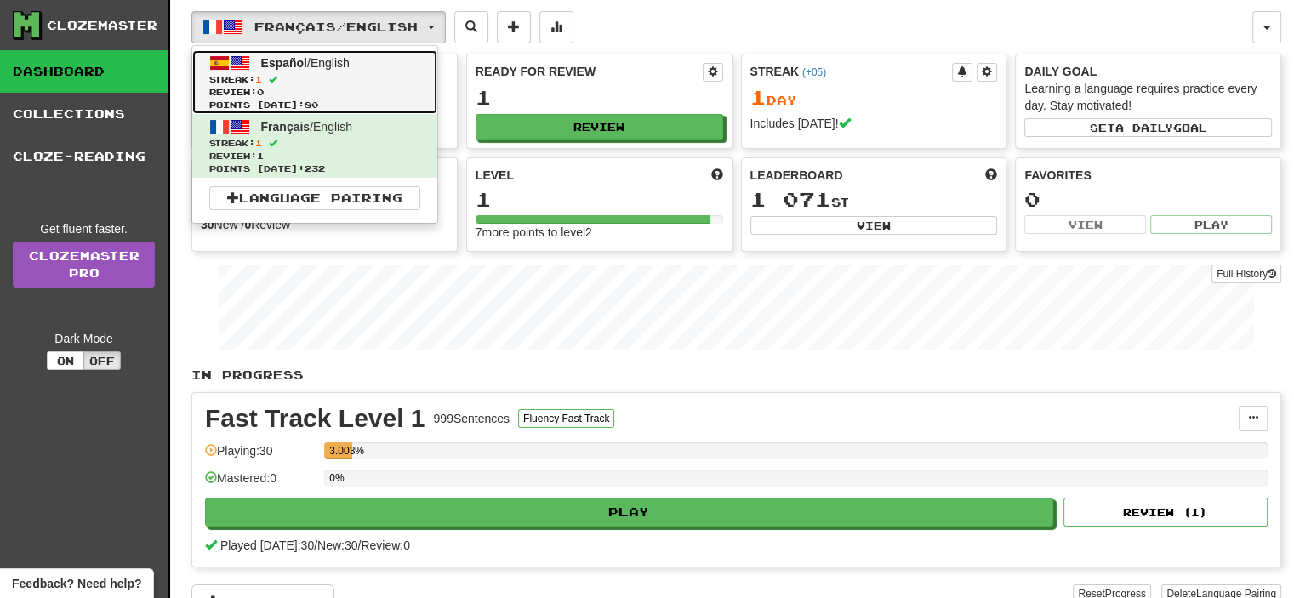
click at [385, 54] on link "Español / English Streak: 1 Review: 0 Points today: 80" at bounding box center [314, 82] width 245 height 64
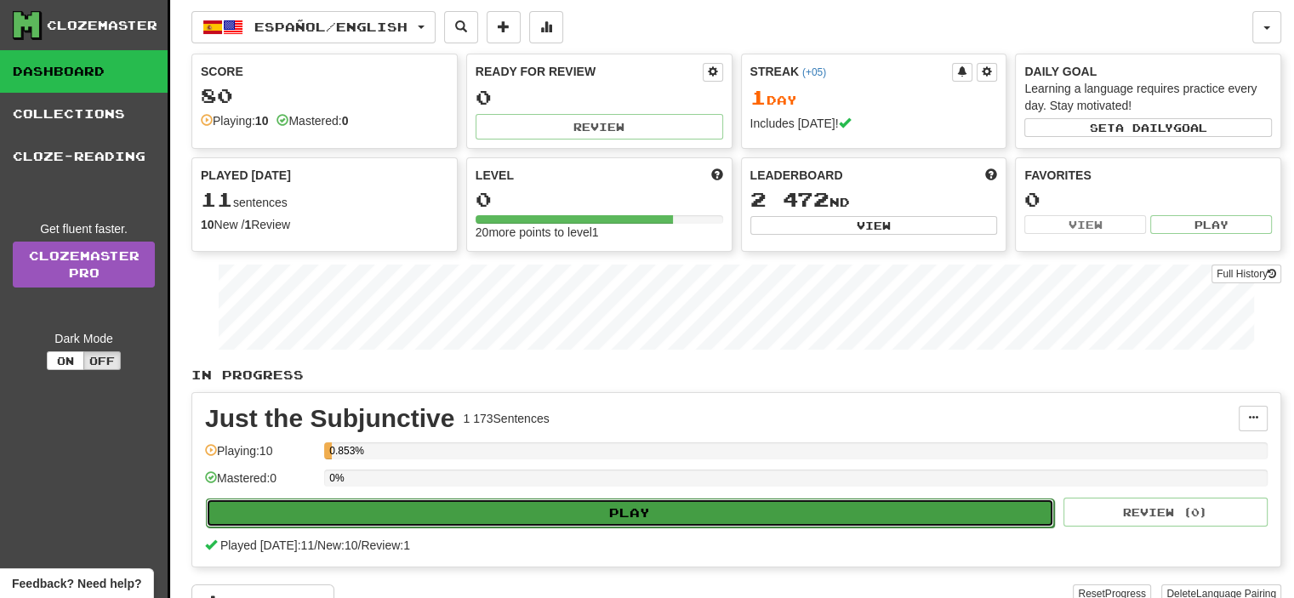
click at [876, 511] on button "Play" at bounding box center [630, 513] width 848 height 29
select select "**"
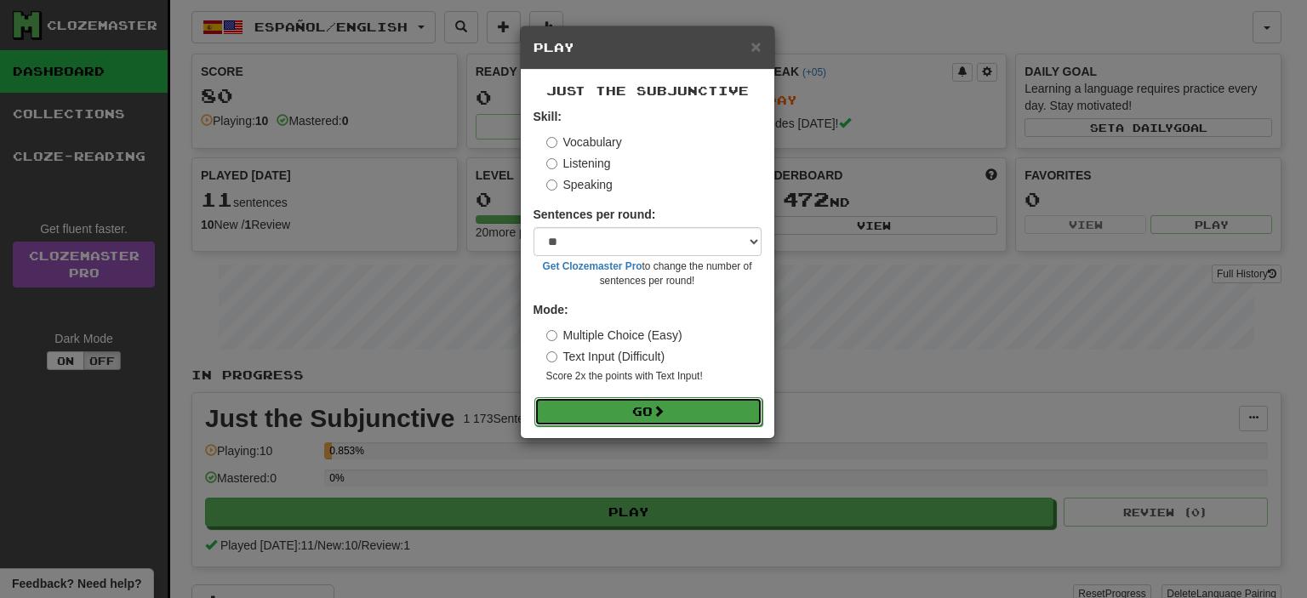
click at [718, 401] on button "Go" at bounding box center [648, 411] width 228 height 29
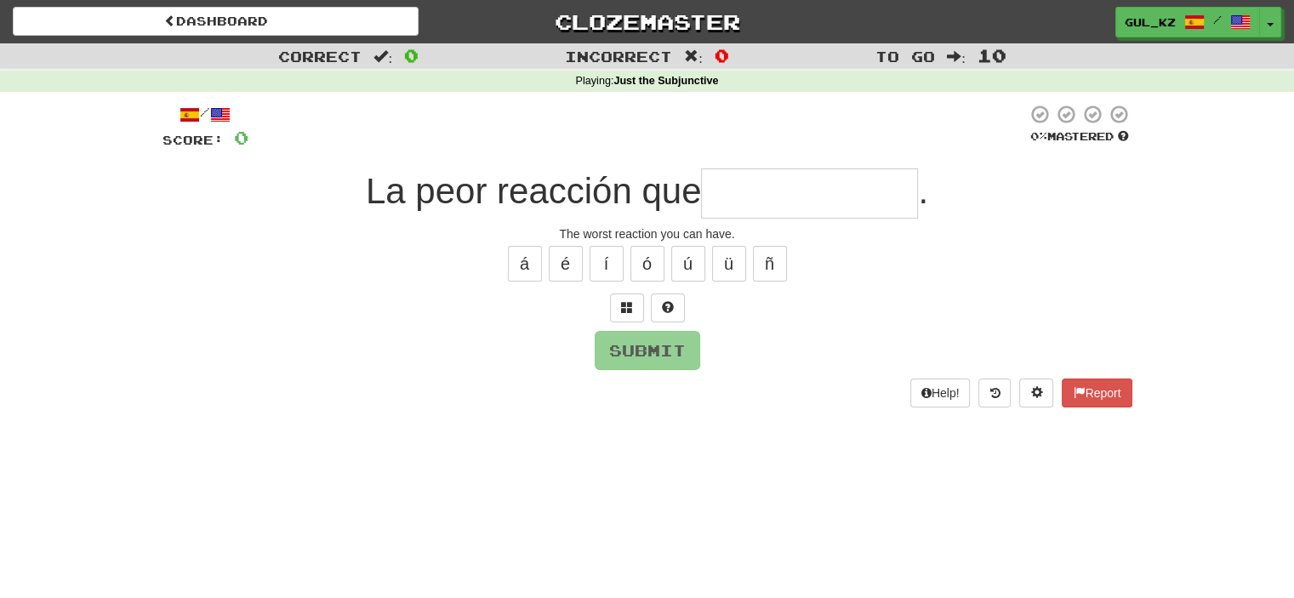
click at [750, 205] on input "text" at bounding box center [809, 193] width 217 height 50
drag, startPoint x: 739, startPoint y: 231, endPoint x: 521, endPoint y: 231, distance: 217.8
click at [521, 231] on div "The worst reaction you can have." at bounding box center [648, 233] width 970 height 17
copy div "The worst reaction you can have."
click at [742, 206] on input "text" at bounding box center [809, 193] width 217 height 50
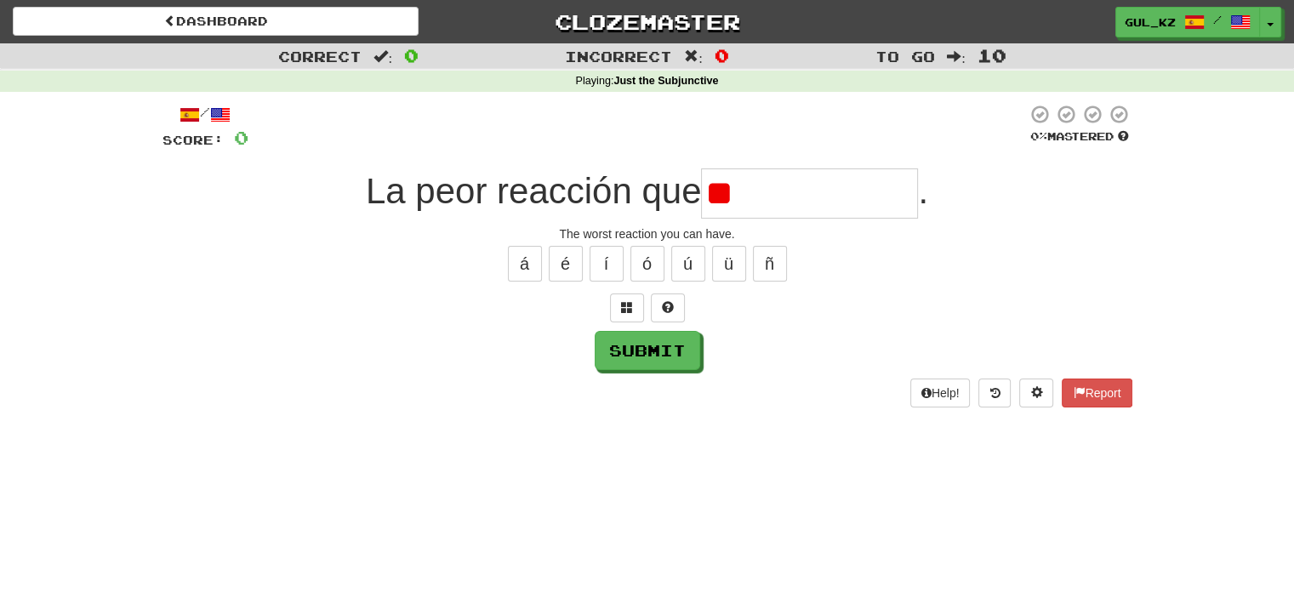
type input "*"
type input "**********"
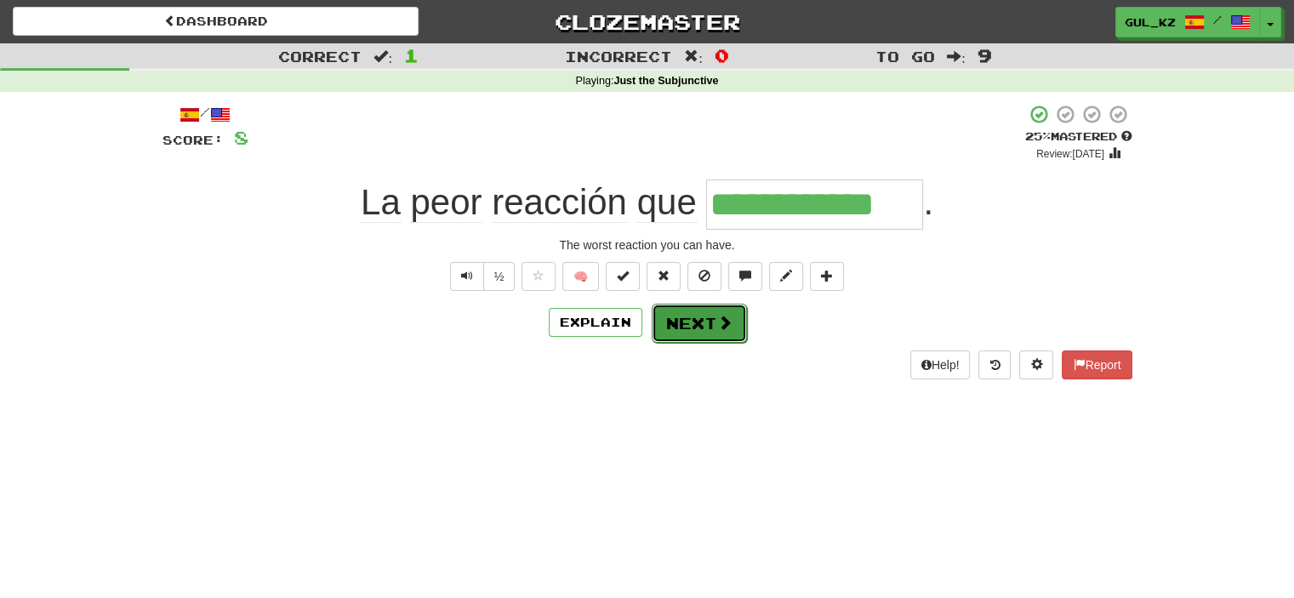
click at [716, 333] on button "Next" at bounding box center [699, 323] width 95 height 39
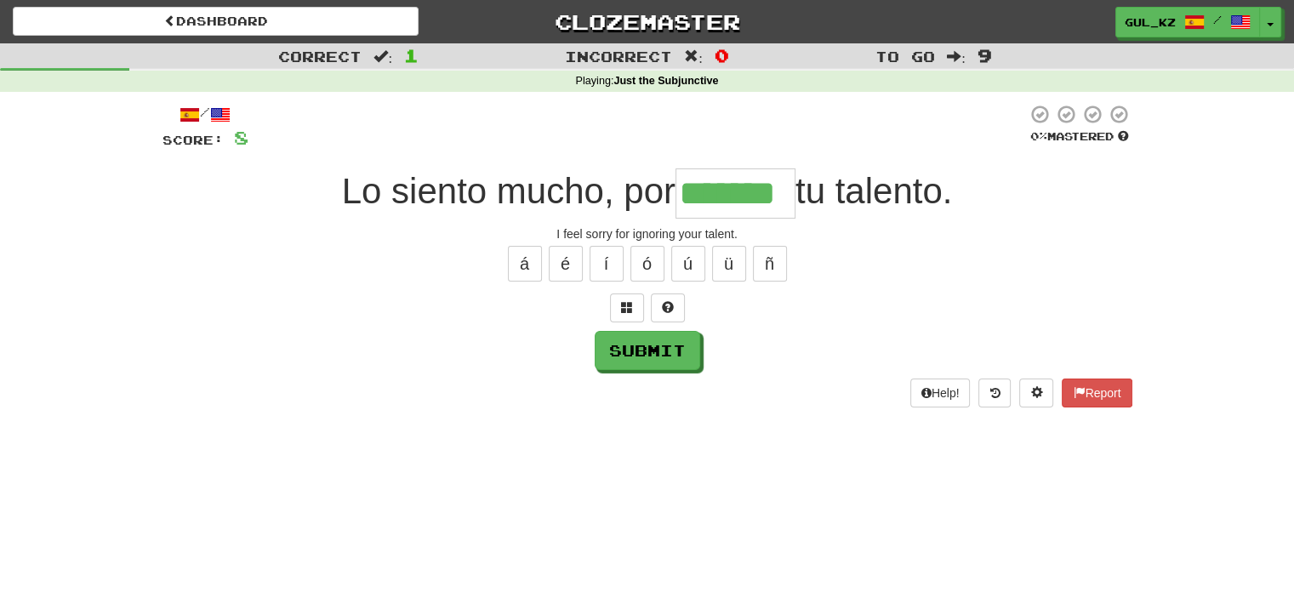
type input "*******"
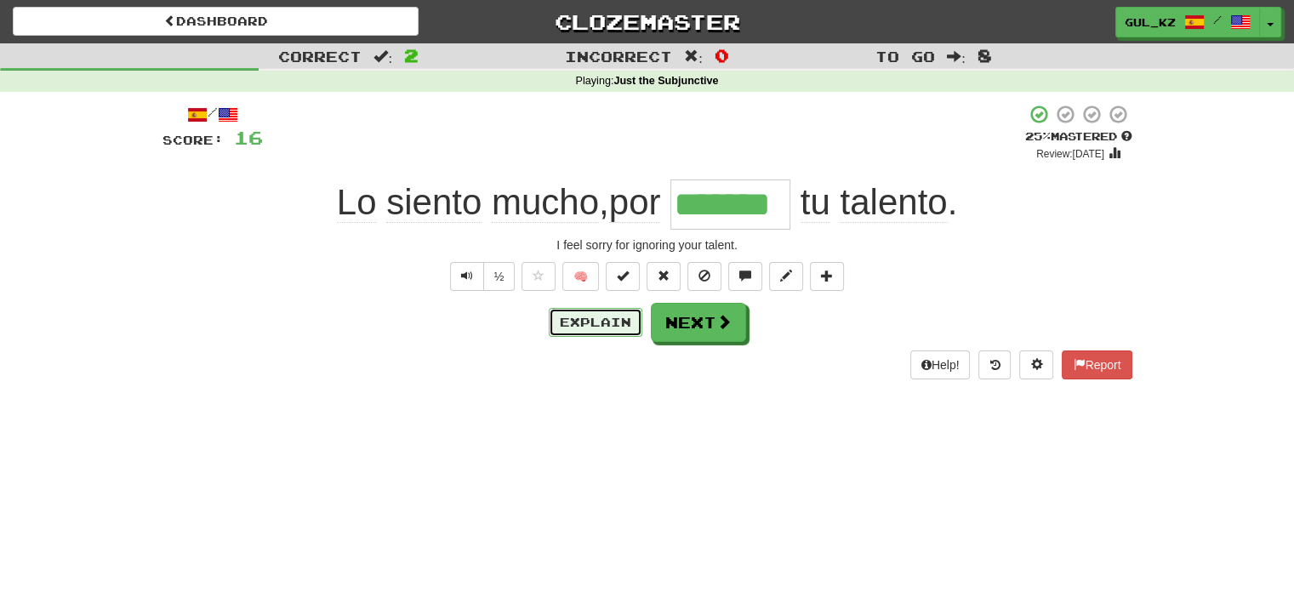
click at [593, 329] on button "Explain" at bounding box center [596, 322] width 94 height 29
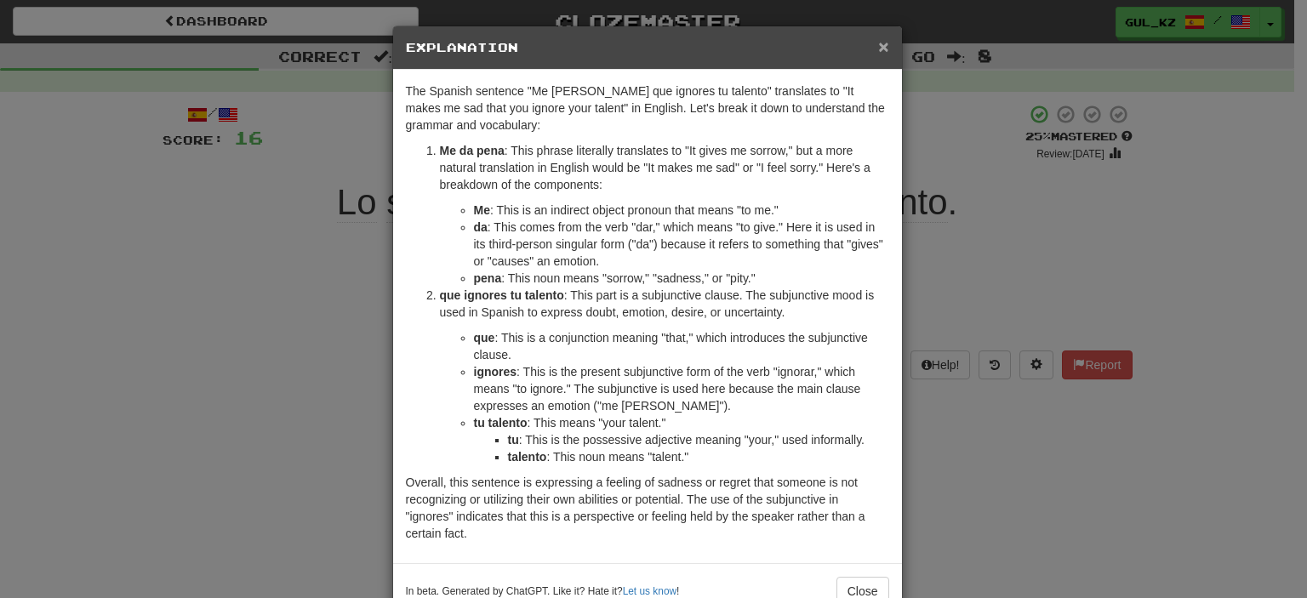
click at [878, 42] on span "×" at bounding box center [883, 47] width 10 height 20
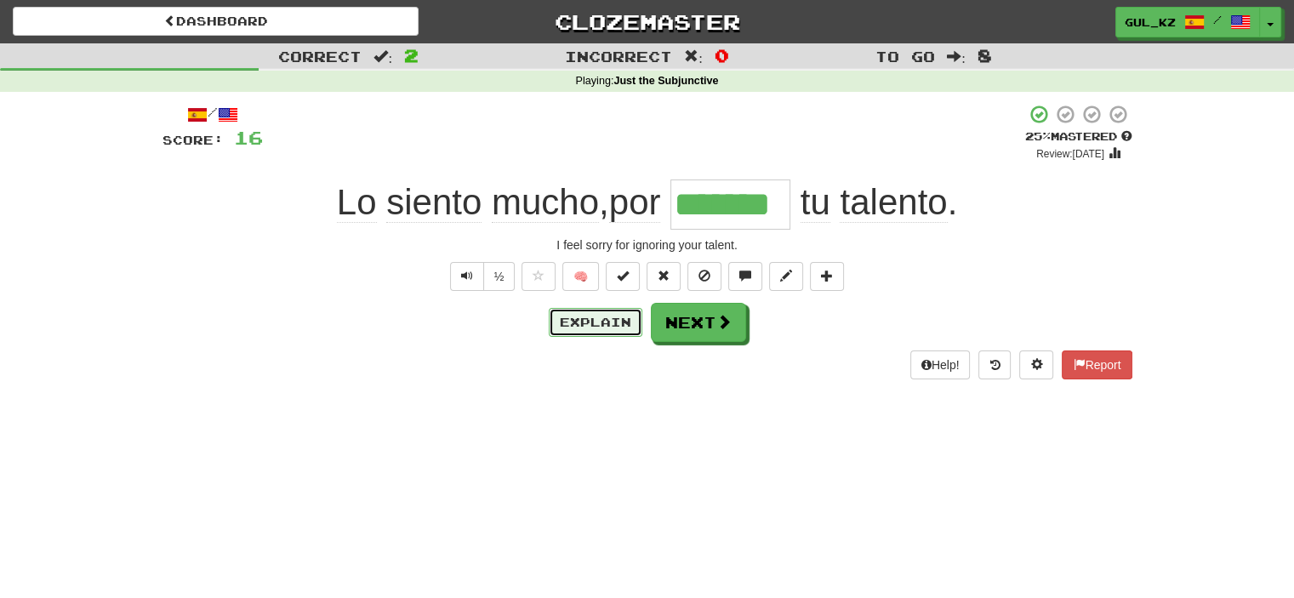
click at [584, 328] on button "Explain" at bounding box center [596, 322] width 94 height 29
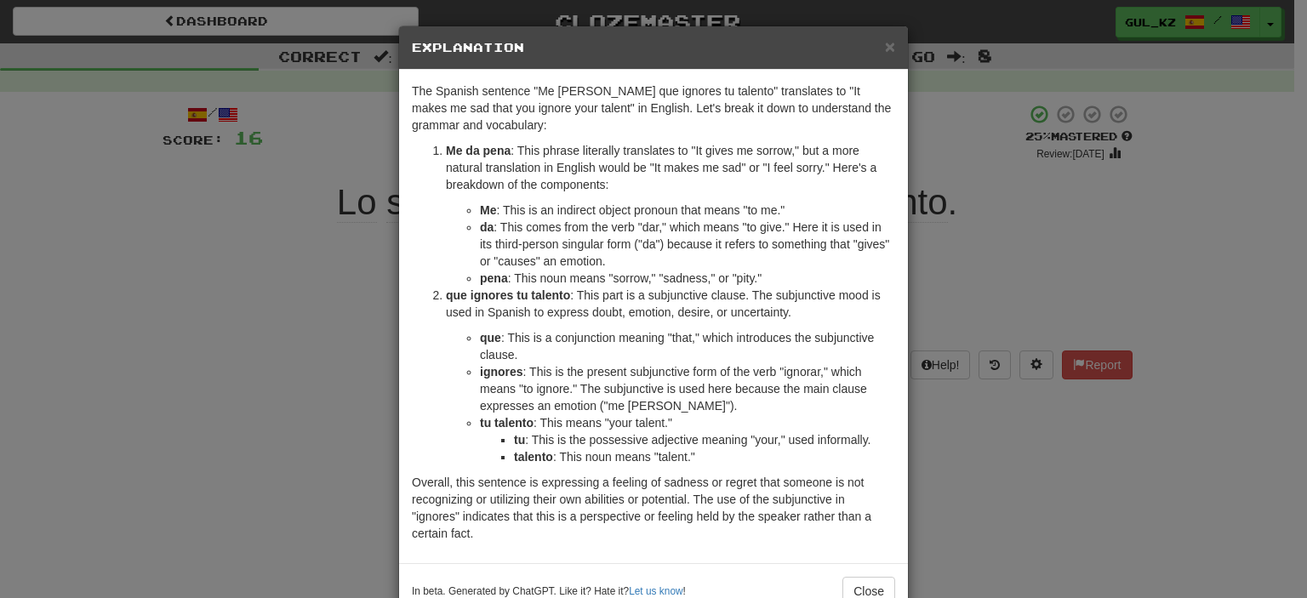
click at [963, 482] on div "× Explanation The Spanish sentence "Me da pena que ignores tu talento" translat…" at bounding box center [653, 299] width 1307 height 598
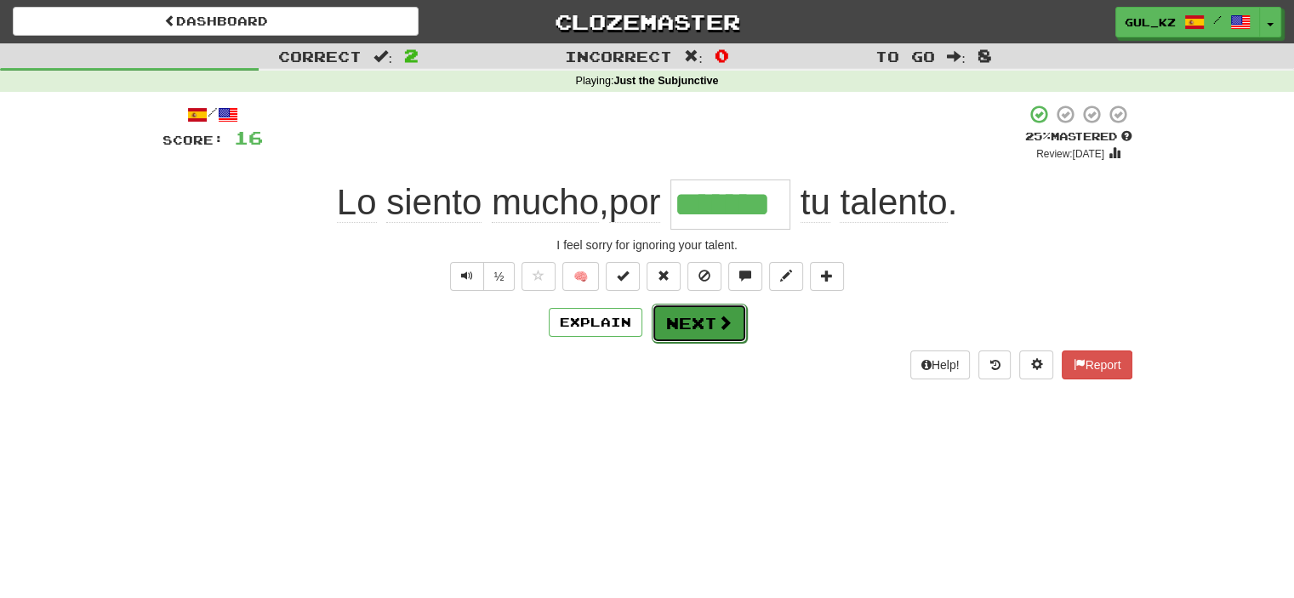
click at [667, 329] on button "Next" at bounding box center [699, 323] width 95 height 39
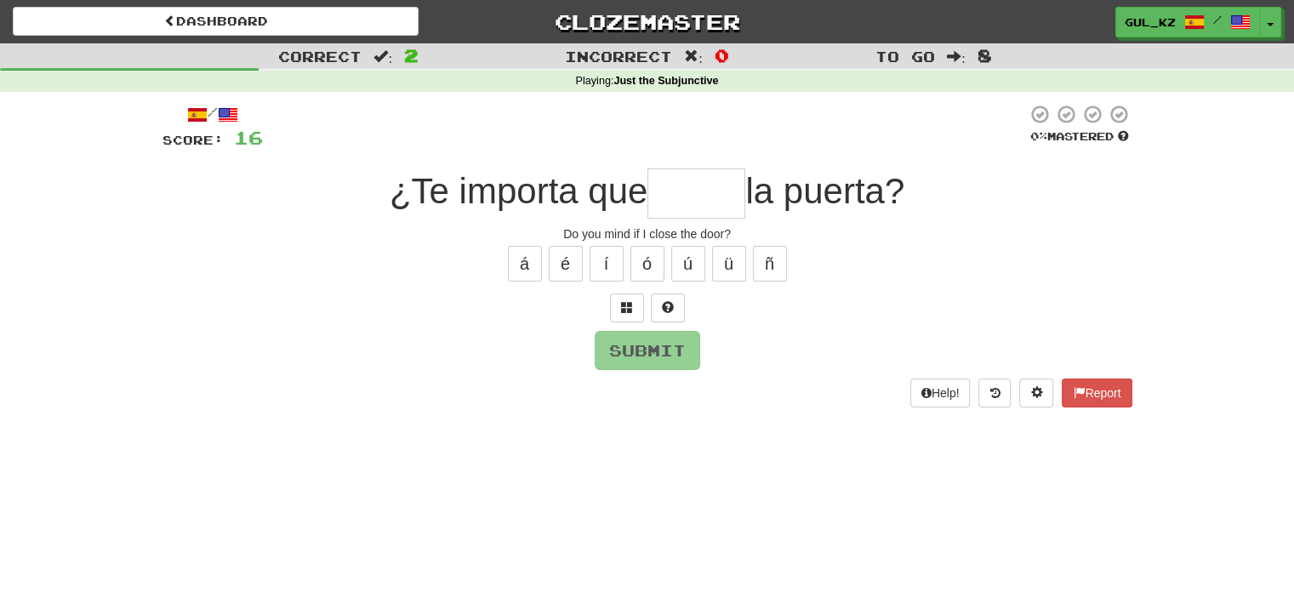
click at [674, 200] on input "text" at bounding box center [696, 193] width 98 height 50
type input "******"
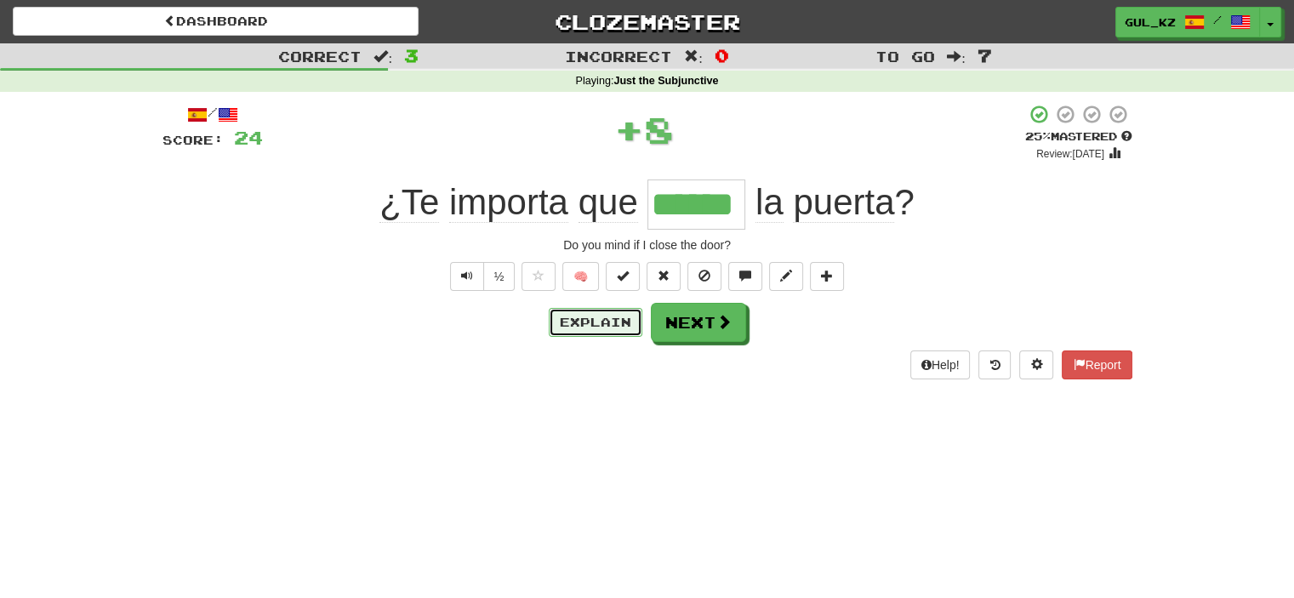
click at [603, 314] on button "Explain" at bounding box center [596, 322] width 94 height 29
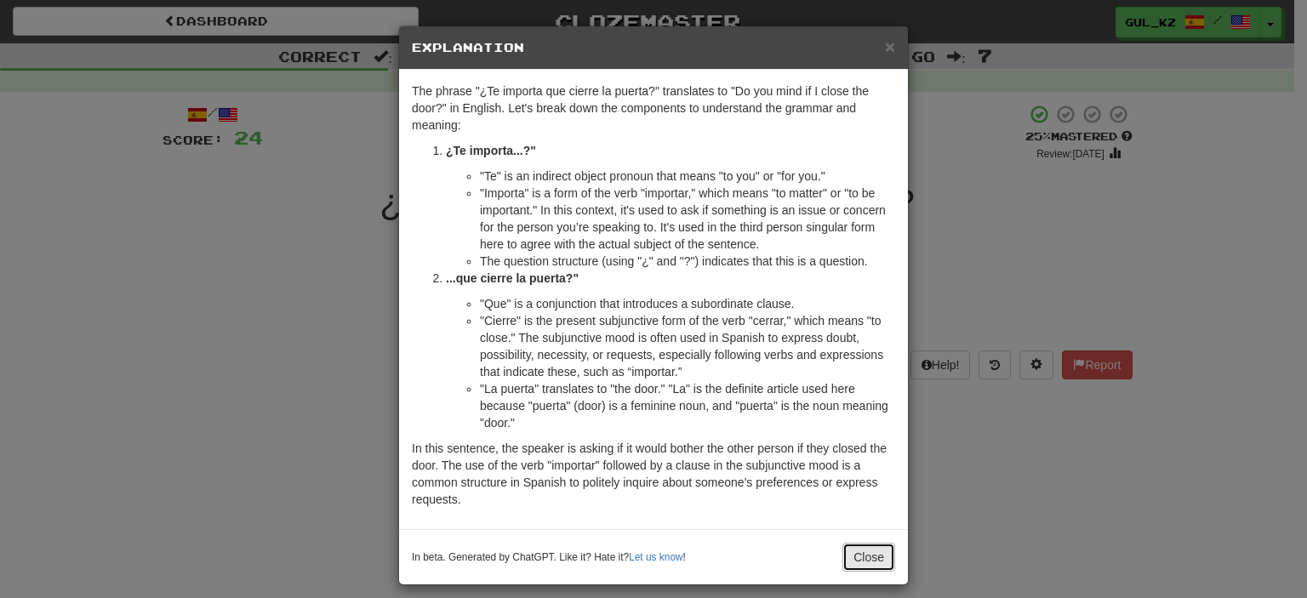
click at [864, 556] on button "Close" at bounding box center [868, 557] width 53 height 29
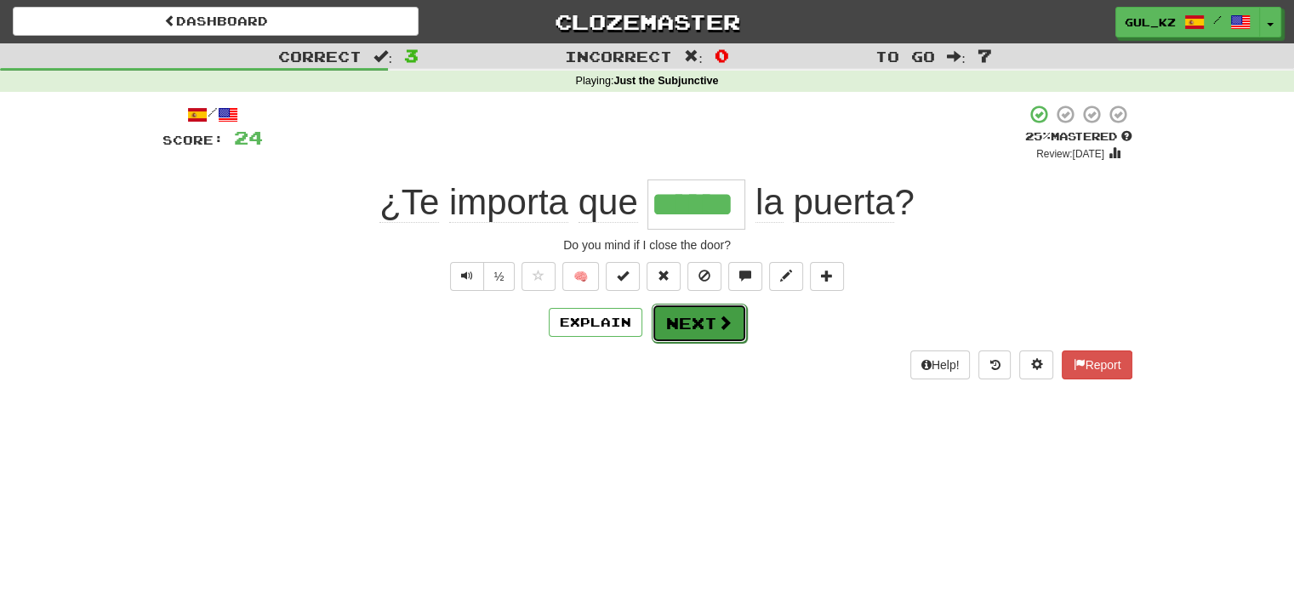
click at [702, 322] on button "Next" at bounding box center [699, 323] width 95 height 39
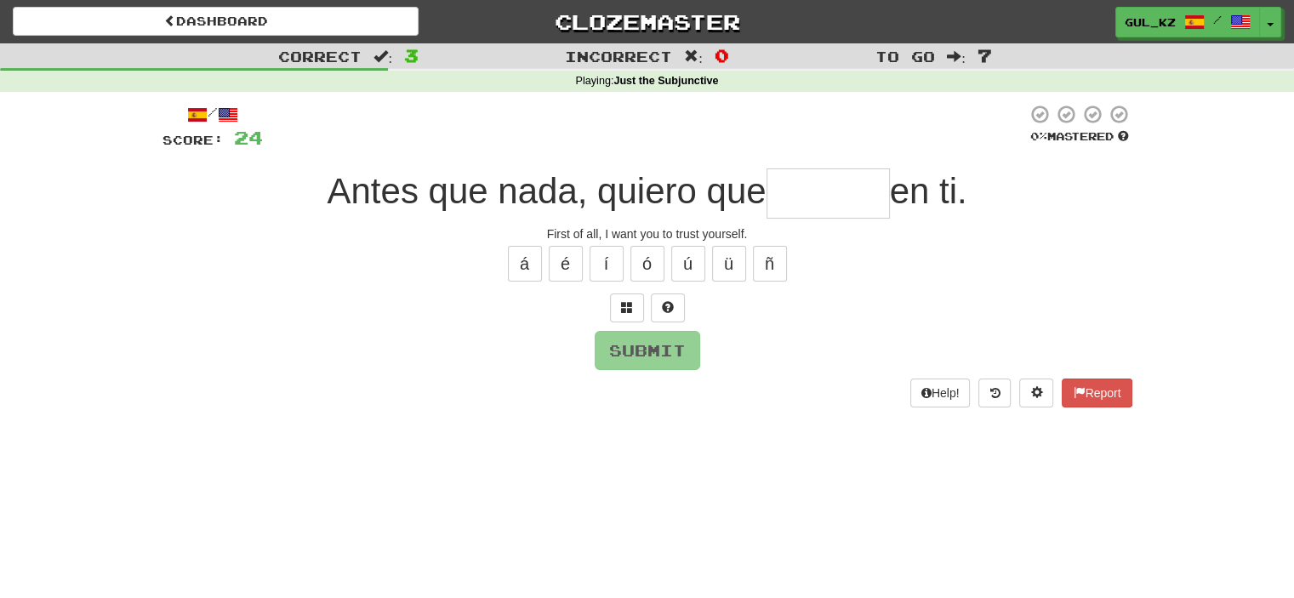
click at [821, 196] on input "text" at bounding box center [828, 193] width 123 height 50
click at [673, 231] on div "First of all, I want you to trust yourself." at bounding box center [648, 233] width 970 height 17
click at [793, 211] on input "text" at bounding box center [828, 193] width 123 height 50
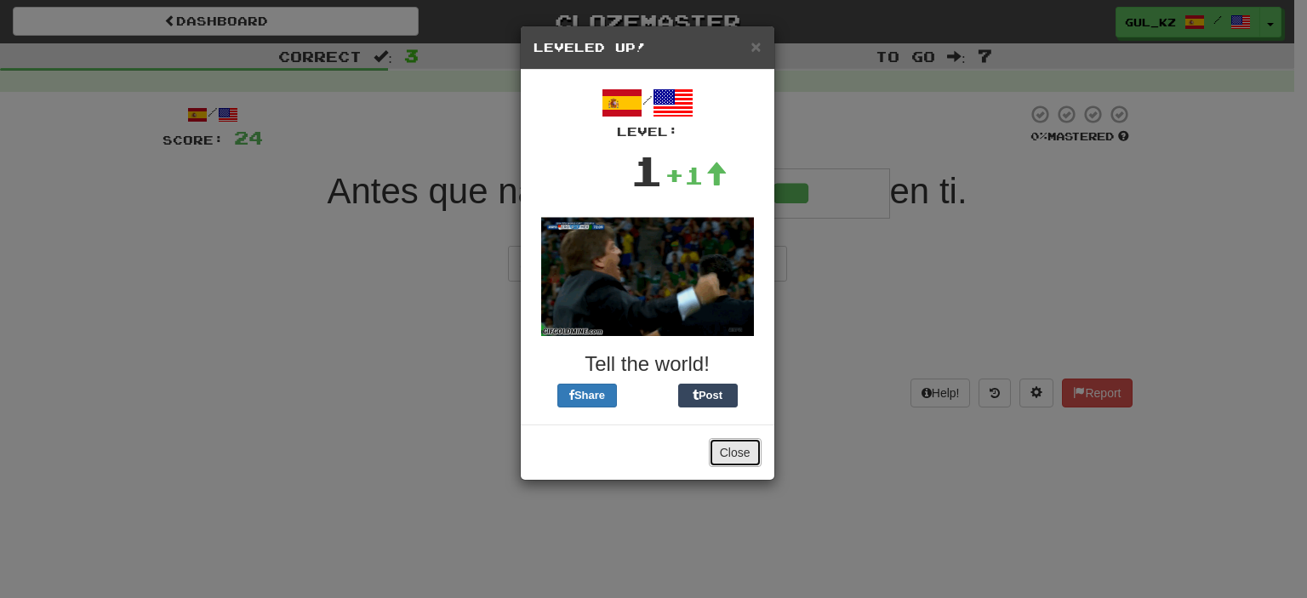
click at [742, 454] on button "Close" at bounding box center [735, 452] width 53 height 29
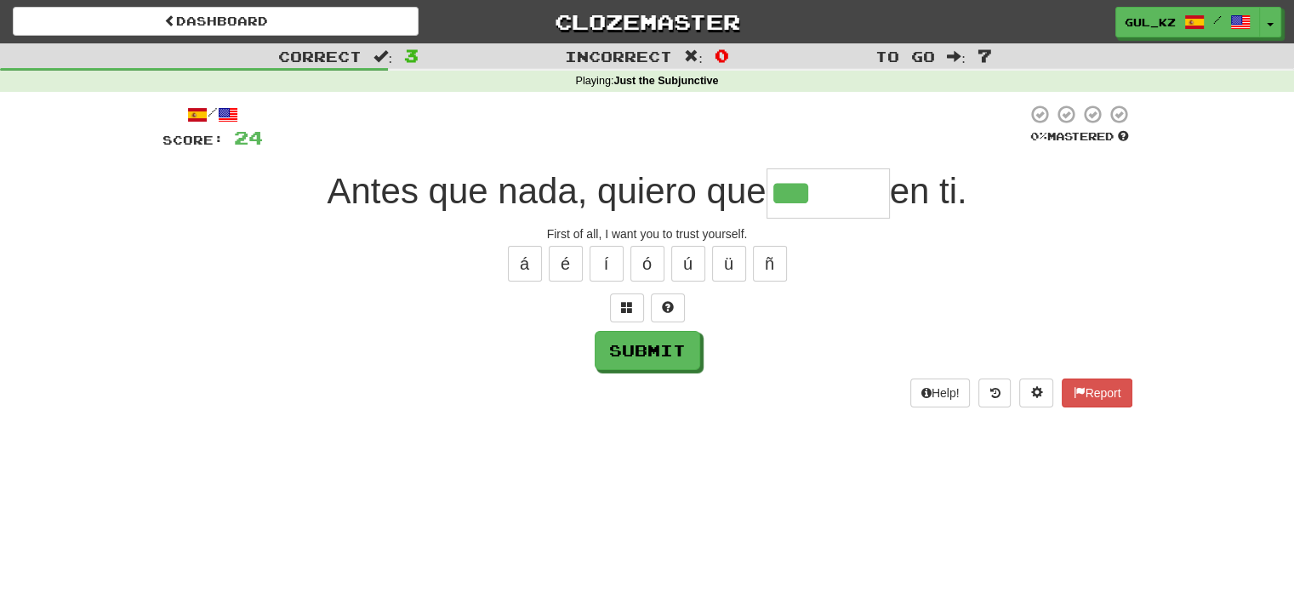
click at [844, 181] on input "***" at bounding box center [828, 193] width 123 height 50
drag, startPoint x: 546, startPoint y: 228, endPoint x: 789, endPoint y: 231, distance: 242.5
click at [789, 231] on div "First of all, I want you to trust yourself." at bounding box center [648, 233] width 970 height 17
copy div "First of all, I want you to trust yourself."
click at [855, 189] on input "****" at bounding box center [828, 193] width 123 height 50
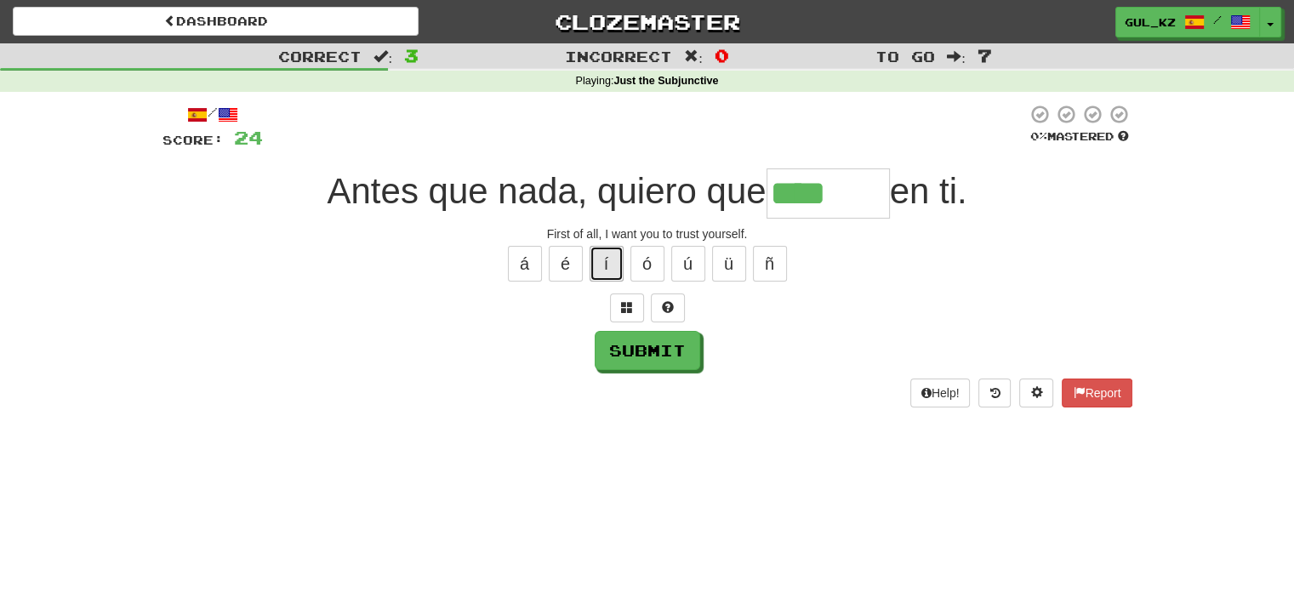
click at [599, 270] on button "í" at bounding box center [607, 264] width 34 height 36
type input "*******"
click at [685, 346] on button "Submit" at bounding box center [649, 351] width 106 height 39
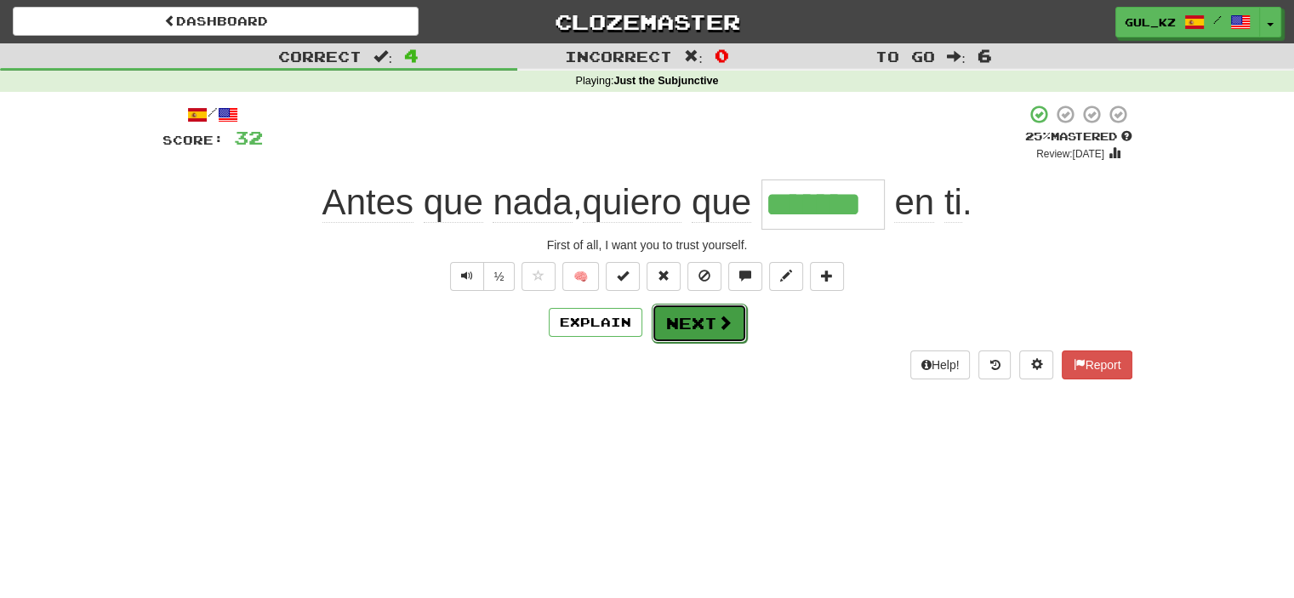
click at [695, 324] on button "Next" at bounding box center [699, 323] width 95 height 39
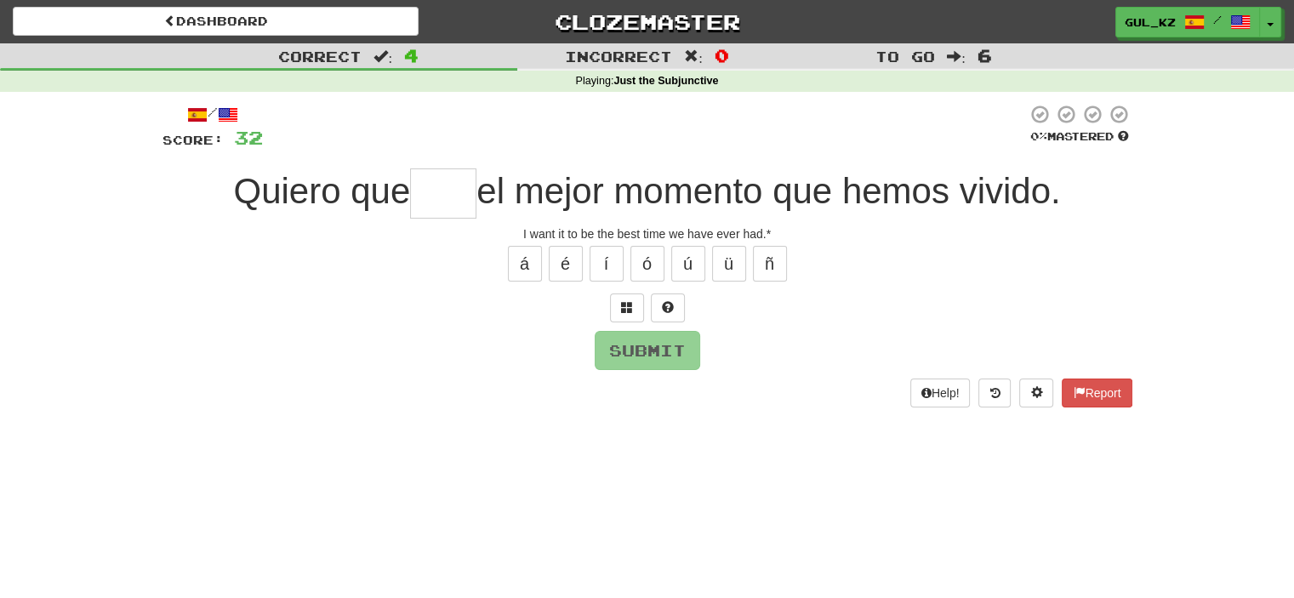
click at [442, 197] on input "text" at bounding box center [443, 193] width 66 height 50
type input "***"
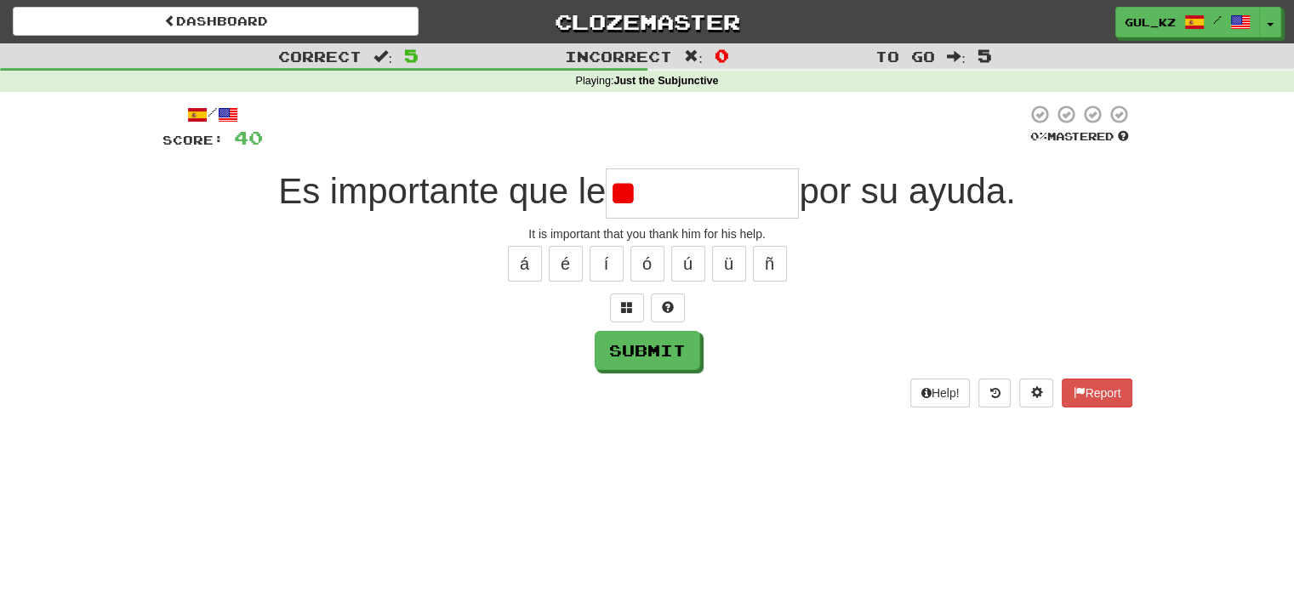
type input "*"
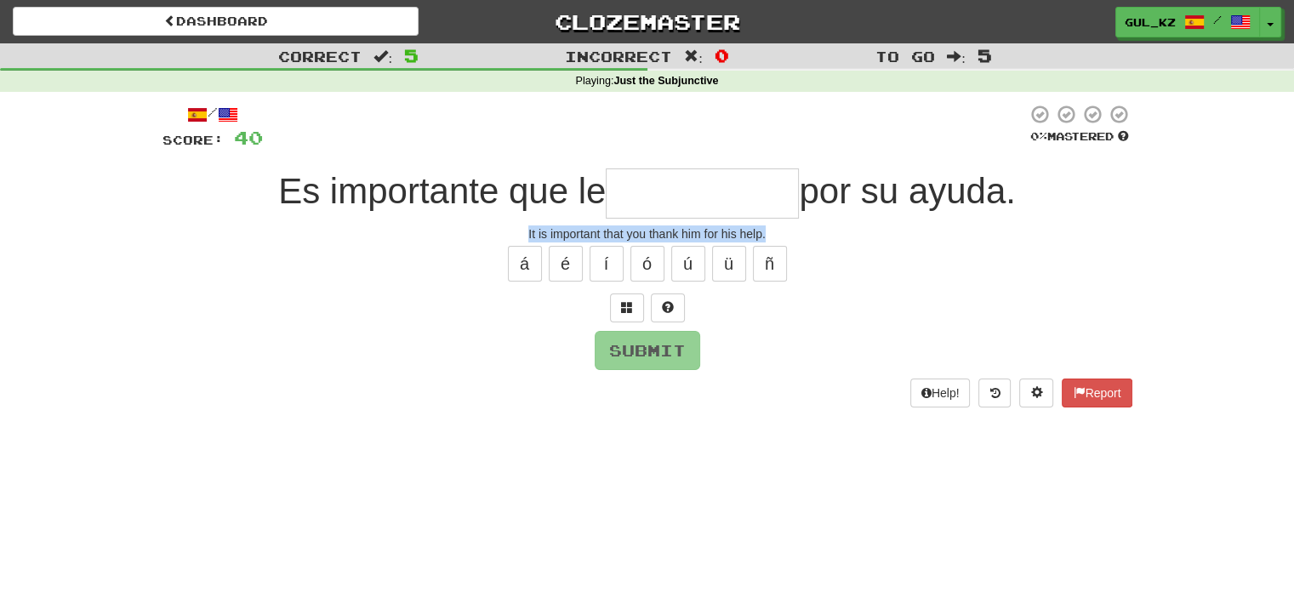
drag, startPoint x: 522, startPoint y: 228, endPoint x: 781, endPoint y: 237, distance: 258.8
click at [781, 237] on div "It is important that you thank him for his help." at bounding box center [648, 233] width 970 height 17
copy div "It is important that you thank him for his help."
click at [703, 197] on input "text" at bounding box center [702, 193] width 193 height 50
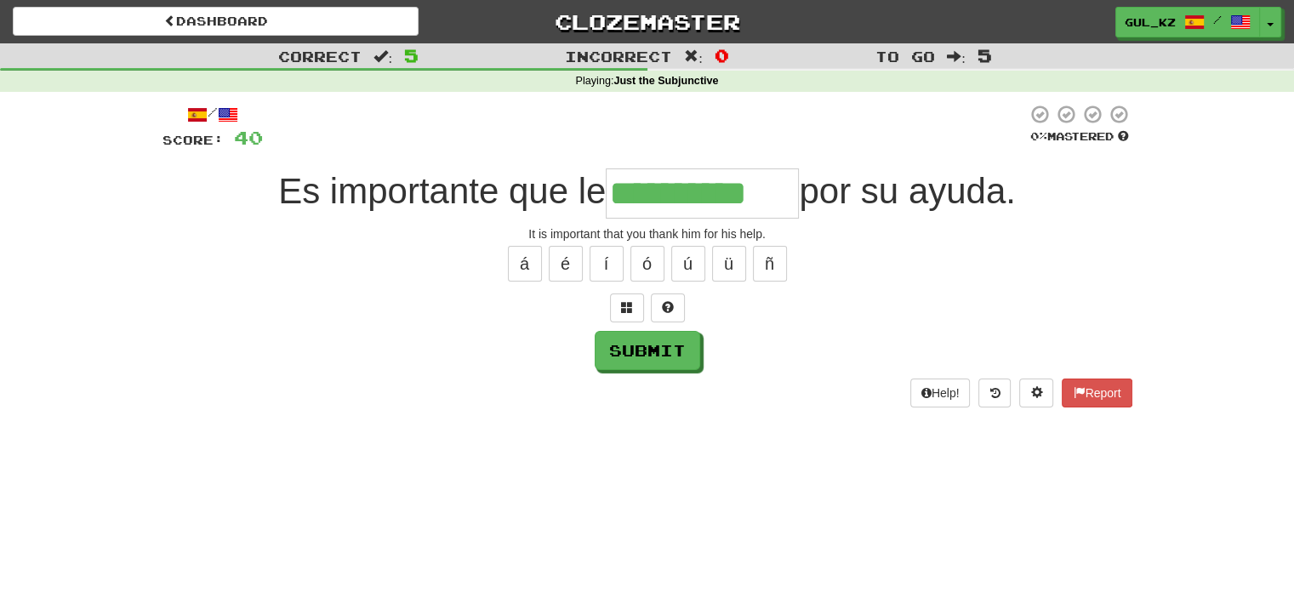
type input "**********"
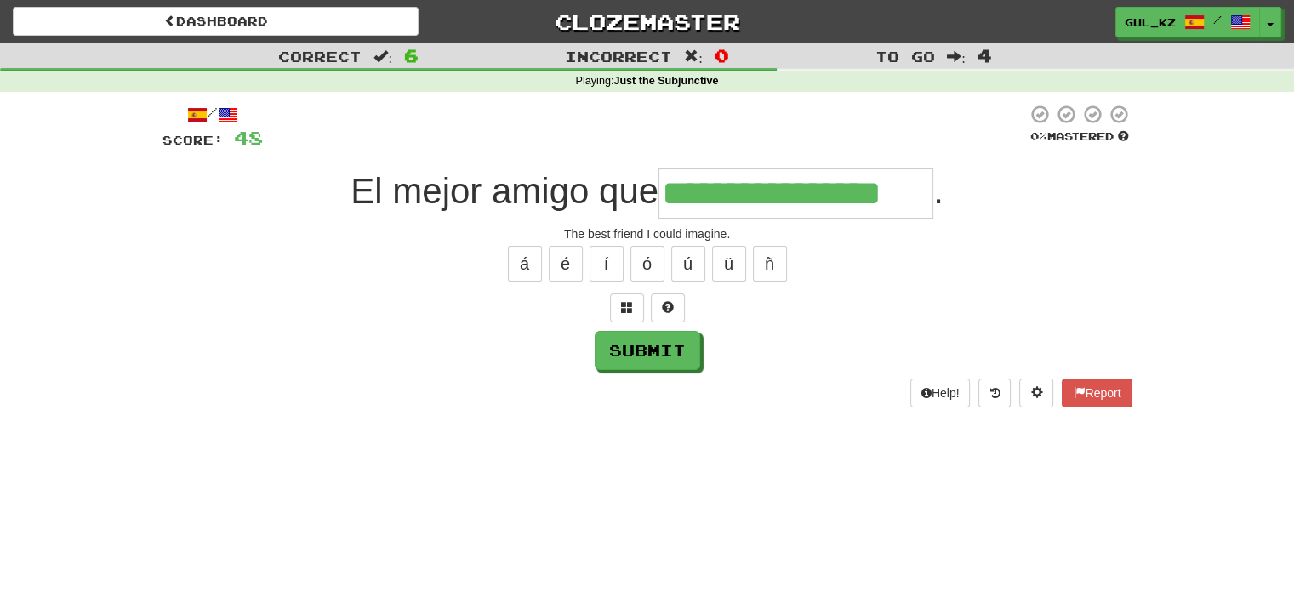
type input "**********"
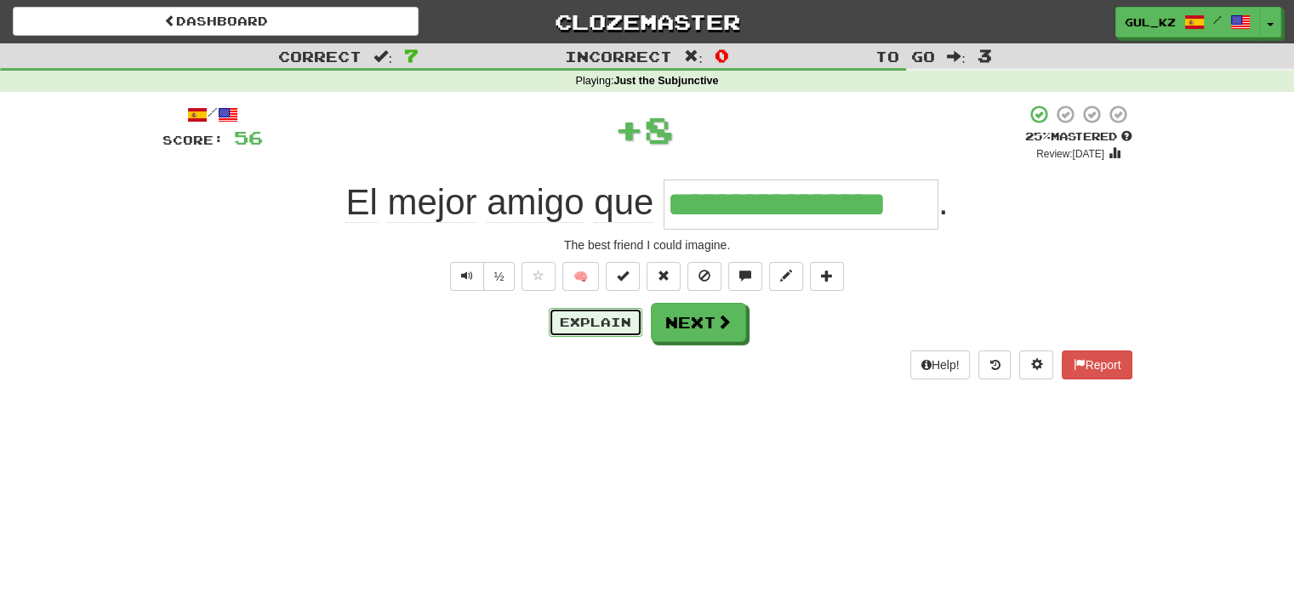
click at [621, 318] on button "Explain" at bounding box center [596, 322] width 94 height 29
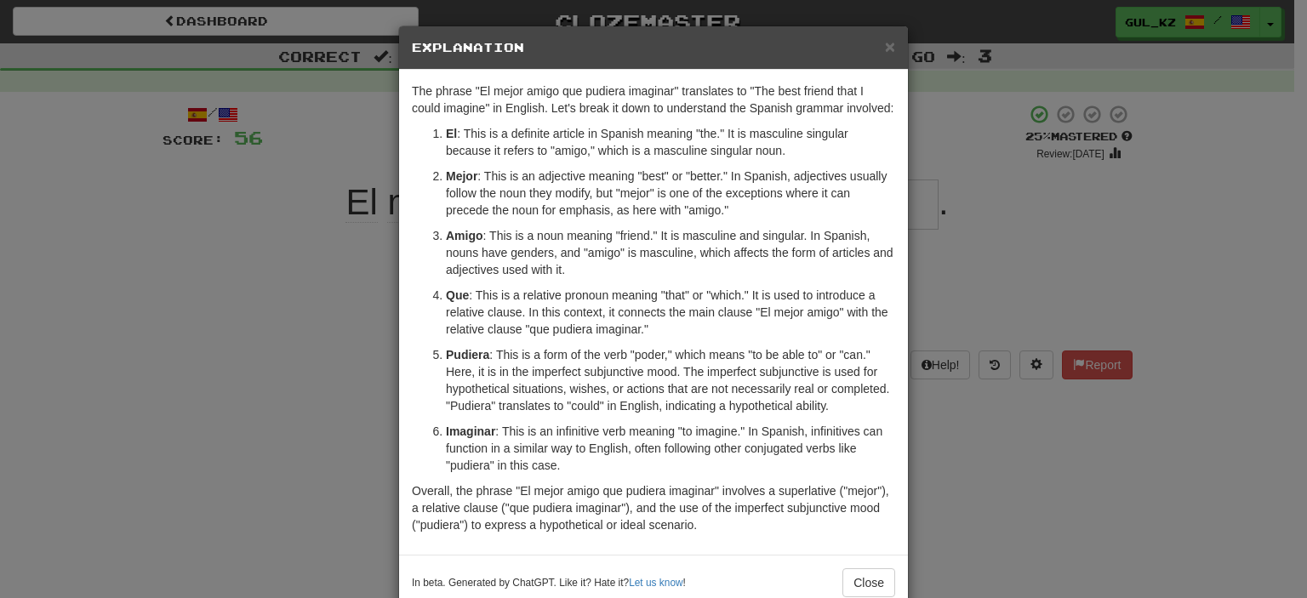
click at [975, 493] on div "× Explanation The phrase "El mejor amigo que pudiera imaginar" translates to "T…" at bounding box center [653, 299] width 1307 height 598
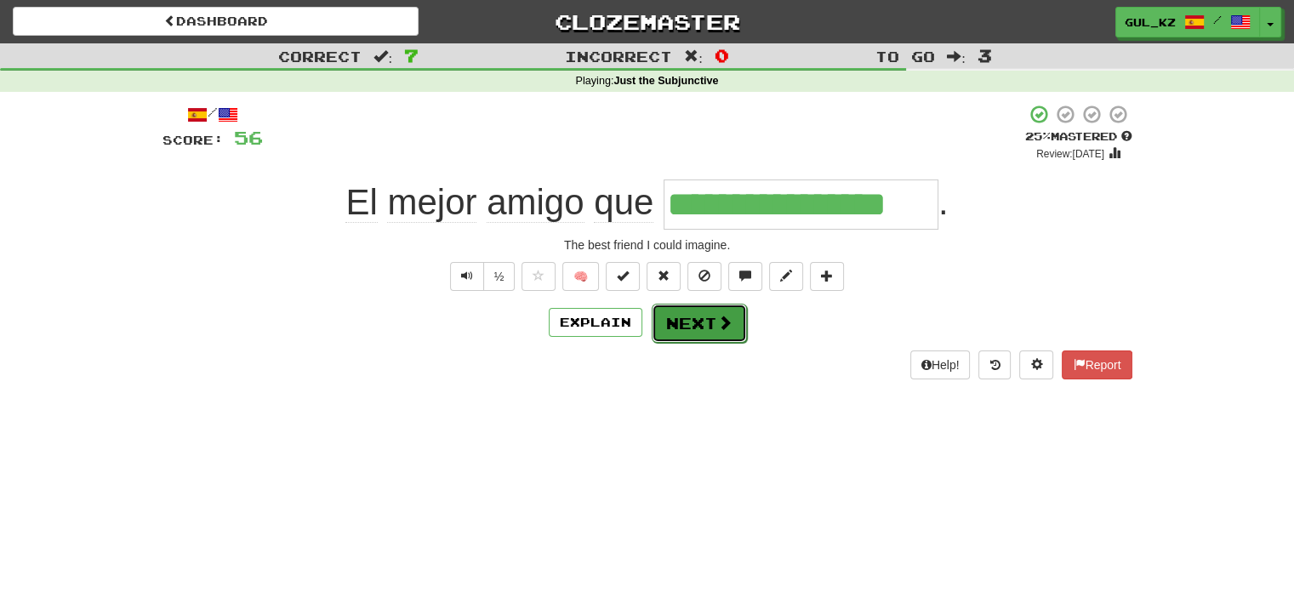
click at [731, 329] on button "Next" at bounding box center [699, 323] width 95 height 39
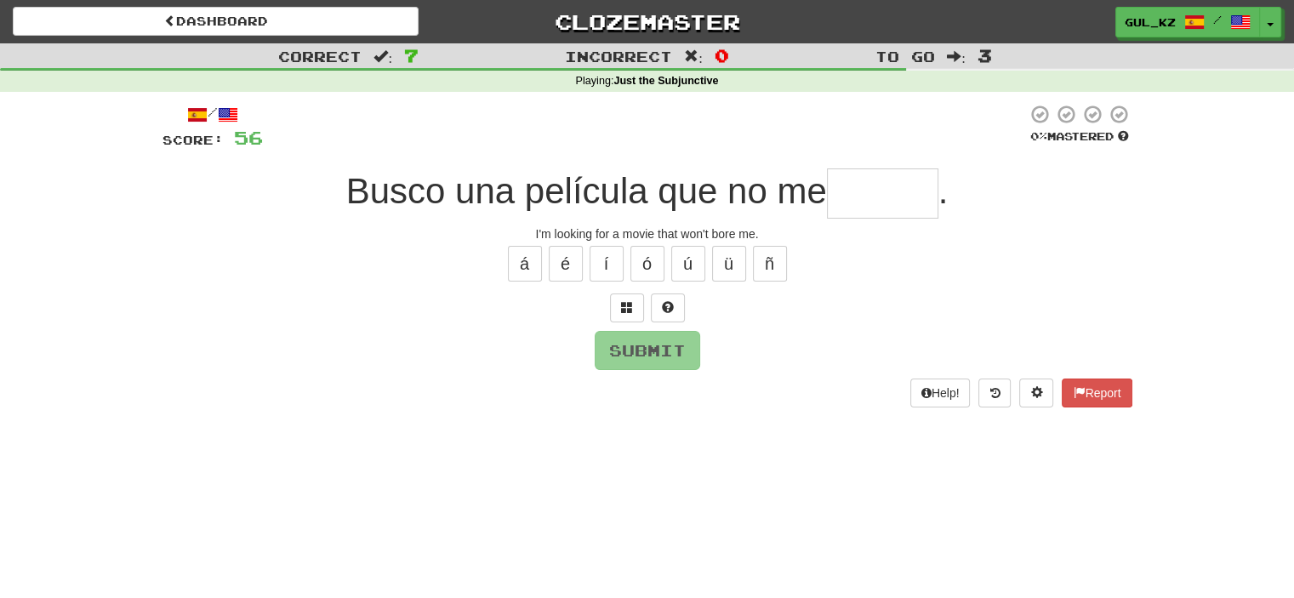
click at [903, 201] on input "text" at bounding box center [882, 193] width 111 height 50
click at [850, 198] on input "text" at bounding box center [882, 193] width 111 height 50
type input "******"
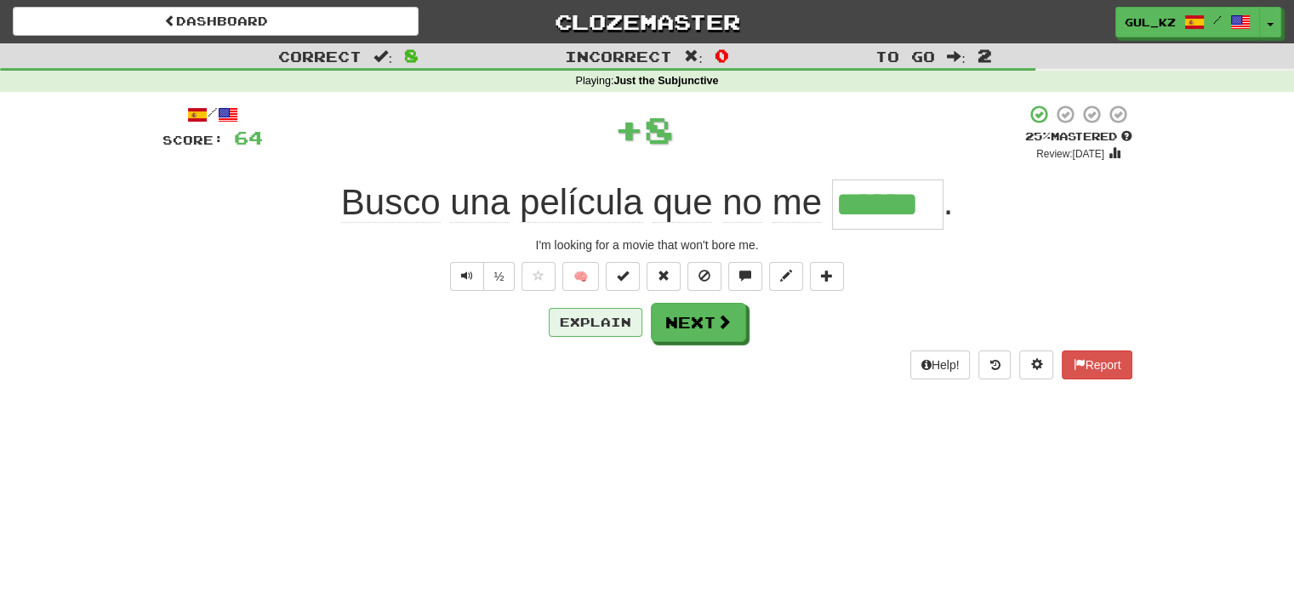
click at [596, 336] on div "Explain Next" at bounding box center [648, 322] width 970 height 39
click at [598, 328] on button "Explain" at bounding box center [596, 322] width 94 height 29
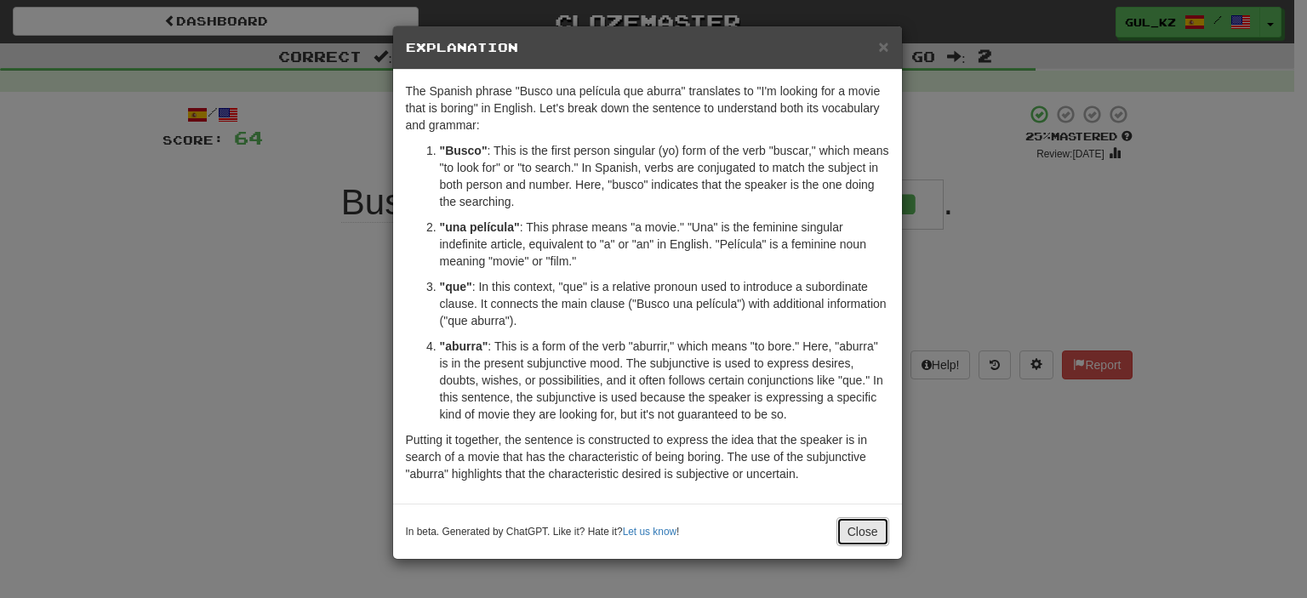
click at [870, 538] on button "Close" at bounding box center [862, 531] width 53 height 29
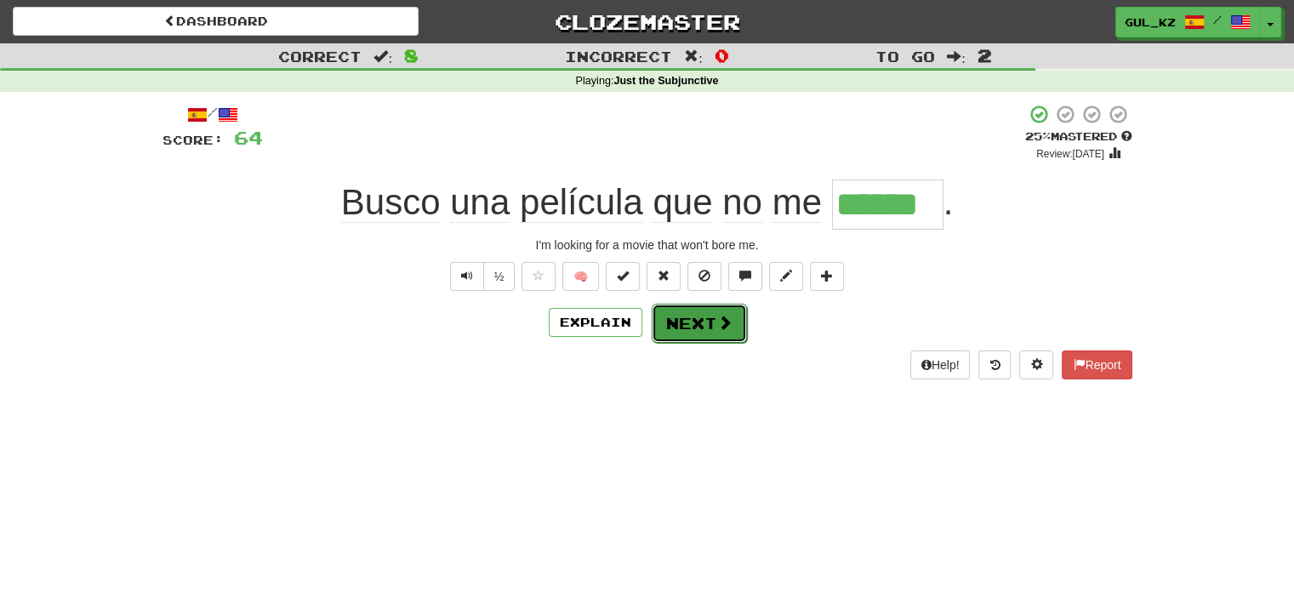
click at [708, 334] on button "Next" at bounding box center [699, 323] width 95 height 39
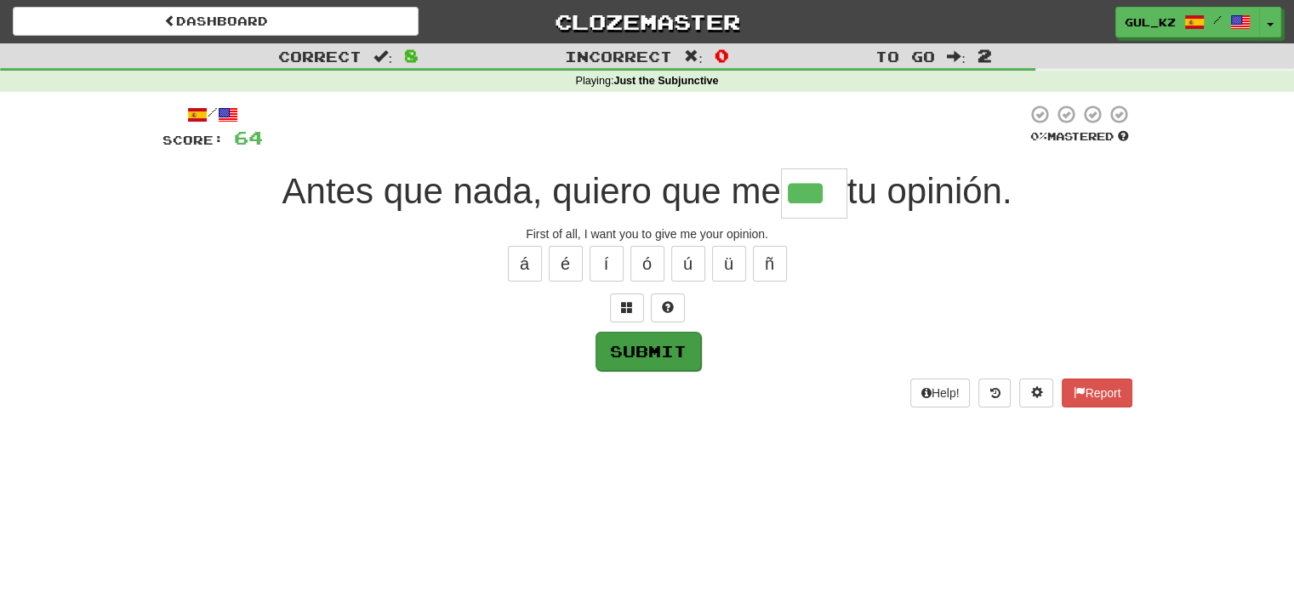
type input "***"
click at [677, 346] on button "Submit" at bounding box center [649, 351] width 106 height 39
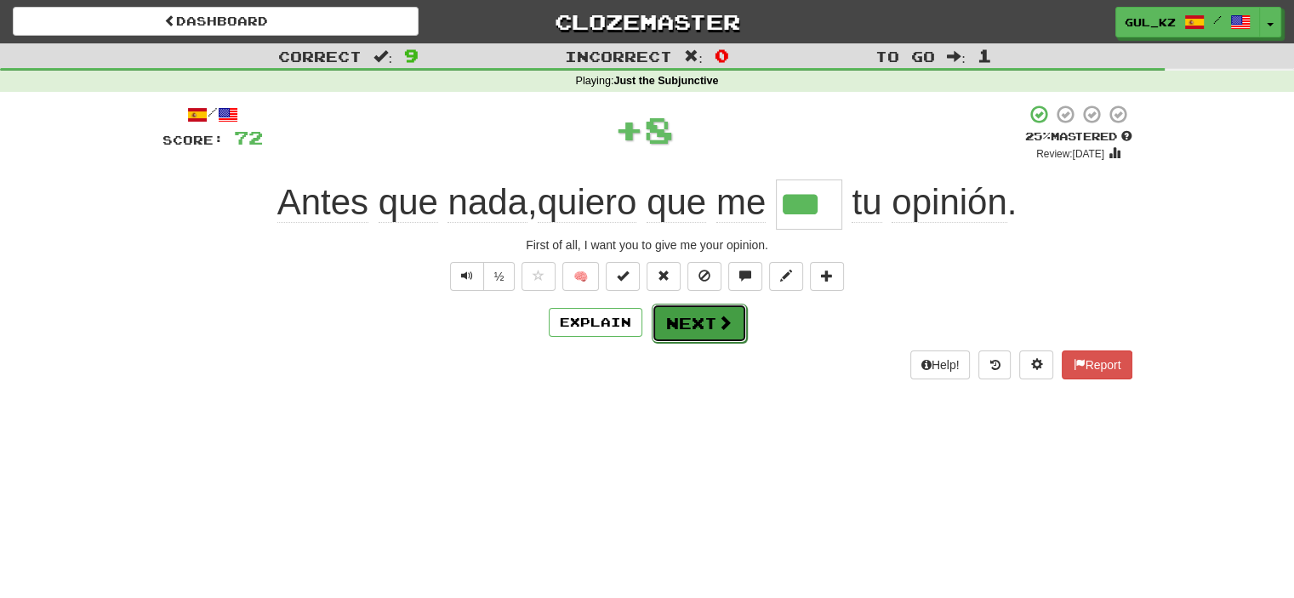
click at [722, 322] on span at bounding box center [724, 322] width 15 height 15
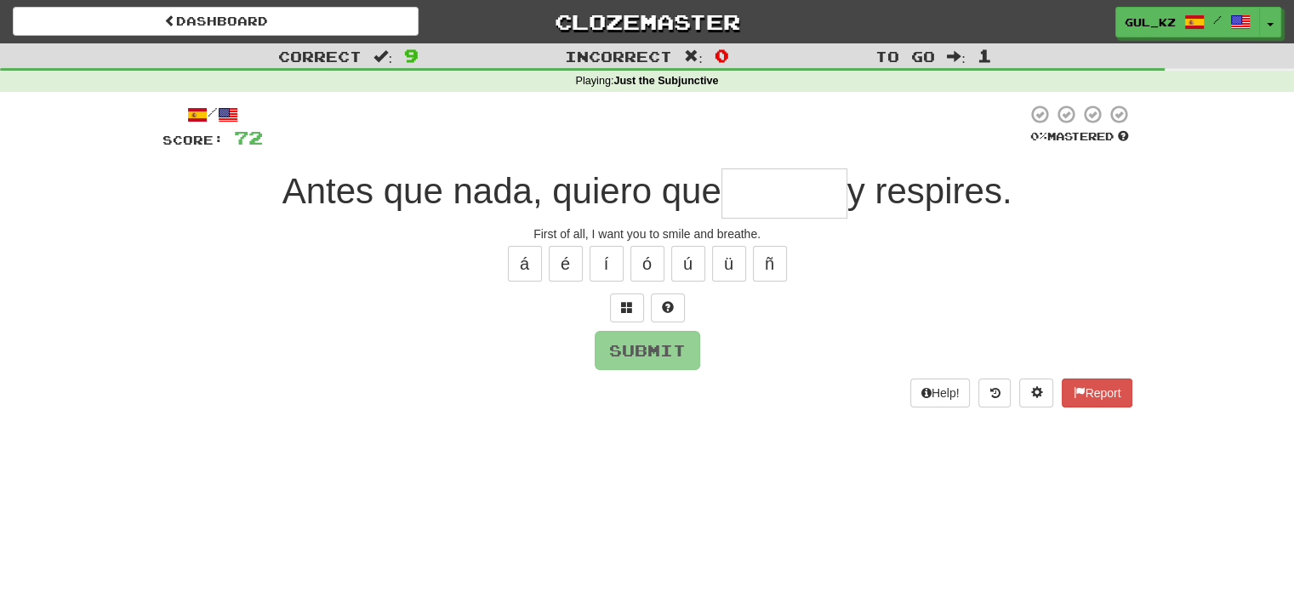
click at [773, 196] on input "text" at bounding box center [785, 193] width 126 height 50
click at [603, 268] on button "í" at bounding box center [607, 264] width 34 height 36
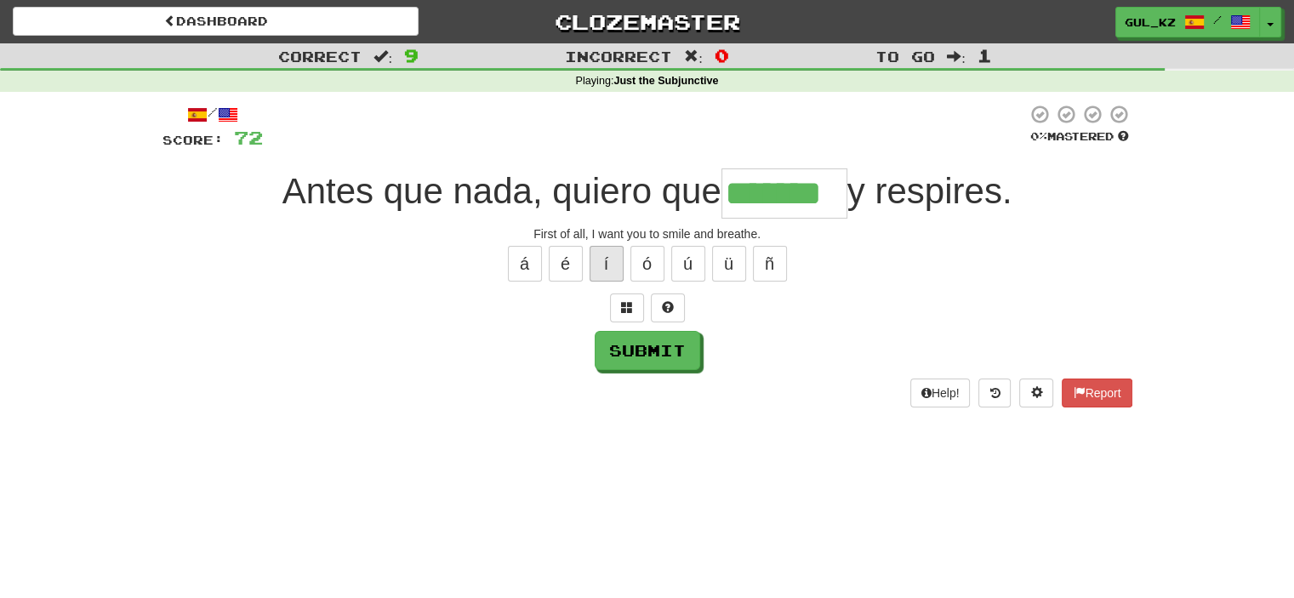
type input "*******"
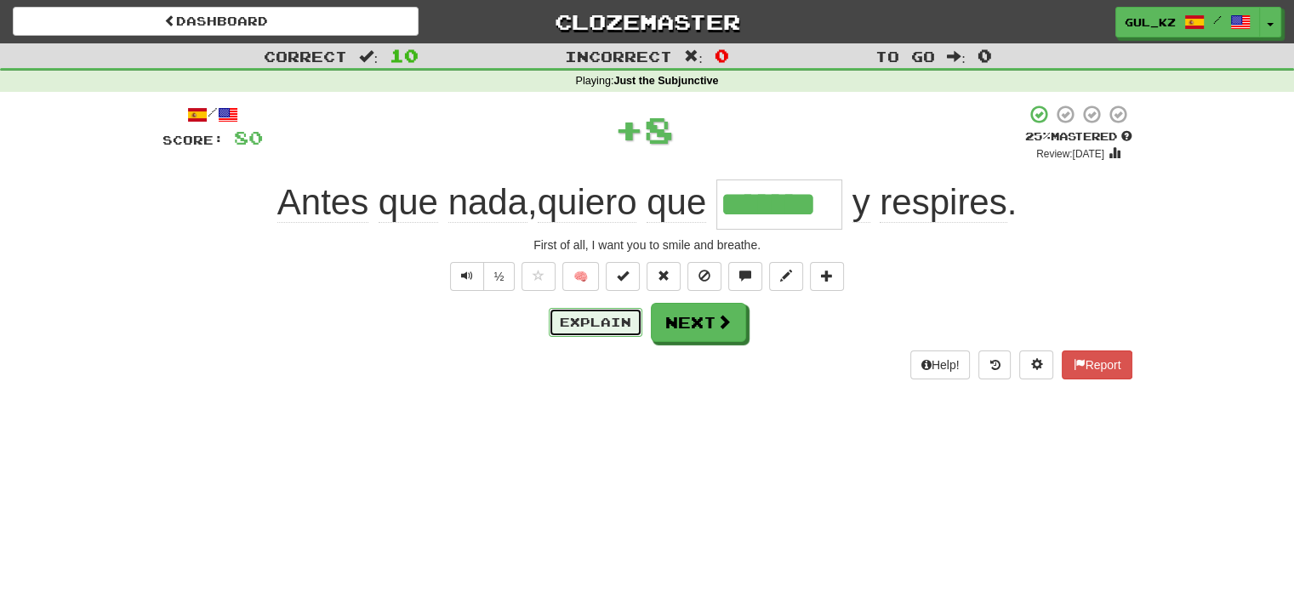
click at [602, 321] on button "Explain" at bounding box center [596, 322] width 94 height 29
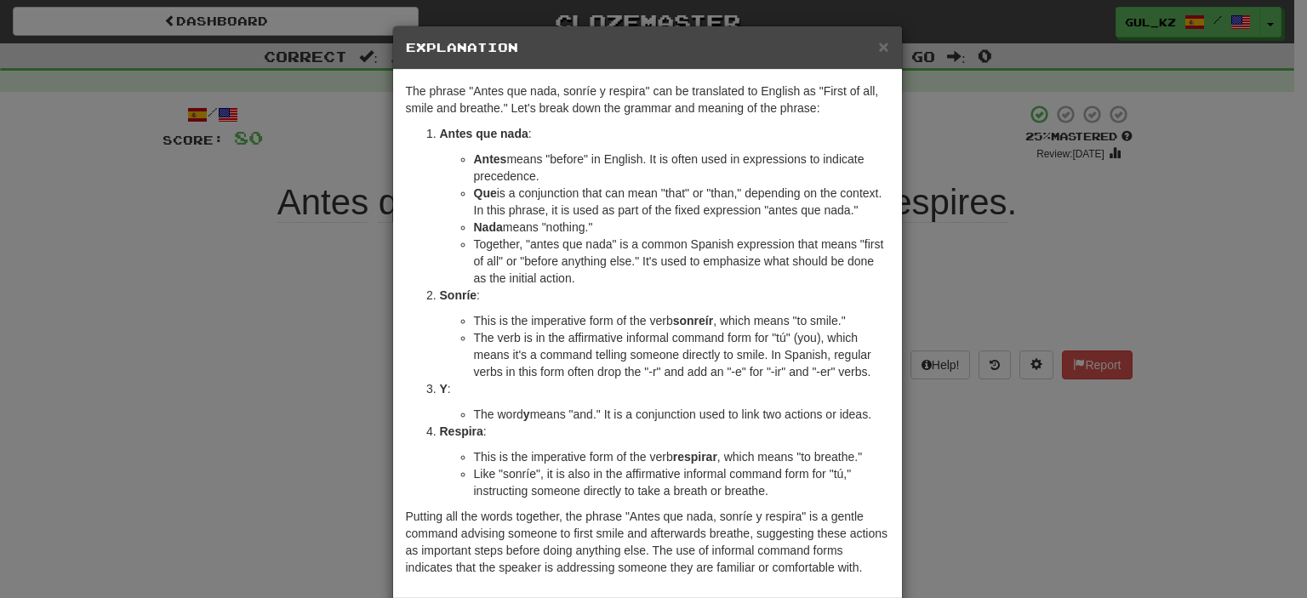
click at [951, 470] on div "× Explanation The phrase "Antes que nada, sonríe y respira" can be translated t…" at bounding box center [653, 299] width 1307 height 598
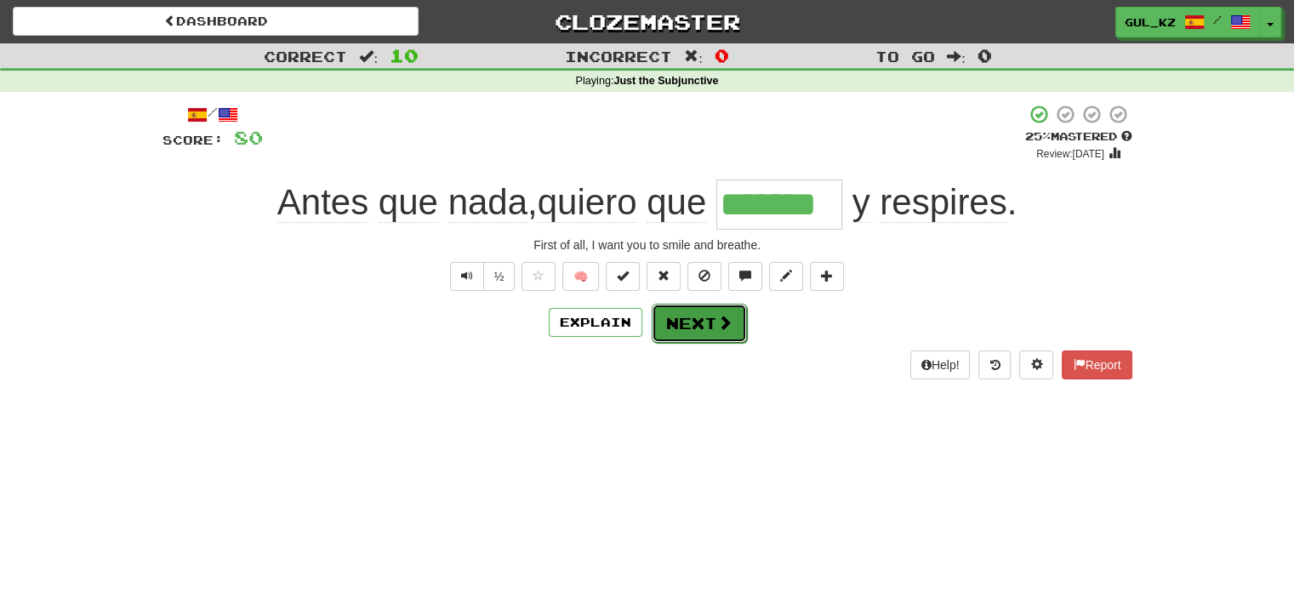
click at [714, 329] on button "Next" at bounding box center [699, 323] width 95 height 39
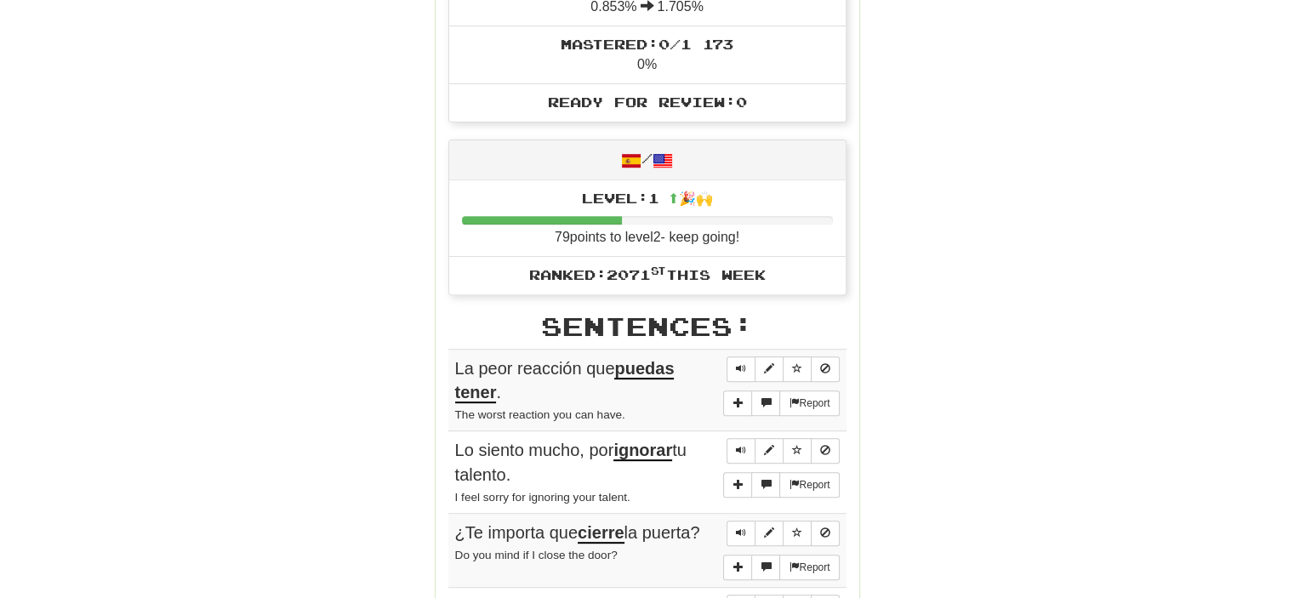
scroll to position [766, 0]
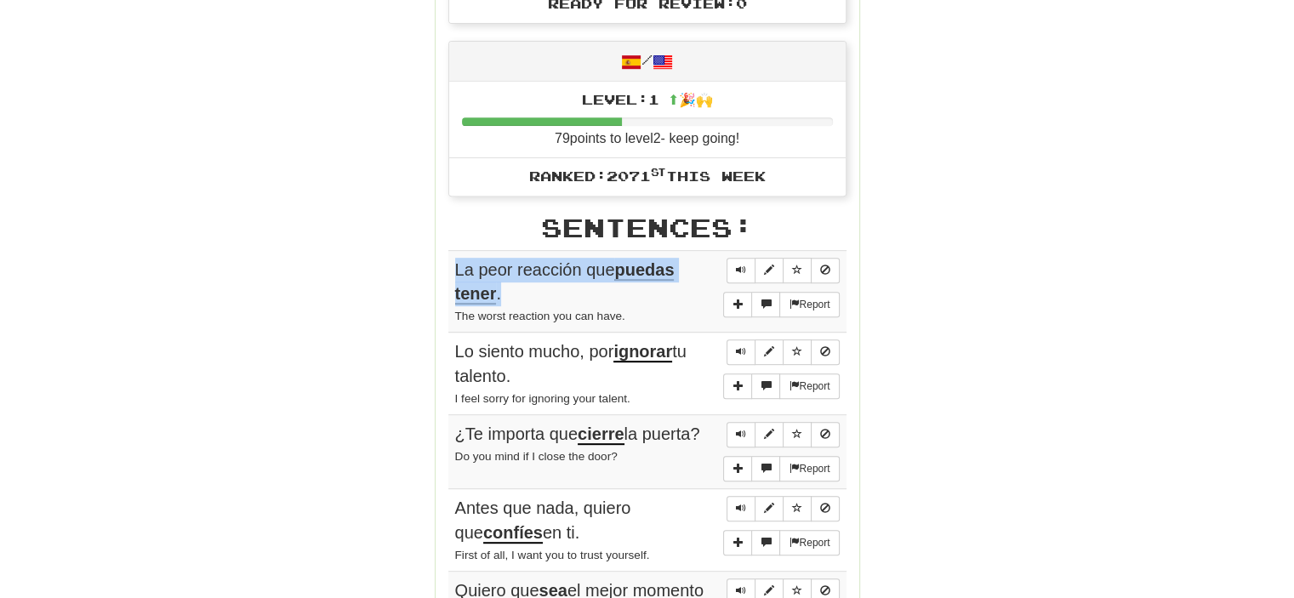
drag, startPoint x: 507, startPoint y: 291, endPoint x: 448, endPoint y: 264, distance: 64.7
click at [448, 264] on td "Report La peor reacción que puedas tener . The worst reaction you can have." at bounding box center [647, 291] width 398 height 83
copy span "La peor reacción que puedas tener ."
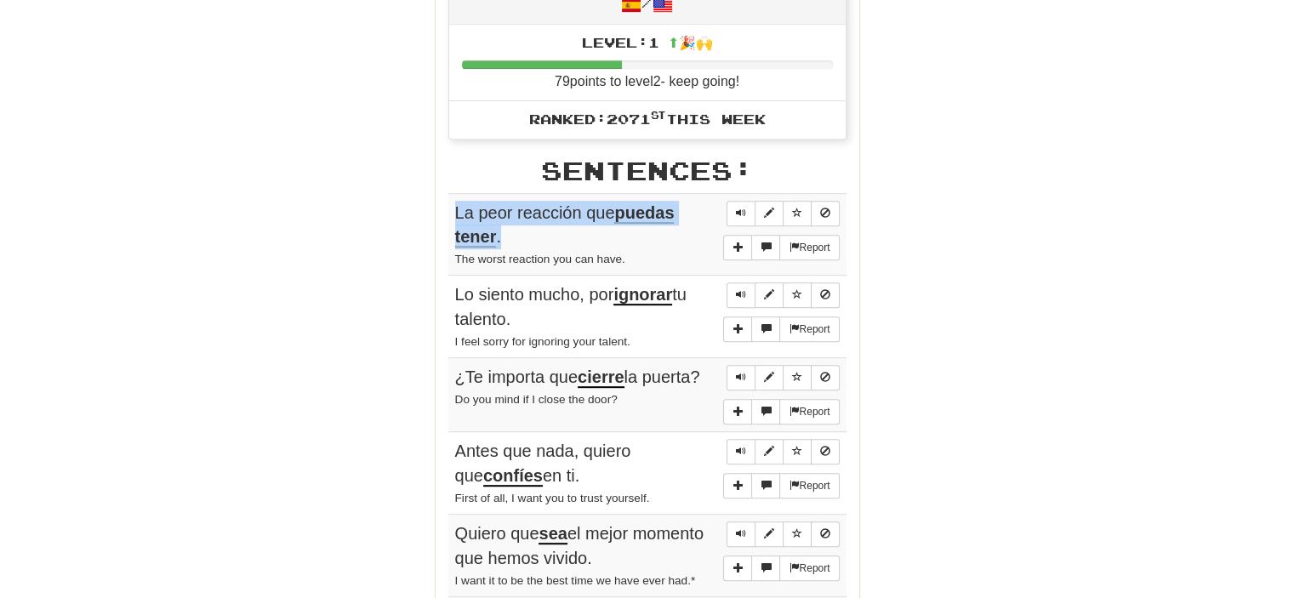
scroll to position [851, 0]
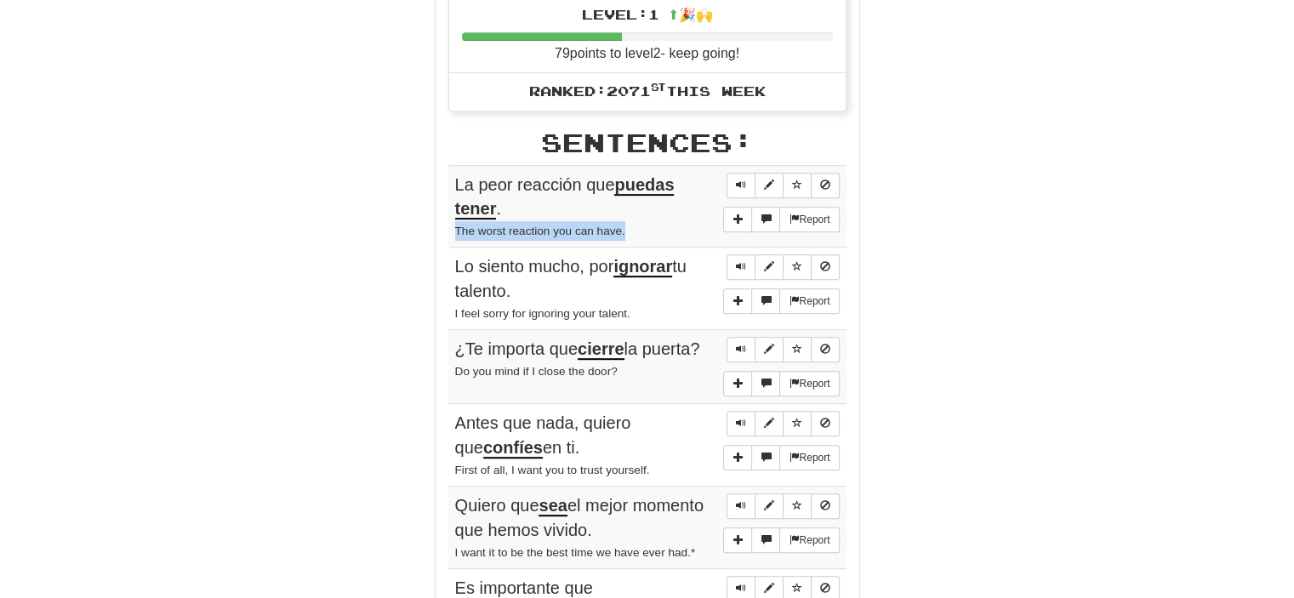
drag, startPoint x: 623, startPoint y: 228, endPoint x: 452, endPoint y: 226, distance: 171.0
click at [452, 226] on td "Report La peor reacción que puedas tener . The worst reaction you can have." at bounding box center [647, 206] width 398 height 83
copy small "The worst reaction you can have."
drag, startPoint x: 478, startPoint y: 273, endPoint x: 444, endPoint y: 264, distance: 35.3
click at [444, 264] on div "Stats: Score: + 80 Time: 3 : 47 New: 10 Review: 0 Correct: 10 Incorrect: 0 Get …" at bounding box center [648, 198] width 424 height 1592
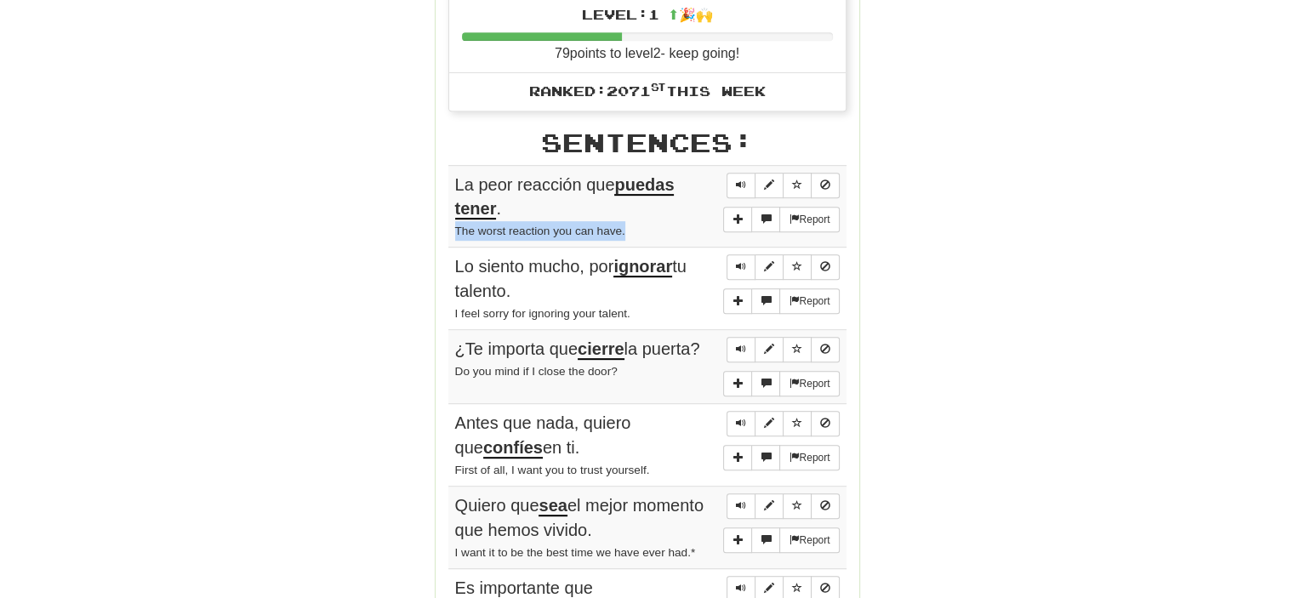
click at [489, 275] on span "Lo siento mucho, por ignorar tu talento." at bounding box center [570, 278] width 231 height 43
drag, startPoint x: 515, startPoint y: 285, endPoint x: 449, endPoint y: 255, distance: 72.0
click at [449, 255] on td "Report Lo siento mucho, por ignorar tu talento. I feel sorry for ignoring your …" at bounding box center [647, 289] width 398 height 83
copy span "Lo siento mucho, por ignorar tu talento."
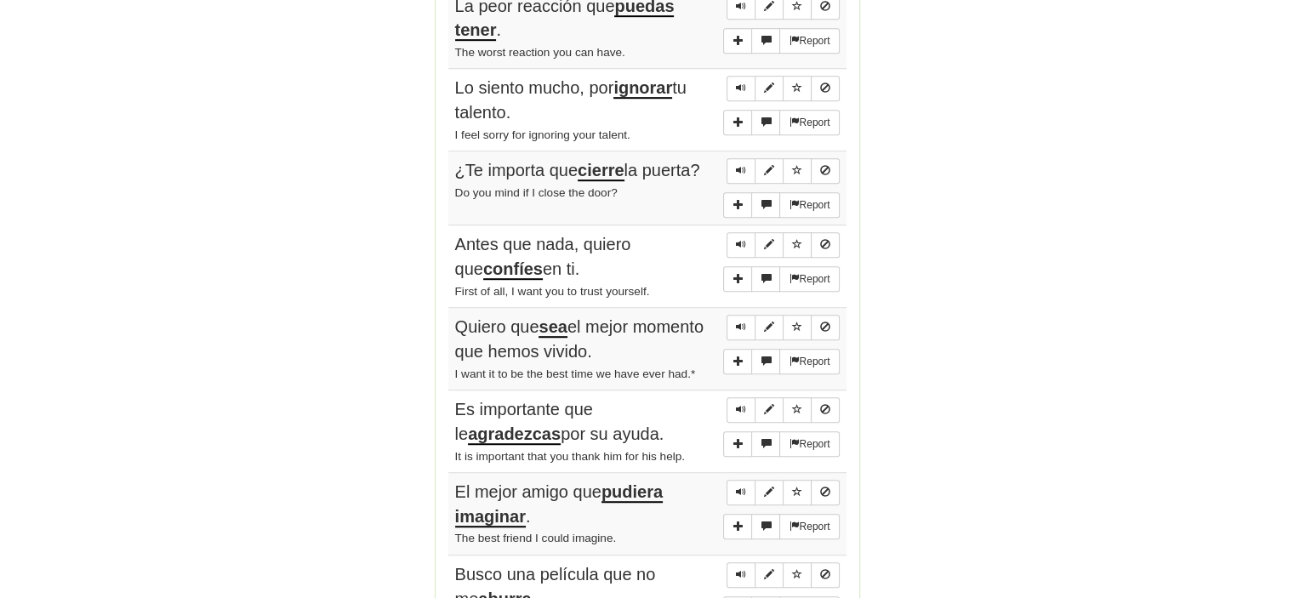
scroll to position [1021, 0]
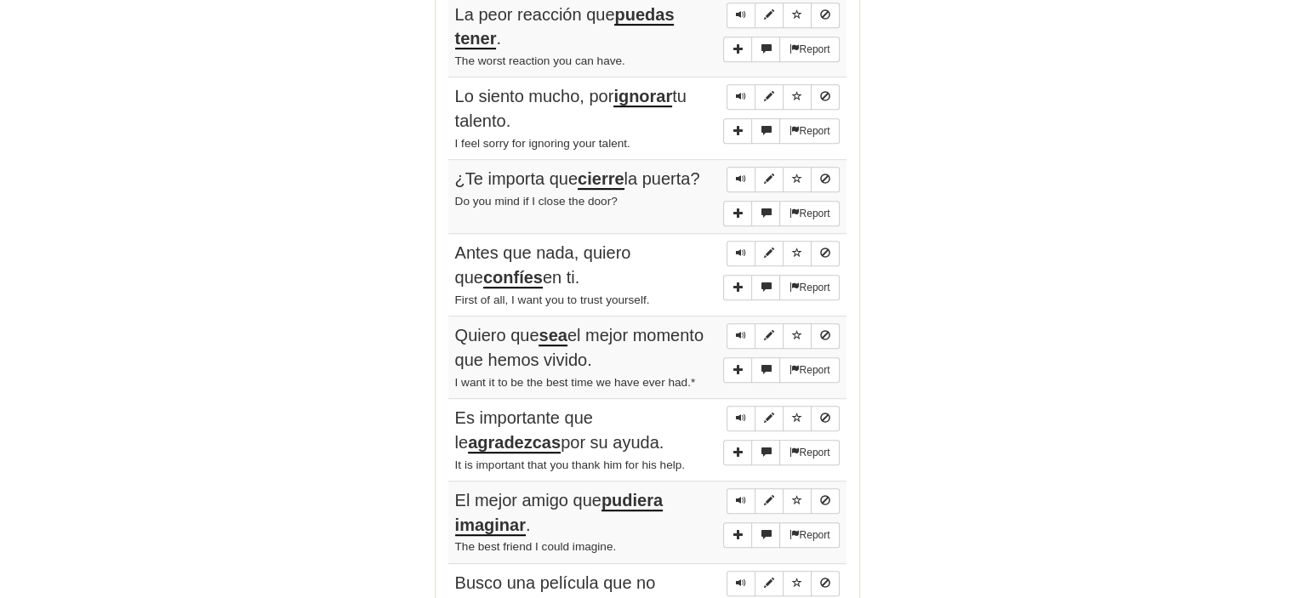
drag, startPoint x: 712, startPoint y: 170, endPoint x: 453, endPoint y: 181, distance: 258.9
click at [455, 181] on div "¿Te importa que cierre la puerta?" at bounding box center [647, 179] width 385 height 25
copy span "¿Te importa que cierre la puerta?"
drag, startPoint x: 562, startPoint y: 275, endPoint x: 453, endPoint y: 247, distance: 113.3
click at [453, 247] on td "Report Antes que nada, quiero que confíes en ti. First of all, I want you to tr…" at bounding box center [647, 275] width 398 height 83
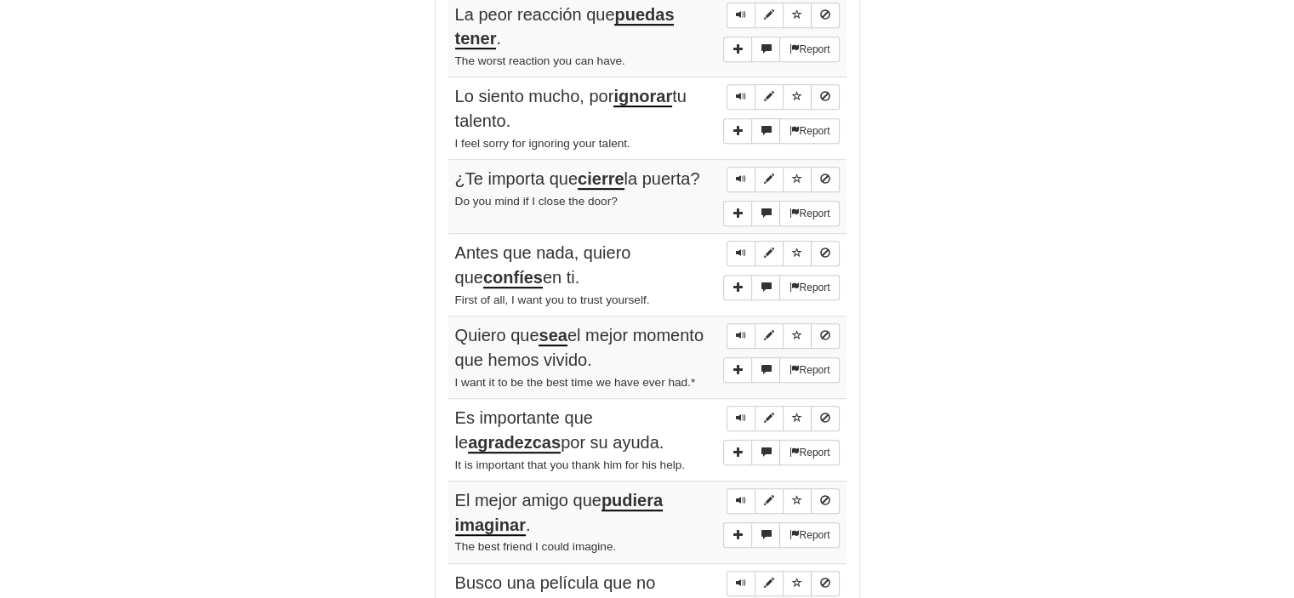
copy span "Antes que nada, quiero que confíes en ti."
drag, startPoint x: 551, startPoint y: 352, endPoint x: 457, endPoint y: 330, distance: 97.0
click at [457, 330] on div "Quiero que sea el mejor momento que hemos vivido." at bounding box center [647, 347] width 385 height 48
copy span "Quiero que sea el mejor momento que hemos vivido."
drag, startPoint x: 515, startPoint y: 431, endPoint x: 450, endPoint y: 402, distance: 70.8
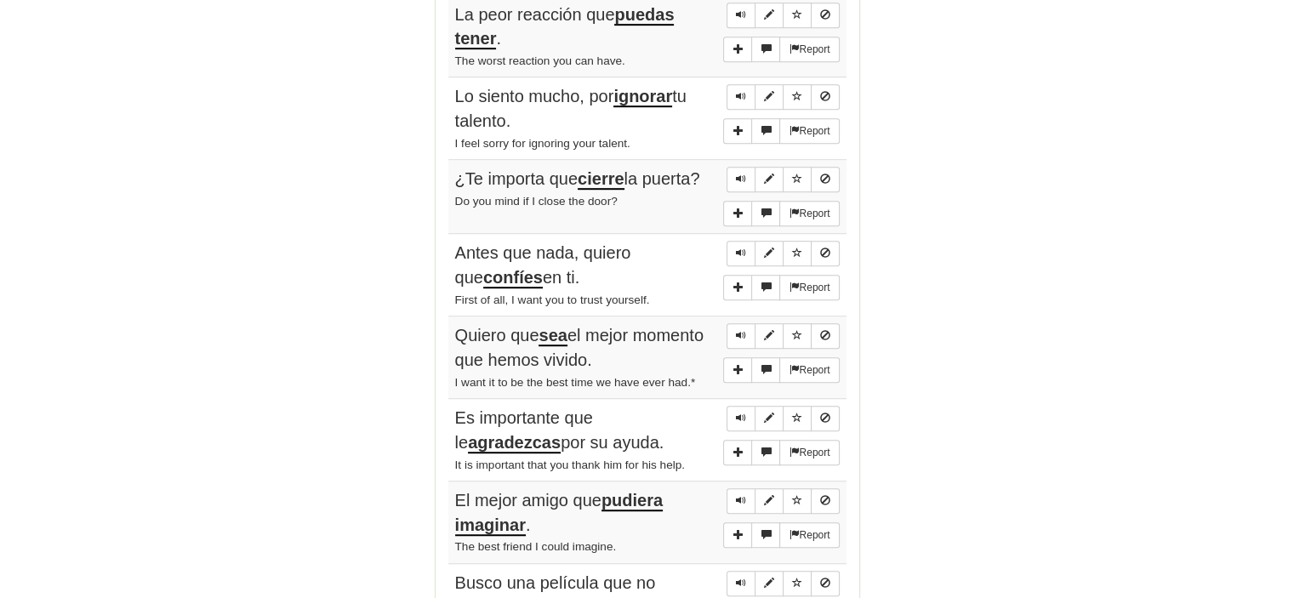
click at [450, 402] on td "Report Es importante que le agradezcas por su ayuda. It is important that you t…" at bounding box center [647, 440] width 398 height 83
copy span "Es importante que le agradezcas por su ayuda."
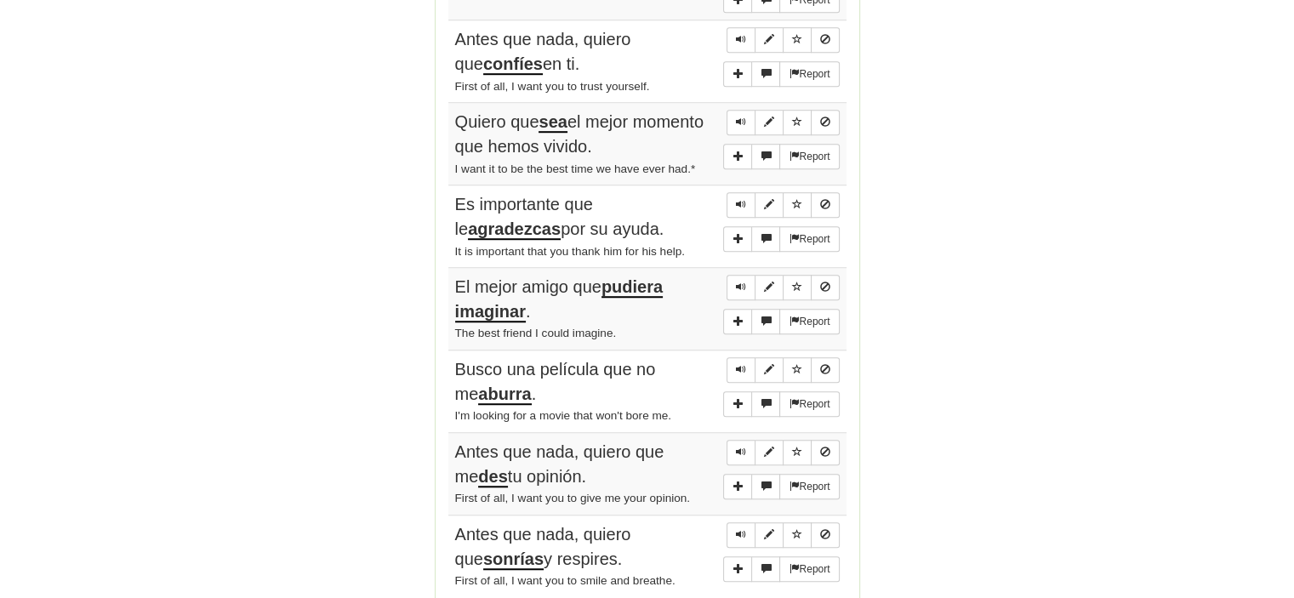
scroll to position [1276, 0]
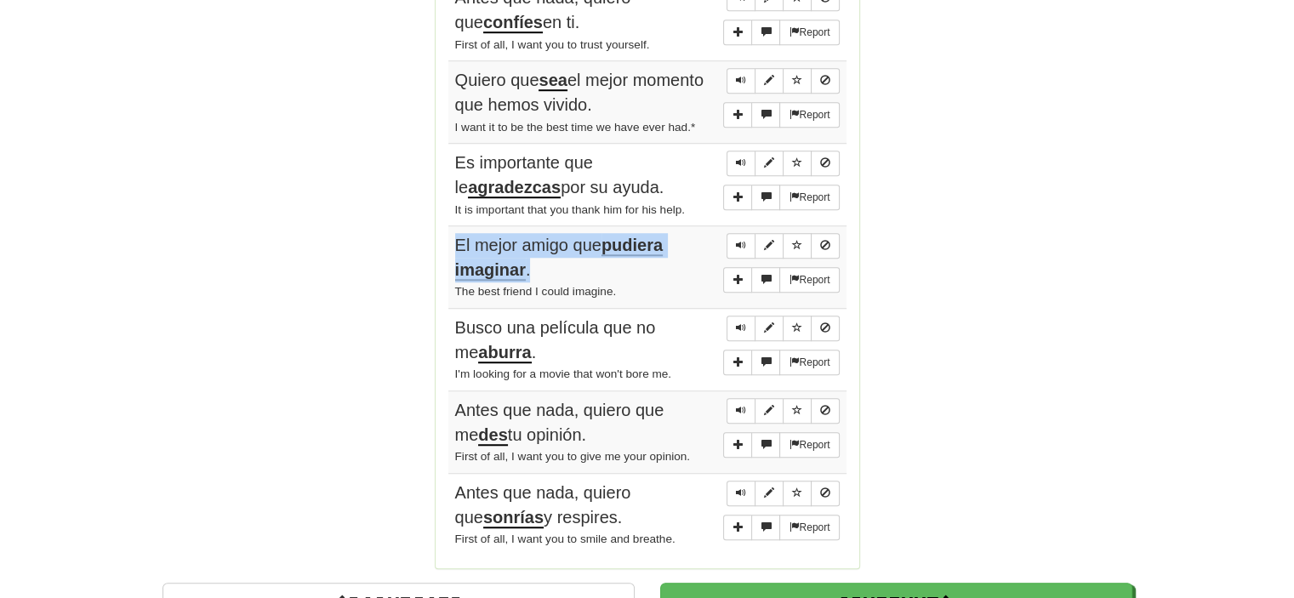
drag, startPoint x: 514, startPoint y: 258, endPoint x: 452, endPoint y: 238, distance: 65.1
click at [452, 238] on td "Report El mejor amigo que pudiera imaginar . The best friend I could imagine." at bounding box center [647, 267] width 398 height 83
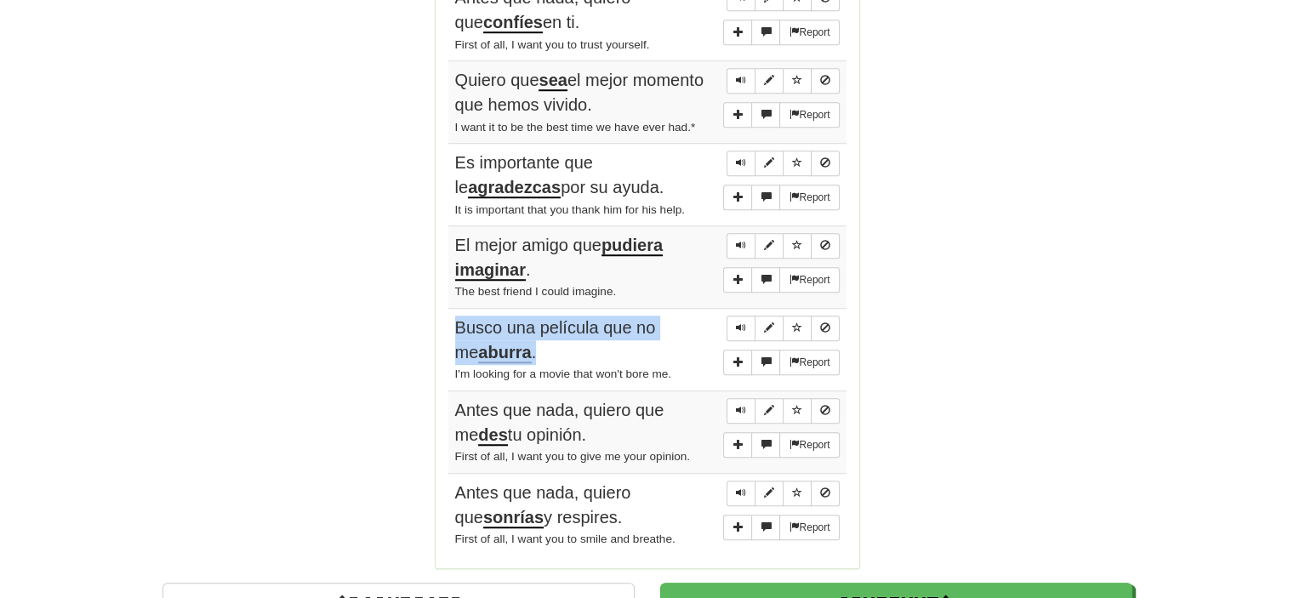
drag, startPoint x: 474, startPoint y: 335, endPoint x: 447, endPoint y: 322, distance: 30.1
click at [448, 322] on td "Report Busco una película que no me aburra . I'm looking for a movie that won't…" at bounding box center [647, 350] width 398 height 83
drag, startPoint x: 569, startPoint y: 423, endPoint x: 451, endPoint y: 405, distance: 119.6
click at [451, 405] on td "Report Antes que nada, quiero que me des tu opinión. First of all, I want you t…" at bounding box center [647, 432] width 398 height 83
drag, startPoint x: 503, startPoint y: 493, endPoint x: 448, endPoint y: 478, distance: 57.4
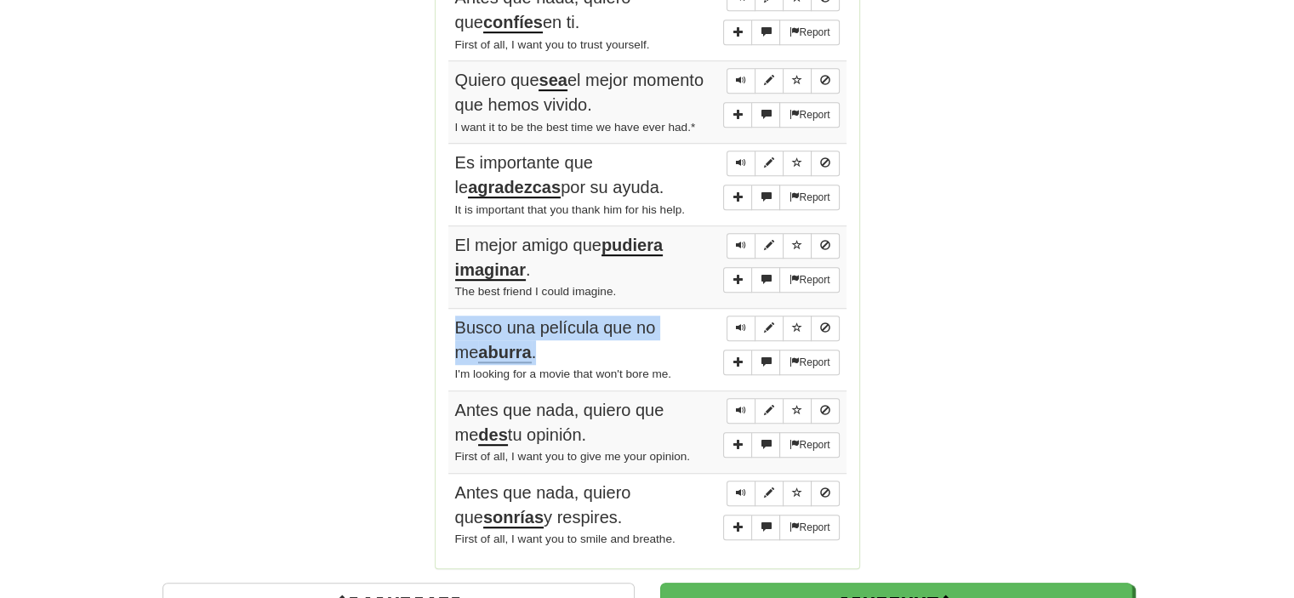
click at [448, 478] on td "Report Antes que nada, quiero que sonrías y respires. First of all, I want you …" at bounding box center [647, 515] width 398 height 82
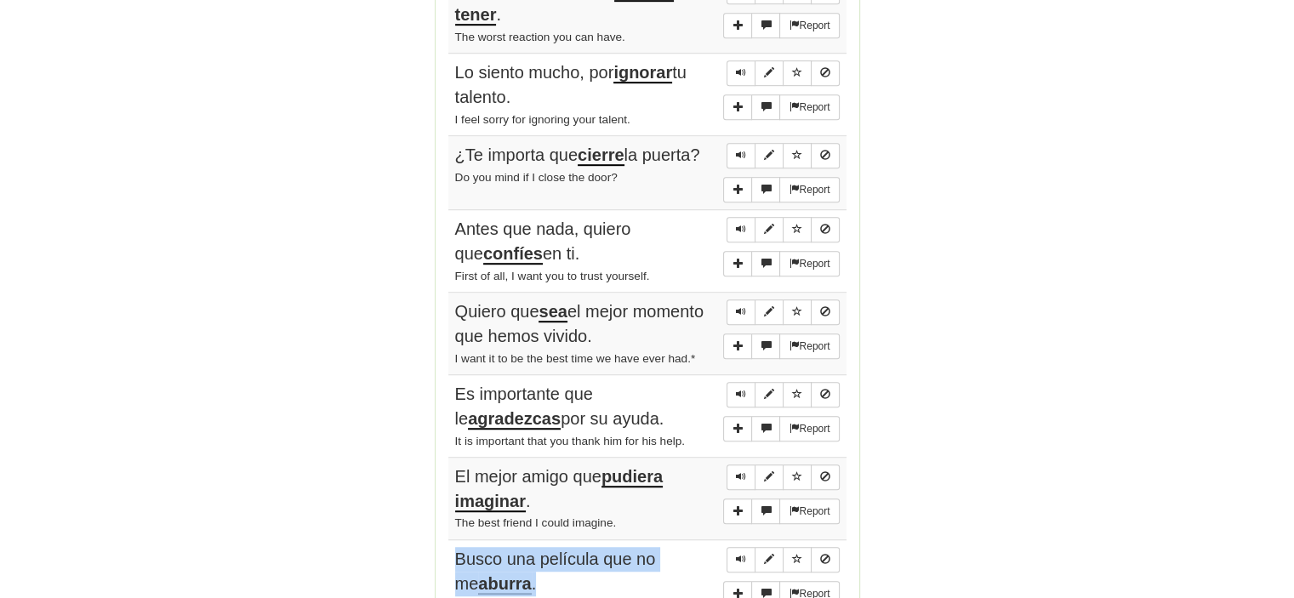
scroll to position [936, 0]
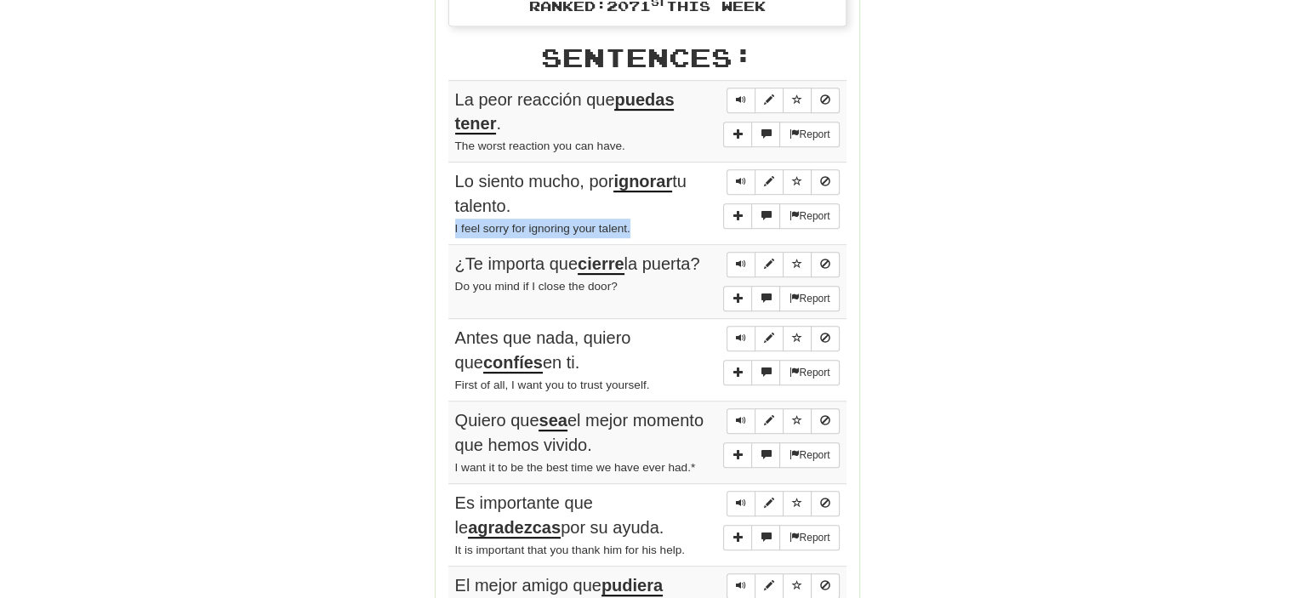
drag, startPoint x: 618, startPoint y: 227, endPoint x: 449, endPoint y: 228, distance: 168.5
click at [449, 228] on td "Report Lo siento mucho, por ignorar tu talento. I feel sorry for ignoring your …" at bounding box center [647, 204] width 398 height 83
drag, startPoint x: 568, startPoint y: 288, endPoint x: 453, endPoint y: 299, distance: 115.4
click at [453, 299] on td "Report ¿Te importa que cierre la puerta? Do you mind if I close the door?" at bounding box center [647, 282] width 398 height 74
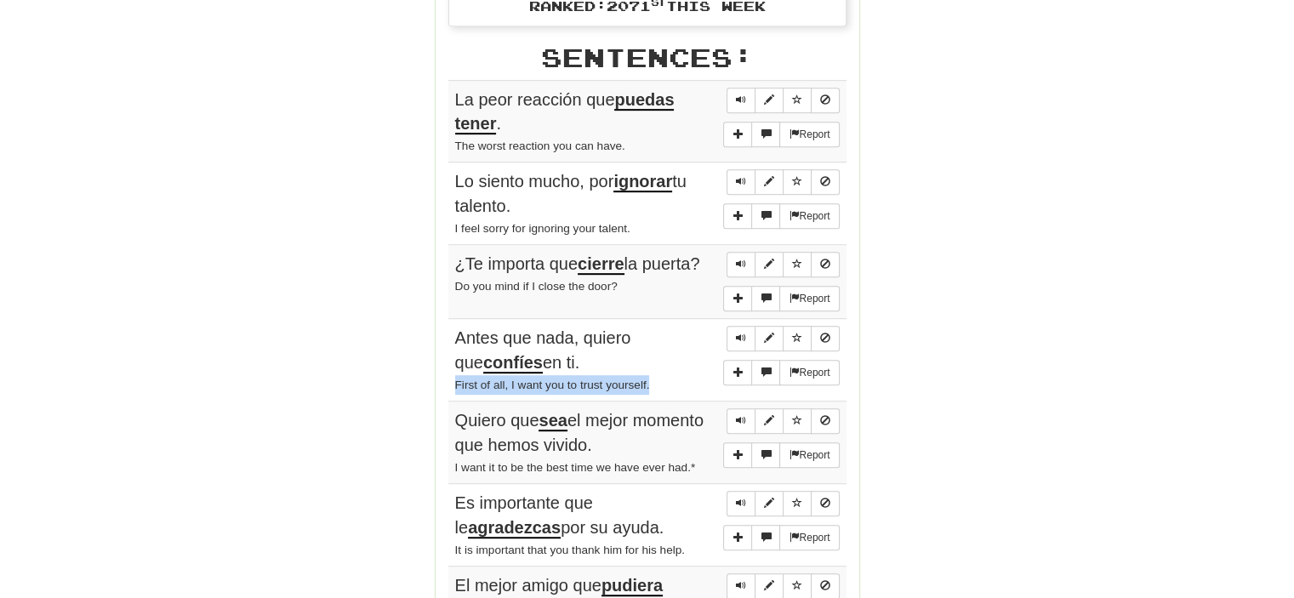
drag, startPoint x: 614, startPoint y: 375, endPoint x: 452, endPoint y: 383, distance: 162.7
click at [452, 383] on td "Report Antes que nada, quiero que confíes en ti. First of all, I want you to tr…" at bounding box center [647, 360] width 398 height 83
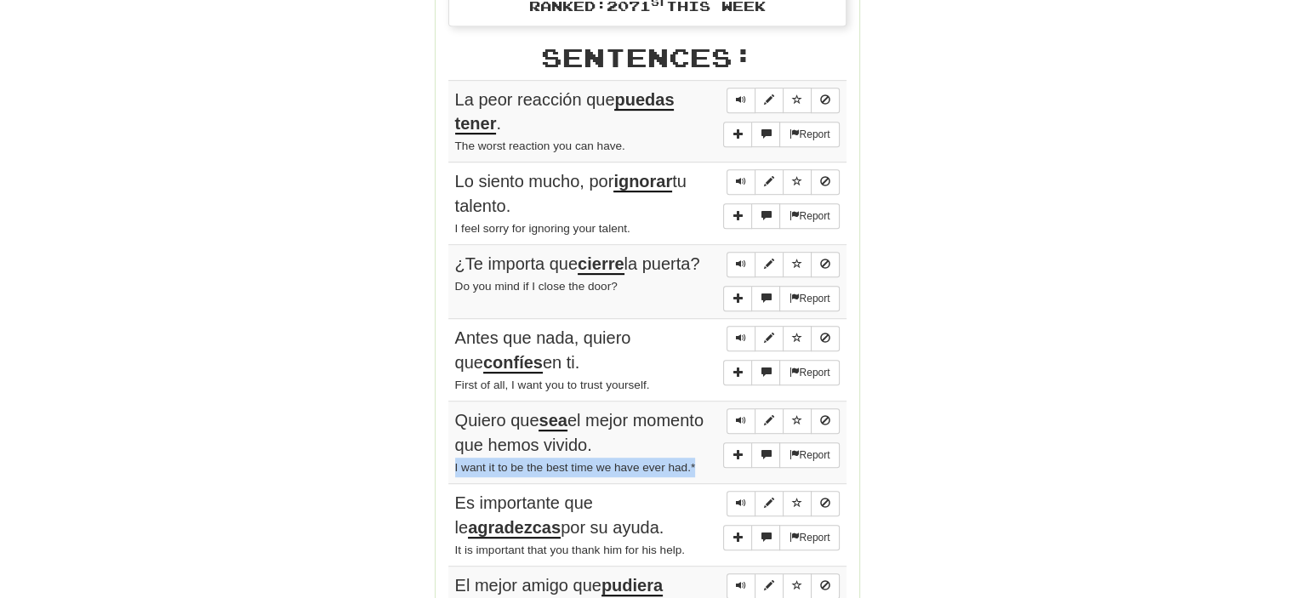
drag, startPoint x: 701, startPoint y: 456, endPoint x: 449, endPoint y: 463, distance: 251.9
click at [449, 463] on td "Report Quiero que sea el mejor momento que hemos vivido. I want it to be the be…" at bounding box center [647, 443] width 398 height 83
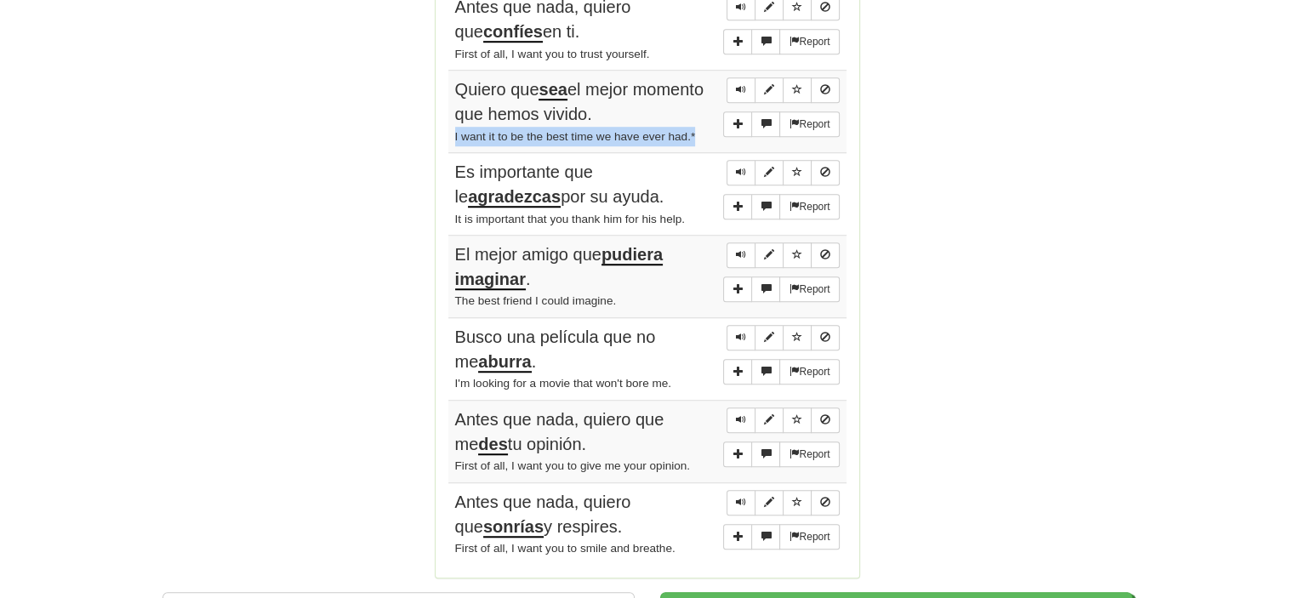
scroll to position [1276, 0]
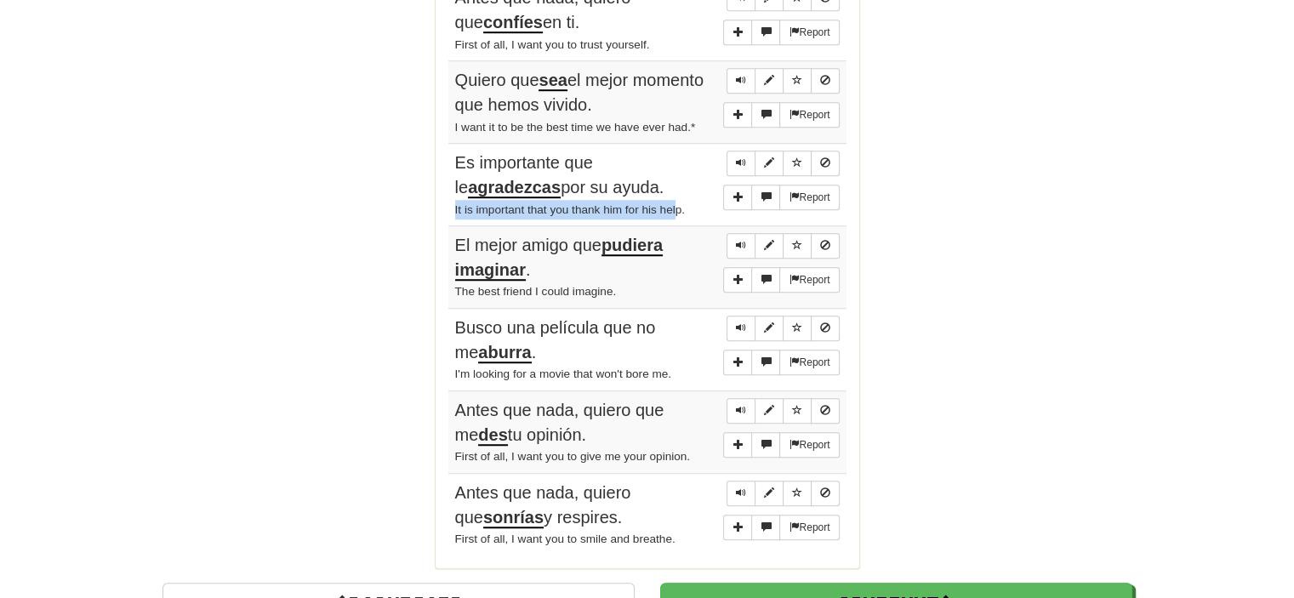
drag, startPoint x: 646, startPoint y: 208, endPoint x: 452, endPoint y: 206, distance: 194.0
click at [452, 206] on td "Report Es importante que le agradezcas por su ayuda. It is important that you t…" at bounding box center [647, 185] width 398 height 83
drag, startPoint x: 625, startPoint y: 204, endPoint x: 453, endPoint y: 203, distance: 171.9
click at [455, 203] on div "It is important that you thank him for his help." at bounding box center [647, 210] width 385 height 20
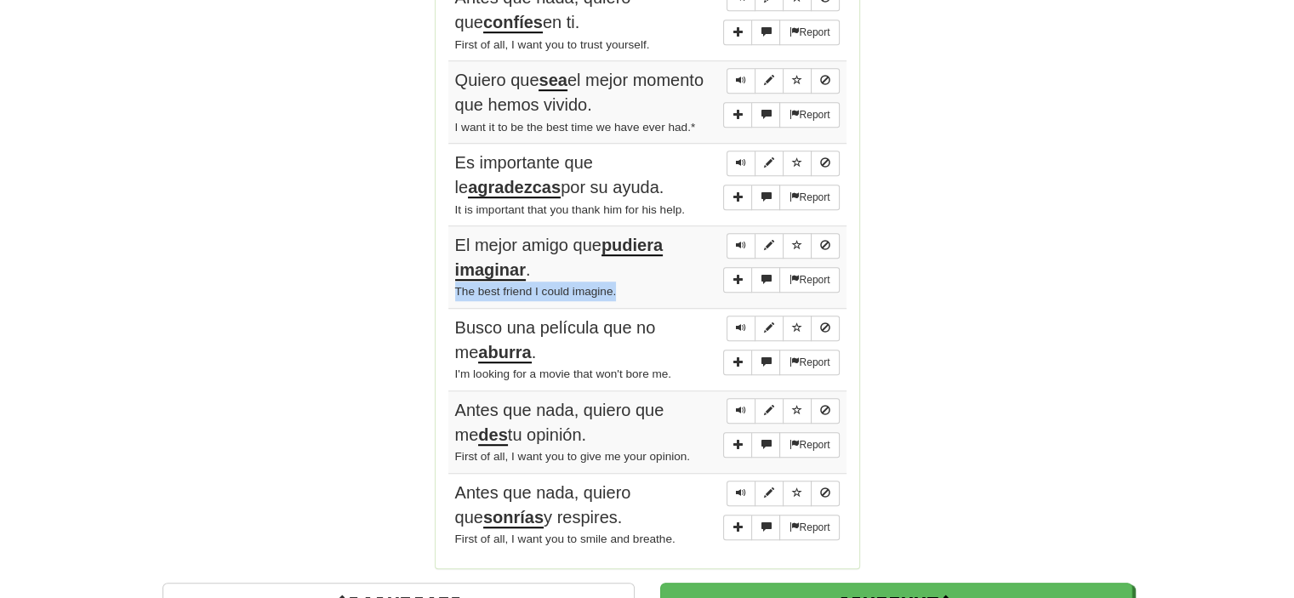
drag, startPoint x: 608, startPoint y: 285, endPoint x: 448, endPoint y: 287, distance: 160.0
click at [448, 287] on td "Report El mejor amigo que pudiera imaginar . The best friend I could imagine." at bounding box center [647, 267] width 398 height 83
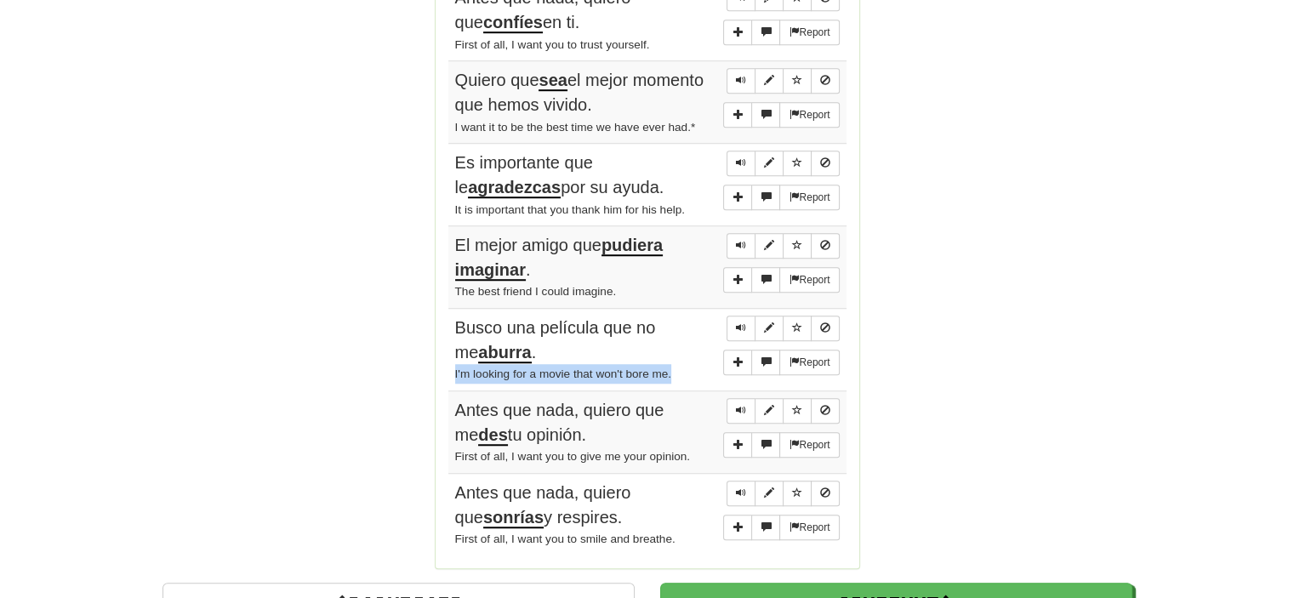
drag, startPoint x: 682, startPoint y: 370, endPoint x: 455, endPoint y: 368, distance: 226.3
click at [455, 368] on div "I'm looking for a movie that won't bore me." at bounding box center [647, 374] width 385 height 20
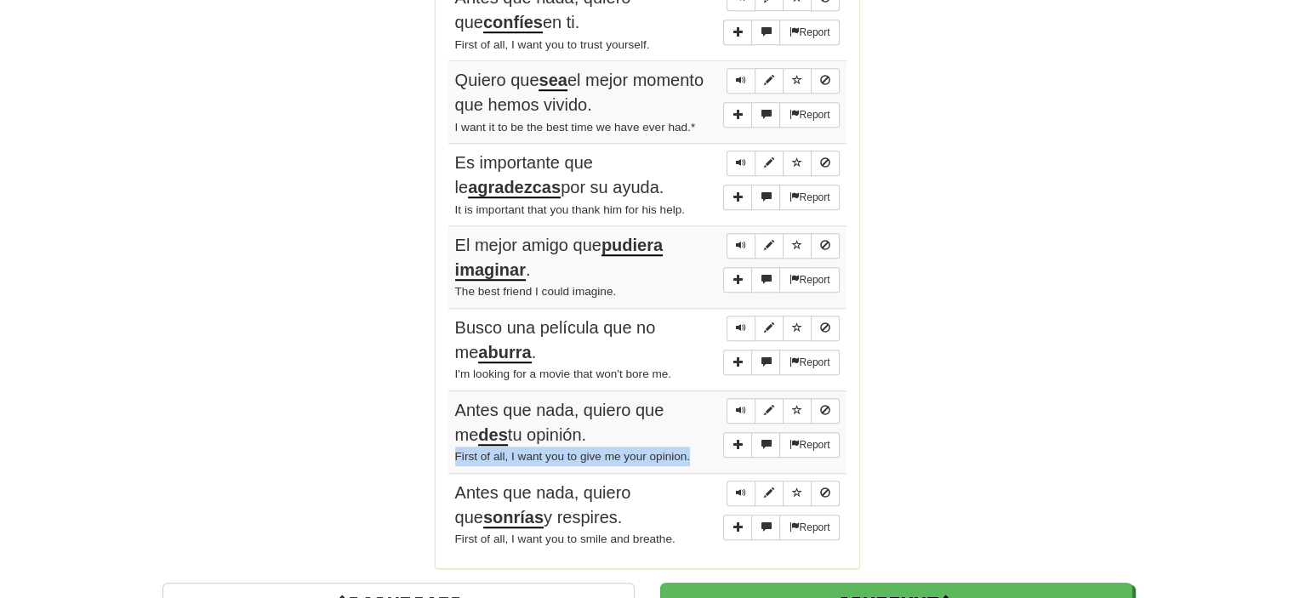
drag, startPoint x: 684, startPoint y: 450, endPoint x: 449, endPoint y: 455, distance: 234.9
click at [449, 455] on td "Report Antes que nada, quiero que me des tu opinión. First of all, I want you t…" at bounding box center [647, 432] width 398 height 83
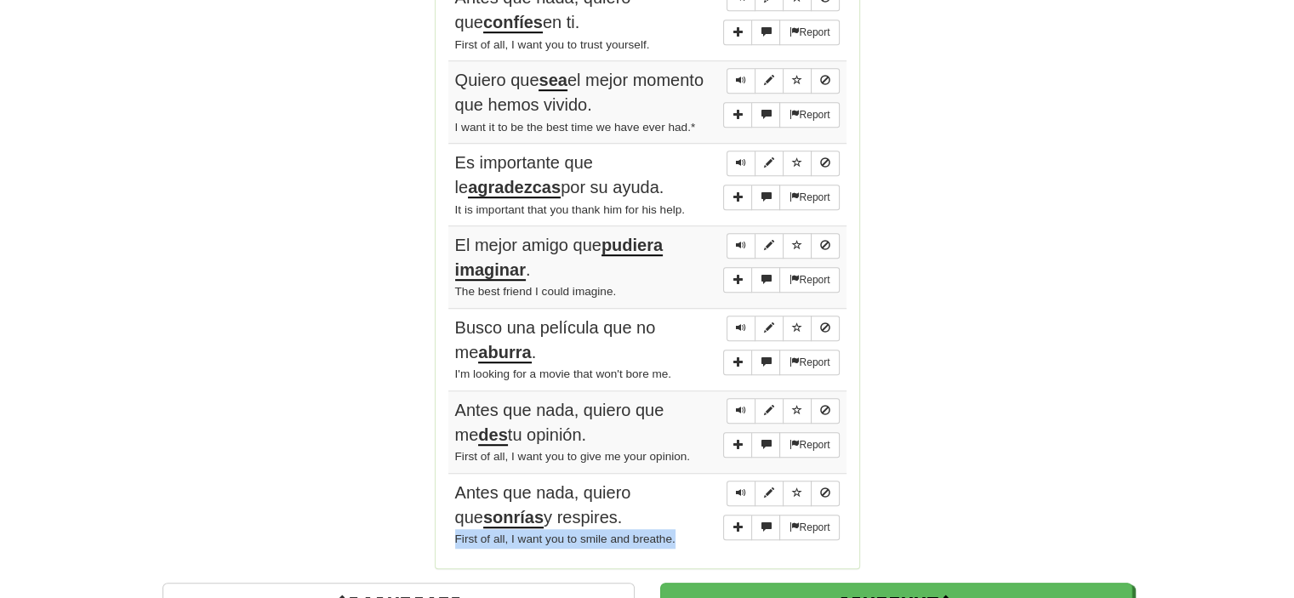
drag, startPoint x: 684, startPoint y: 532, endPoint x: 453, endPoint y: 533, distance: 230.6
click at [455, 533] on div "First of all, I want you to smile and breathe." at bounding box center [647, 539] width 385 height 20
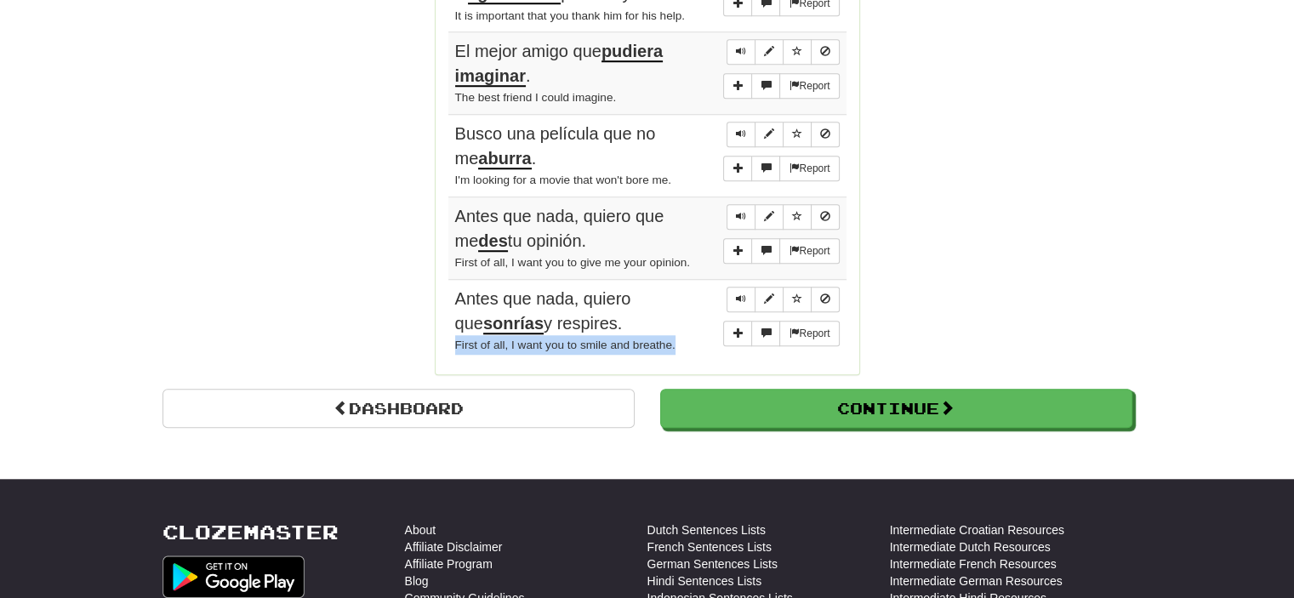
scroll to position [1702, 0]
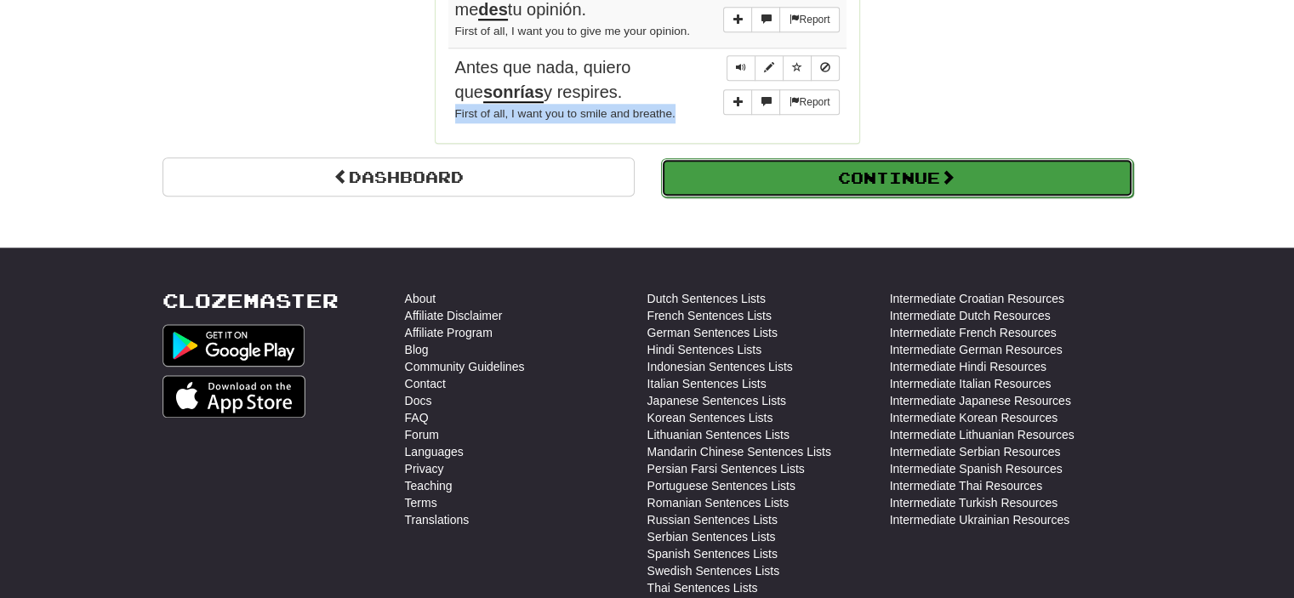
click at [793, 174] on button "Continue" at bounding box center [897, 177] width 472 height 39
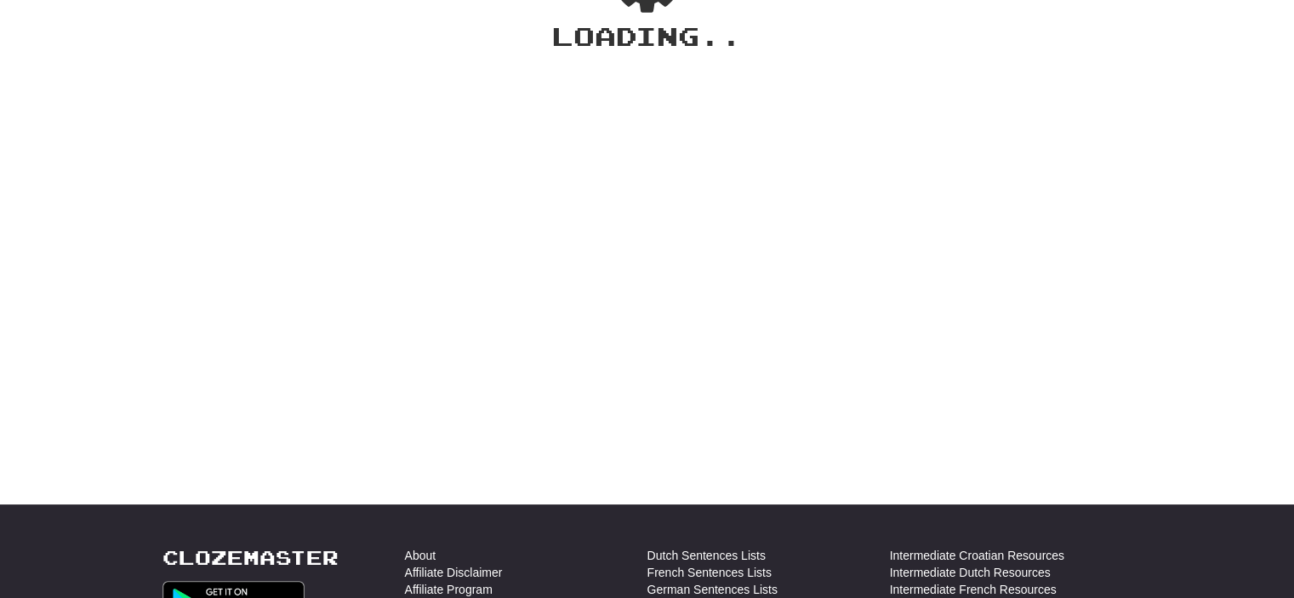
scroll to position [9, 0]
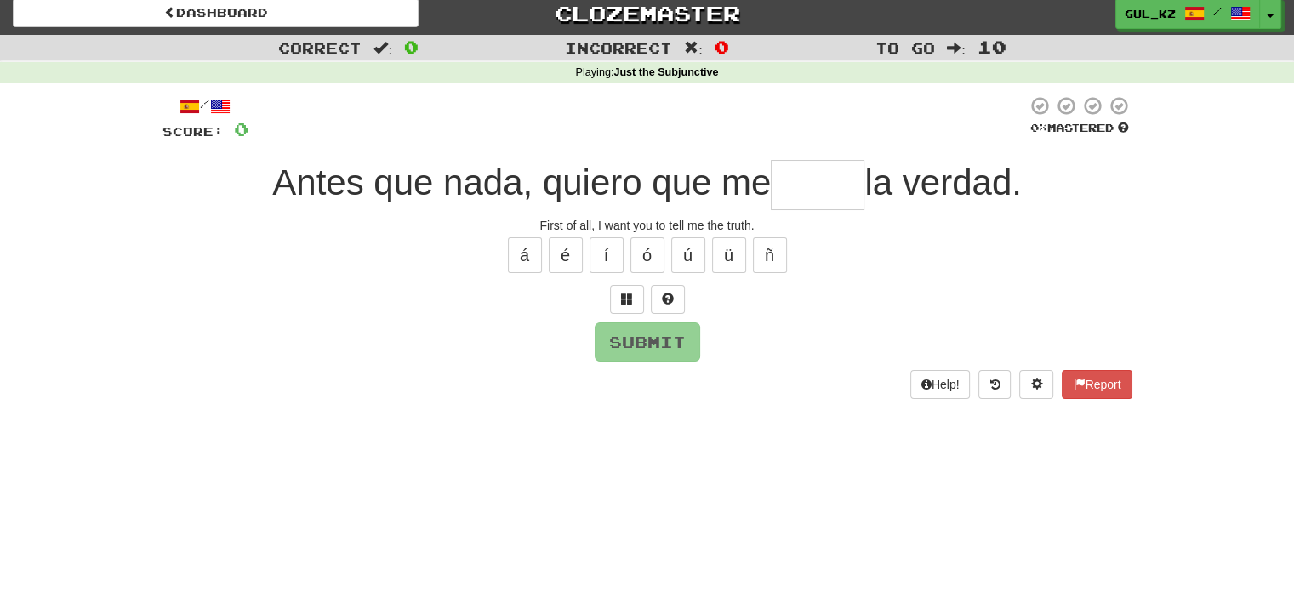
click at [819, 191] on input "text" at bounding box center [818, 185] width 94 height 50
type input "*****"
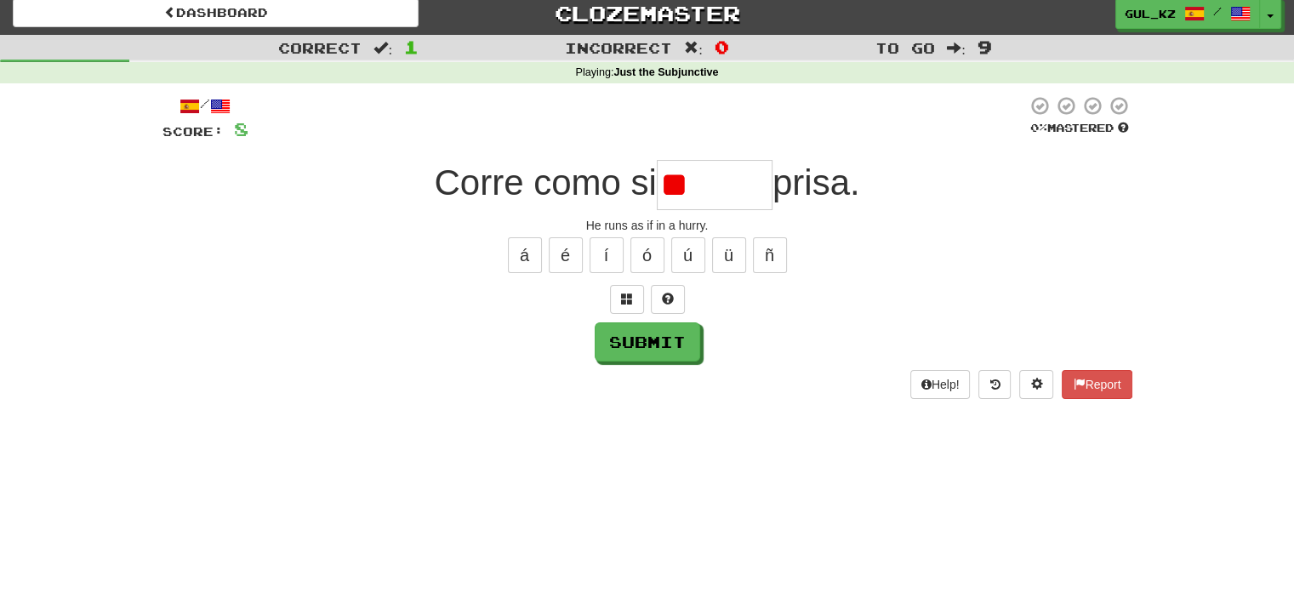
type input "*"
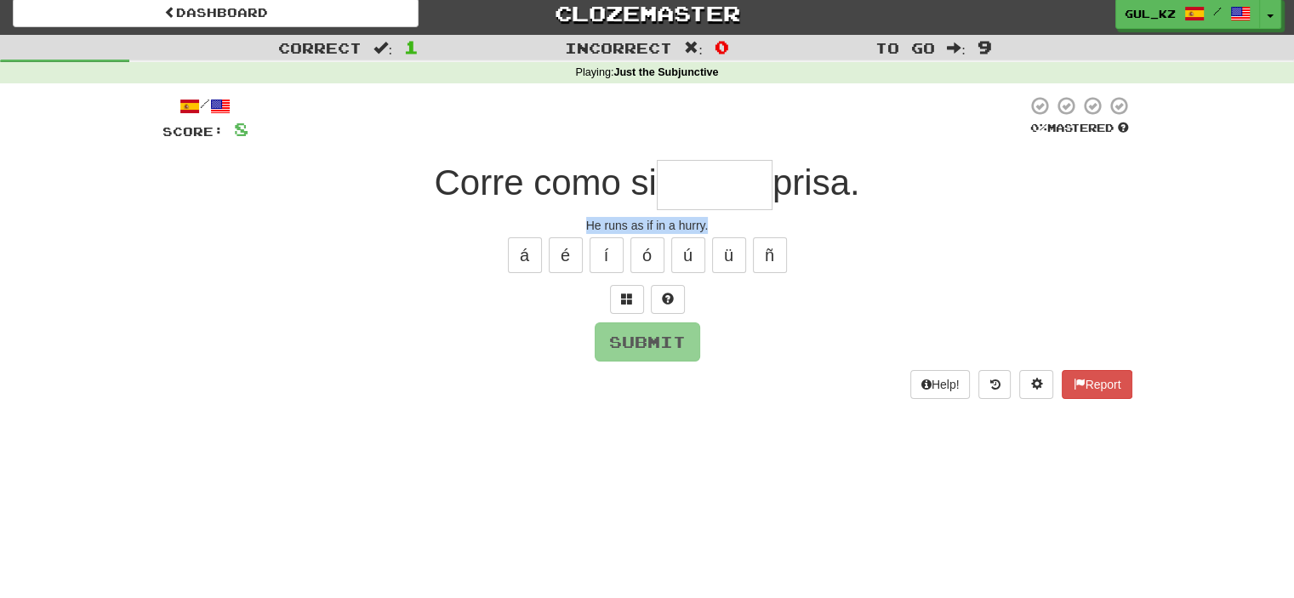
drag, startPoint x: 704, startPoint y: 221, endPoint x: 585, endPoint y: 224, distance: 118.3
click at [585, 224] on div "He runs as if in a hurry." at bounding box center [648, 225] width 970 height 17
click at [716, 190] on input "text" at bounding box center [715, 185] width 116 height 50
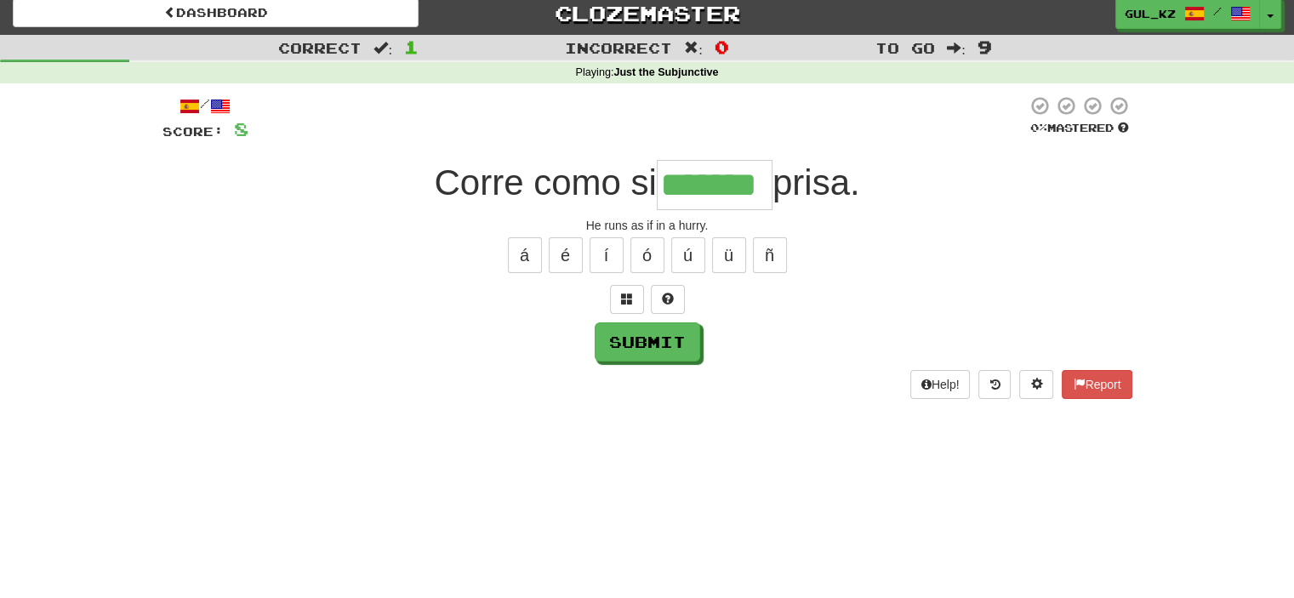
type input "*******"
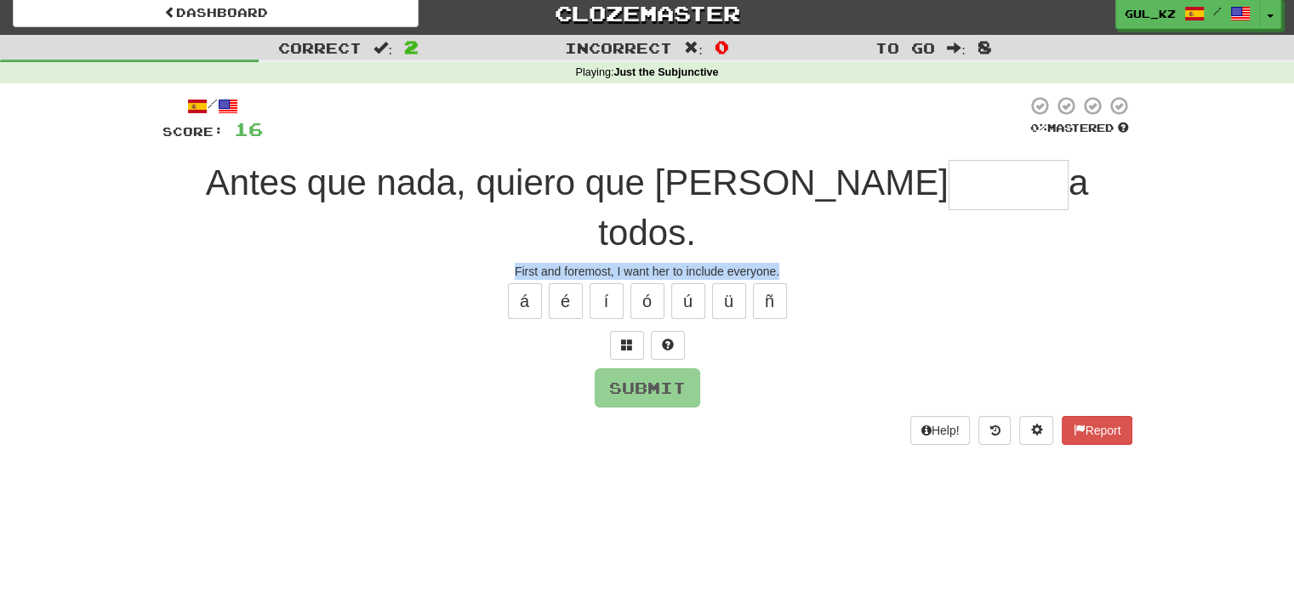
drag, startPoint x: 512, startPoint y: 221, endPoint x: 798, endPoint y: 224, distance: 285.9
click at [798, 263] on div "First and foremost, I want her to include everyone." at bounding box center [648, 271] width 970 height 17
click at [949, 190] on input "text" at bounding box center [1009, 185] width 120 height 50
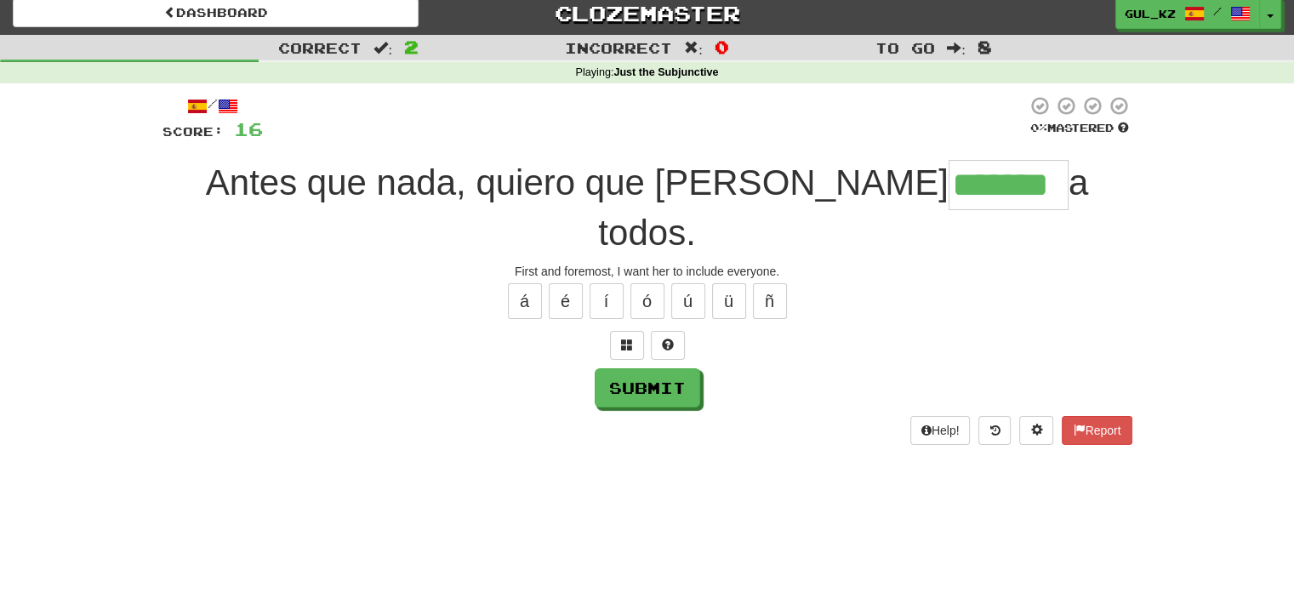
type input "*******"
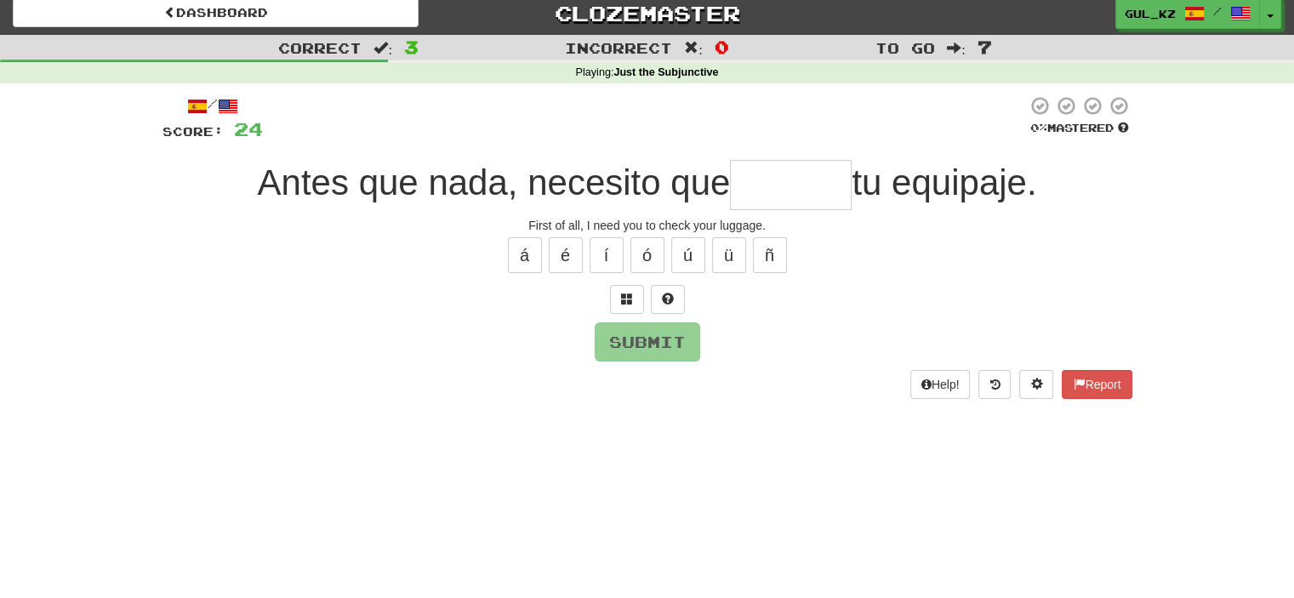
click at [662, 223] on div "First of all, I need you to check your luggage." at bounding box center [648, 225] width 970 height 17
click at [769, 179] on input "text" at bounding box center [791, 185] width 122 height 50
type input "*"
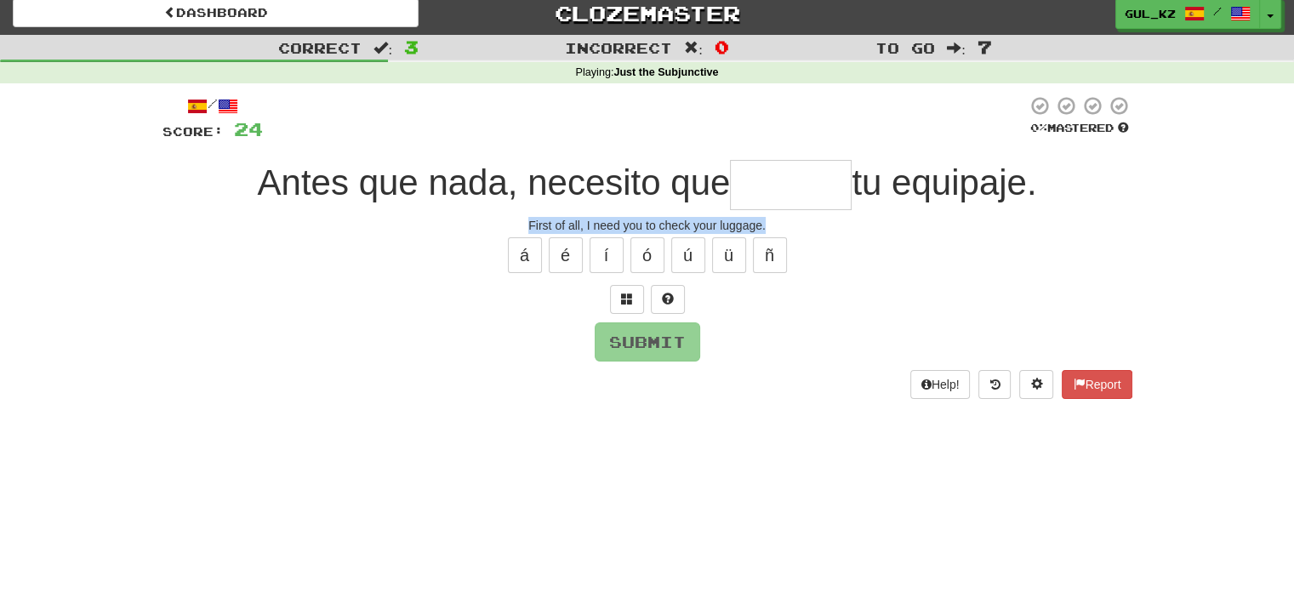
drag, startPoint x: 765, startPoint y: 220, endPoint x: 518, endPoint y: 217, distance: 246.8
click at [518, 217] on div "First of all, I need you to check your luggage." at bounding box center [648, 225] width 970 height 17
click at [783, 188] on input "text" at bounding box center [791, 185] width 122 height 50
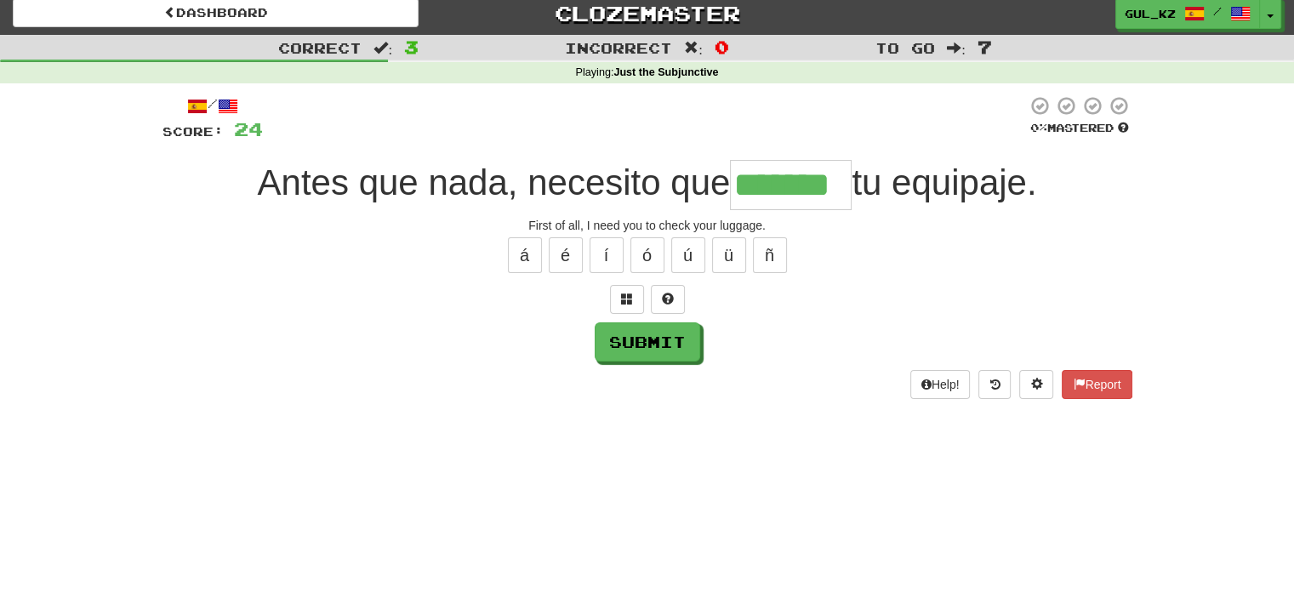
type input "*******"
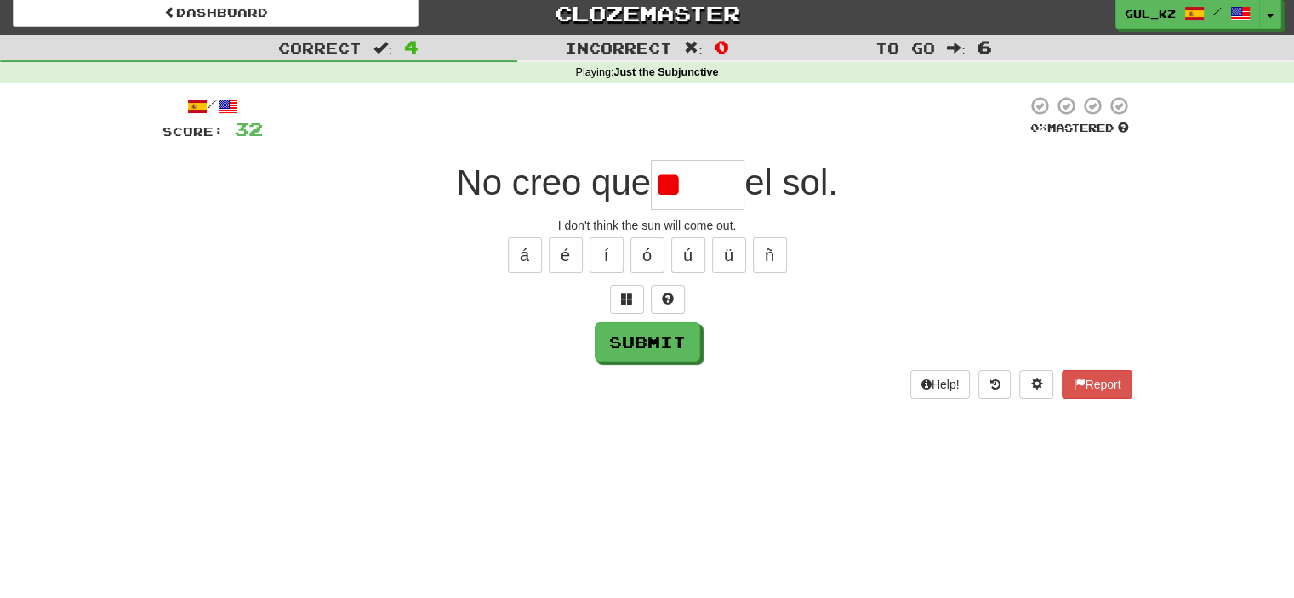
type input "*"
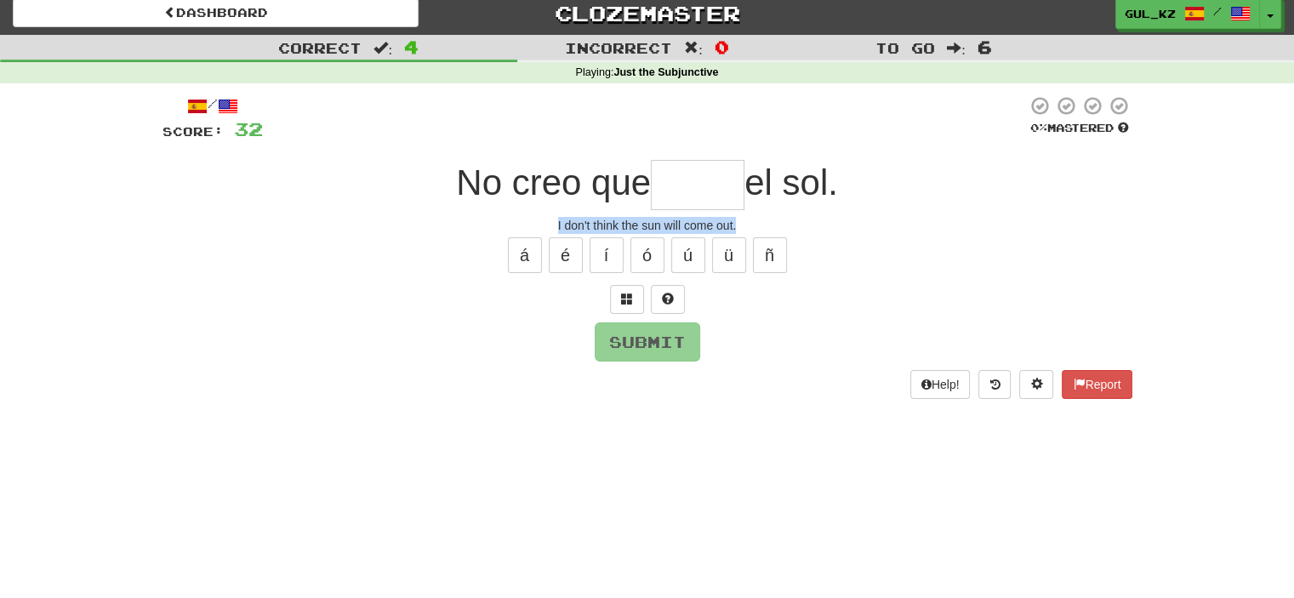
drag, startPoint x: 749, startPoint y: 227, endPoint x: 548, endPoint y: 227, distance: 200.8
click at [548, 227] on div "I don't think the sun will come out." at bounding box center [648, 225] width 970 height 17
click at [698, 202] on input "text" at bounding box center [698, 185] width 94 height 50
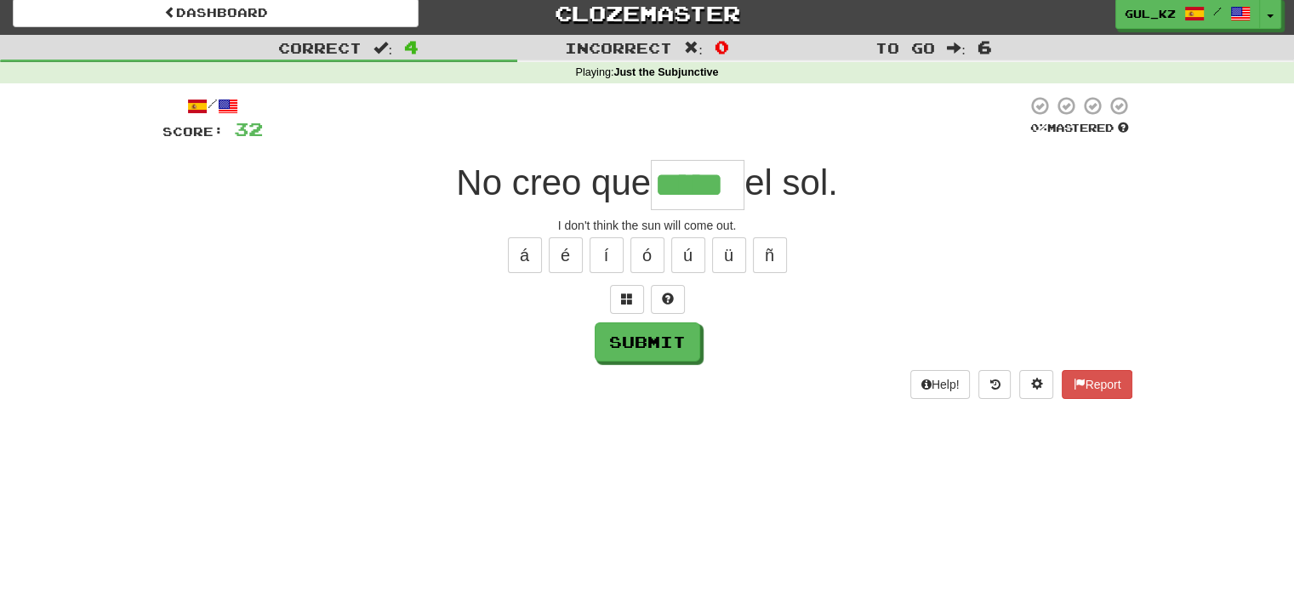
type input "*****"
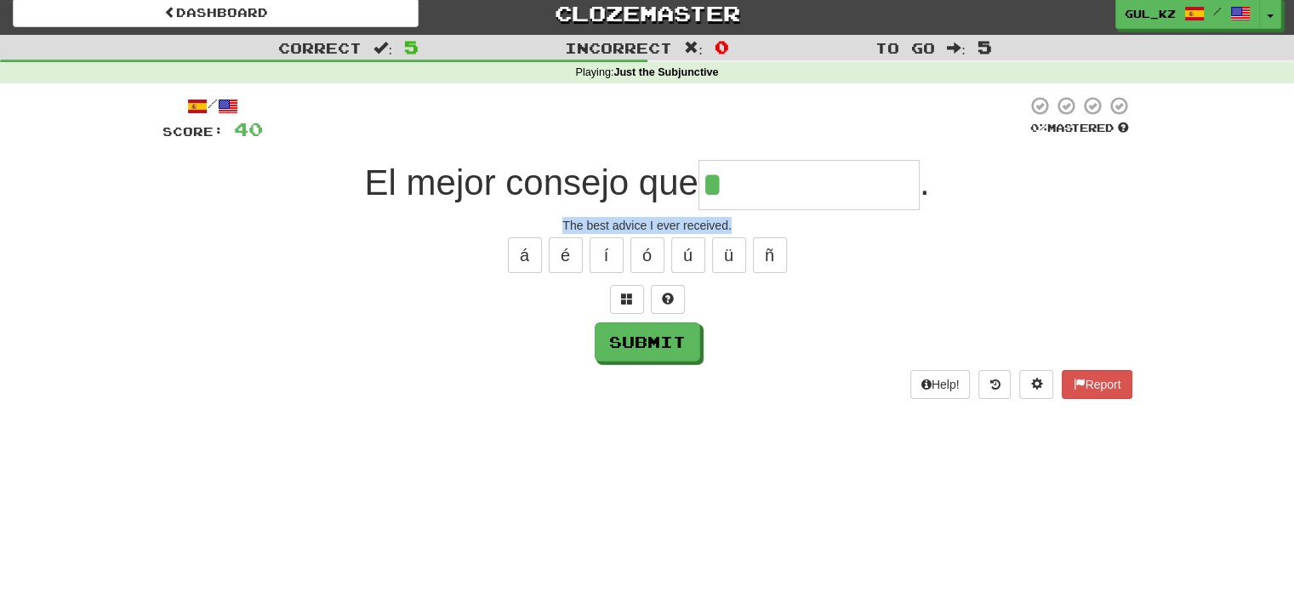
drag, startPoint x: 565, startPoint y: 224, endPoint x: 739, endPoint y: 227, distance: 174.5
click at [739, 227] on div "The best advice I ever received." at bounding box center [648, 225] width 970 height 17
click at [739, 196] on input "*" at bounding box center [809, 185] width 221 height 50
type input "*"
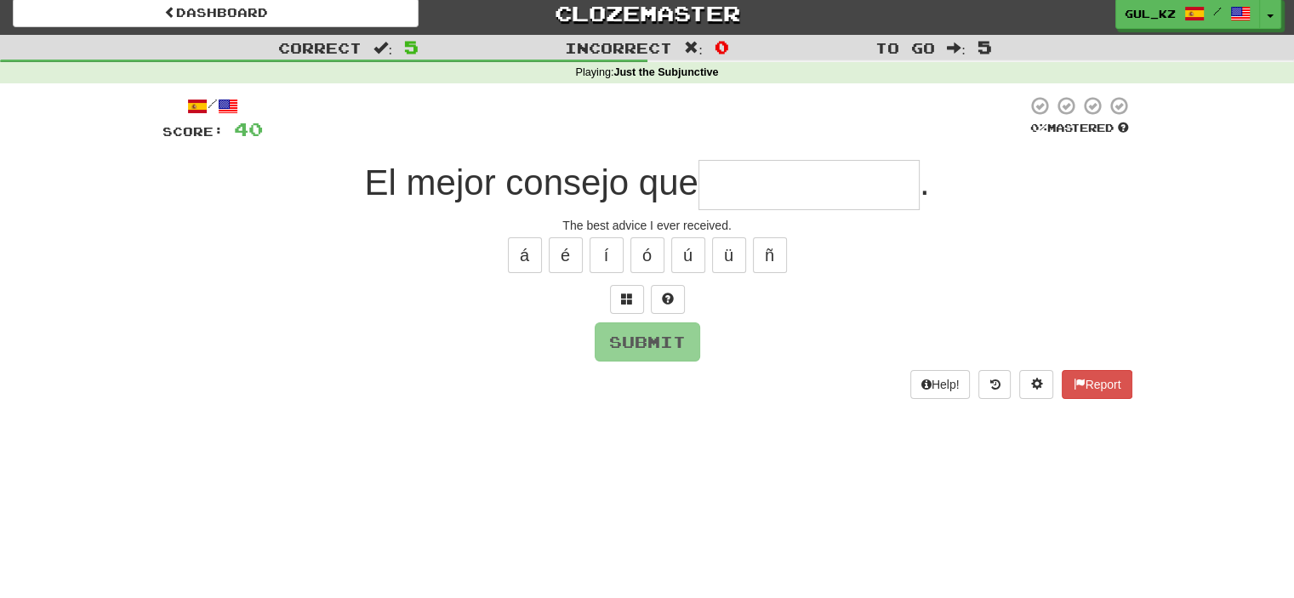
click at [799, 191] on input "text" at bounding box center [809, 185] width 221 height 50
type input "*"
click at [764, 193] on input "text" at bounding box center [809, 185] width 221 height 50
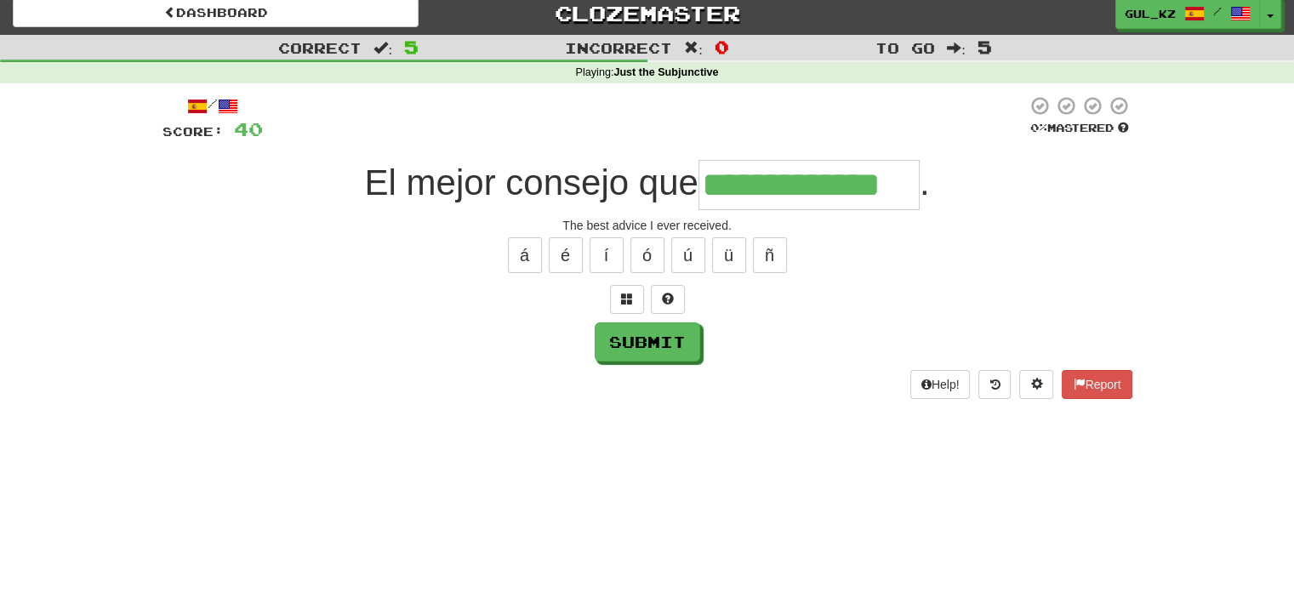
type input "**********"
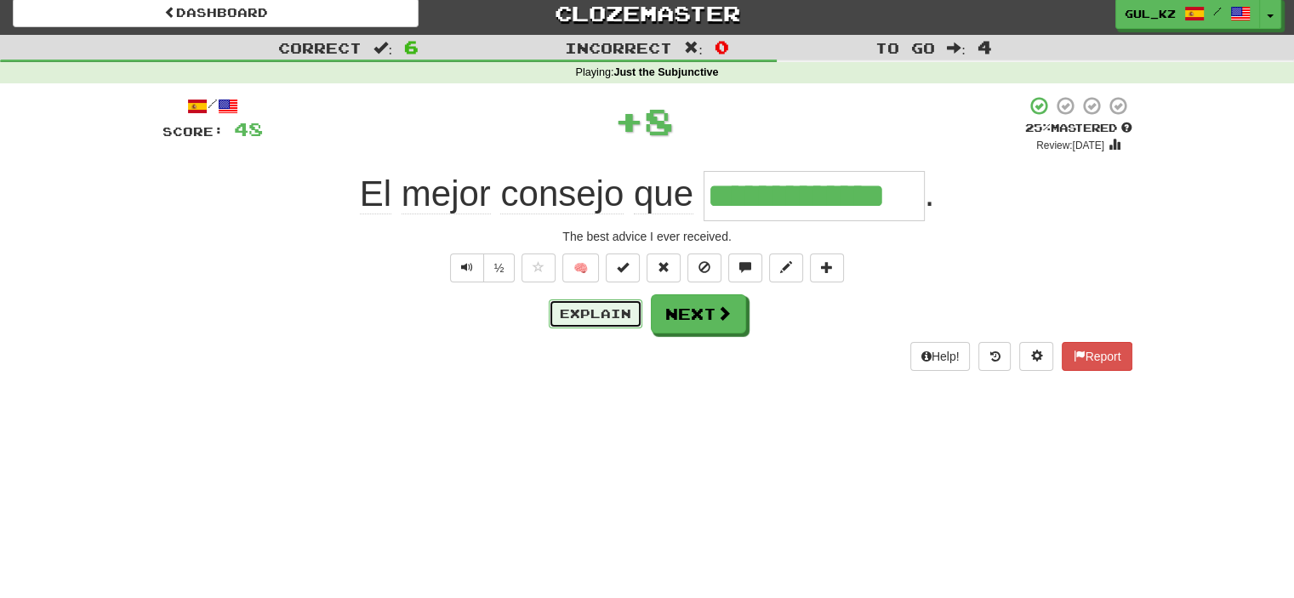
click at [594, 311] on button "Explain" at bounding box center [596, 313] width 94 height 29
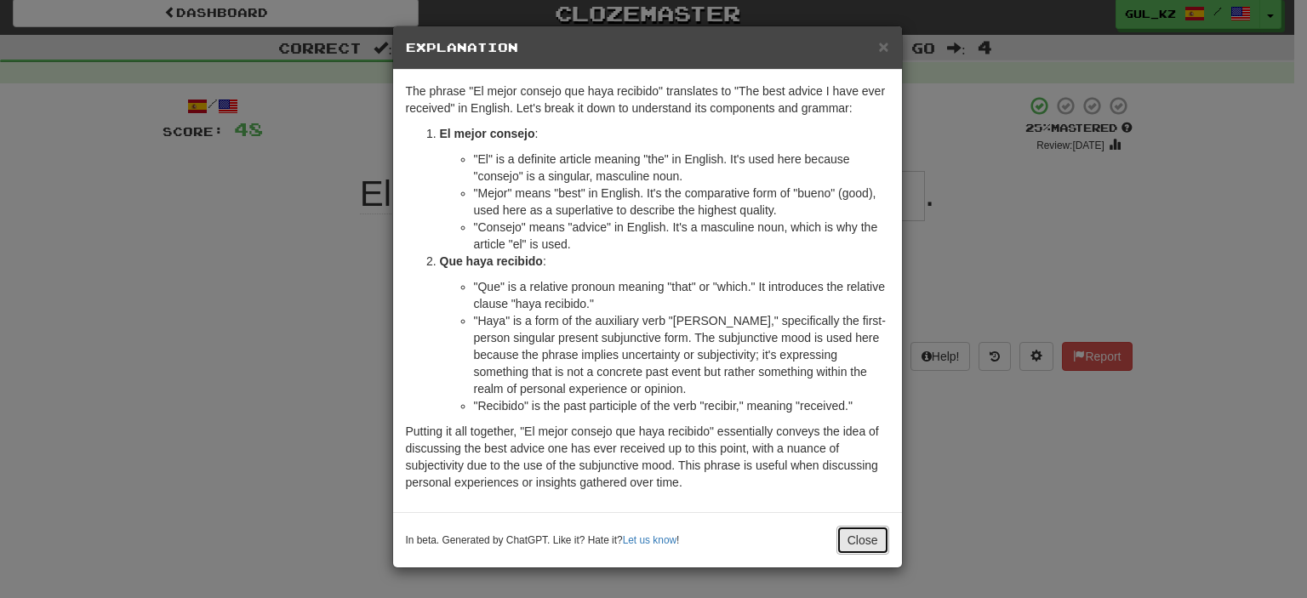
click at [868, 544] on button "Close" at bounding box center [862, 540] width 53 height 29
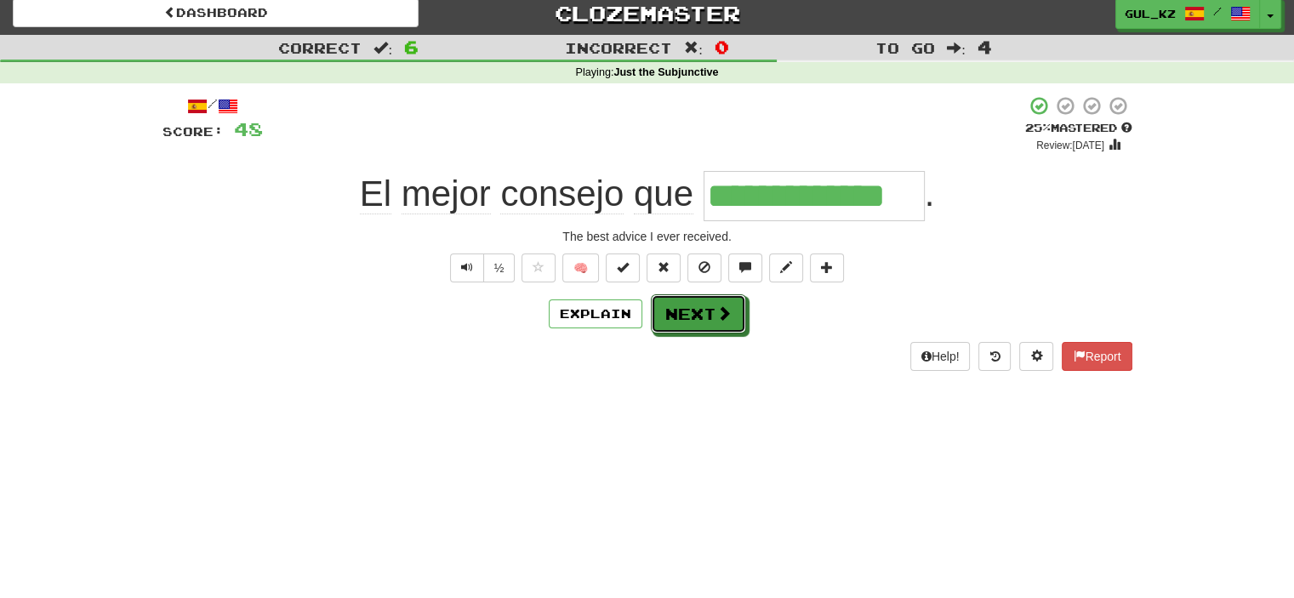
click at [705, 309] on button "Next" at bounding box center [698, 313] width 95 height 39
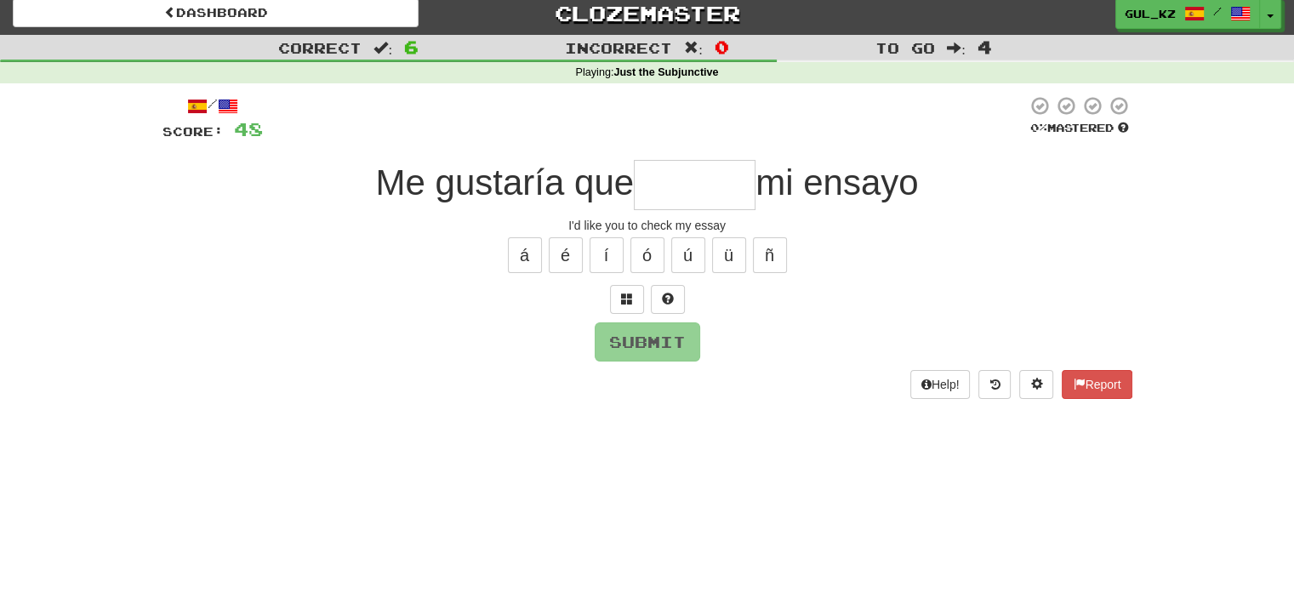
click at [690, 189] on input "text" at bounding box center [695, 185] width 122 height 50
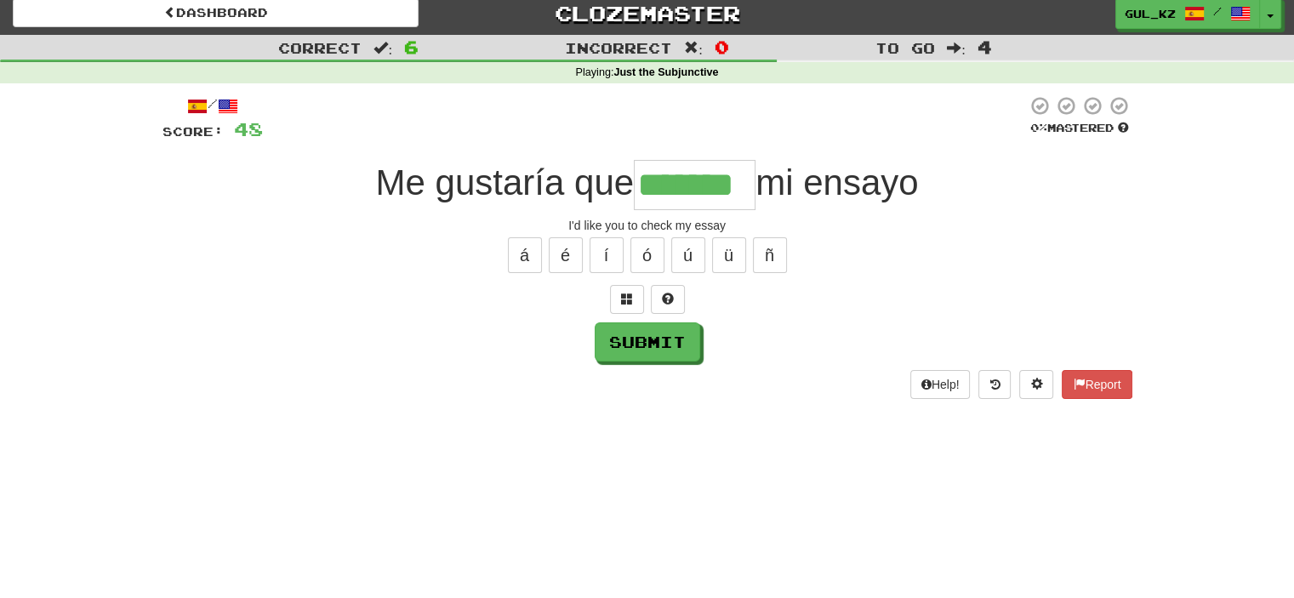
type input "*******"
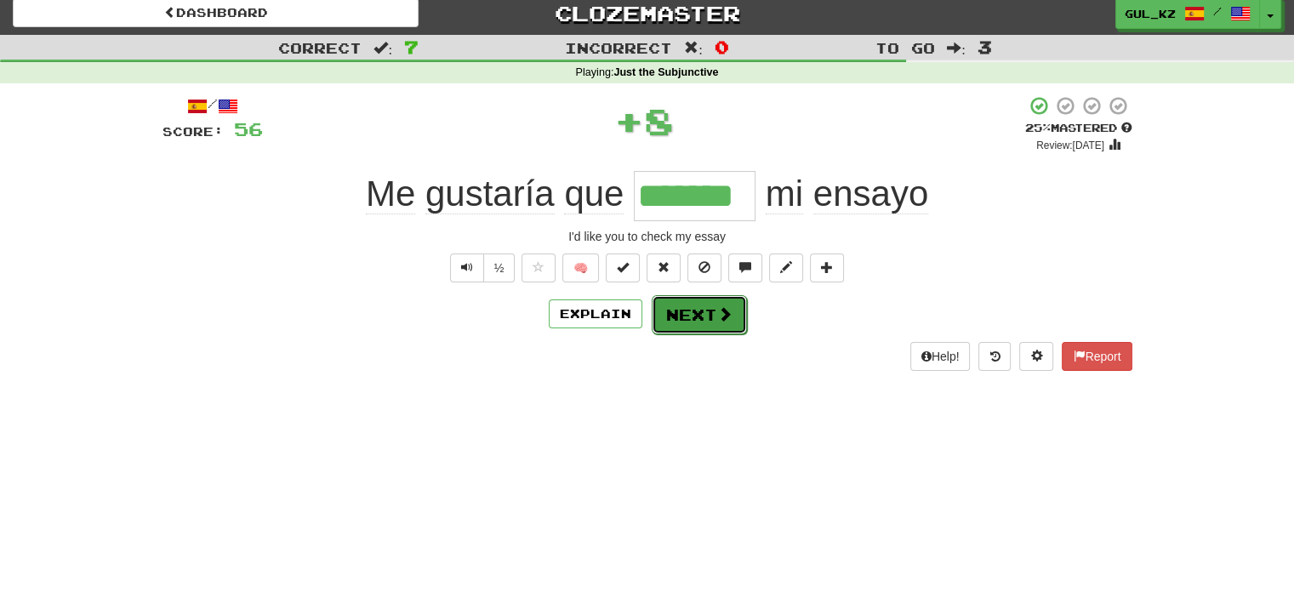
click at [707, 308] on button "Next" at bounding box center [699, 314] width 95 height 39
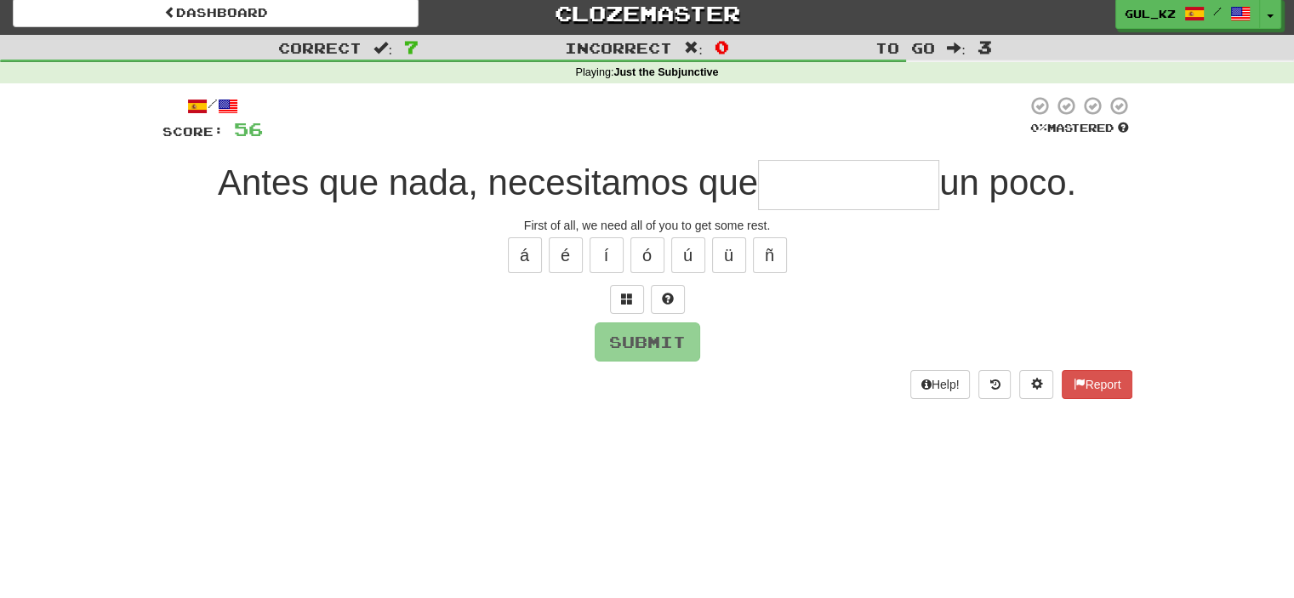
click at [811, 191] on input "text" at bounding box center [848, 185] width 181 height 50
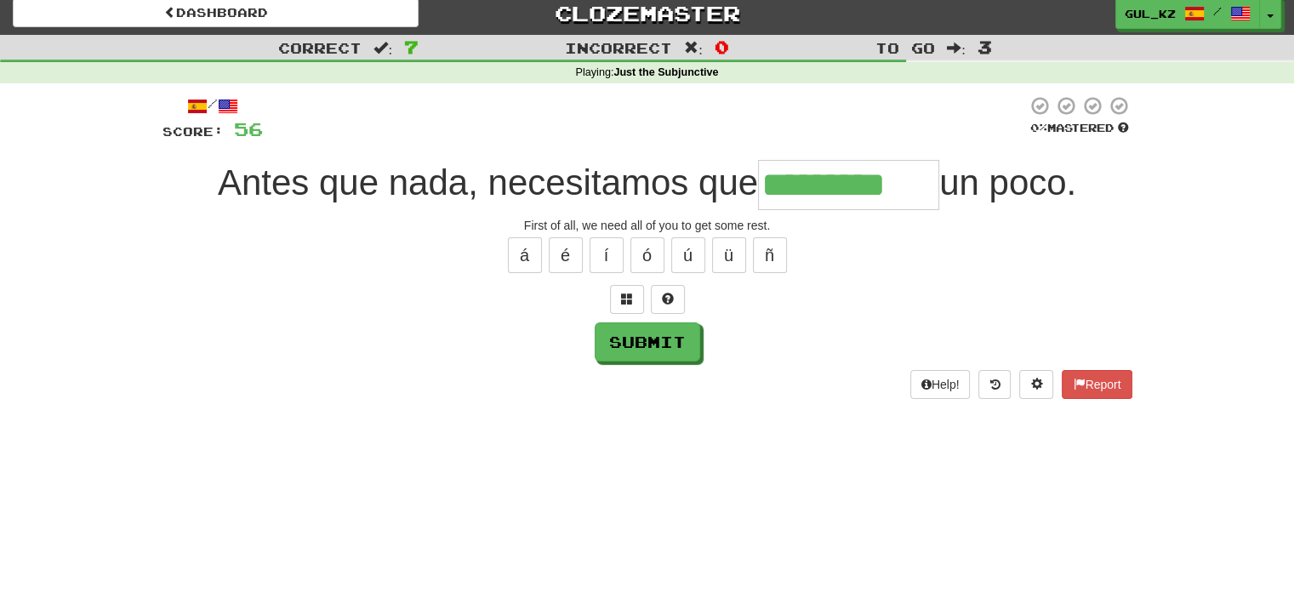
type input "*********"
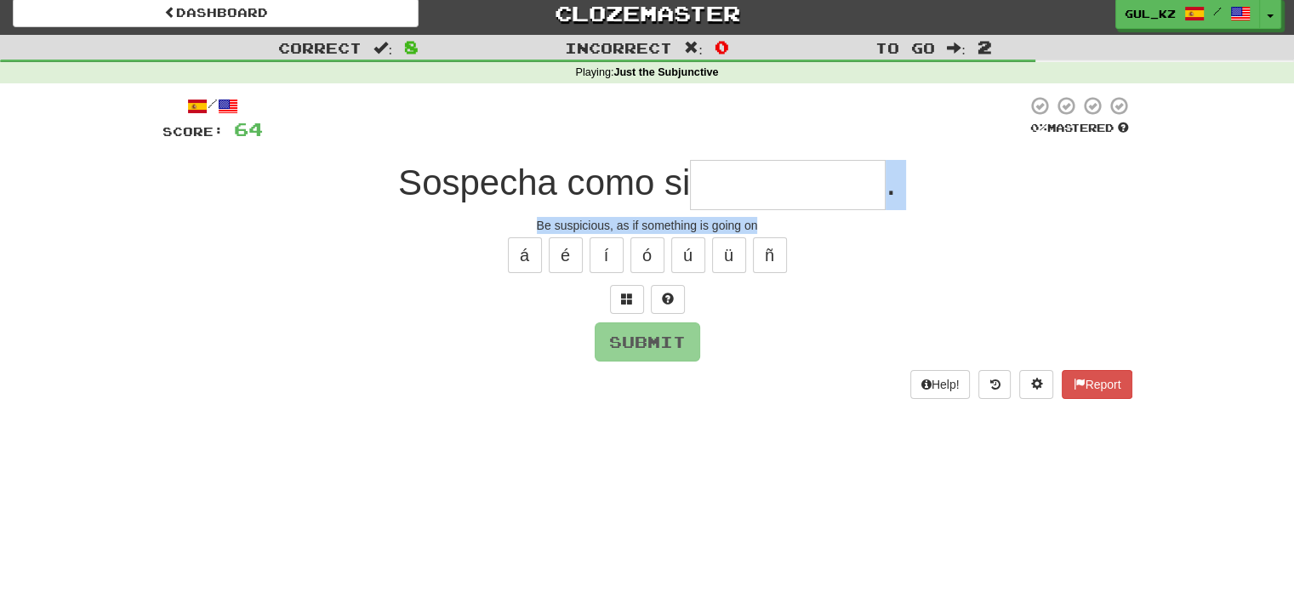
drag, startPoint x: 760, startPoint y: 222, endPoint x: 681, endPoint y: 209, distance: 80.2
click at [681, 209] on div "/ Score: 64 0 % Mastered Sospecha como si . Be suspicious, as if something is g…" at bounding box center [648, 246] width 970 height 303
click at [740, 186] on input "text" at bounding box center [788, 185] width 196 height 50
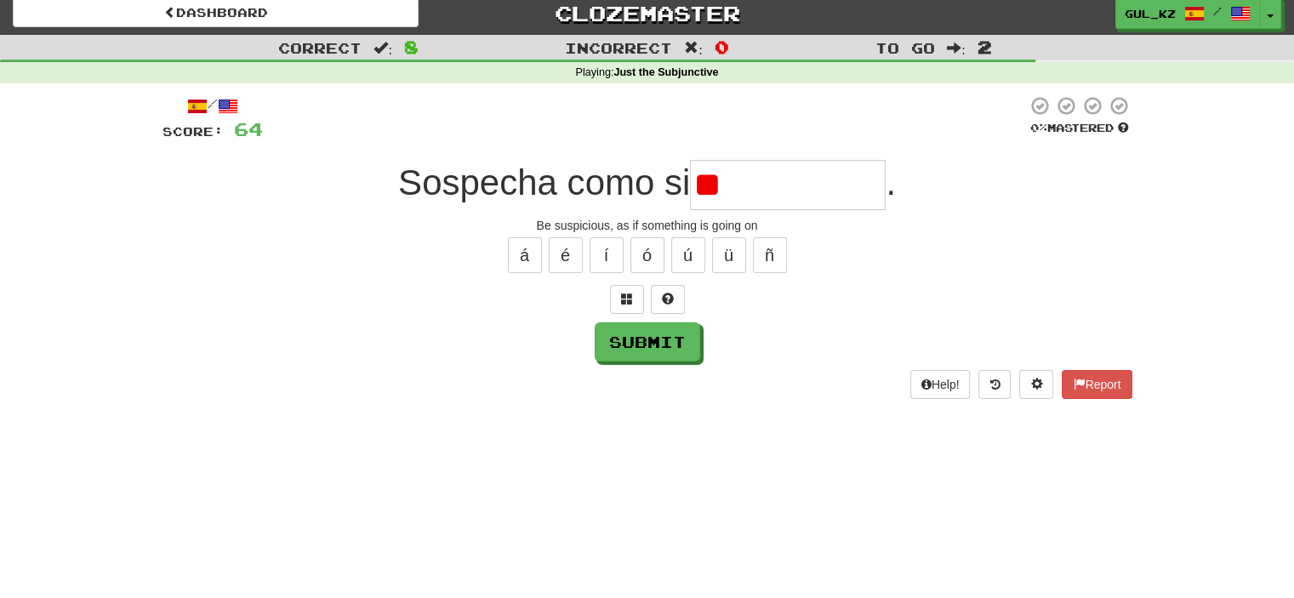
type input "*"
click at [562, 254] on button "é" at bounding box center [566, 255] width 34 height 36
click at [528, 259] on button "á" at bounding box center [525, 255] width 34 height 36
drag, startPoint x: 532, startPoint y: 221, endPoint x: 767, endPoint y: 222, distance: 235.7
click at [767, 222] on div "Be suspicious, as if something is going on" at bounding box center [648, 225] width 970 height 17
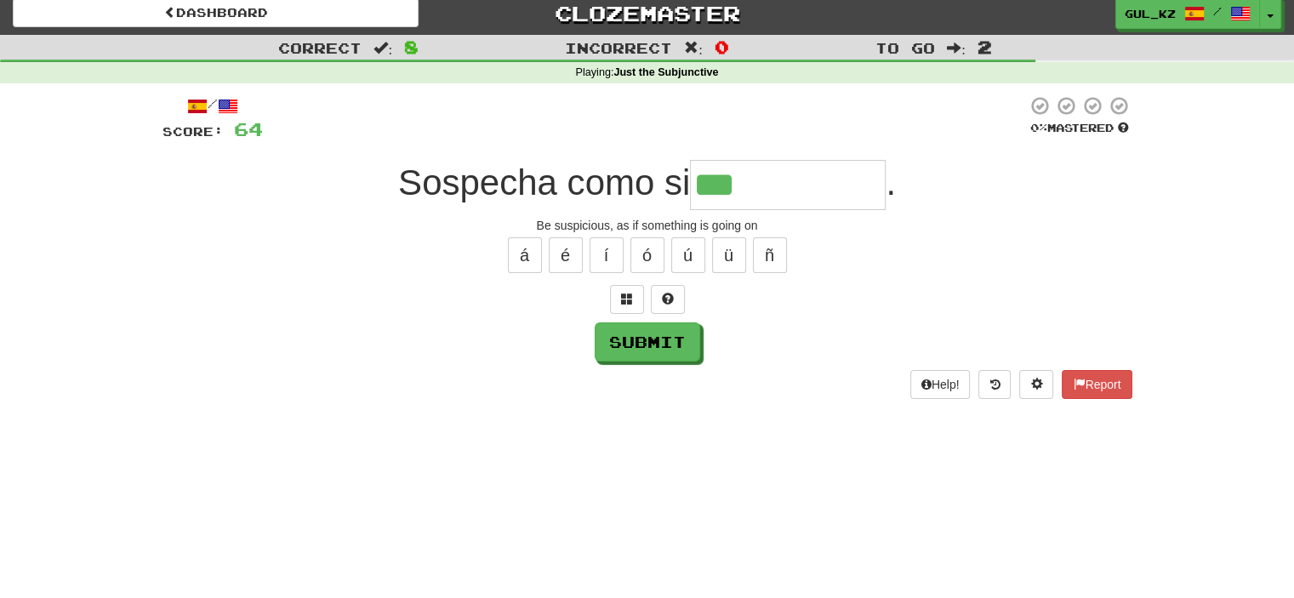
click at [801, 188] on input "***" at bounding box center [788, 185] width 196 height 50
type input "**********"
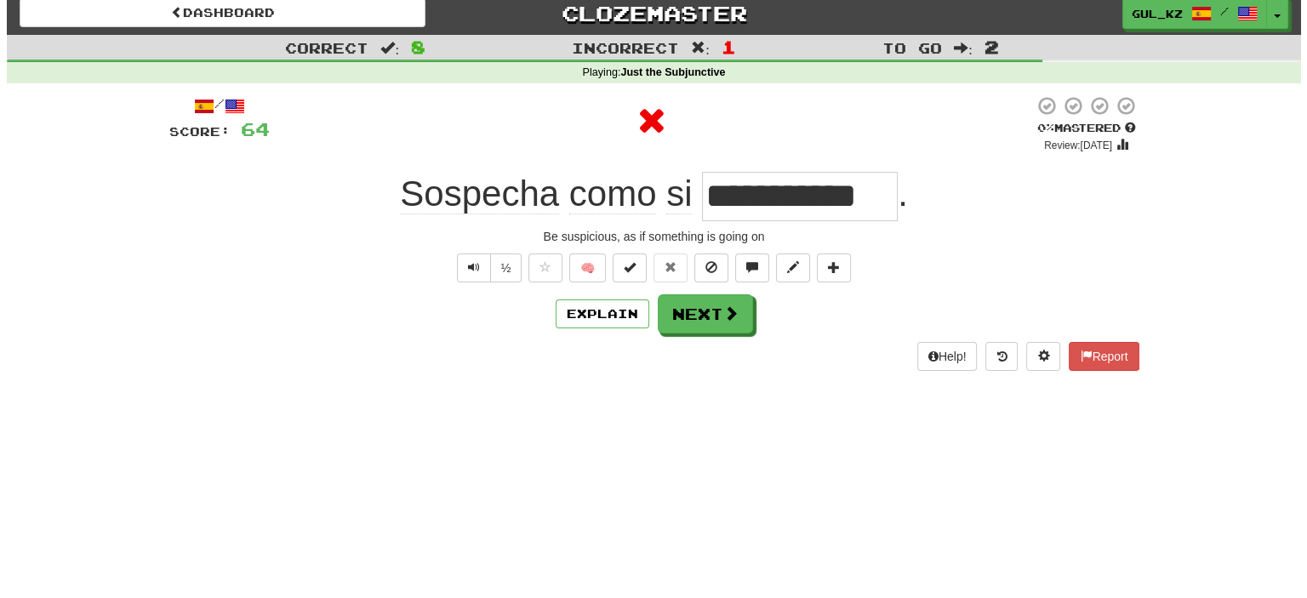
scroll to position [0, 0]
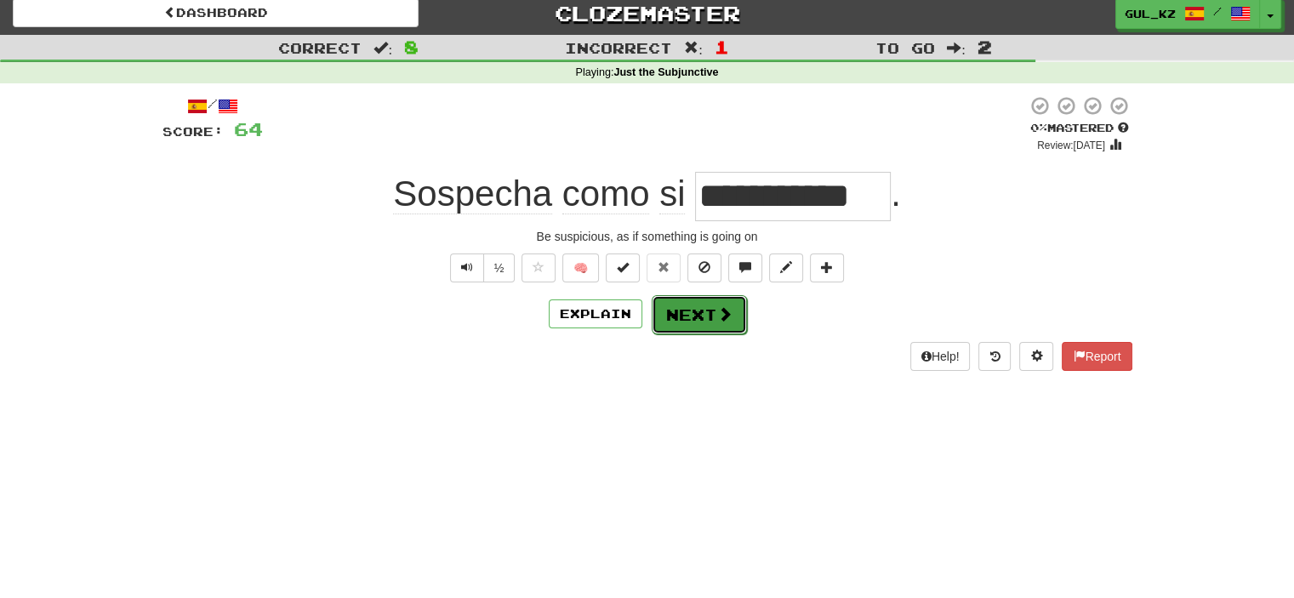
click at [704, 315] on button "Next" at bounding box center [699, 314] width 95 height 39
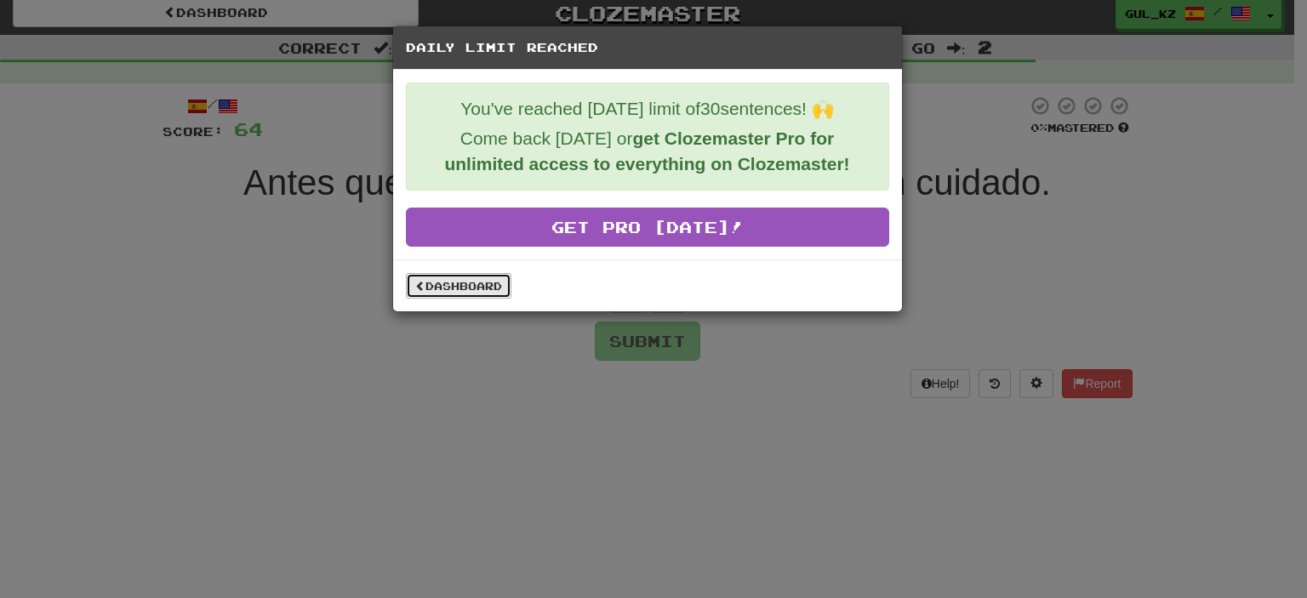
click at [473, 284] on link "Dashboard" at bounding box center [459, 286] width 106 height 26
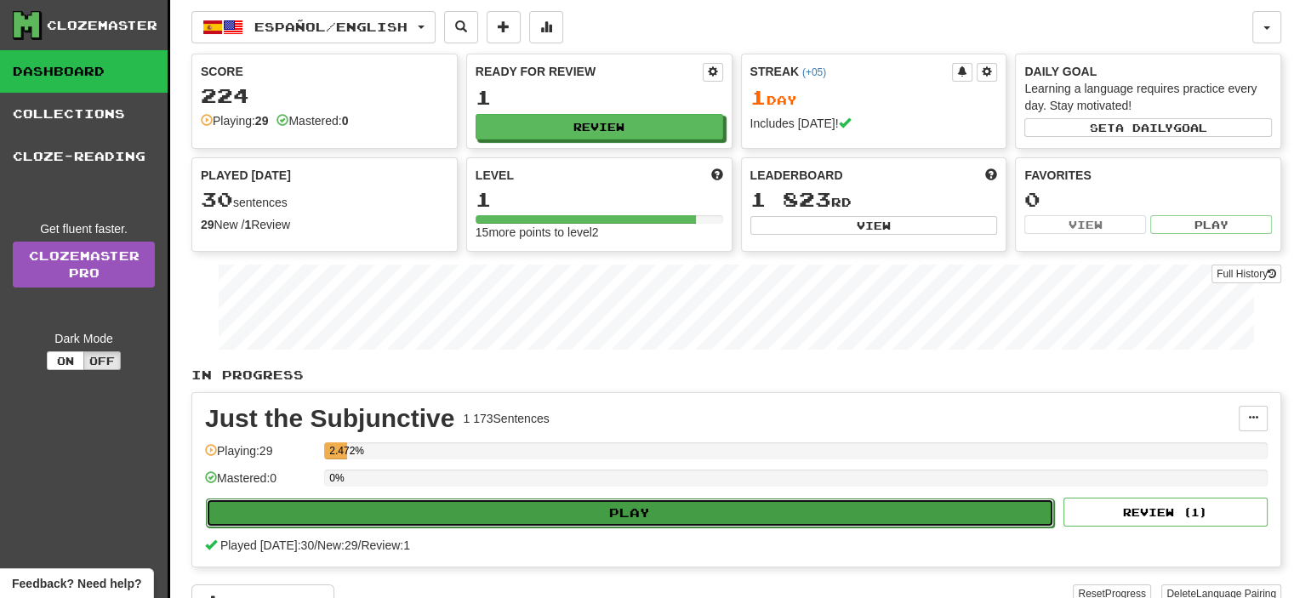
click at [585, 522] on button "Play" at bounding box center [630, 513] width 848 height 29
select select "**"
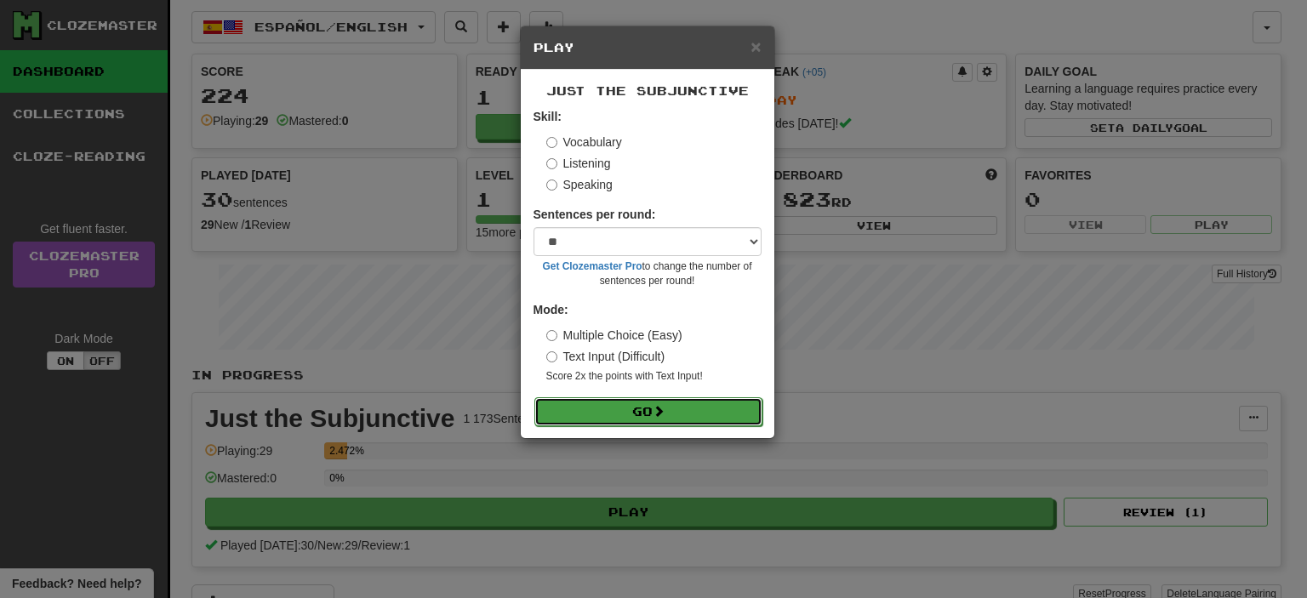
click at [625, 414] on button "Go" at bounding box center [648, 411] width 228 height 29
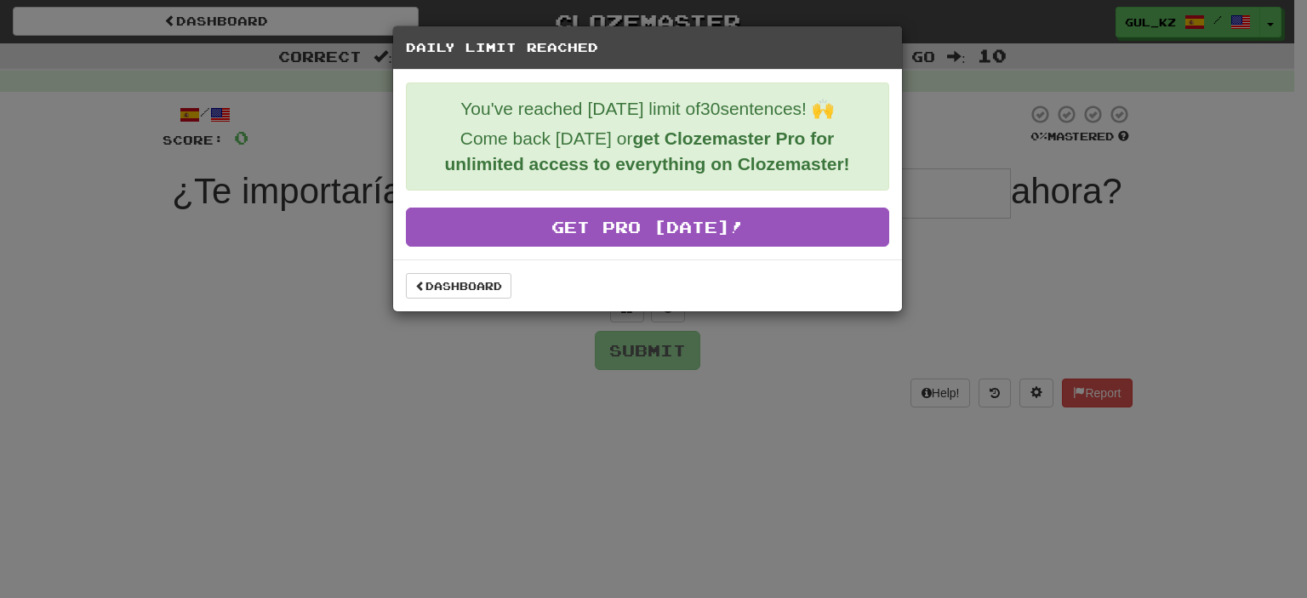
click at [769, 358] on div "Daily Limit Reached You've reached [DATE] limit of 30 sentences! 🙌 Come back [D…" at bounding box center [653, 299] width 1307 height 598
click at [450, 276] on link "Dashboard" at bounding box center [459, 286] width 106 height 26
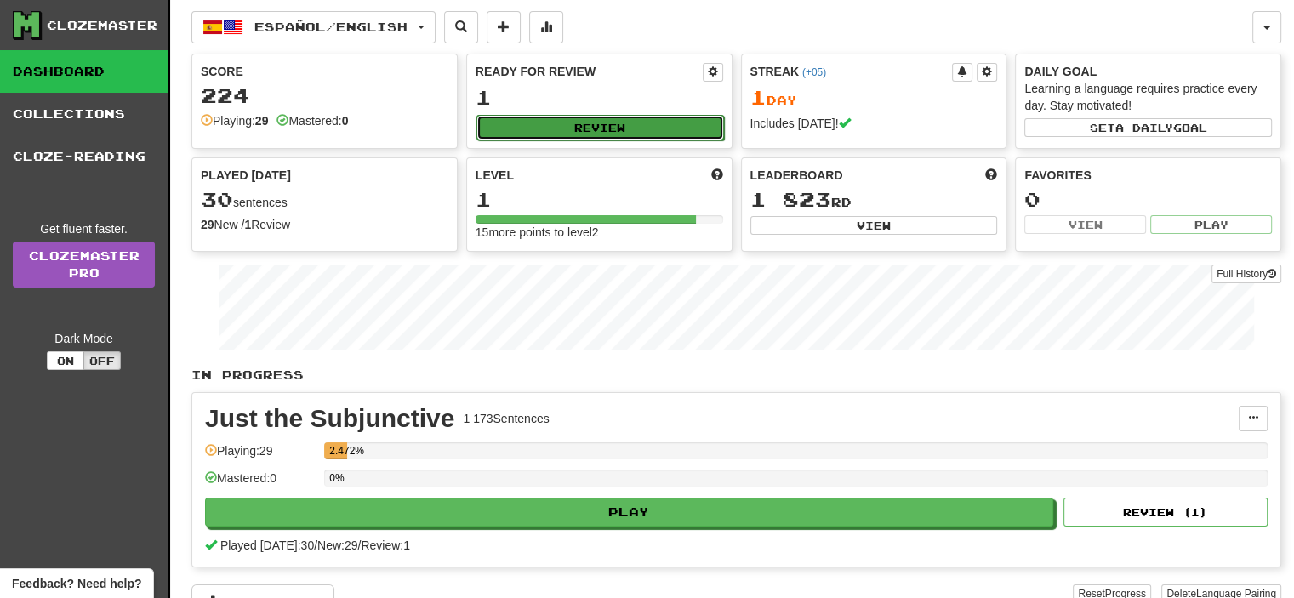
click at [682, 122] on button "Review" at bounding box center [600, 128] width 248 height 26
select select "**"
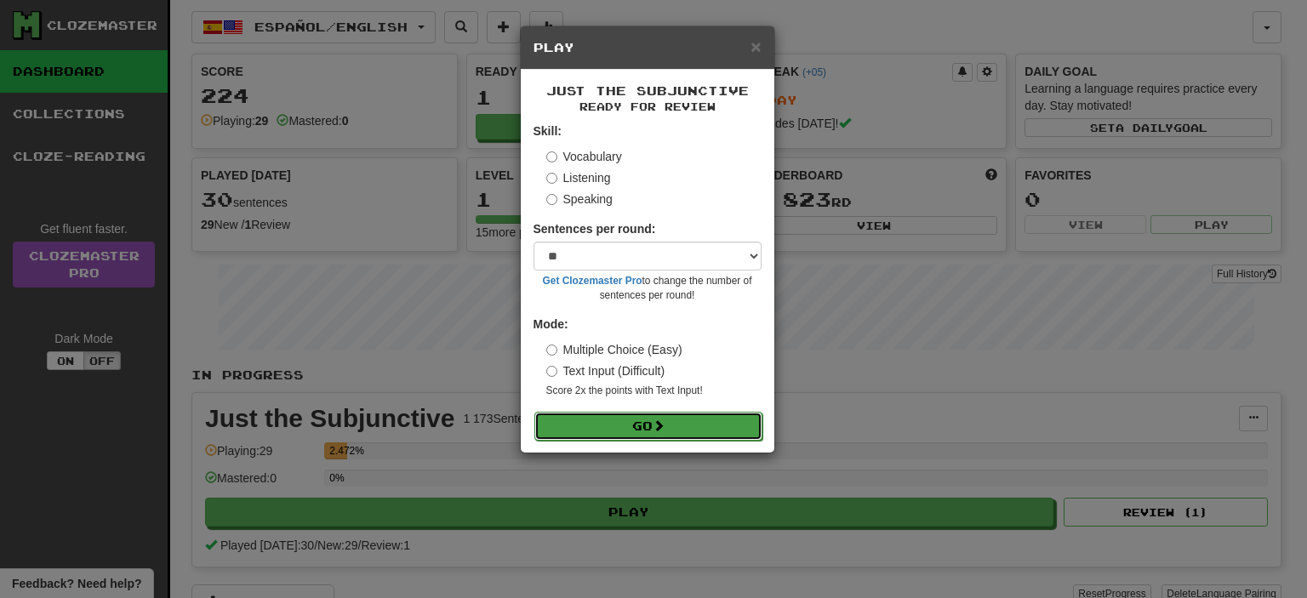
click at [663, 435] on button "Go" at bounding box center [648, 426] width 228 height 29
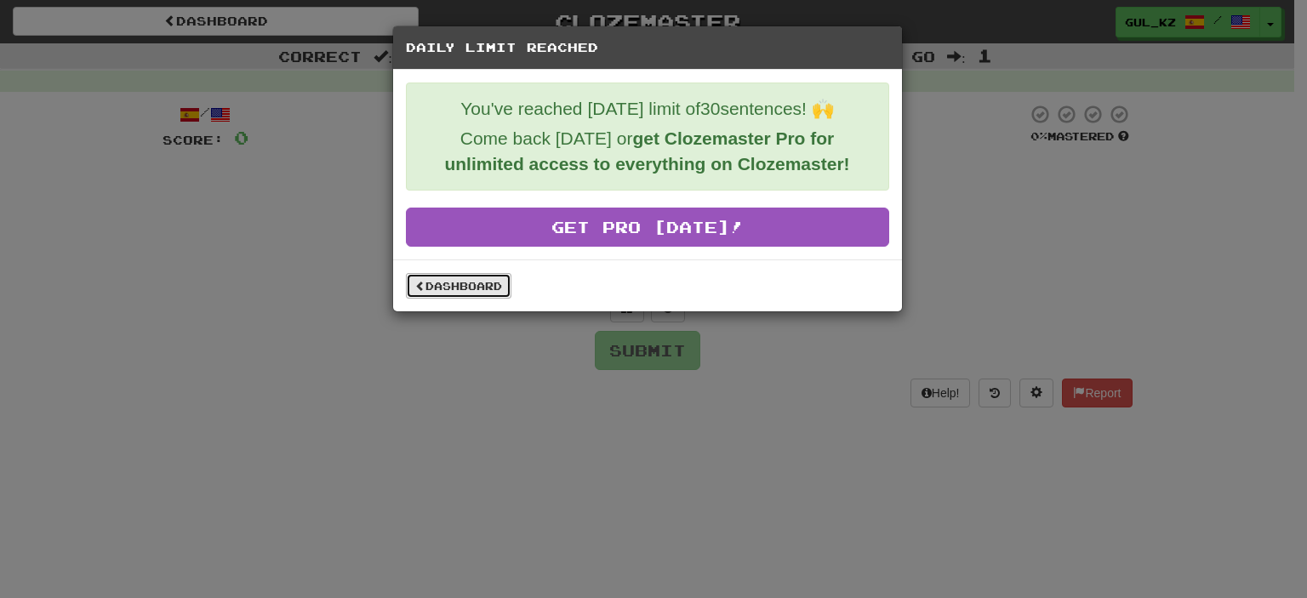
click at [478, 285] on link "Dashboard" at bounding box center [459, 286] width 106 height 26
